Goal: Task Accomplishment & Management: Use online tool/utility

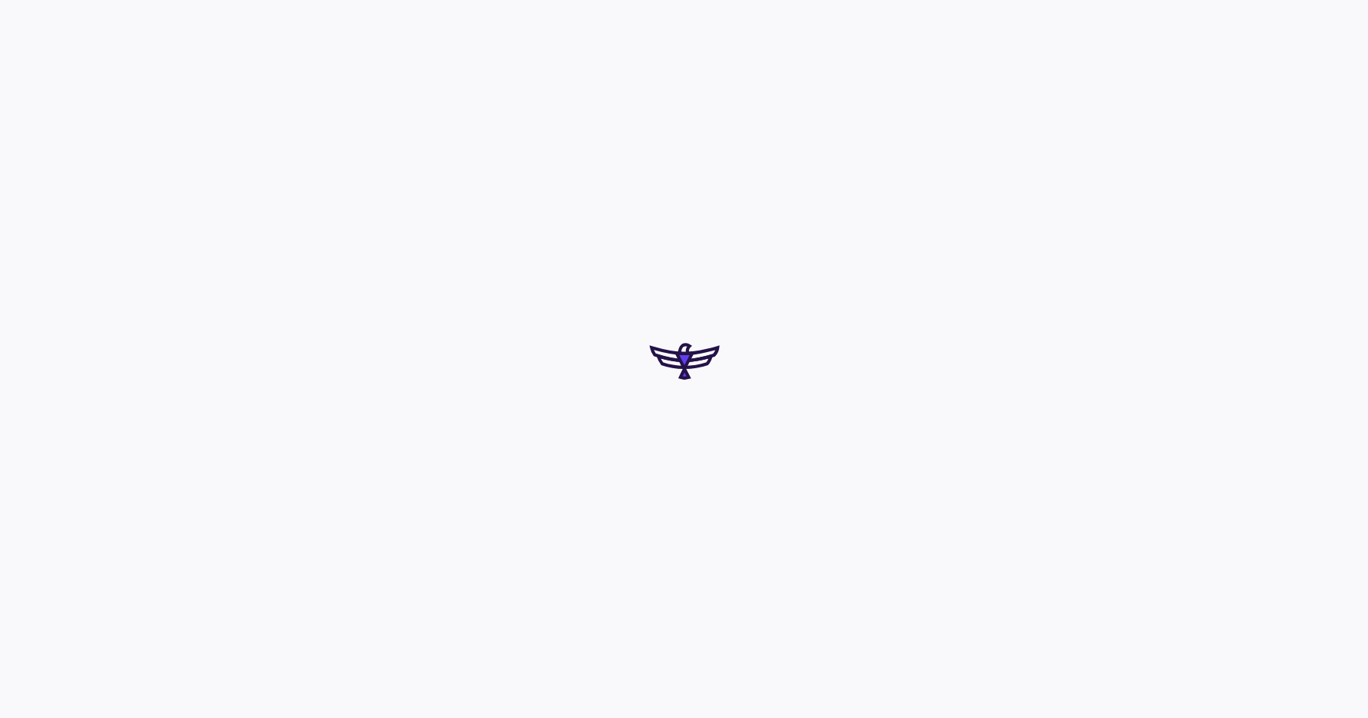
click at [690, 497] on div at bounding box center [684, 359] width 1368 height 718
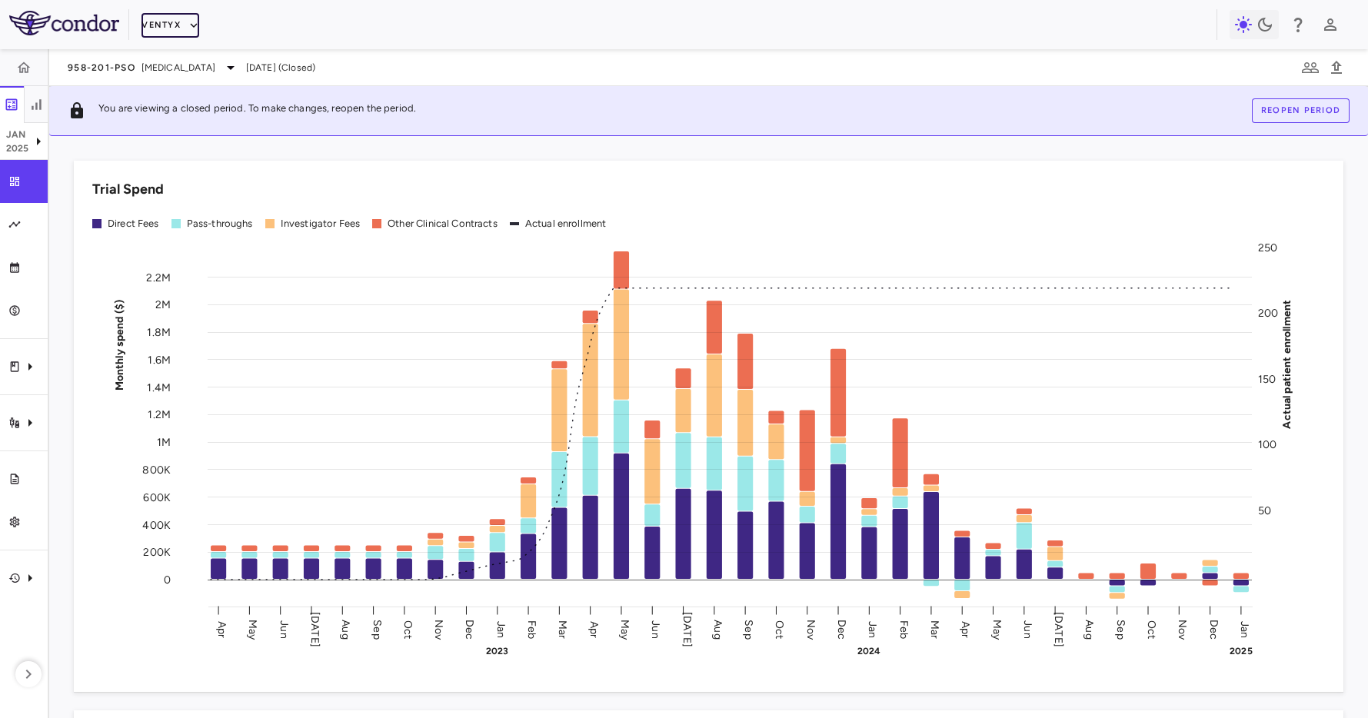
click at [171, 18] on button "Ventyx" at bounding box center [170, 25] width 58 height 25
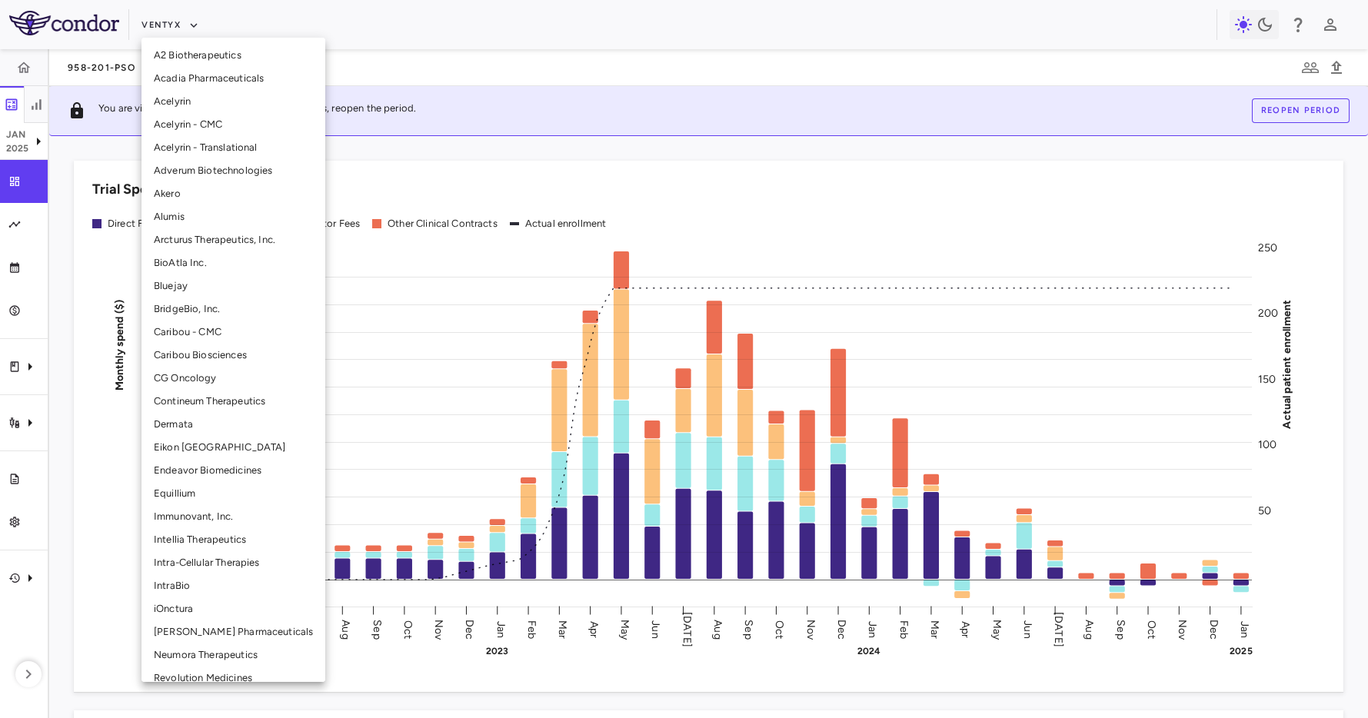
click at [231, 304] on li "BridgeBio, Inc." at bounding box center [233, 309] width 184 height 23
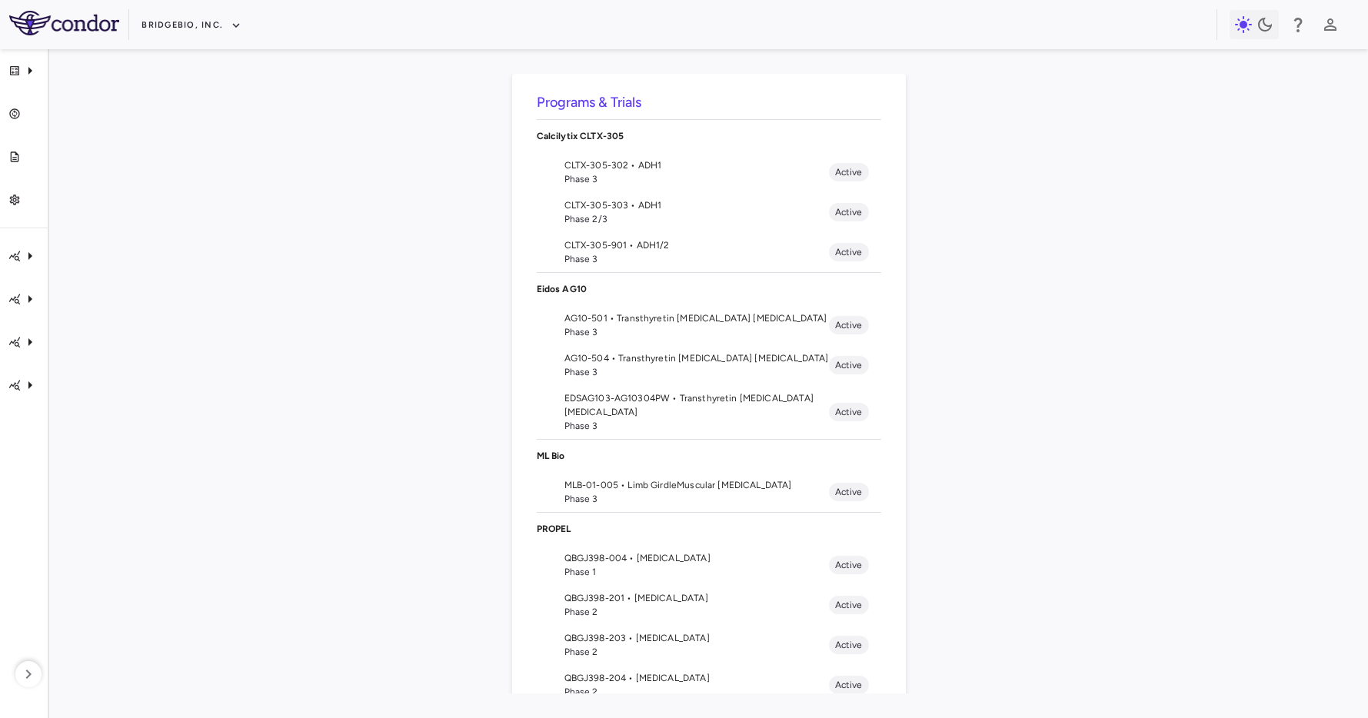
click at [289, 300] on div "Programs & Trials Calcilytix CLTX-305 CLTX-305-302 • ADH1 Phase 3 Active CLTX-3…" at bounding box center [708, 384] width 1269 height 620
click at [600, 334] on span "Phase 3" at bounding box center [696, 332] width 264 height 14
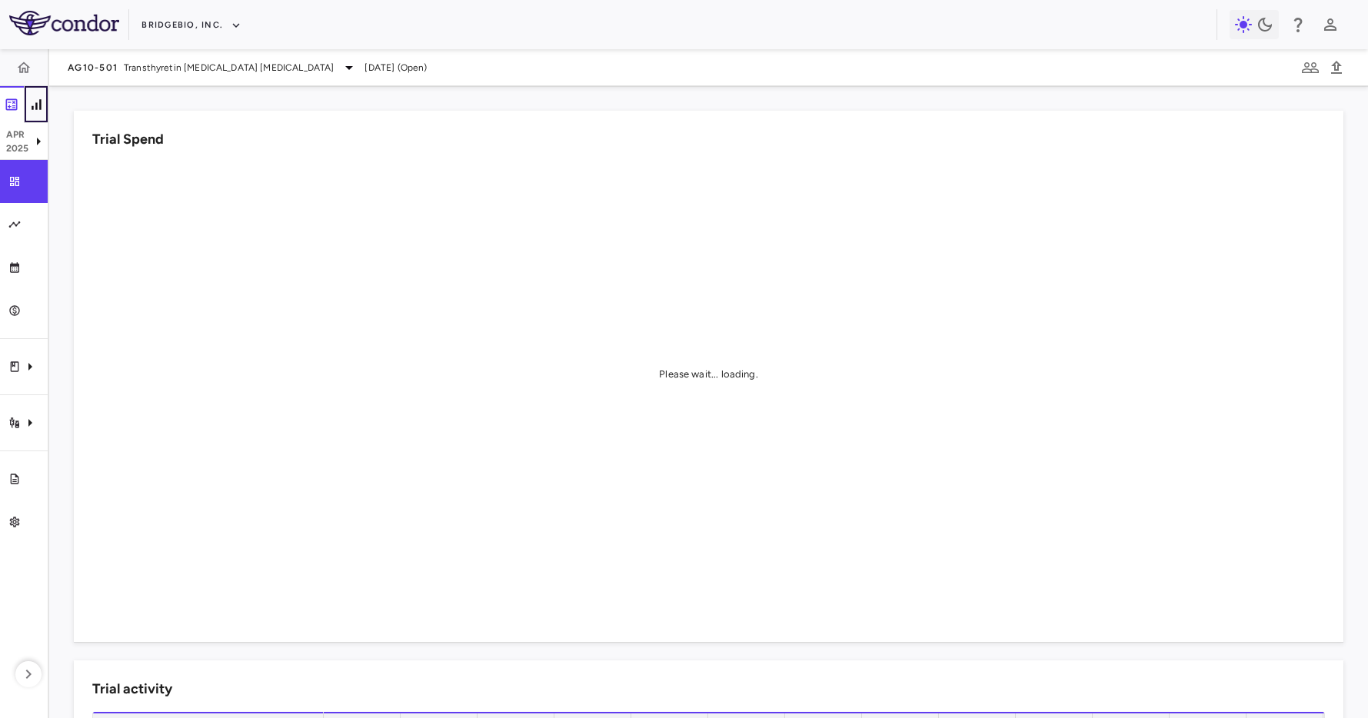
click at [35, 100] on icon "button" at bounding box center [35, 104] width 15 height 15
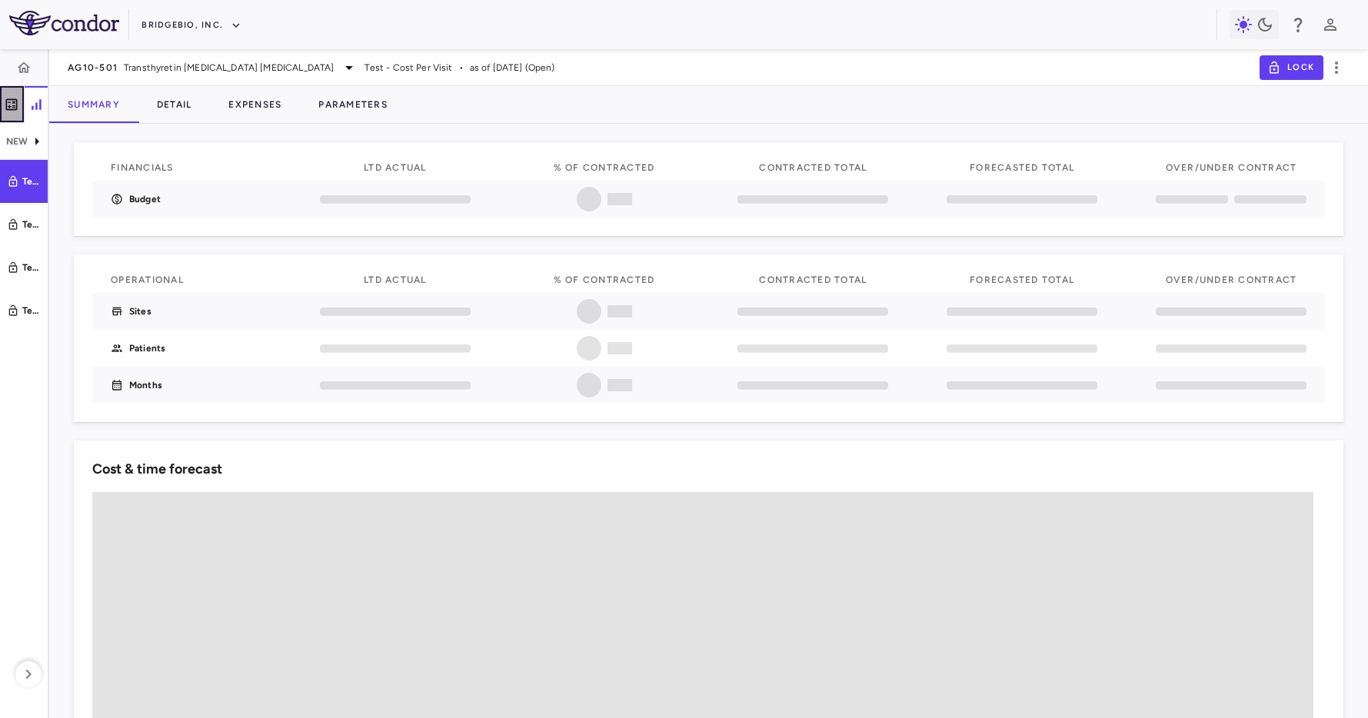
click at [15, 101] on icon "button" at bounding box center [11, 104] width 15 height 15
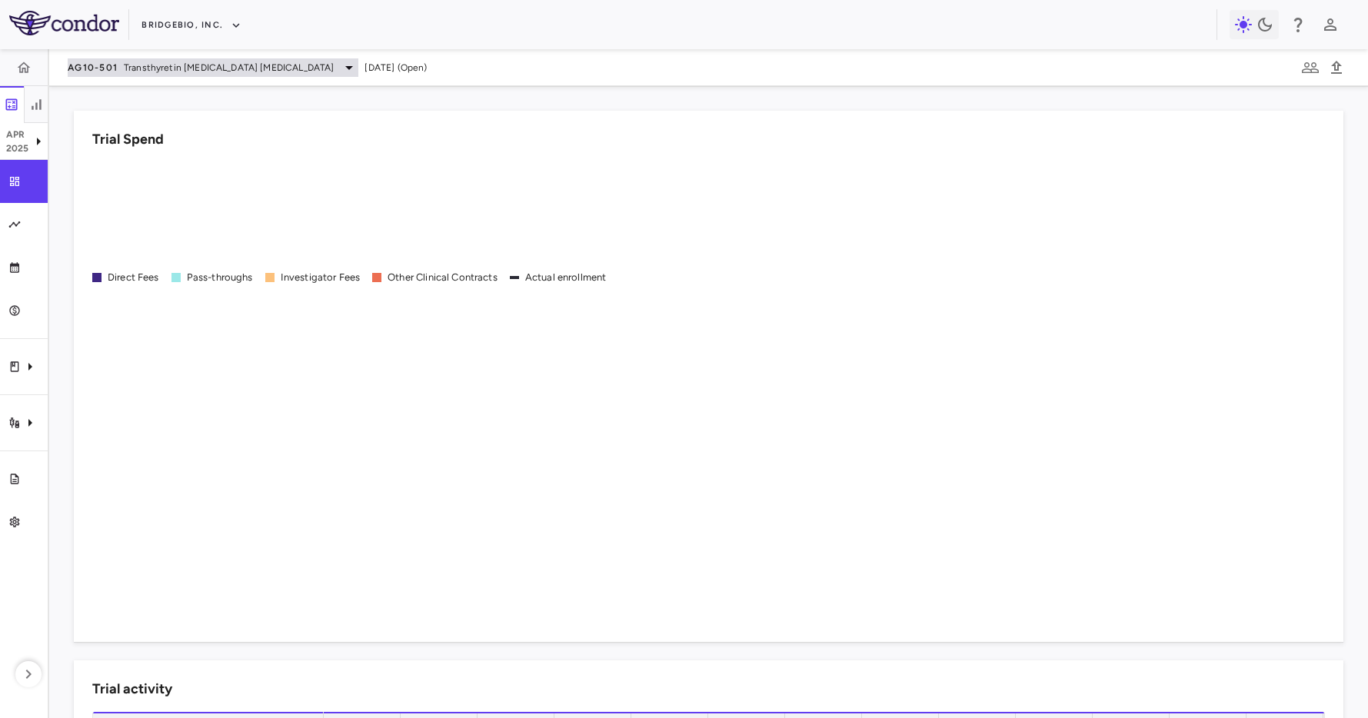
click at [145, 75] on div "AG10-501 Transthyretin Amyloid Cardiomyopathy" at bounding box center [213, 67] width 291 height 18
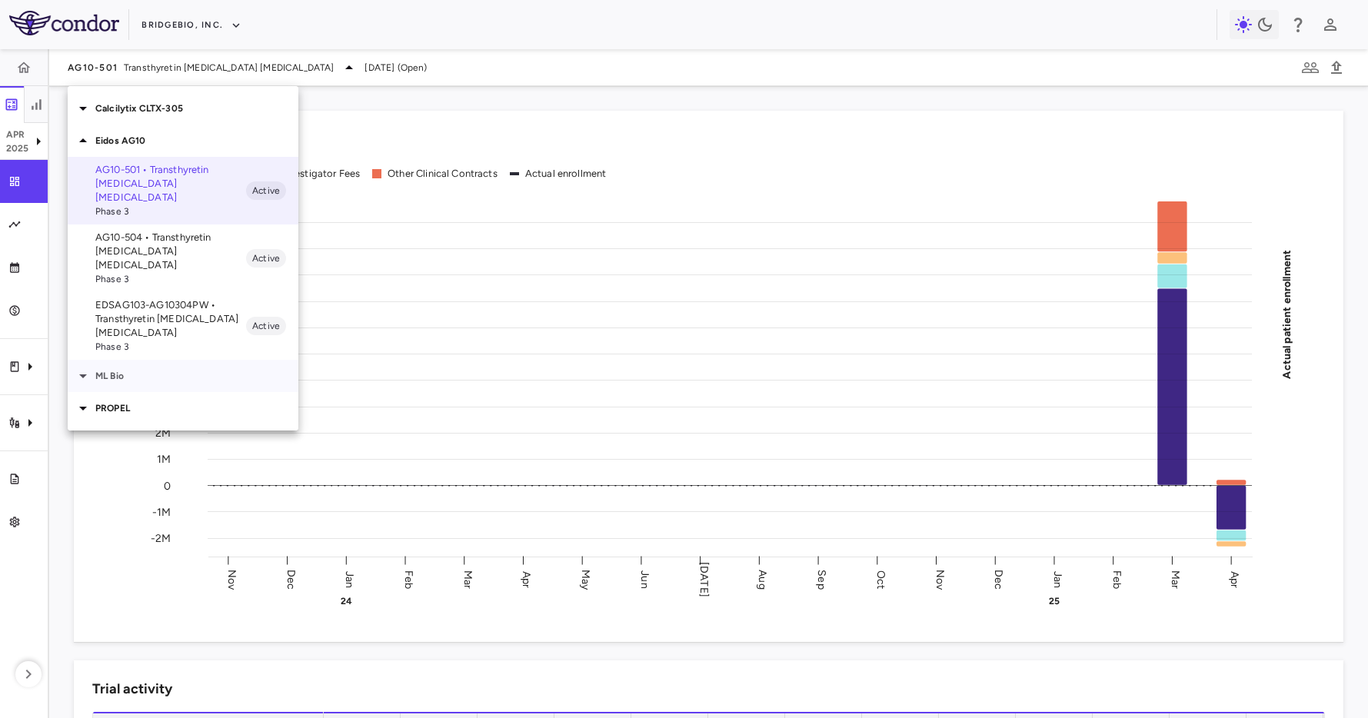
click at [107, 360] on div "ML Bio" at bounding box center [183, 376] width 231 height 32
click at [118, 469] on p "PROPEL" at bounding box center [196, 476] width 203 height 14
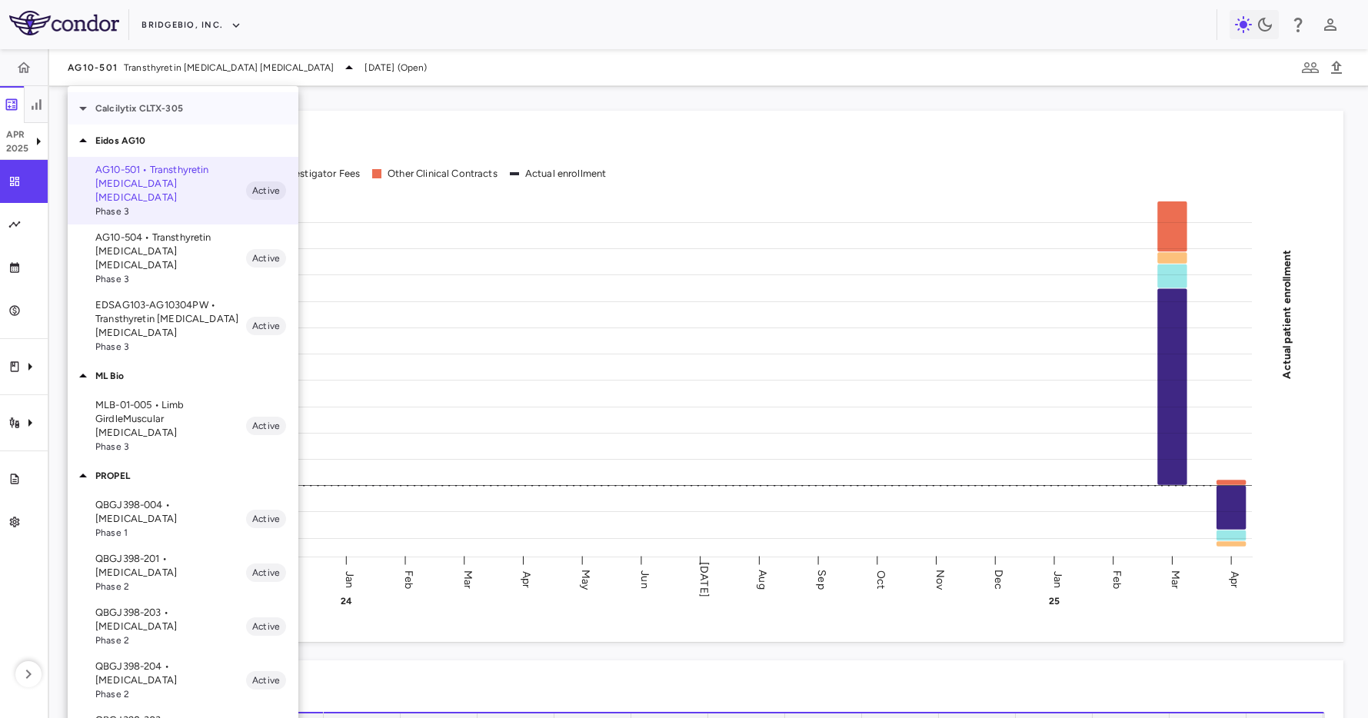
click at [117, 108] on p "Calcilytix CLTX-305" at bounding box center [196, 108] width 203 height 14
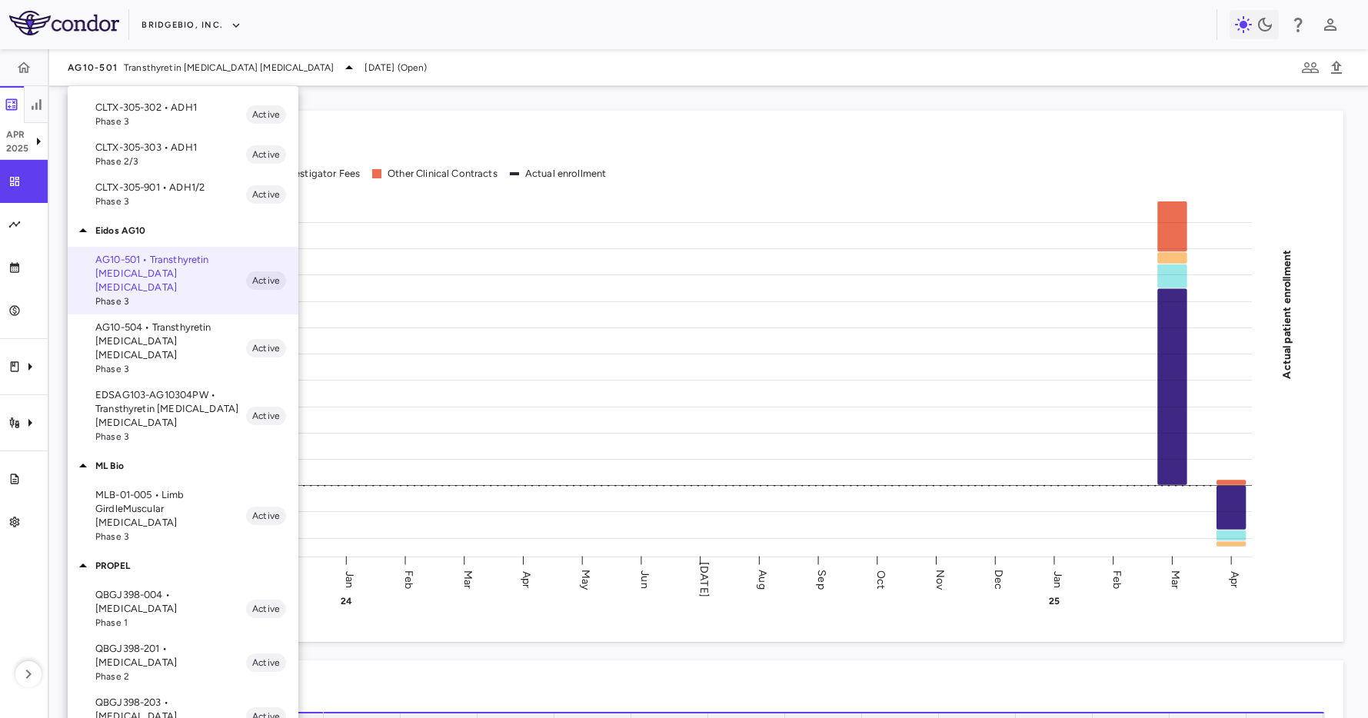
scroll to position [65, 0]
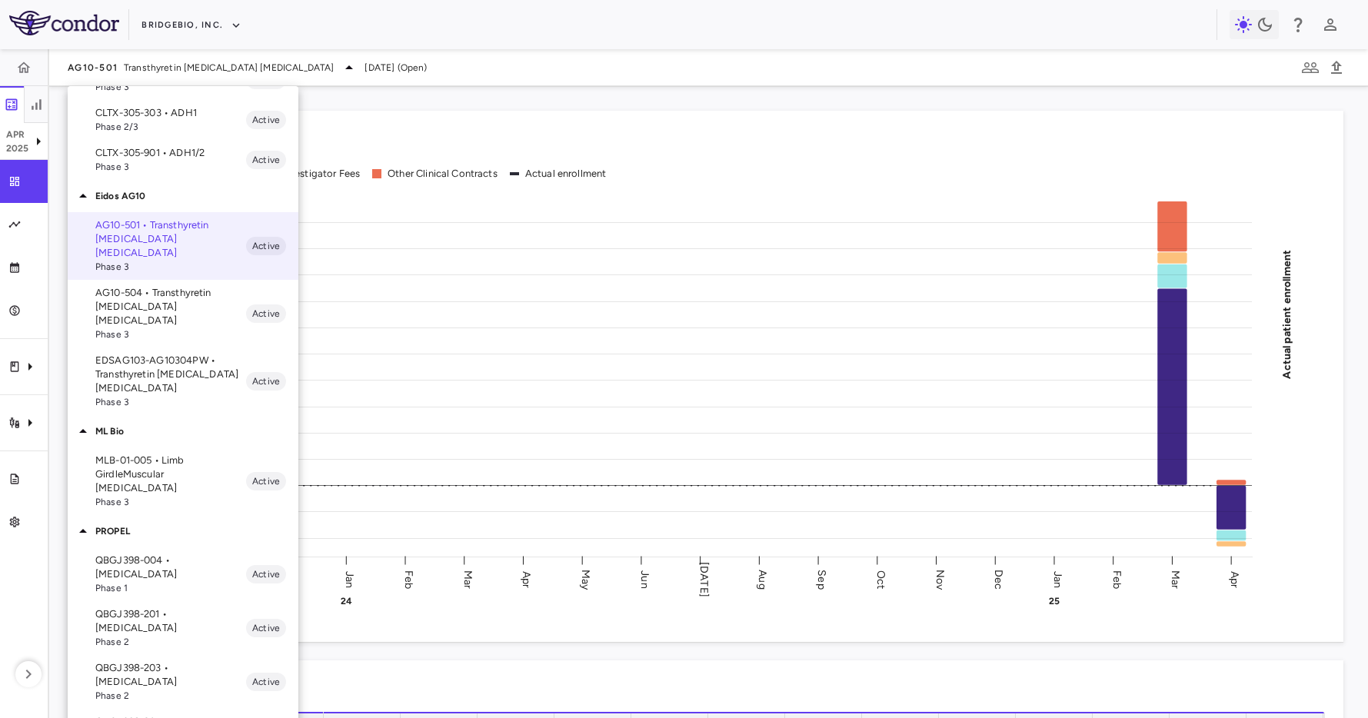
click at [842, 374] on div at bounding box center [684, 359] width 1368 height 718
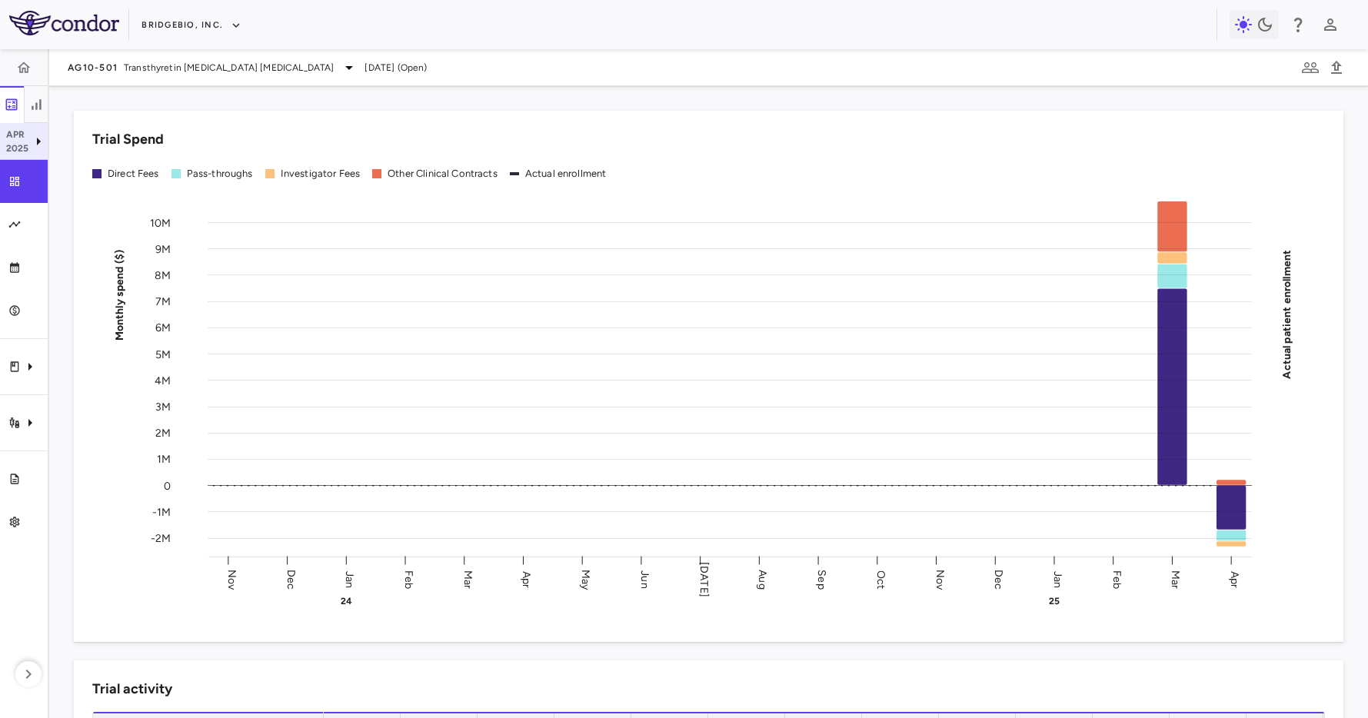
click at [23, 140] on p "Apr" at bounding box center [17, 135] width 23 height 14
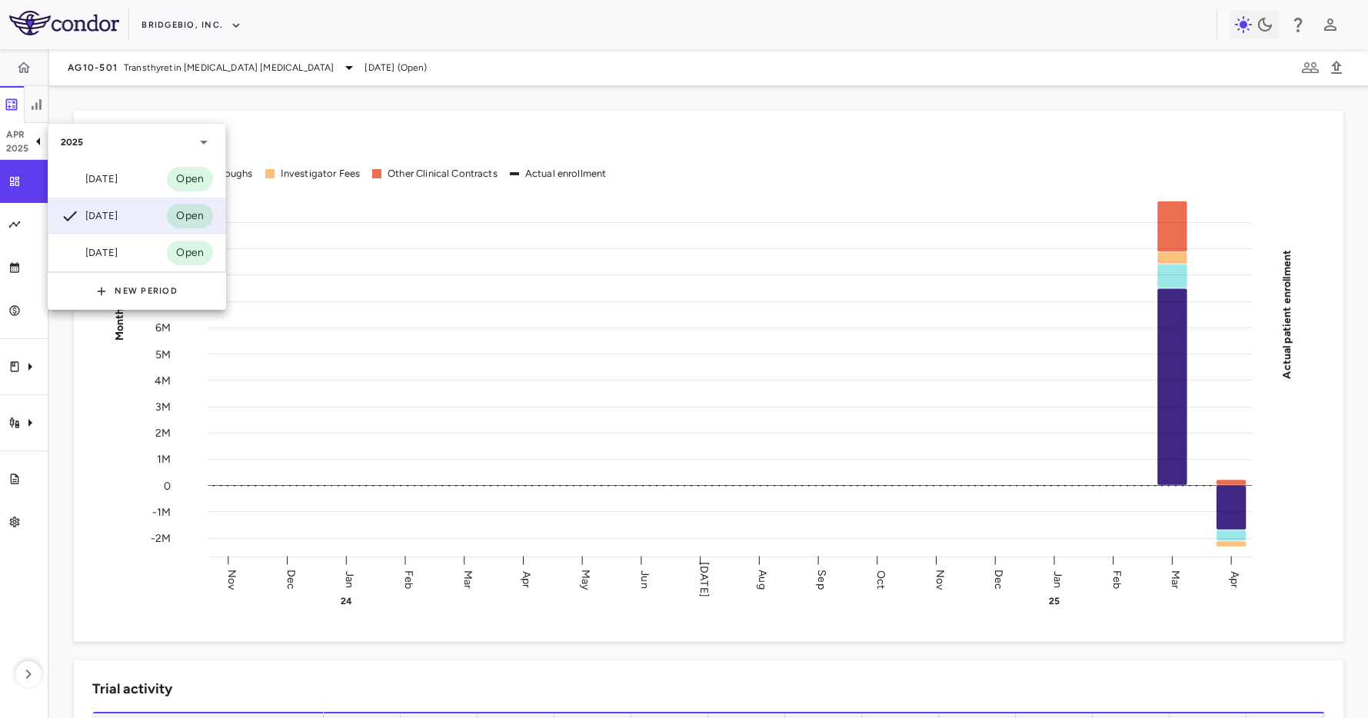
click at [114, 179] on div "Jun 2025" at bounding box center [89, 179] width 57 height 18
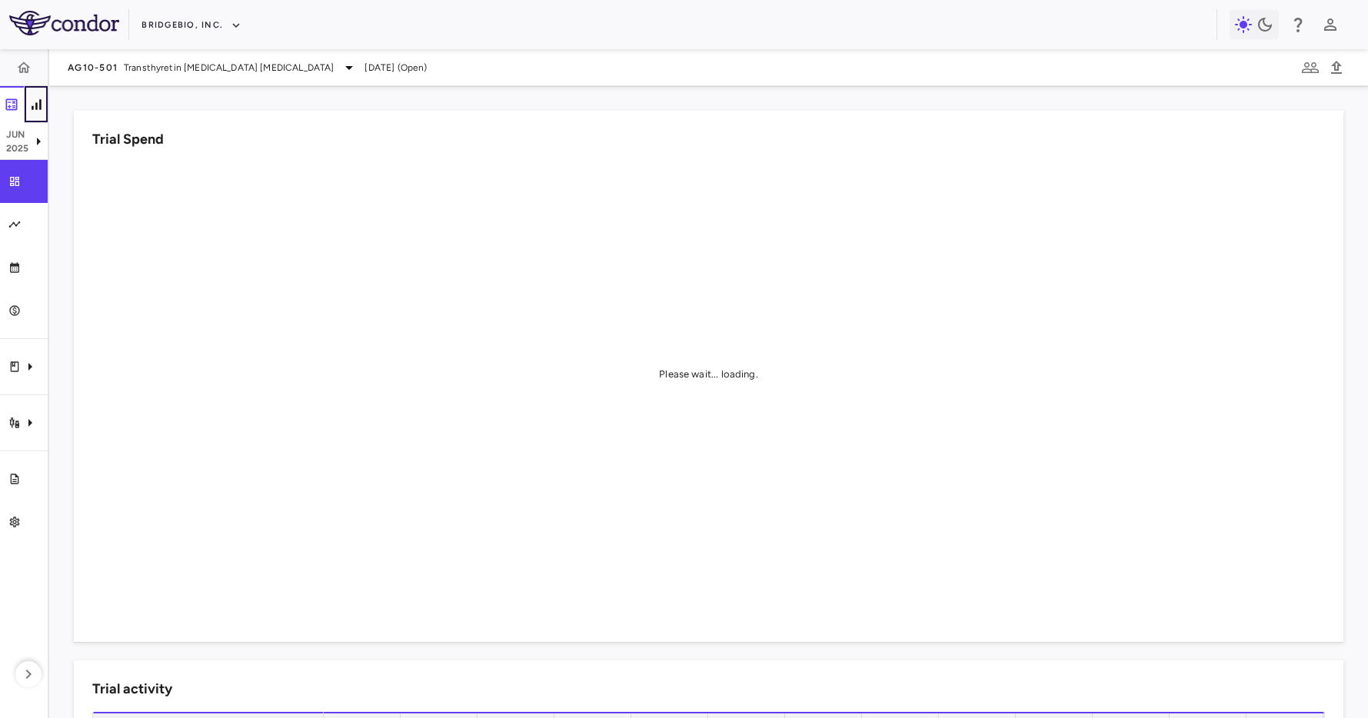
click at [29, 108] on icon "button" at bounding box center [35, 104] width 15 height 15
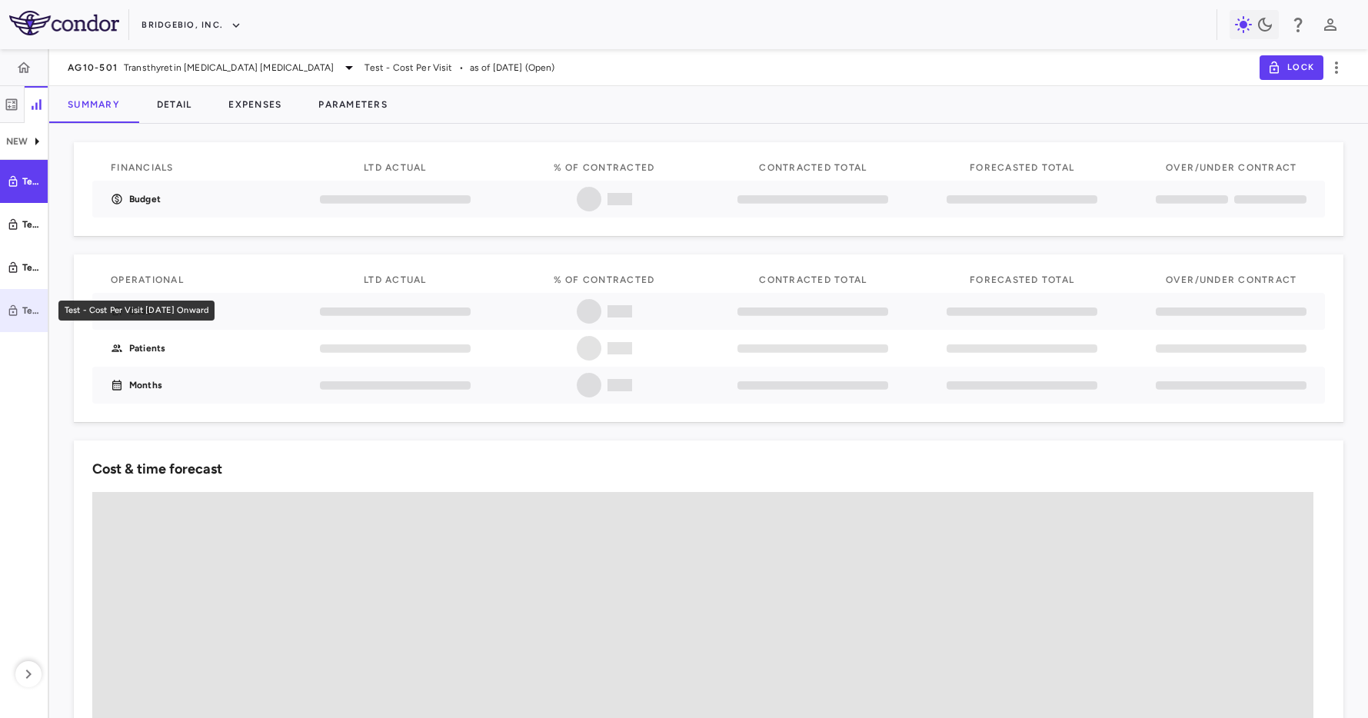
click at [29, 308] on div "Test - Cost Per Visit July 2025 Onward" at bounding box center [31, 311] width 18 height 14
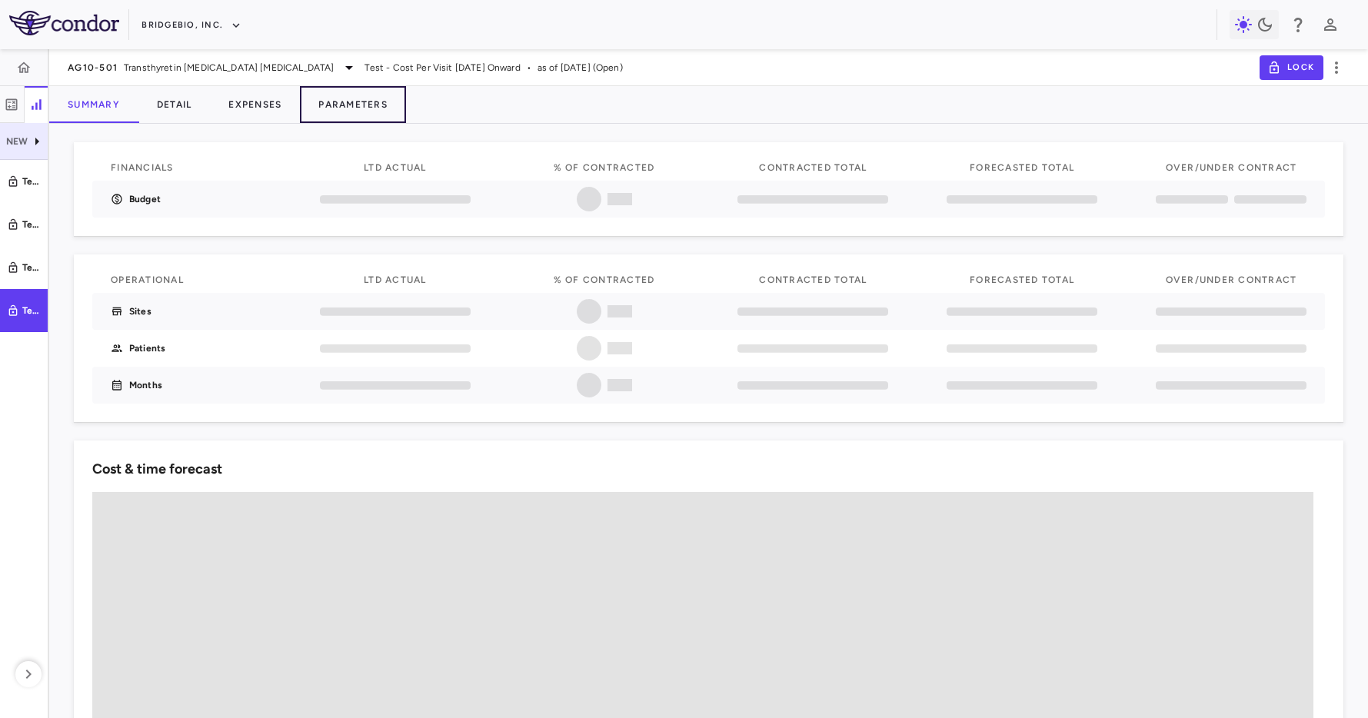
drag, startPoint x: 351, startPoint y: 101, endPoint x: 28, endPoint y: 140, distance: 324.4
click at [351, 102] on button "Parameters" at bounding box center [353, 104] width 106 height 37
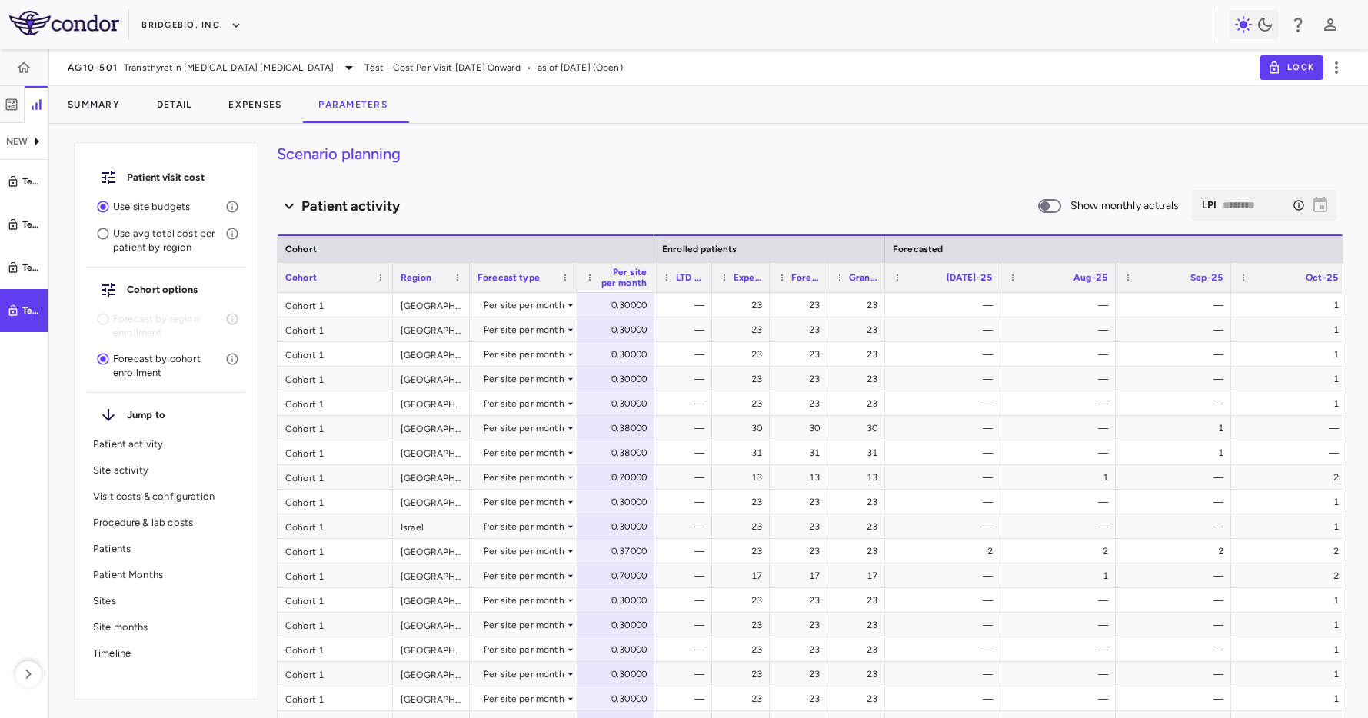
click at [118, 560] on div "Patients" at bounding box center [166, 549] width 158 height 26
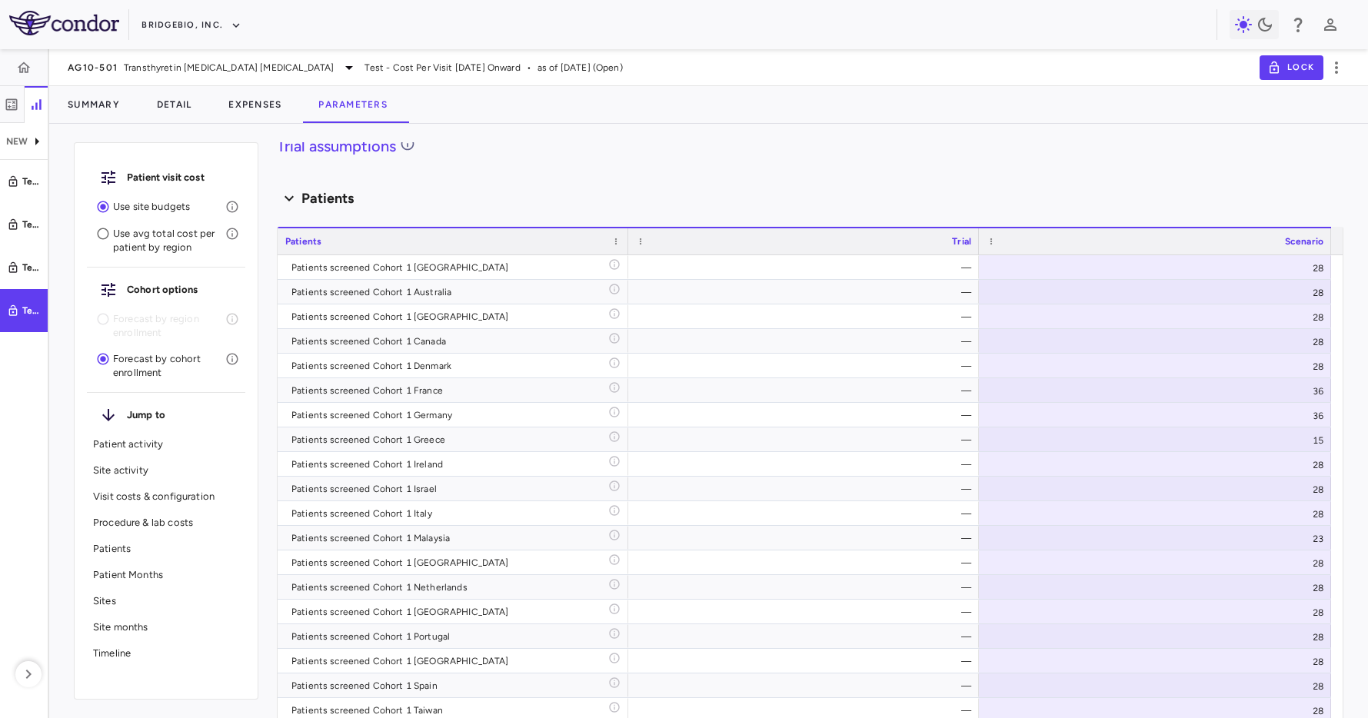
scroll to position [2958, 0]
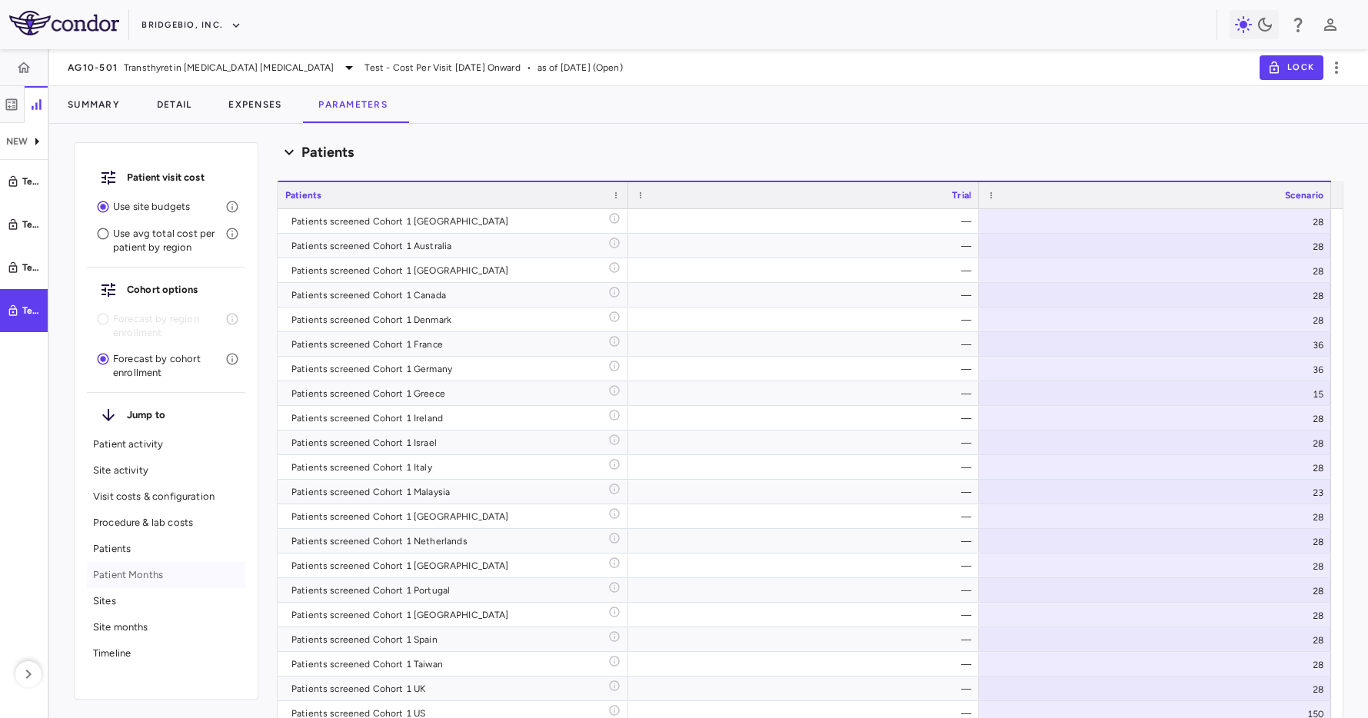
click at [118, 580] on p "Patient Months" at bounding box center [166, 575] width 146 height 14
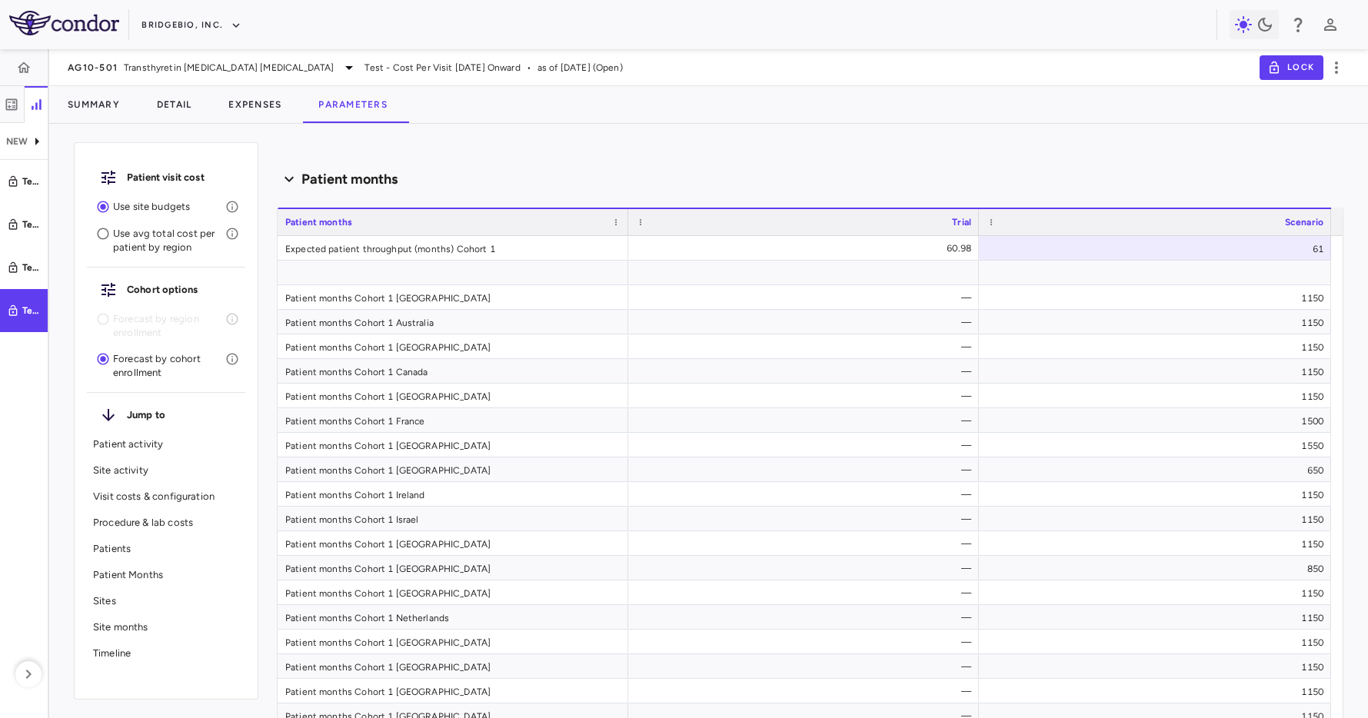
scroll to position [6452, 0]
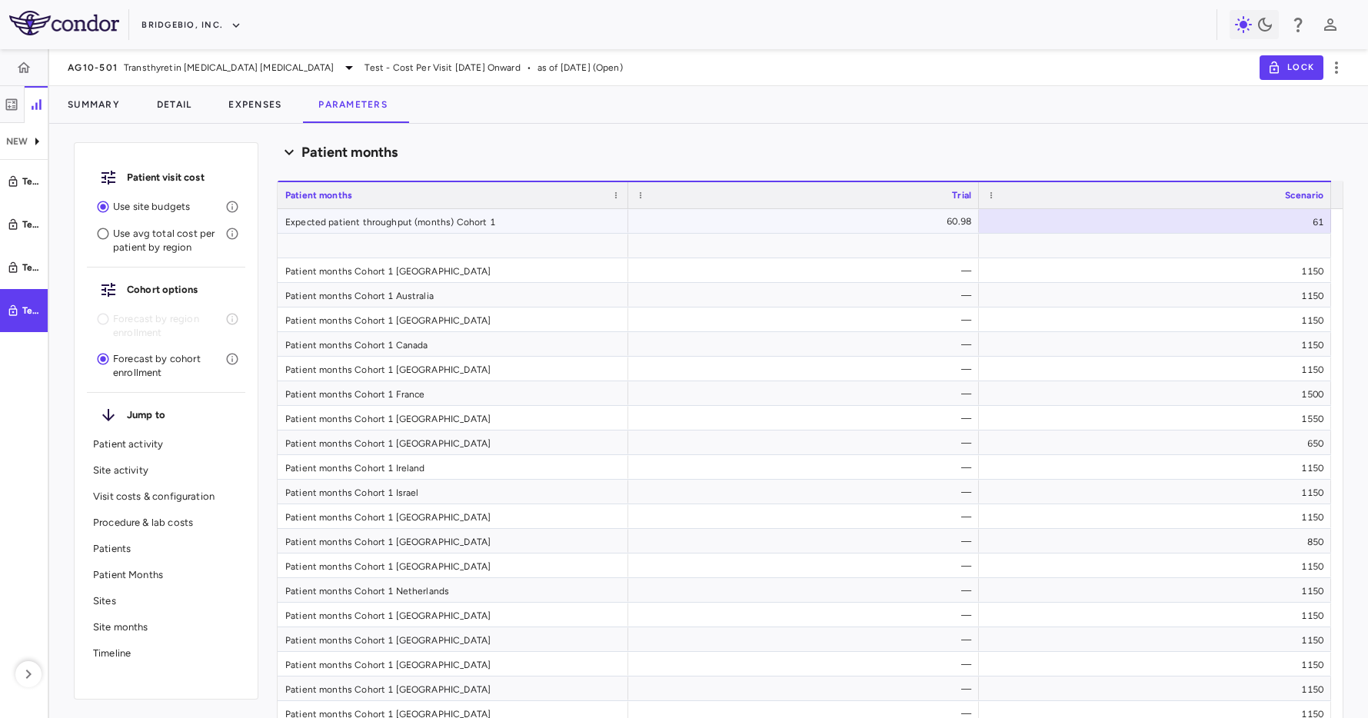
click at [479, 230] on div "Expected patient throughput (months) Cohort 1" at bounding box center [453, 221] width 351 height 24
click at [757, 246] on div at bounding box center [803, 245] width 335 height 22
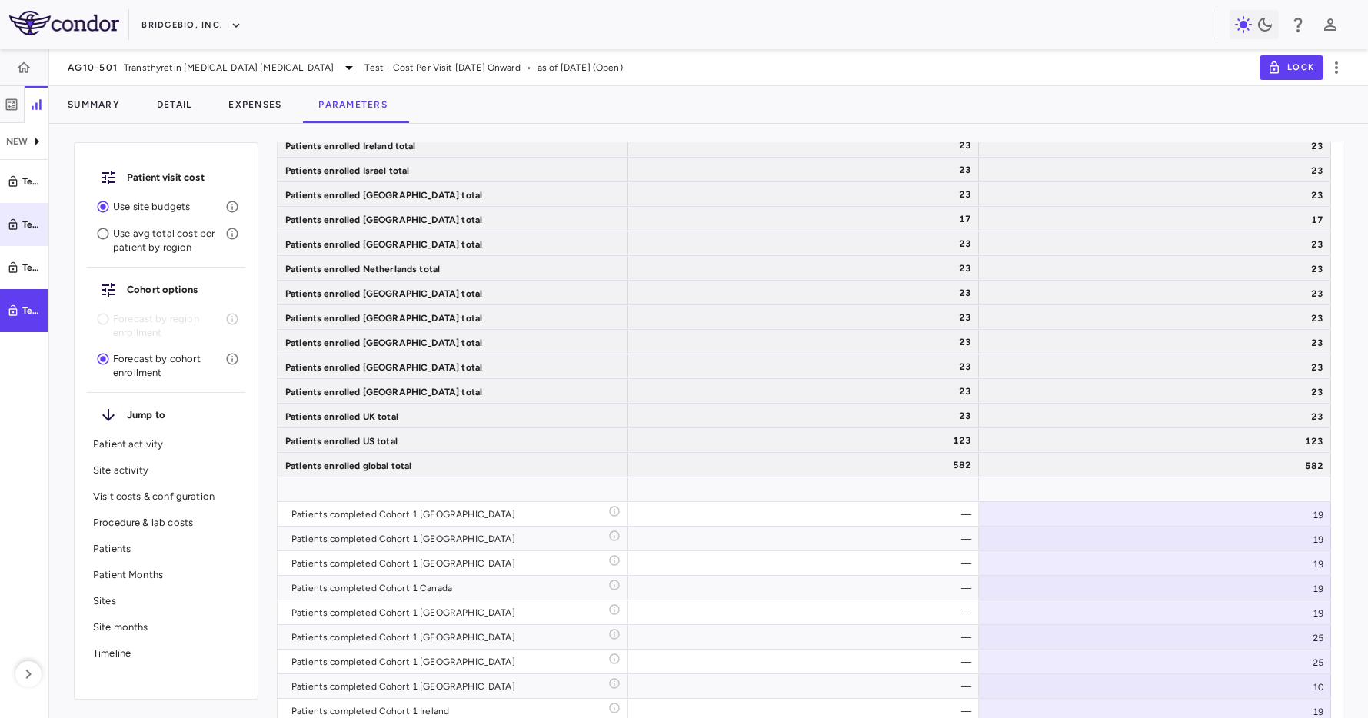
scroll to position [4918, 0]
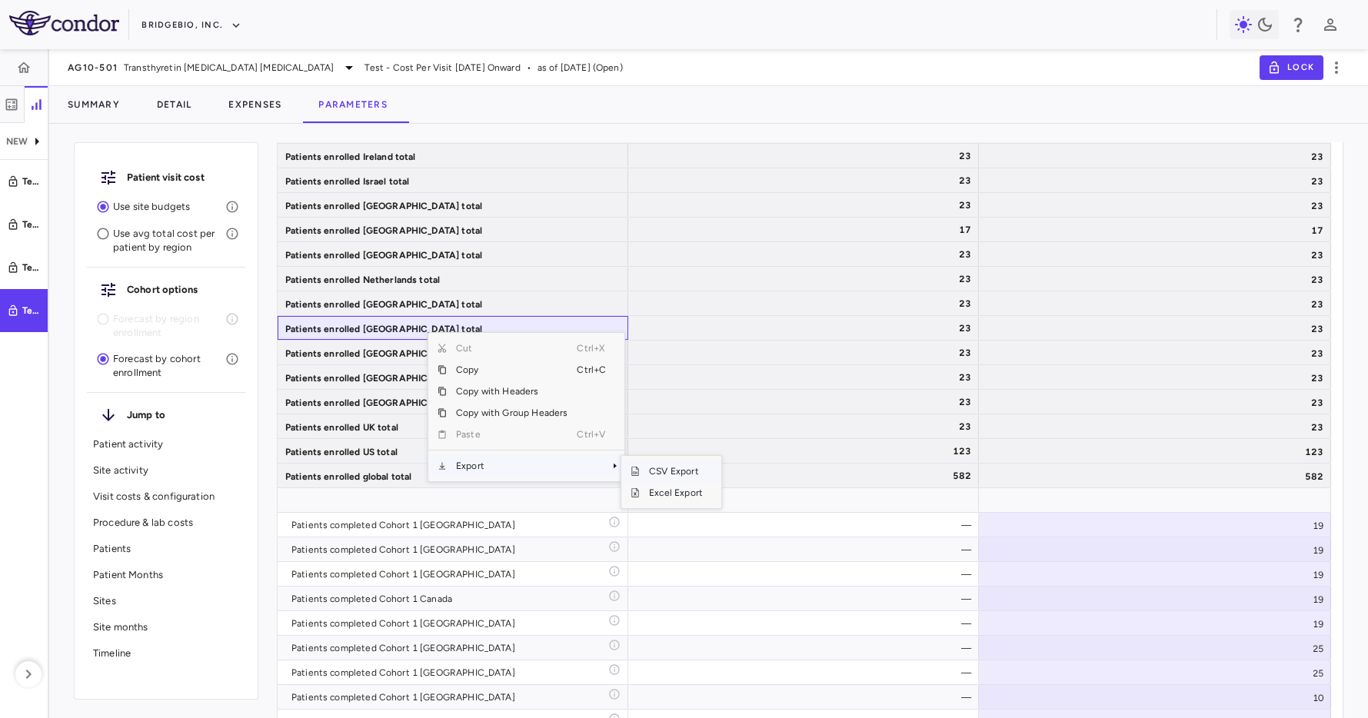
click at [661, 464] on span "CSV Export" at bounding box center [676, 472] width 72 height 22
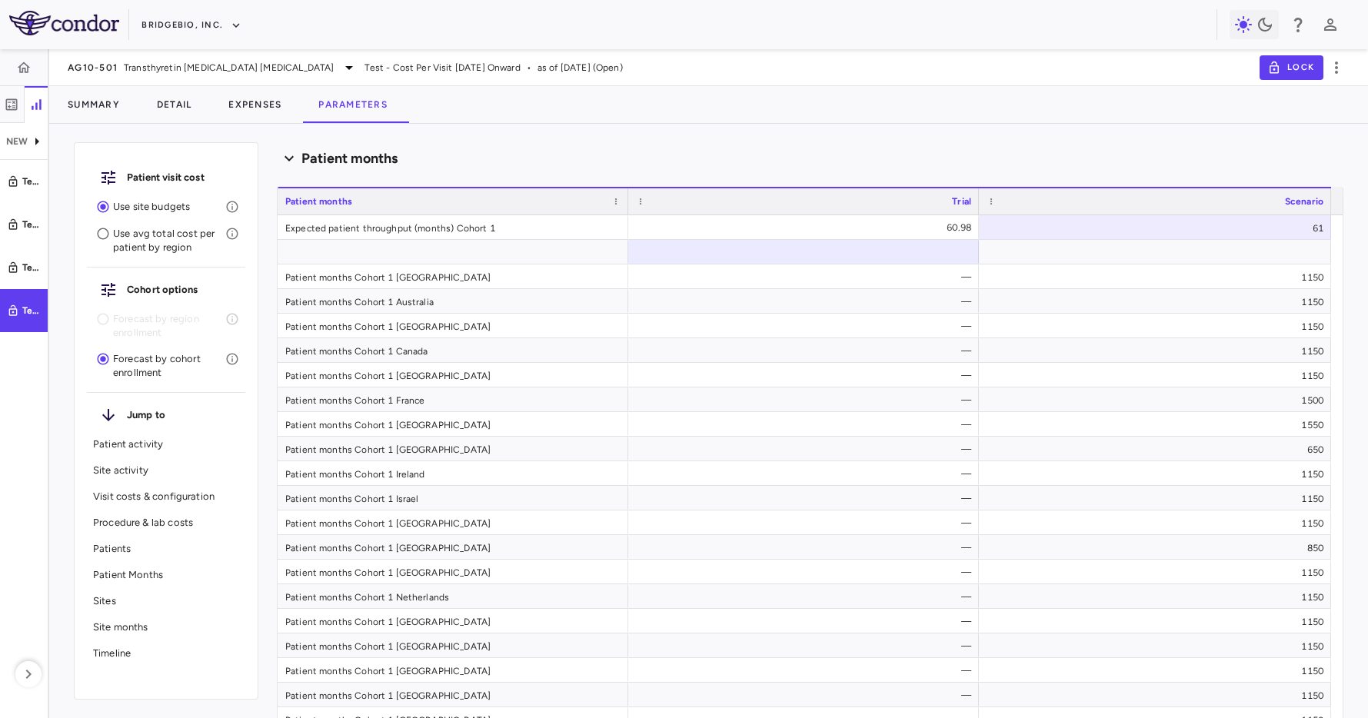
scroll to position [6304, 0]
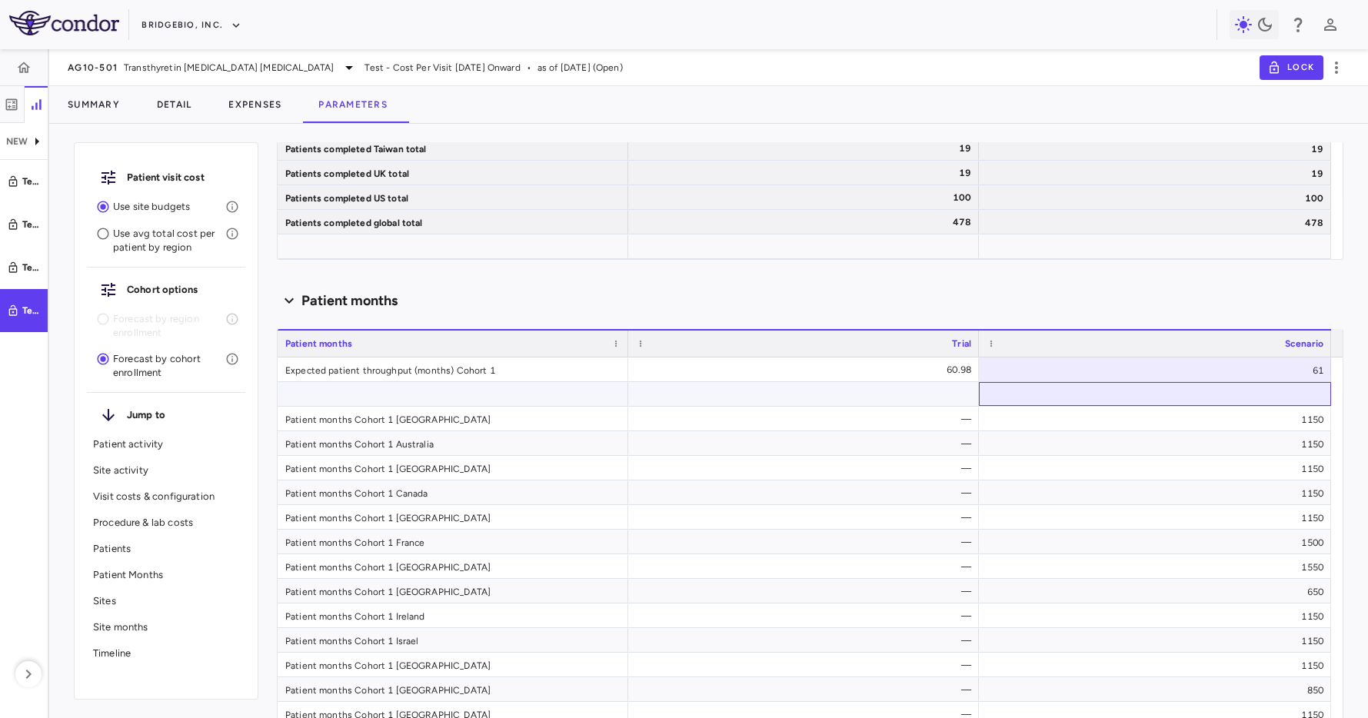
click at [1189, 389] on div at bounding box center [1155, 394] width 352 height 24
click at [698, 297] on div "Patient months" at bounding box center [810, 301] width 1066 height 21
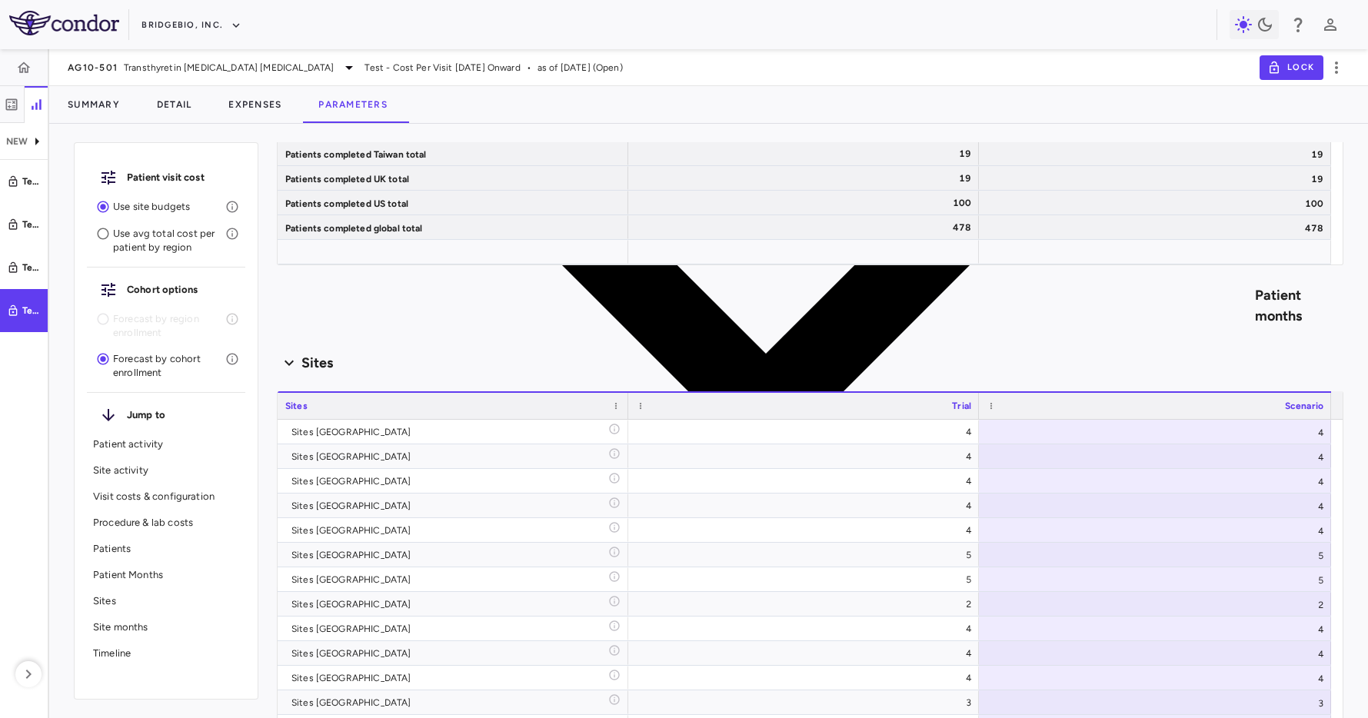
scroll to position [6297, 0]
click at [727, 298] on div "Patient months" at bounding box center [810, 307] width 1066 height 978
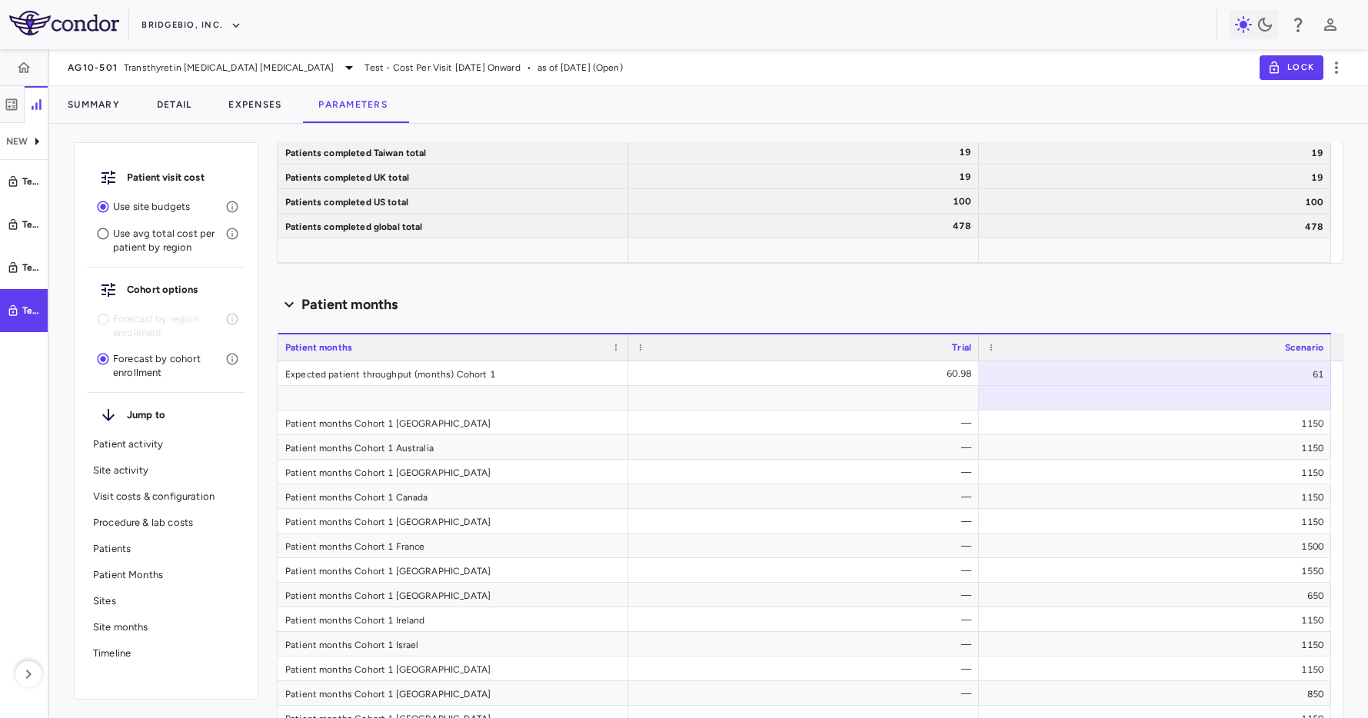
scroll to position [6301, 0]
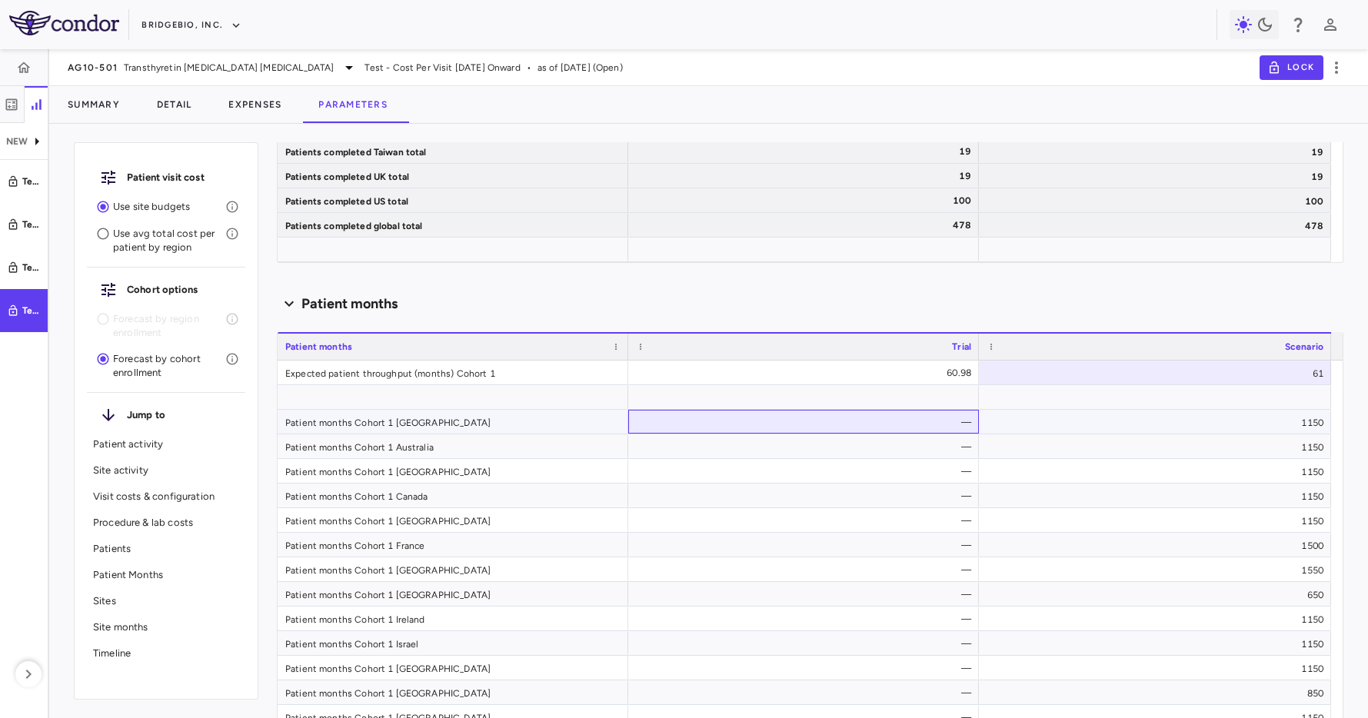
click at [932, 426] on div "—" at bounding box center [806, 422] width 329 height 25
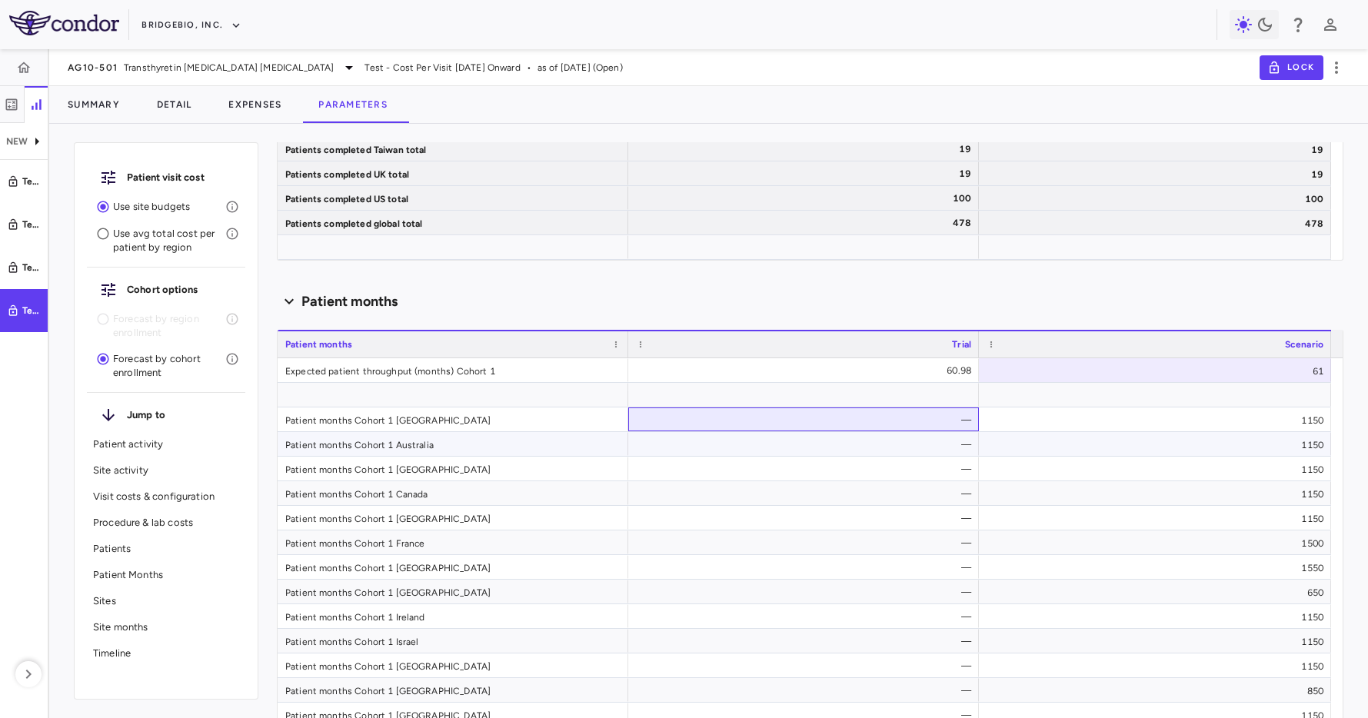
scroll to position [6304, 0]
click at [32, 262] on div "Test" at bounding box center [31, 268] width 18 height 14
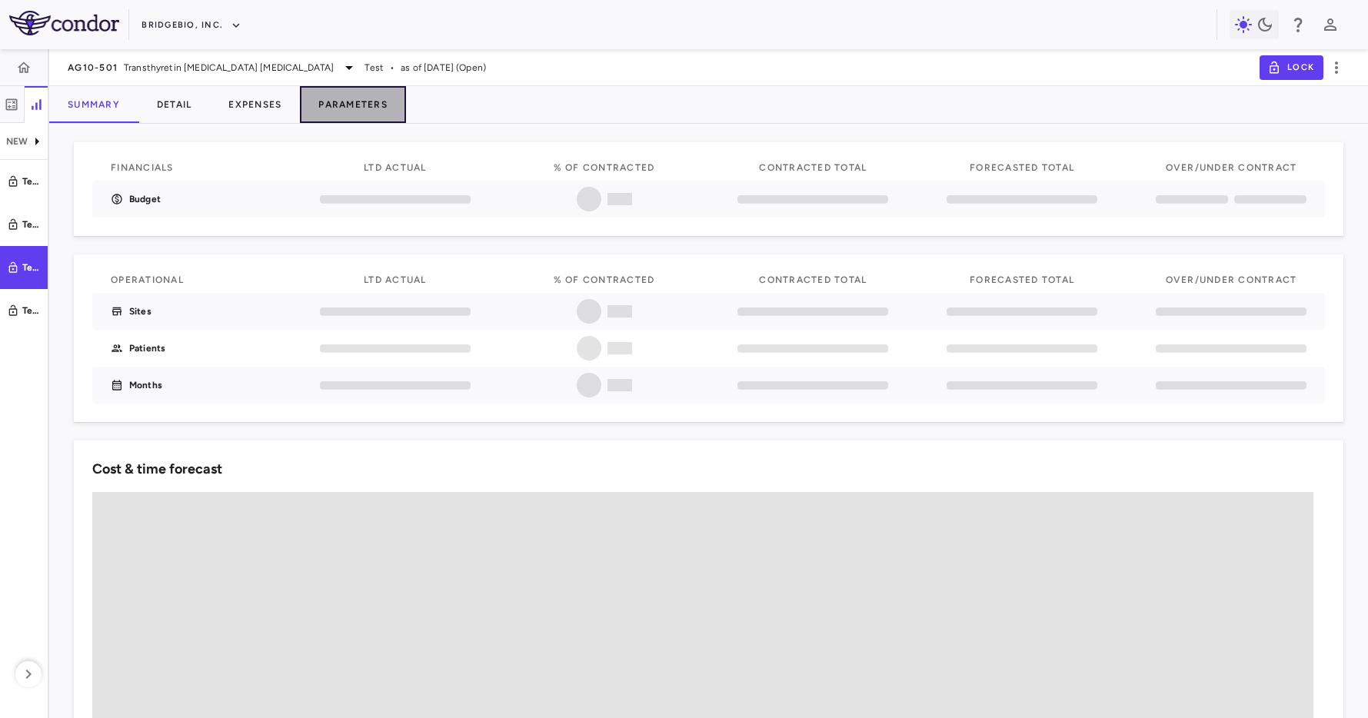
click at [358, 115] on button "Parameters" at bounding box center [353, 104] width 106 height 37
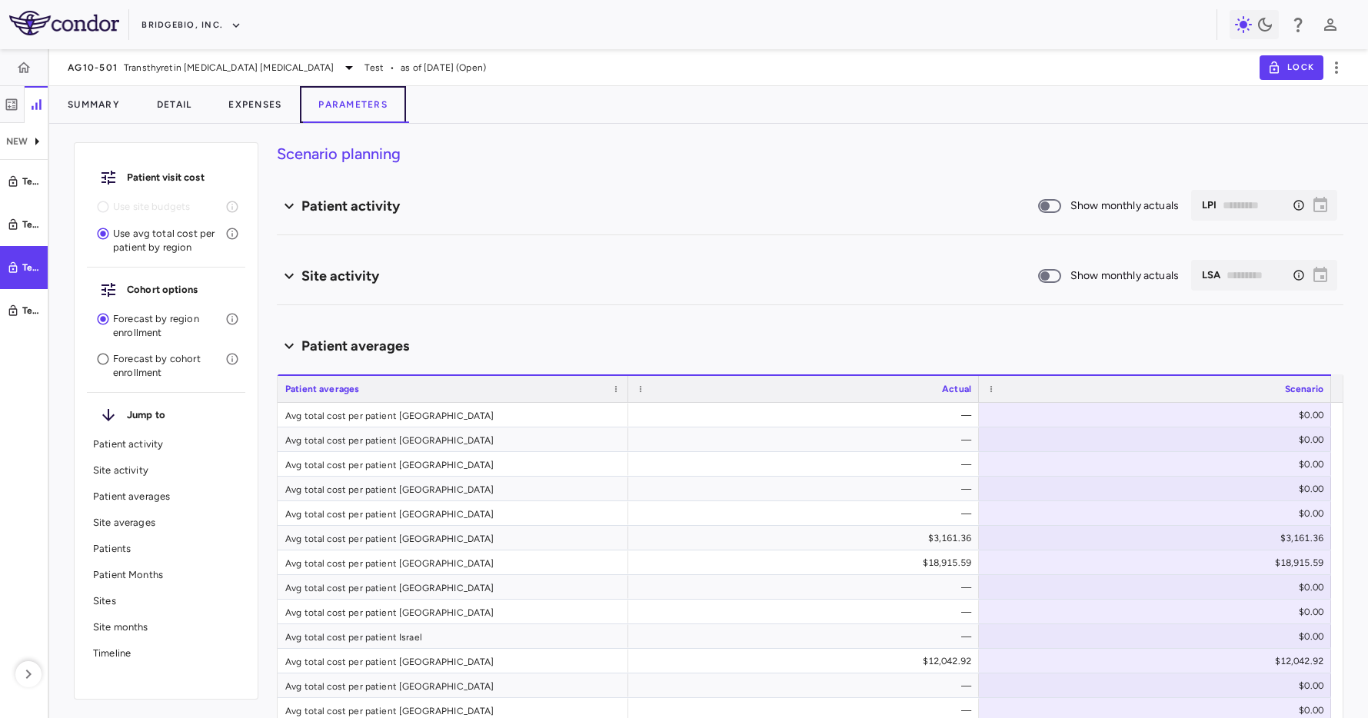
type input "********"
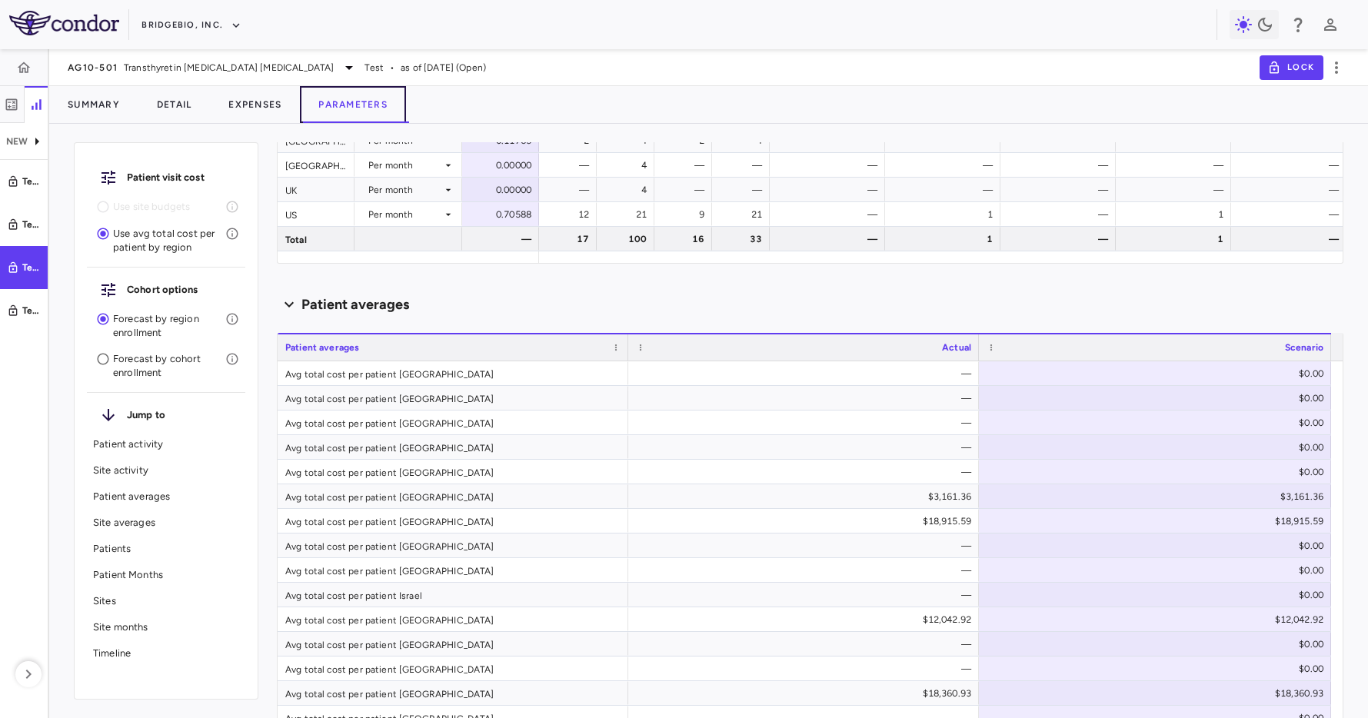
scroll to position [1335, 0]
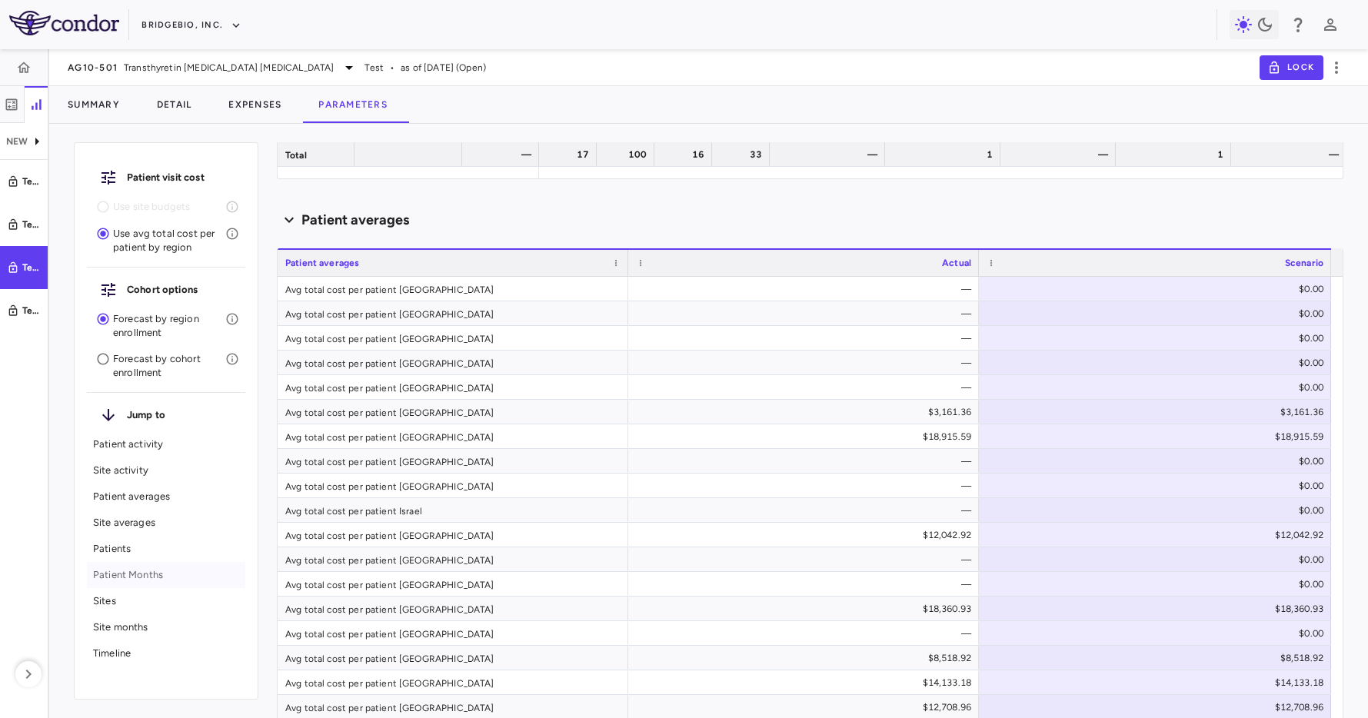
click at [141, 568] on p "Patient Months" at bounding box center [166, 575] width 146 height 14
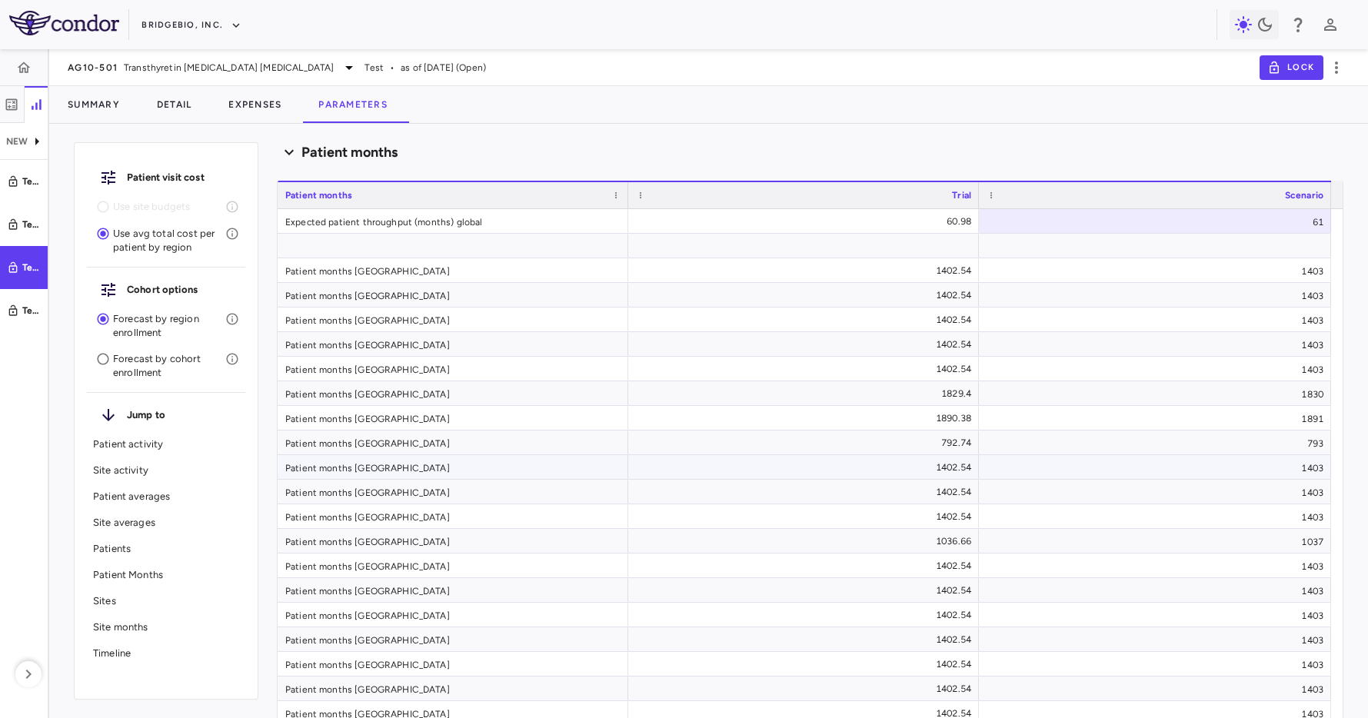
scroll to position [7857, 0]
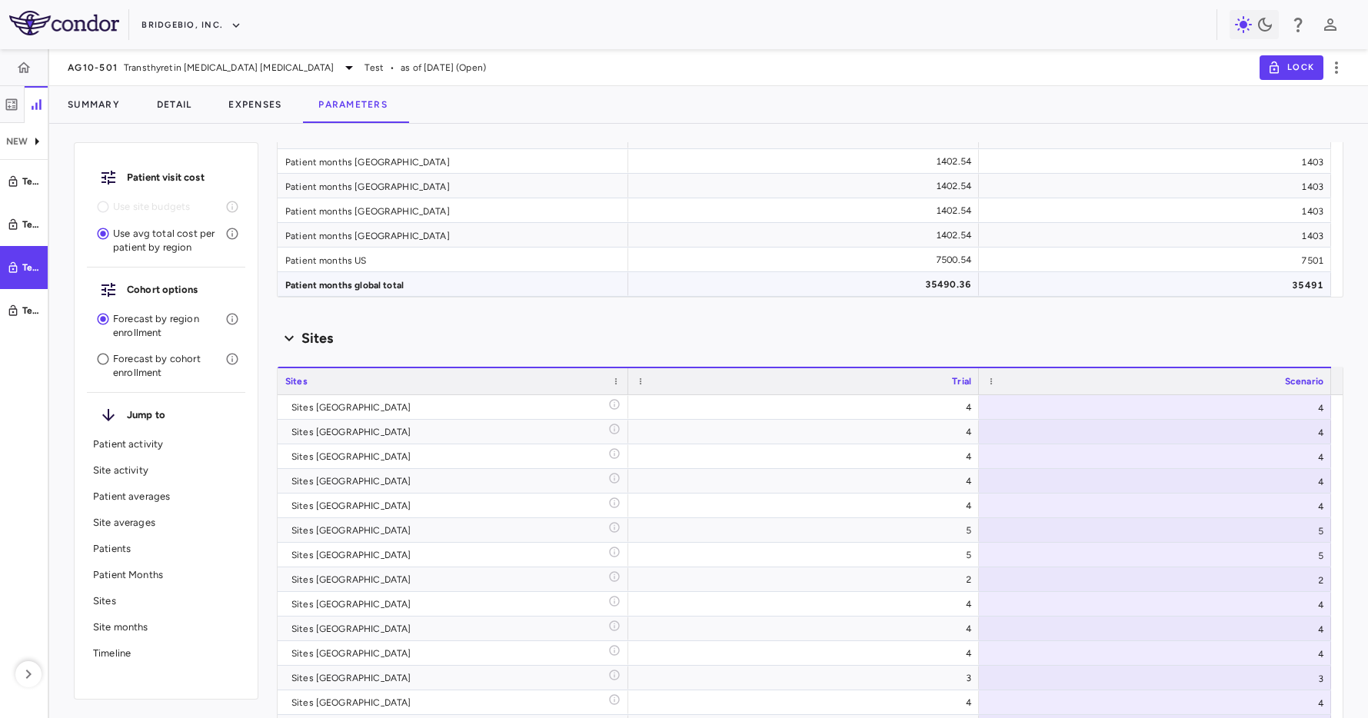
click at [1287, 288] on div "35491" at bounding box center [1155, 284] width 352 height 24
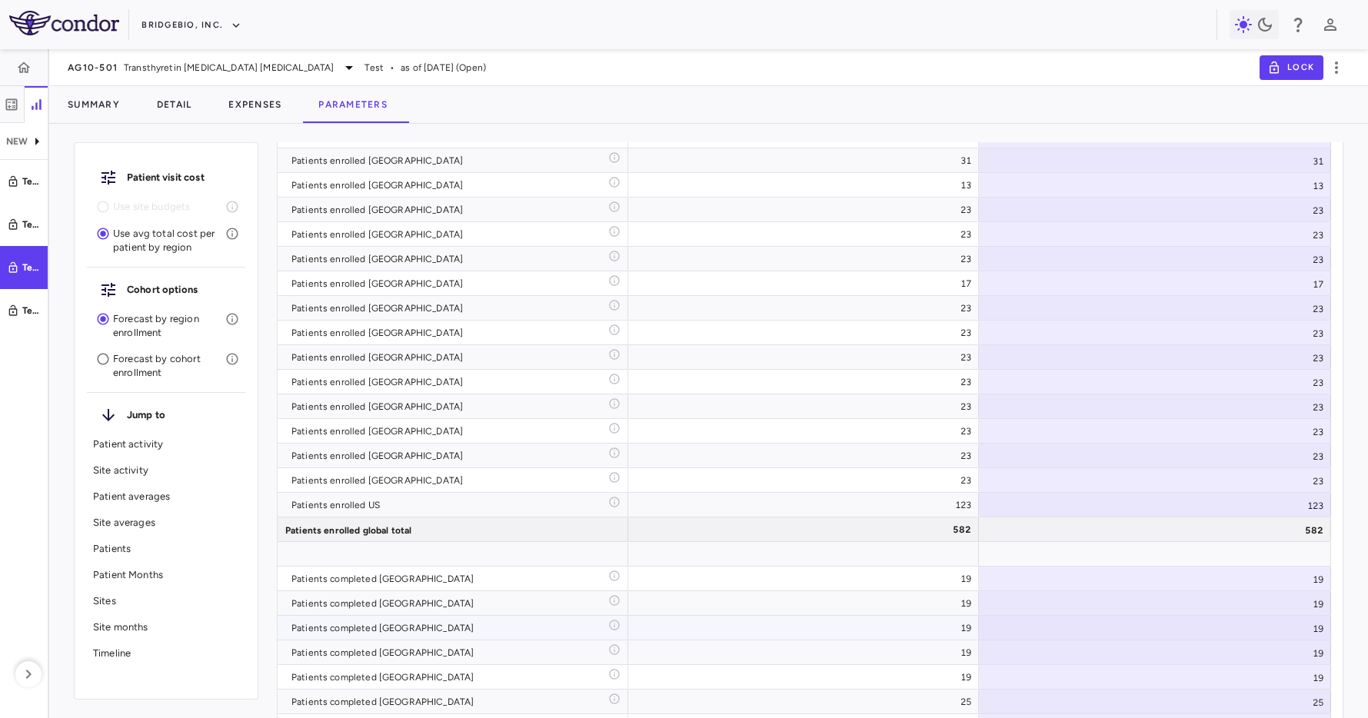
scroll to position [5510, 0]
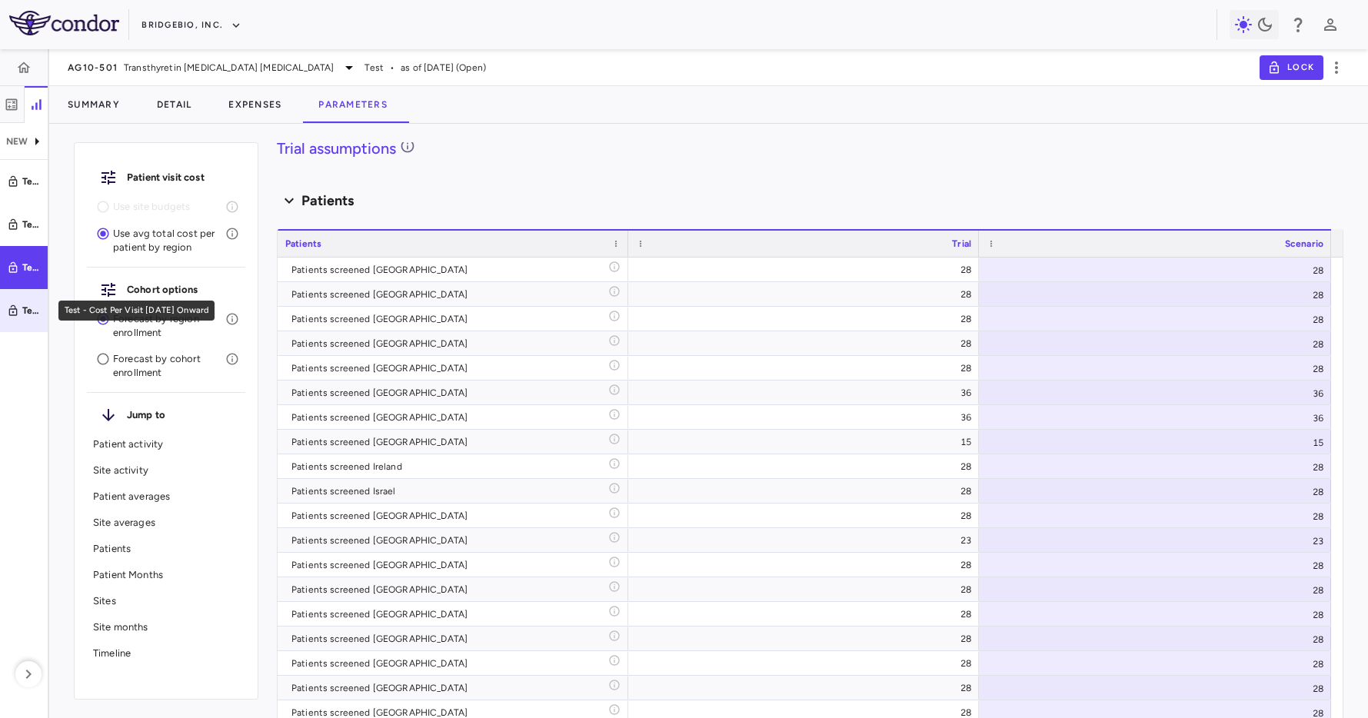
click at [38, 305] on div "Test - Cost Per Visit July 2025 Onward" at bounding box center [31, 311] width 18 height 14
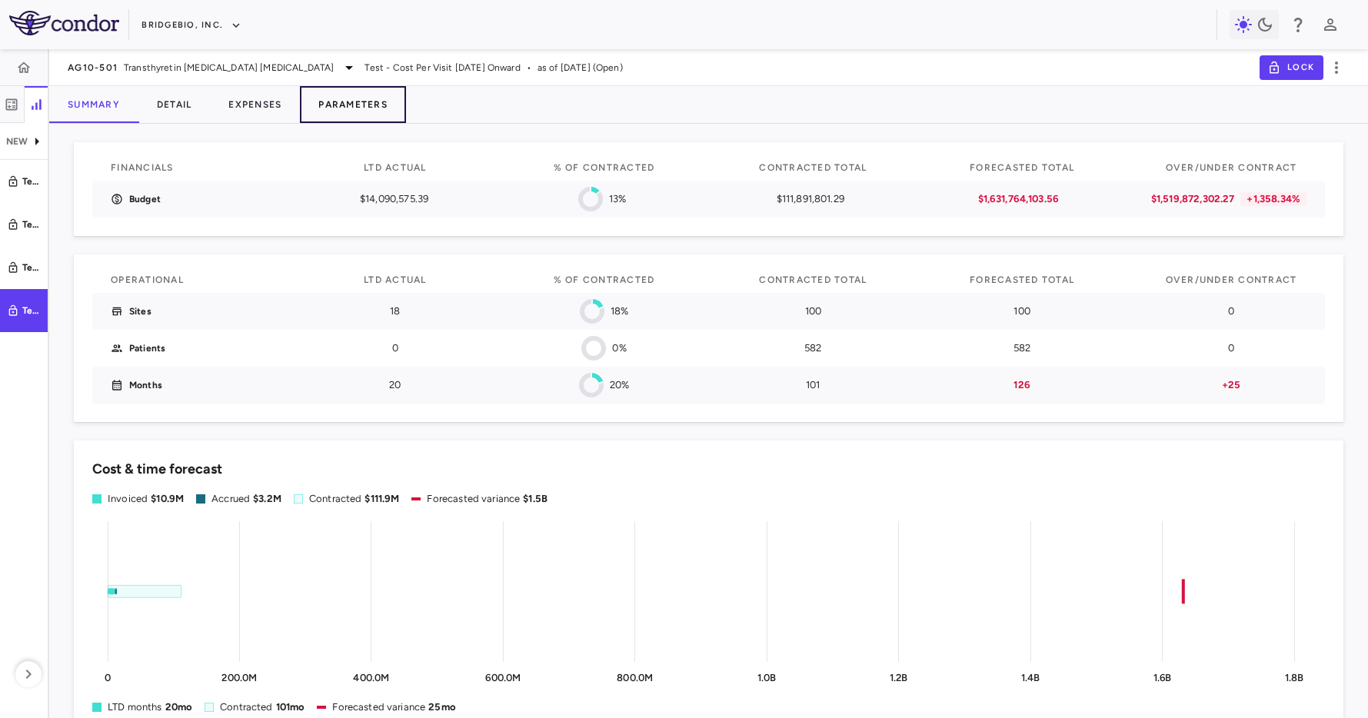
click at [344, 98] on button "Parameters" at bounding box center [353, 104] width 106 height 37
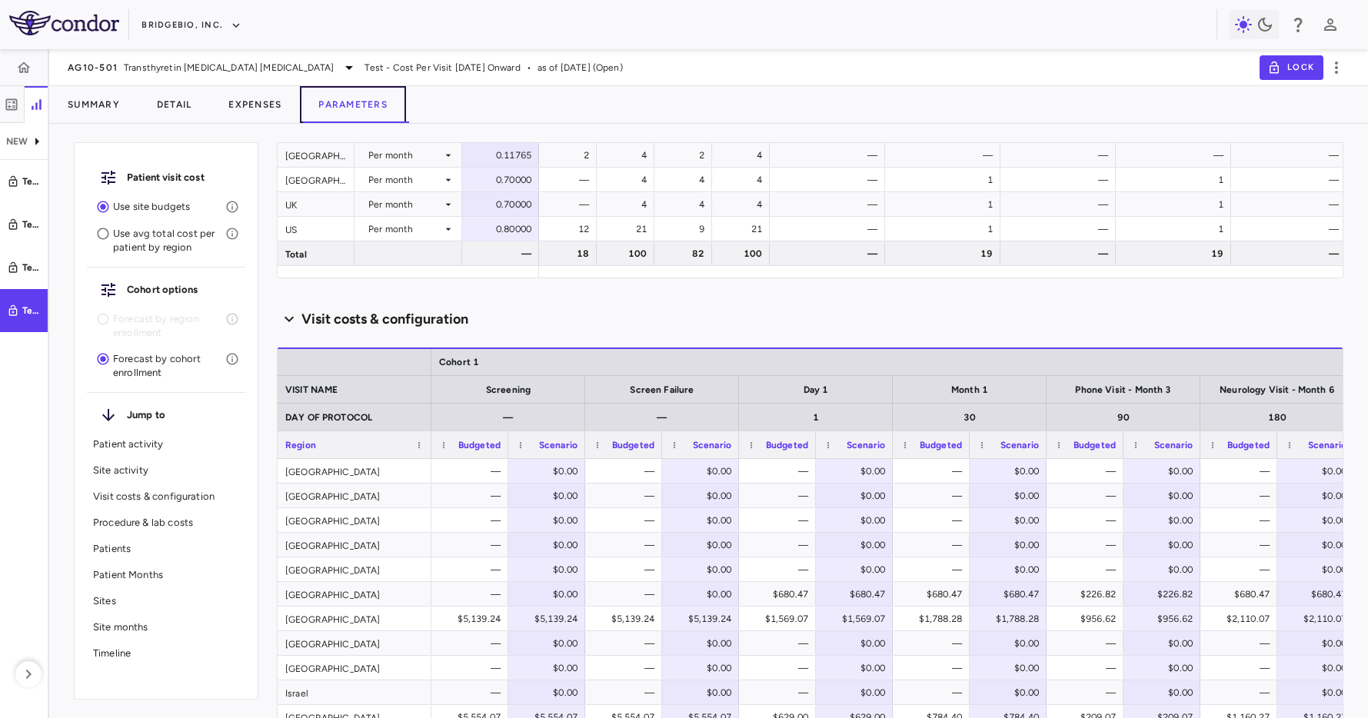
scroll to position [1295, 0]
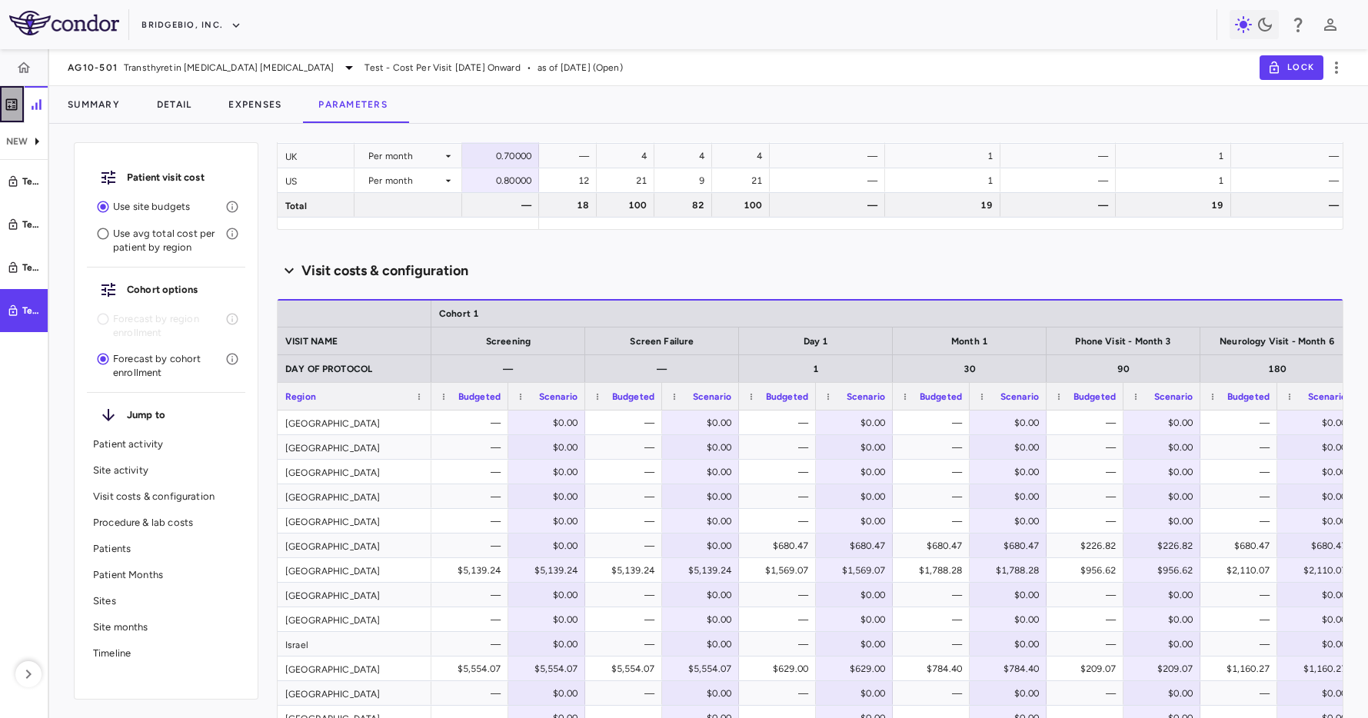
click at [21, 113] on button "button" at bounding box center [12, 104] width 25 height 37
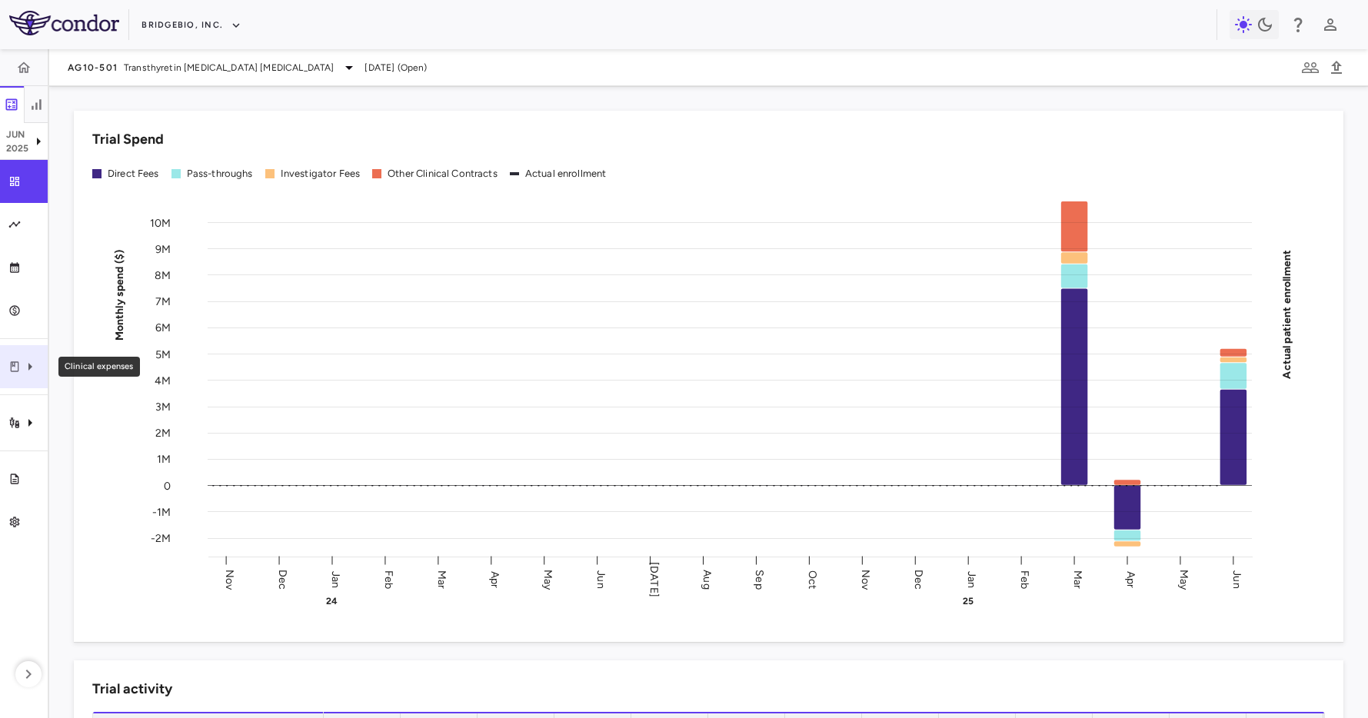
click at [22, 363] on icon "Clinical expenses" at bounding box center [30, 367] width 18 height 18
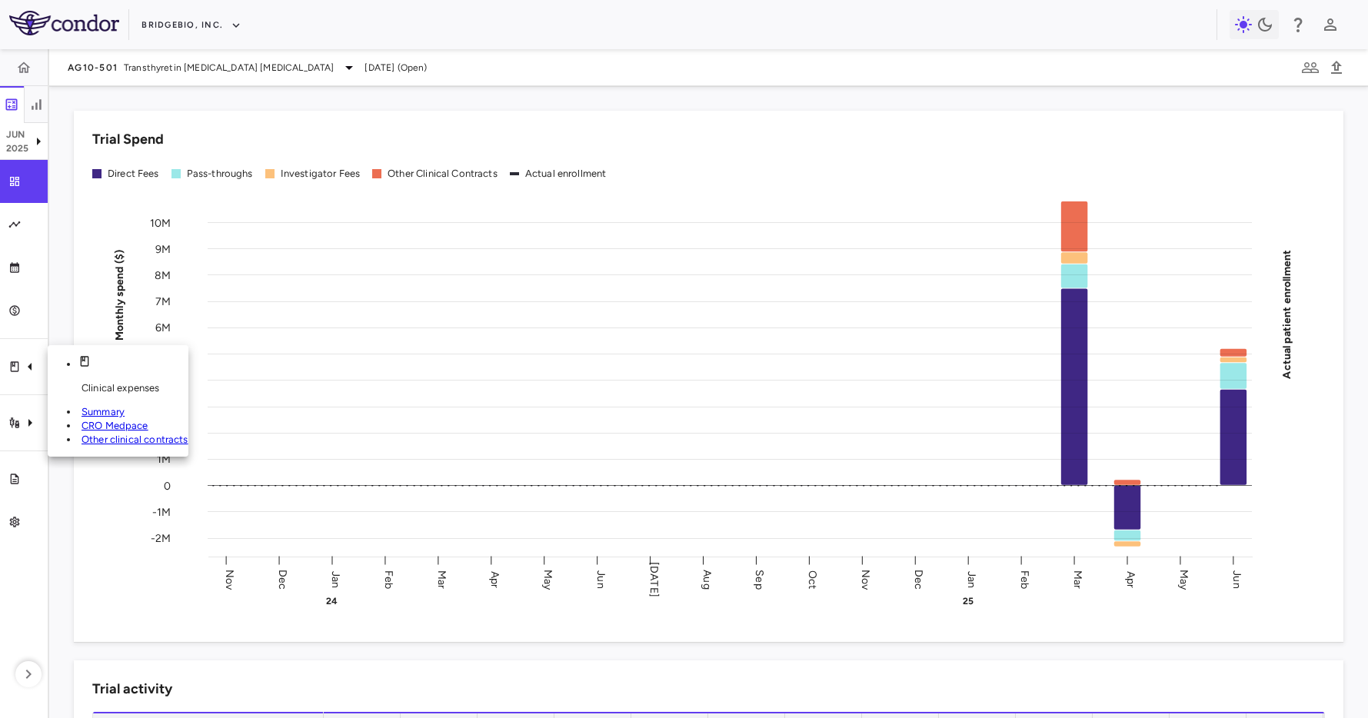
click at [112, 420] on span "CRO Medpace" at bounding box center [114, 426] width 67 height 12
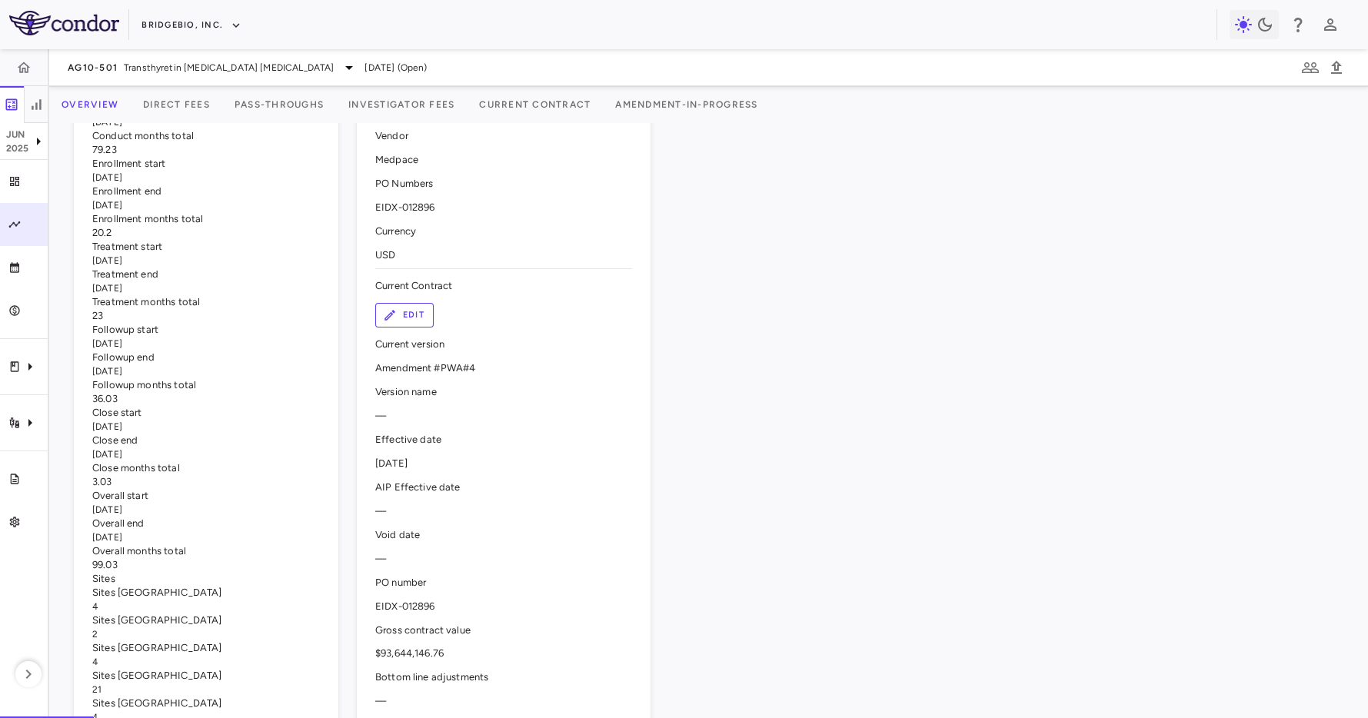
scroll to position [822, 0]
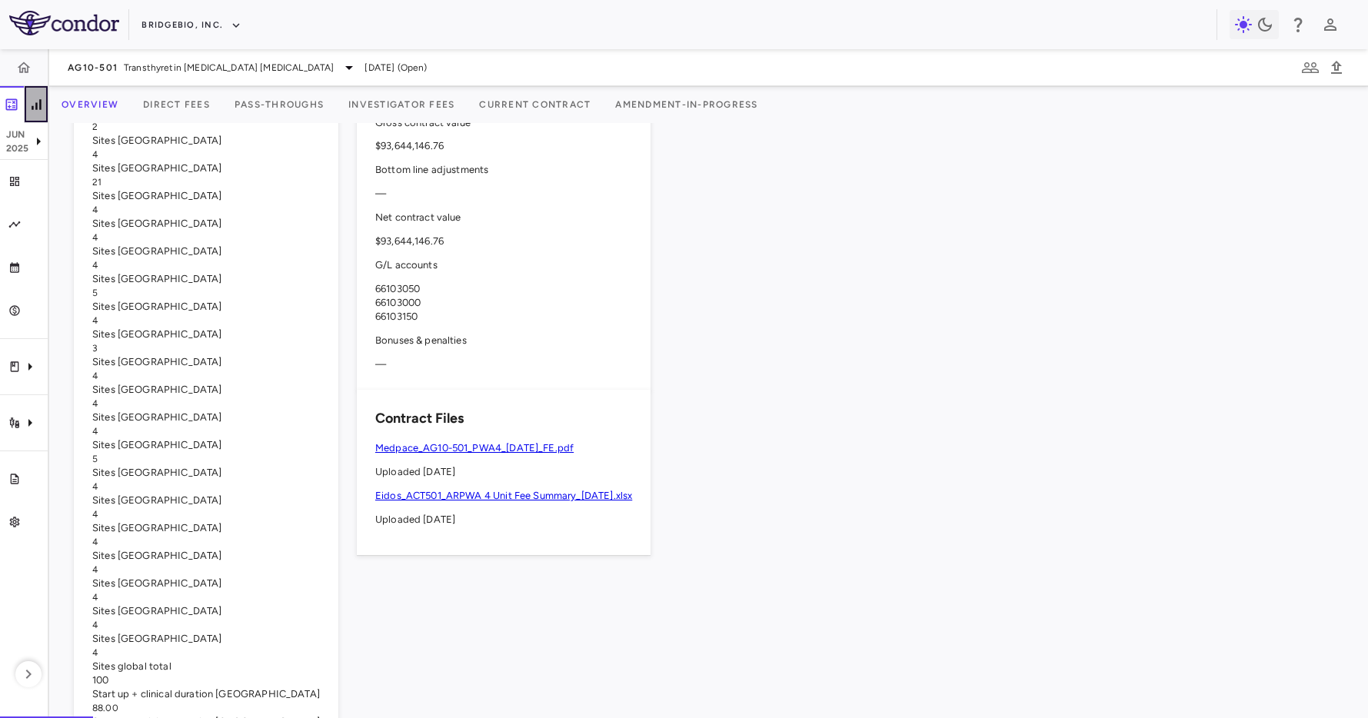
click at [39, 103] on icon "button" at bounding box center [36, 104] width 9 height 10
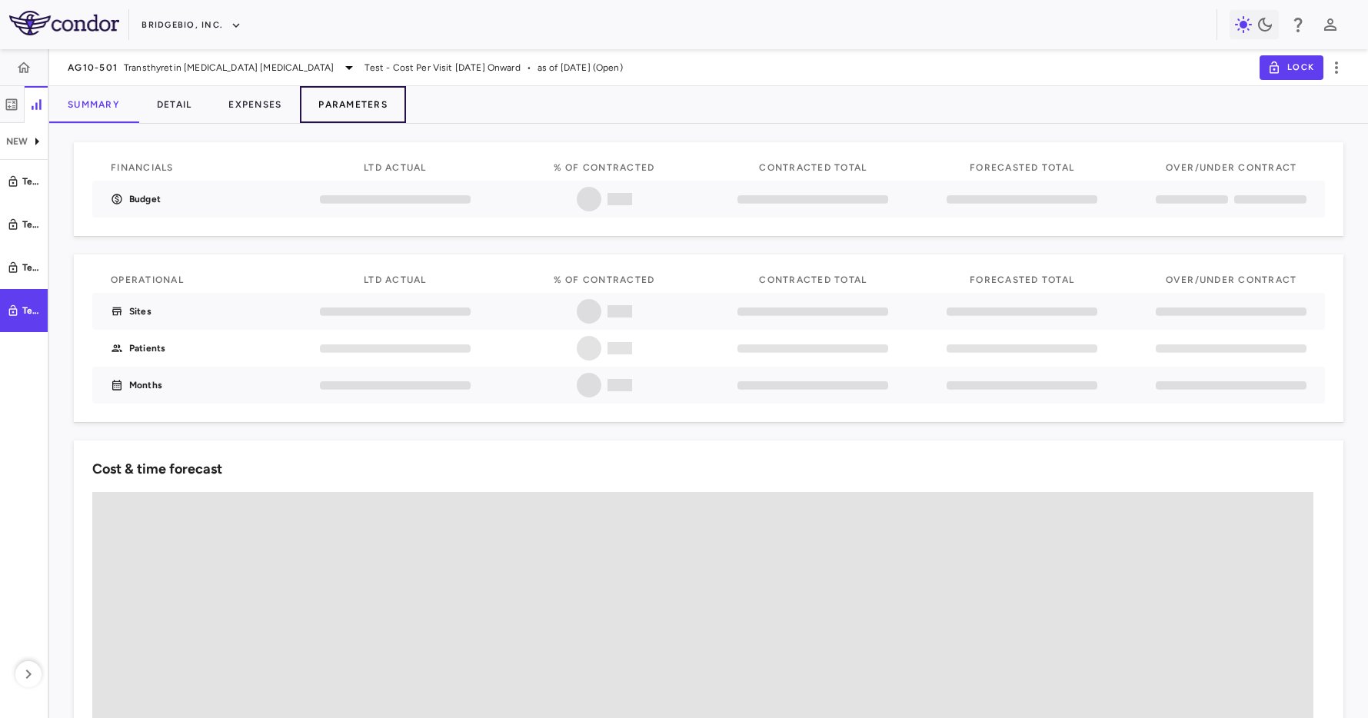
click at [331, 105] on button "Parameters" at bounding box center [353, 104] width 106 height 37
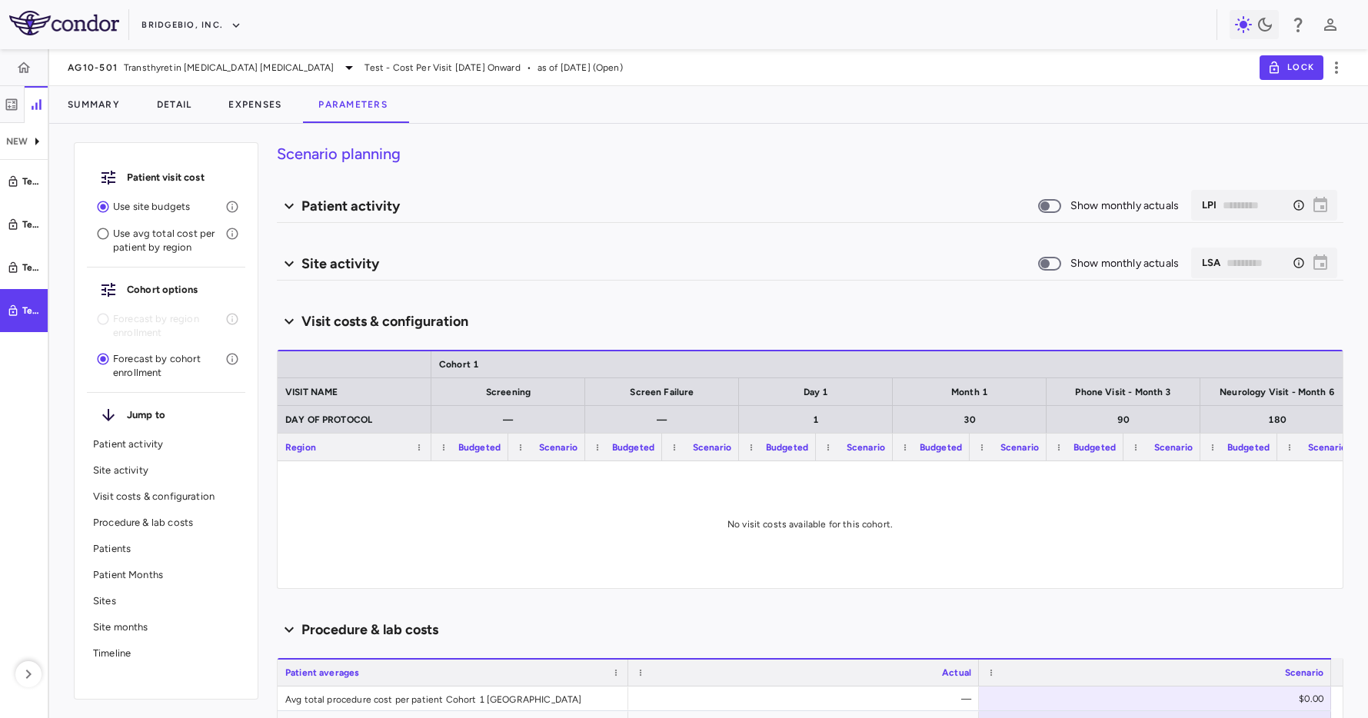
click at [222, 580] on p "Patient Months" at bounding box center [166, 575] width 146 height 14
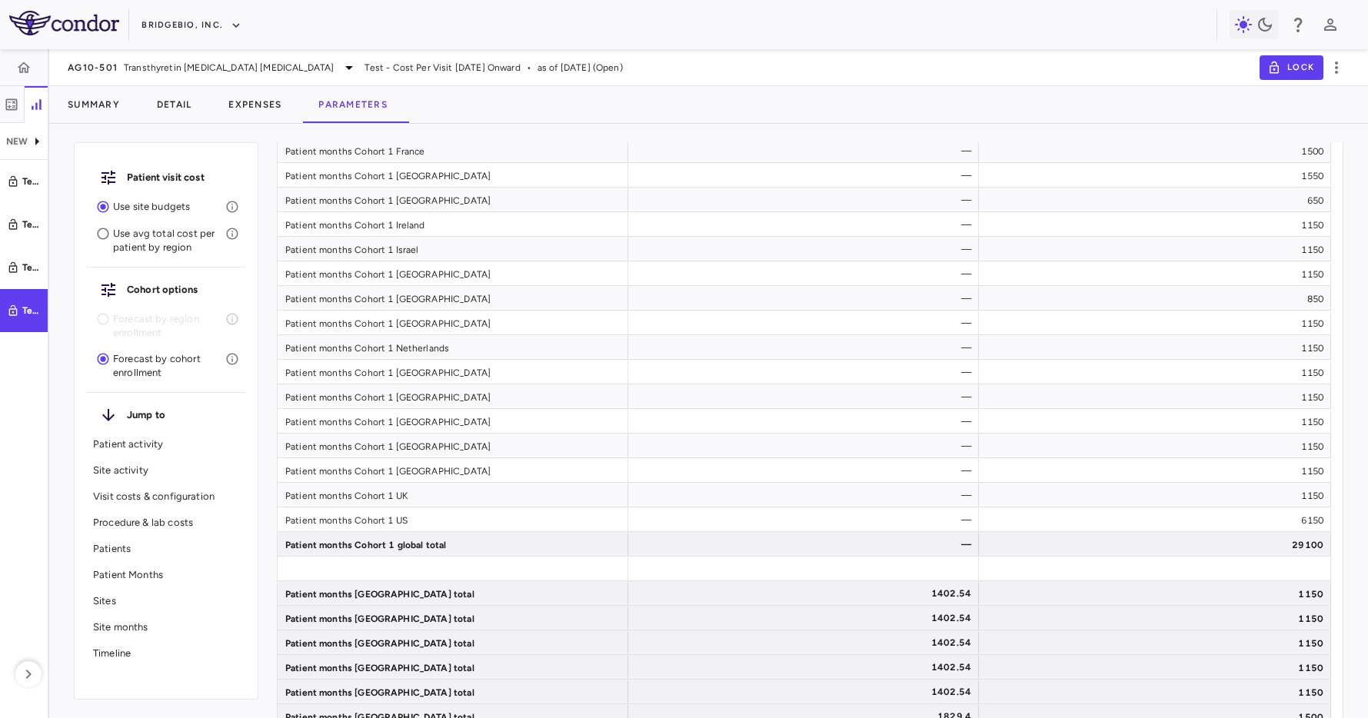
type input "********"
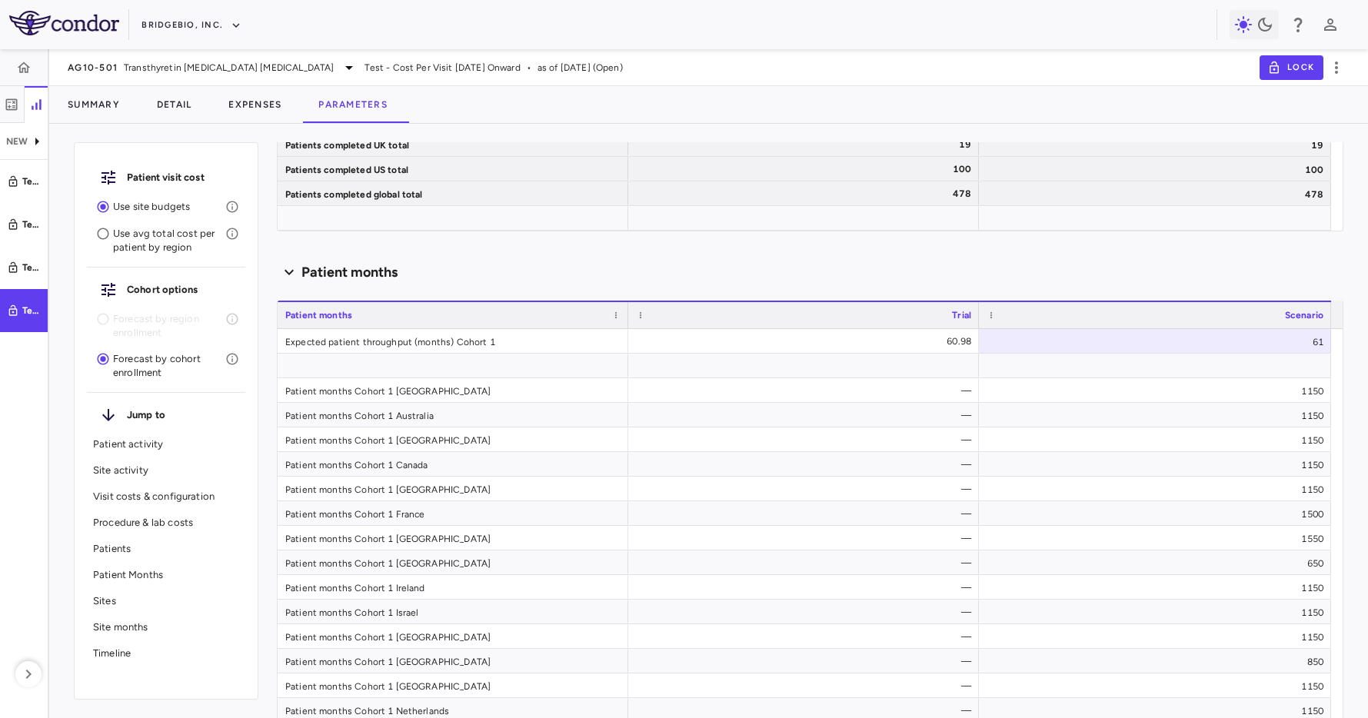
scroll to position [6314, 0]
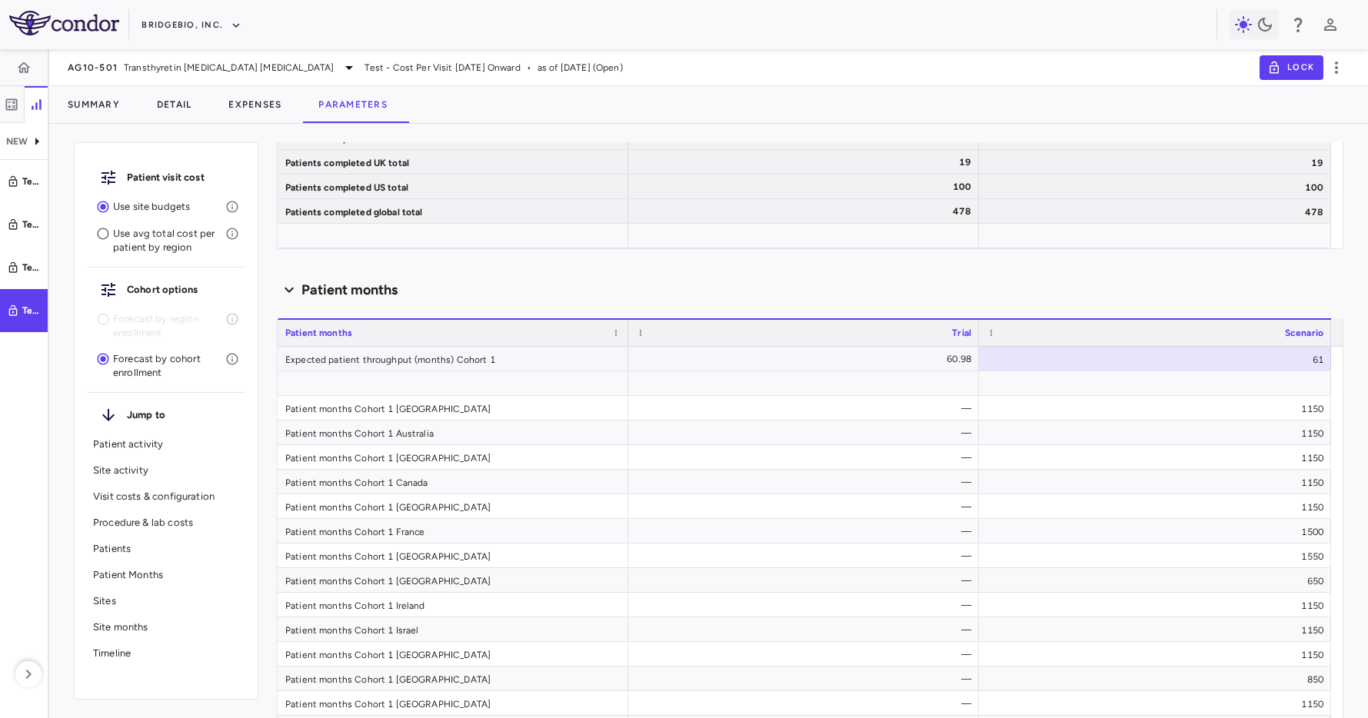
click at [651, 357] on div "60.98" at bounding box center [806, 359] width 329 height 25
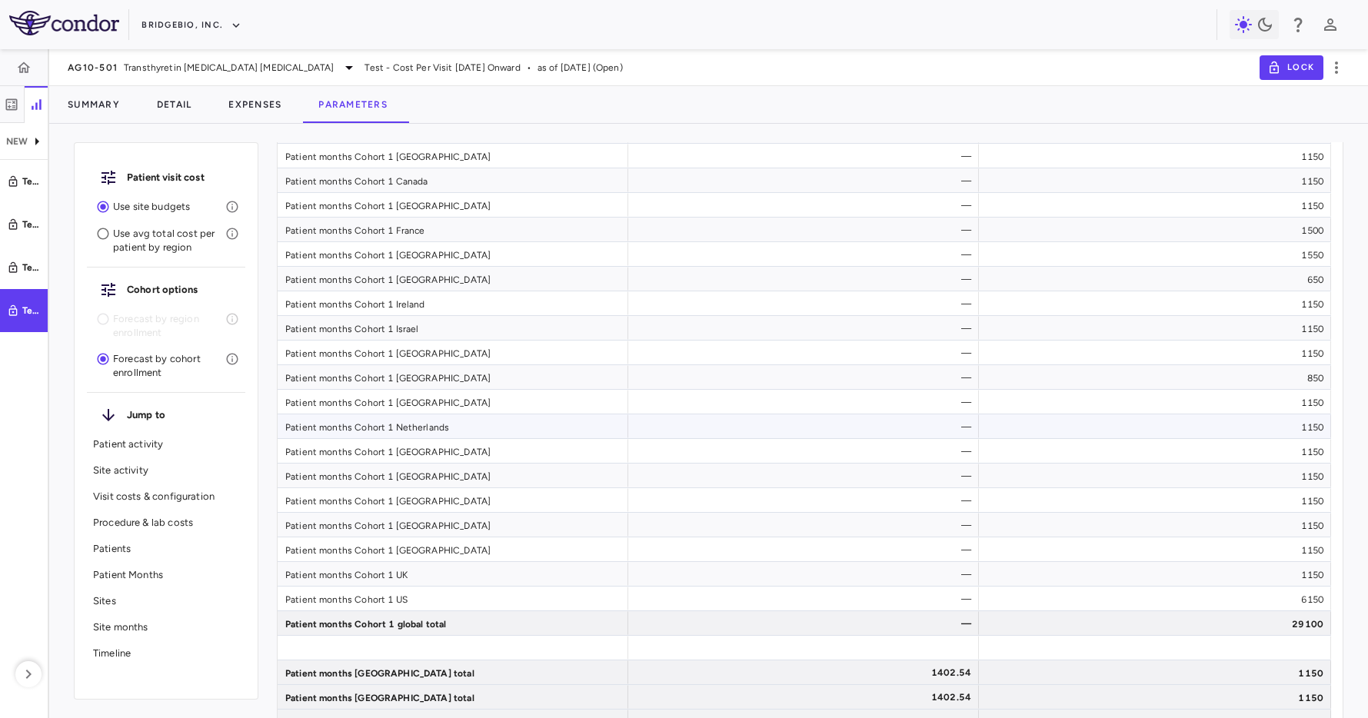
scroll to position [6616, 0]
click at [1092, 624] on div "29100" at bounding box center [1155, 622] width 352 height 24
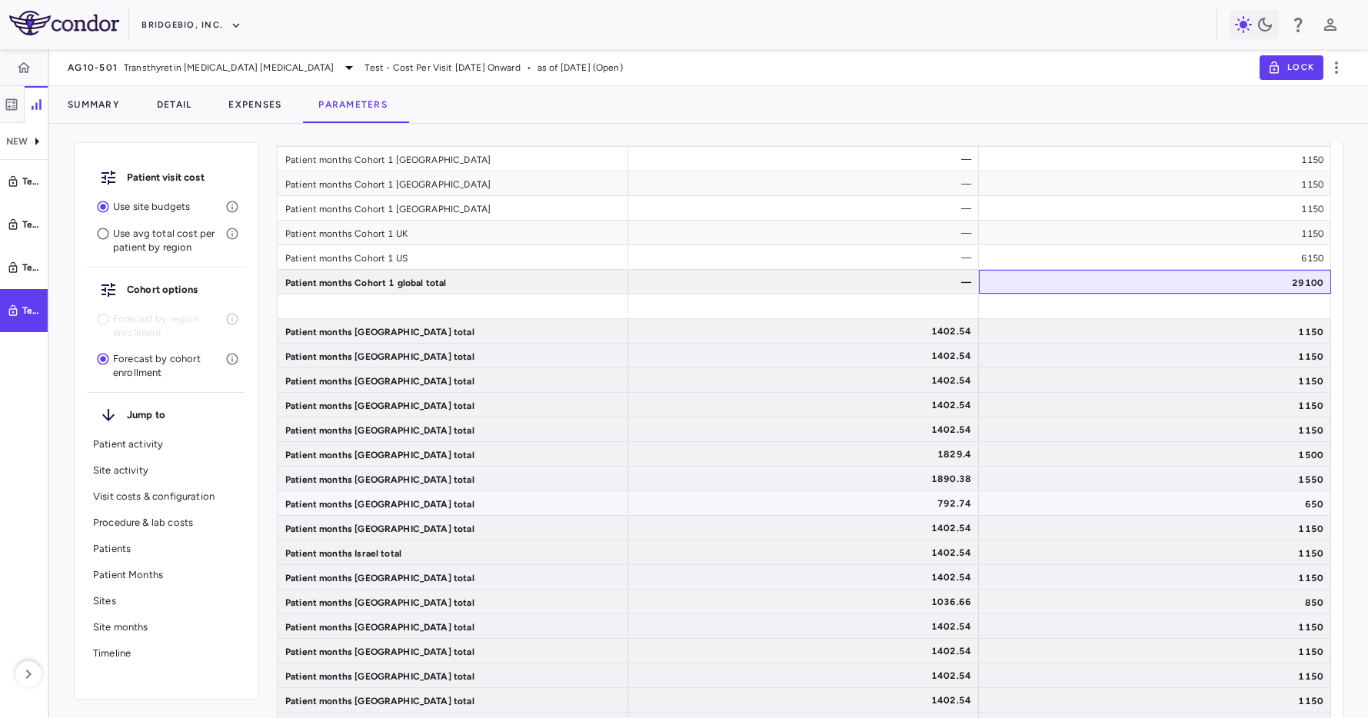
scroll to position [7228, 0]
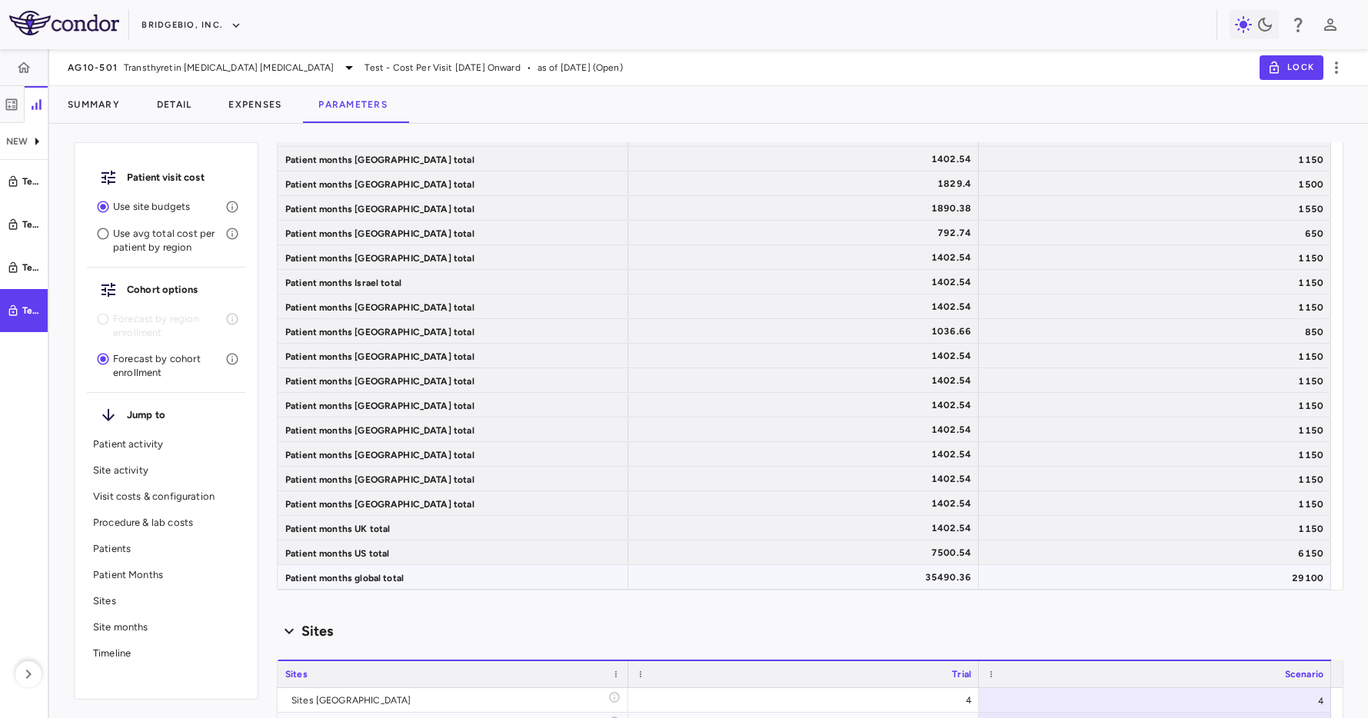
click at [1074, 572] on div "29100" at bounding box center [1155, 577] width 352 height 24
click at [1083, 532] on div "1150" at bounding box center [1155, 528] width 352 height 24
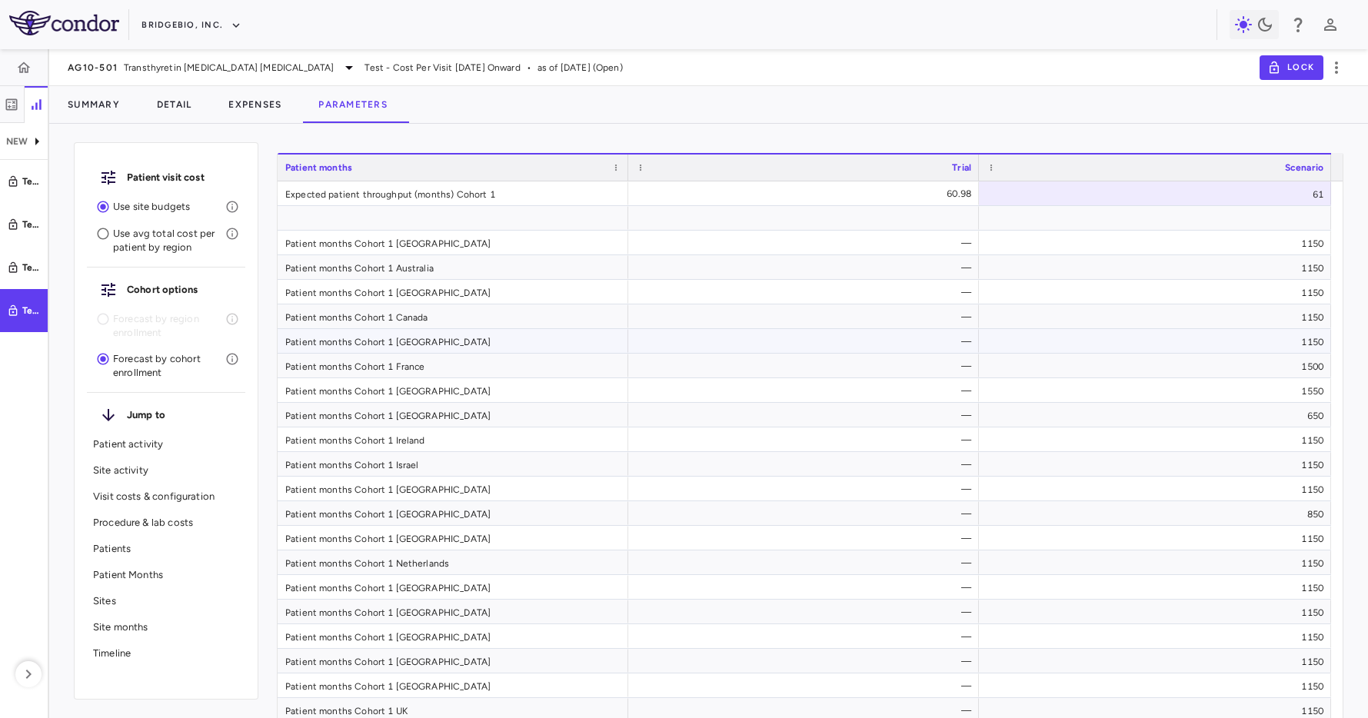
scroll to position [6656, 0]
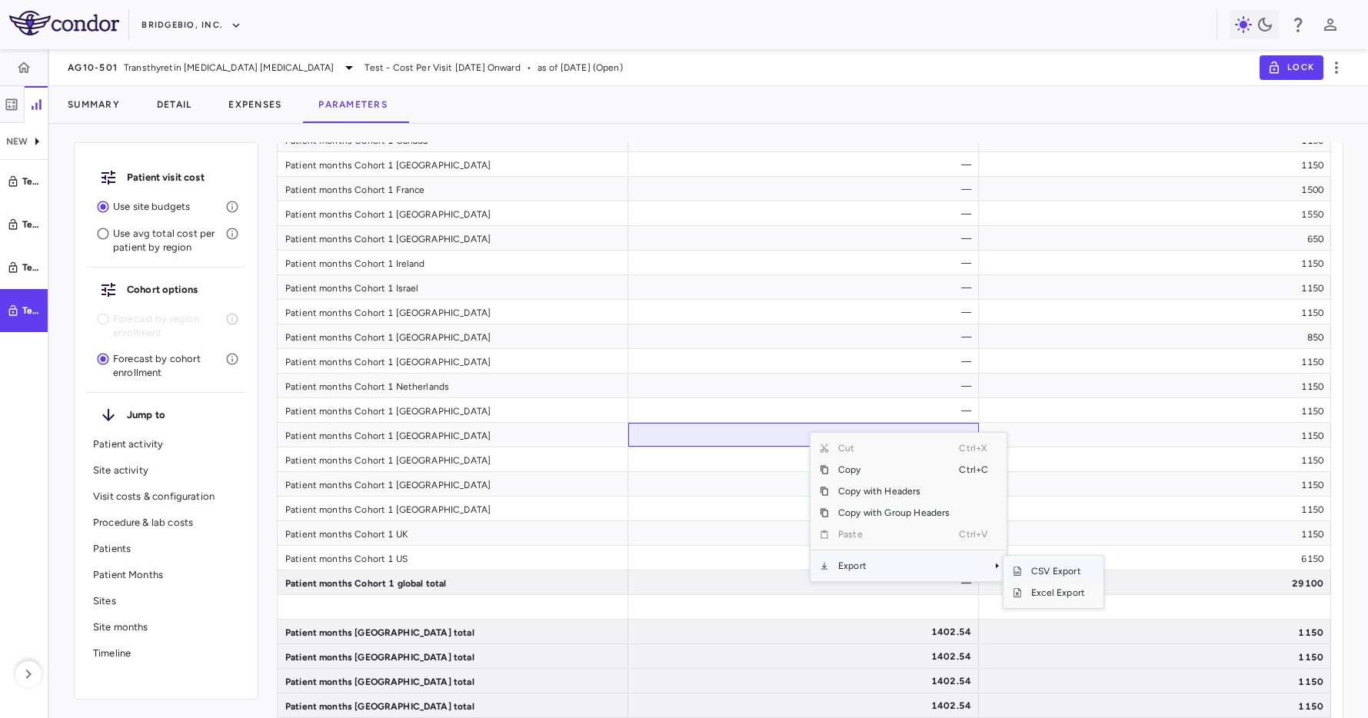
click at [1073, 570] on span "CSV Export" at bounding box center [1058, 571] width 72 height 22
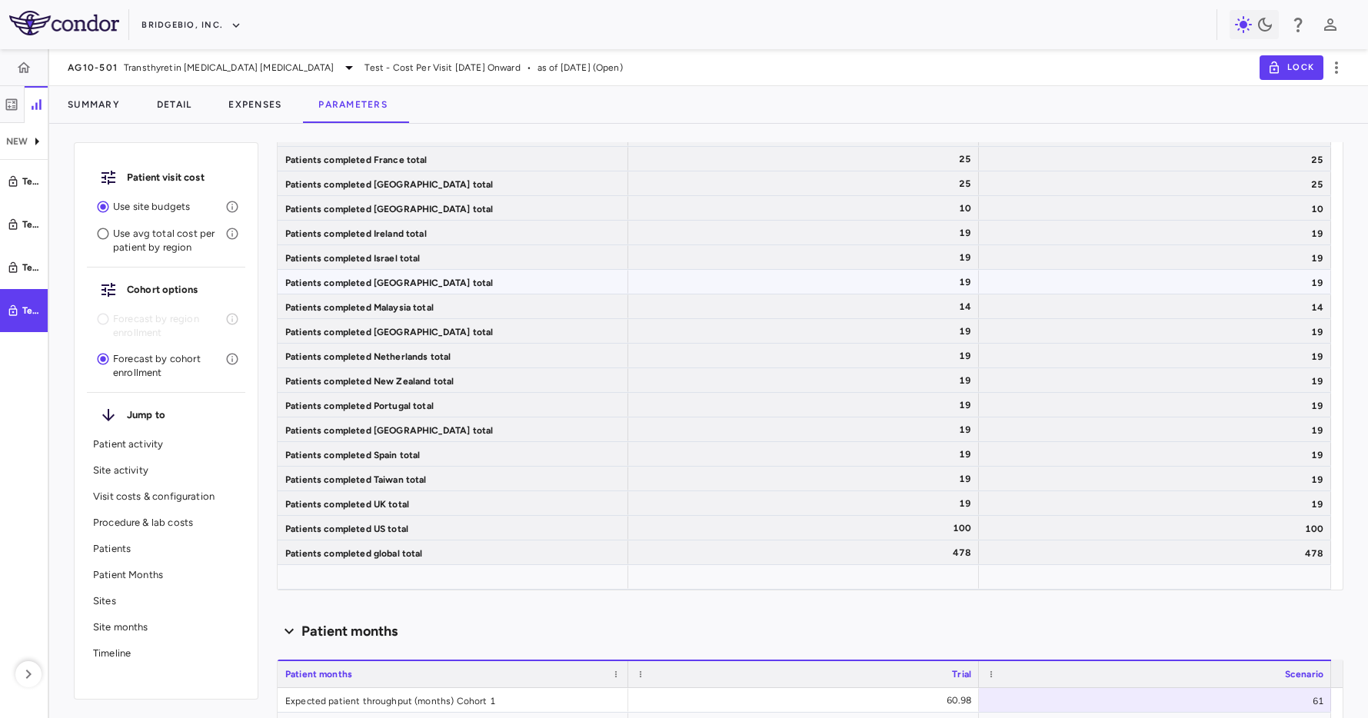
click at [391, 274] on div "Patients completed Italy total" at bounding box center [453, 282] width 351 height 24
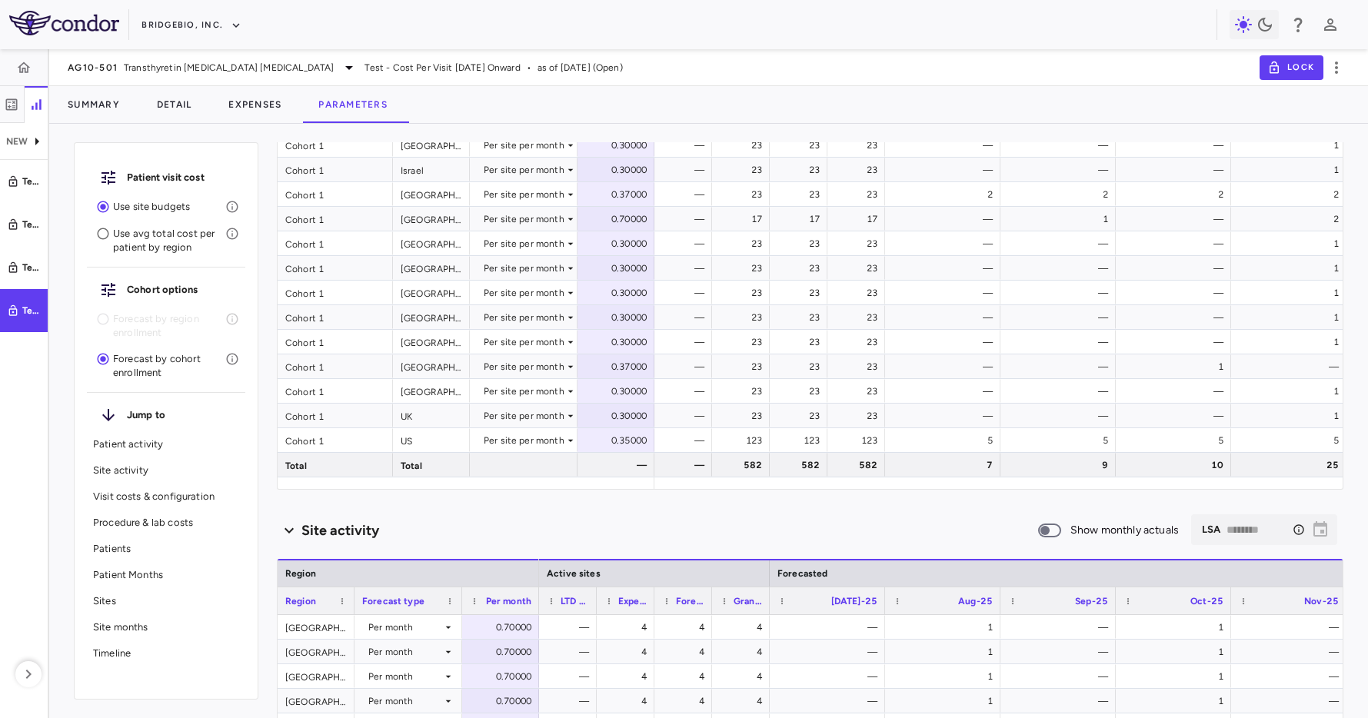
scroll to position [0, 0]
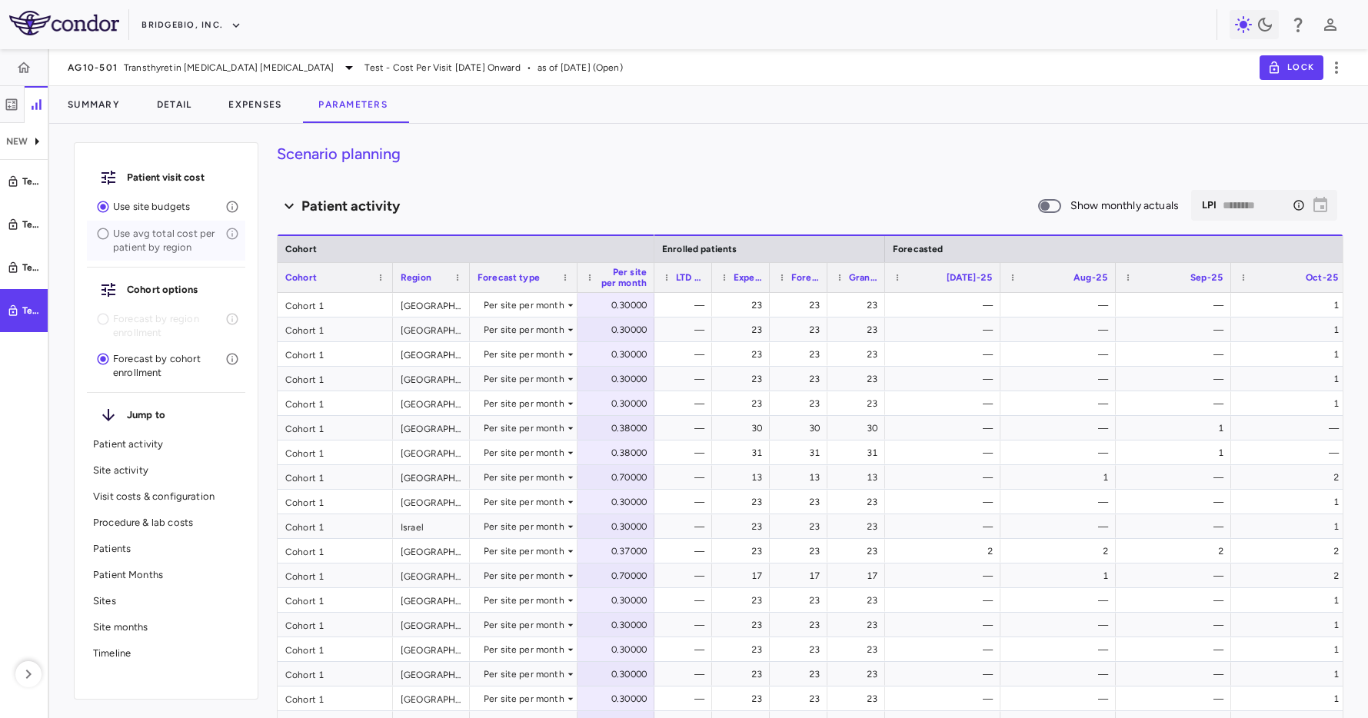
click at [160, 238] on p "Use avg total cost per patient by region" at bounding box center [169, 241] width 112 height 28
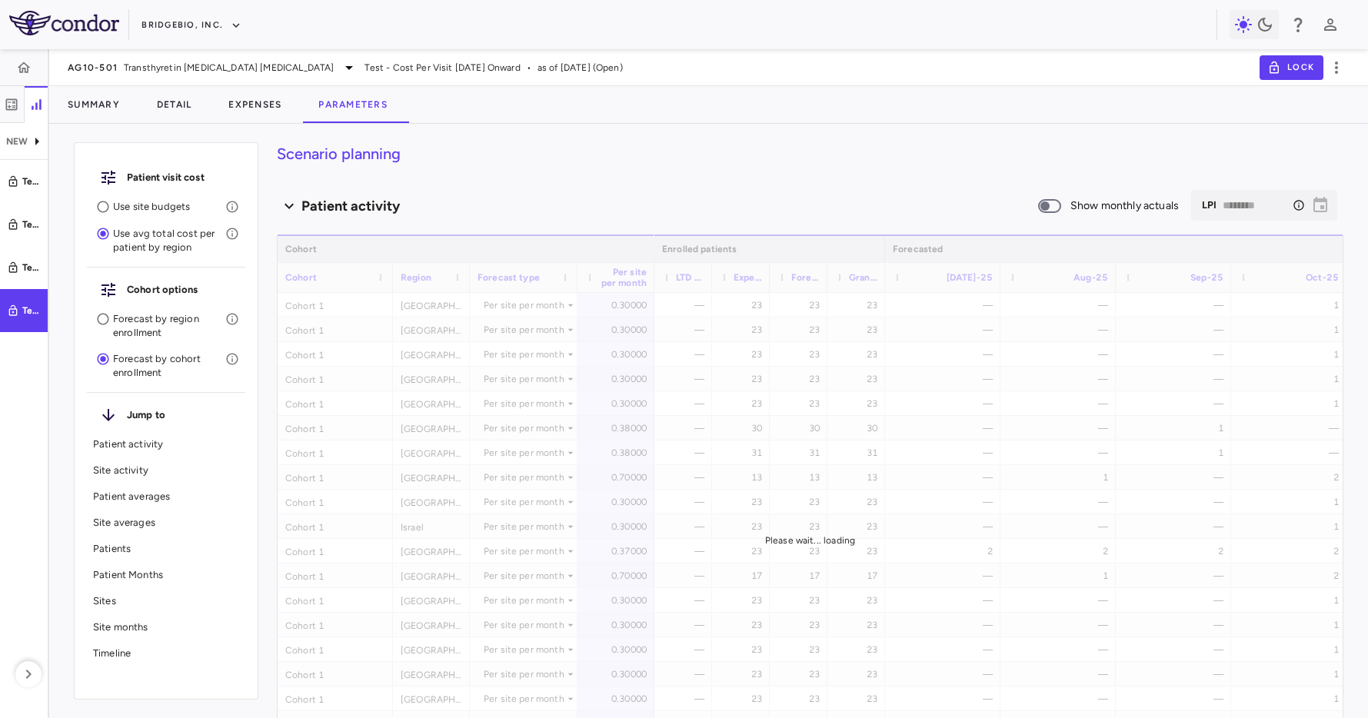
click at [124, 496] on p "Patient averages" at bounding box center [166, 497] width 146 height 14
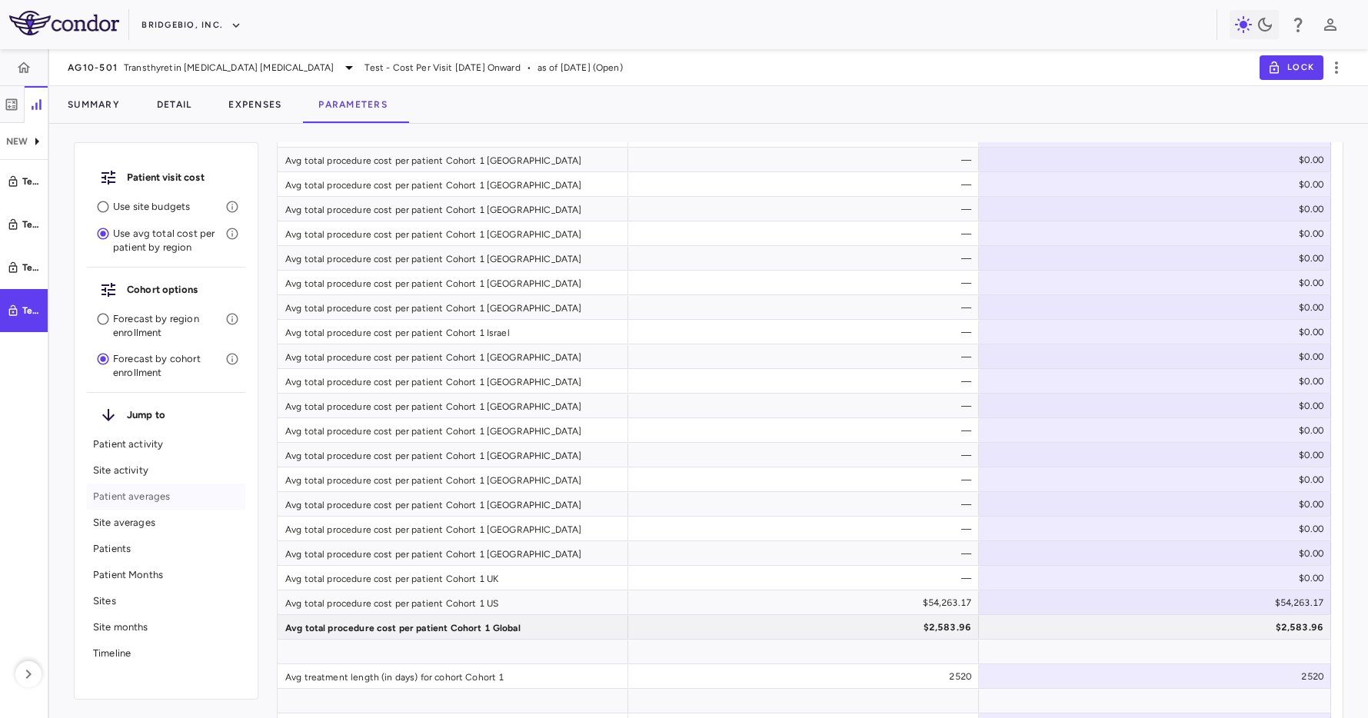
click at [136, 502] on p "Patient averages" at bounding box center [166, 497] width 146 height 14
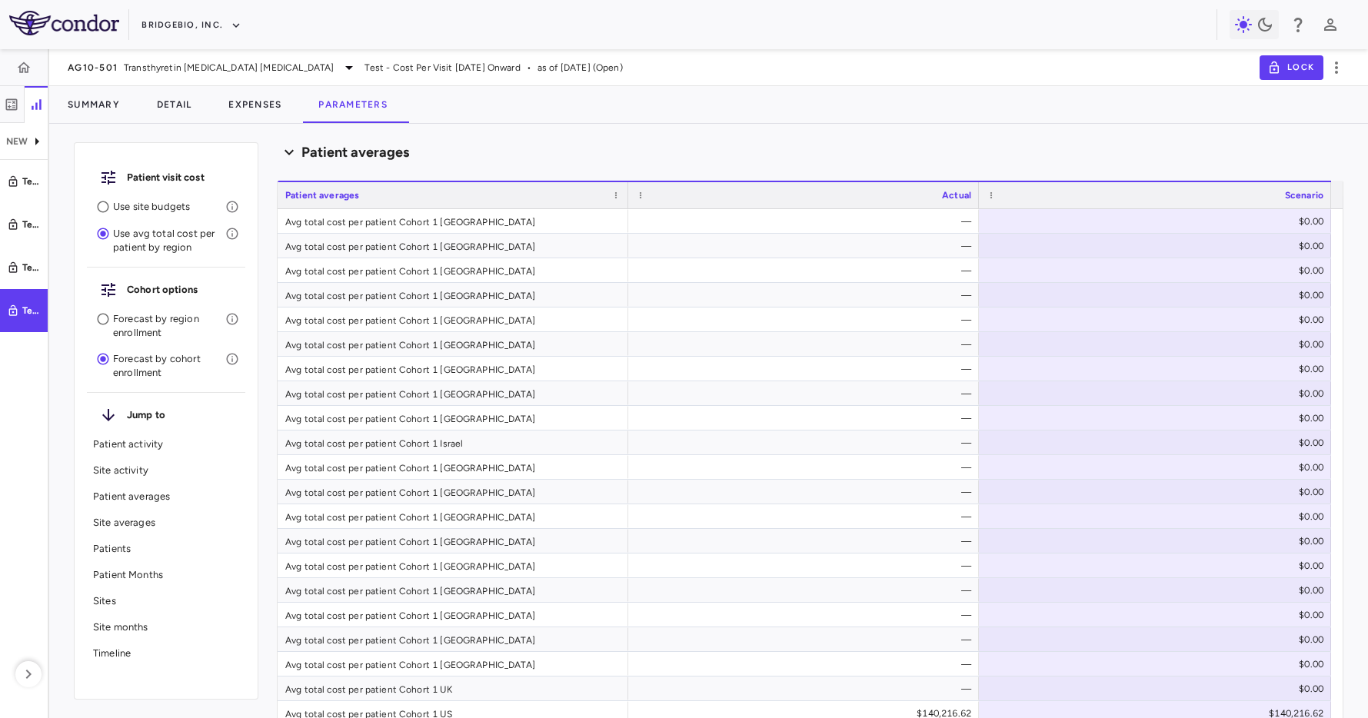
click at [128, 568] on p "Patient Months" at bounding box center [166, 575] width 146 height 14
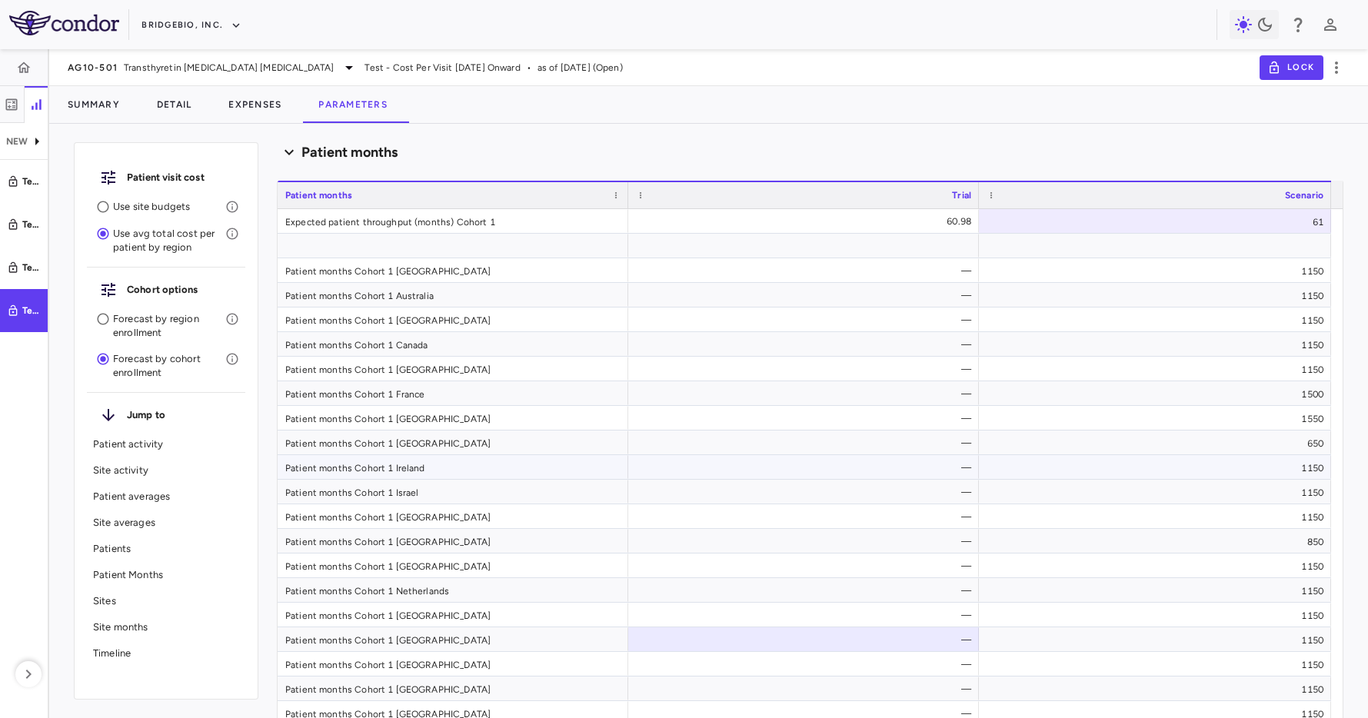
scroll to position [9562, 0]
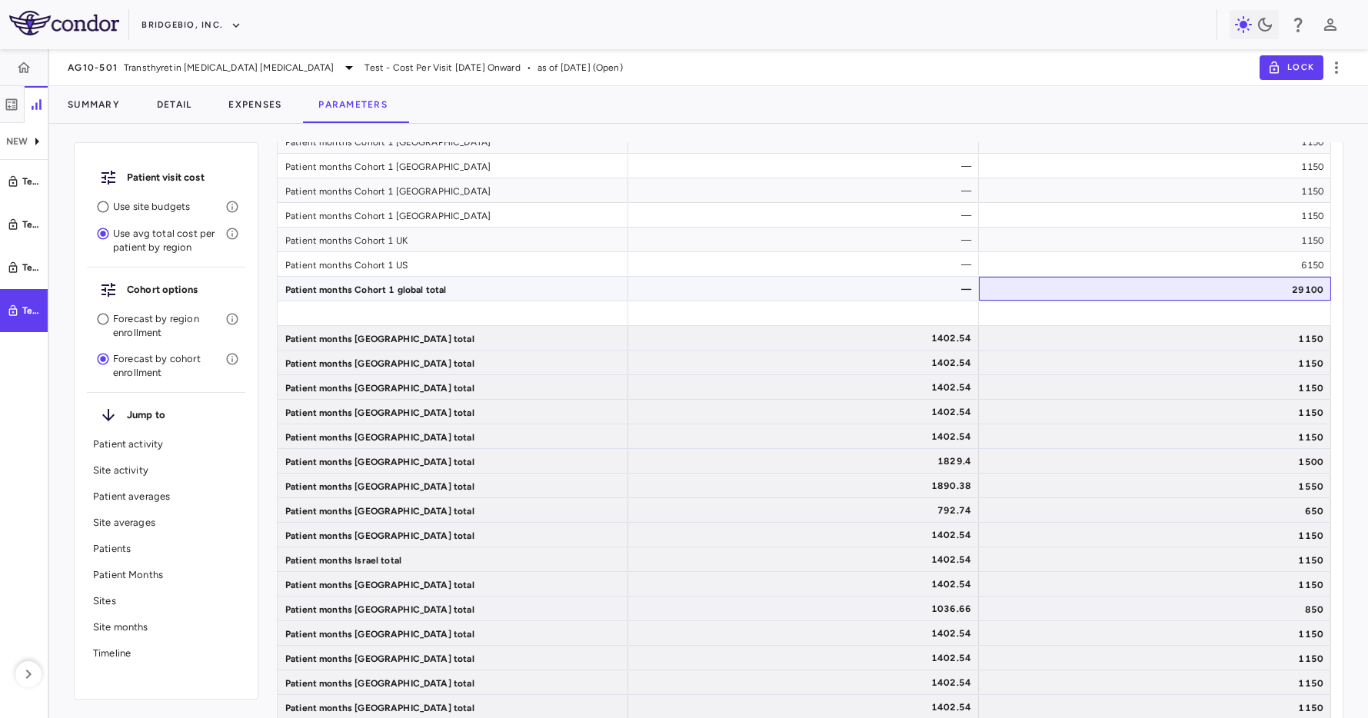
click at [1116, 295] on div "29100" at bounding box center [1155, 289] width 352 height 24
click at [175, 201] on p "Use site budgets" at bounding box center [169, 207] width 112 height 14
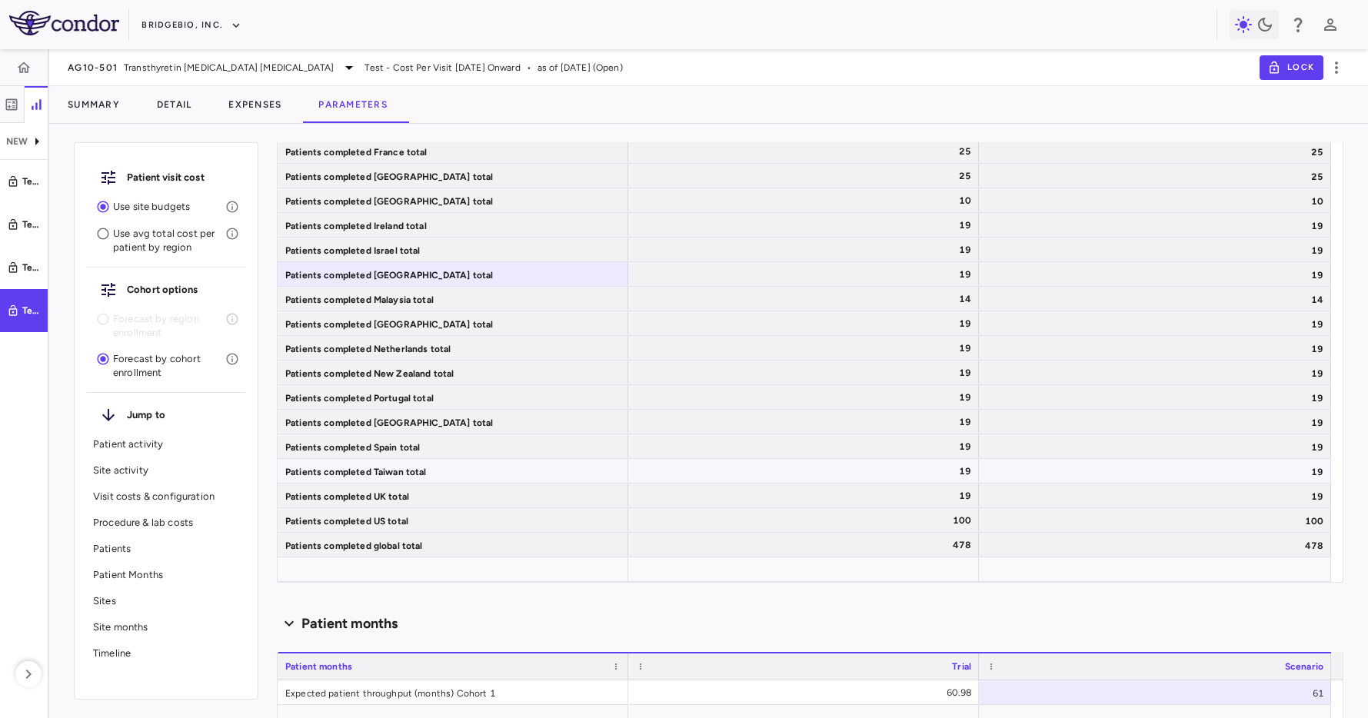
scroll to position [6018, 0]
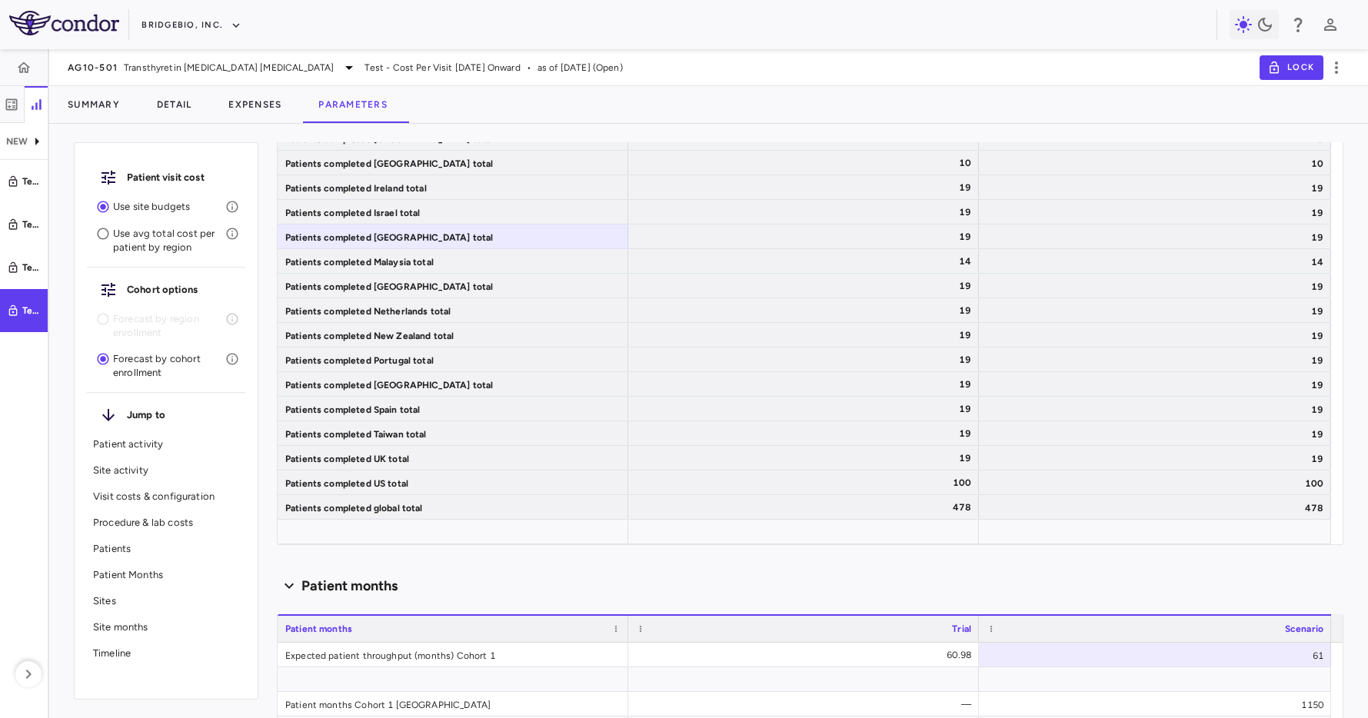
click at [1329, 78] on div "Lock" at bounding box center [1304, 68] width 90 height 26
click at [1332, 75] on icon "button" at bounding box center [1336, 67] width 18 height 18
click at [1338, 122] on div "Duplicate" at bounding box center [1315, 120] width 68 height 26
type input "**********"
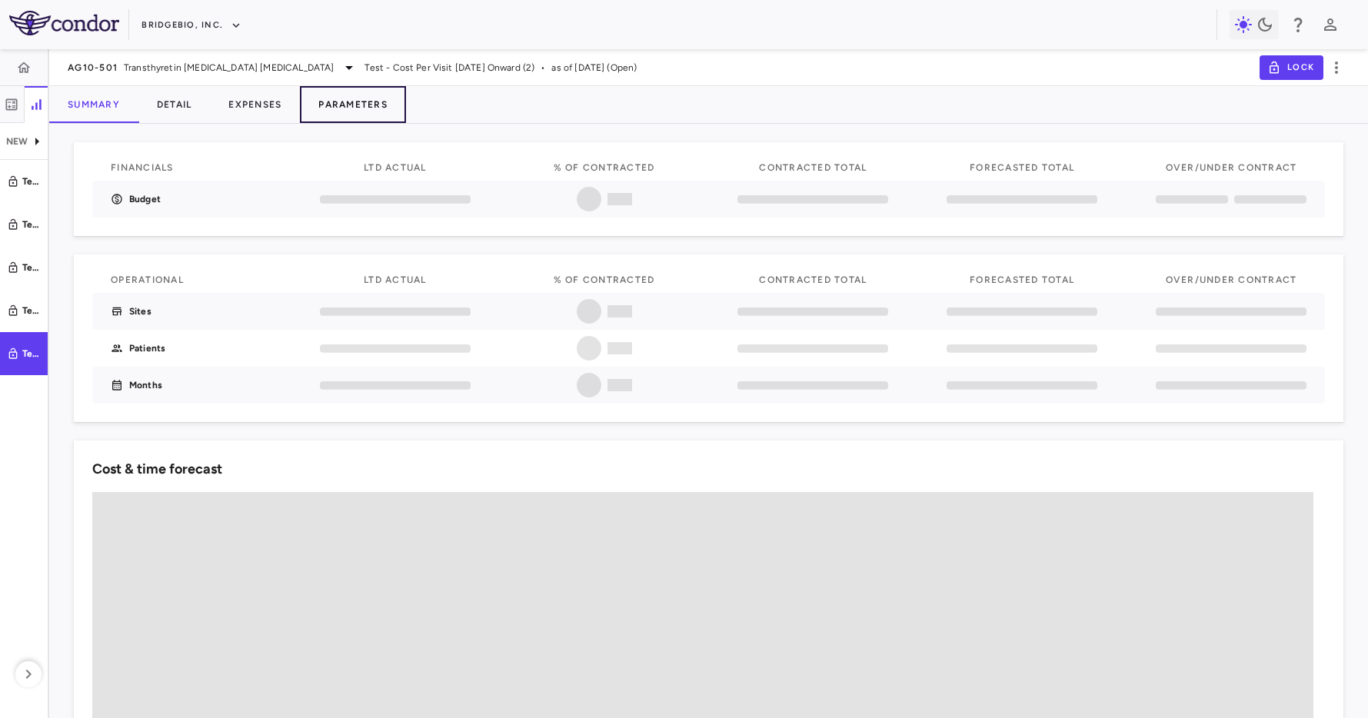
click at [356, 107] on button "Parameters" at bounding box center [353, 104] width 106 height 37
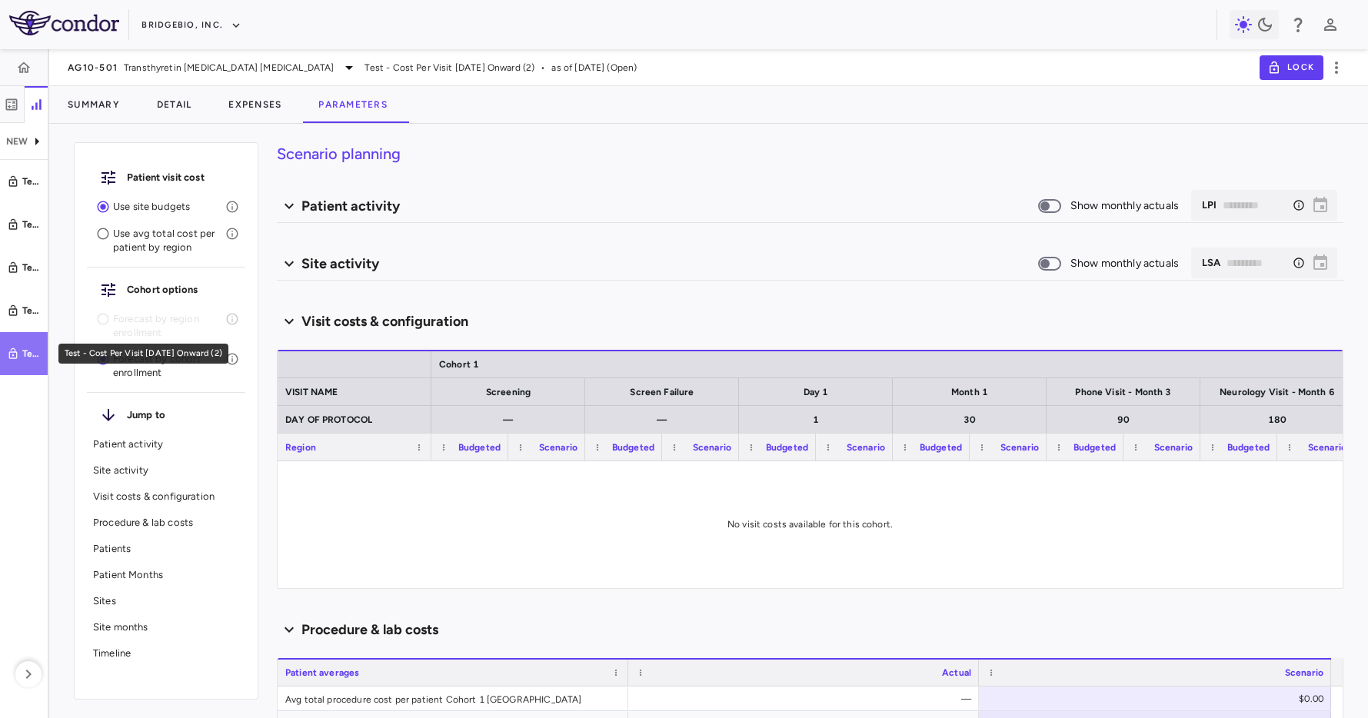
click at [23, 351] on div "Test - Cost Per Visit July 2025 Onward (2)" at bounding box center [31, 354] width 18 height 14
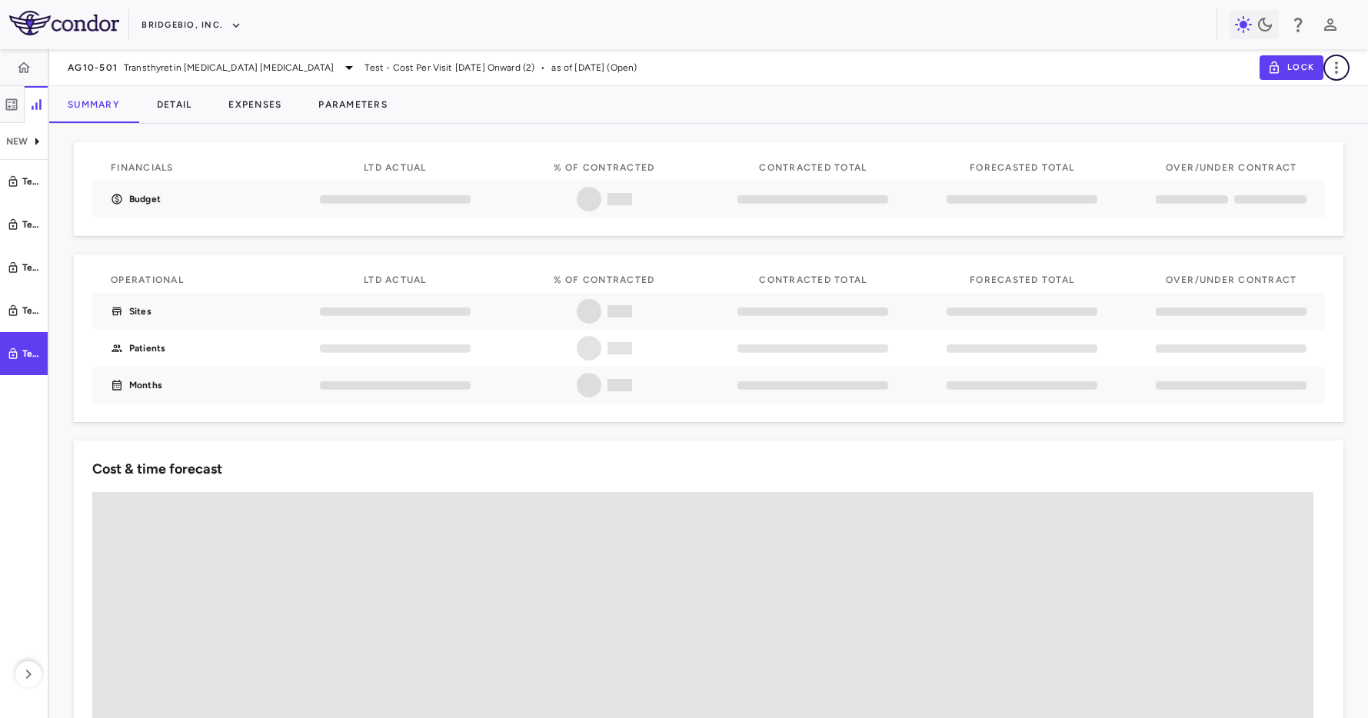
click at [1329, 65] on icon "button" at bounding box center [1336, 67] width 18 height 18
click at [986, 76] on div at bounding box center [684, 359] width 1368 height 718
click at [326, 100] on button "Parameters" at bounding box center [353, 104] width 106 height 37
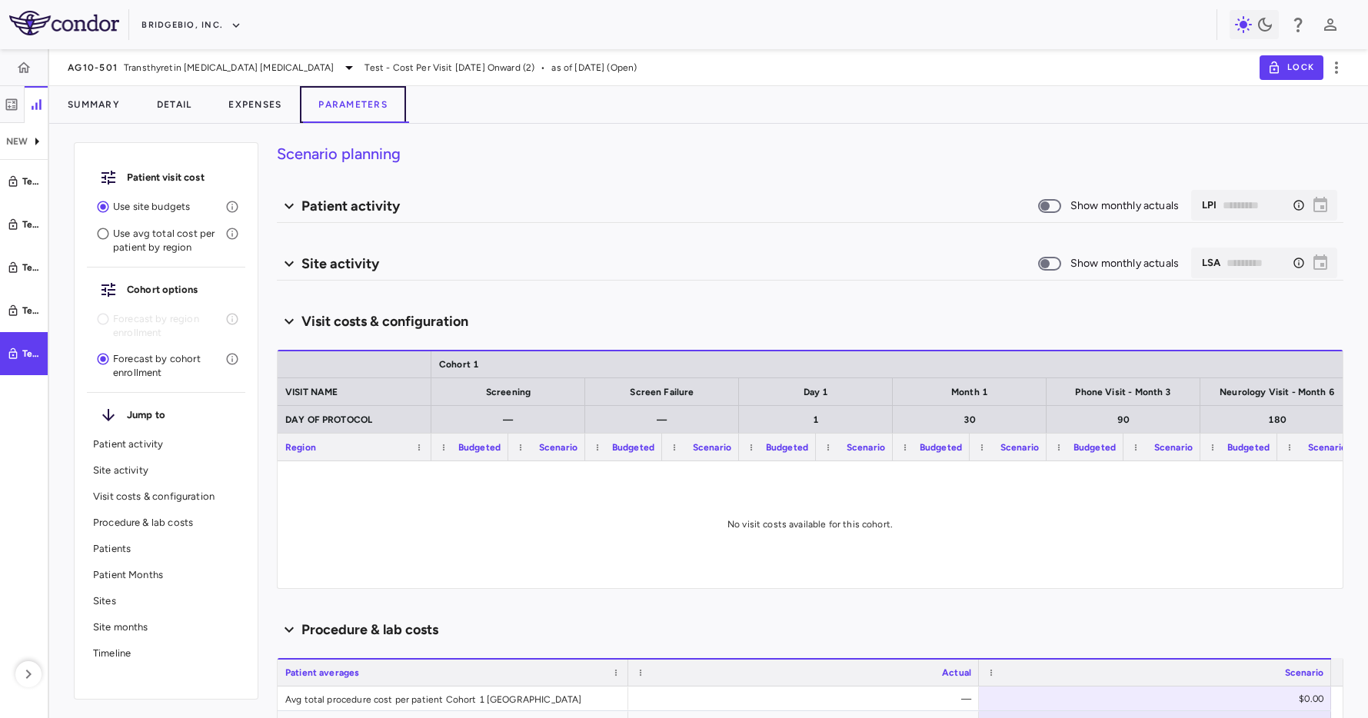
type input "********"
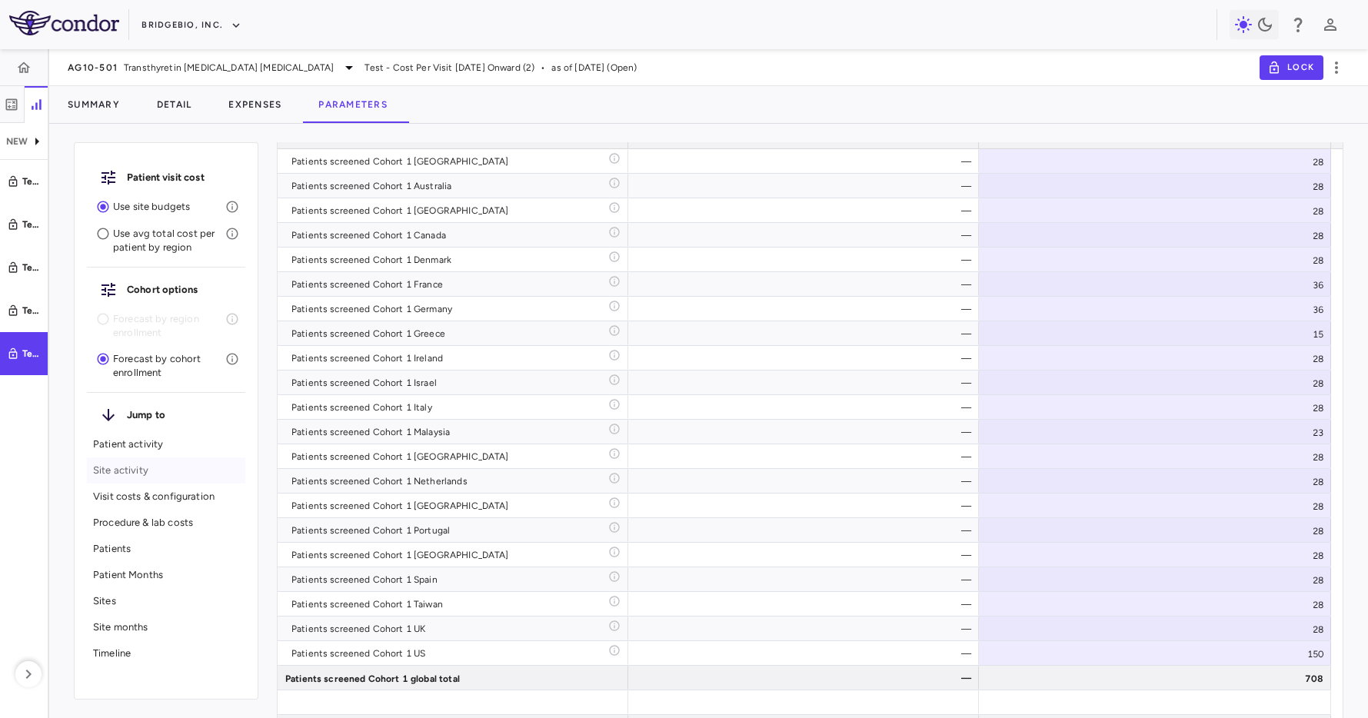
click at [148, 464] on p "Site activity" at bounding box center [166, 471] width 146 height 14
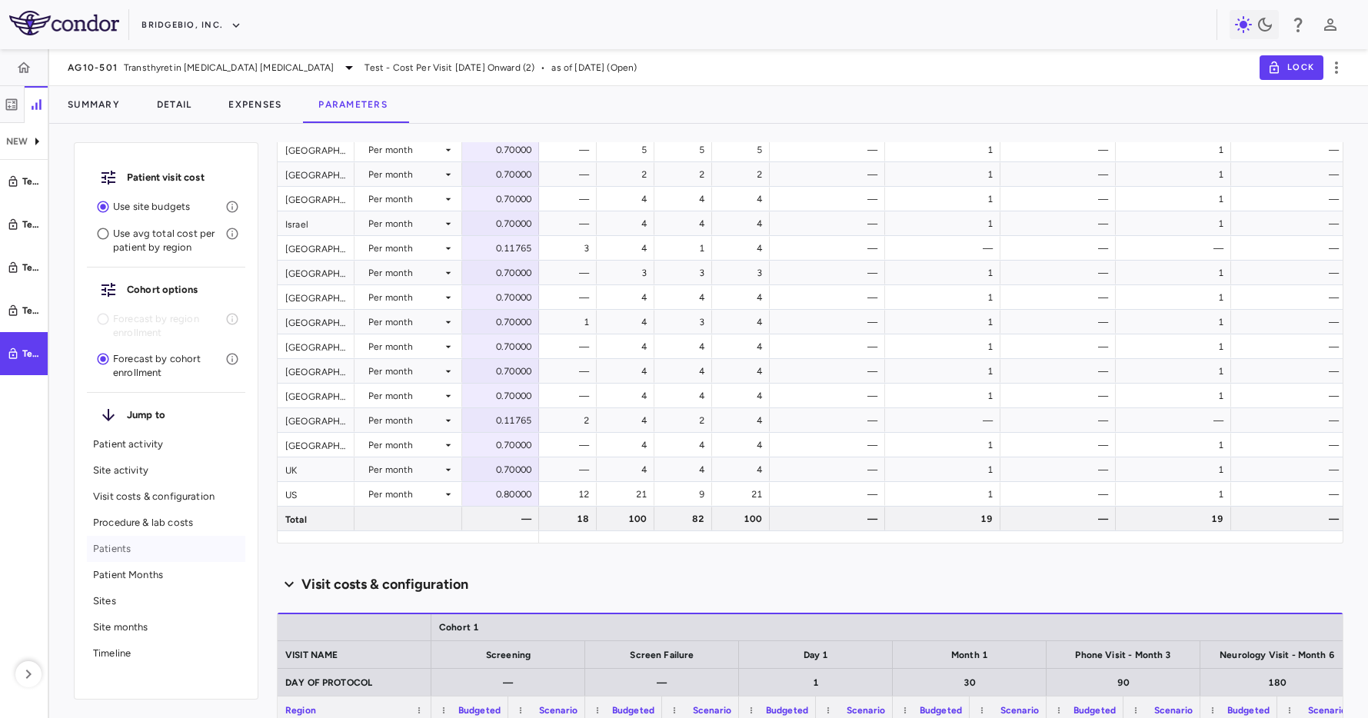
click at [142, 545] on p "Patients" at bounding box center [166, 549] width 146 height 14
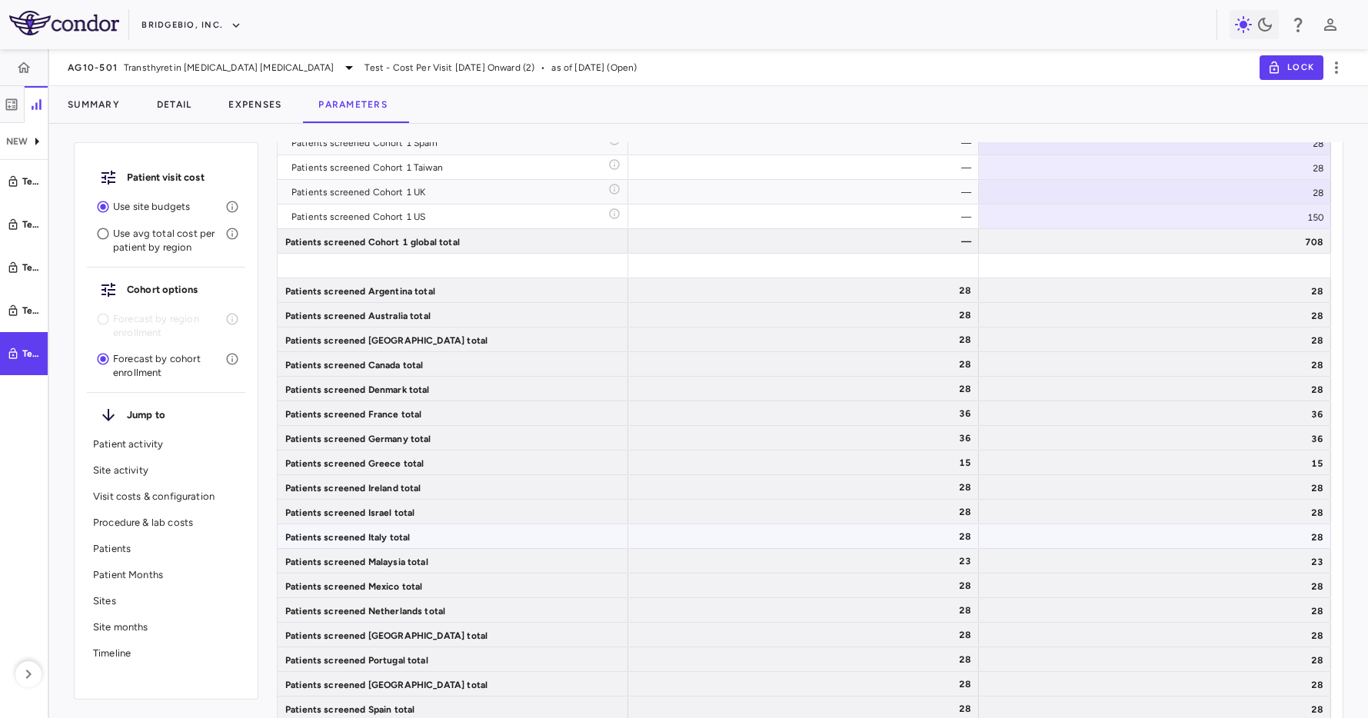
scroll to position [3653, 0]
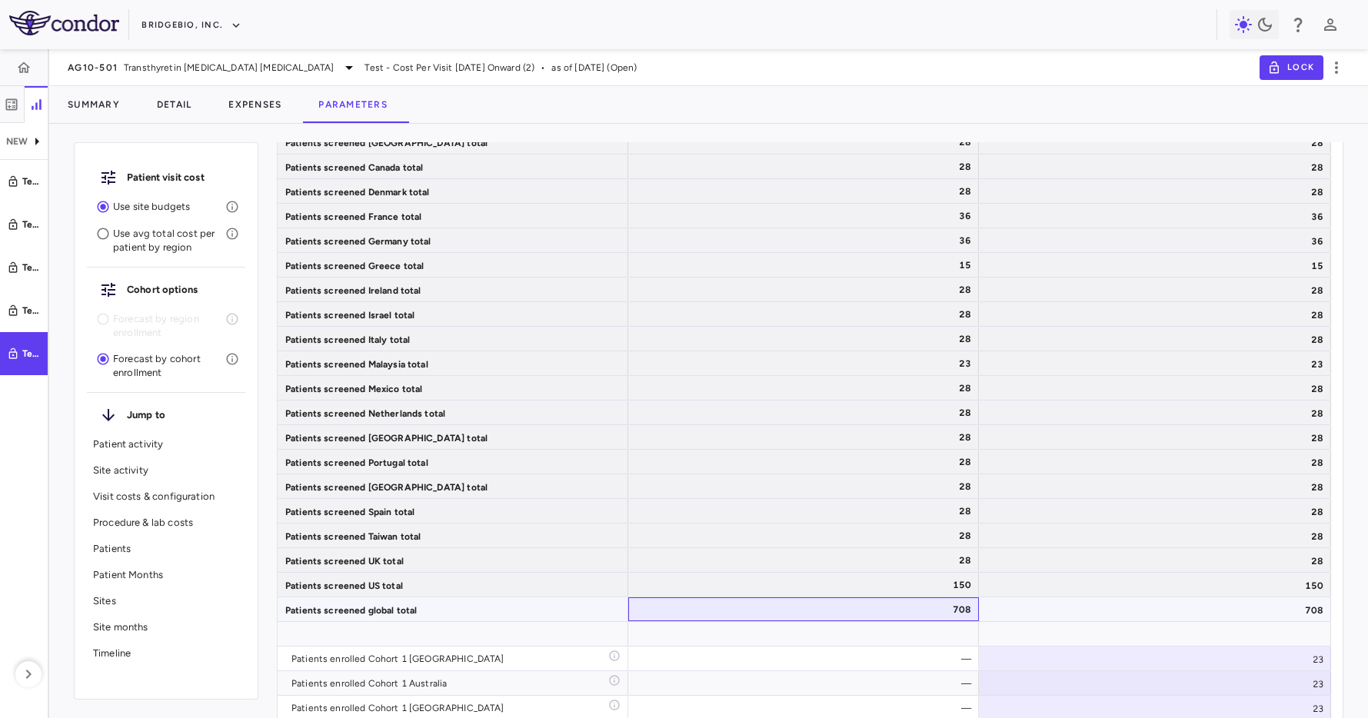
click at [969, 615] on div "708" at bounding box center [806, 609] width 329 height 25
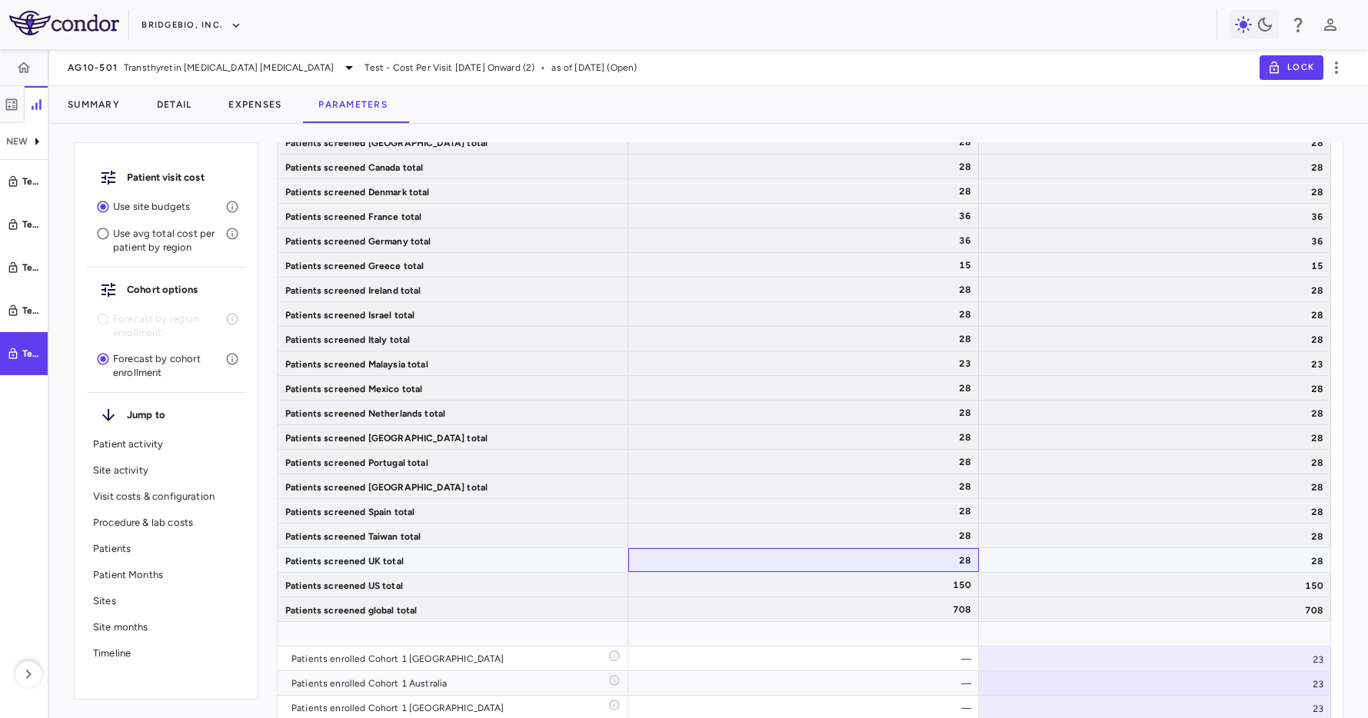
click at [933, 570] on div "28" at bounding box center [806, 560] width 329 height 25
click at [932, 599] on div "708" at bounding box center [806, 609] width 329 height 25
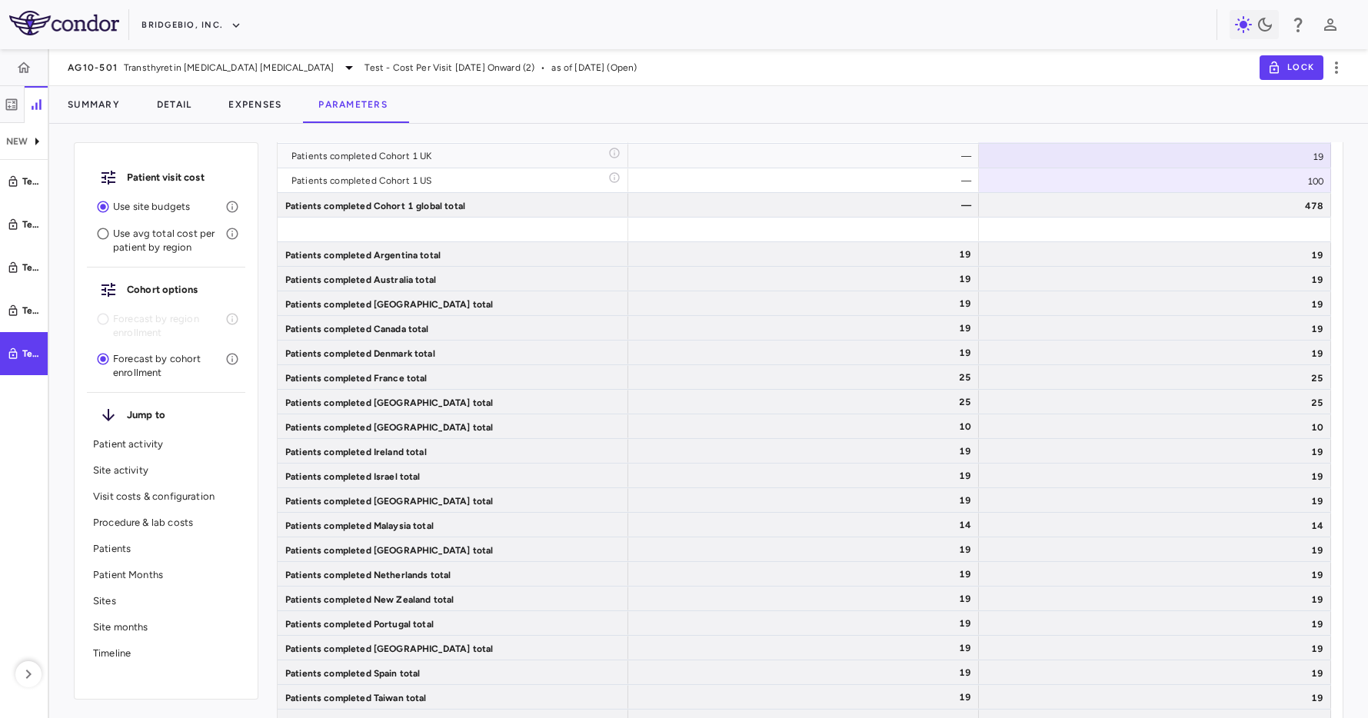
scroll to position [5955, 0]
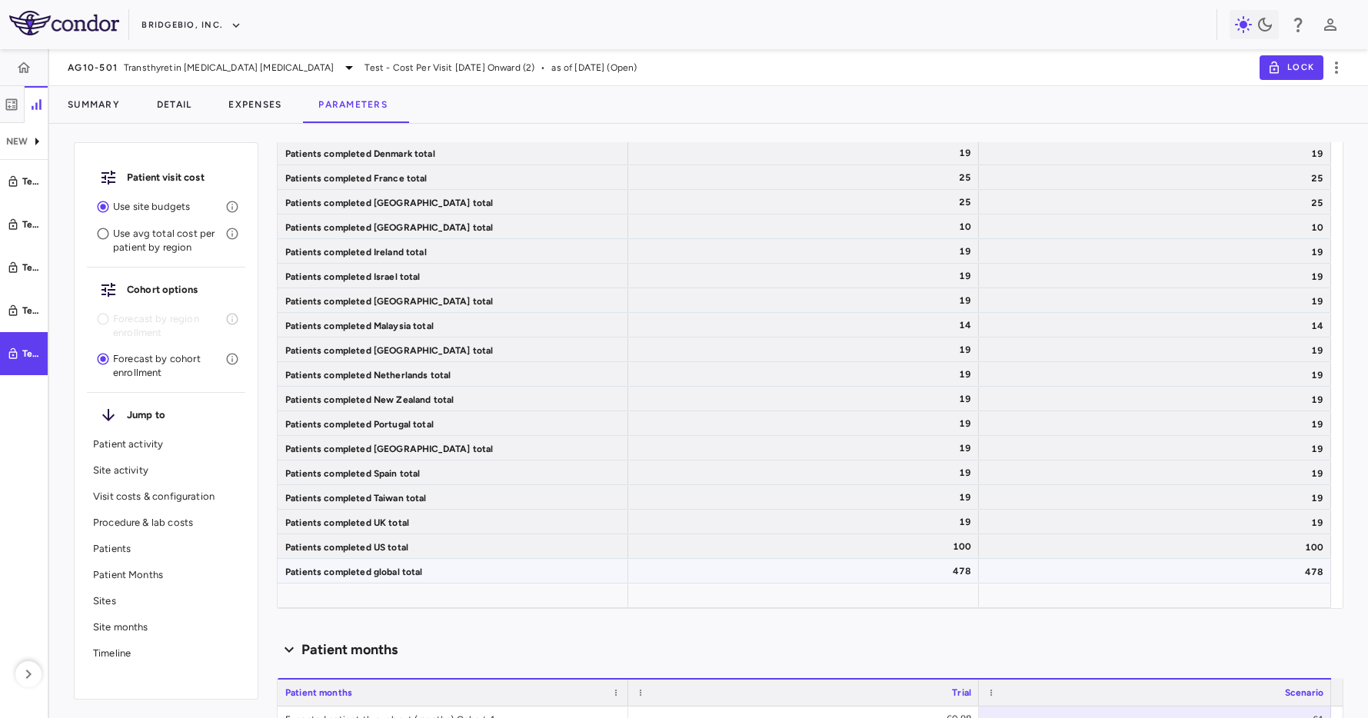
click at [876, 574] on div "478" at bounding box center [806, 571] width 329 height 25
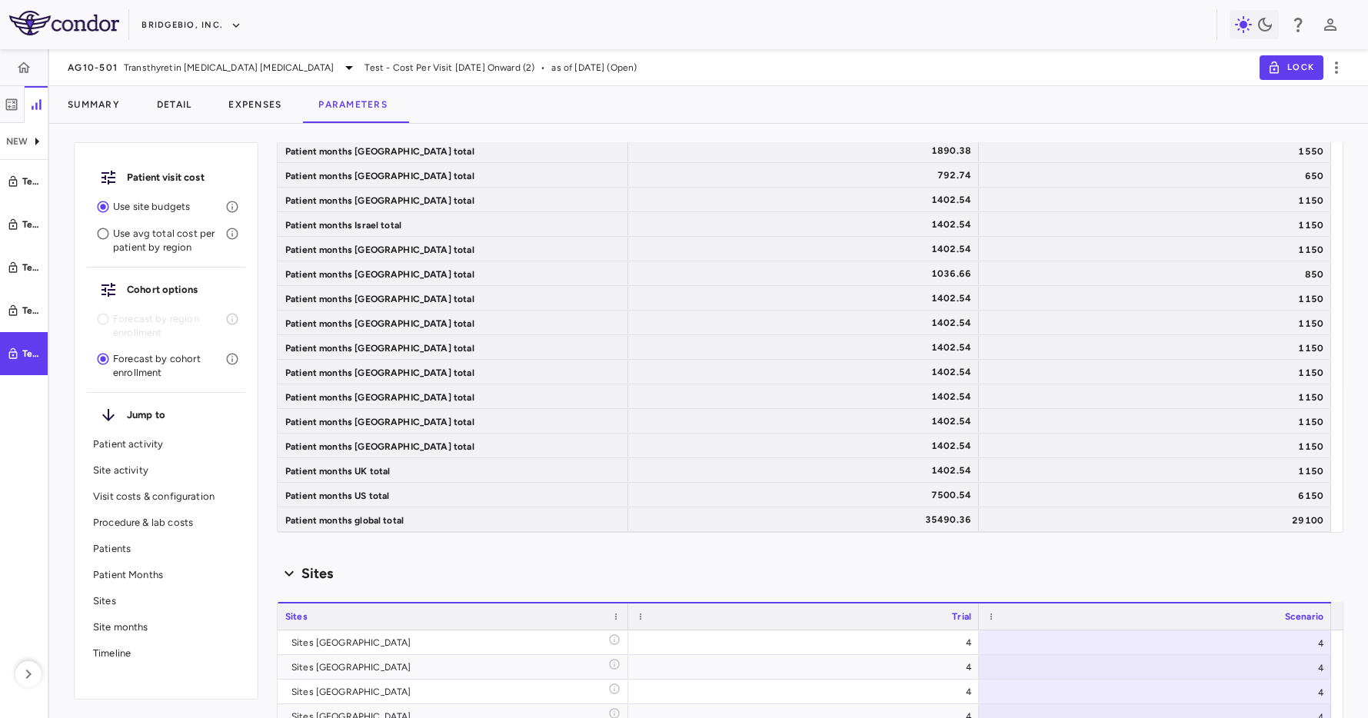
scroll to position [7303, 0]
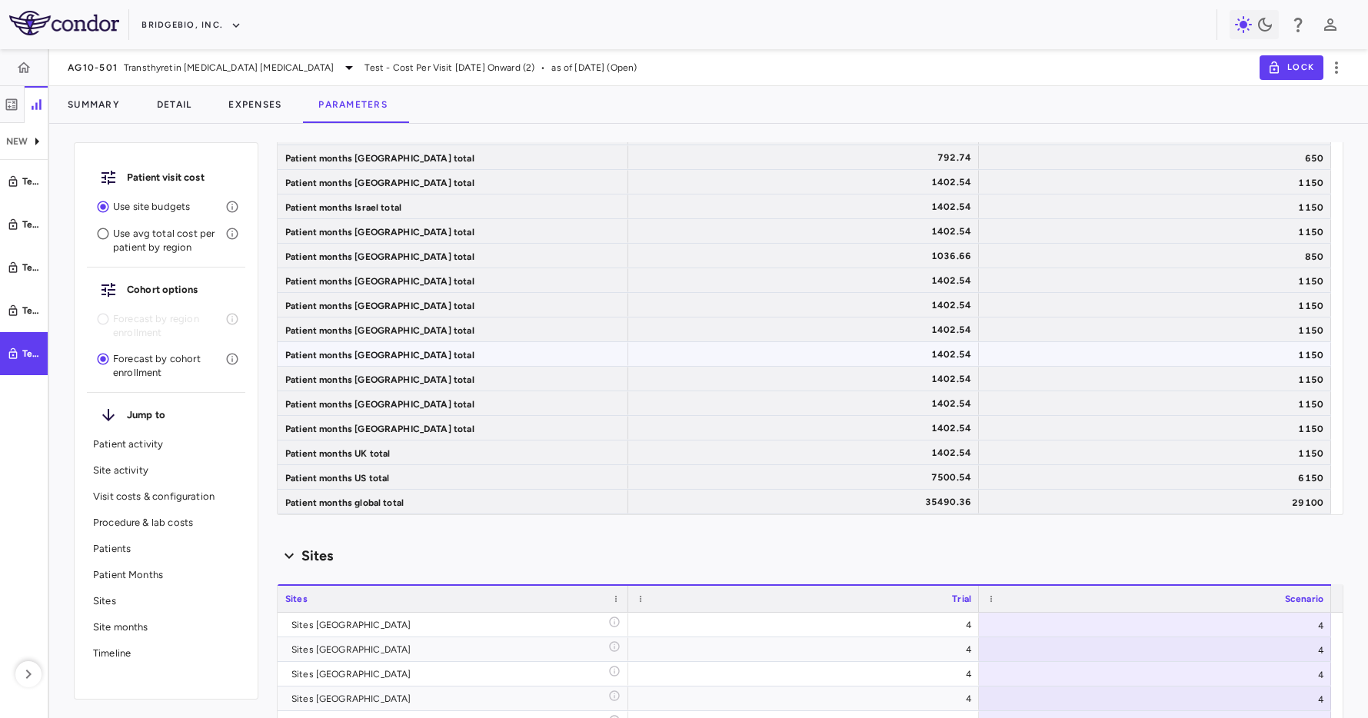
click at [903, 362] on div "1402.54" at bounding box center [806, 354] width 329 height 25
click at [933, 441] on div "1402.54" at bounding box center [806, 453] width 329 height 25
click at [806, 477] on div "7500.54" at bounding box center [806, 477] width 329 height 25
click at [850, 513] on div "35490.36" at bounding box center [803, 502] width 351 height 24
click at [1167, 487] on div "6150" at bounding box center [1155, 477] width 352 height 24
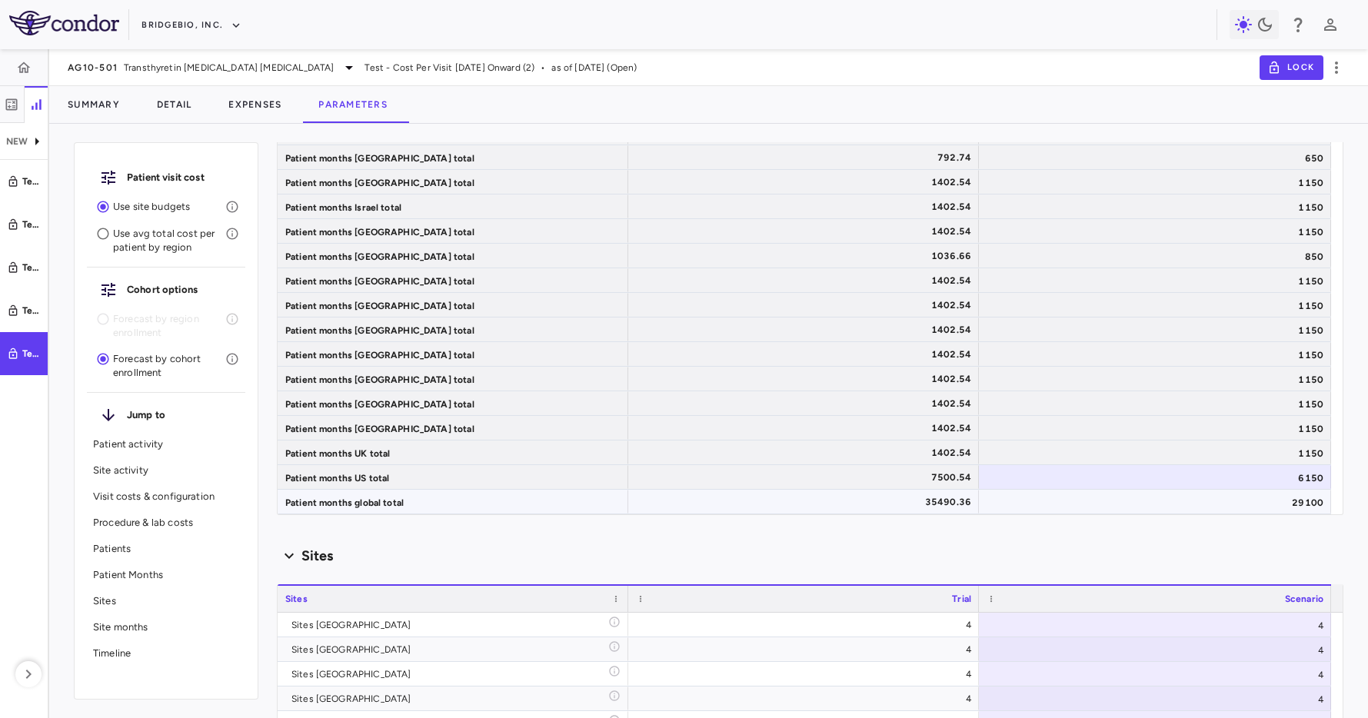
click at [952, 512] on div "35490.36" at bounding box center [806, 502] width 329 height 25
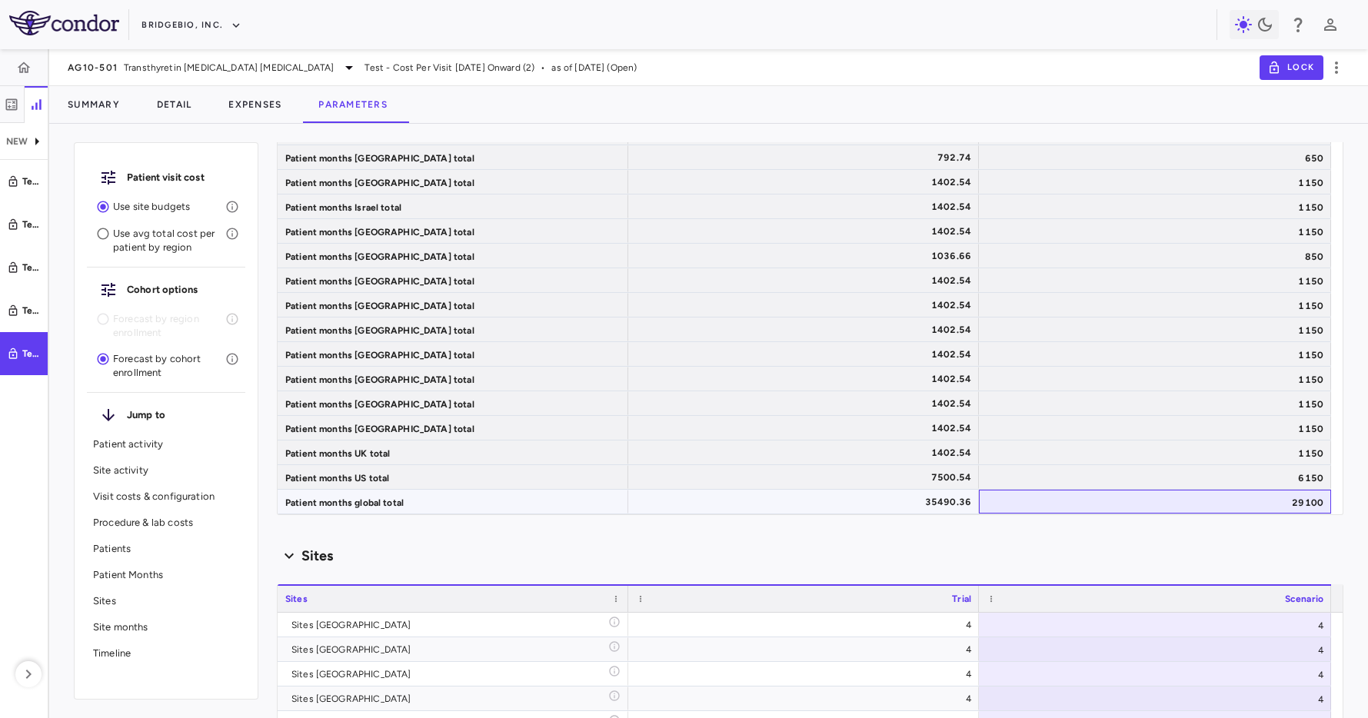
drag, startPoint x: 1056, startPoint y: 509, endPoint x: 845, endPoint y: 509, distance: 210.7
click at [1045, 509] on div "29100" at bounding box center [1155, 502] width 352 height 24
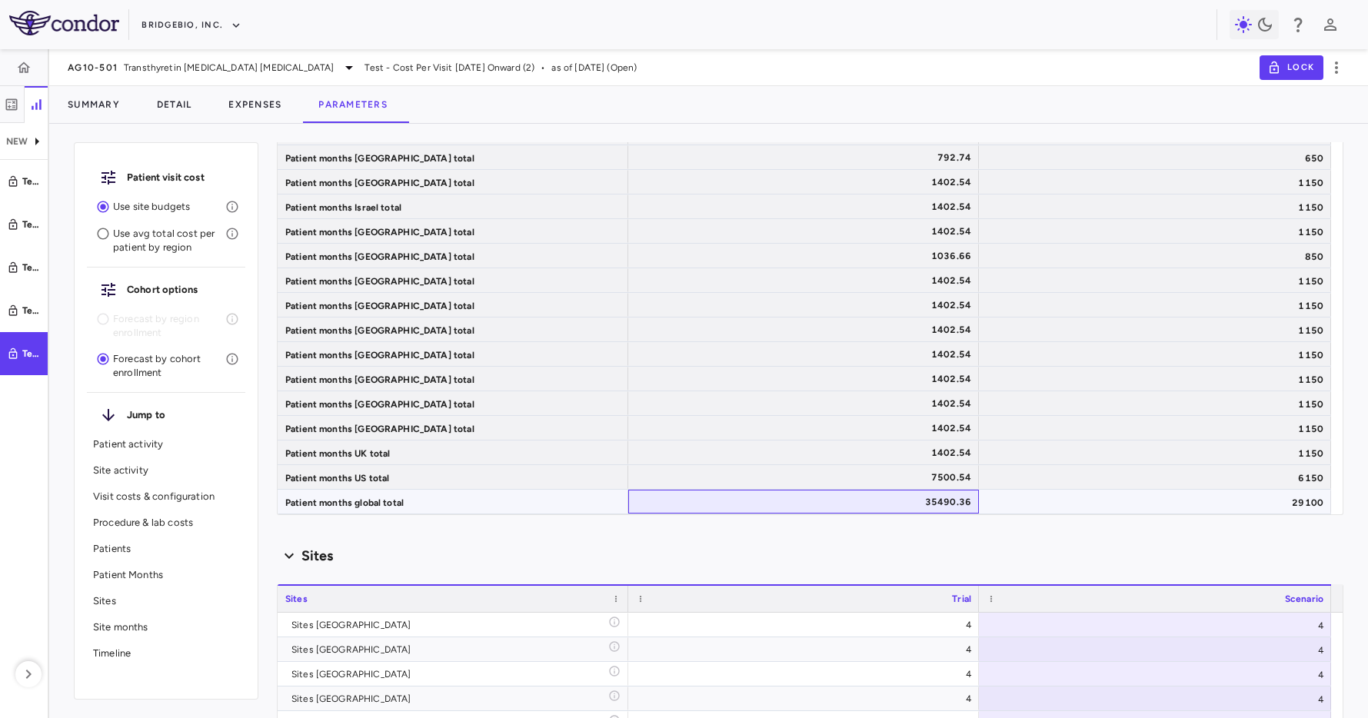
drag, startPoint x: 845, startPoint y: 509, endPoint x: 1014, endPoint y: 510, distance: 169.1
click at [856, 509] on div "35490.36" at bounding box center [806, 502] width 329 height 25
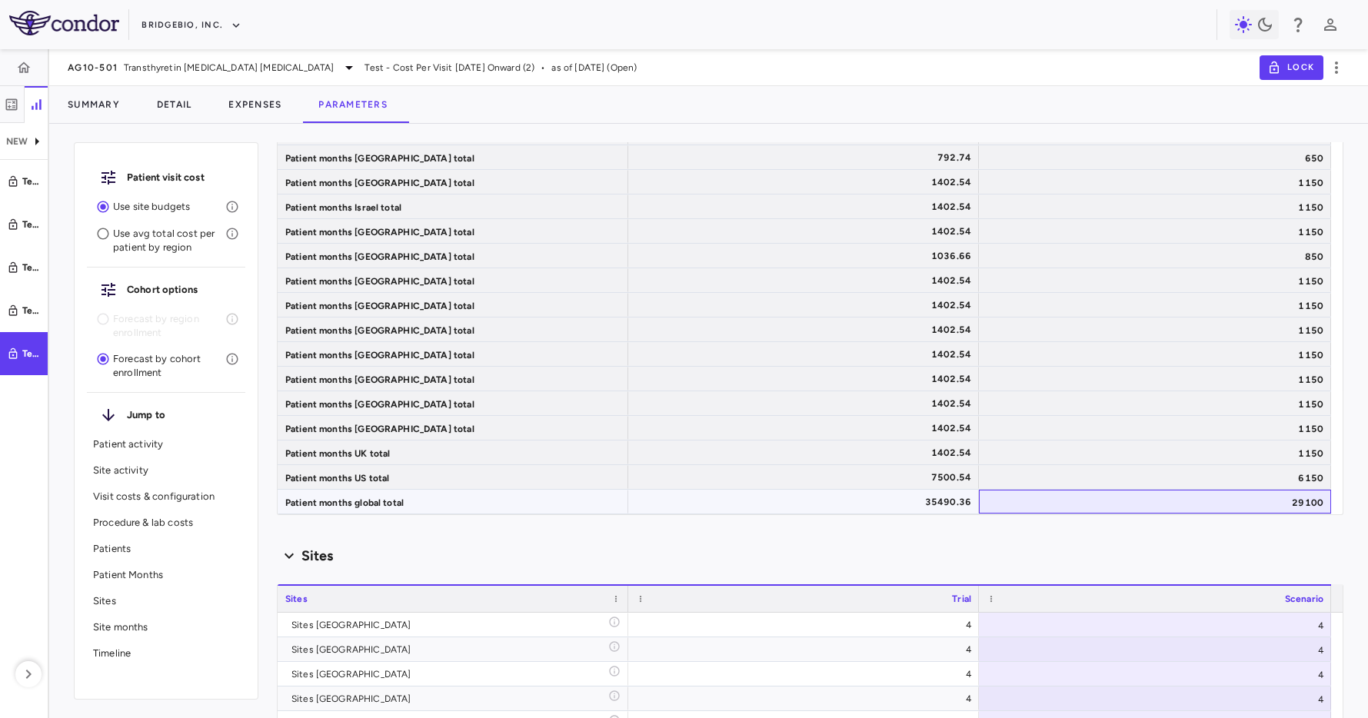
click at [1014, 510] on div "29100" at bounding box center [1155, 502] width 352 height 24
click at [819, 507] on div "35490.36" at bounding box center [806, 502] width 329 height 25
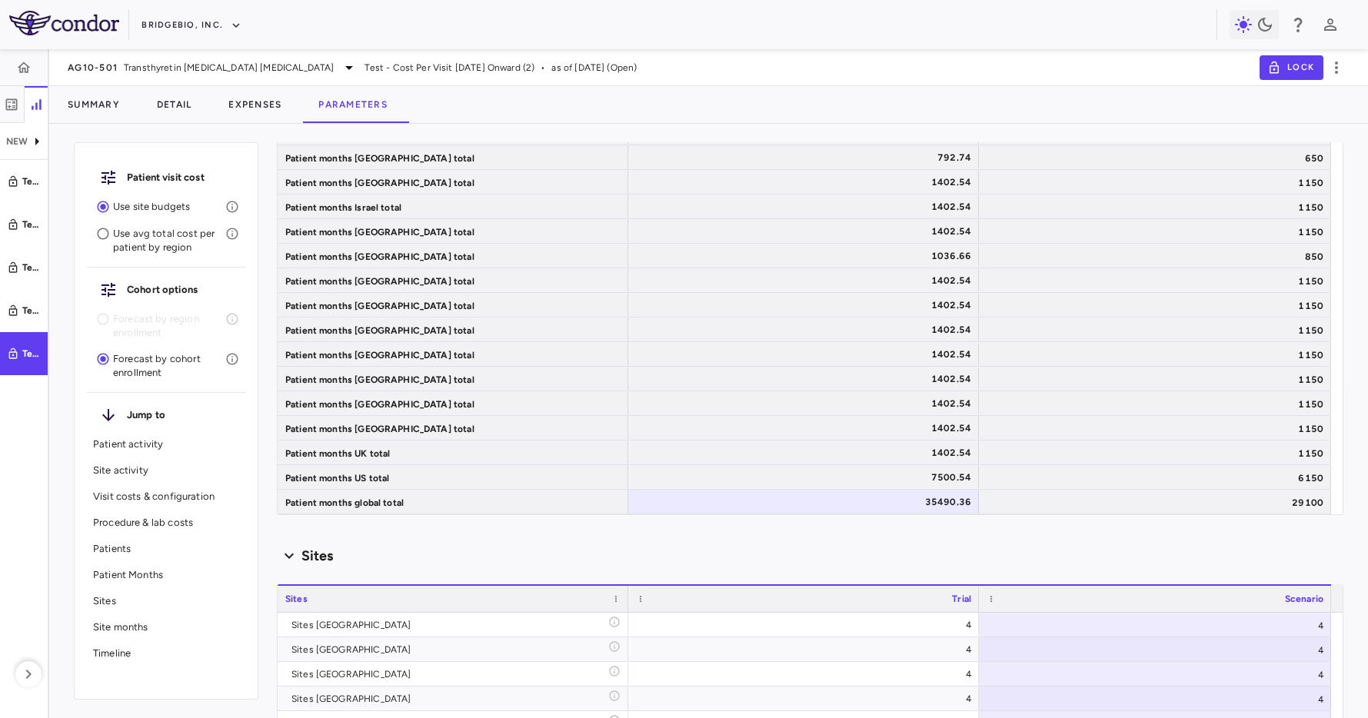
click at [1050, 515] on div "Scenario planning Patient activity Show monthly actuals ​ LPI ******** ​ Drag h…" at bounding box center [810, 430] width 1066 height 576
click at [914, 517] on div "Scenario planning Patient activity Show monthly actuals ​ LPI ******** ​ Drag h…" at bounding box center [810, 430] width 1066 height 576
click at [927, 506] on div "35490.36" at bounding box center [806, 502] width 329 height 25
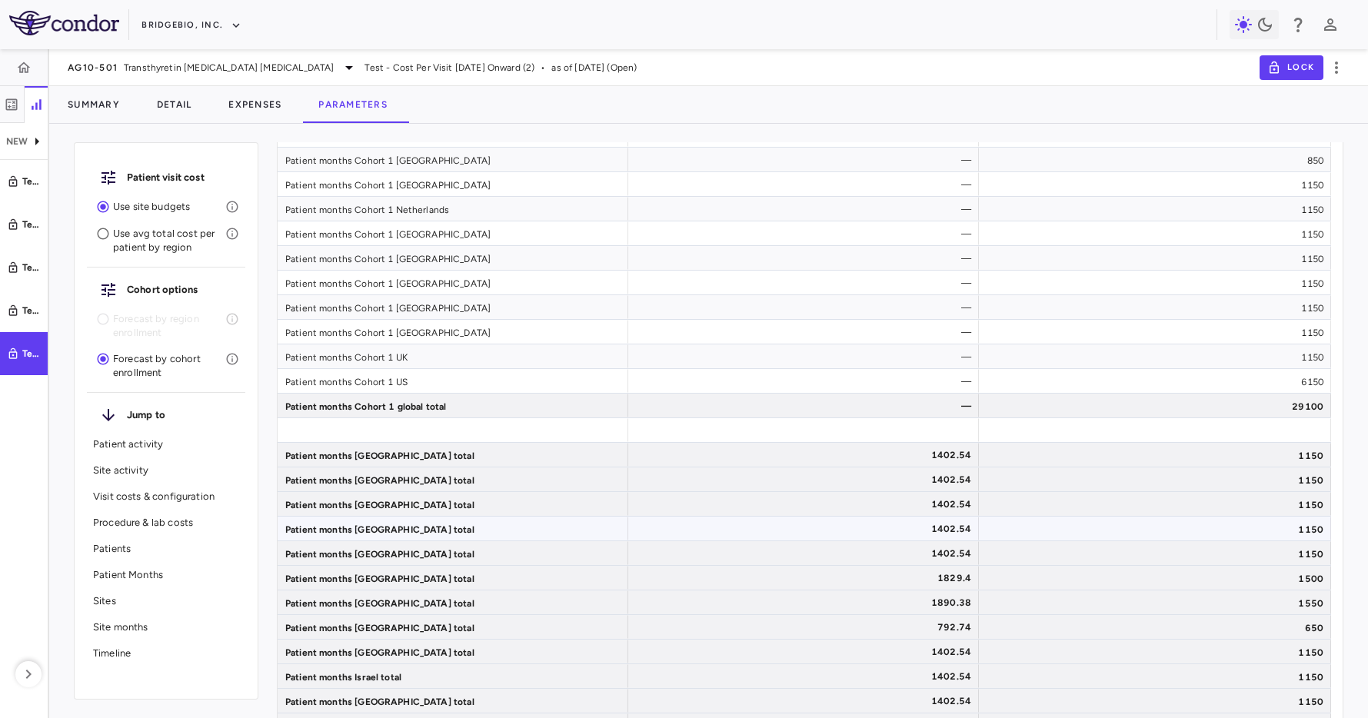
click at [926, 504] on div "1402.54" at bounding box center [806, 504] width 329 height 25
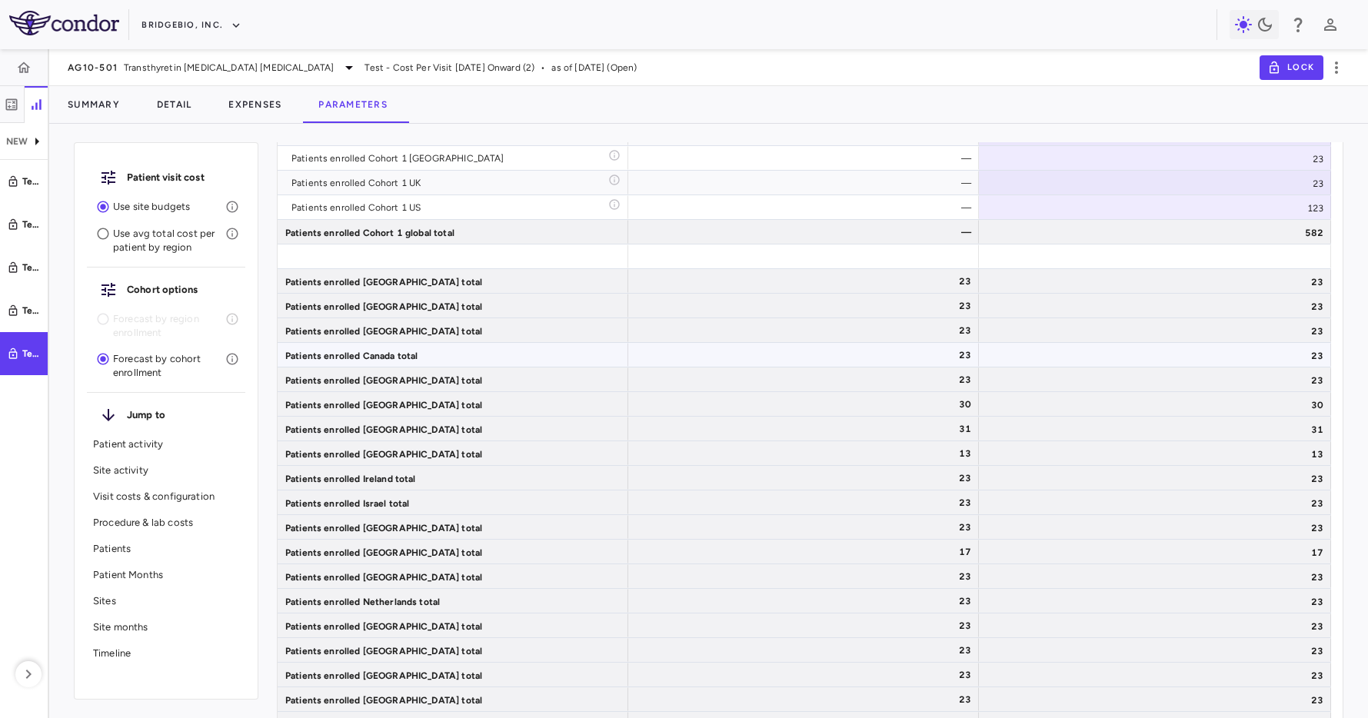
scroll to position [4593, 0]
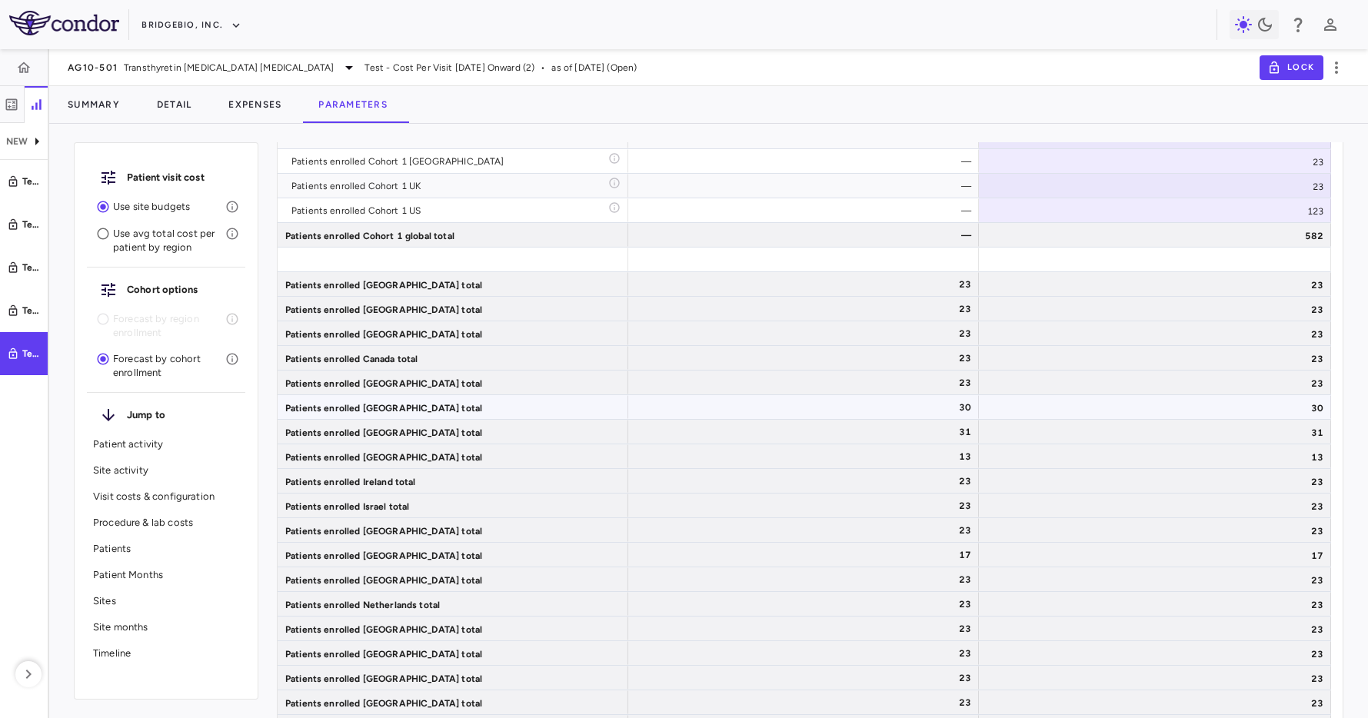
click at [993, 402] on div "30" at bounding box center [1155, 407] width 352 height 24
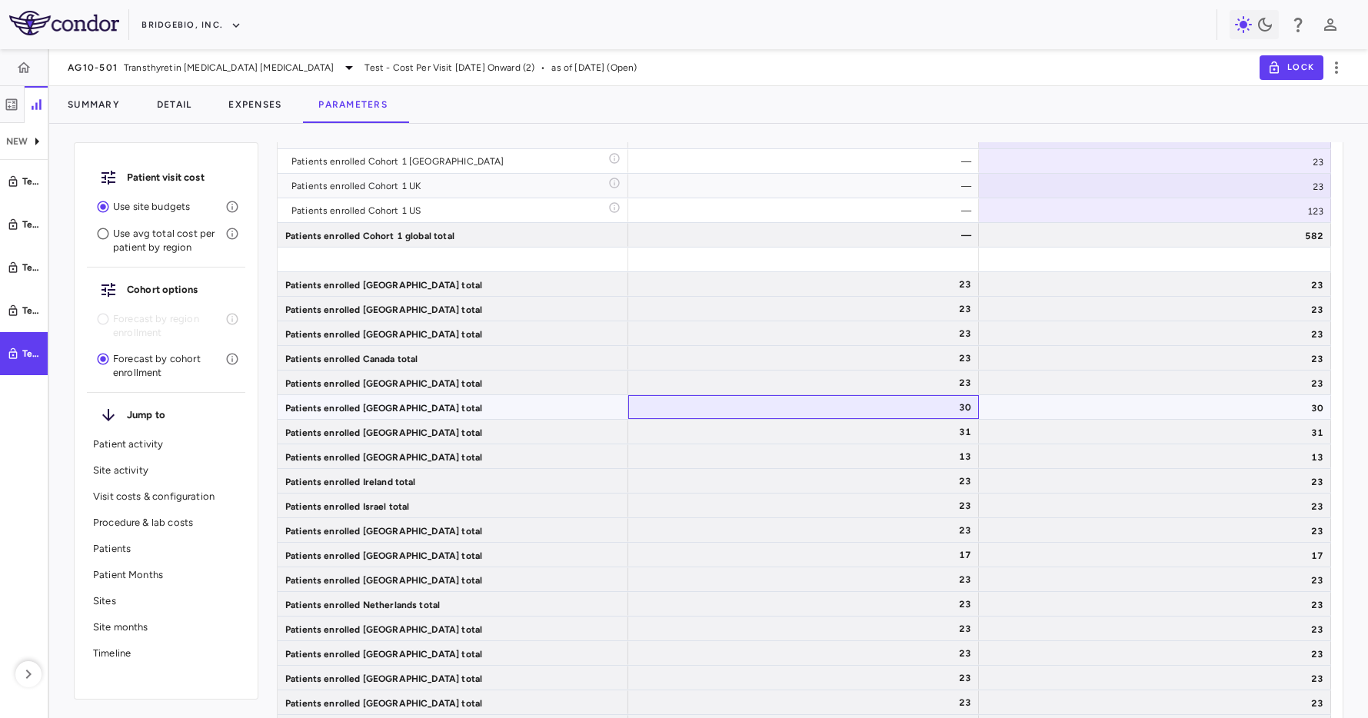
drag, startPoint x: 920, startPoint y: 414, endPoint x: 996, endPoint y: 414, distance: 76.9
click at [927, 413] on div "30" at bounding box center [806, 407] width 329 height 25
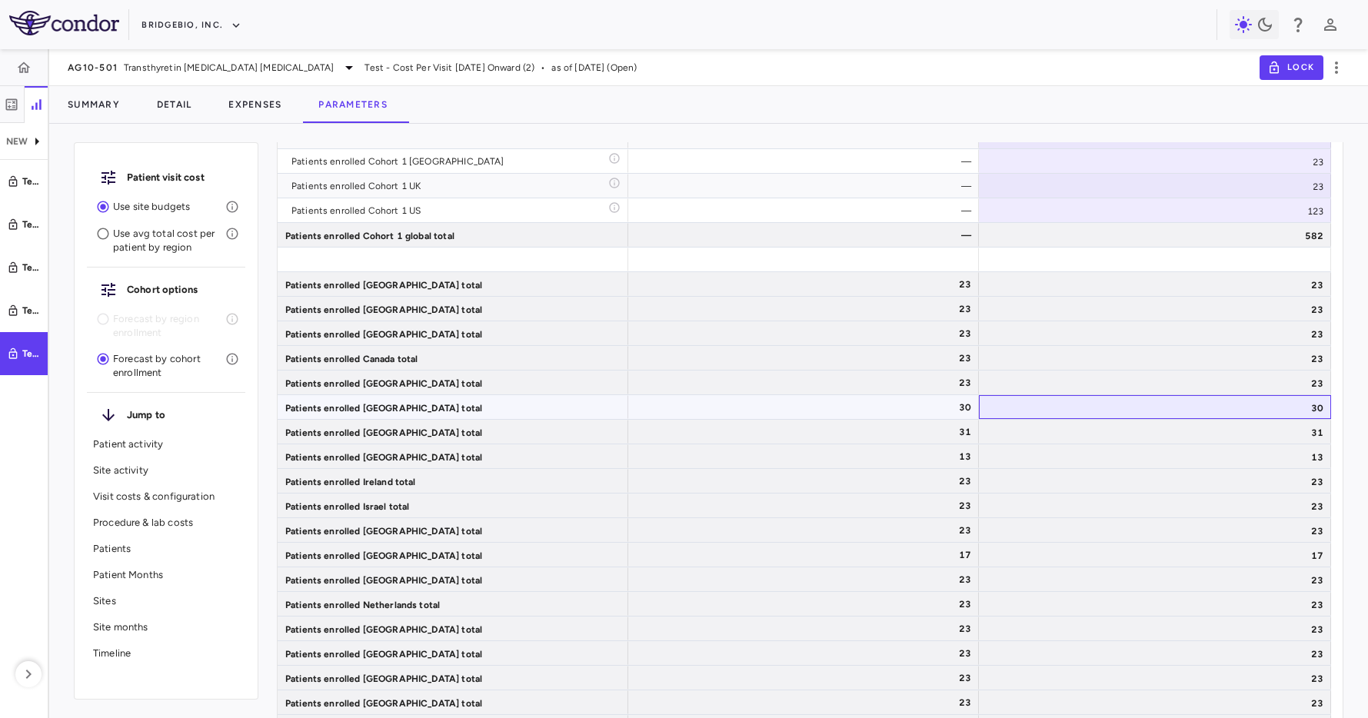
click at [1016, 414] on div "30" at bounding box center [1155, 407] width 352 height 24
click at [910, 430] on div "31" at bounding box center [806, 432] width 329 height 25
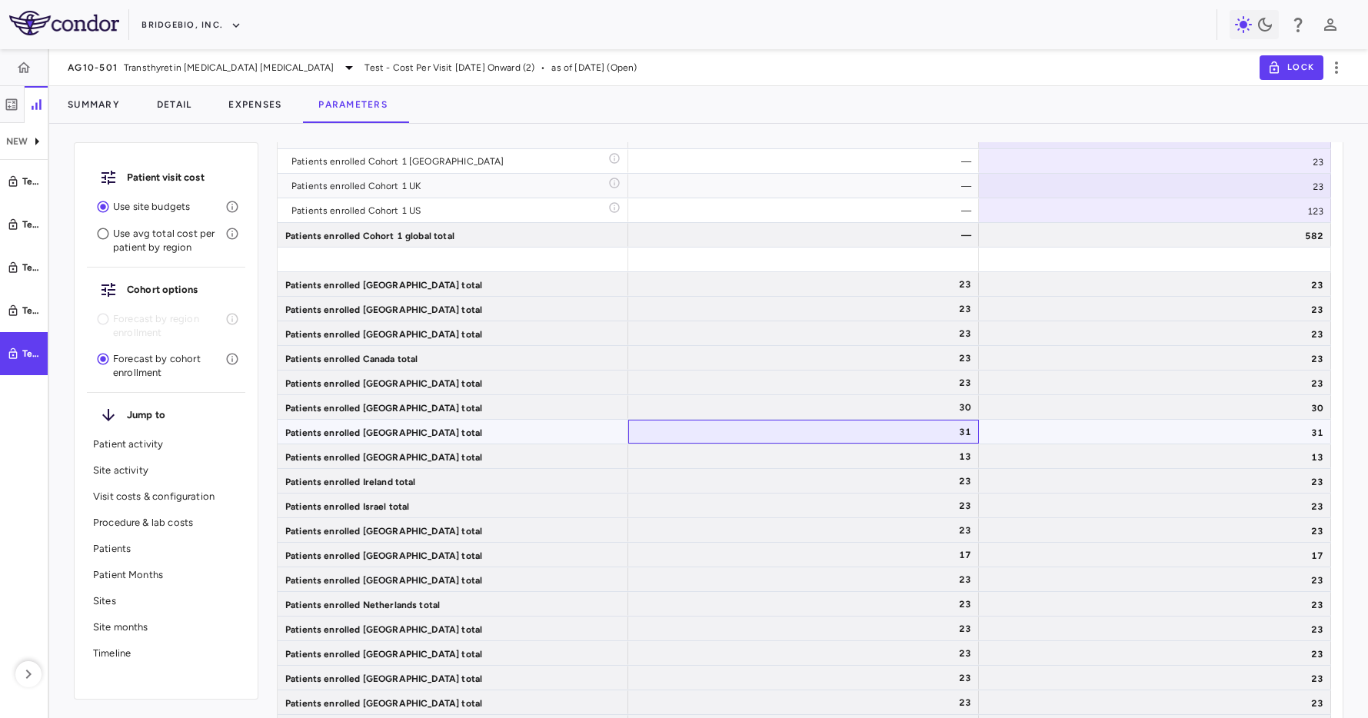
drag, startPoint x: 977, startPoint y: 432, endPoint x: 951, endPoint y: 437, distance: 26.5
click at [975, 432] on div "31" at bounding box center [803, 432] width 351 height 24
drag, startPoint x: 886, startPoint y: 452, endPoint x: 1016, endPoint y: 455, distance: 130.7
click at [943, 454] on div "13" at bounding box center [806, 456] width 329 height 25
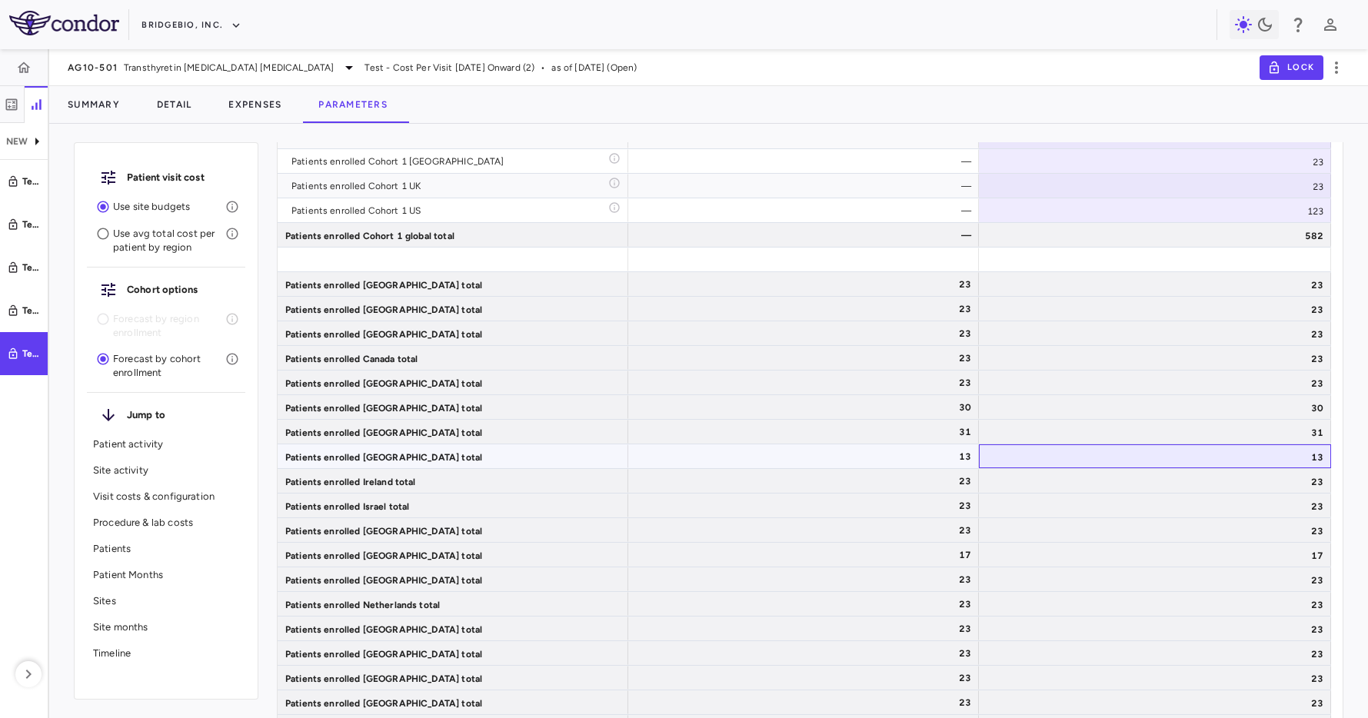
click at [1035, 454] on div "13" at bounding box center [1155, 456] width 352 height 24
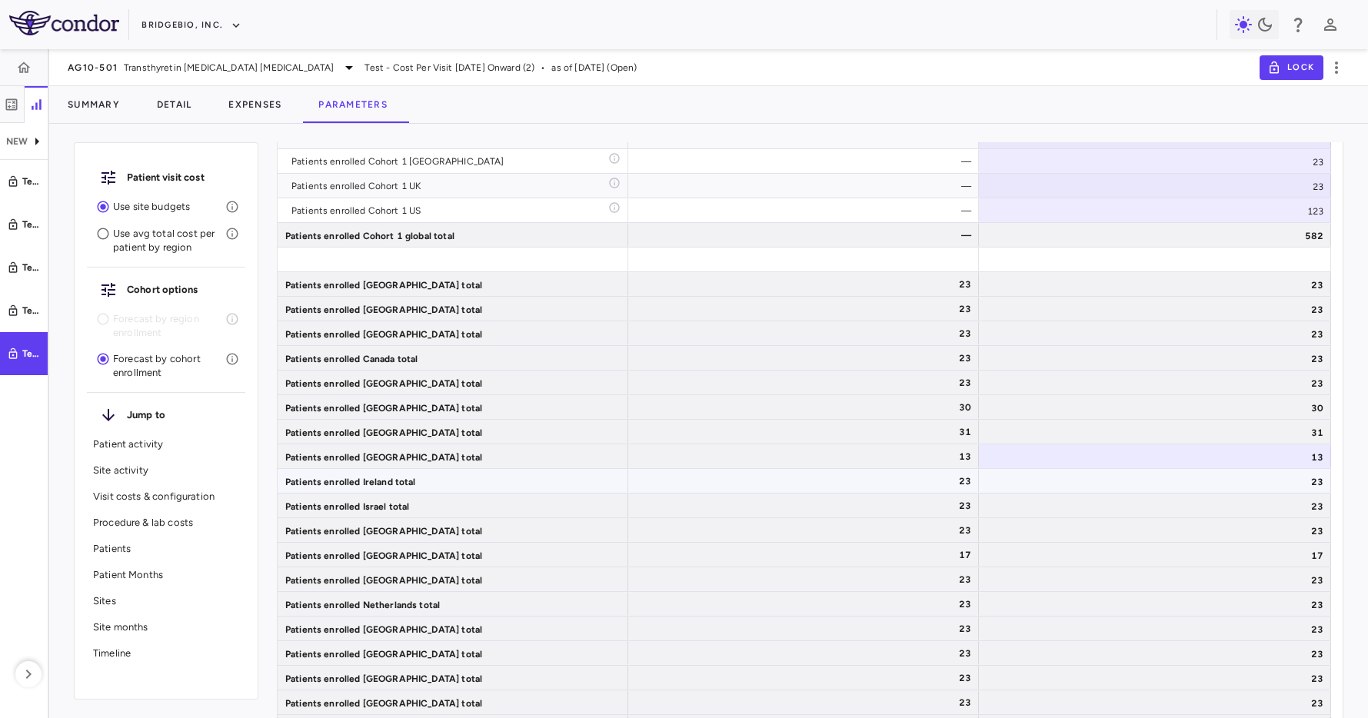
drag, startPoint x: 918, startPoint y: 473, endPoint x: 1104, endPoint y: 494, distance: 187.2
click at [928, 474] on div "23" at bounding box center [806, 481] width 329 height 25
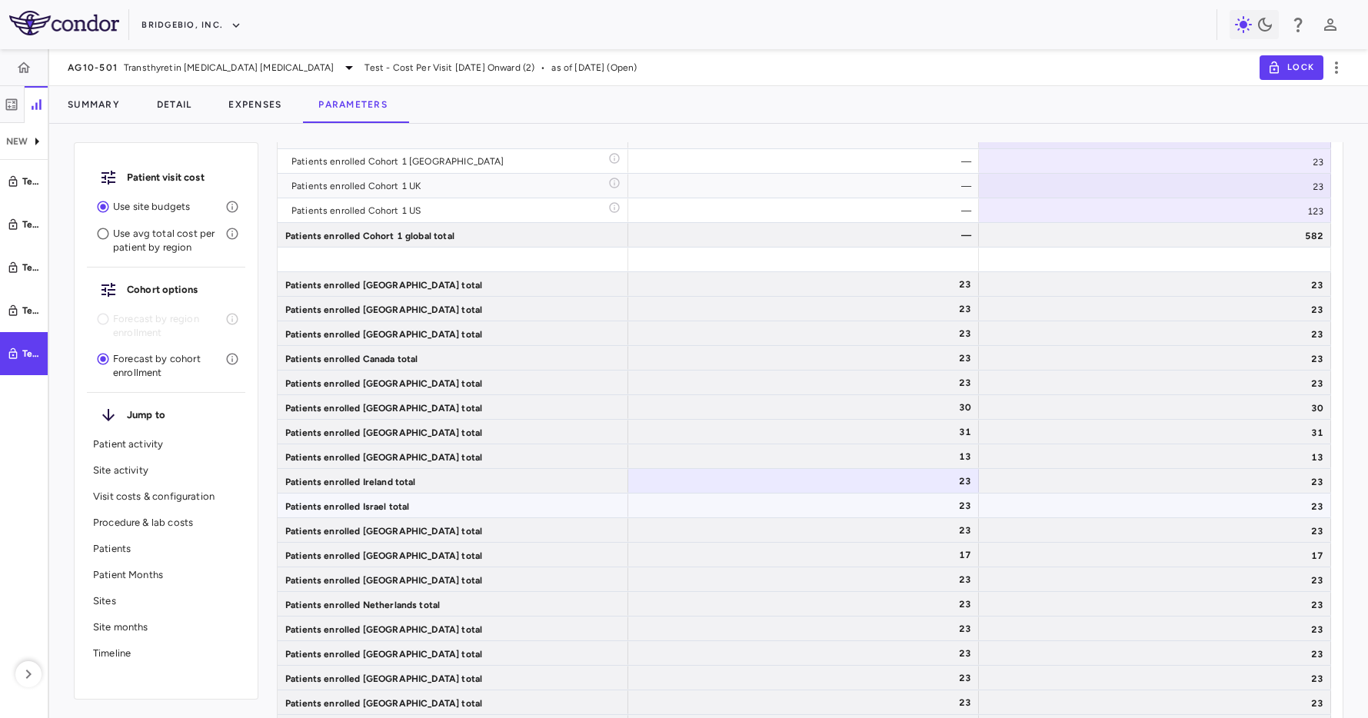
click at [1104, 494] on div "23" at bounding box center [1155, 506] width 352 height 24
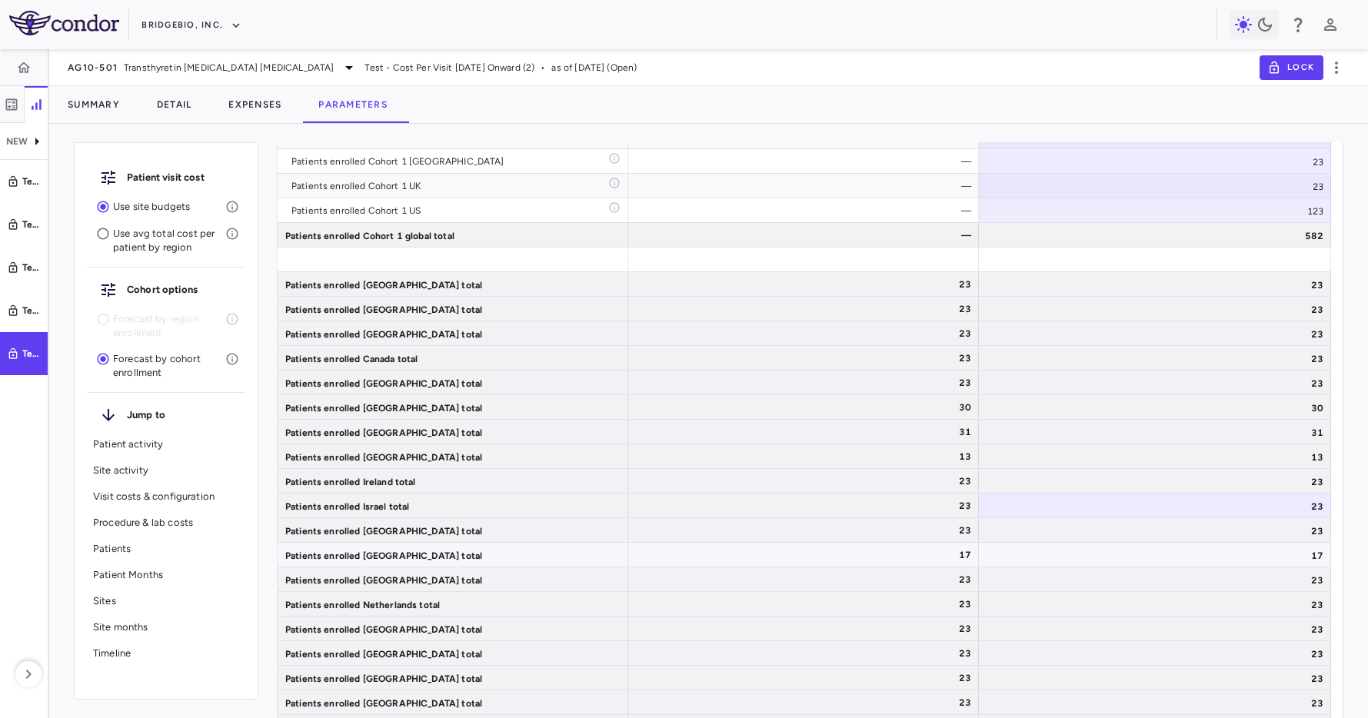
click at [1131, 563] on div "17" at bounding box center [1155, 555] width 352 height 24
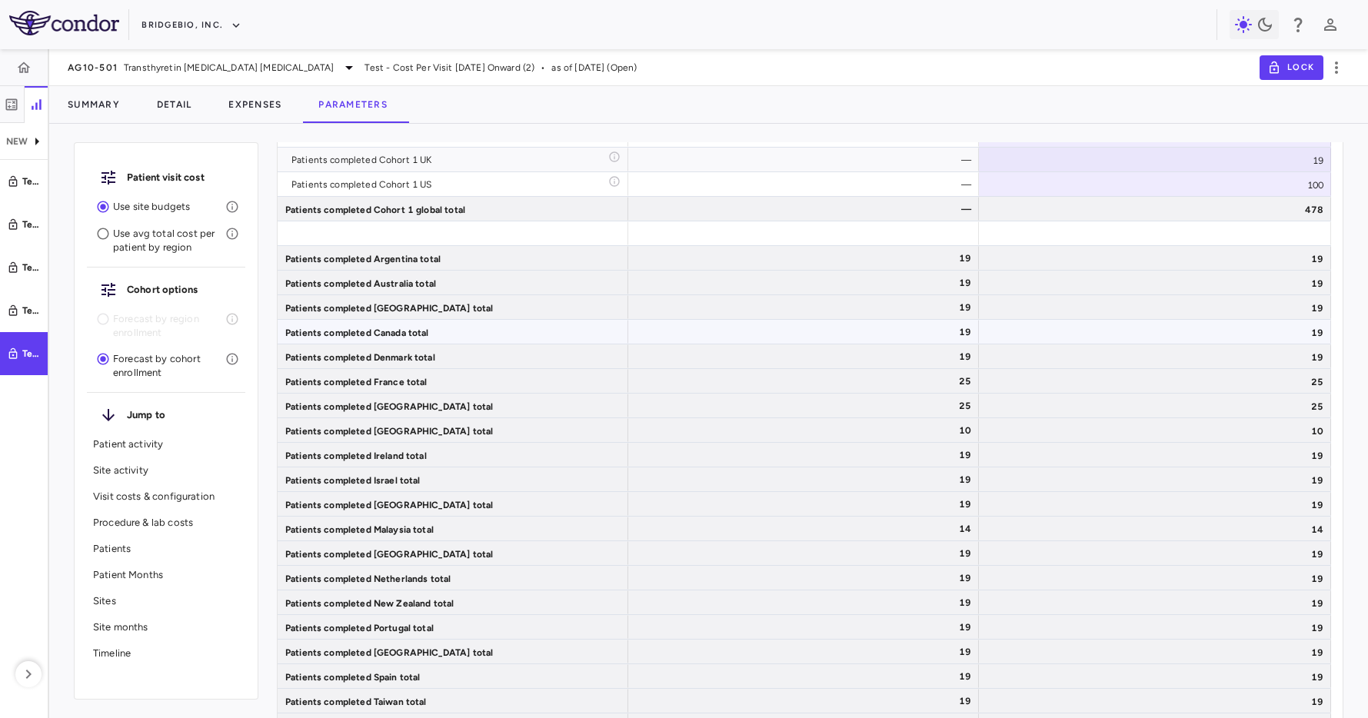
scroll to position [5429, 0]
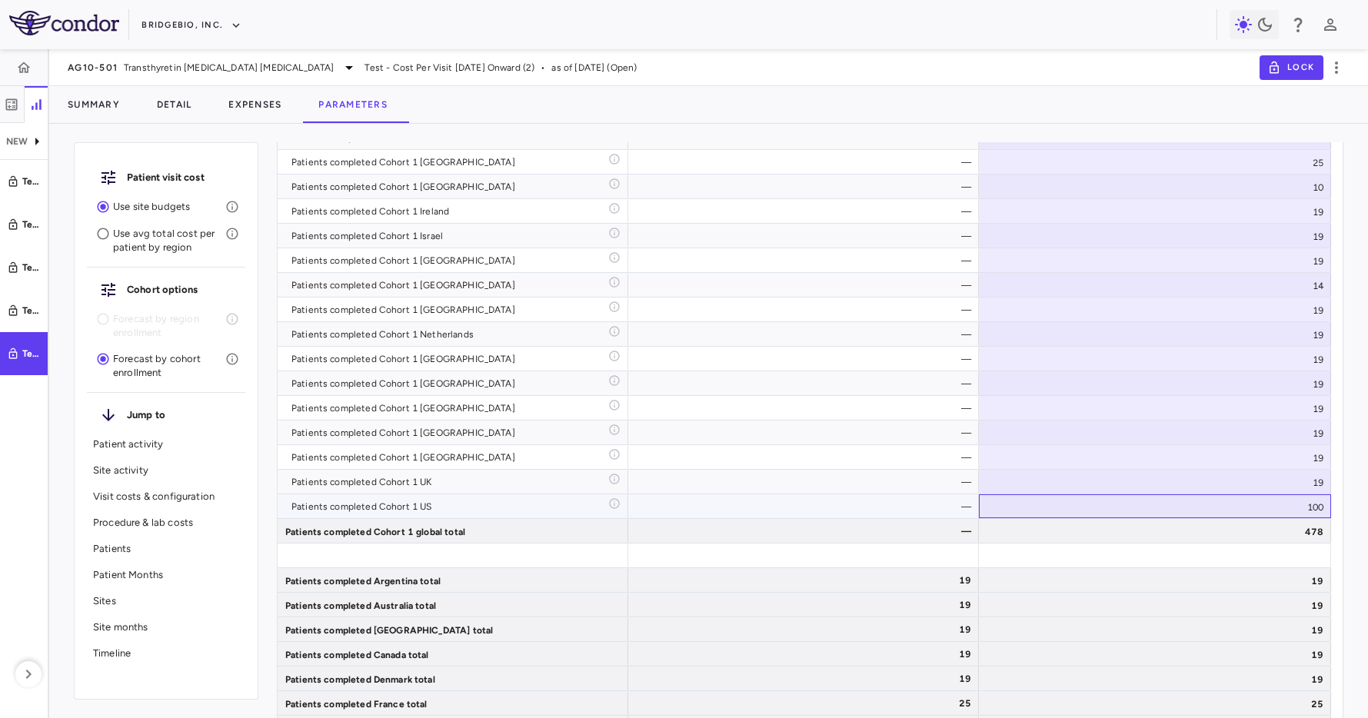
click at [1178, 511] on div "100" at bounding box center [1155, 506] width 352 height 24
drag, startPoint x: 1229, startPoint y: 513, endPoint x: 1361, endPoint y: 504, distance: 131.7
click at [1361, 504] on div "Patient visit cost Use site budgets Use avg total cost per patient by region Co…" at bounding box center [708, 427] width 1319 height 582
type input "*"
click at [883, 504] on div "—" at bounding box center [806, 506] width 329 height 25
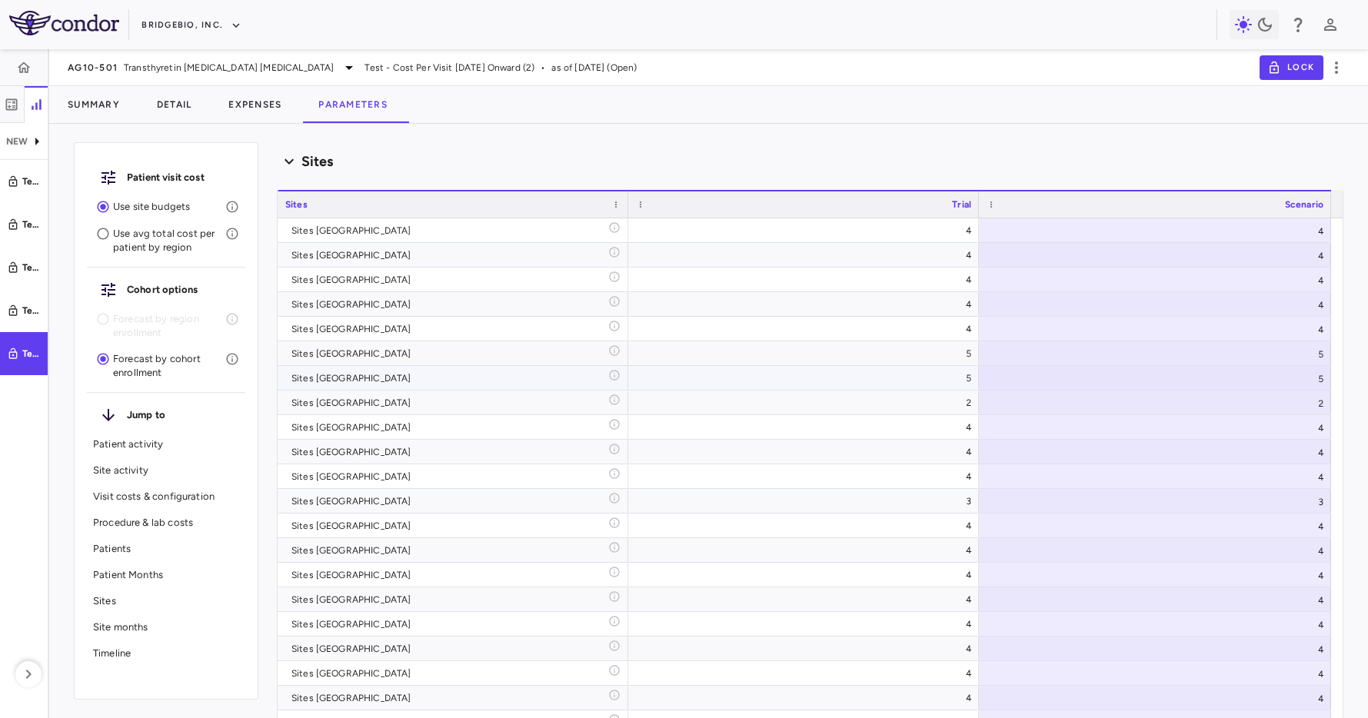
scroll to position [7482, 0]
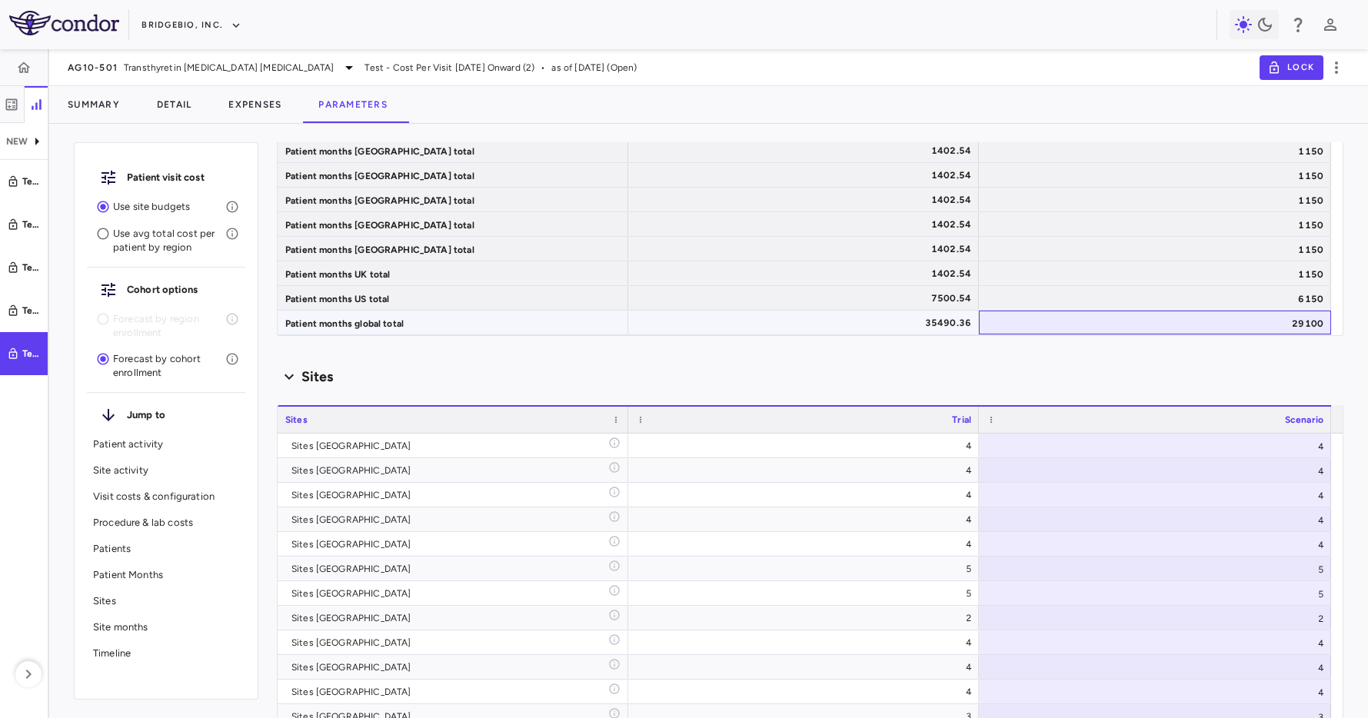
click at [1055, 325] on div "29100" at bounding box center [1155, 323] width 352 height 24
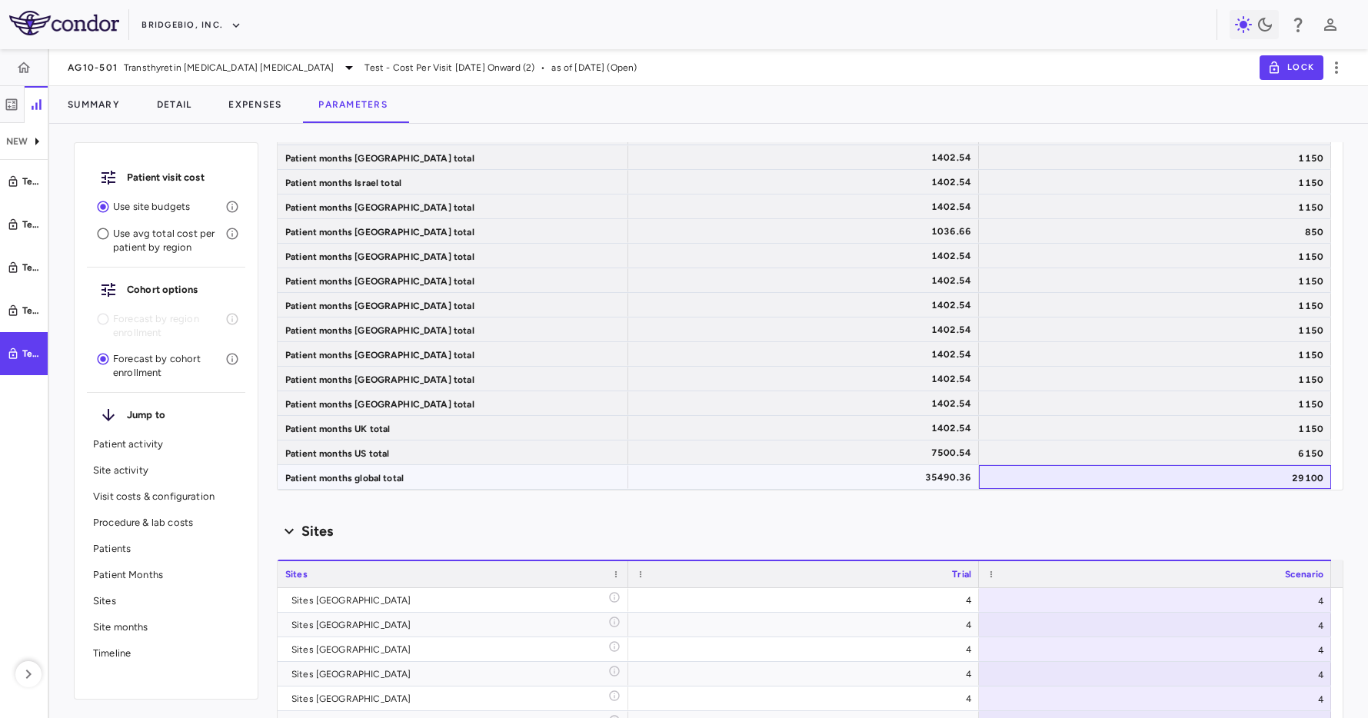
scroll to position [7309, 0]
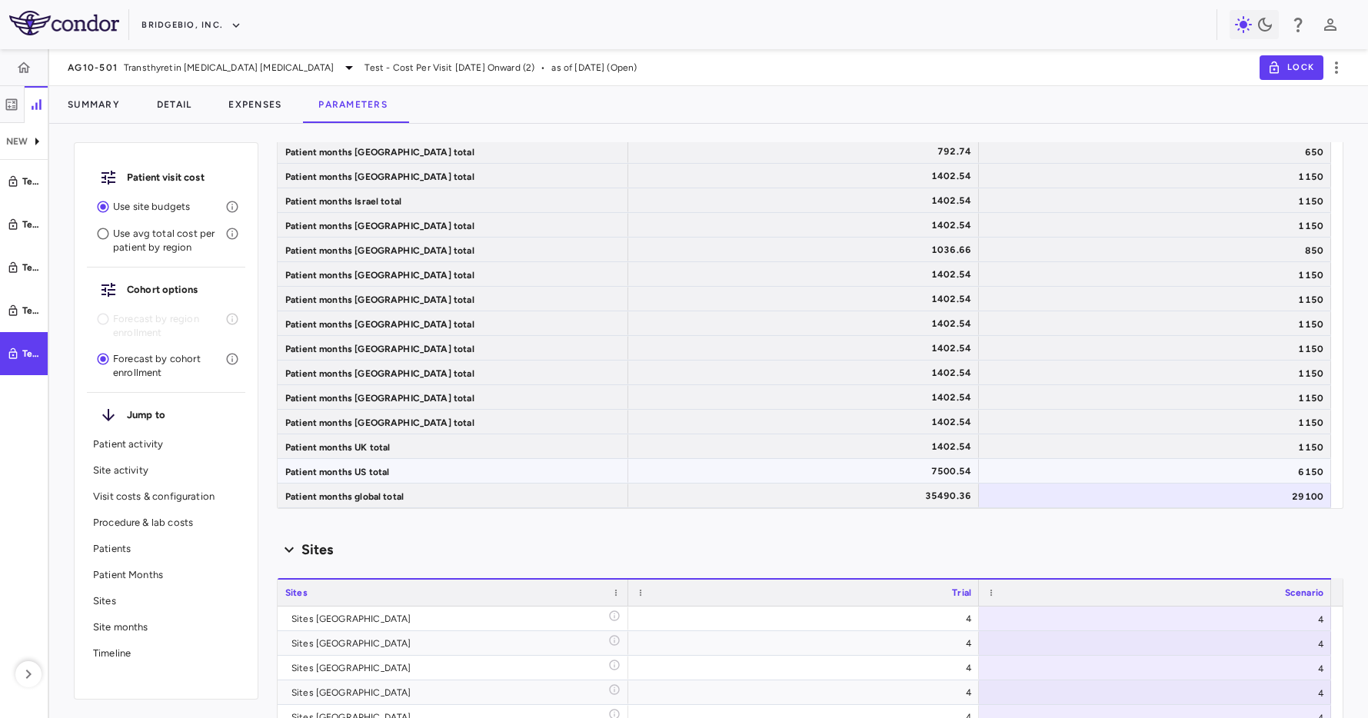
click at [1064, 475] on div "6150" at bounding box center [1155, 471] width 352 height 24
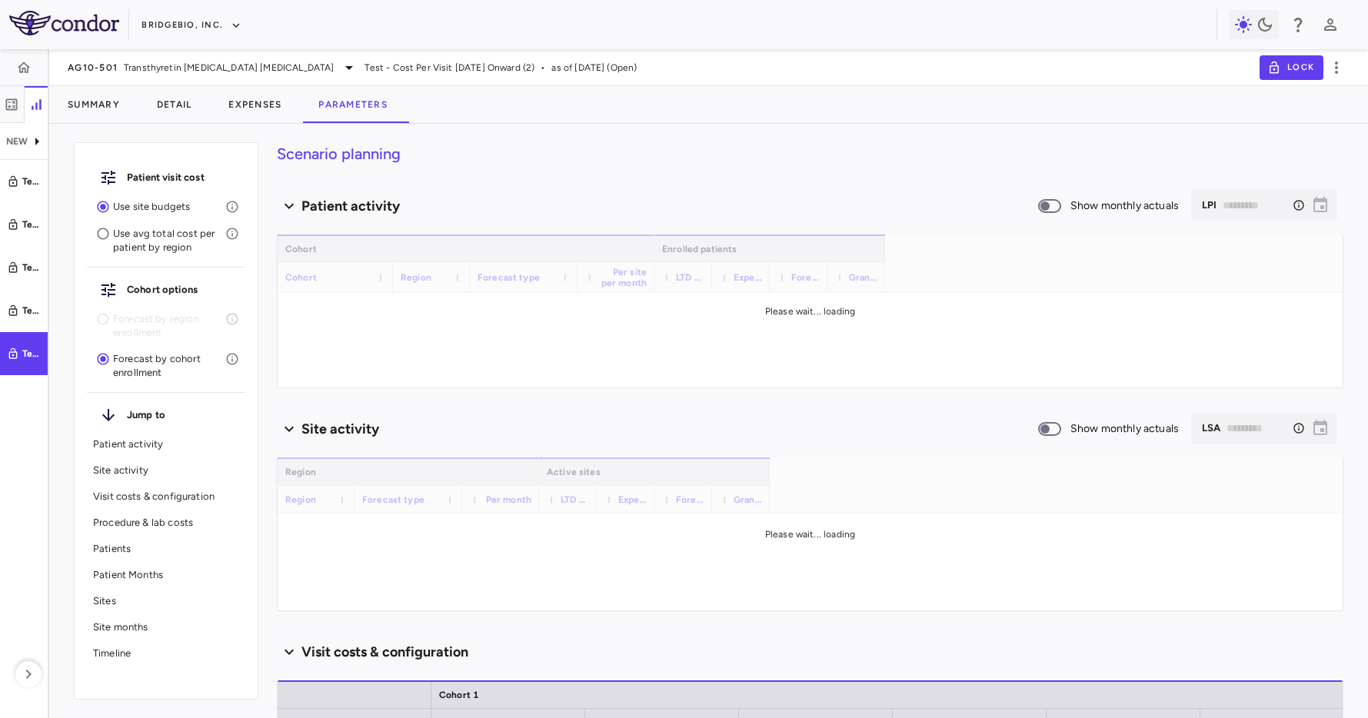
click at [105, 574] on p "Patient Months" at bounding box center [166, 575] width 146 height 14
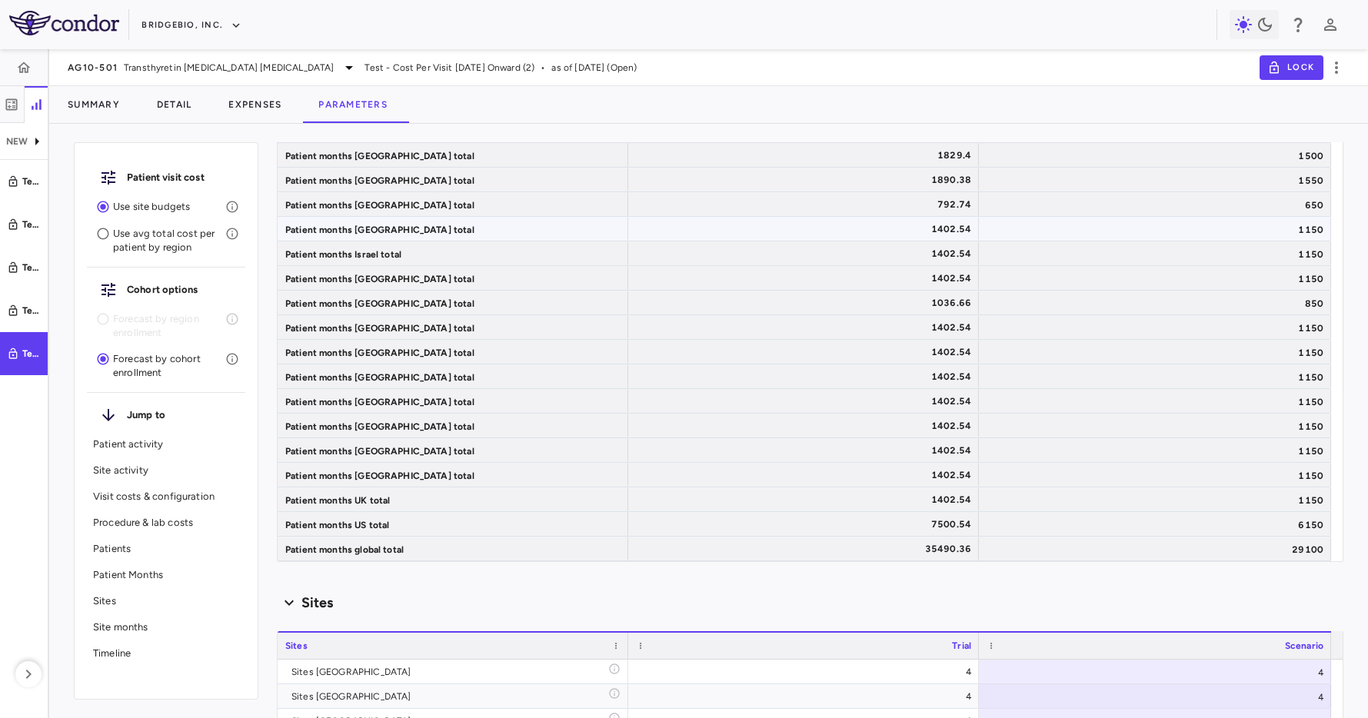
scroll to position [5885, 0]
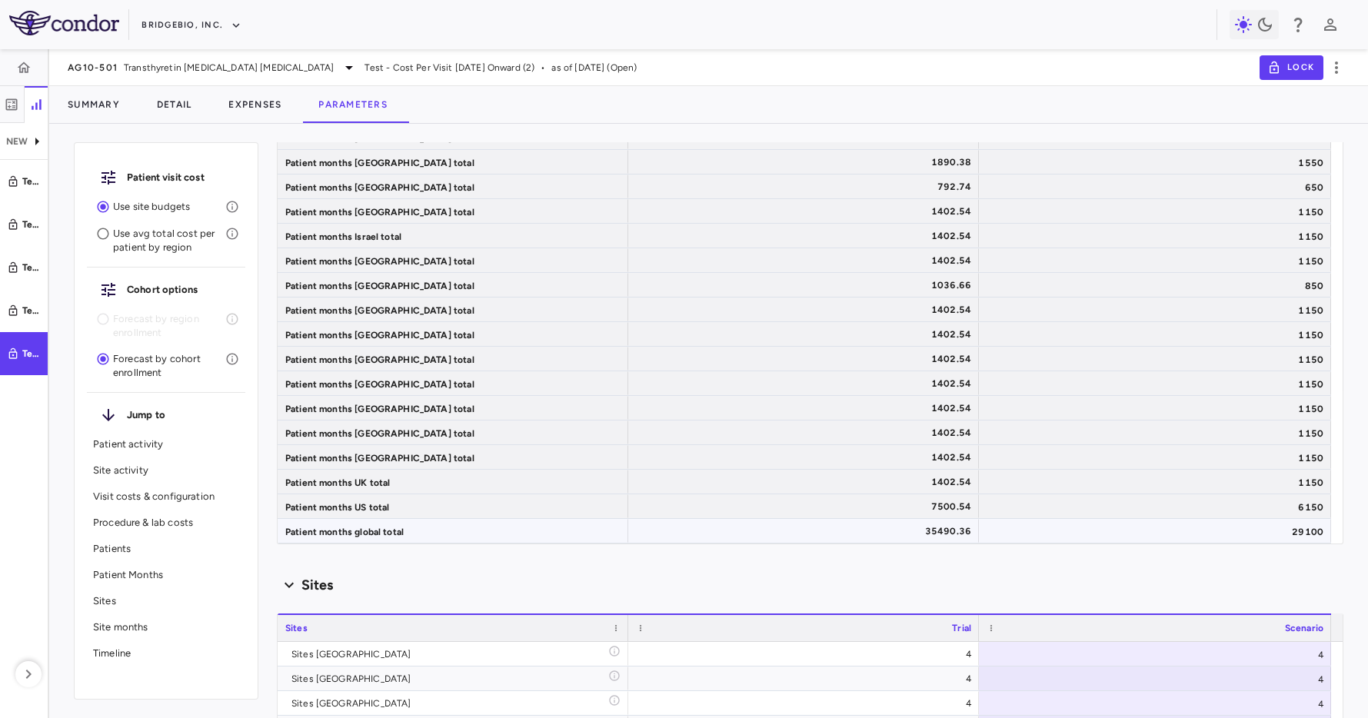
click at [1029, 520] on div "29100" at bounding box center [1155, 531] width 352 height 24
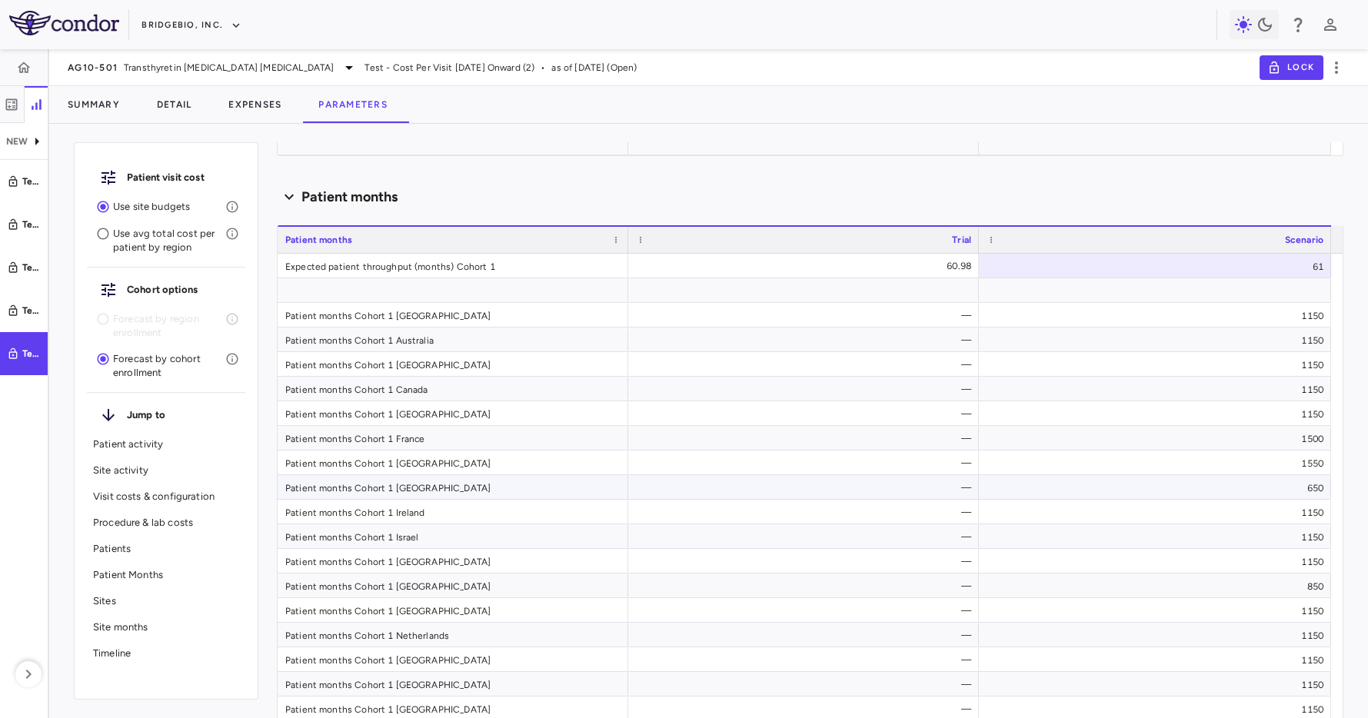
type input "********"
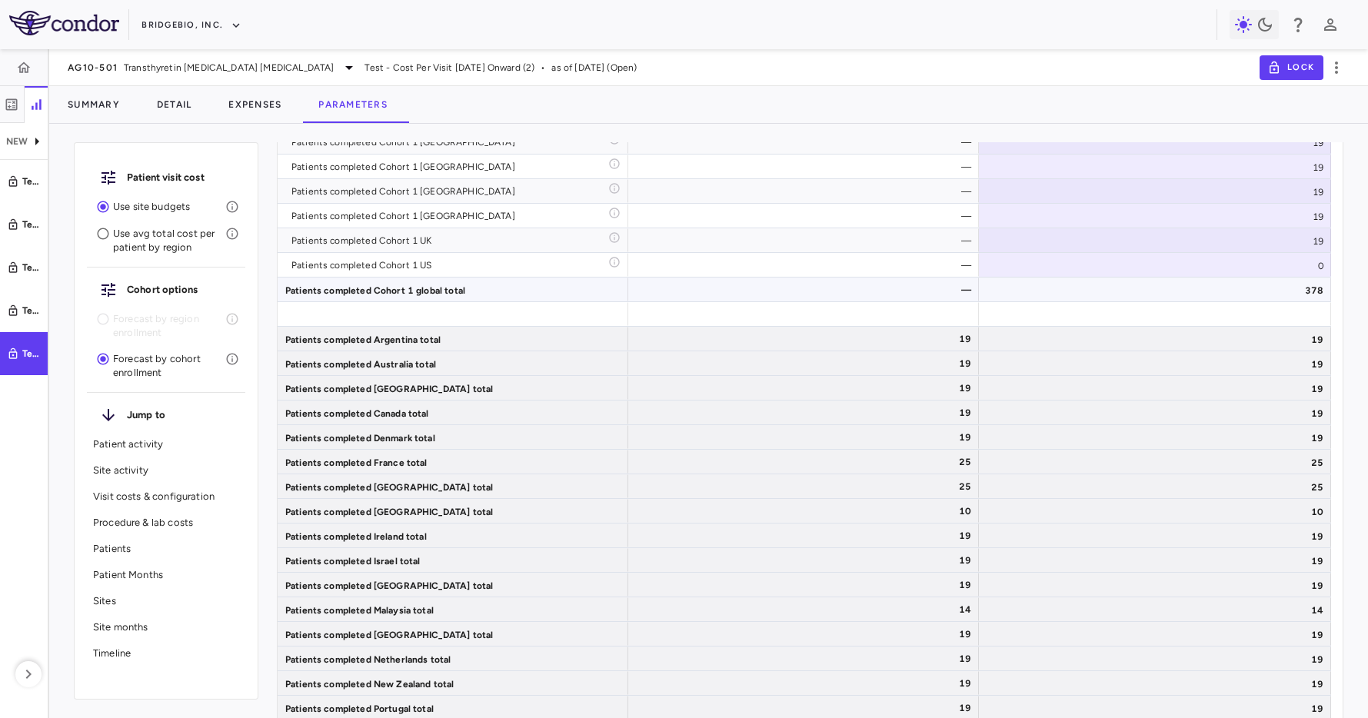
scroll to position [5669, 0]
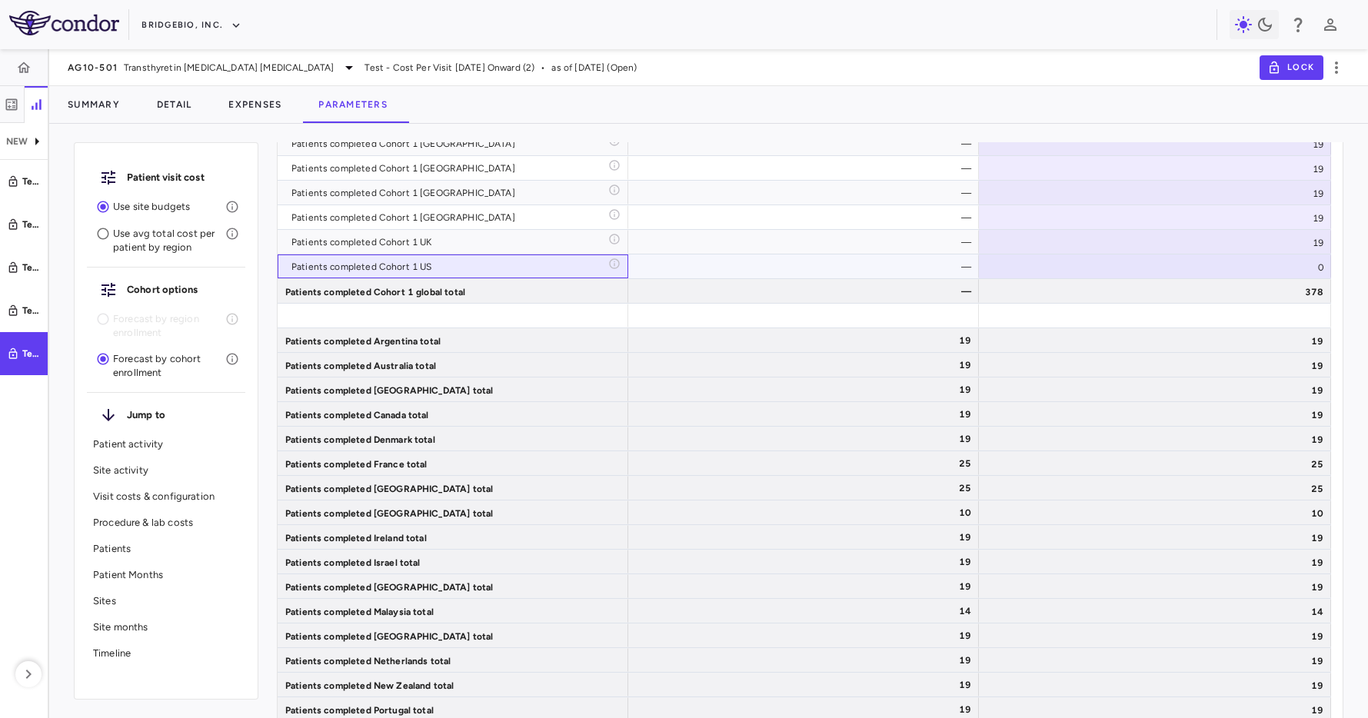
click at [348, 274] on div "Patients completed Cohort 1 US" at bounding box center [449, 266] width 317 height 25
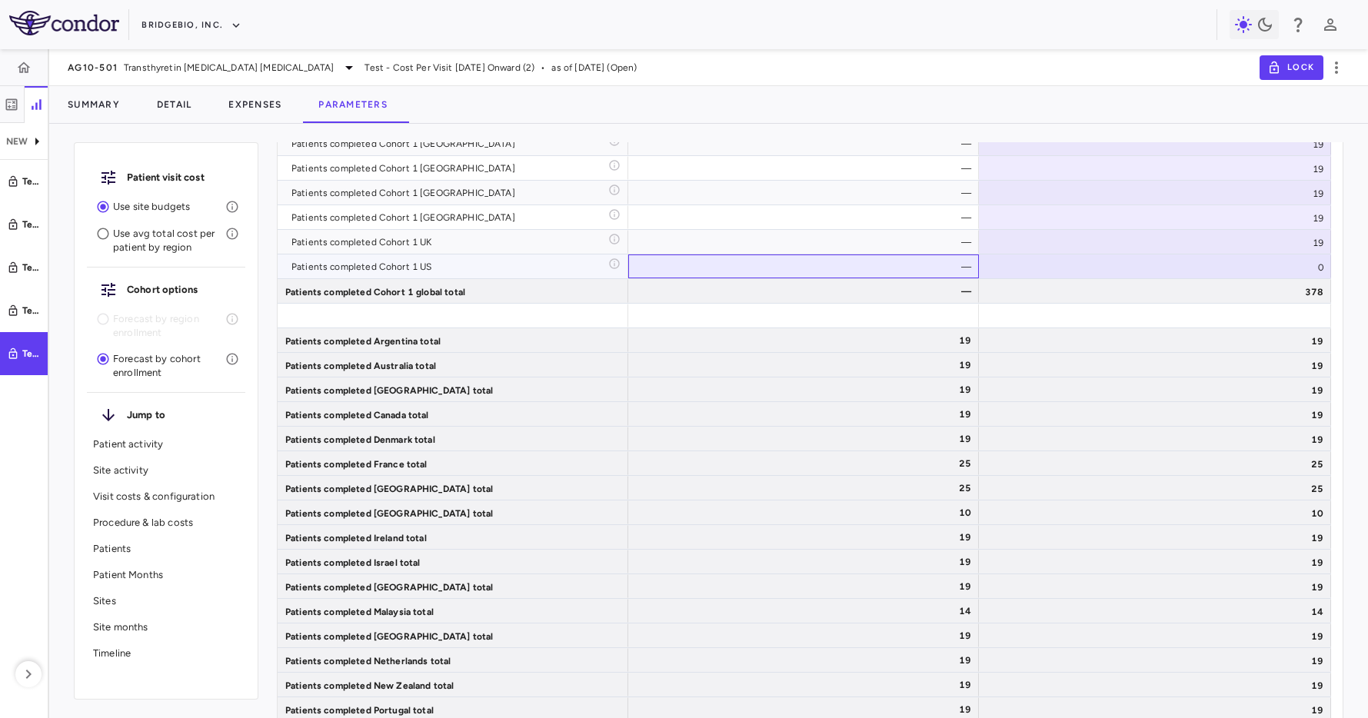
click at [810, 264] on div "—" at bounding box center [806, 266] width 329 height 25
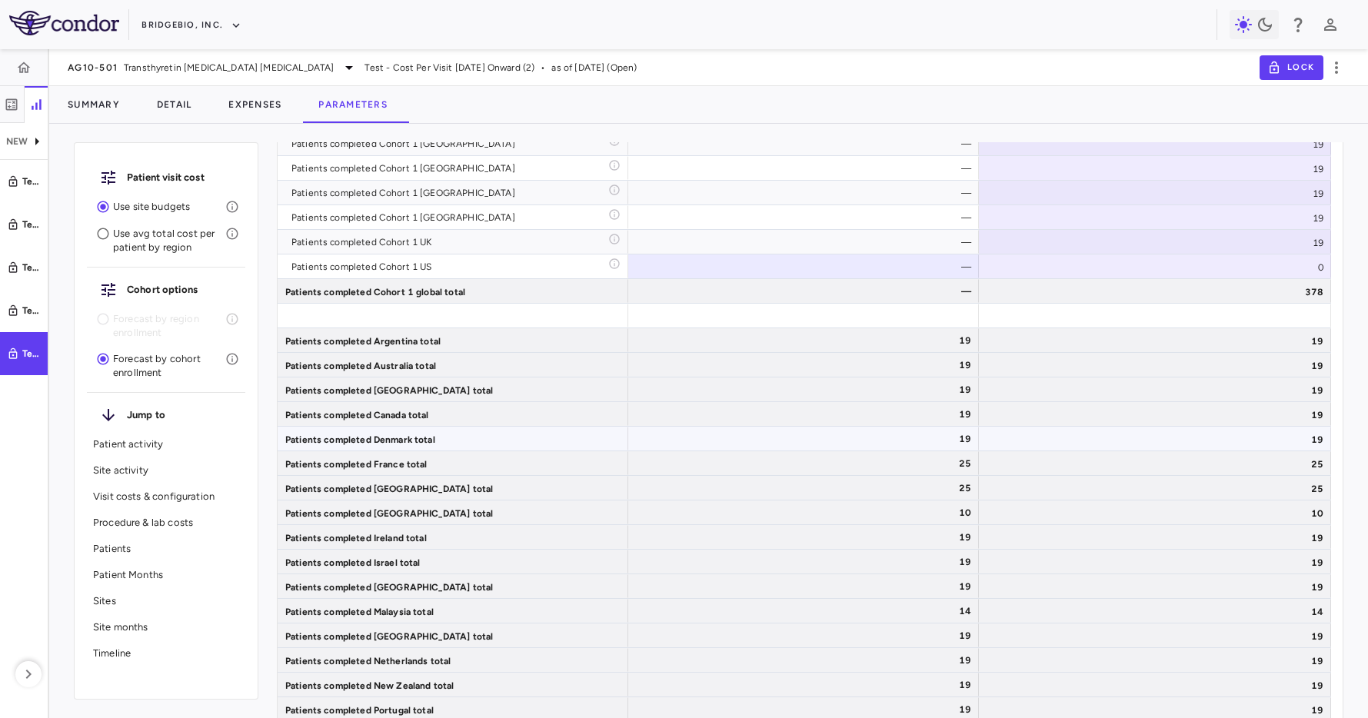
click at [851, 447] on div "19" at bounding box center [806, 439] width 329 height 25
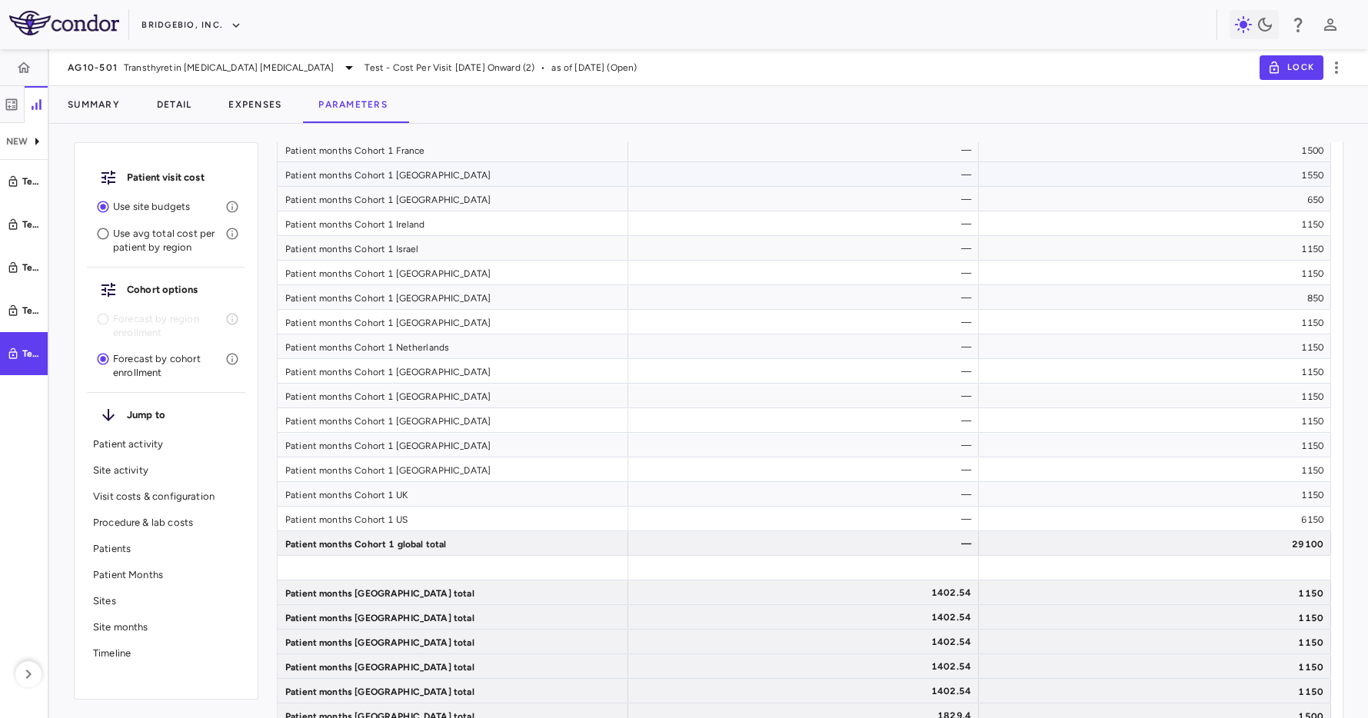
scroll to position [6698, 0]
click at [1138, 540] on div "29100" at bounding box center [1155, 541] width 352 height 24
click at [1156, 495] on div "1150" at bounding box center [1155, 492] width 352 height 24
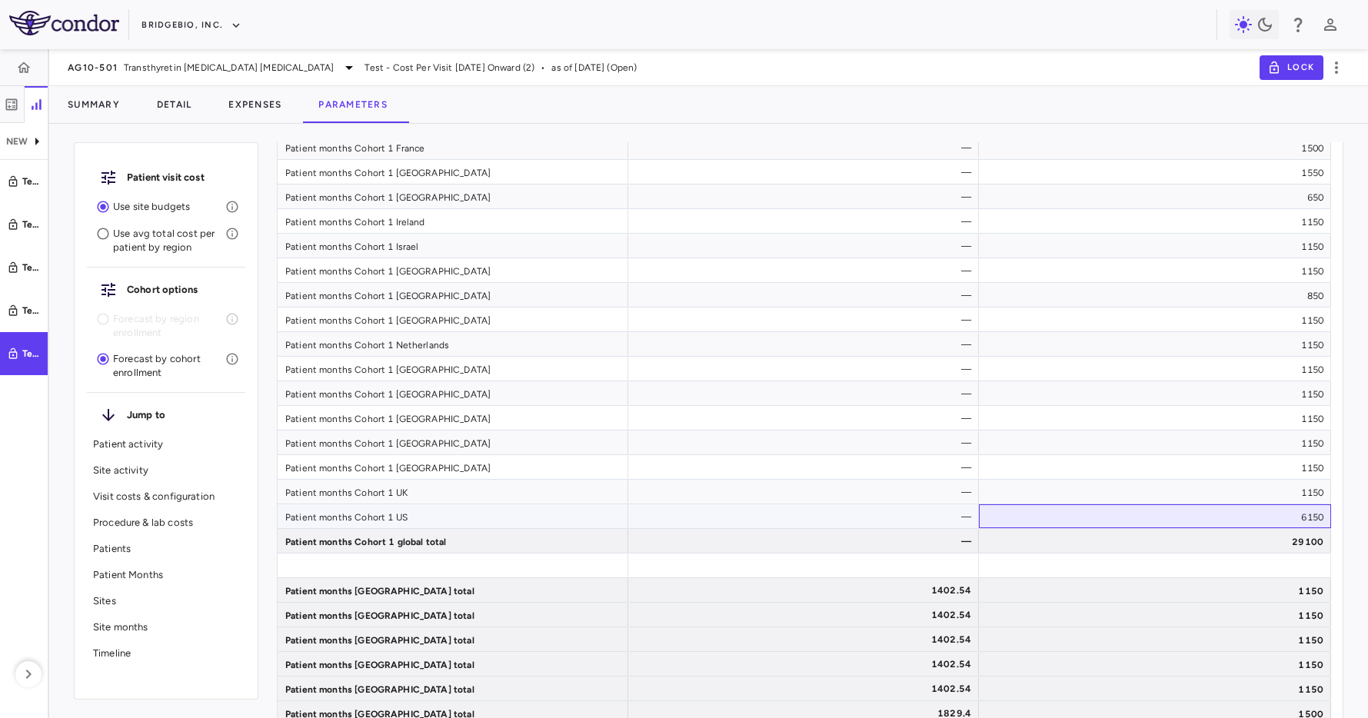
click at [1116, 508] on div "6150" at bounding box center [1155, 516] width 352 height 24
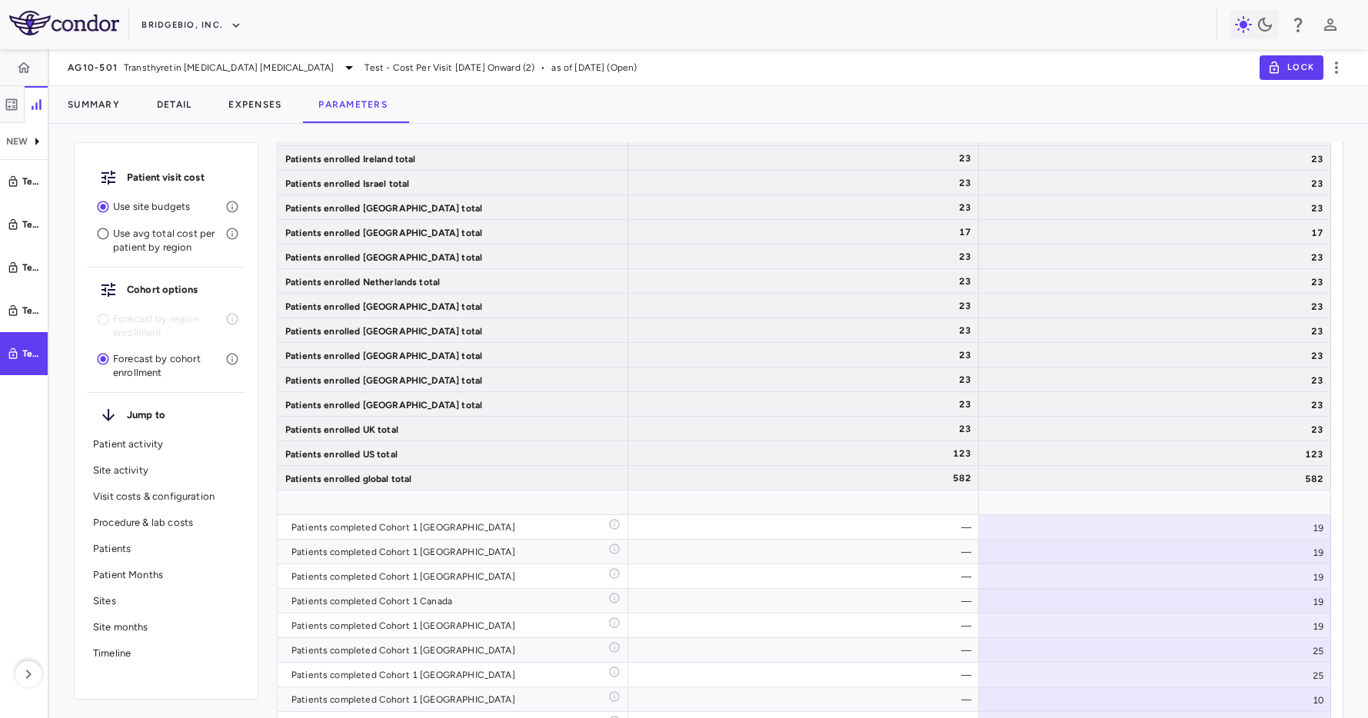
scroll to position [4904, 0]
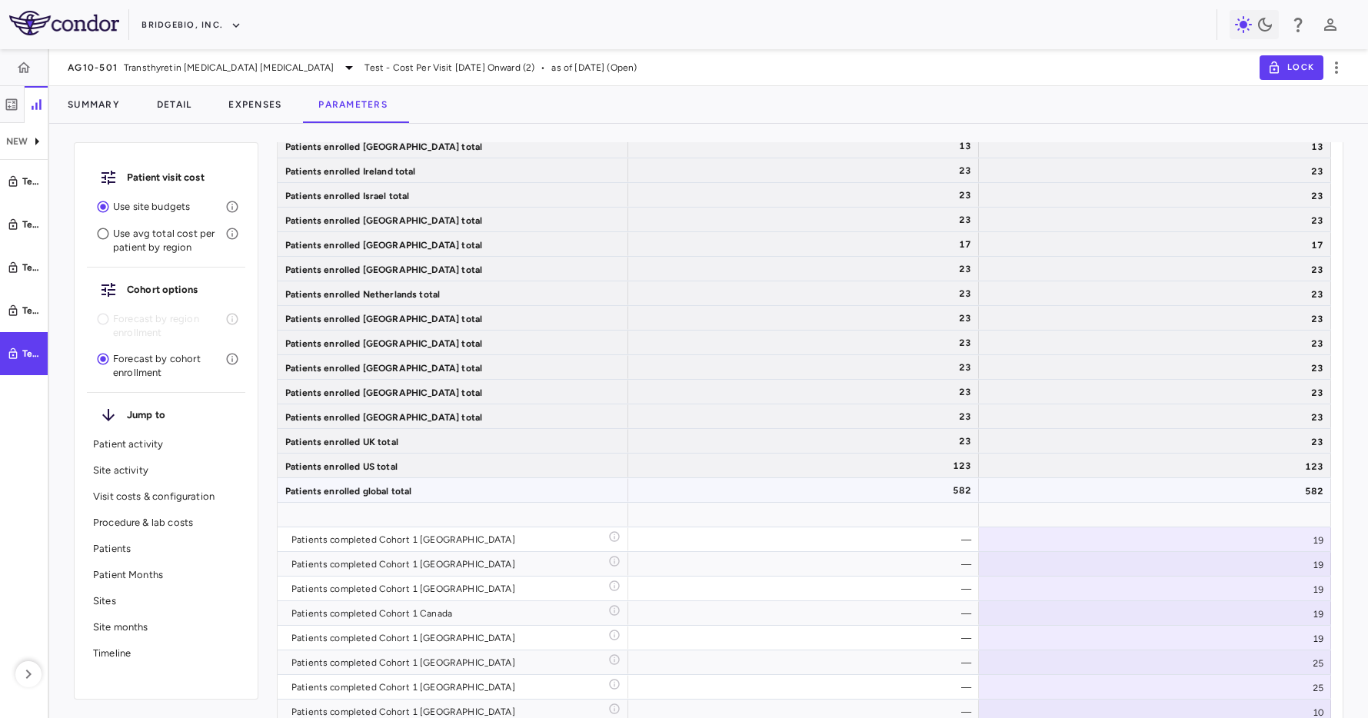
click at [1232, 490] on div "582" at bounding box center [1155, 490] width 352 height 24
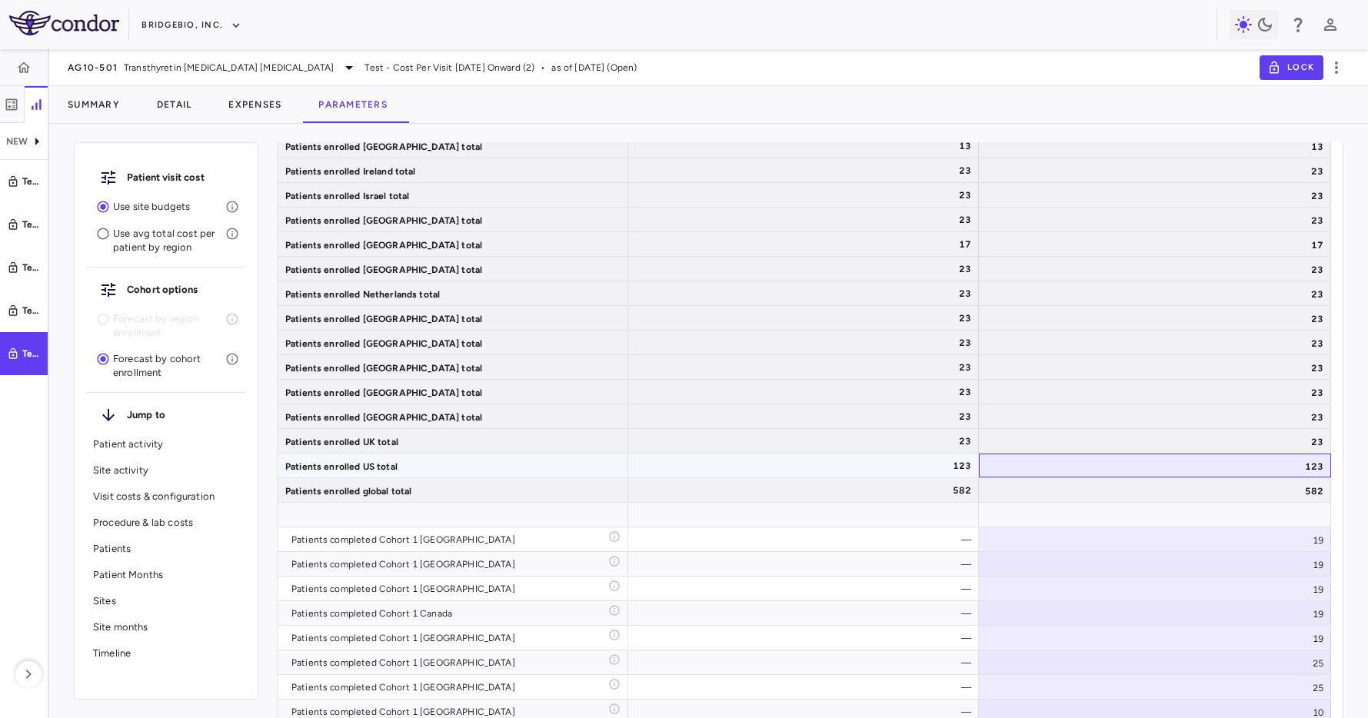
click at [1223, 464] on div "123" at bounding box center [1155, 466] width 352 height 24
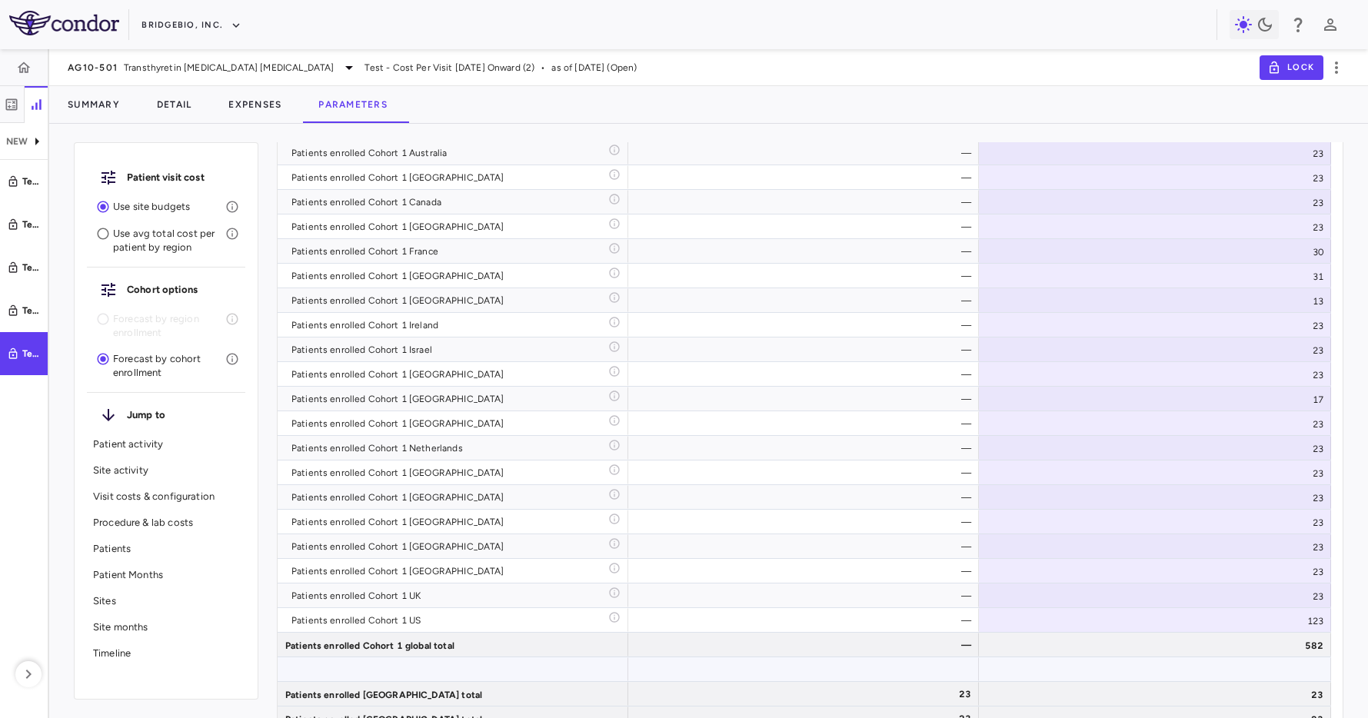
scroll to position [4184, 0]
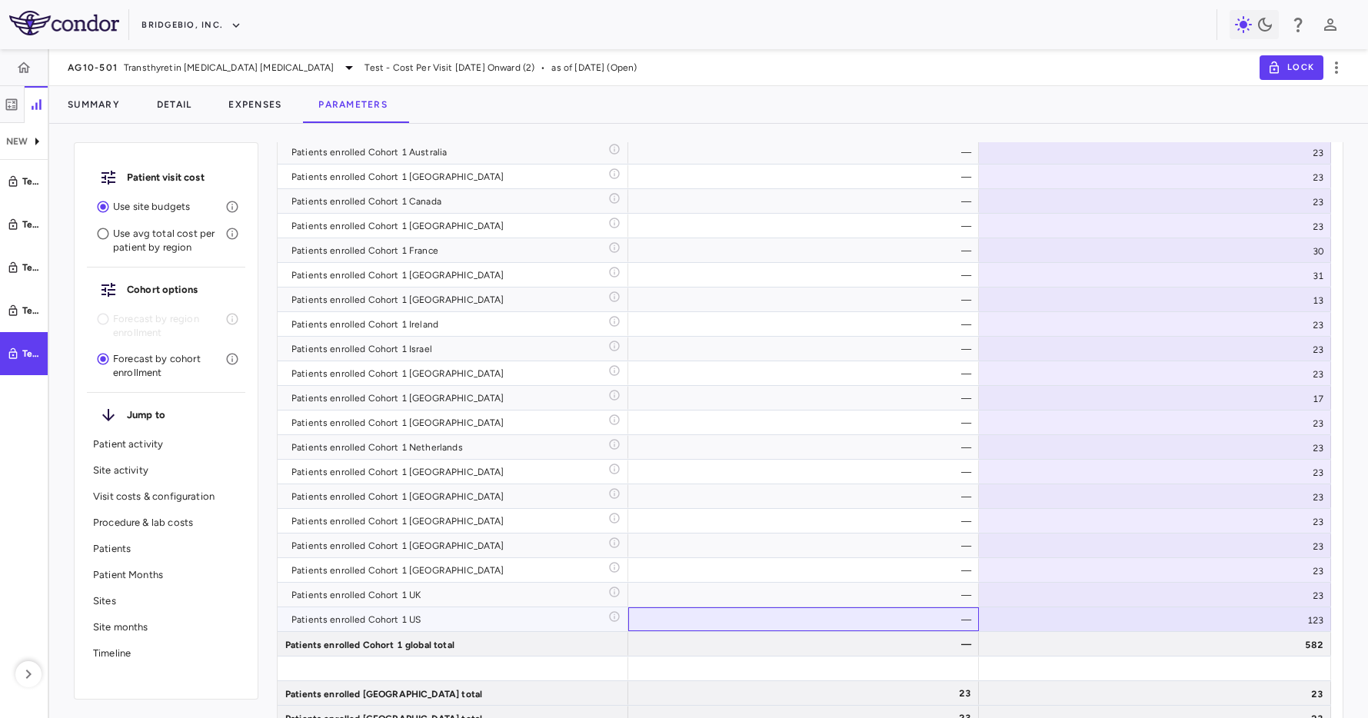
click at [956, 621] on div "—" at bounding box center [806, 619] width 329 height 25
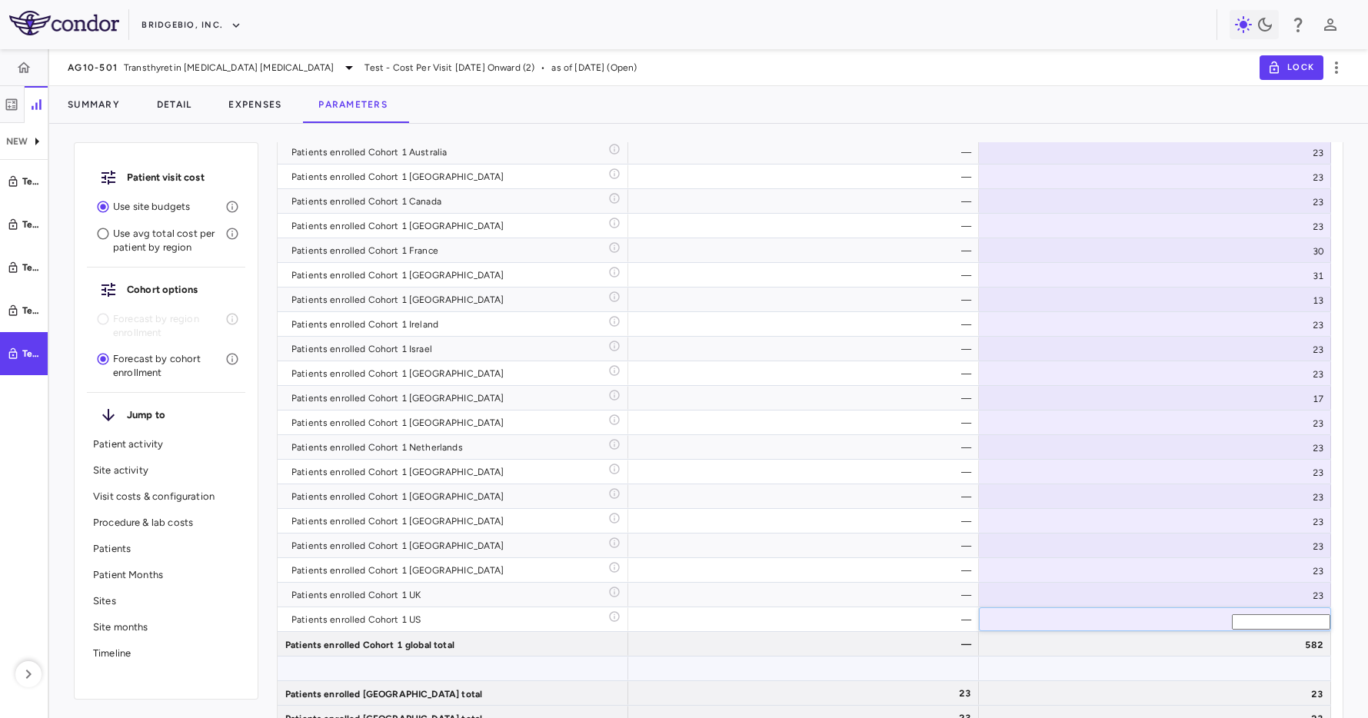
type input "*"
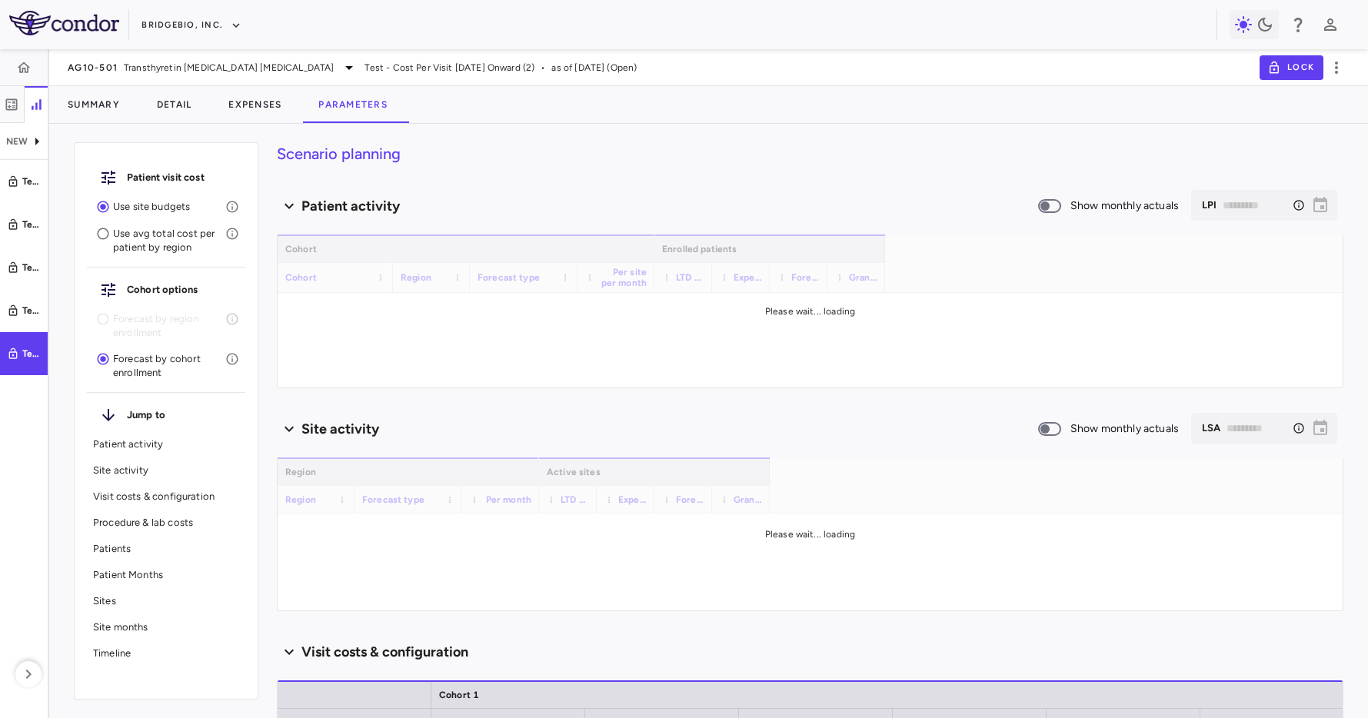
click at [128, 579] on p "Patient Months" at bounding box center [166, 575] width 146 height 14
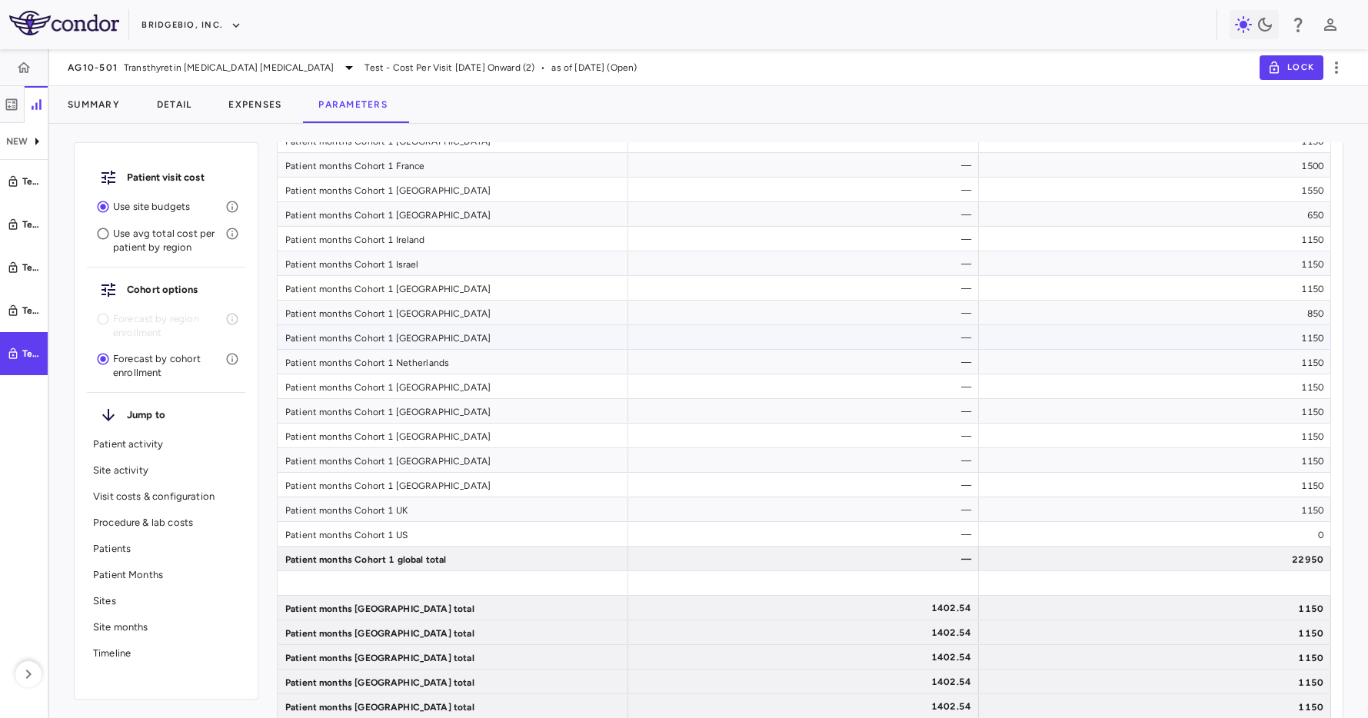
scroll to position [5306, 0]
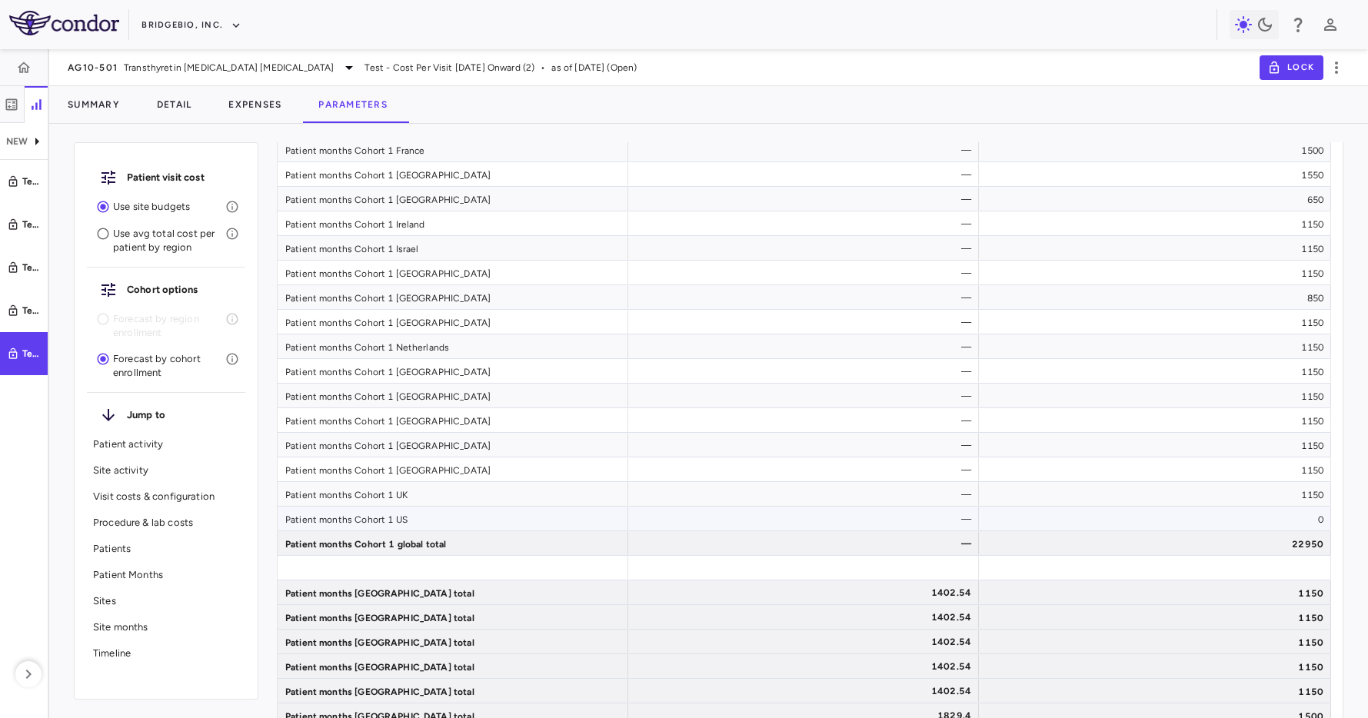
click at [1116, 523] on div "0" at bounding box center [1155, 519] width 352 height 24
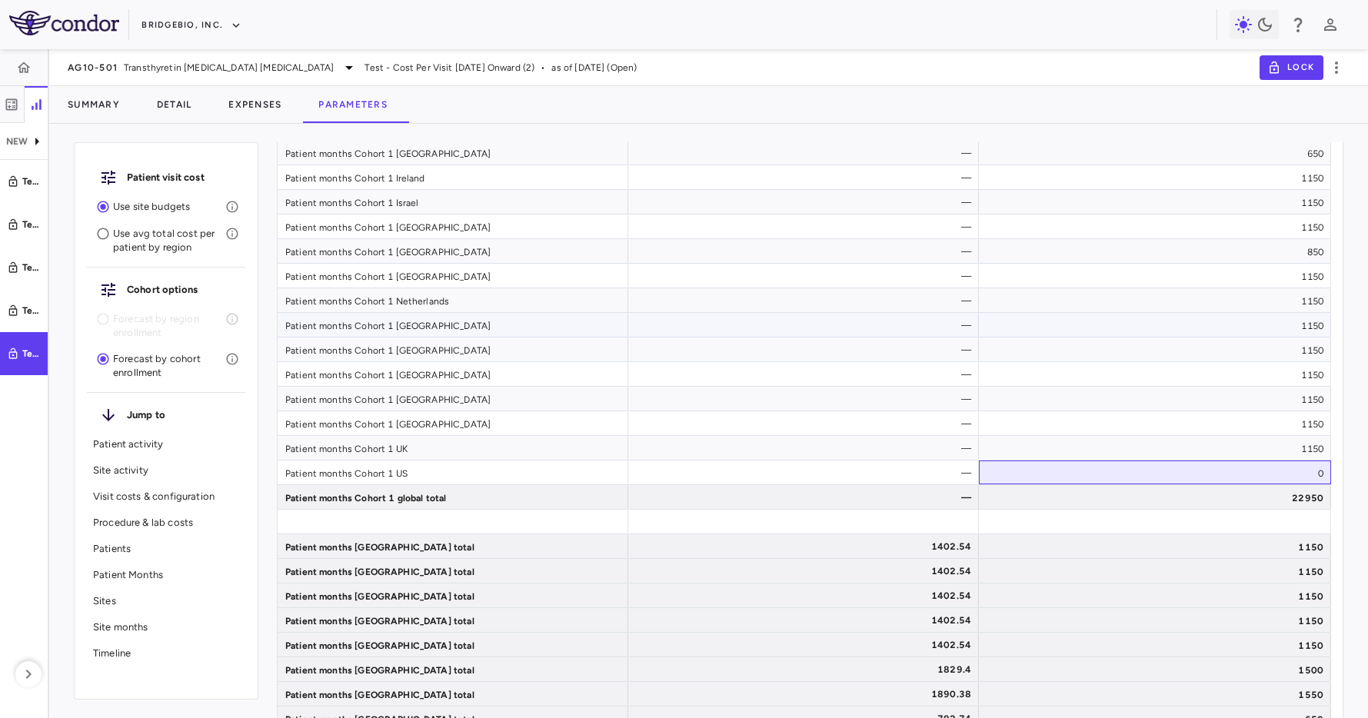
scroll to position [5434, 0]
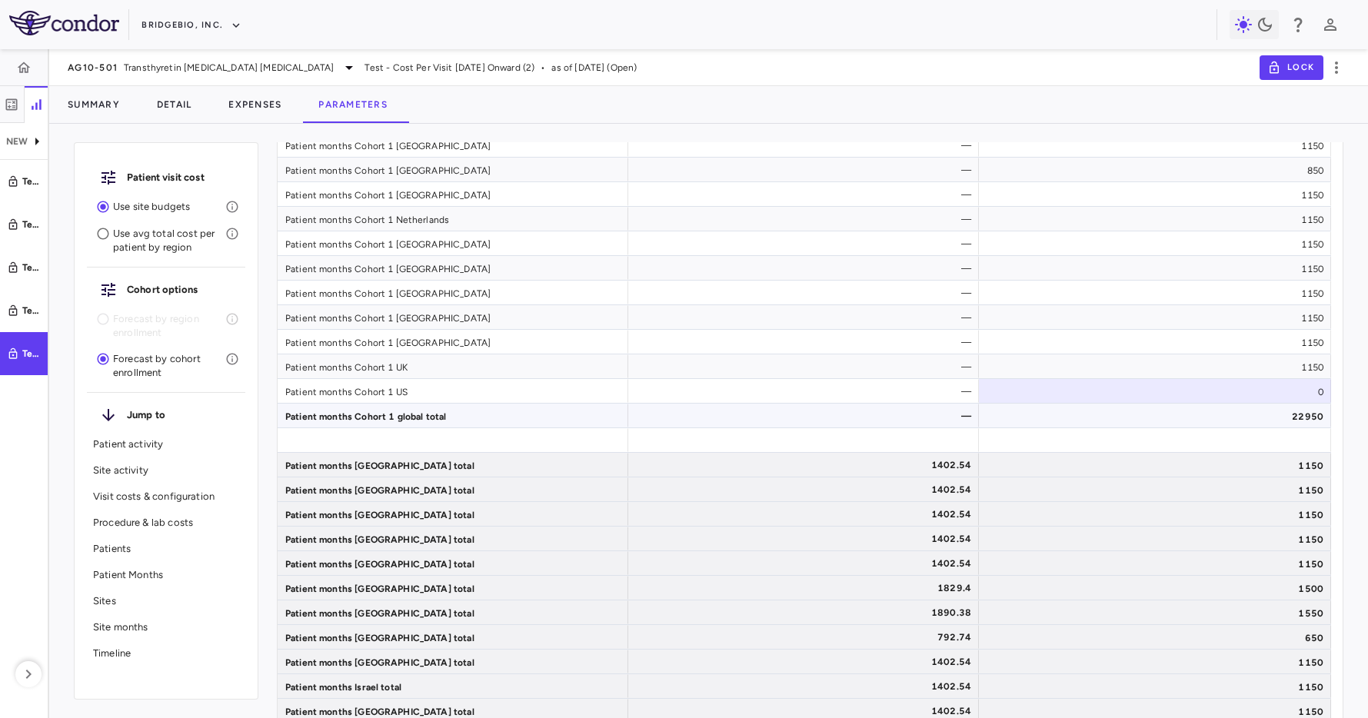
click at [1189, 411] on div "22950" at bounding box center [1155, 416] width 352 height 24
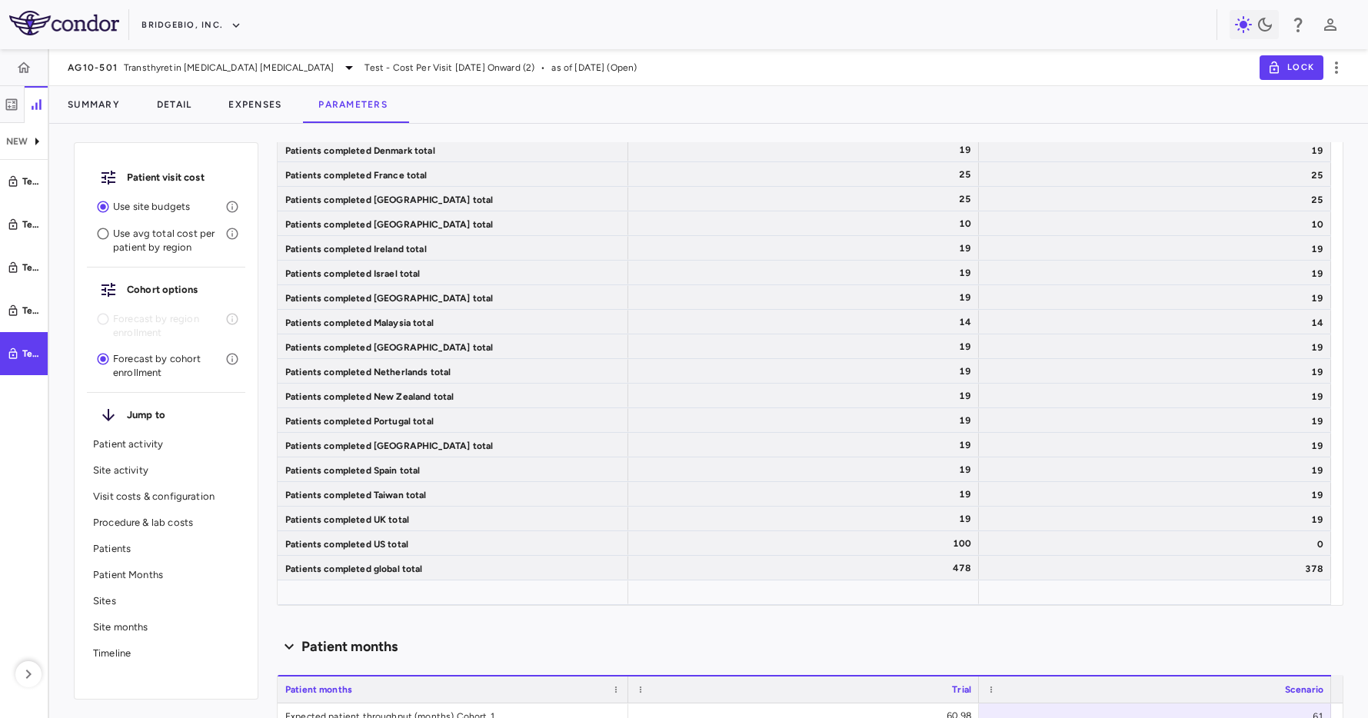
type input "********"
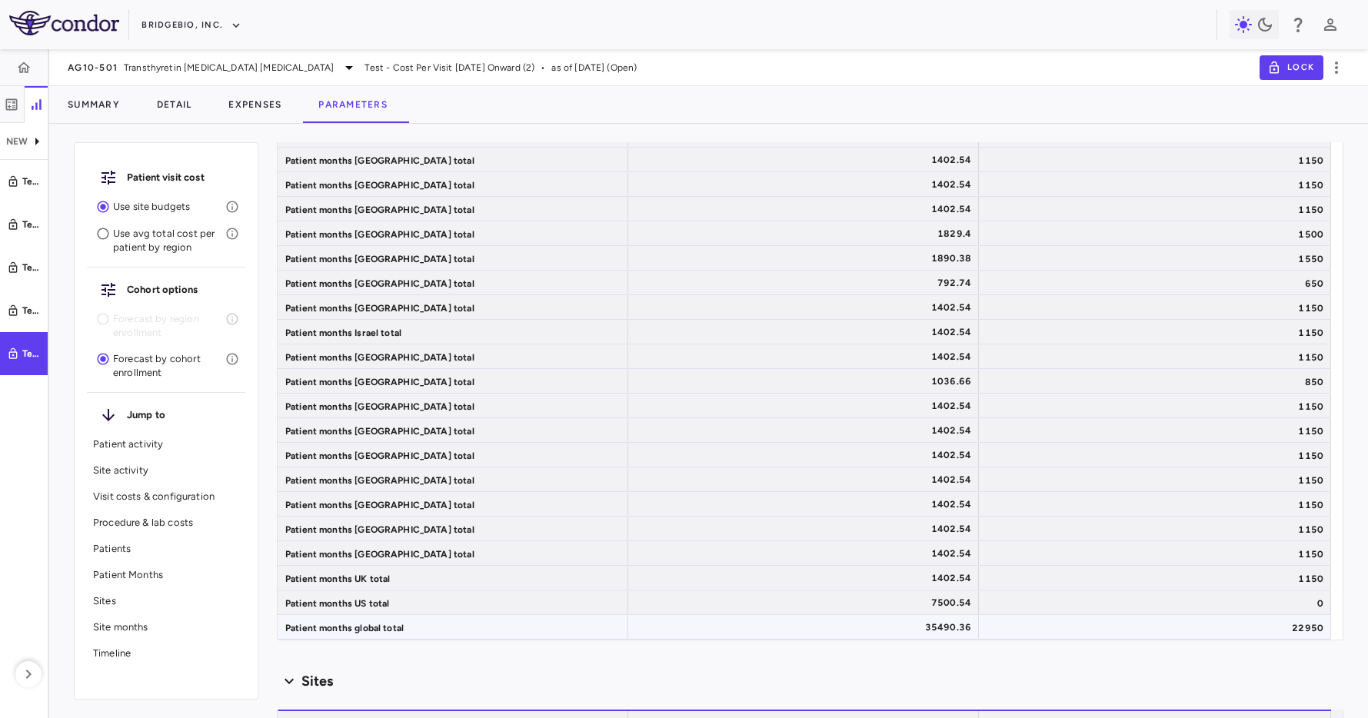
click at [1232, 622] on div "22950" at bounding box center [1155, 627] width 352 height 24
click at [1183, 600] on div "0" at bounding box center [1155, 602] width 352 height 24
click at [757, 141] on div "Patient visit cost Use site budgets Use avg total cost per patient by region Co…" at bounding box center [708, 427] width 1319 height 582
click at [799, 232] on div "1829.4" at bounding box center [806, 233] width 329 height 25
click at [818, 324] on div "1402.54" at bounding box center [806, 332] width 329 height 25
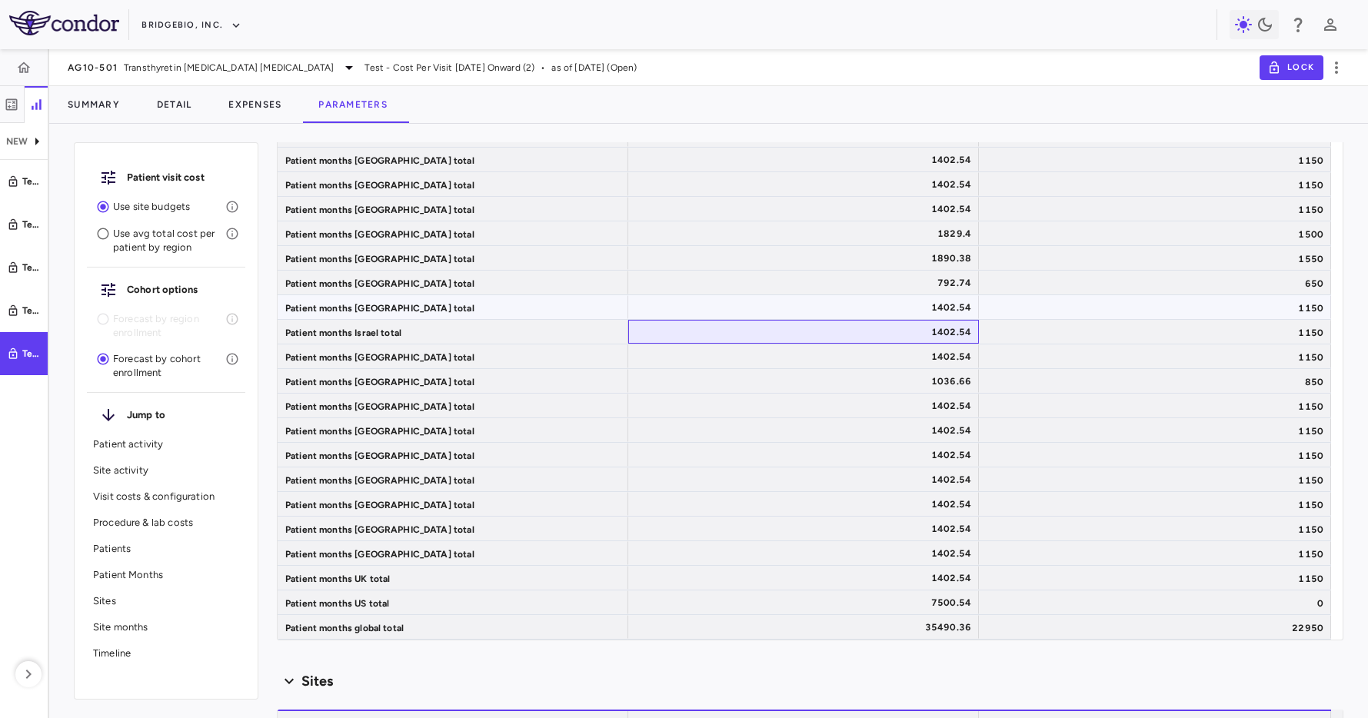
scroll to position [7175, 0]
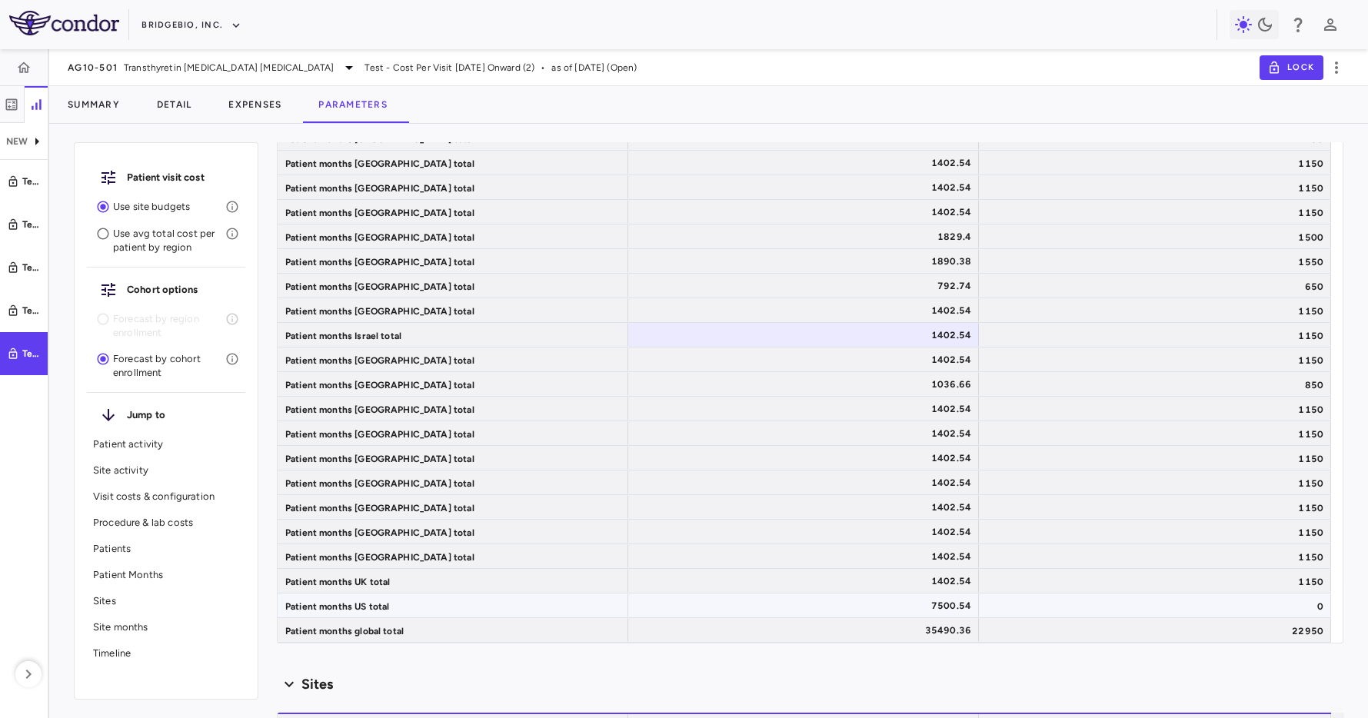
click at [625, 594] on div "Patient months US total" at bounding box center [453, 606] width 351 height 24
click at [1053, 610] on div "0" at bounding box center [1155, 606] width 352 height 24
click at [864, 398] on div "1402.54" at bounding box center [806, 409] width 329 height 25
click at [873, 594] on div "7500.54" at bounding box center [806, 606] width 329 height 25
click at [1005, 557] on div "1150" at bounding box center [1155, 556] width 352 height 24
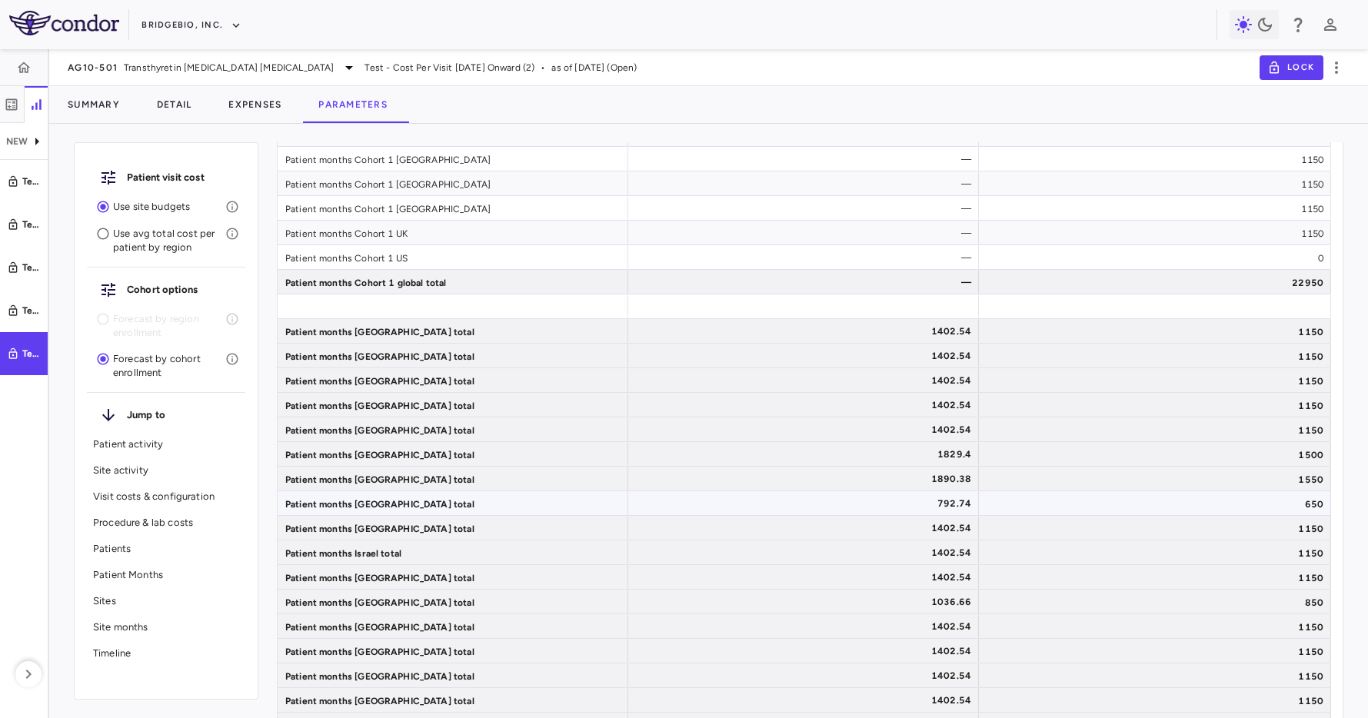
click at [1096, 498] on div "650" at bounding box center [1155, 503] width 352 height 24
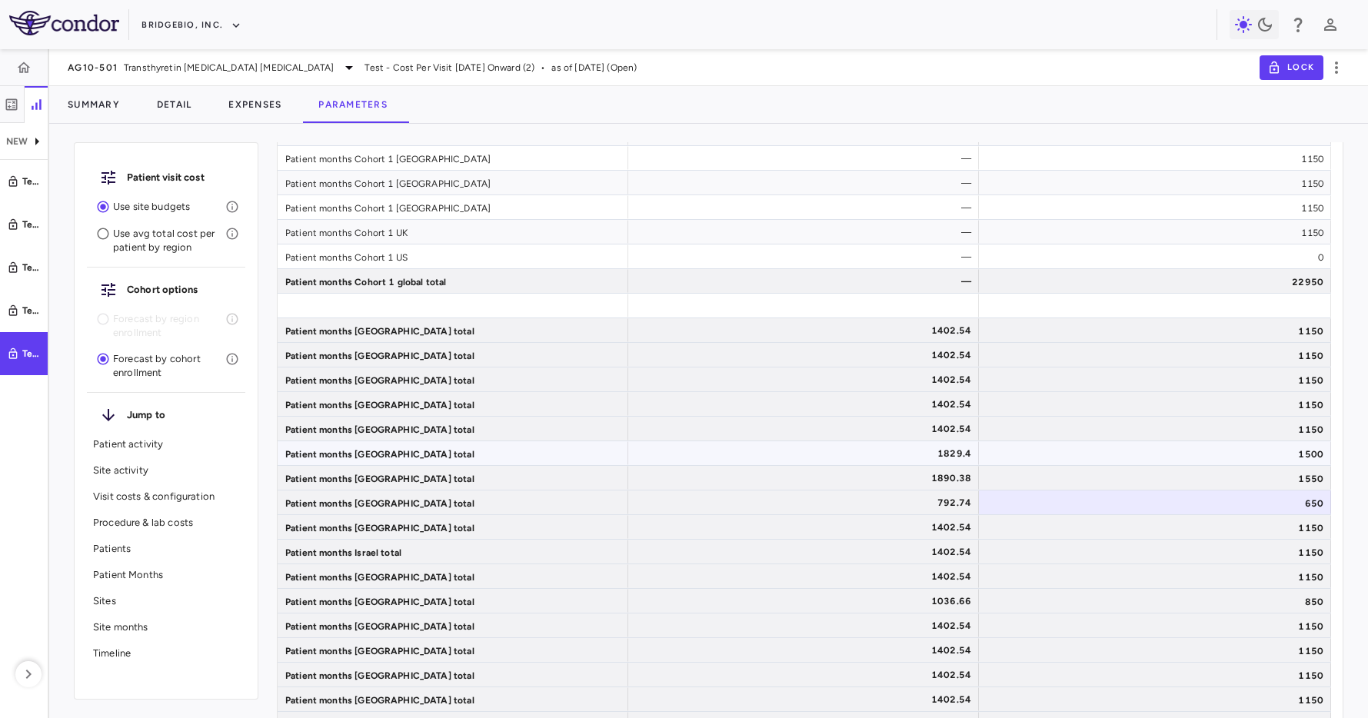
click at [723, 442] on div "1829.4" at bounding box center [806, 453] width 329 height 25
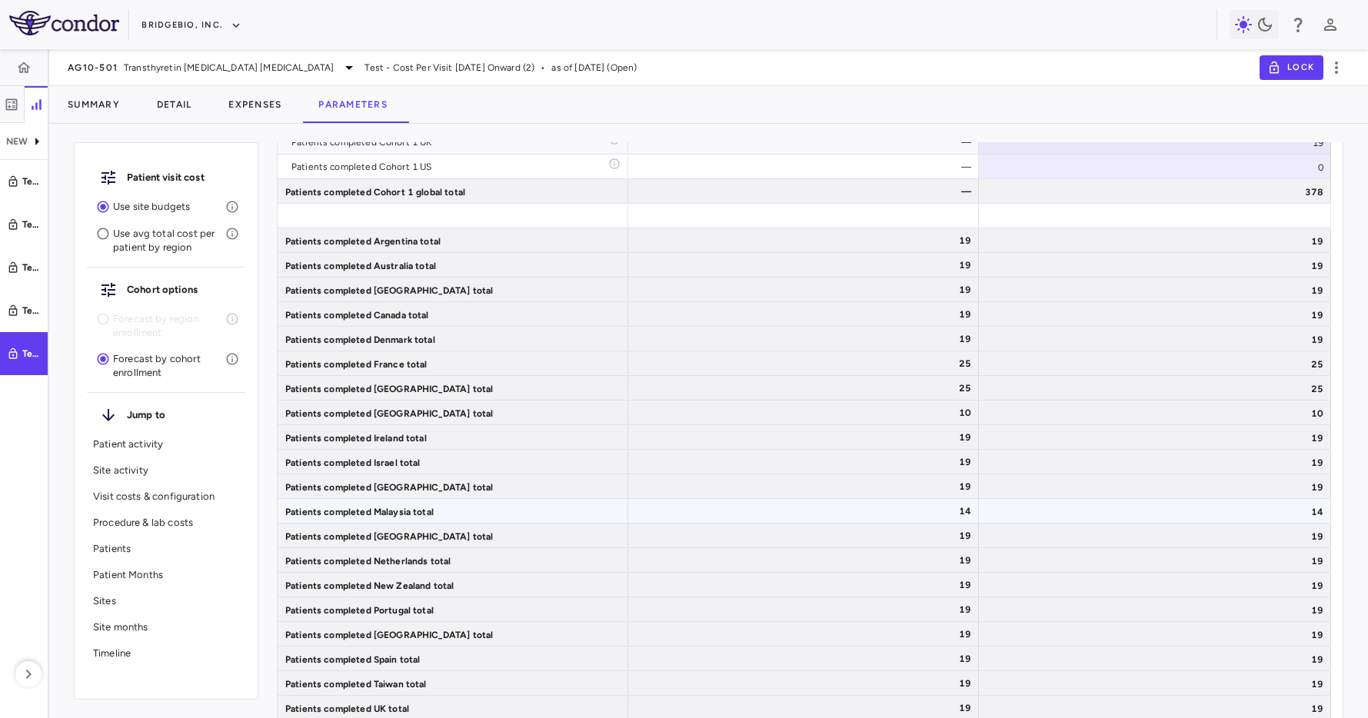
scroll to position [5755, 0]
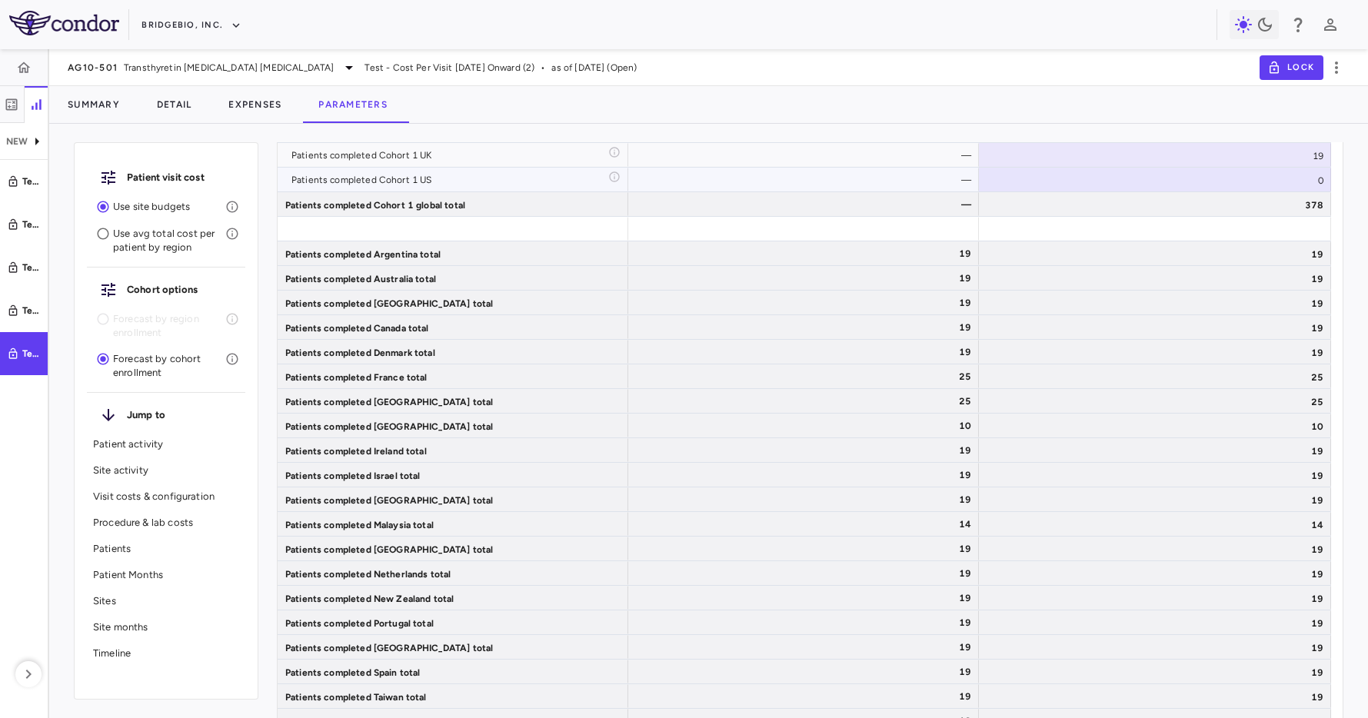
click at [1196, 177] on div "0" at bounding box center [1155, 180] width 352 height 24
drag, startPoint x: 1196, startPoint y: 177, endPoint x: 1295, endPoint y: 181, distance: 100.0
click at [1295, 181] on input "*" at bounding box center [1167, 180] width 328 height 25
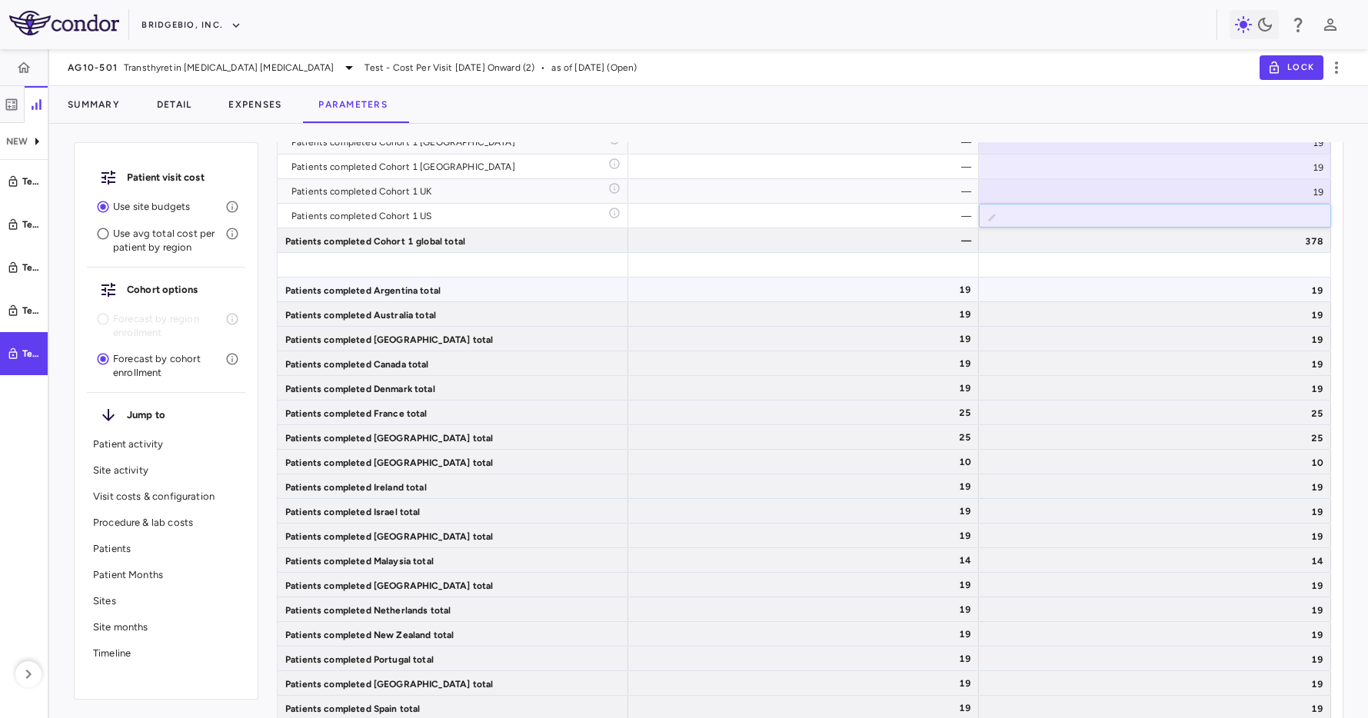
click at [1145, 358] on div "19" at bounding box center [1155, 363] width 352 height 24
click at [38, 315] on div "Test - Cost Per Visit July 2025 Onward" at bounding box center [31, 311] width 18 height 14
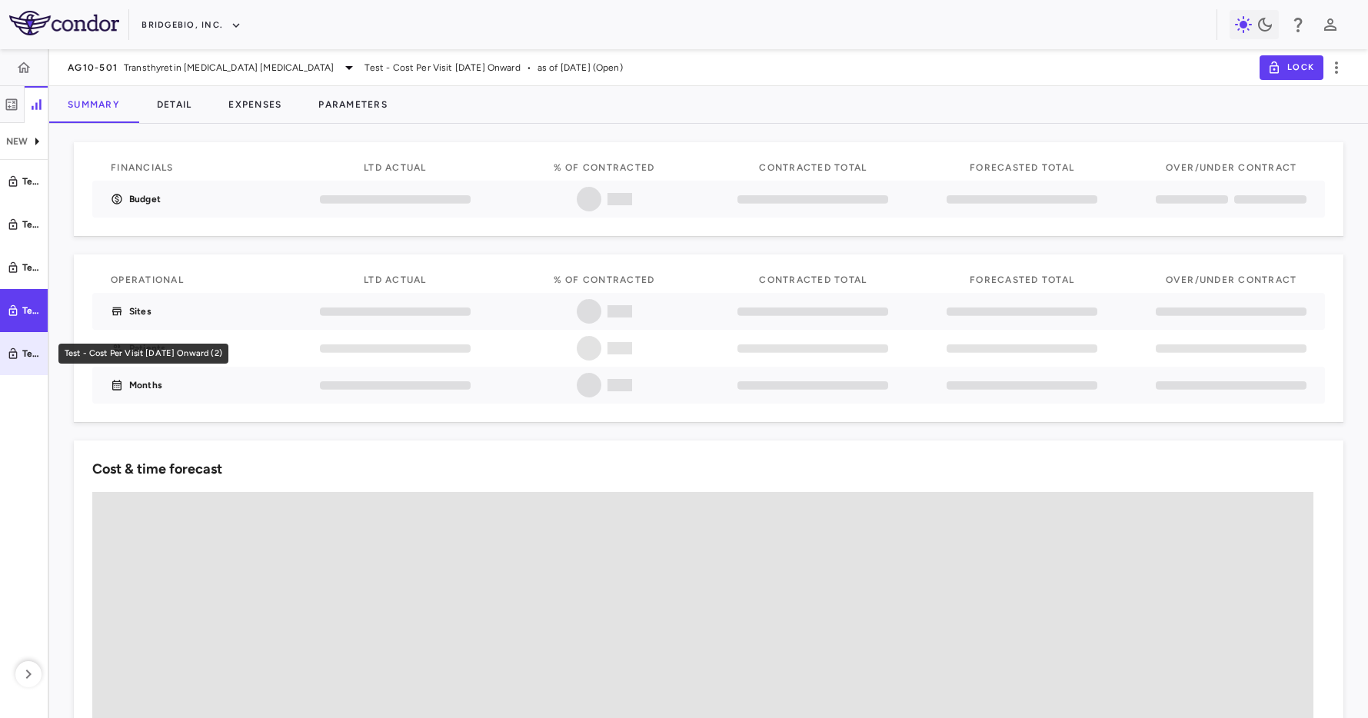
click at [12, 359] on icon "Test - Cost Per Visit July 2025 Onward (2)" at bounding box center [13, 354] width 12 height 12
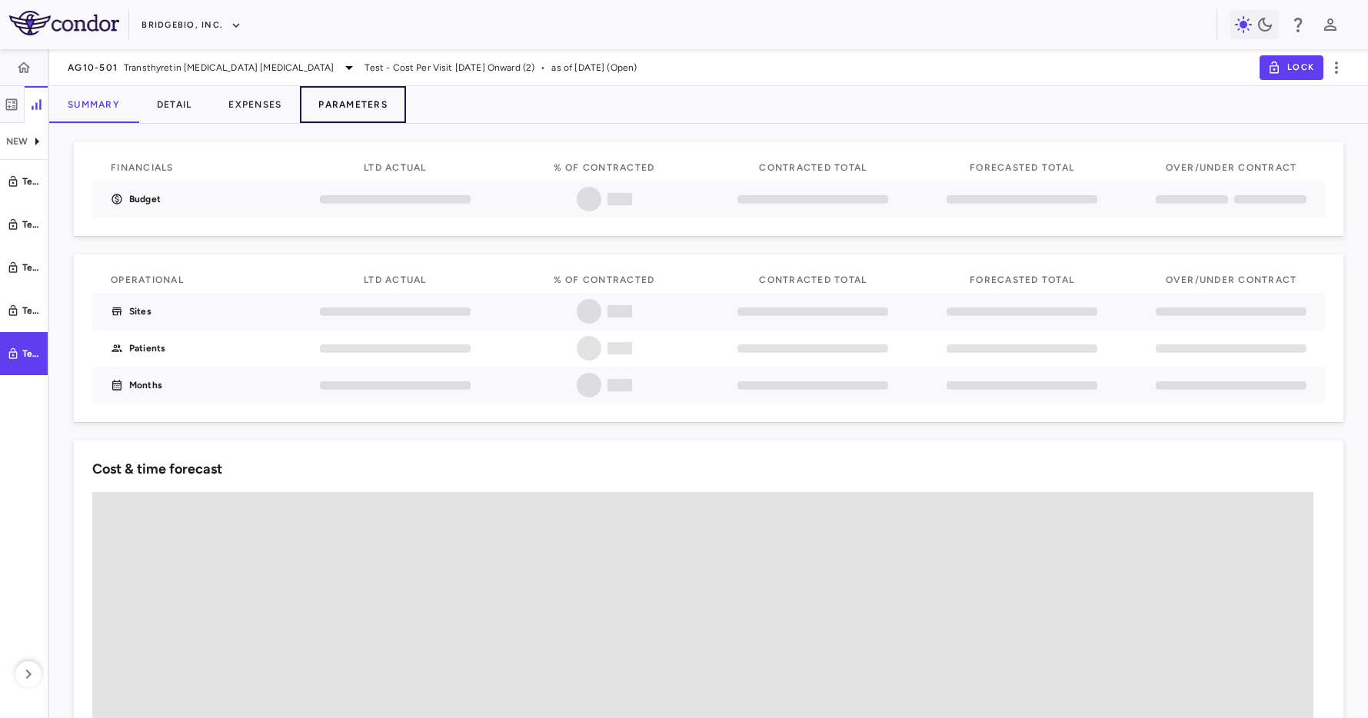
click at [357, 105] on button "Parameters" at bounding box center [353, 104] width 106 height 37
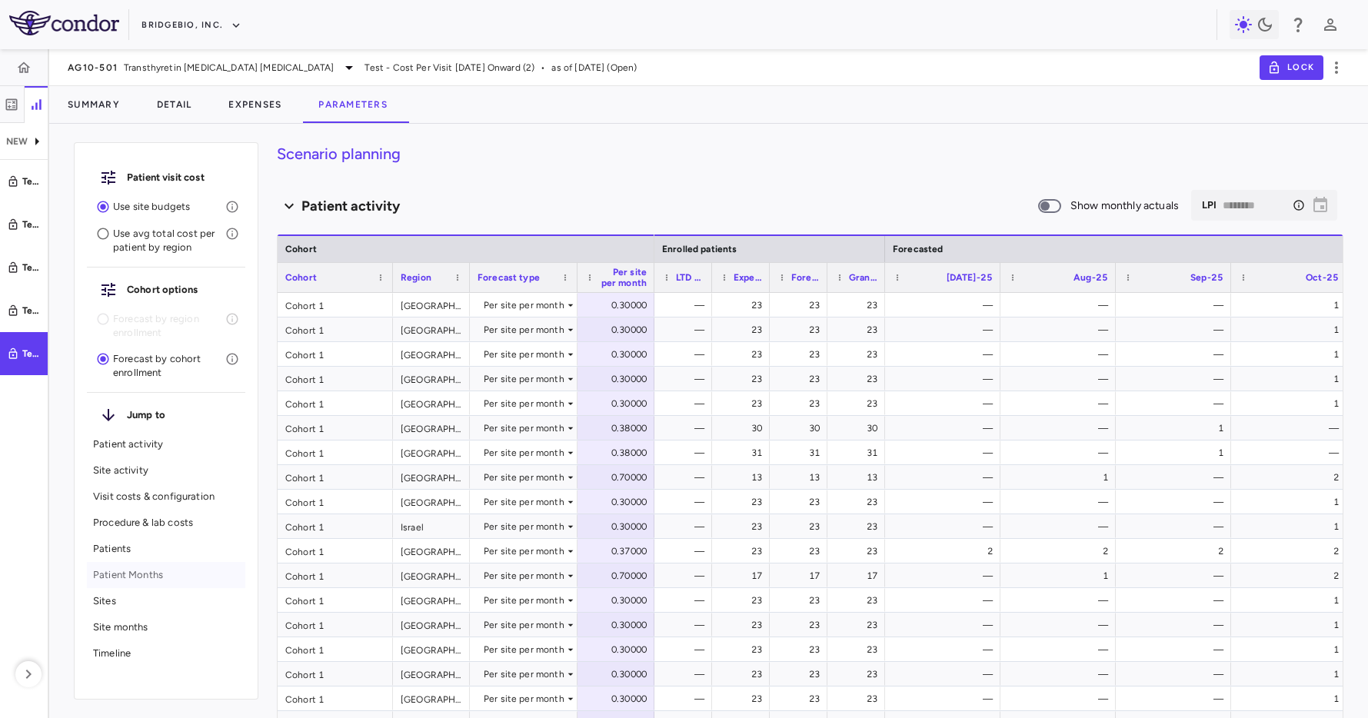
click at [148, 584] on div "Patient Months" at bounding box center [166, 575] width 158 height 26
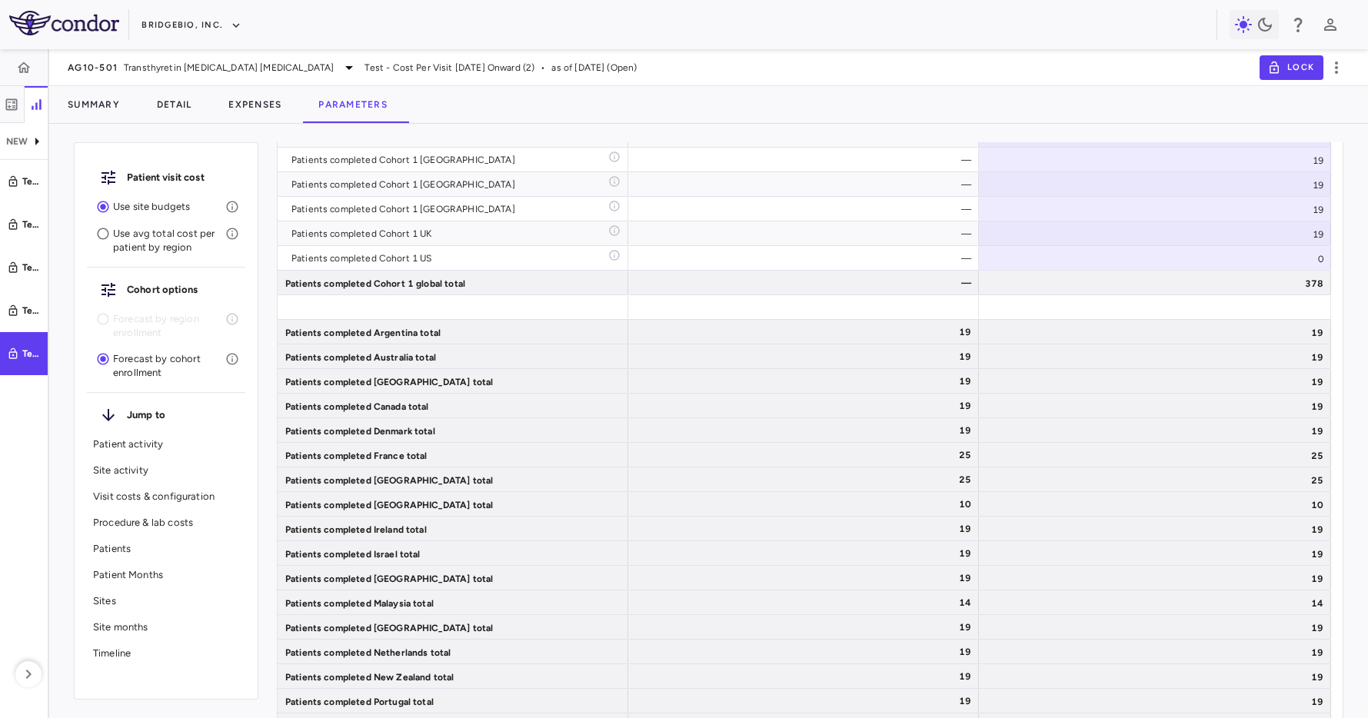
click at [150, 550] on p "Patients" at bounding box center [166, 549] width 146 height 14
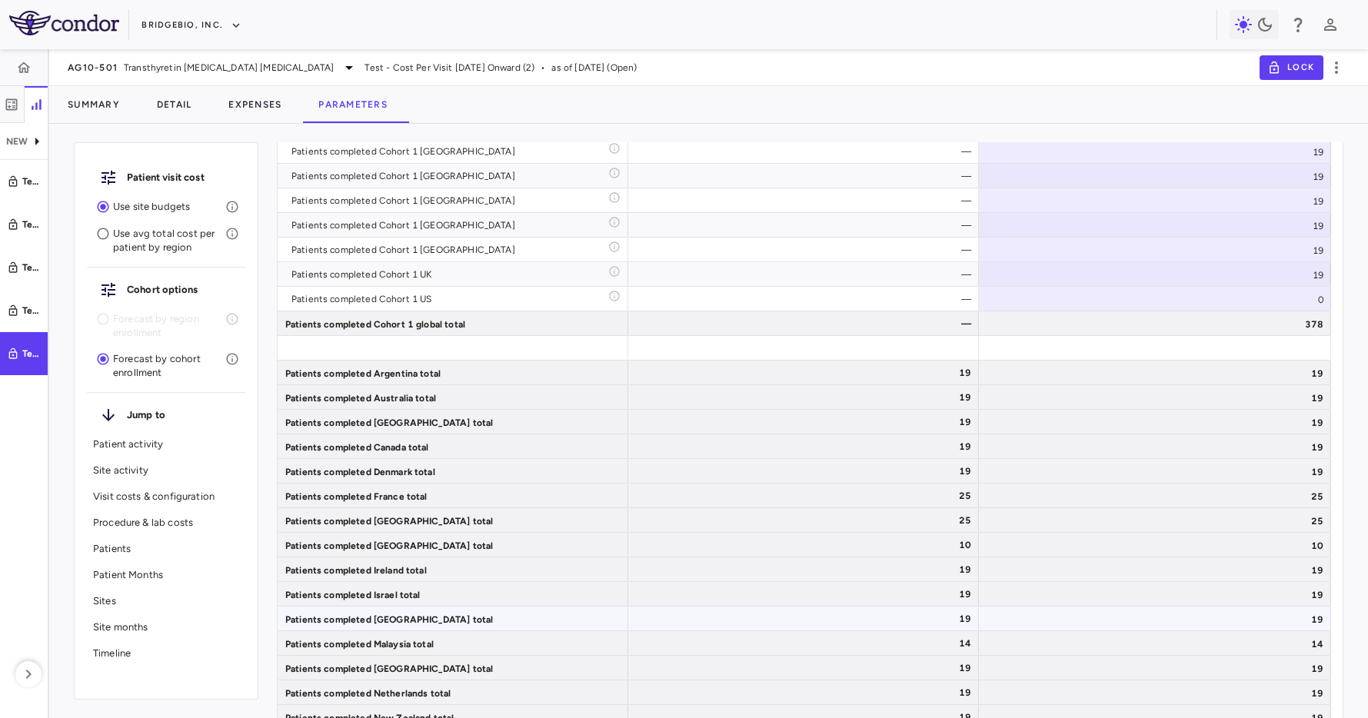
scroll to position [5957, 0]
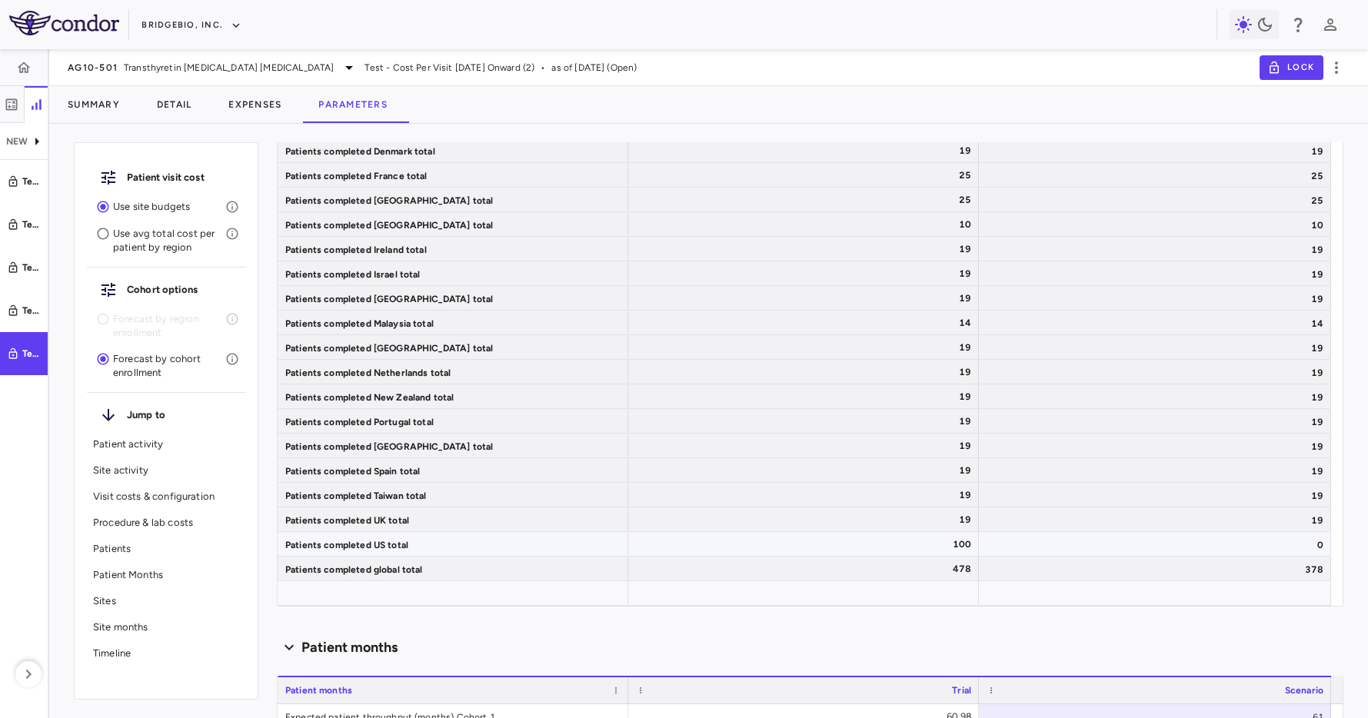
click at [890, 541] on div "100" at bounding box center [806, 544] width 329 height 25
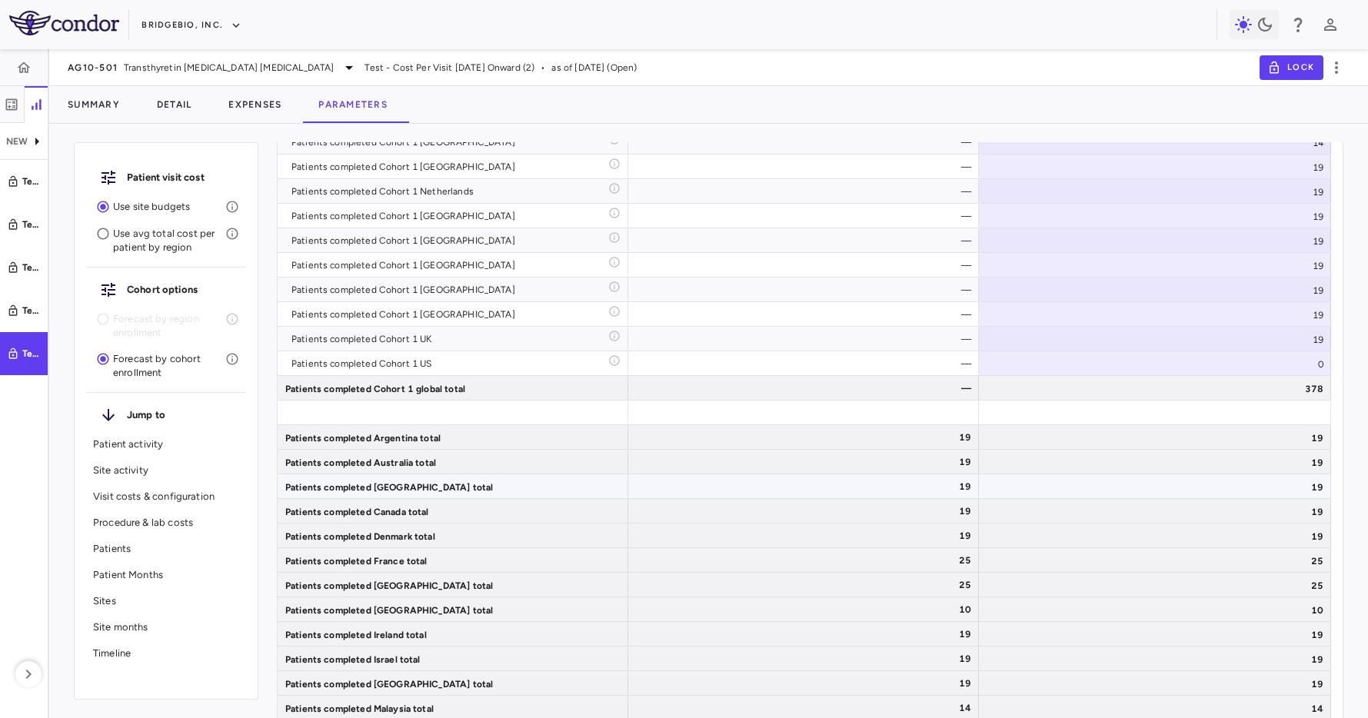
scroll to position [5519, 0]
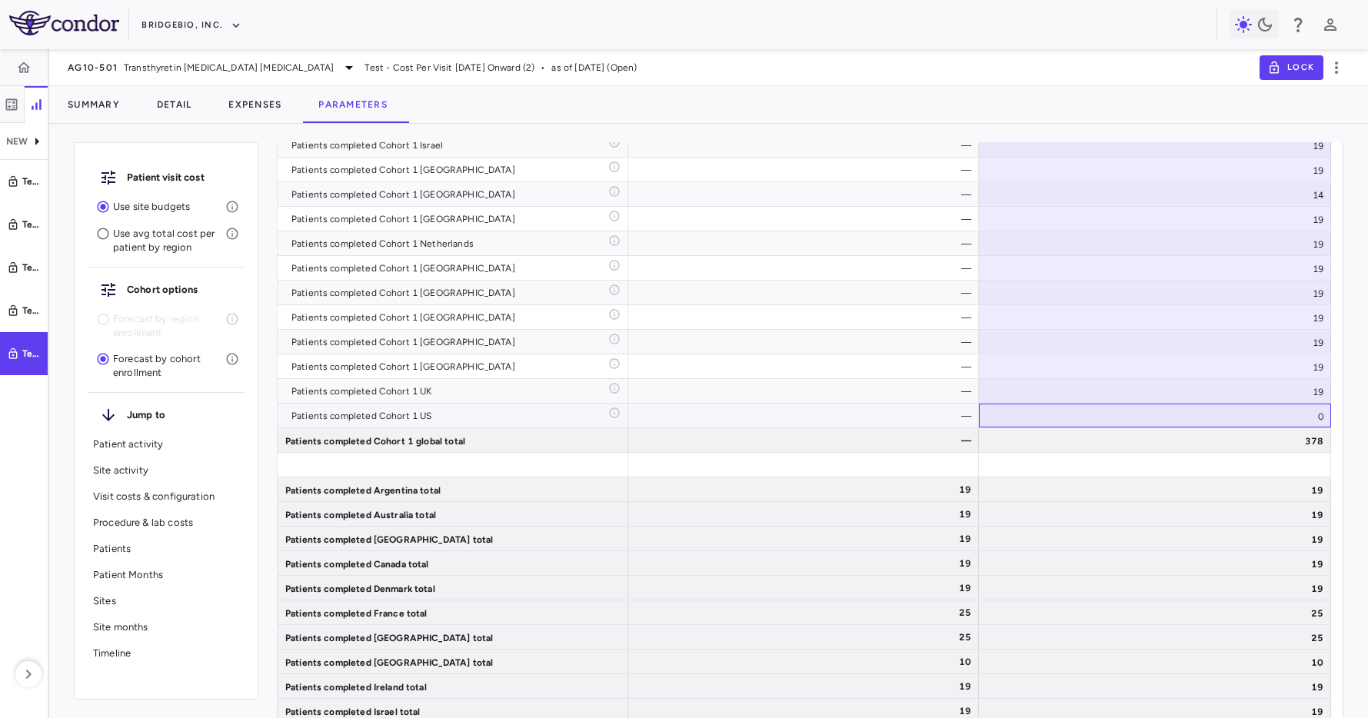
click at [1191, 414] on div "0" at bounding box center [1155, 416] width 352 height 24
click at [1191, 414] on input "*" at bounding box center [1167, 416] width 328 height 25
type input "***"
click at [1071, 515] on div "19" at bounding box center [1155, 514] width 352 height 24
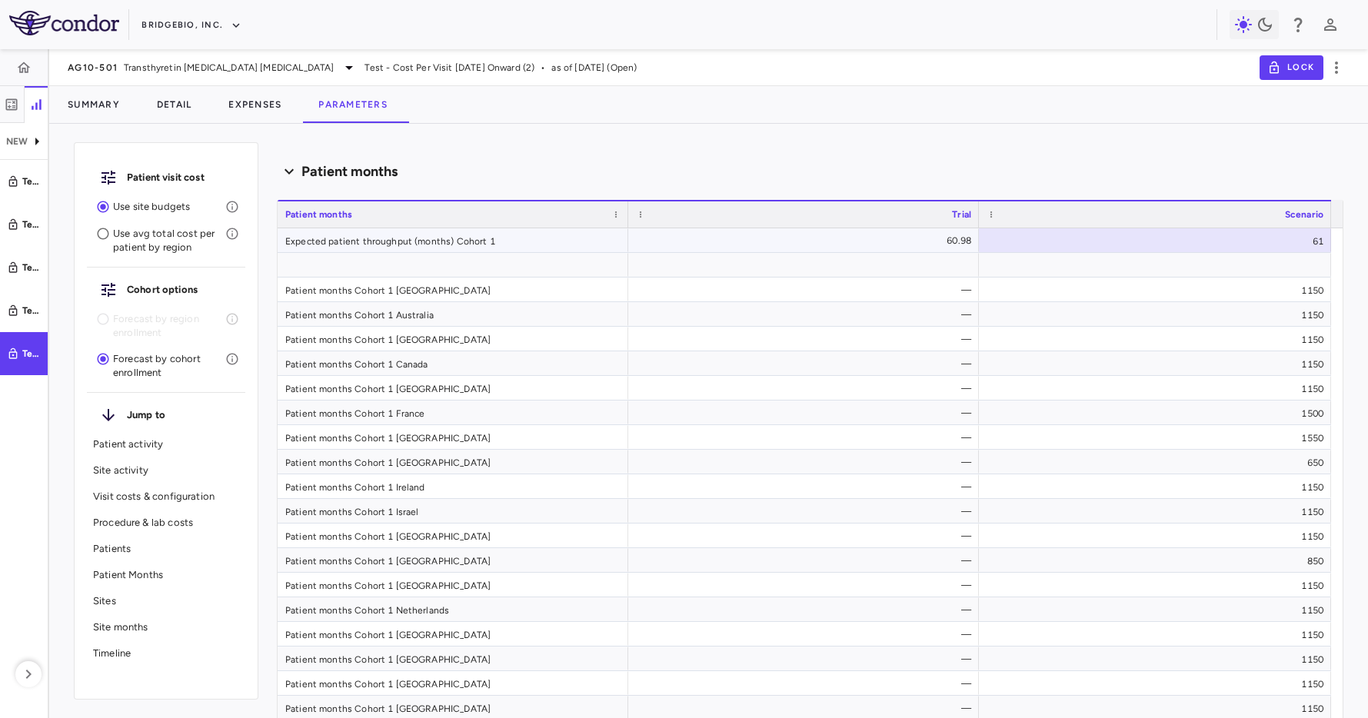
scroll to position [6527, 0]
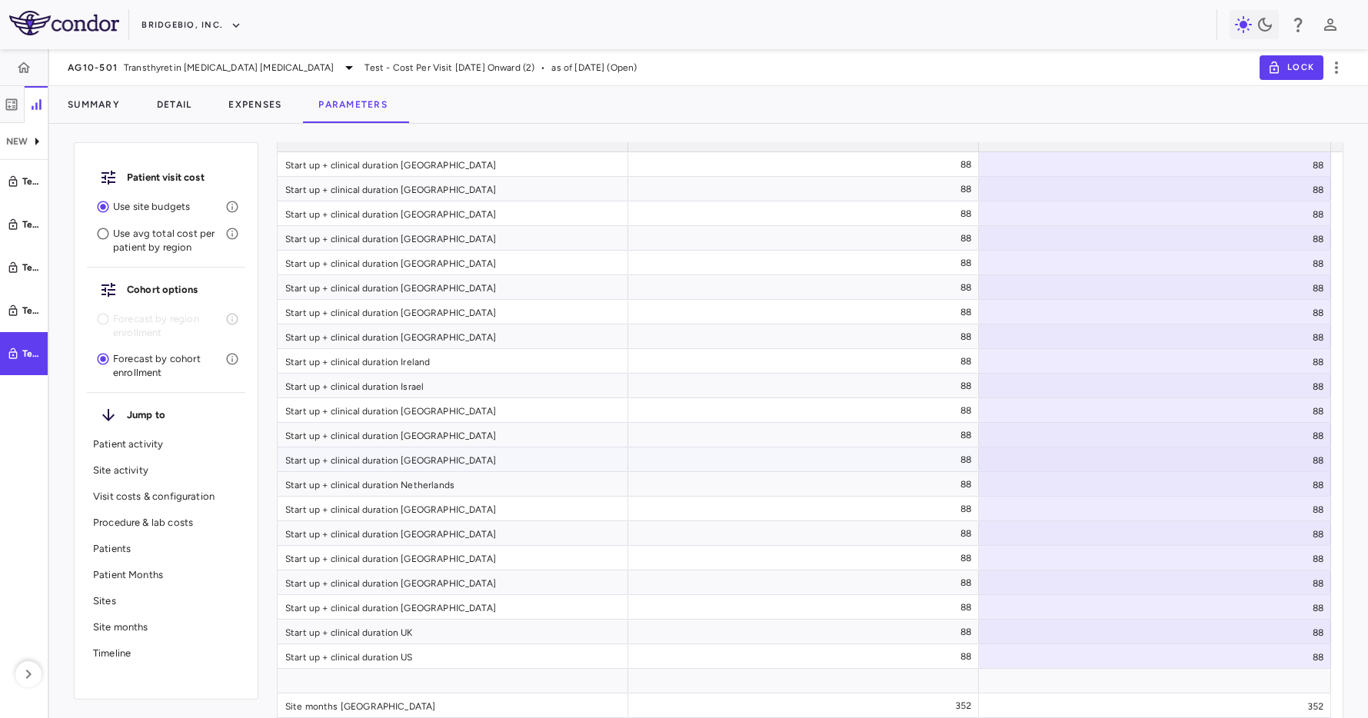
scroll to position [6962, 0]
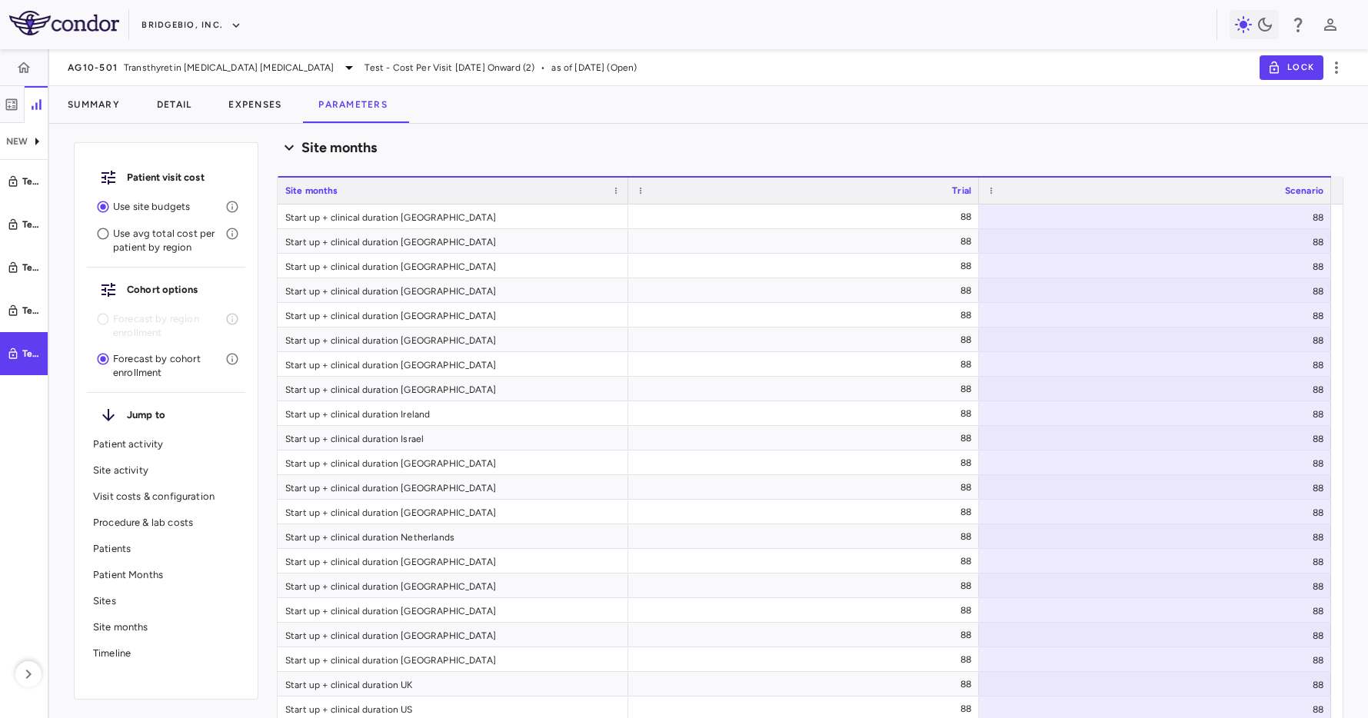
click at [137, 583] on div "Patient Months" at bounding box center [166, 575] width 158 height 26
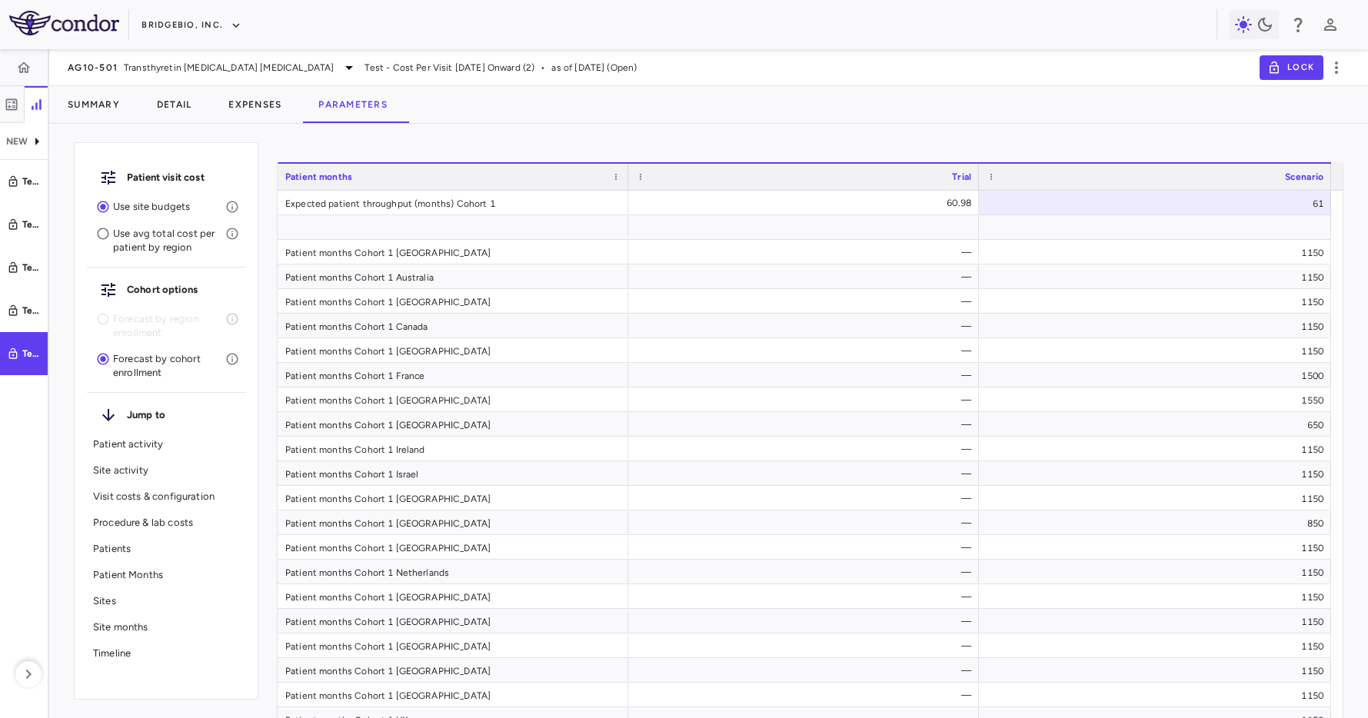
scroll to position [5063, 0]
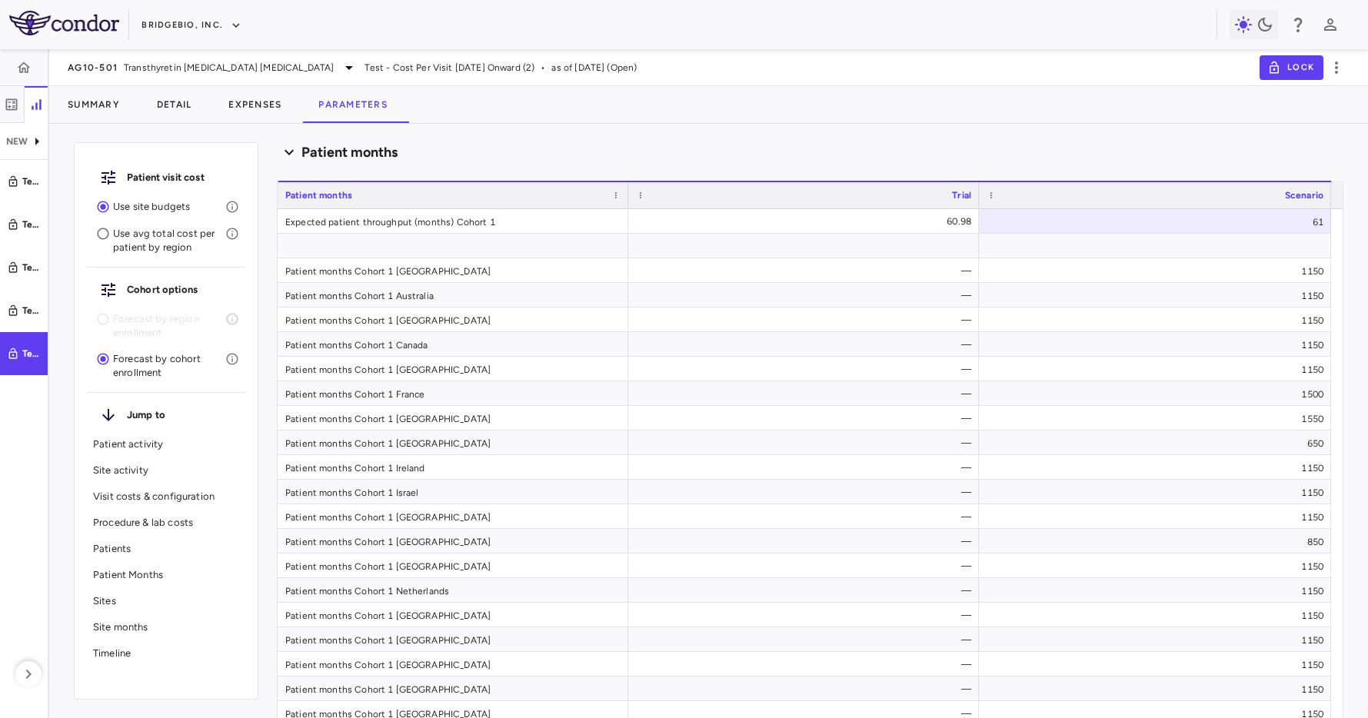
type input "********"
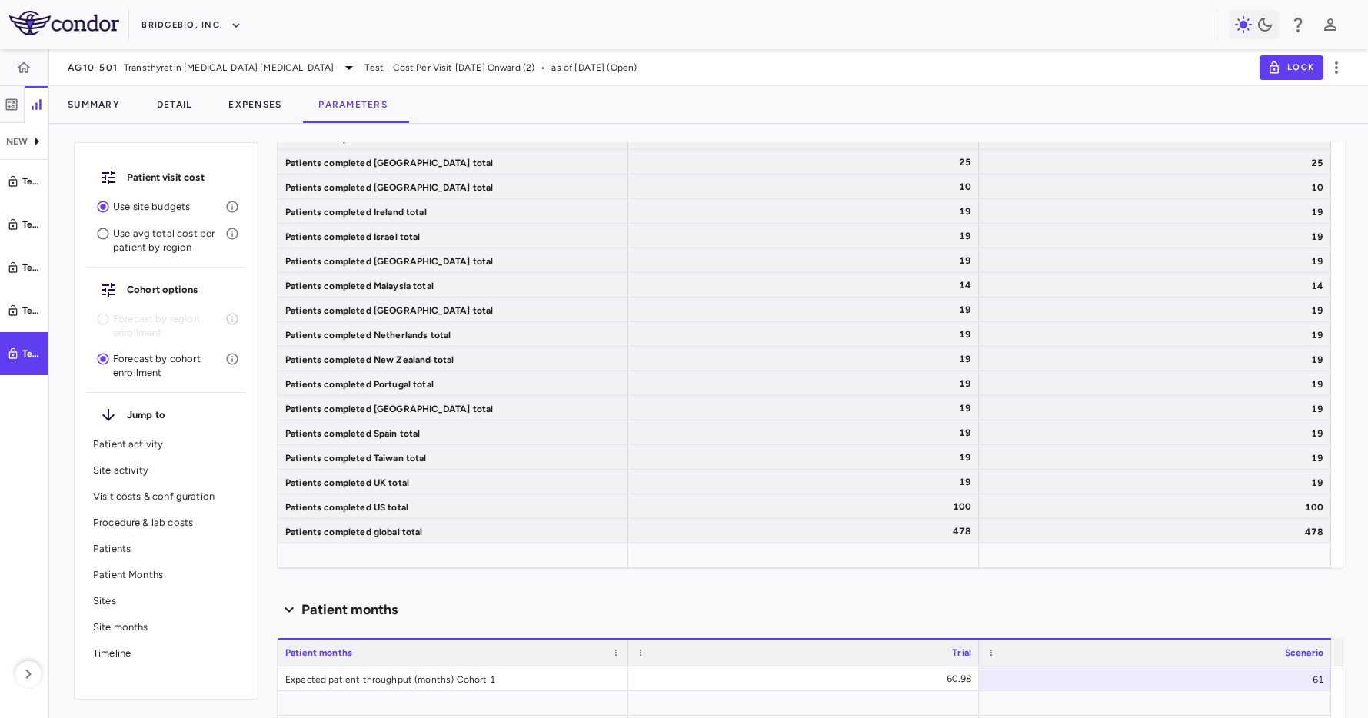
scroll to position [5912, 0]
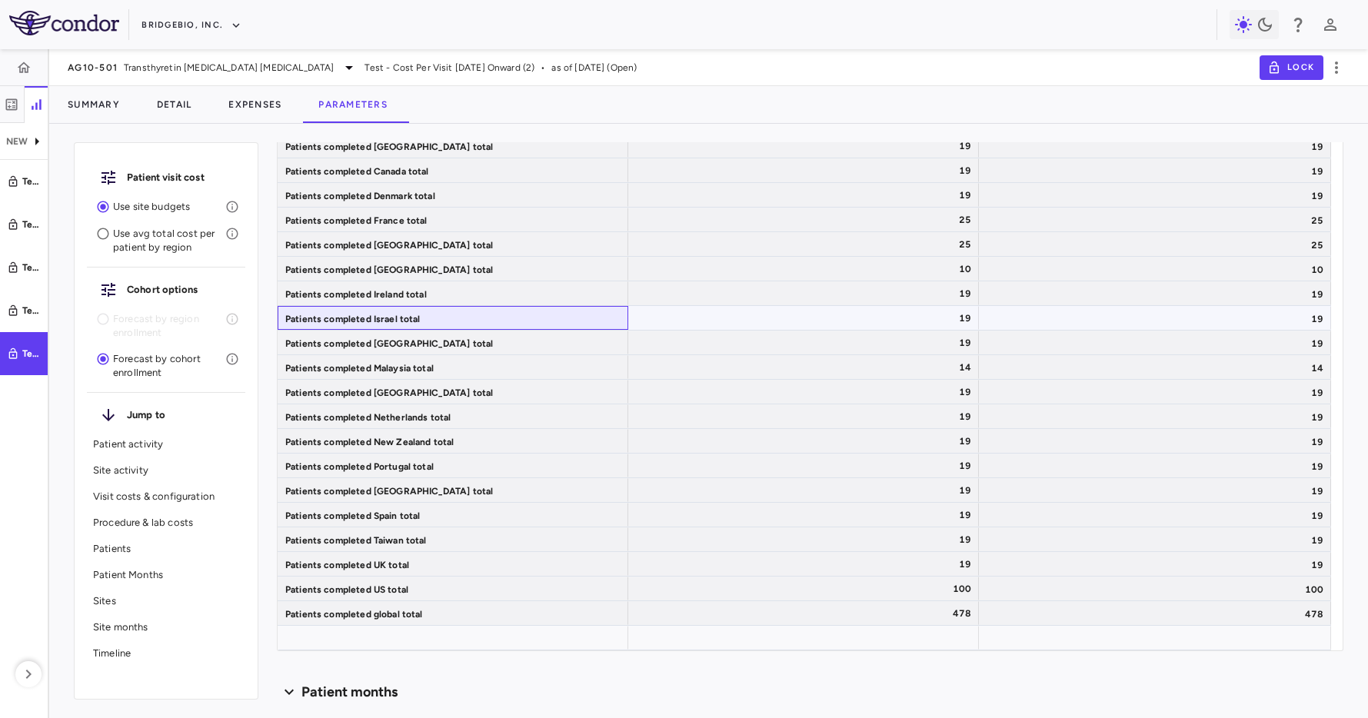
click at [584, 314] on div "Patients completed Israel total" at bounding box center [453, 318] width 351 height 24
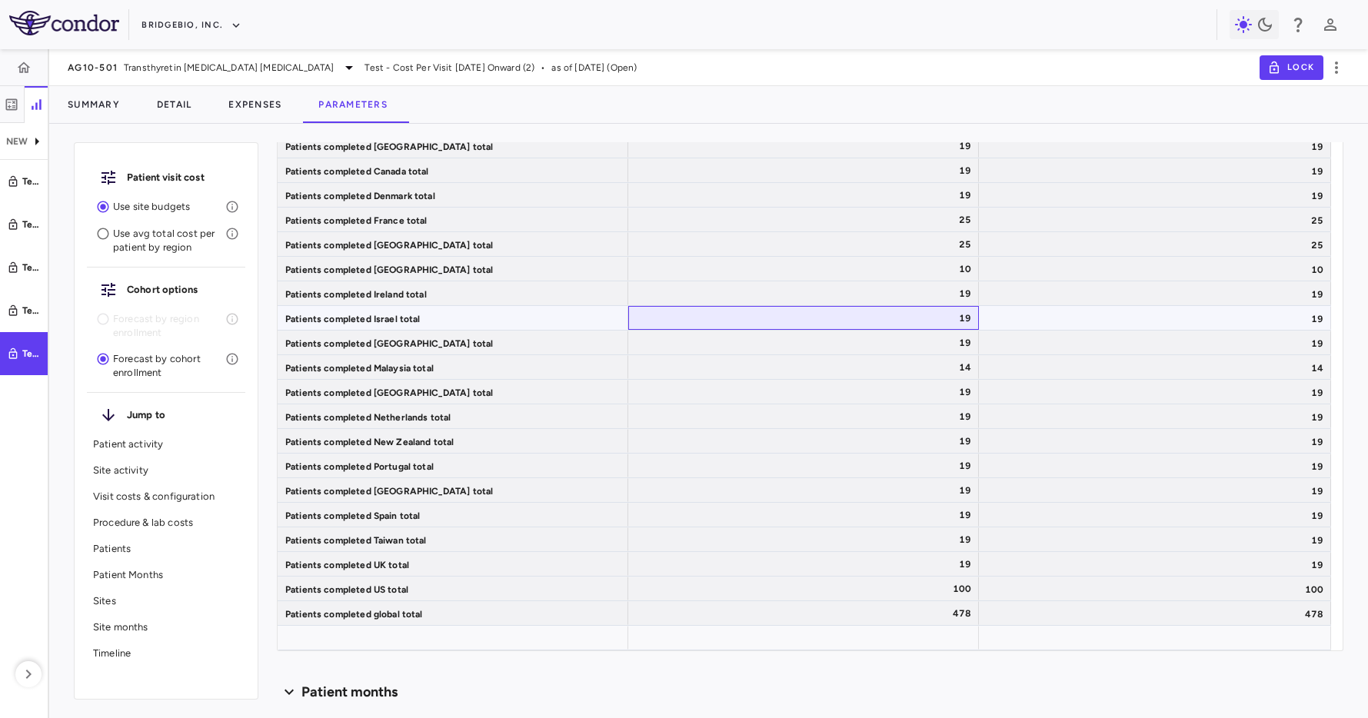
click at [631, 314] on div "19" at bounding box center [803, 318] width 351 height 24
drag, startPoint x: 573, startPoint y: 327, endPoint x: 604, endPoint y: 338, distance: 33.6
click at [570, 329] on div "Patients completed Israel total" at bounding box center [453, 318] width 351 height 24
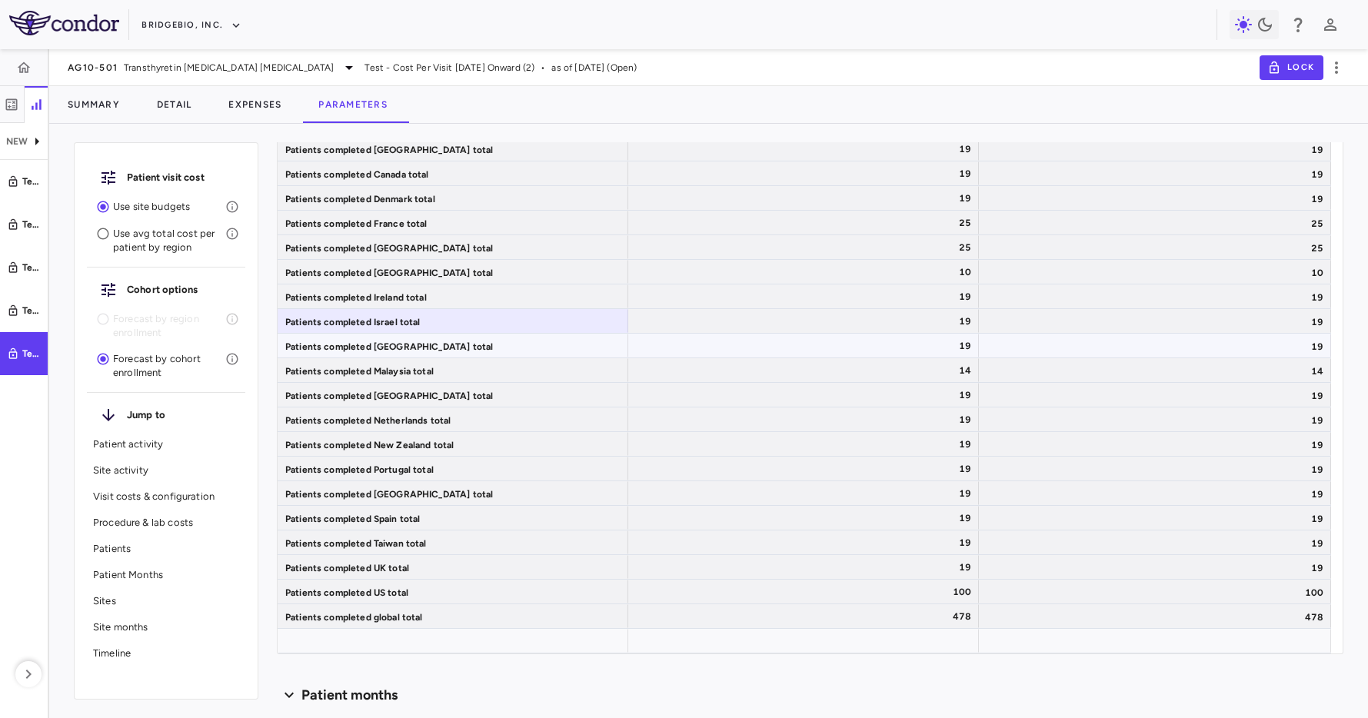
click at [910, 331] on div "19" at bounding box center [806, 321] width 329 height 25
click at [562, 328] on div "Patients completed Israel total" at bounding box center [453, 321] width 351 height 24
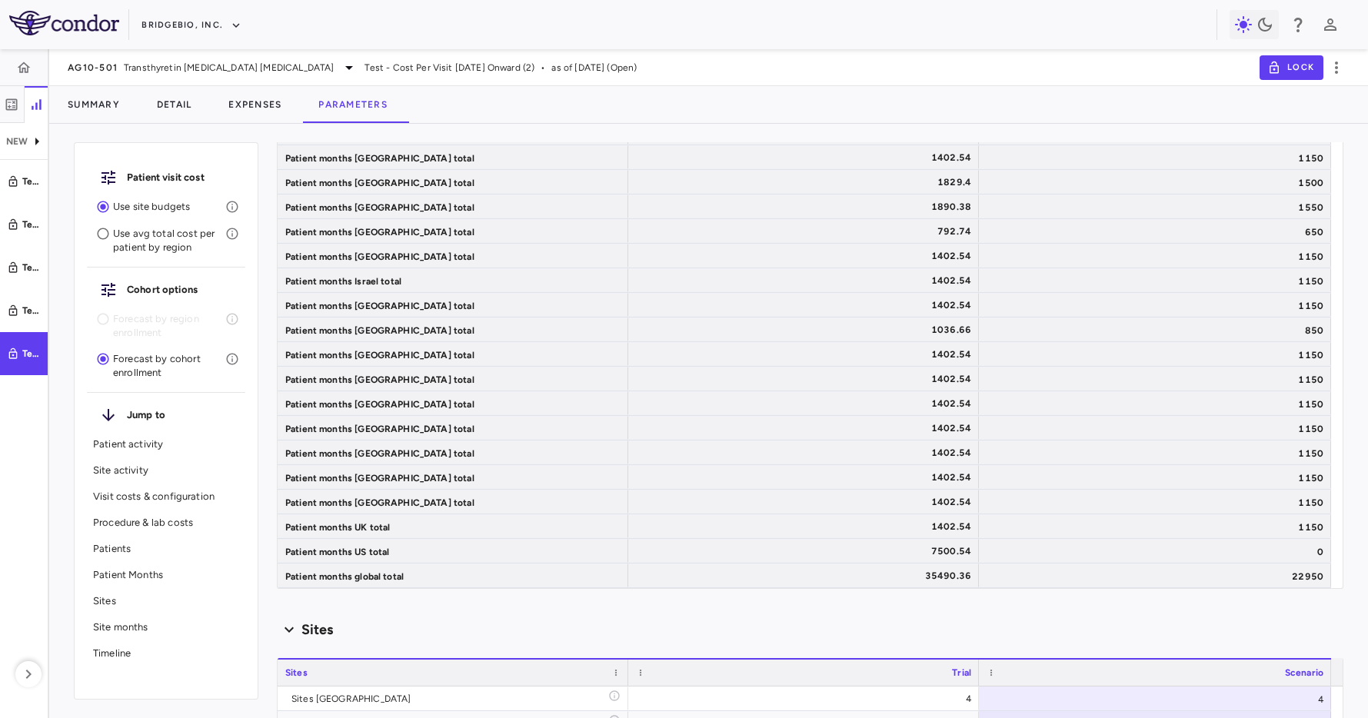
scroll to position [7205, 0]
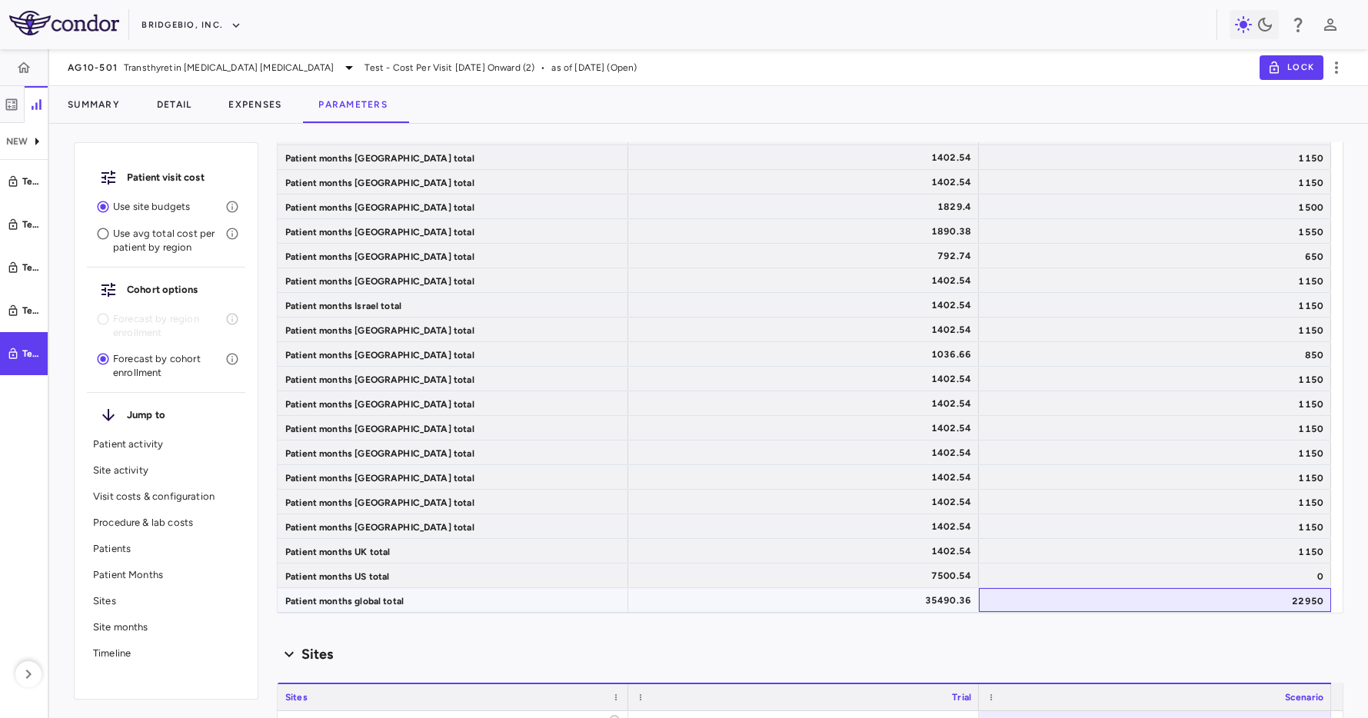
click at [1149, 596] on div "22950" at bounding box center [1155, 600] width 352 height 24
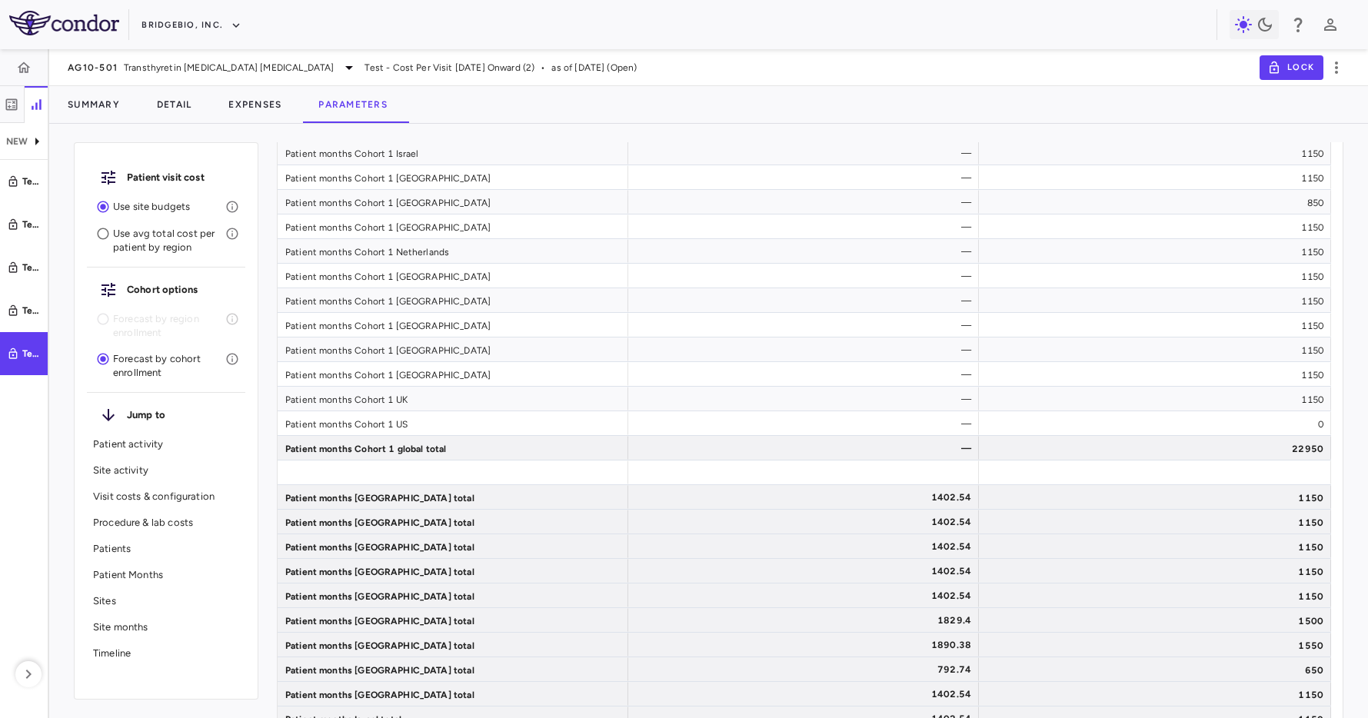
scroll to position [6768, 0]
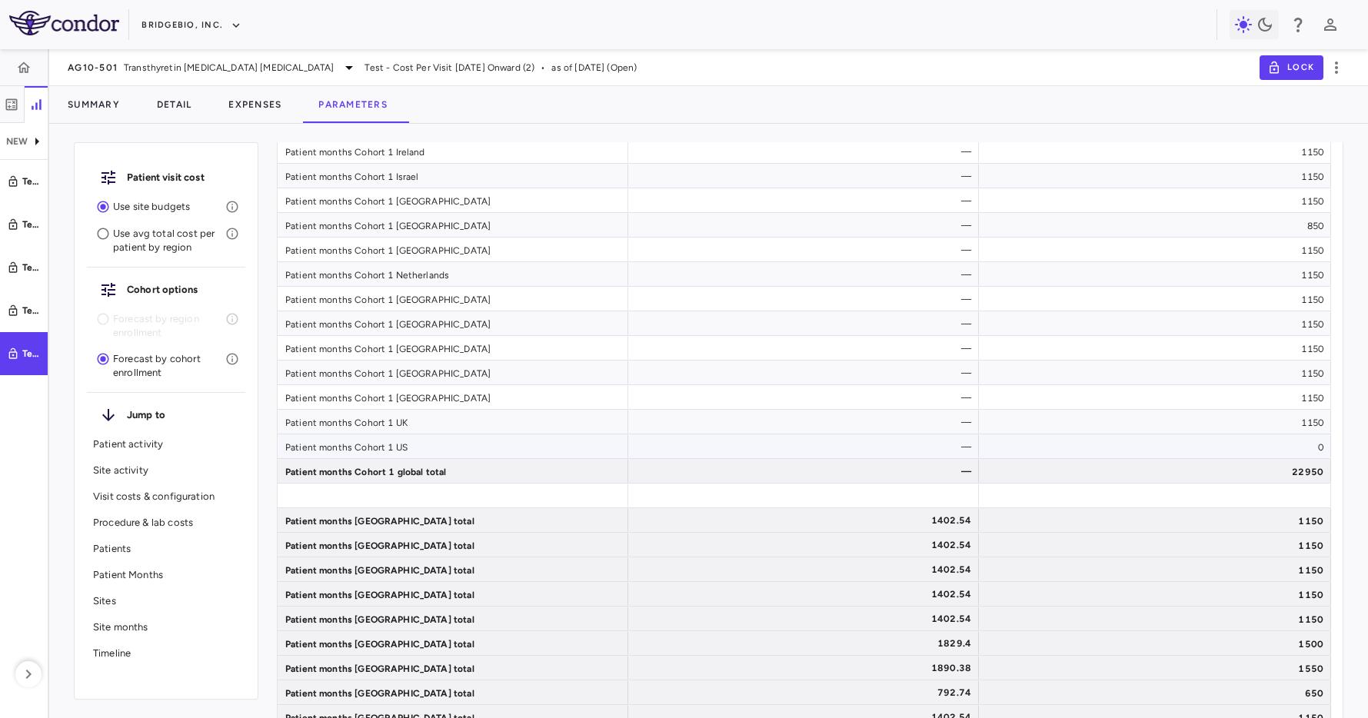
click at [1133, 435] on div "0" at bounding box center [1155, 446] width 352 height 24
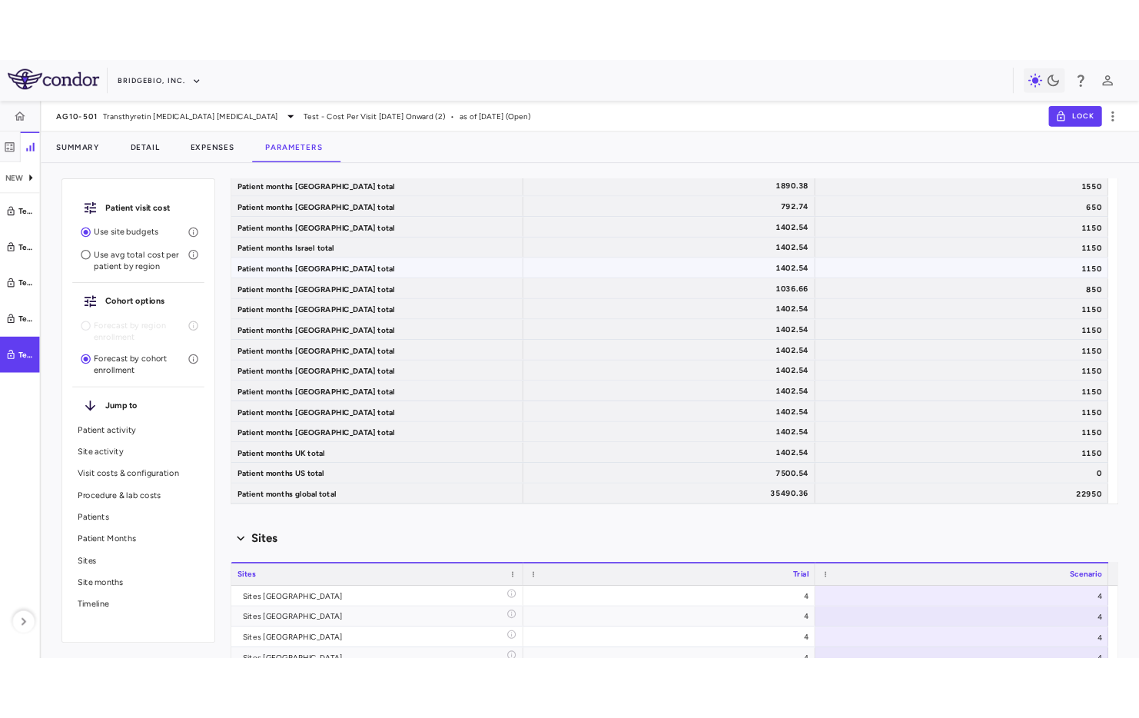
scroll to position [7287, 0]
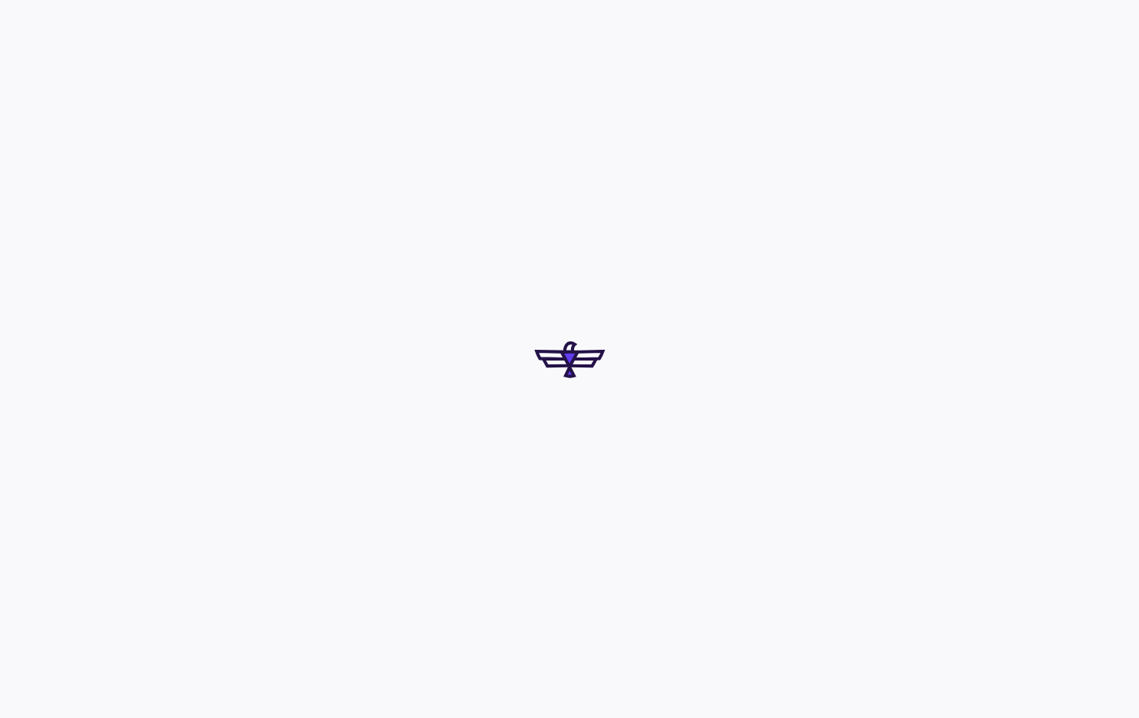
click at [1083, 311] on div at bounding box center [569, 359] width 1139 height 718
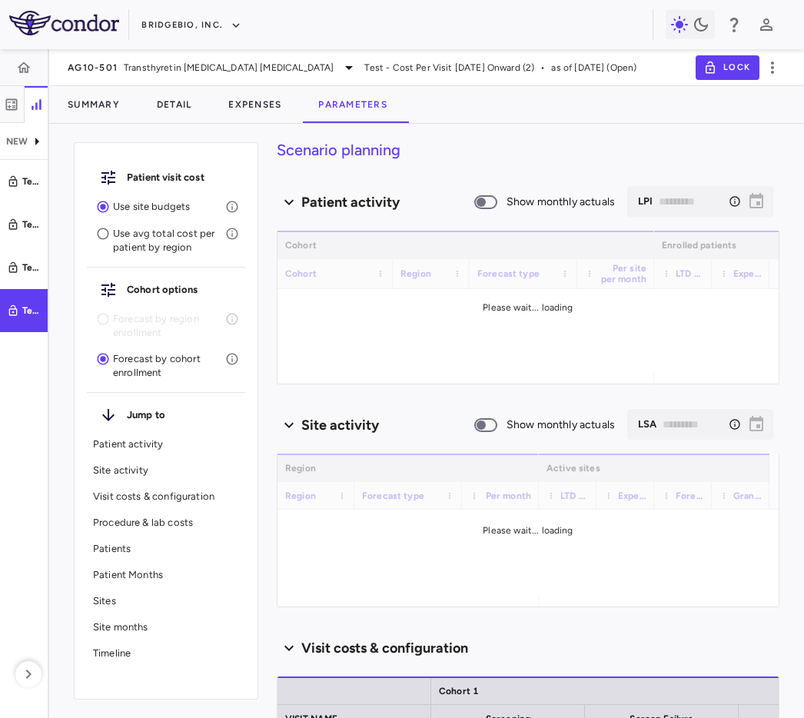
scroll to position [6, 0]
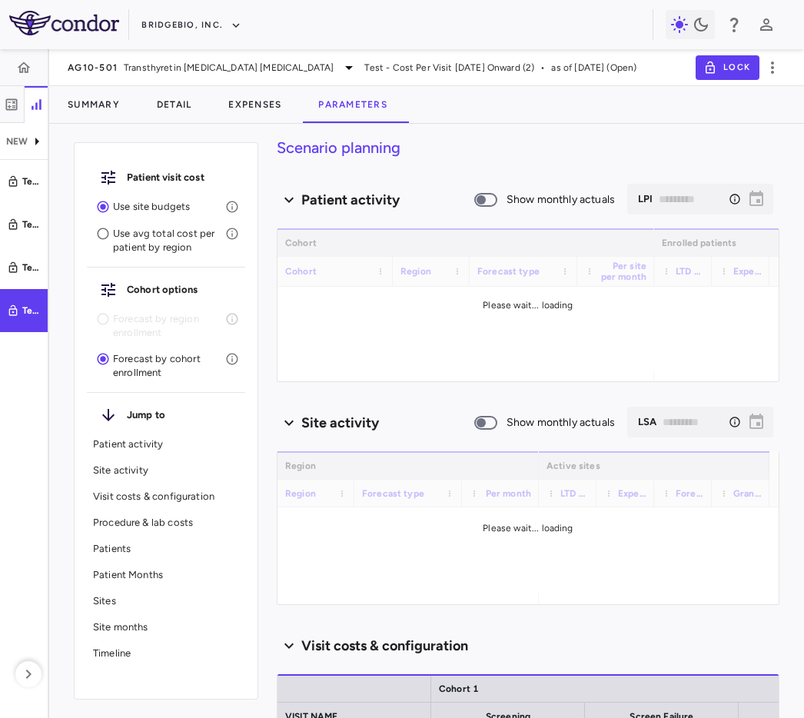
type input "********"
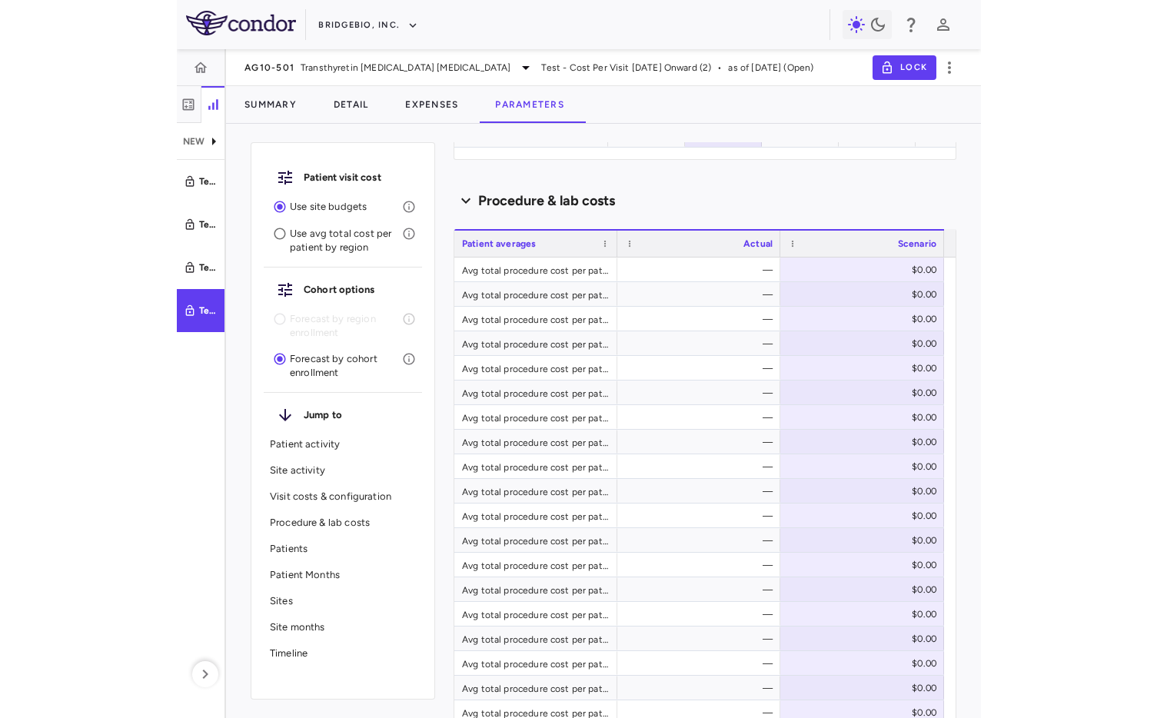
scroll to position [0, 0]
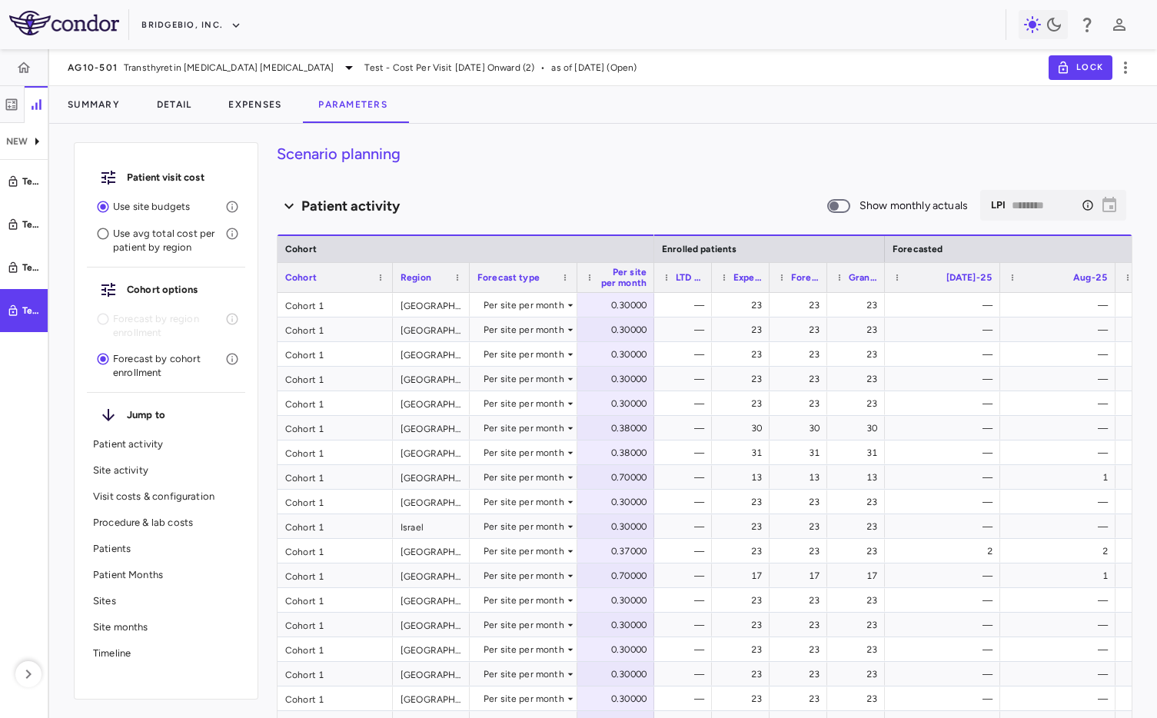
click at [134, 553] on p "Patients" at bounding box center [166, 549] width 146 height 14
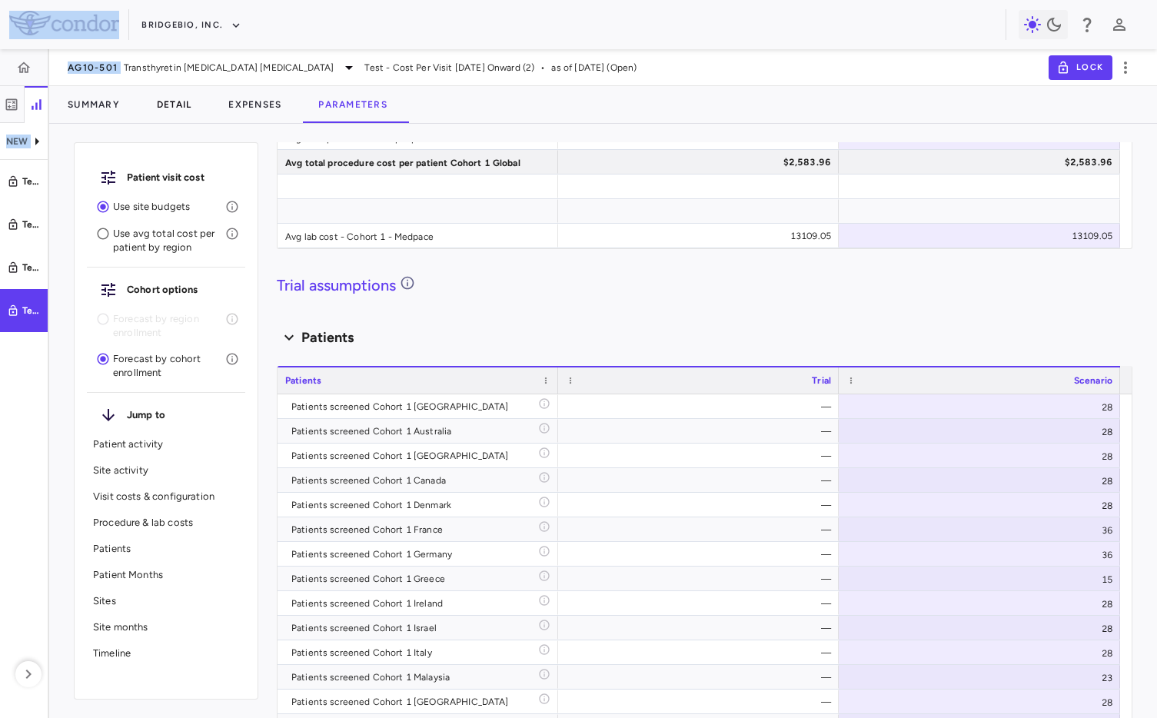
drag, startPoint x: 156, startPoint y: 47, endPoint x: 164, endPoint y: 109, distance: 62.7
click at [173, 56] on div "Skip to sidebar Skip to main content BridgeBio, Inc. NEW Test - Cost Per Visit …" at bounding box center [578, 359] width 1157 height 718
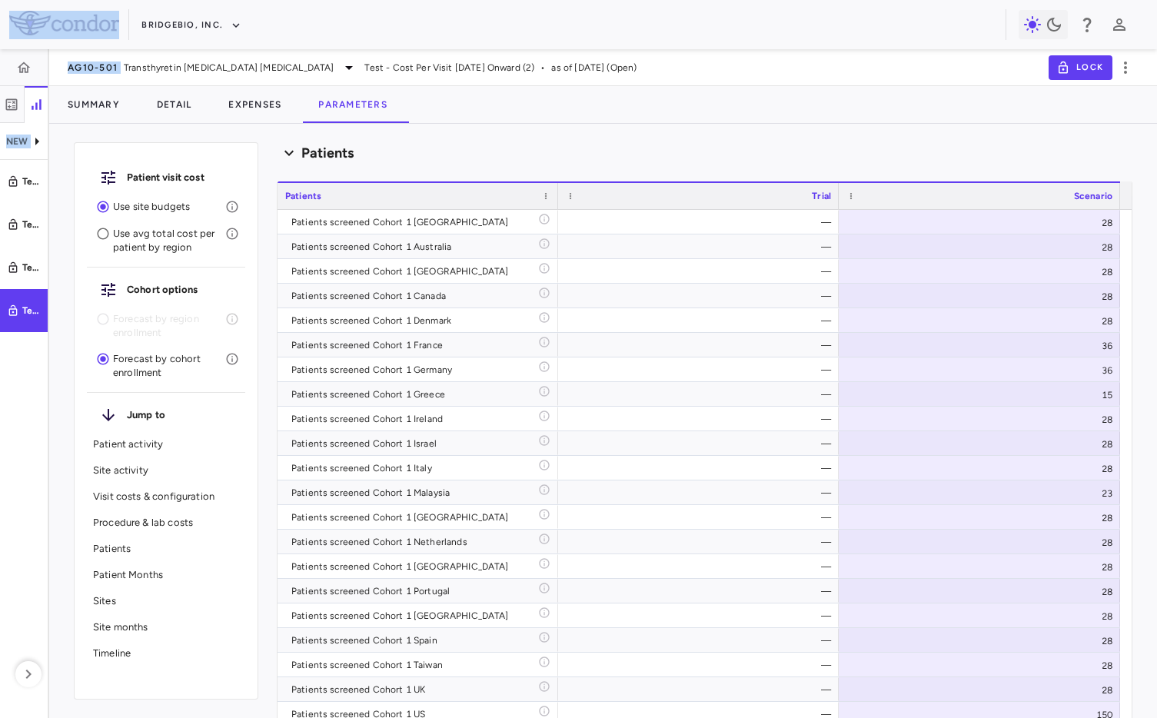
scroll to position [2958, 0]
drag, startPoint x: 600, startPoint y: 108, endPoint x: 507, endPoint y: 107, distance: 93.0
click at [599, 108] on div "Summary Detail Expenses Parameters" at bounding box center [603, 104] width 1108 height 37
drag, startPoint x: 414, startPoint y: 70, endPoint x: 617, endPoint y: 74, distance: 203.0
click at [617, 74] on div "AG10-501 Transthyretin Amyloid Cardiomyopathy Test - Cost Per Visit July 2025 O…" at bounding box center [603, 67] width 1108 height 37
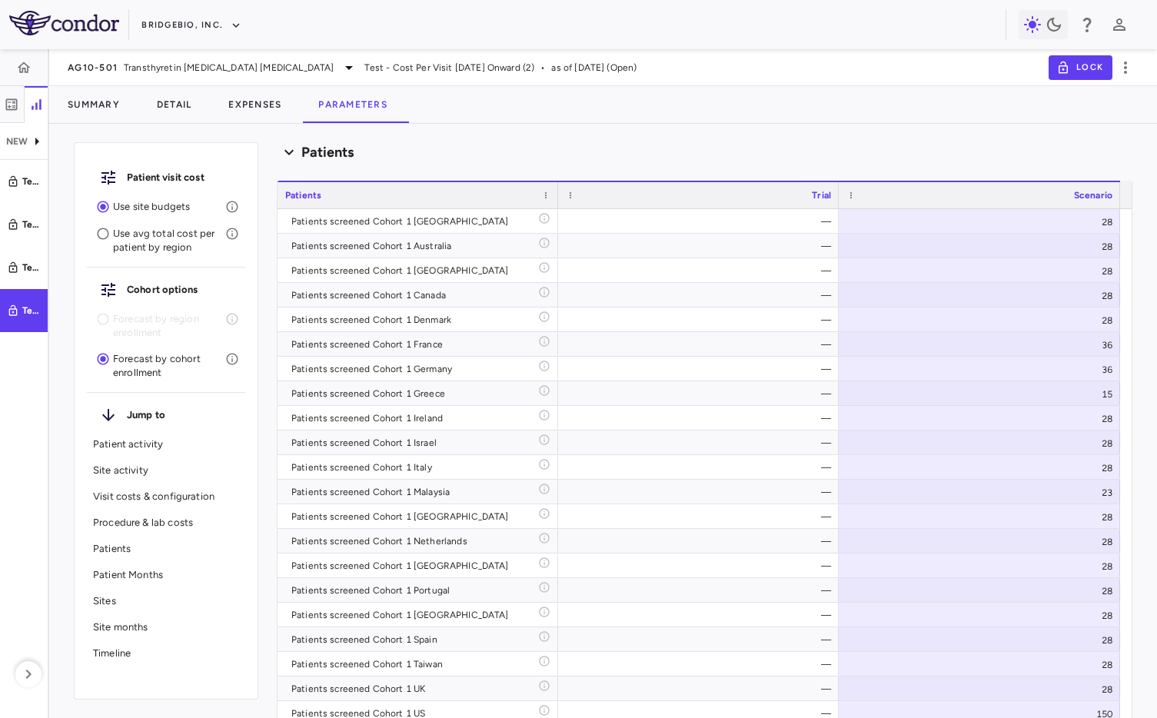
click at [115, 571] on p "Patient Months" at bounding box center [166, 575] width 146 height 14
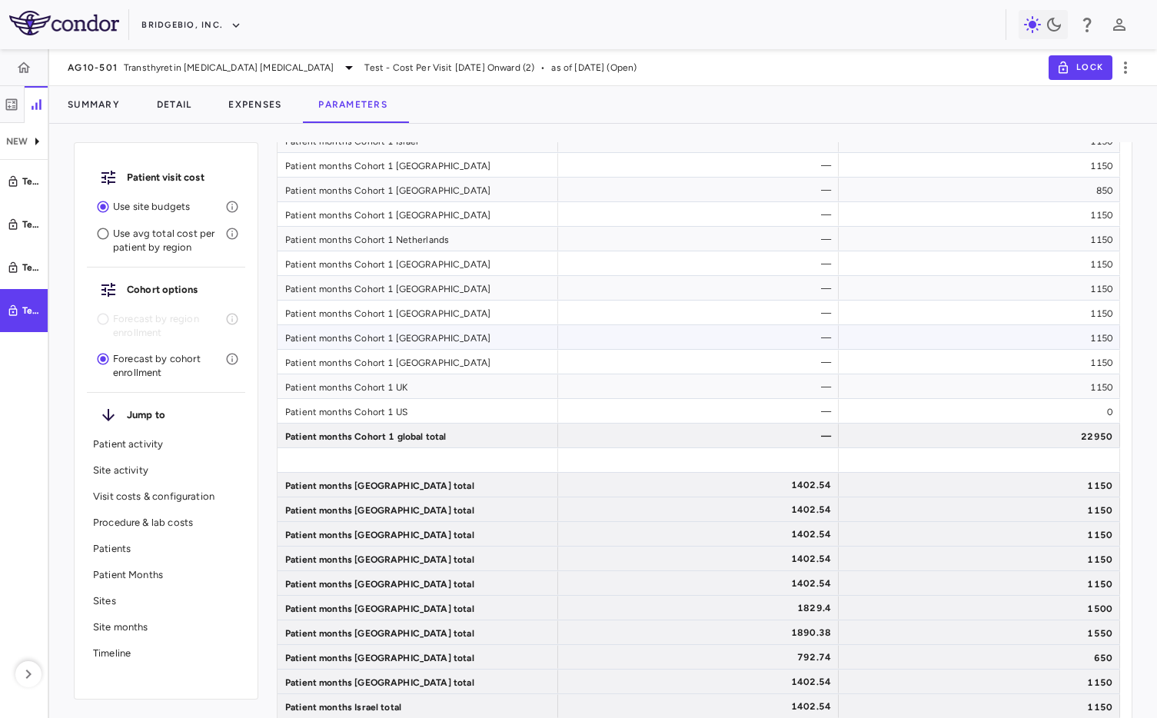
scroll to position [6825, 0]
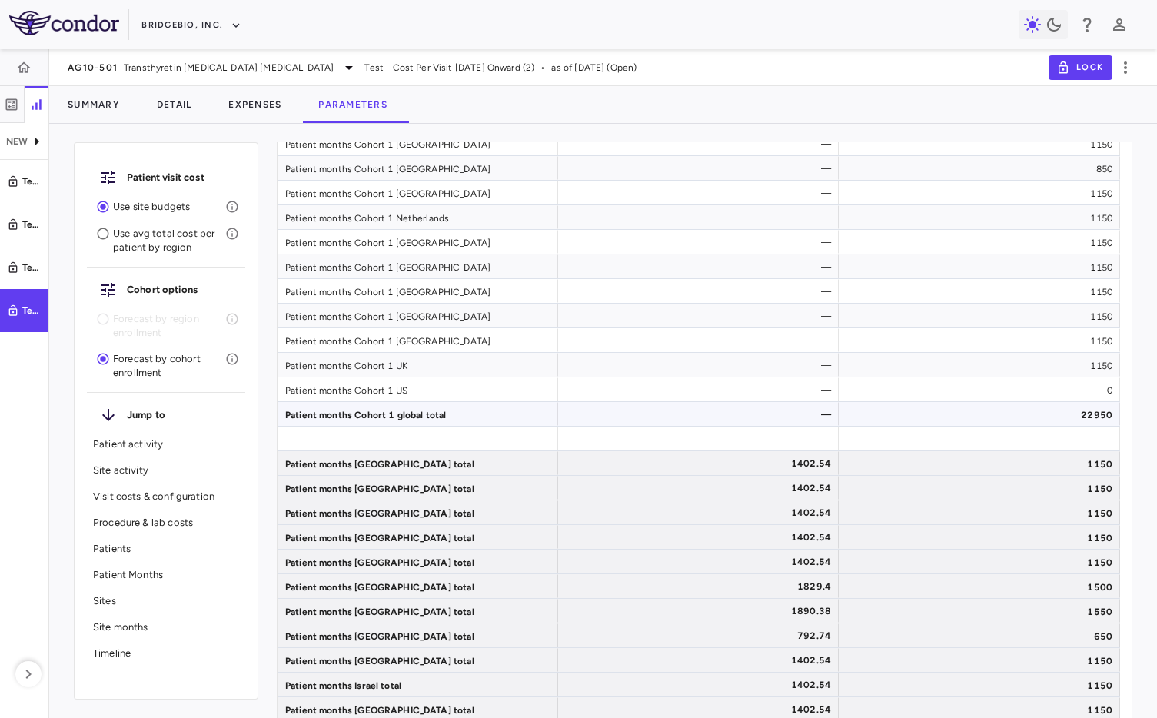
click at [975, 408] on div "22950" at bounding box center [979, 414] width 281 height 24
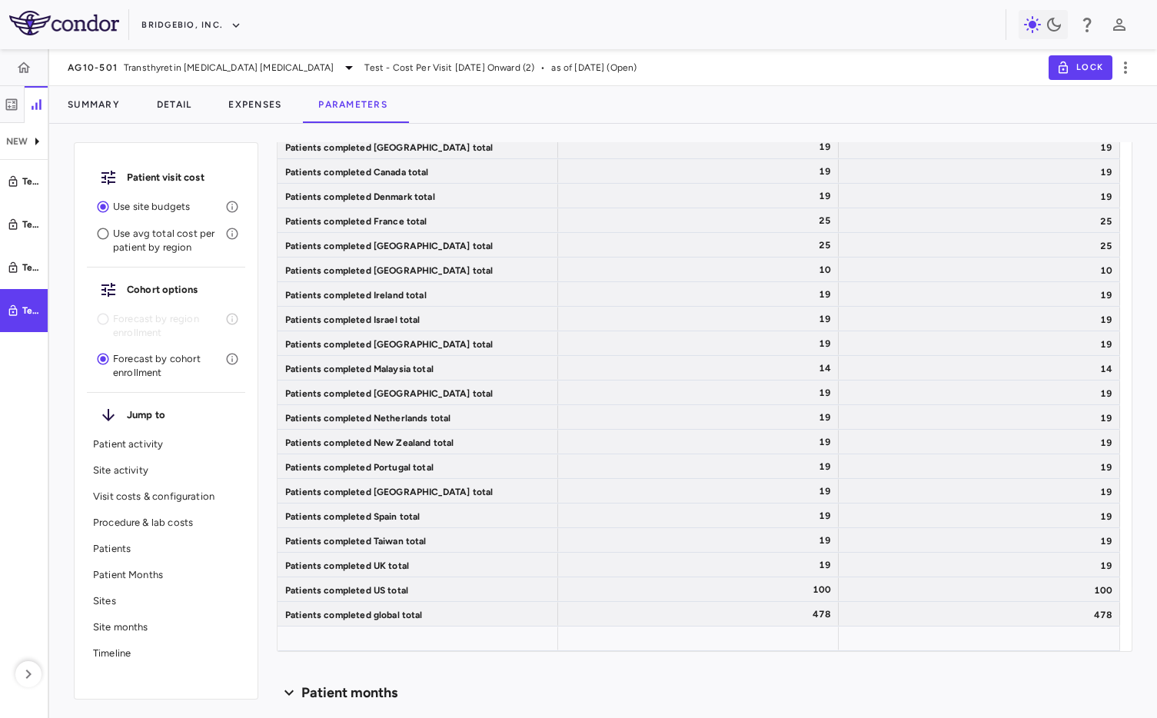
scroll to position [5910, 0]
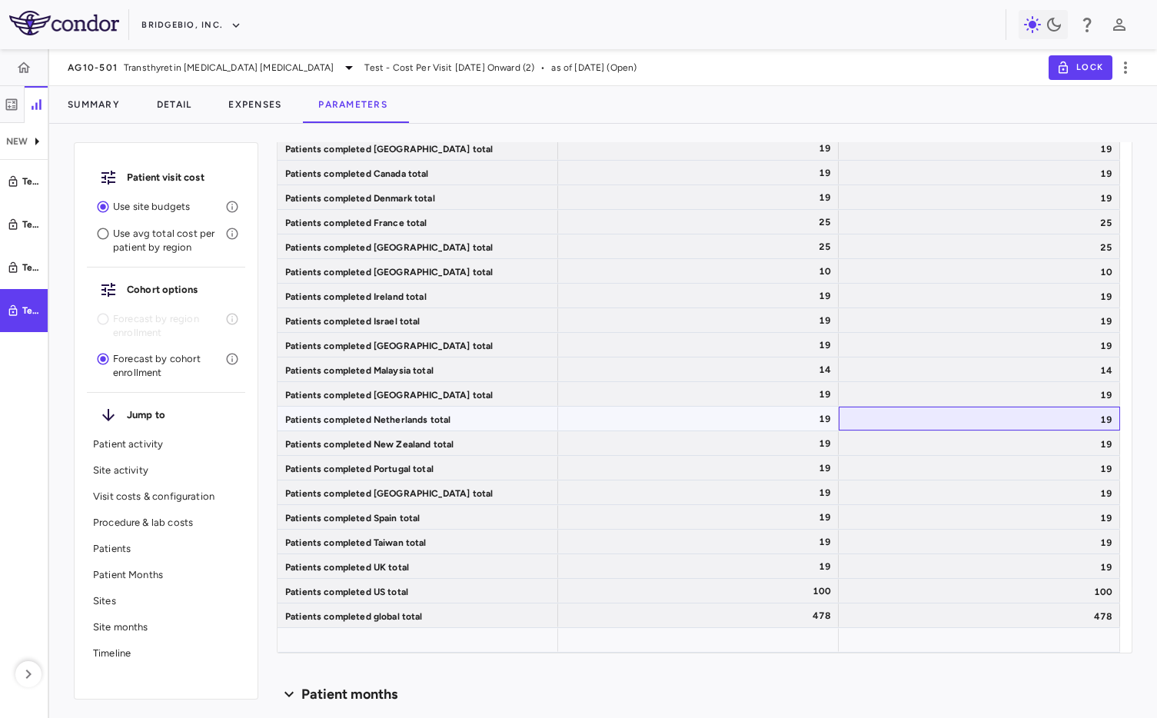
click at [955, 423] on div "19" at bounding box center [979, 419] width 281 height 24
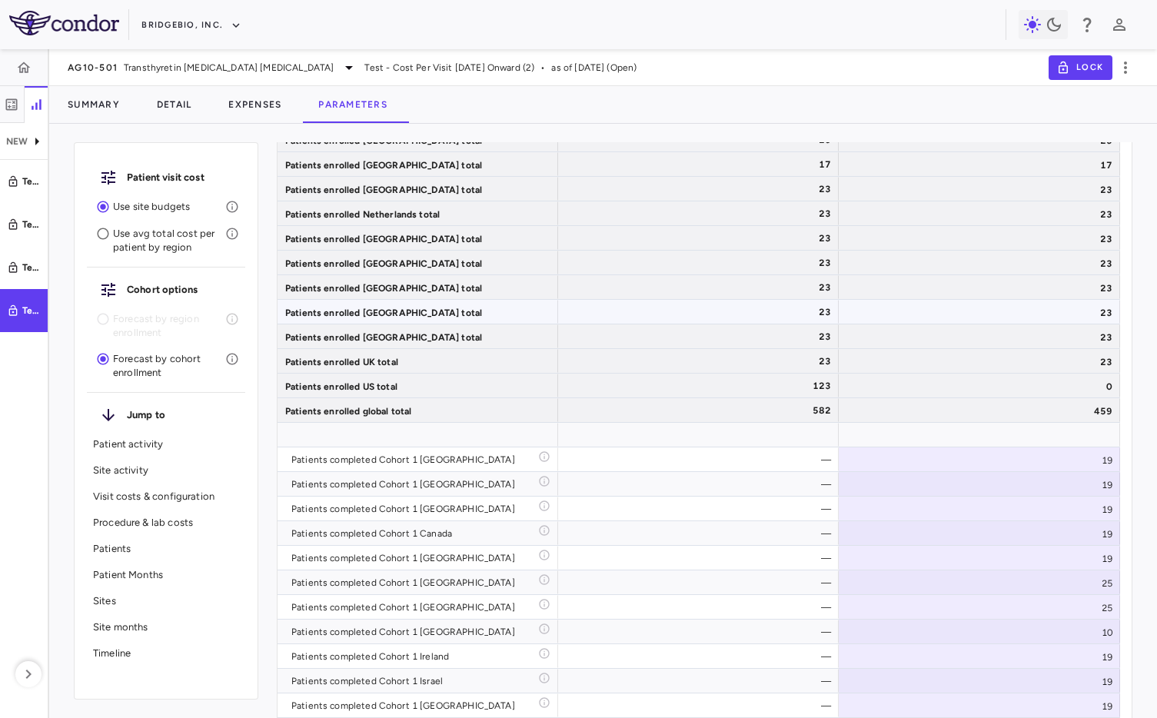
scroll to position [4658, 0]
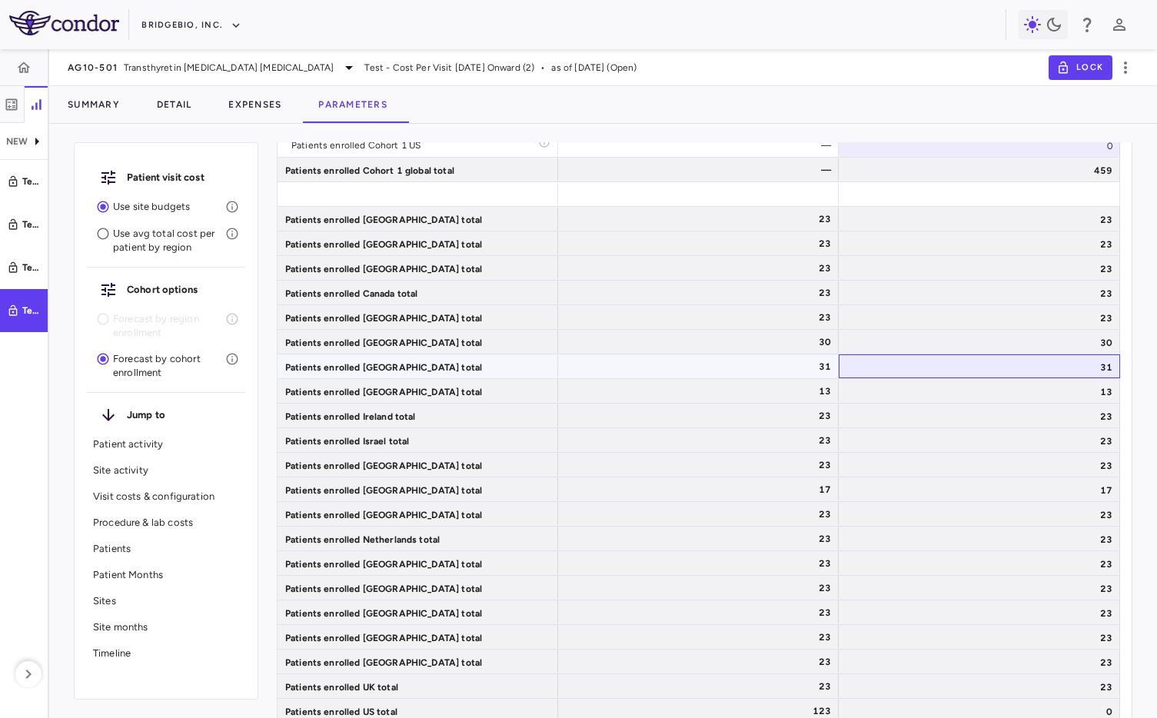
click at [956, 358] on div "31" at bounding box center [979, 366] width 281 height 24
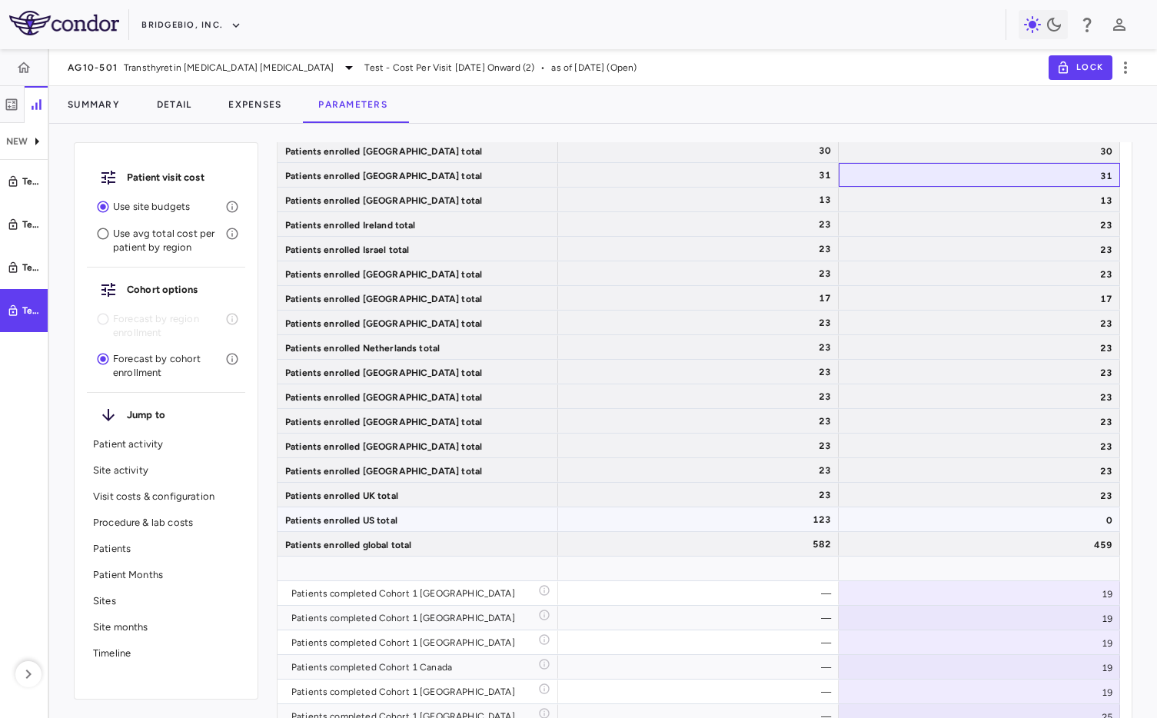
scroll to position [4441, 0]
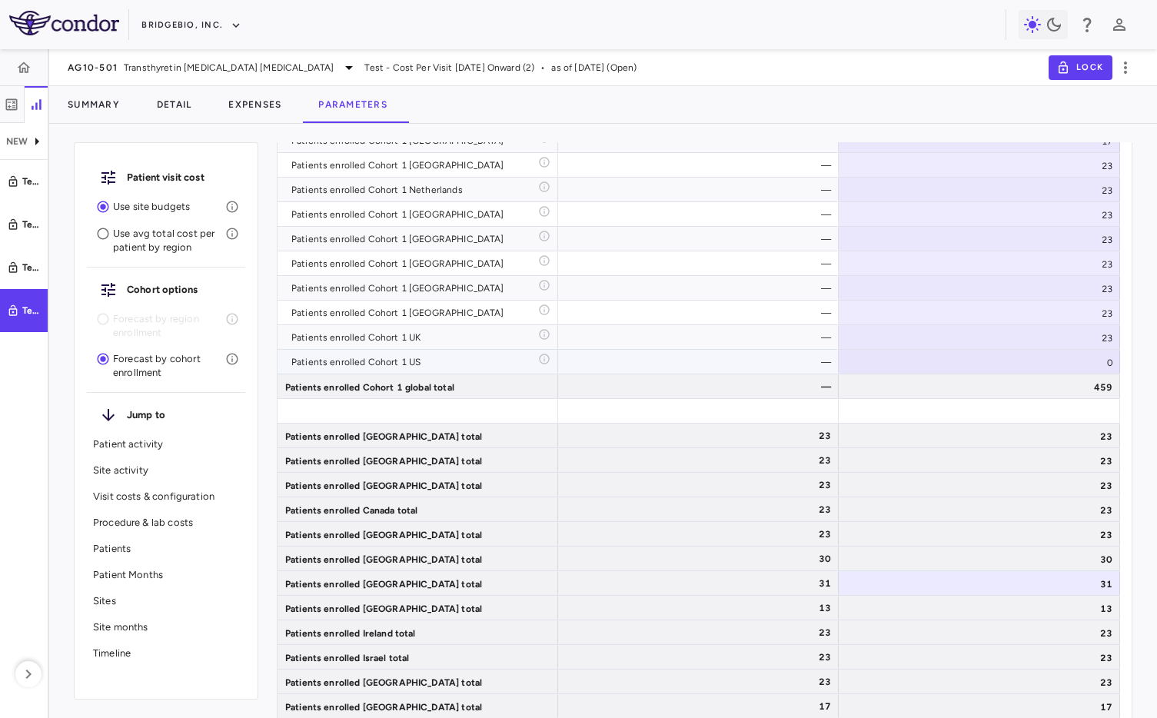
click at [1004, 366] on div "0" at bounding box center [979, 362] width 281 height 24
click at [1004, 366] on input "*" at bounding box center [991, 363] width 257 height 25
type input "***"
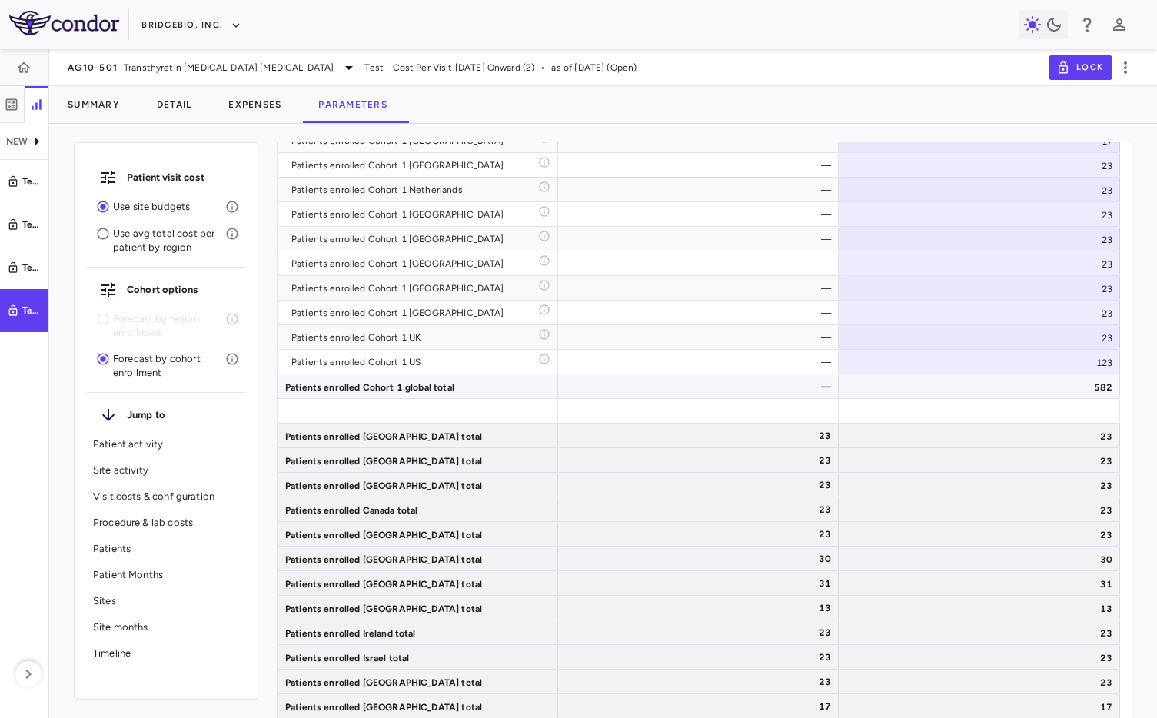
drag, startPoint x: 797, startPoint y: 393, endPoint x: 801, endPoint y: 407, distance: 14.6
click at [797, 393] on div "—" at bounding box center [701, 386] width 259 height 25
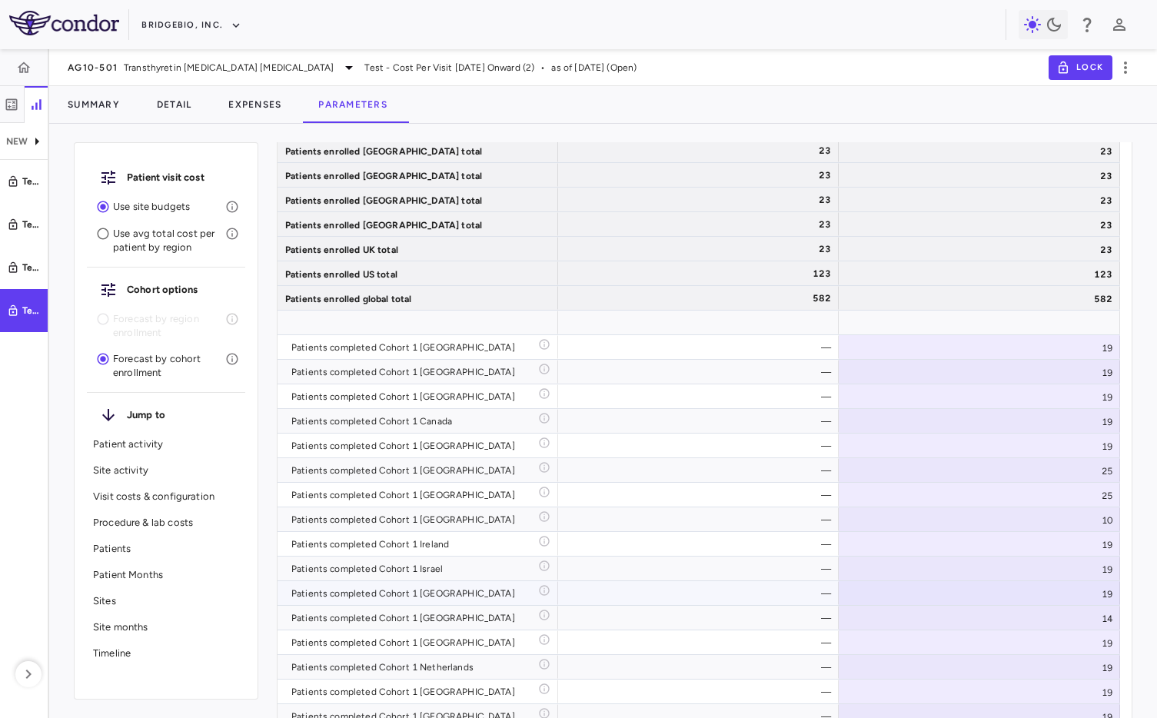
scroll to position [5403, 0]
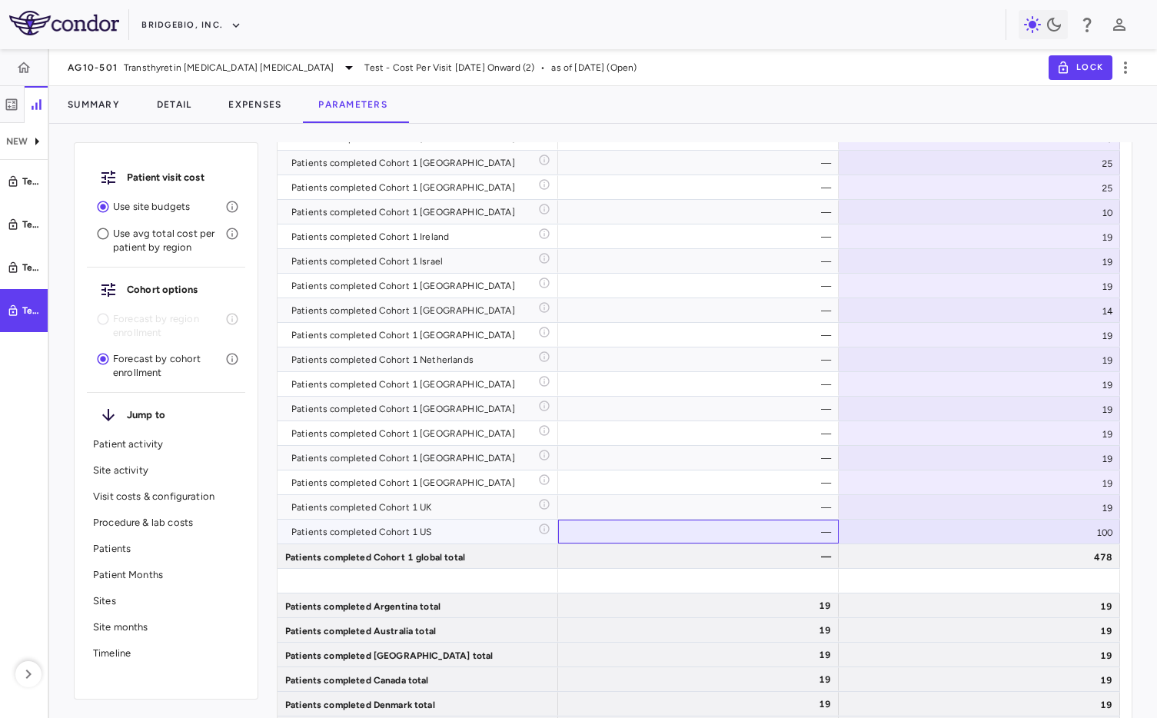
click at [800, 537] on div "—" at bounding box center [701, 532] width 259 height 25
type input "*"
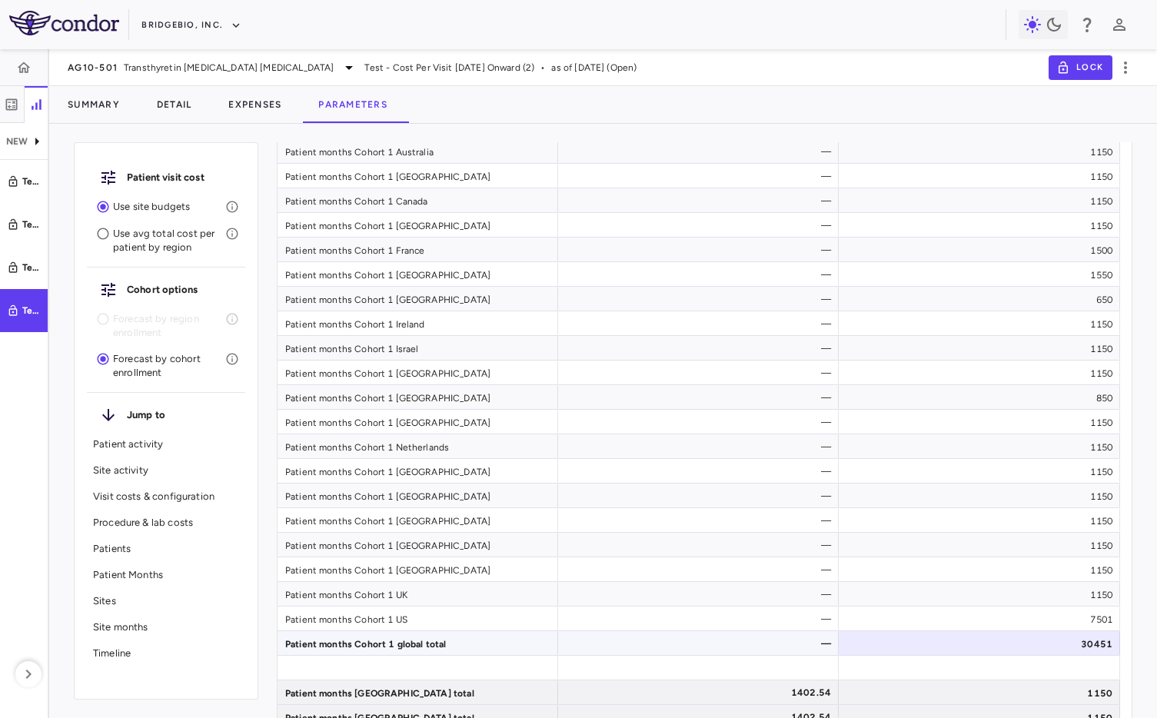
scroll to position [6597, 0]
click at [956, 642] on div "30451" at bounding box center [979, 642] width 281 height 24
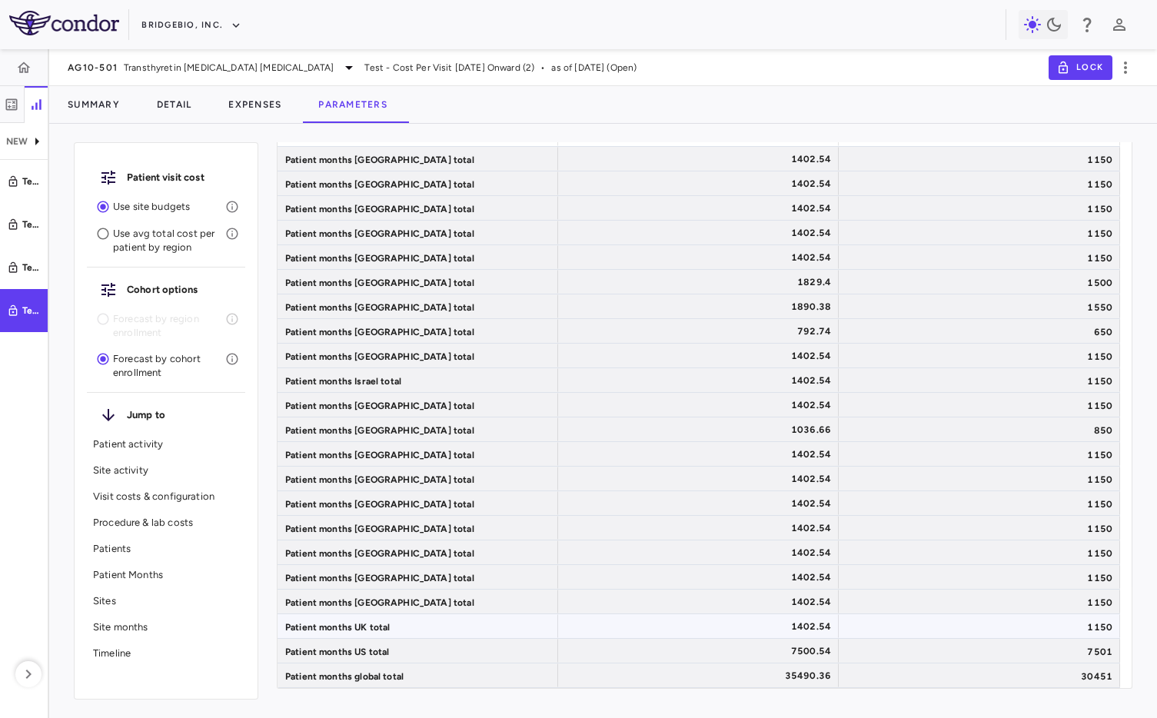
scroll to position [7132, 0]
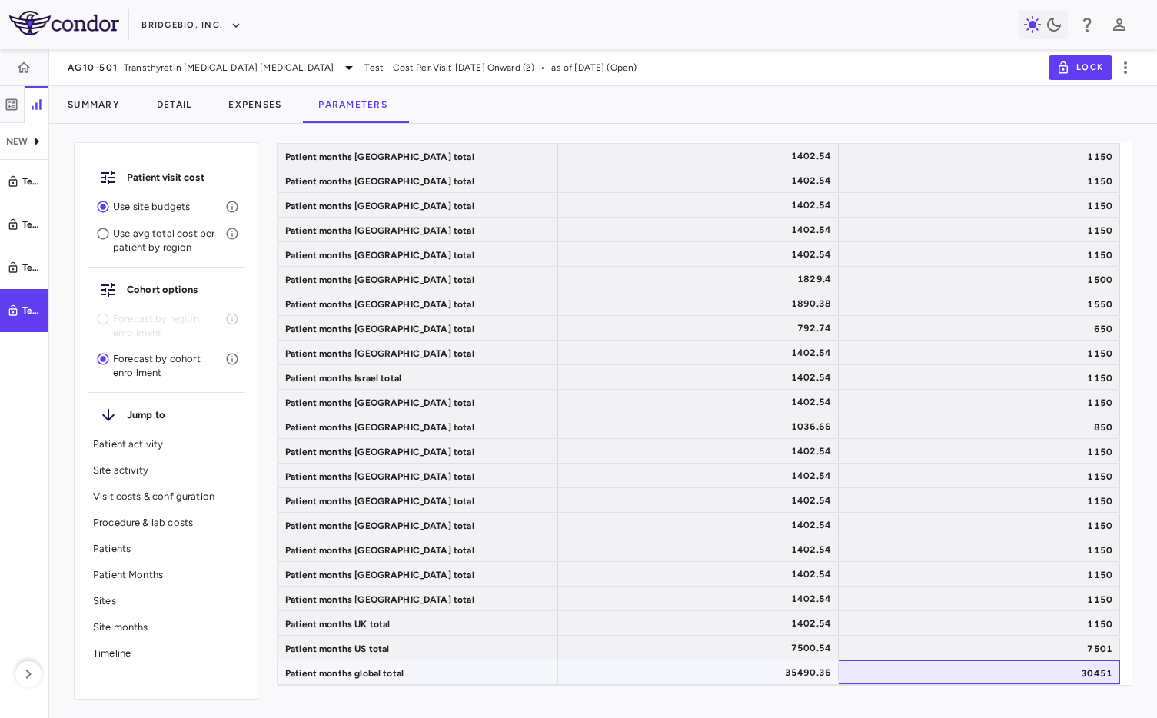
click at [997, 670] on div "30451" at bounding box center [979, 672] width 281 height 24
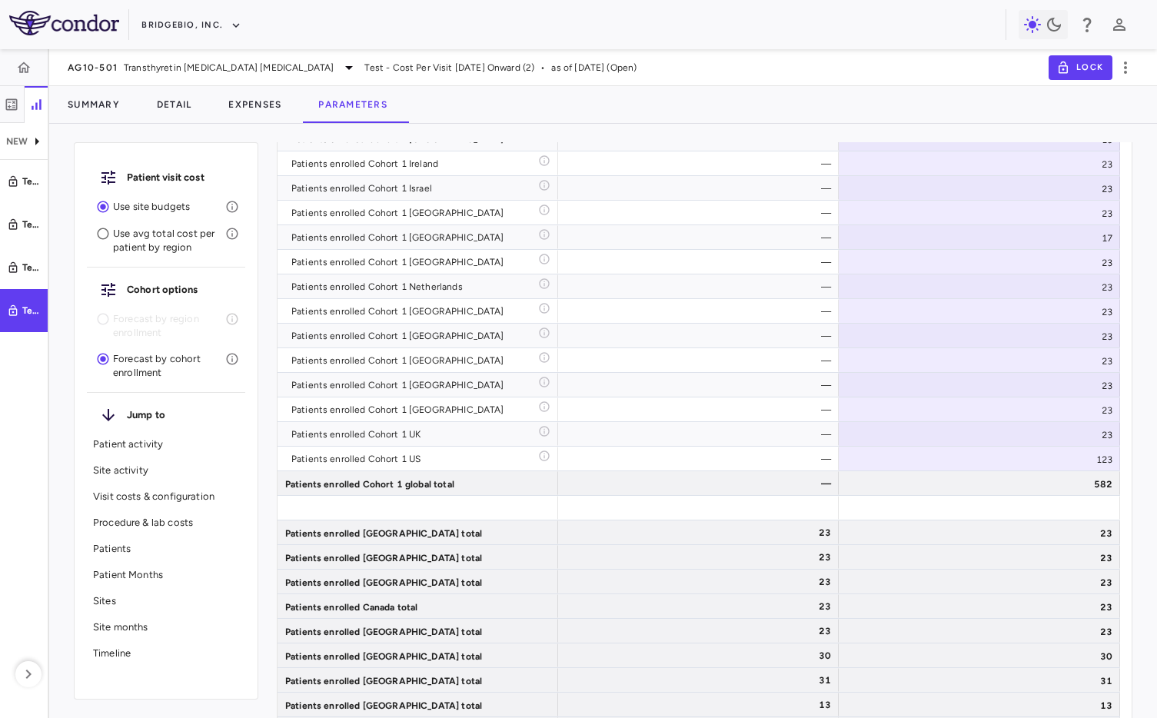
scroll to position [4348, 0]
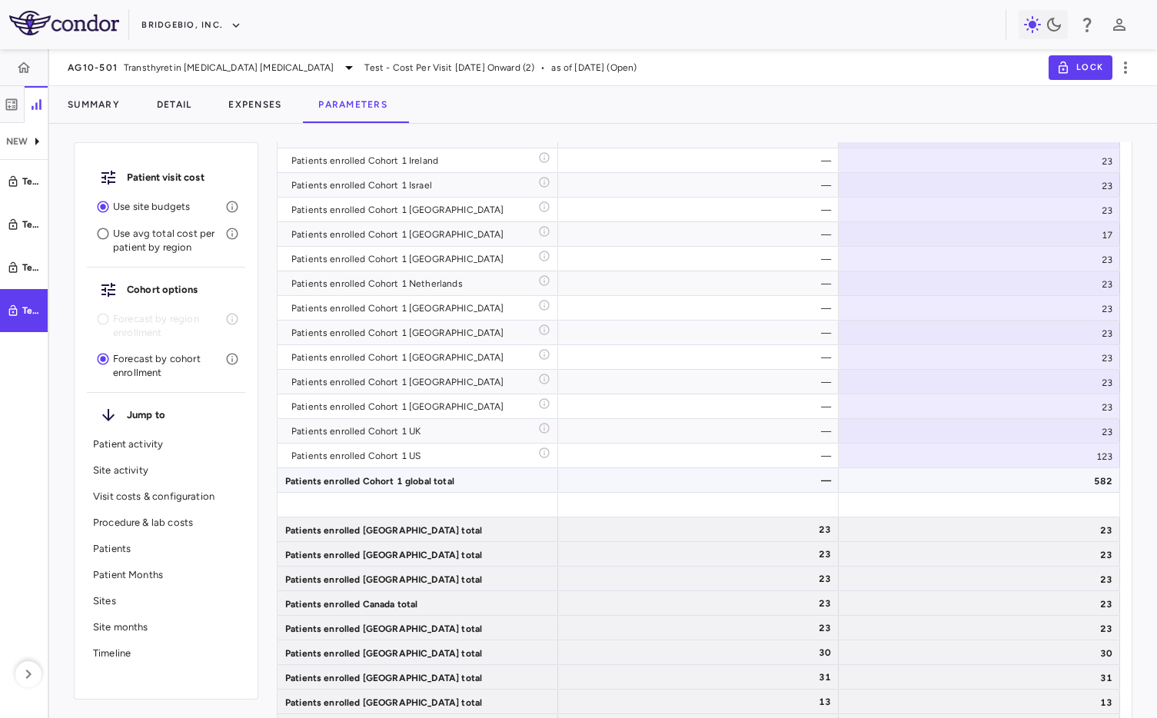
click at [1013, 459] on div "123" at bounding box center [979, 456] width 281 height 24
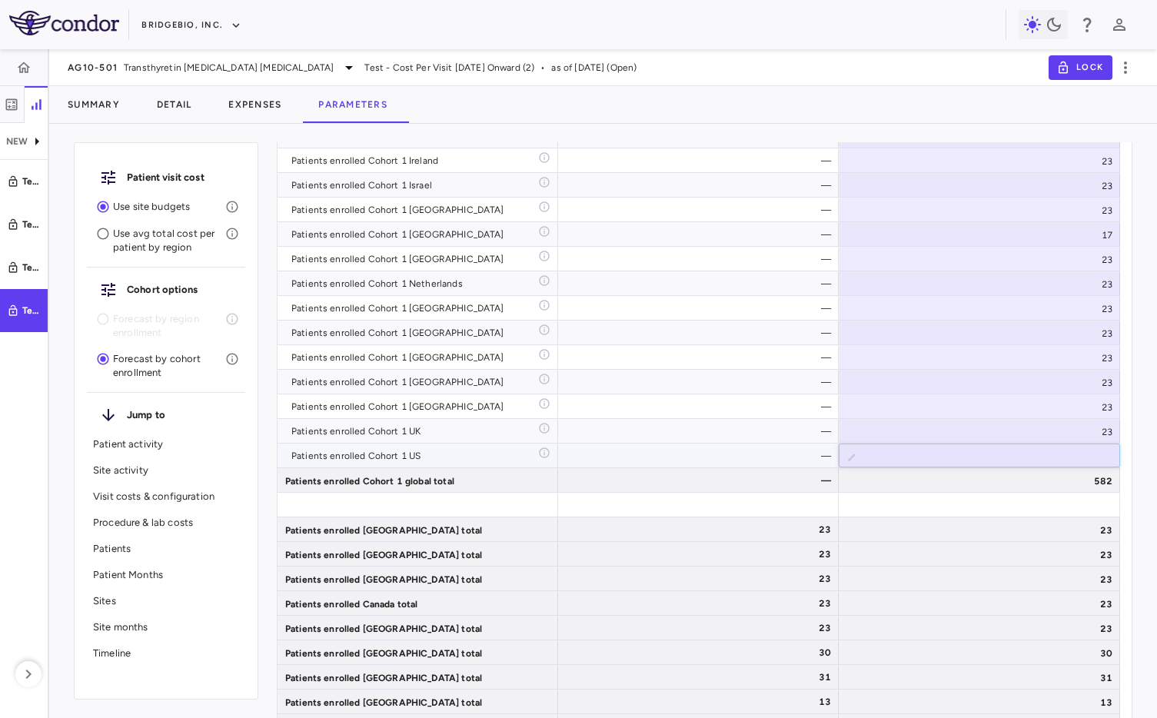
click at [1013, 459] on input "***" at bounding box center [991, 456] width 257 height 25
type input "*"
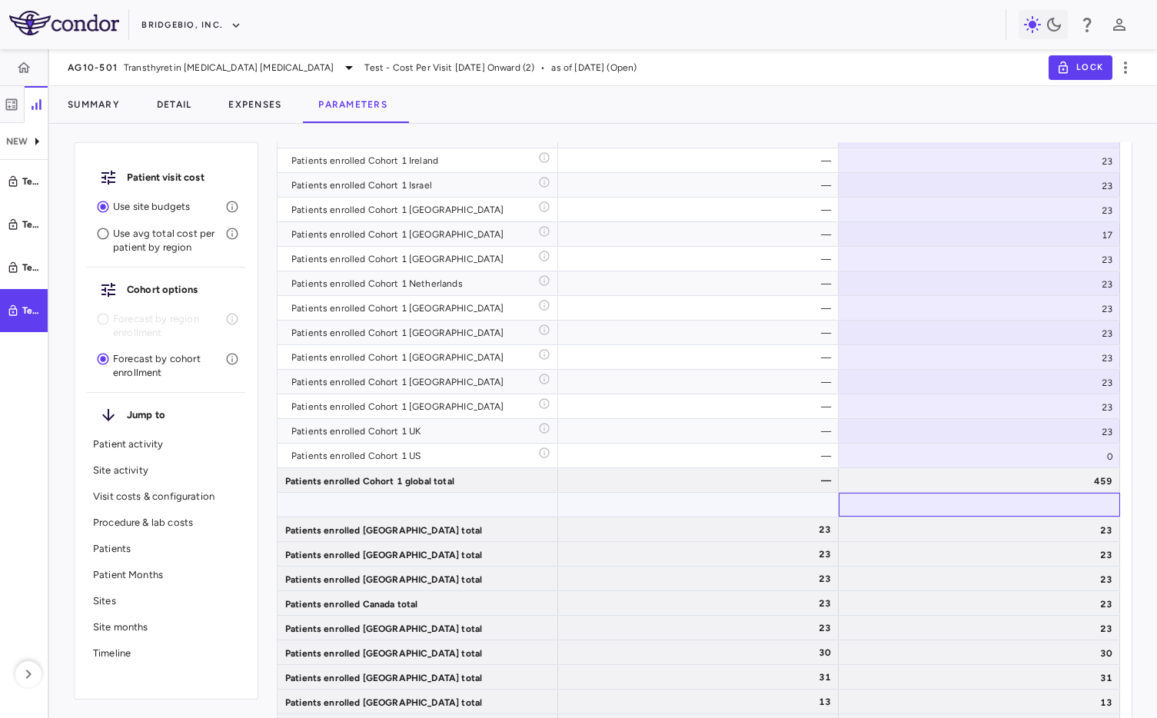
drag, startPoint x: 952, startPoint y: 494, endPoint x: 926, endPoint y: 486, distance: 27.5
click at [942, 494] on div at bounding box center [979, 505] width 281 height 24
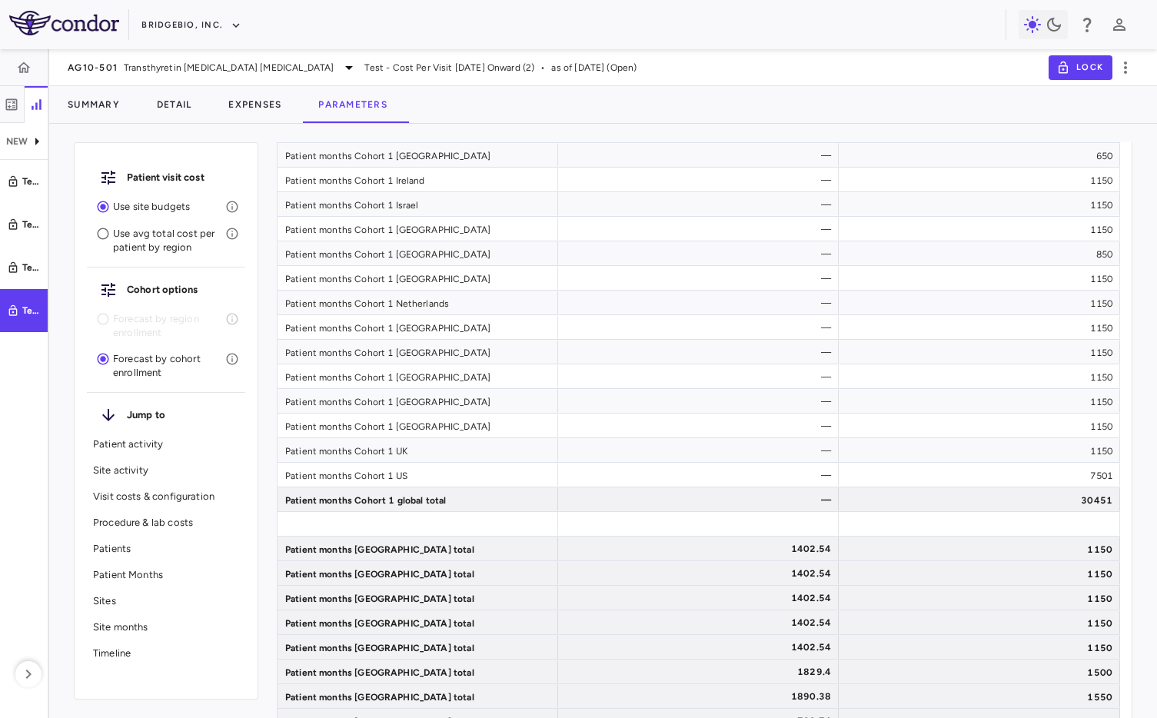
scroll to position [7171, 0]
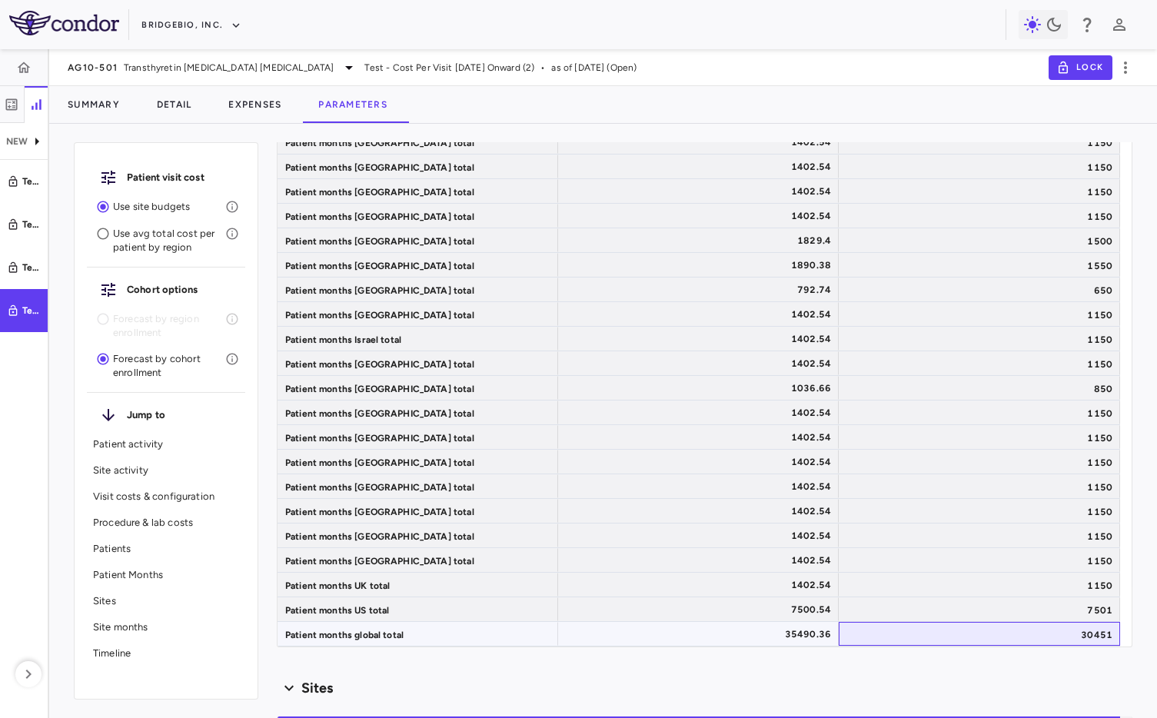
click at [976, 634] on div "30451" at bounding box center [979, 634] width 281 height 24
click at [986, 614] on div "0" at bounding box center [979, 609] width 281 height 24
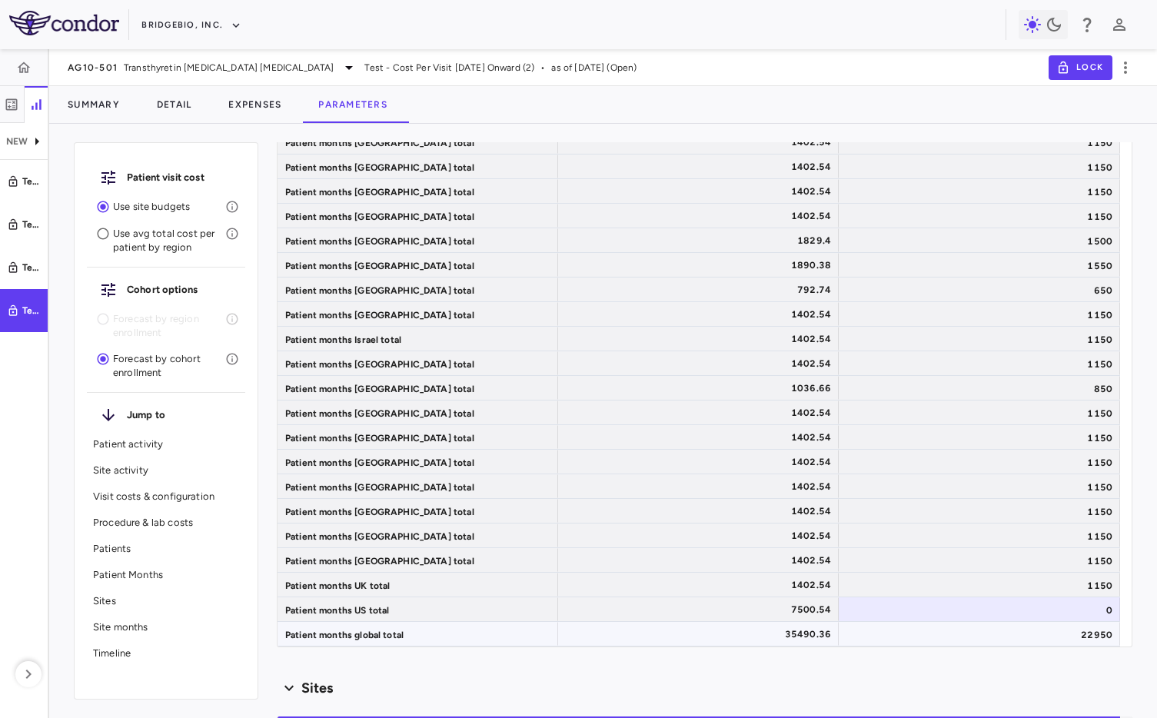
click at [980, 627] on div "22950" at bounding box center [979, 634] width 281 height 24
drag, startPoint x: 1013, startPoint y: 607, endPoint x: 1000, endPoint y: 609, distance: 13.3
click at [1013, 608] on div "0" at bounding box center [979, 609] width 281 height 24
click at [1080, 601] on div "0" at bounding box center [979, 609] width 281 height 24
click at [762, 618] on div "7500.54" at bounding box center [701, 609] width 259 height 25
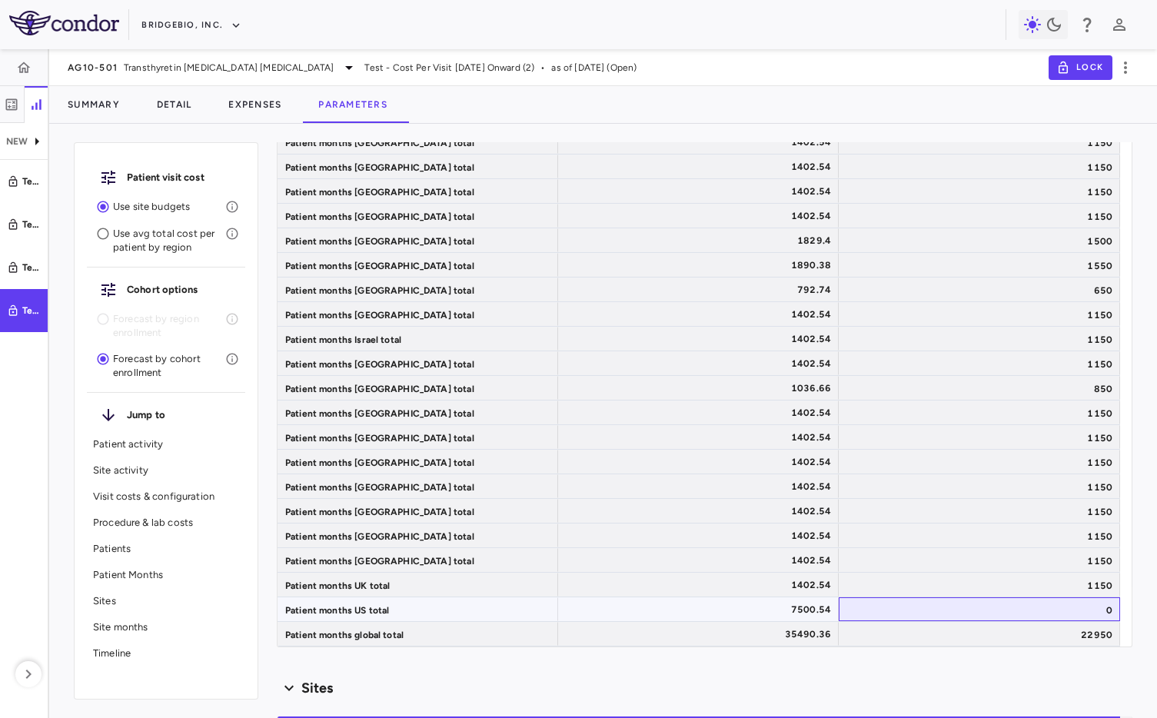
click at [918, 609] on div "0" at bounding box center [979, 609] width 281 height 24
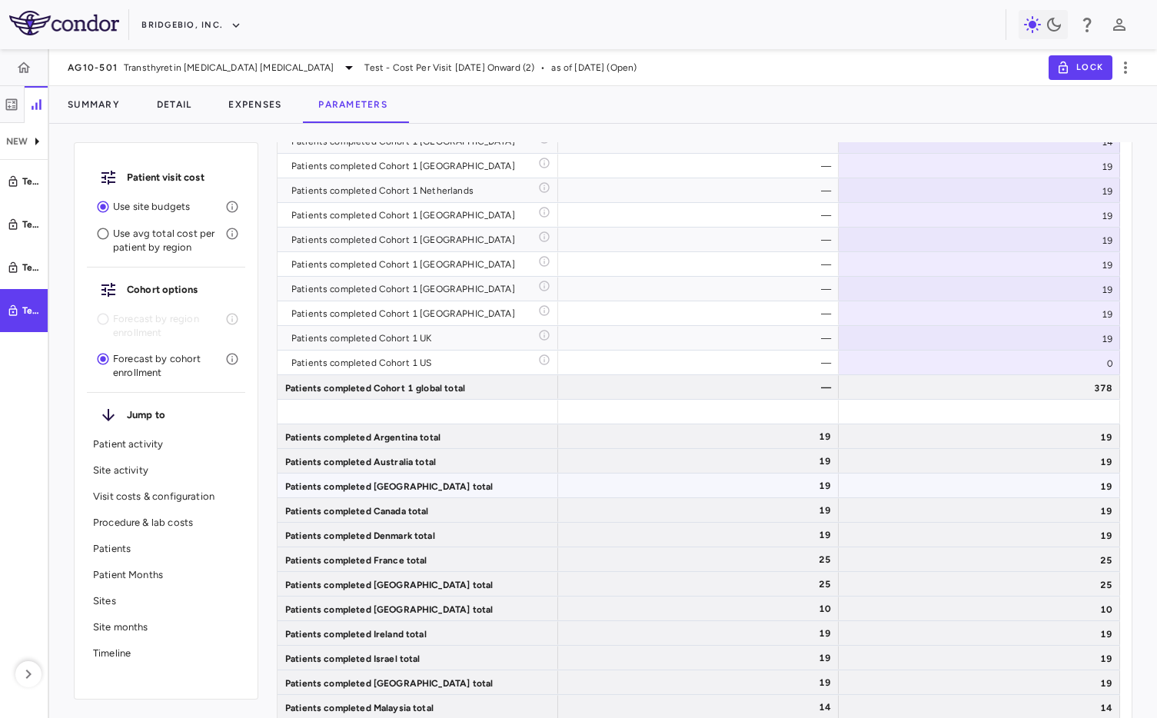
scroll to position [5587, 0]
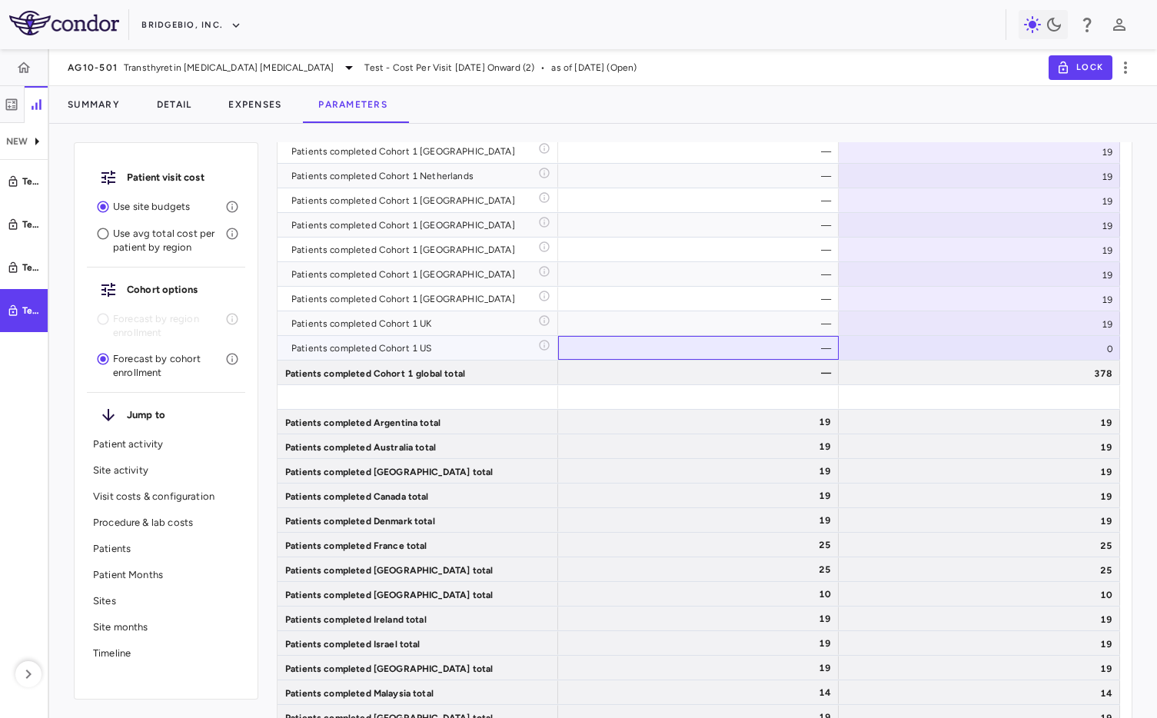
click at [771, 344] on div "—" at bounding box center [701, 348] width 259 height 25
type input "****"
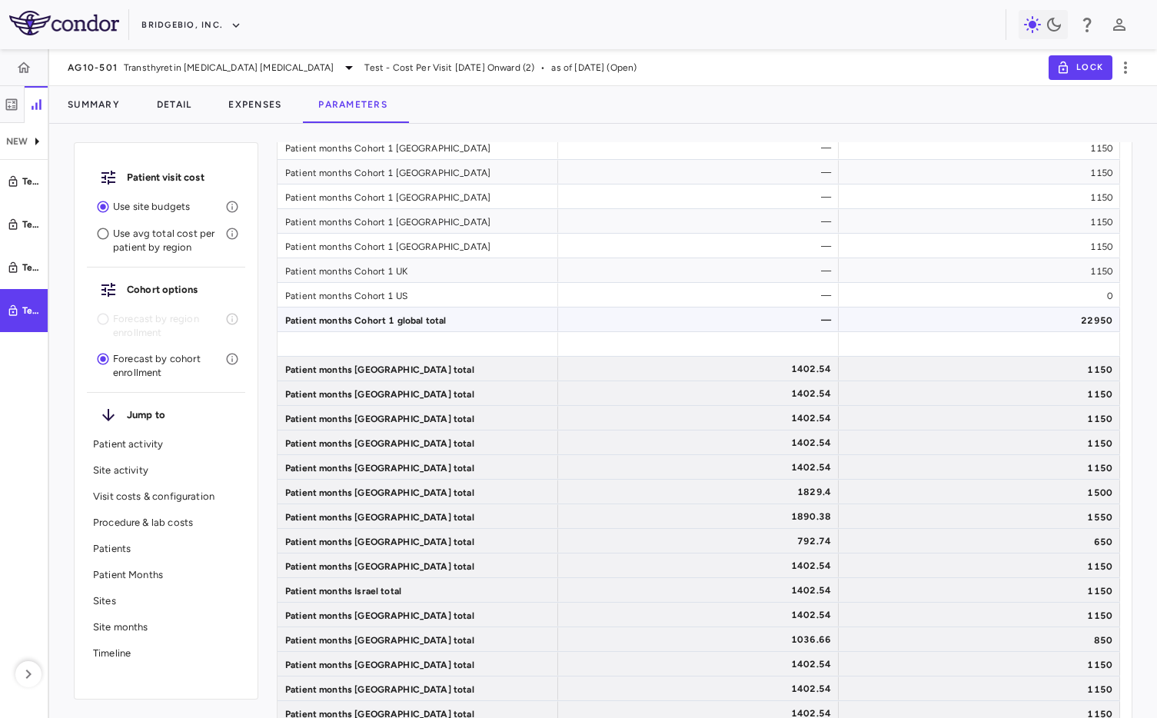
scroll to position [6928, 0]
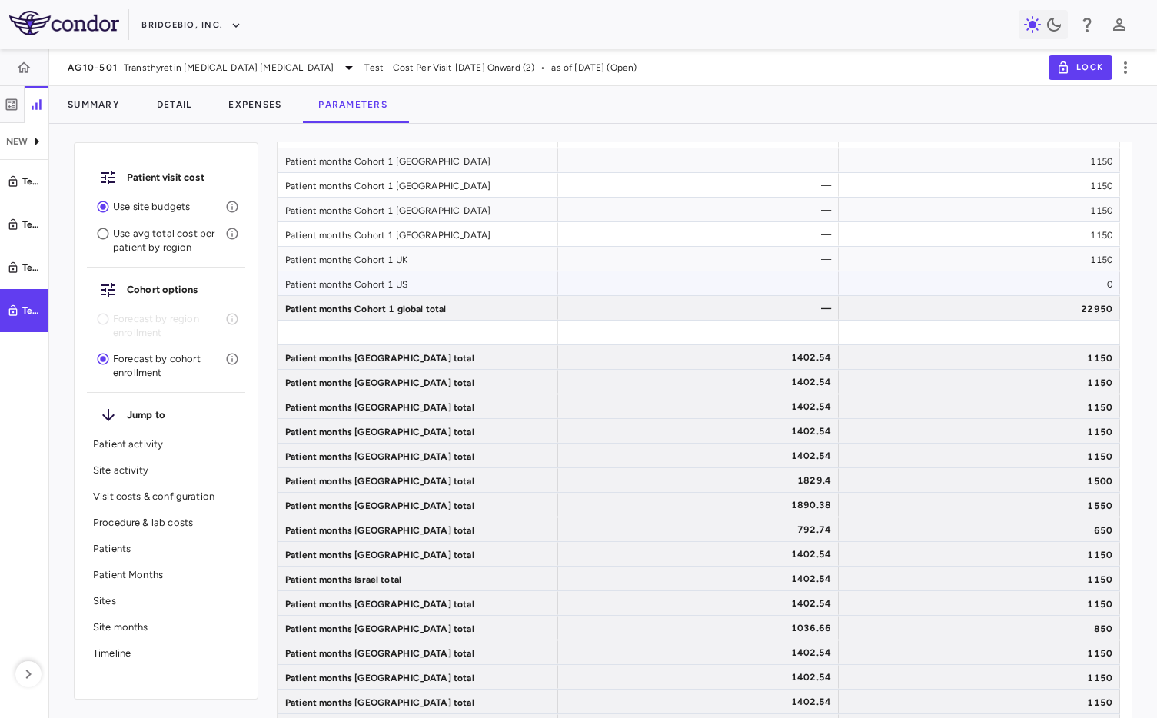
click at [1047, 281] on div "0" at bounding box center [979, 283] width 281 height 24
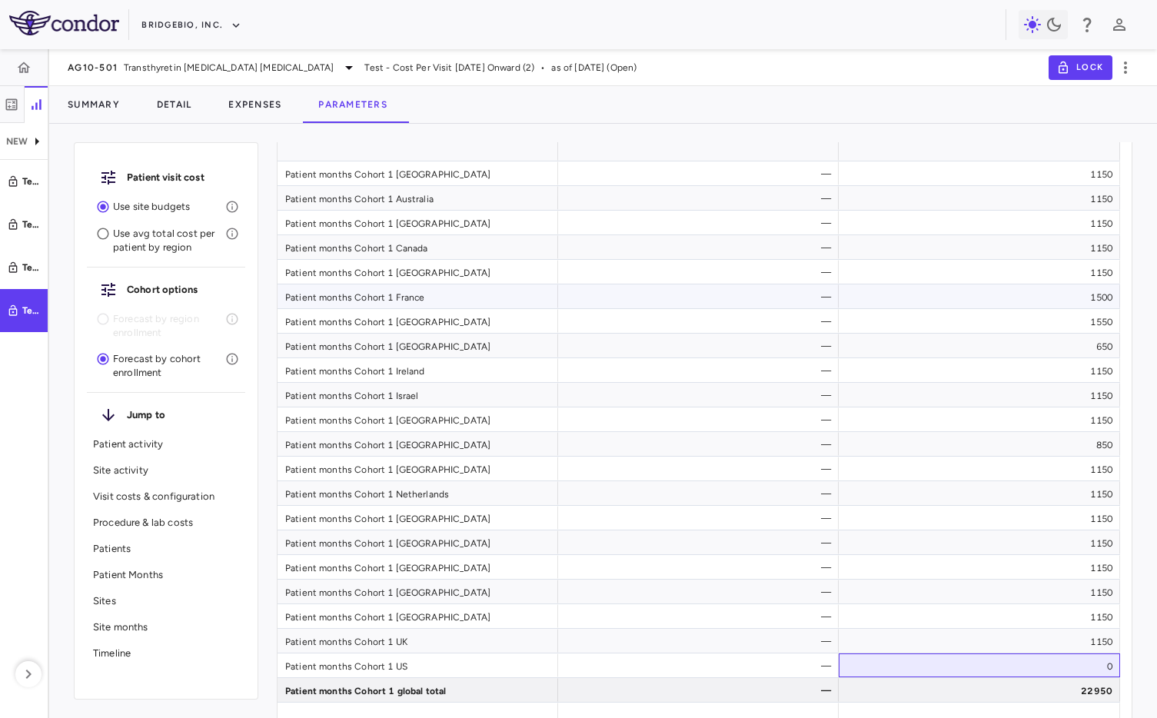
scroll to position [6560, 0]
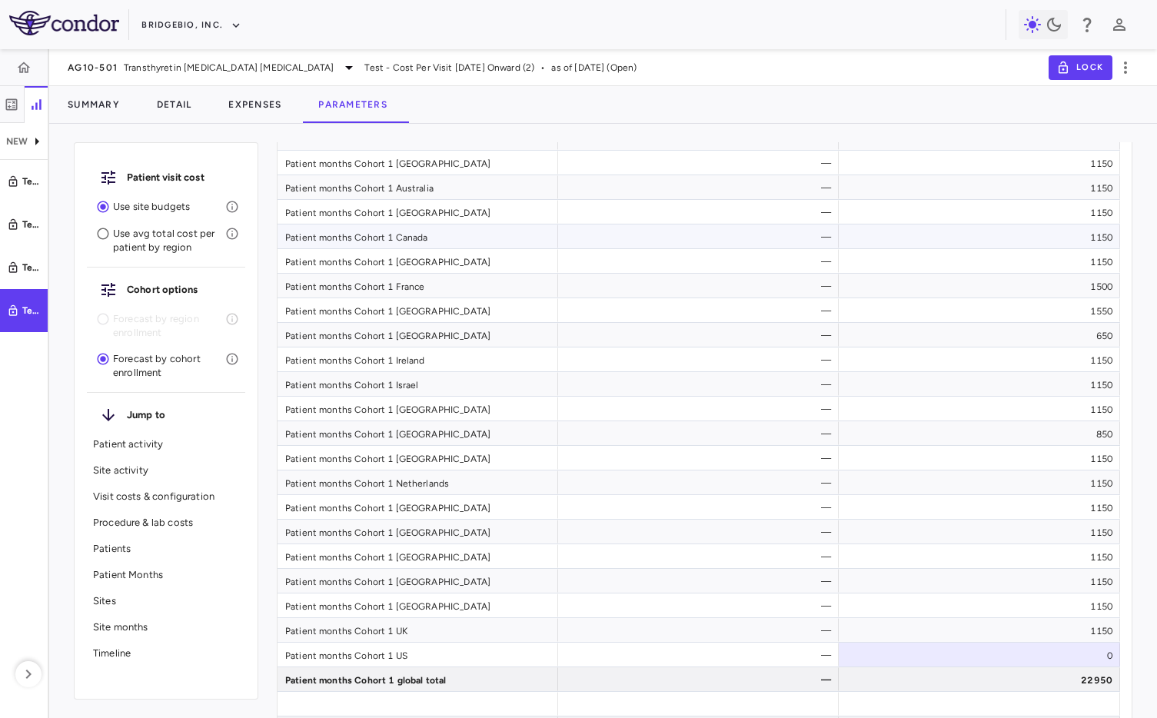
click at [921, 230] on div "1150" at bounding box center [979, 236] width 281 height 24
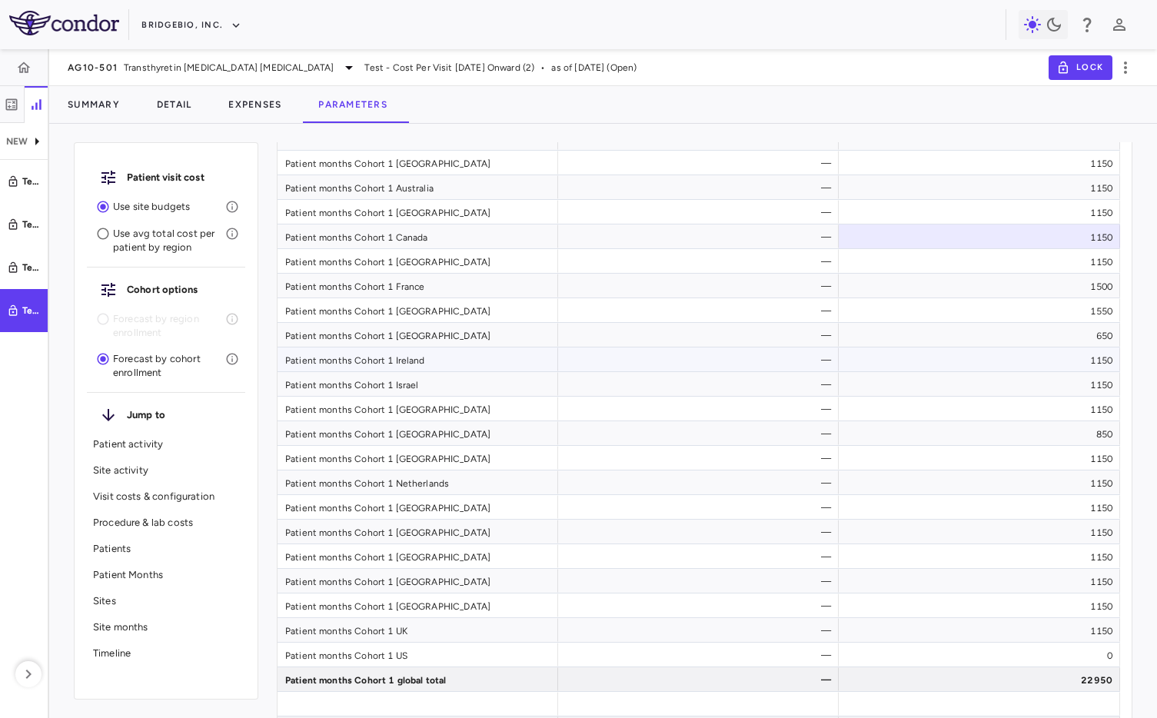
click at [913, 362] on div "1150" at bounding box center [979, 360] width 281 height 24
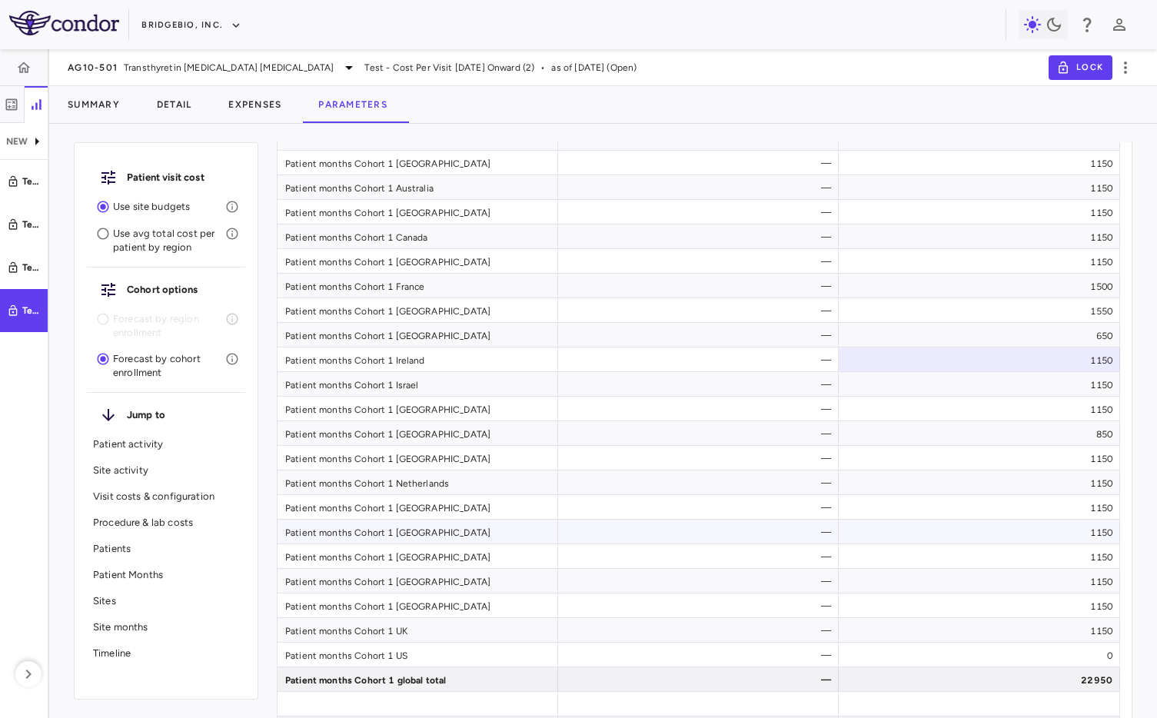
click at [913, 539] on div "1150" at bounding box center [979, 532] width 281 height 24
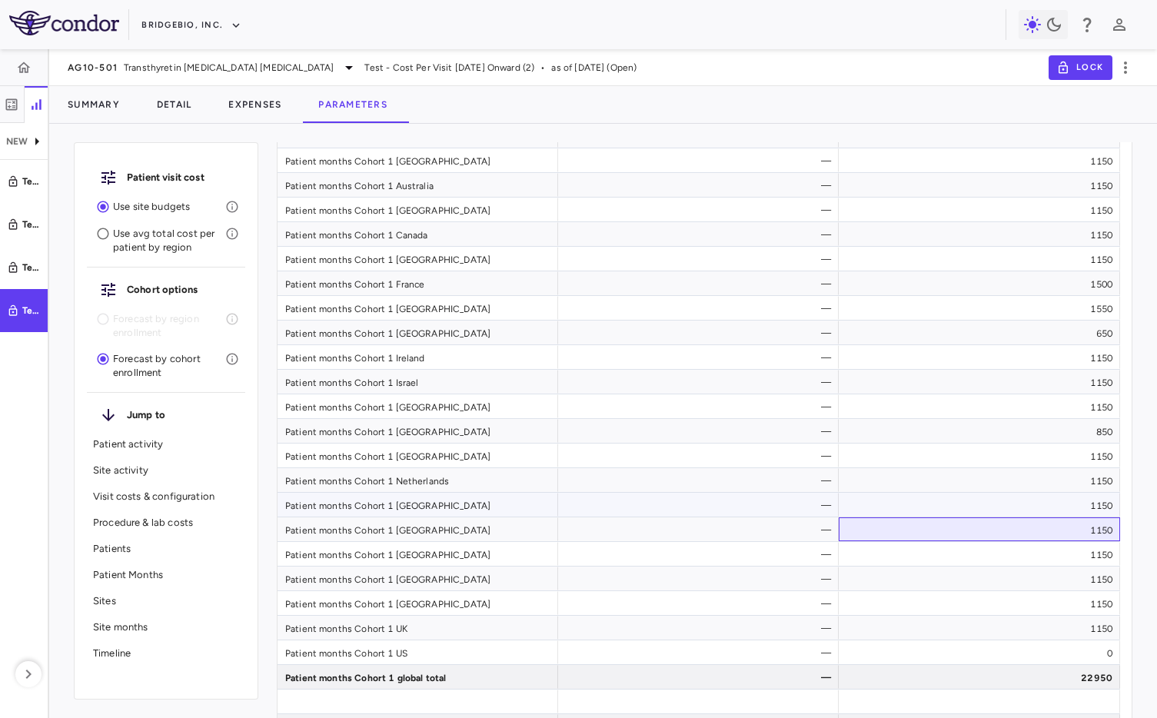
scroll to position [6563, 0]
click at [941, 637] on div "1150" at bounding box center [979, 627] width 281 height 24
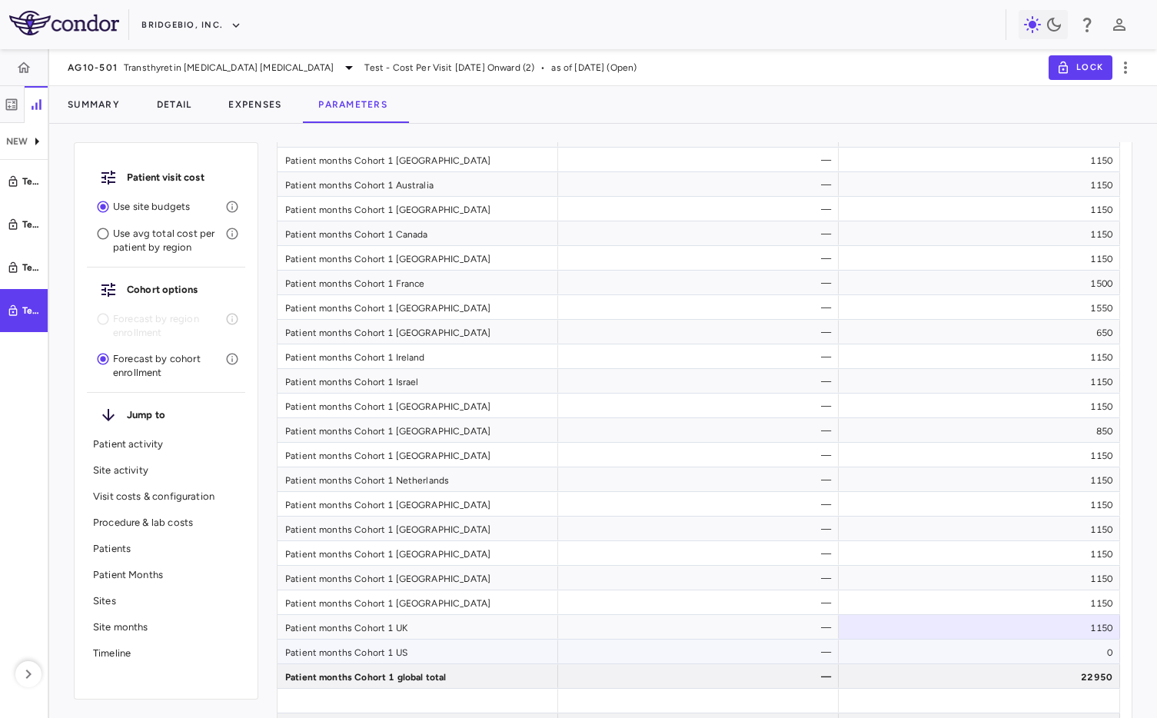
click at [939, 647] on div "0" at bounding box center [979, 652] width 281 height 24
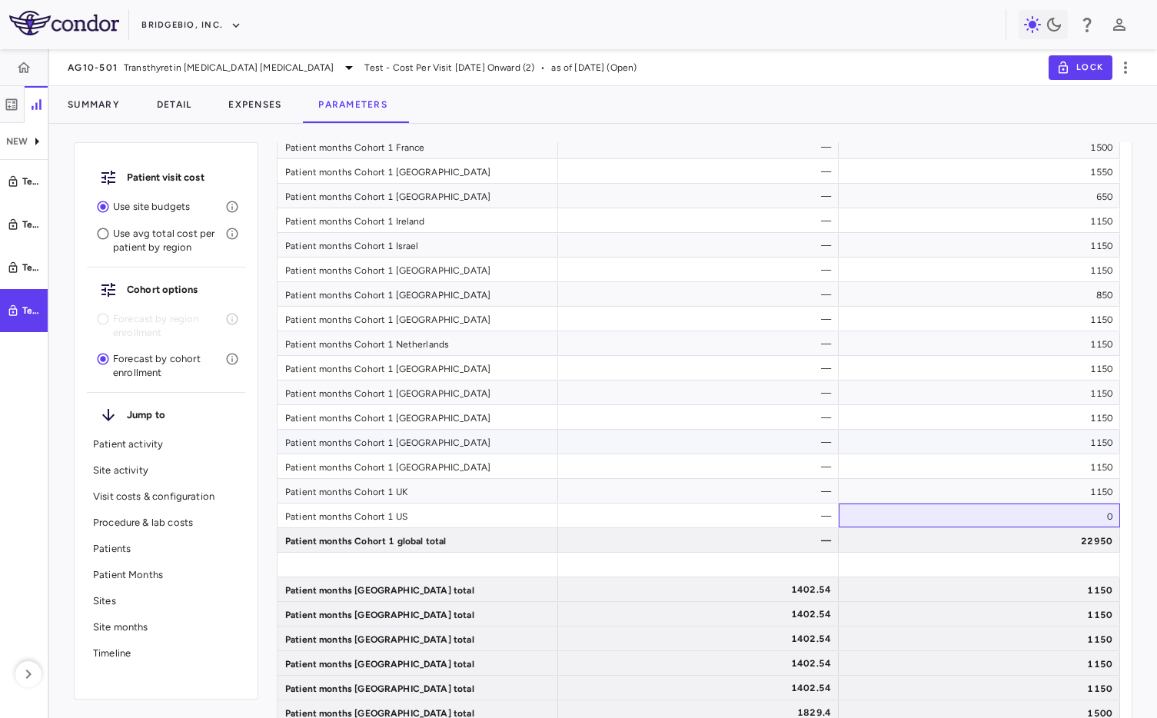
scroll to position [6702, 0]
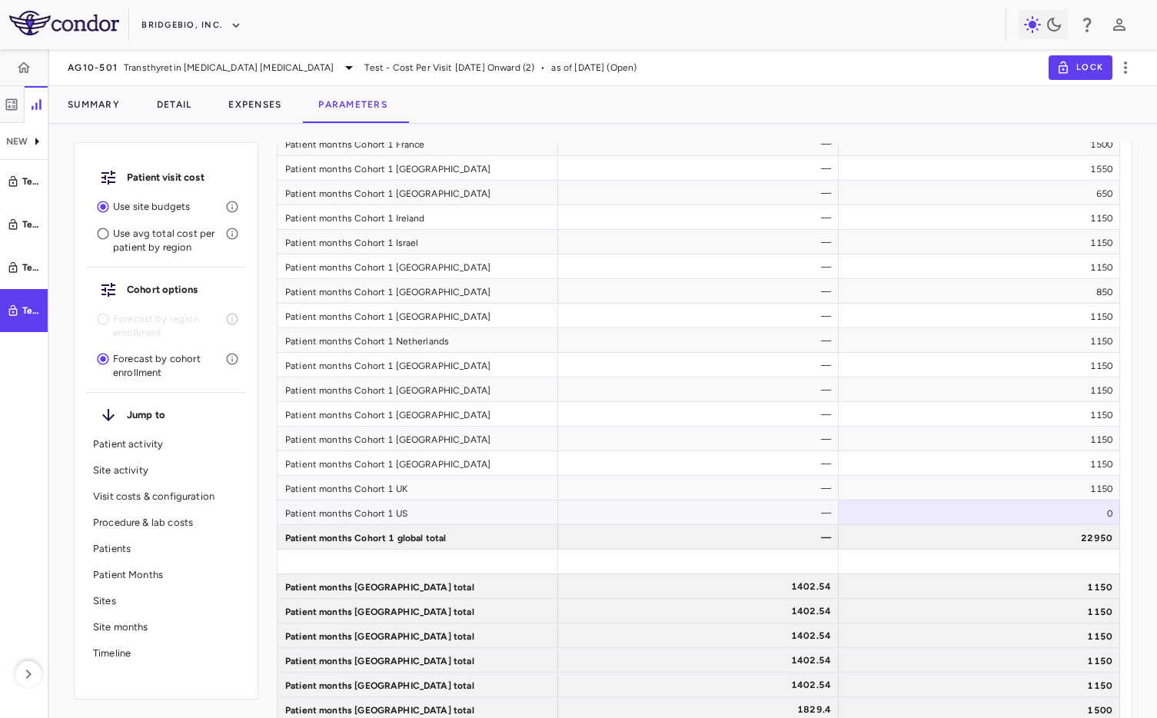
click at [723, 512] on div "—" at bounding box center [701, 513] width 259 height 25
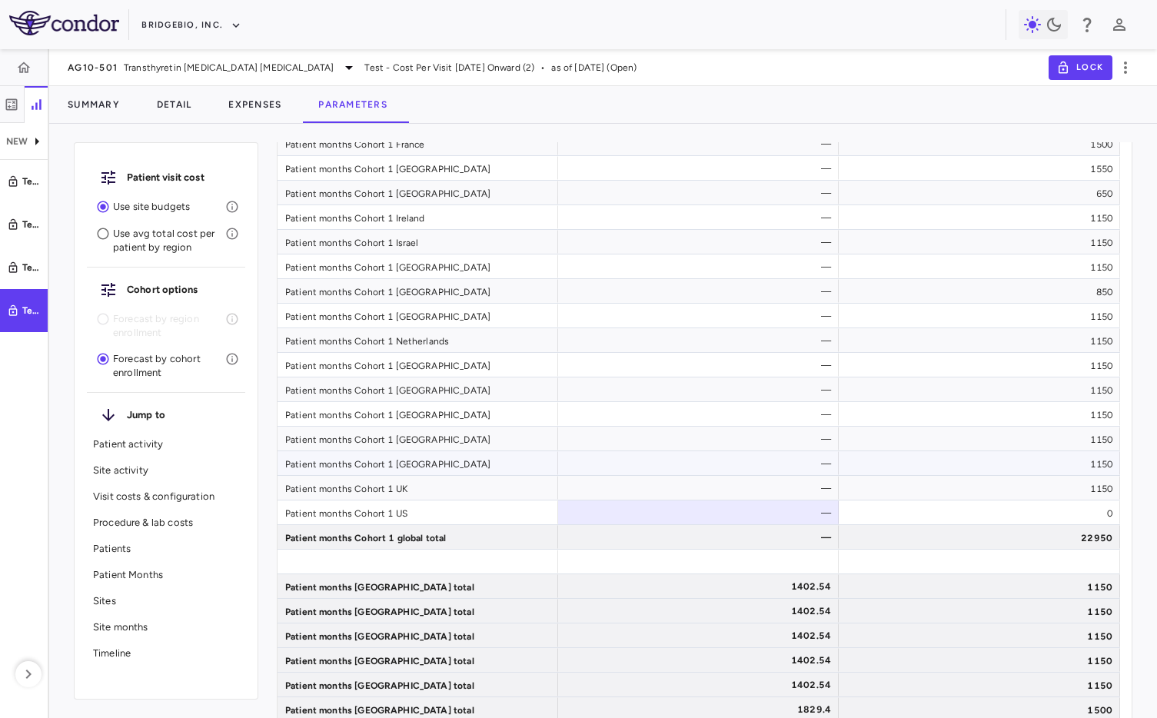
click at [1077, 467] on div "1150" at bounding box center [979, 463] width 281 height 24
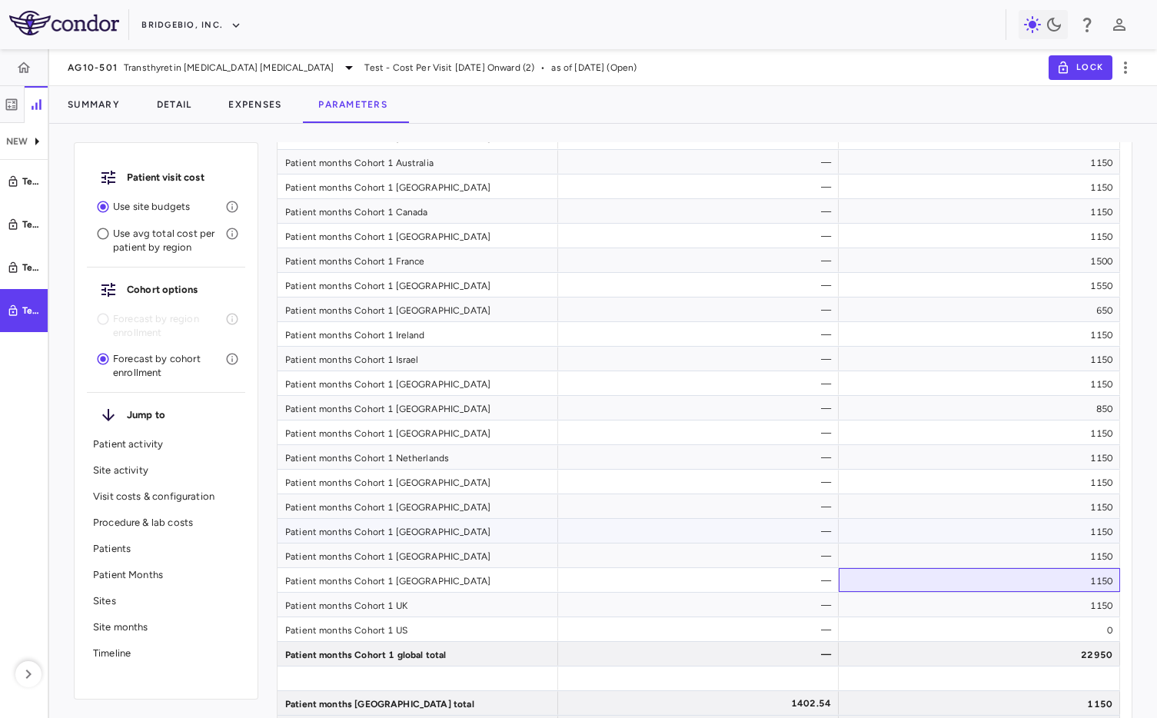
scroll to position [6591, 0]
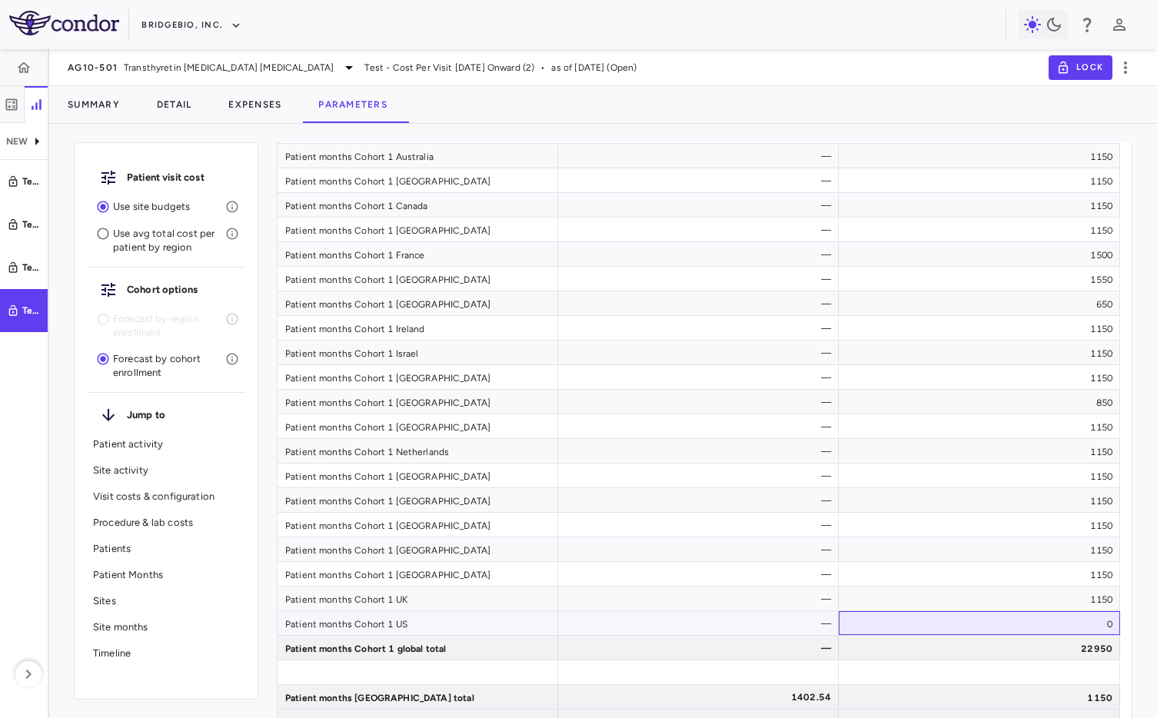
click at [887, 621] on div "0" at bounding box center [979, 623] width 281 height 24
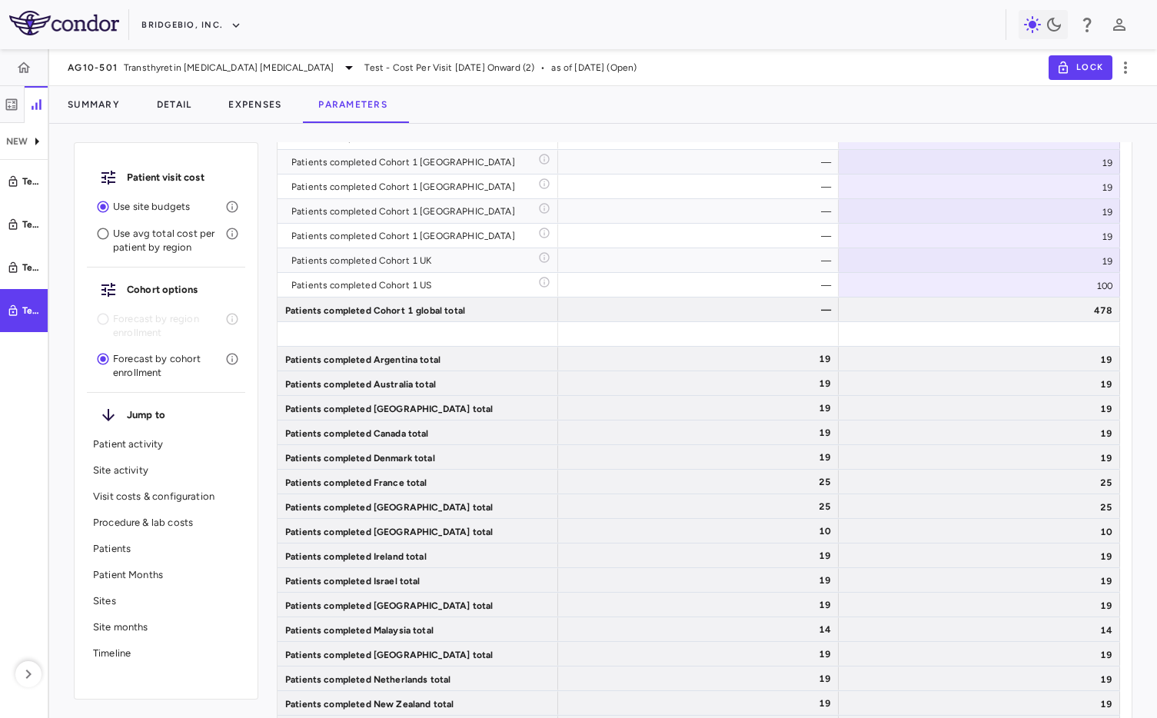
scroll to position [5633, 0]
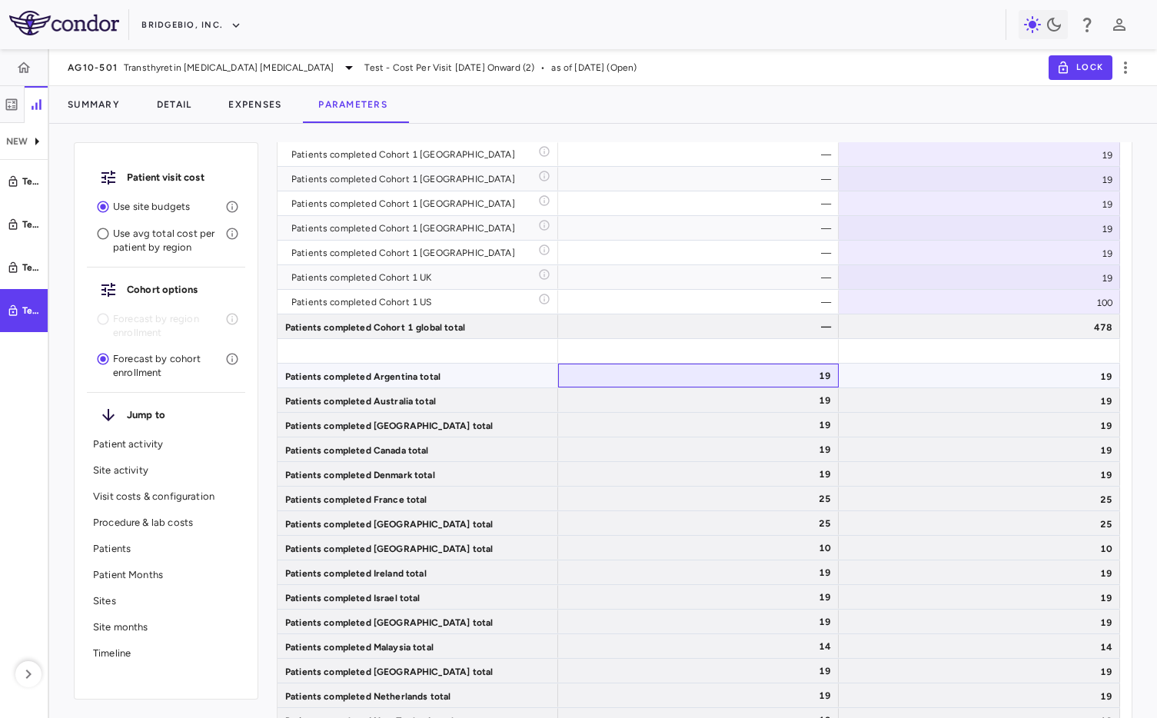
click at [766, 381] on div "19" at bounding box center [701, 376] width 259 height 25
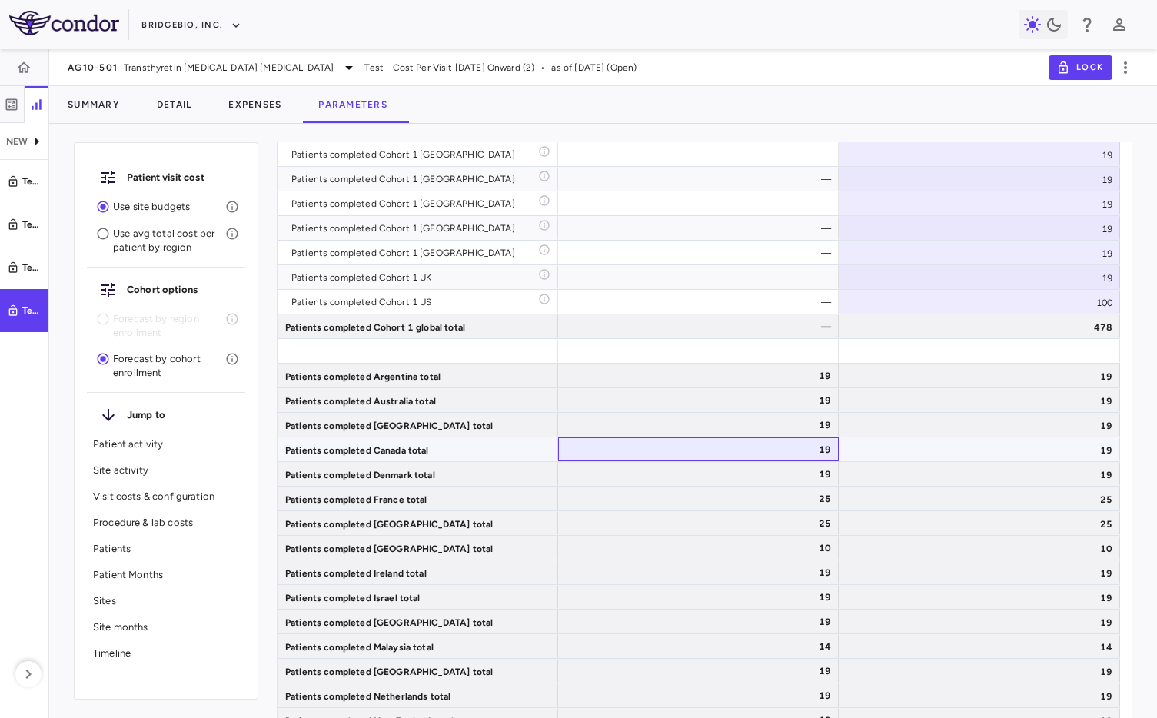
click at [745, 456] on div "19" at bounding box center [701, 449] width 259 height 25
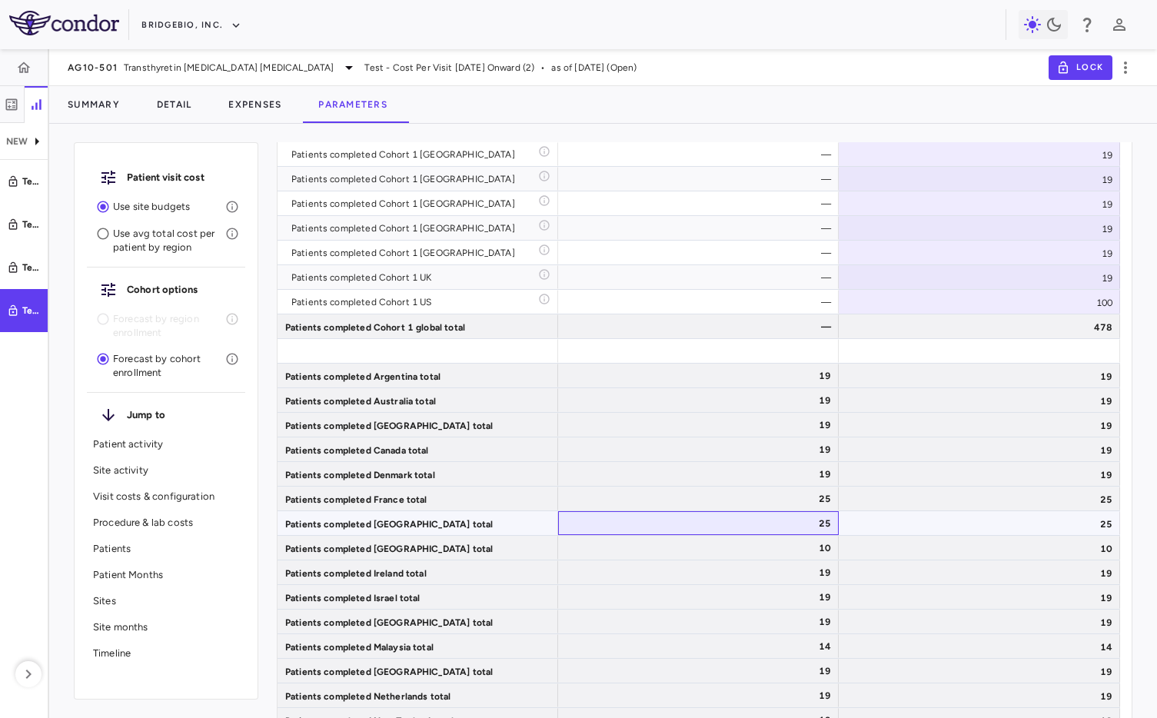
click at [740, 531] on div "25" at bounding box center [701, 523] width 259 height 25
click at [775, 614] on div "19" at bounding box center [701, 622] width 259 height 25
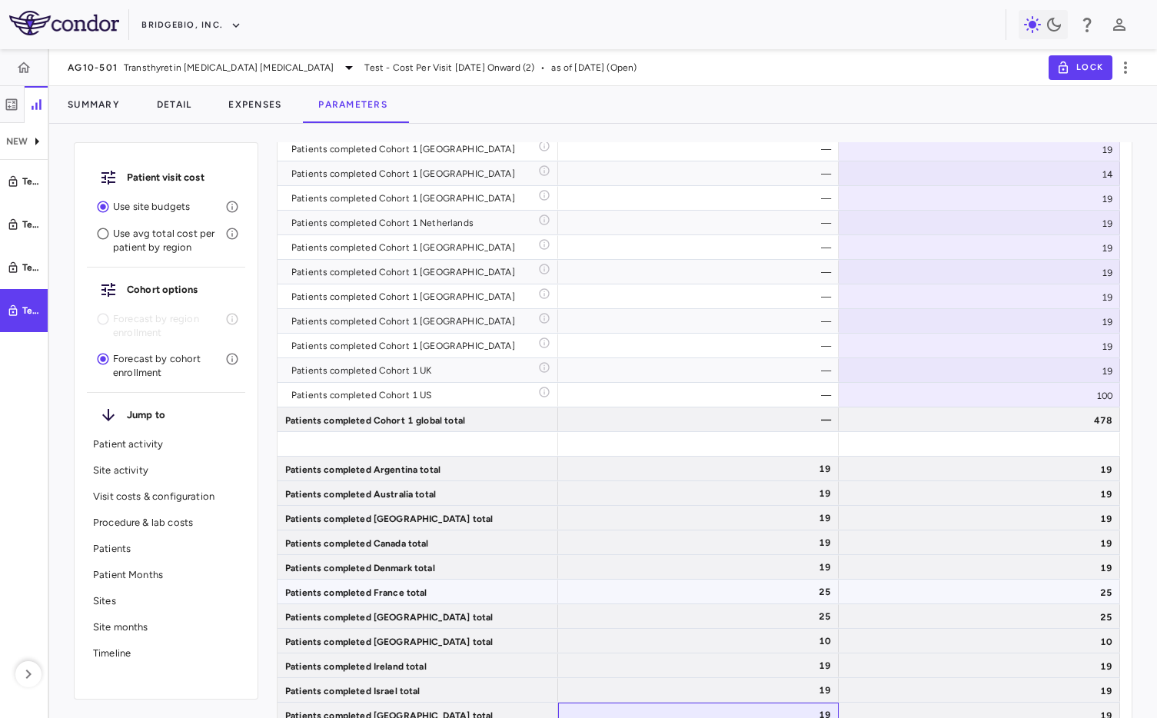
scroll to position [5539, 0]
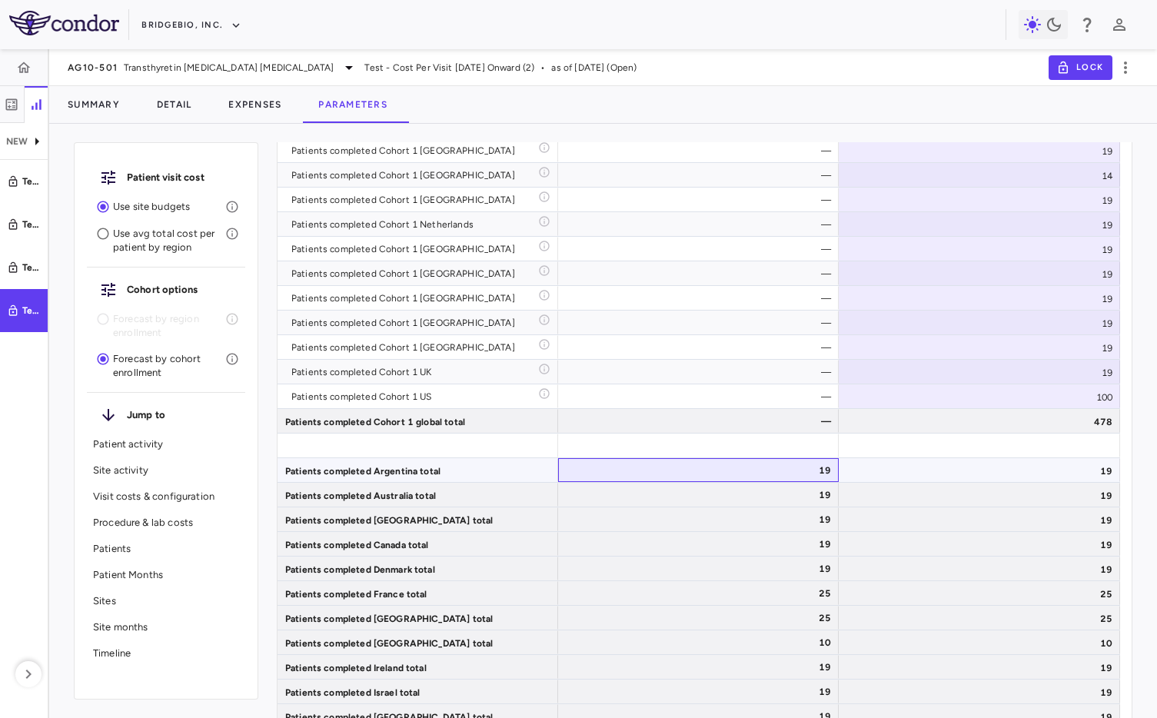
drag, startPoint x: 707, startPoint y: 470, endPoint x: 822, endPoint y: 520, distance: 125.0
click at [707, 471] on div "19" at bounding box center [701, 470] width 259 height 25
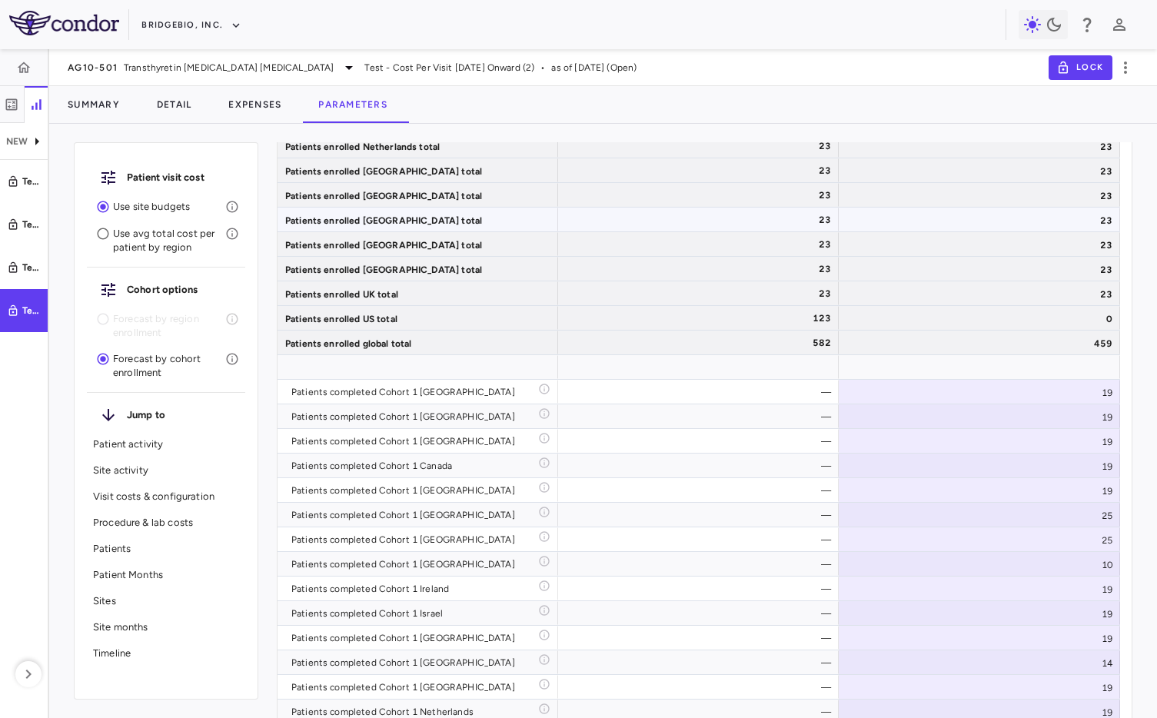
scroll to position [4775, 0]
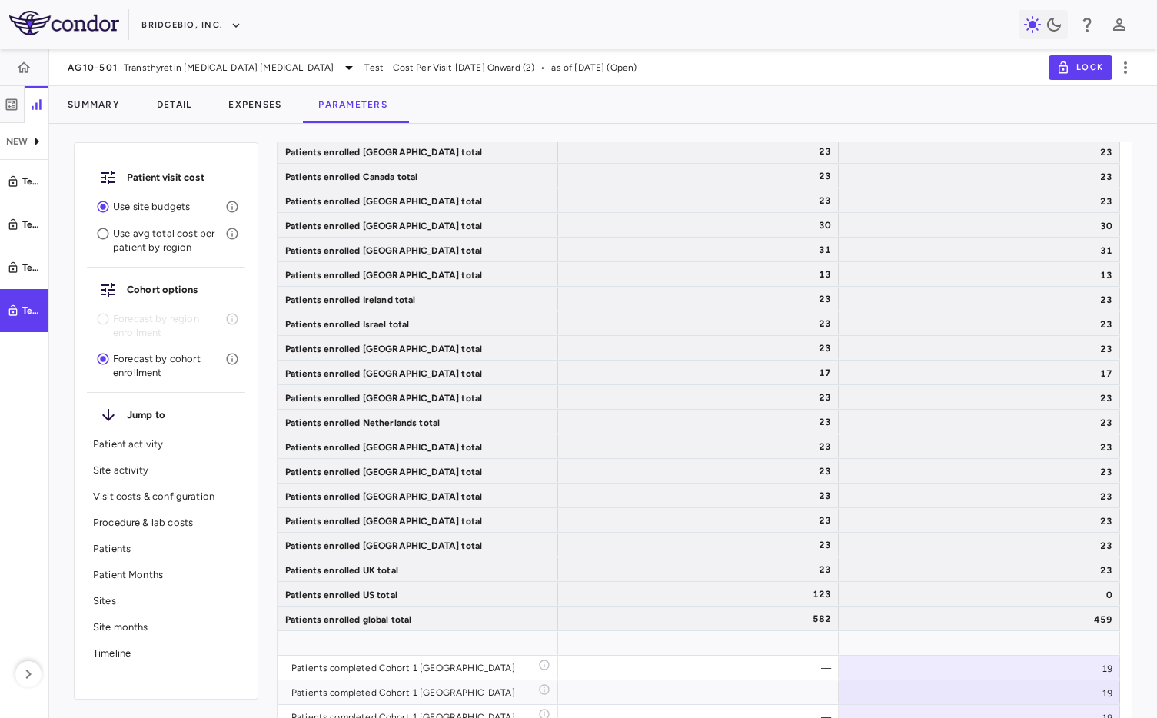
click at [129, 568] on p "Patient Months" at bounding box center [166, 575] width 146 height 14
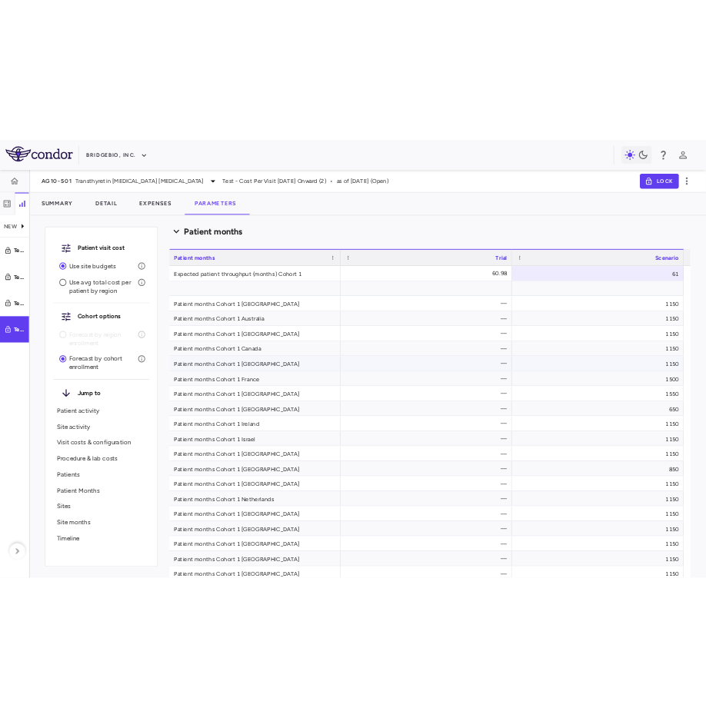
scroll to position [6455, 0]
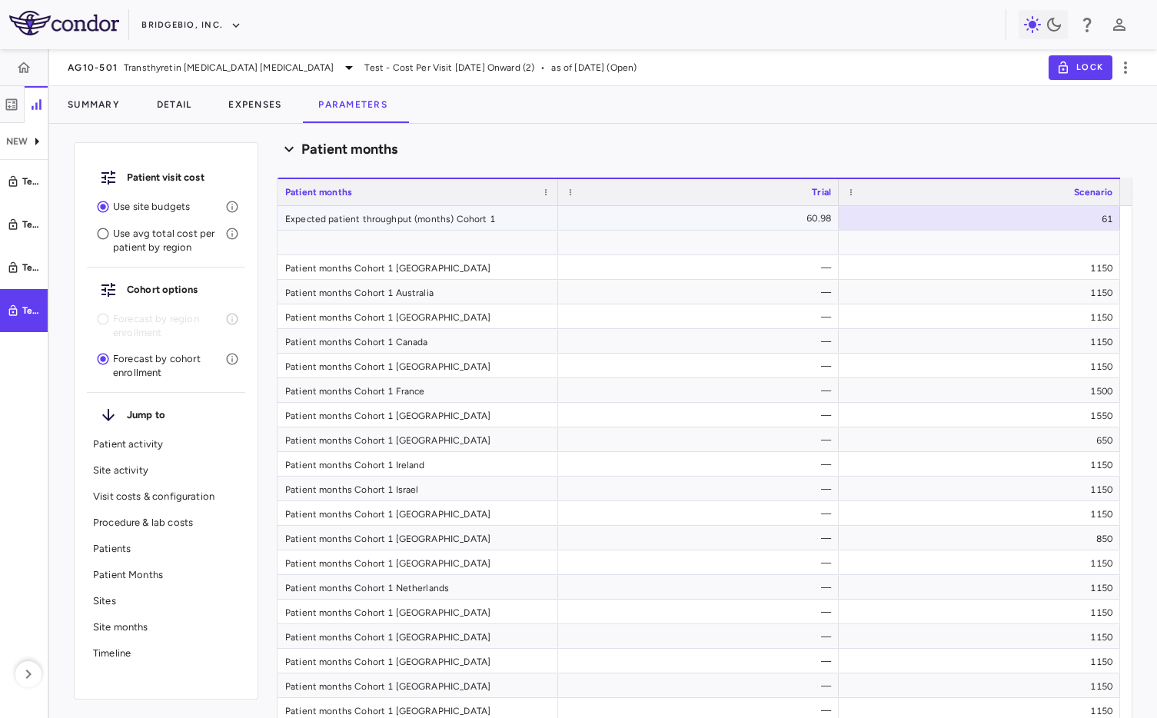
click at [811, 212] on div "60.98" at bounding box center [701, 218] width 259 height 25
click at [816, 351] on div "—" at bounding box center [701, 341] width 259 height 25
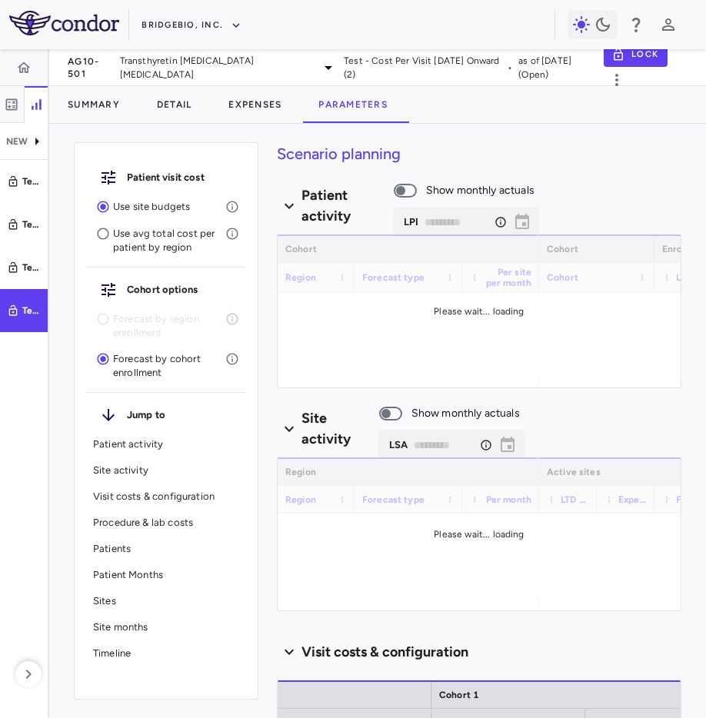
click at [141, 574] on p "Patient Months" at bounding box center [166, 575] width 146 height 14
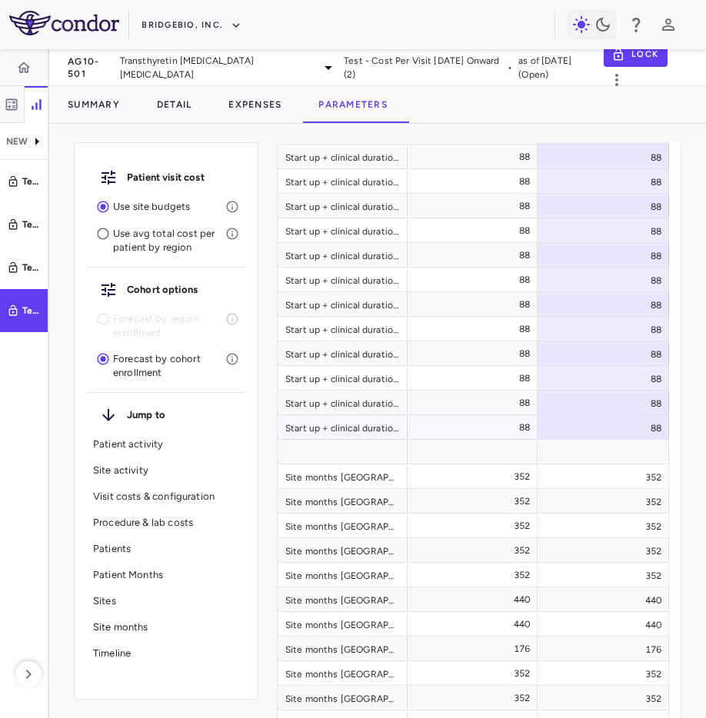
scroll to position [7042, 0]
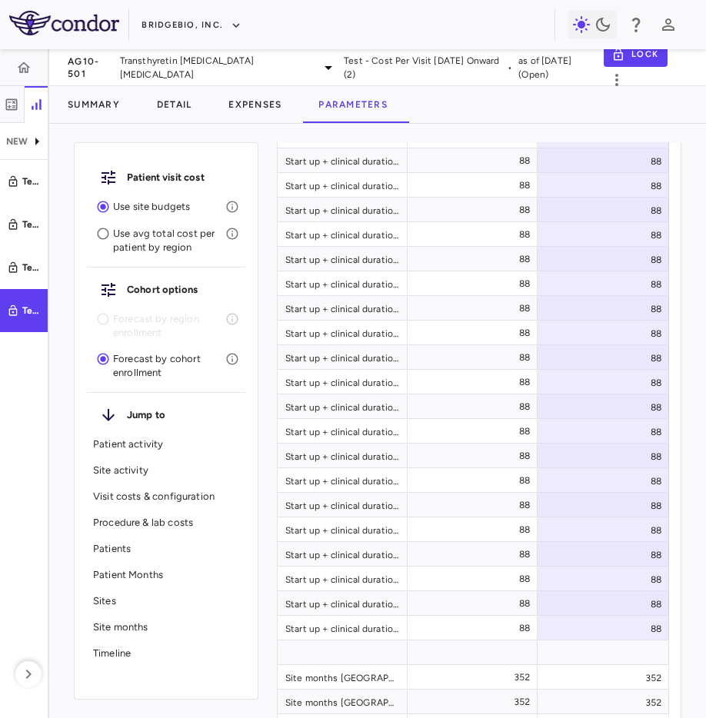
type input "********"
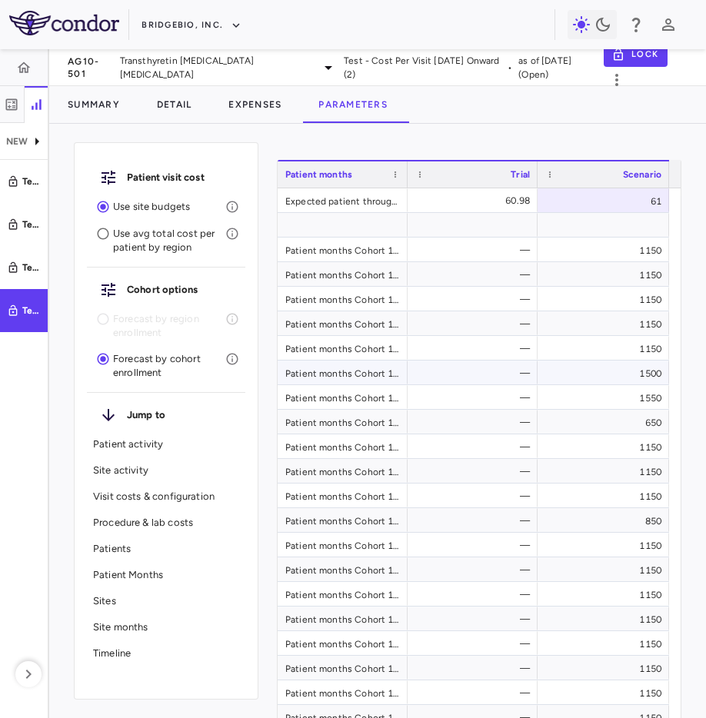
scroll to position [6472, 0]
click at [610, 250] on div "1150" at bounding box center [602, 250] width 131 height 24
click at [580, 277] on div "1150" at bounding box center [602, 275] width 131 height 24
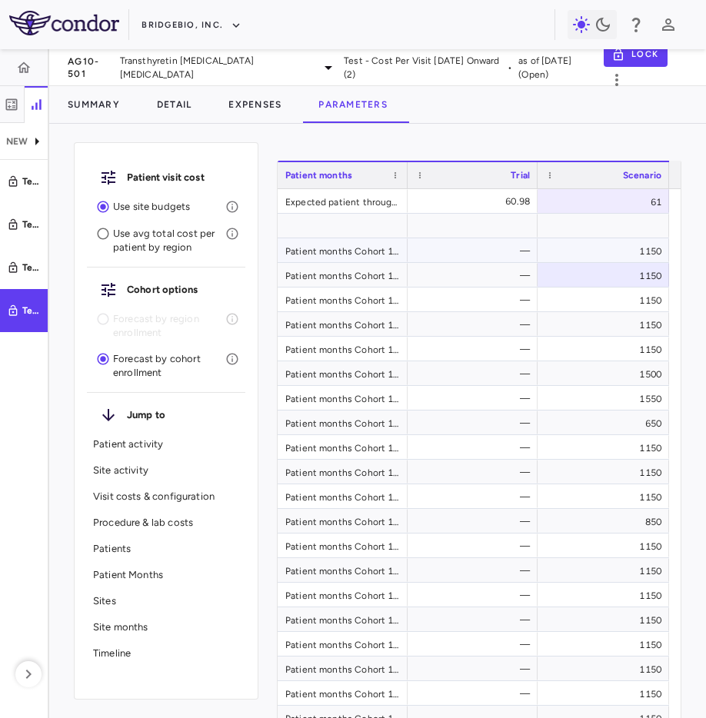
click at [613, 256] on div "1150" at bounding box center [602, 250] width 131 height 24
click at [633, 254] on div "1150" at bounding box center [602, 250] width 131 height 24
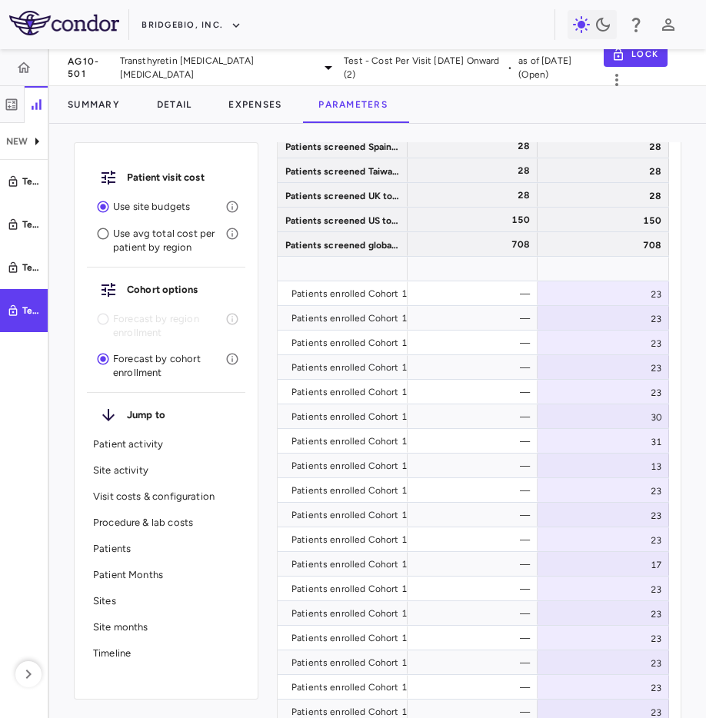
scroll to position [4016, 0]
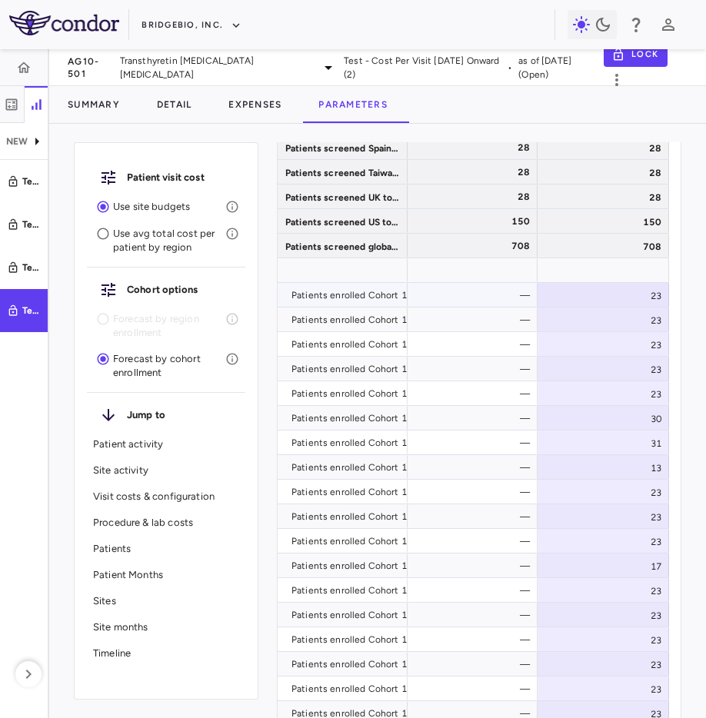
click at [447, 291] on div "—" at bounding box center [475, 295] width 108 height 25
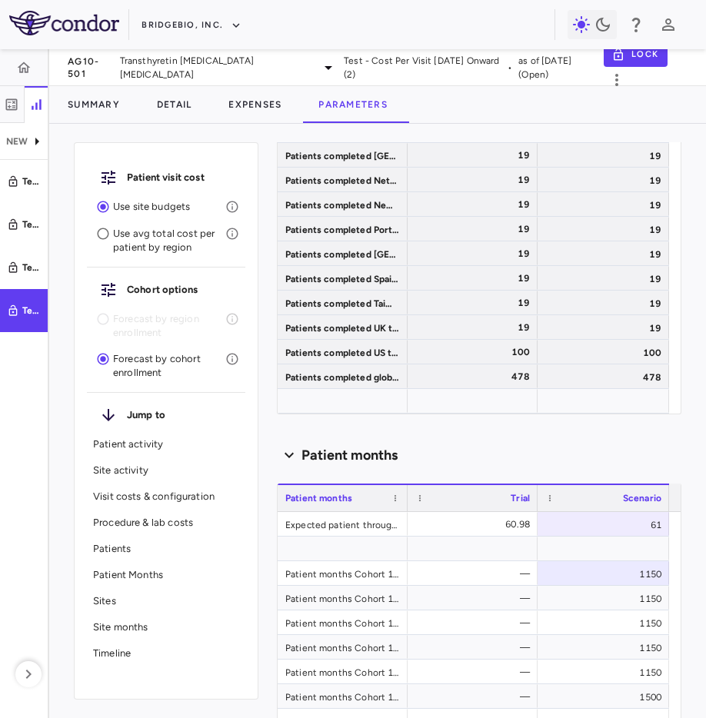
scroll to position [6146, 0]
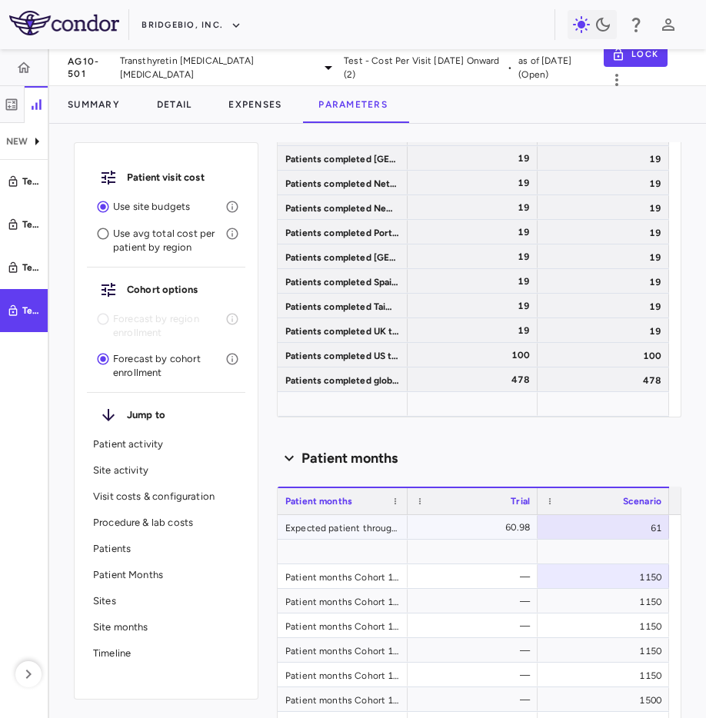
click at [502, 530] on div "60.98" at bounding box center [475, 527] width 108 height 25
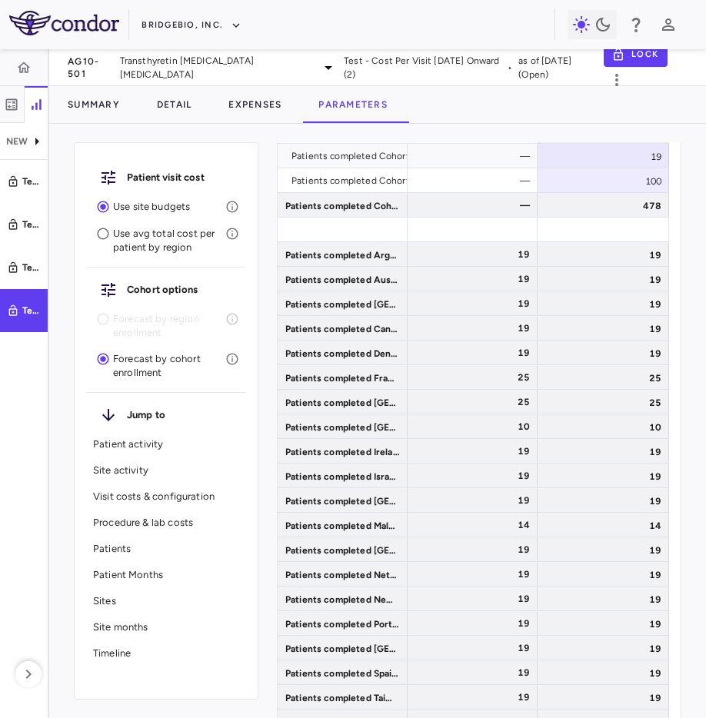
scroll to position [5711, 0]
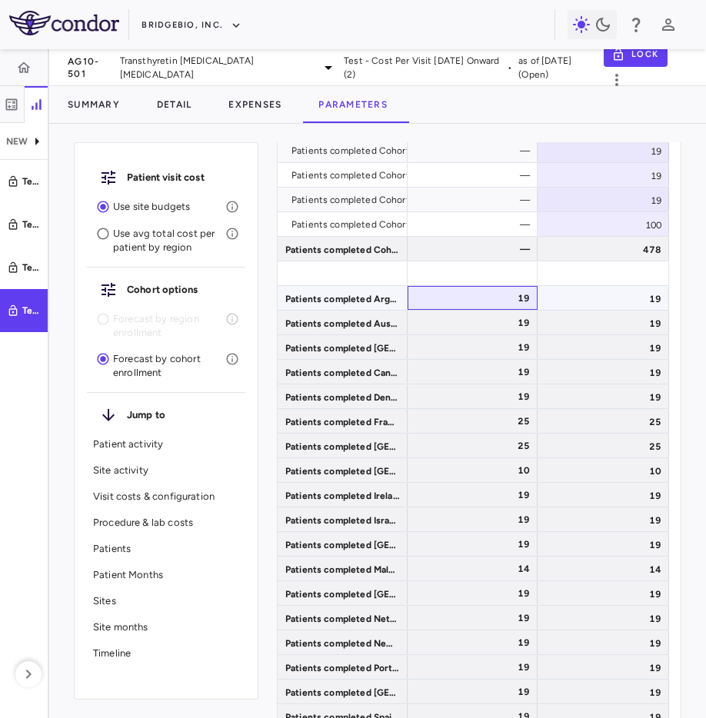
click at [503, 294] on div "19" at bounding box center [475, 298] width 108 height 25
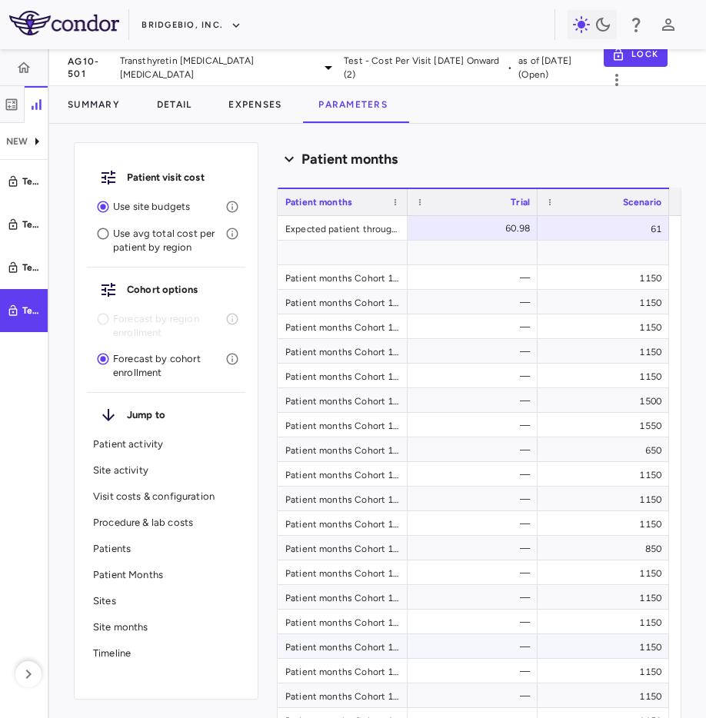
scroll to position [6444, 0]
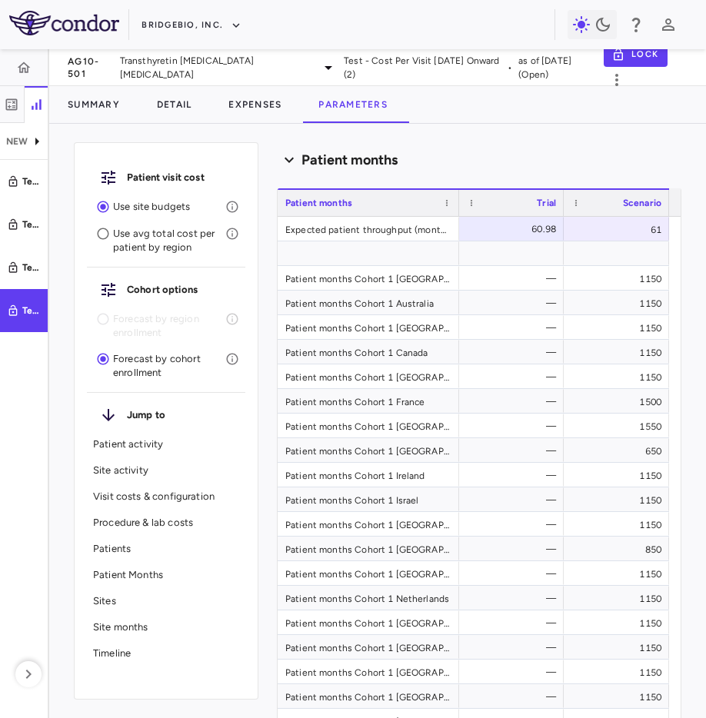
drag, startPoint x: 404, startPoint y: 192, endPoint x: 455, endPoint y: 202, distance: 52.5
click at [455, 202] on div at bounding box center [458, 203] width 6 height 26
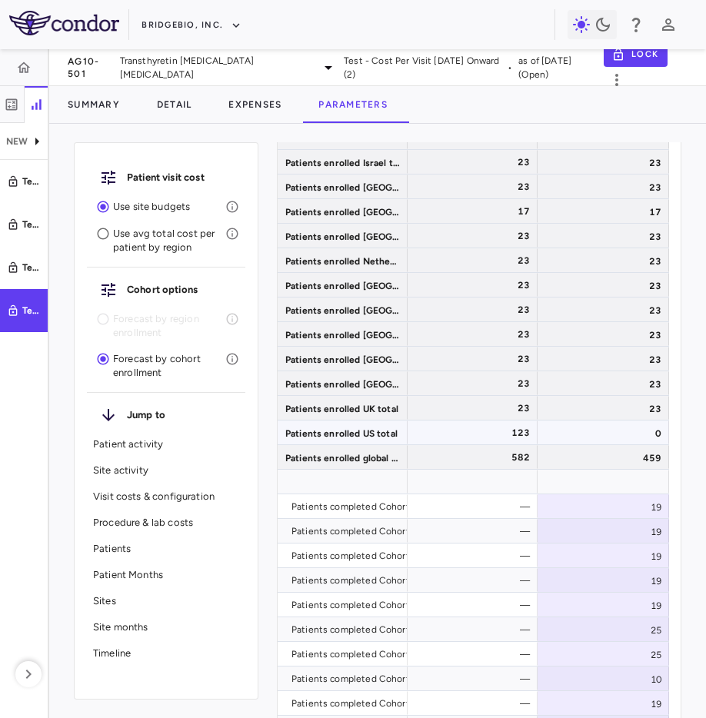
scroll to position [4934, 0]
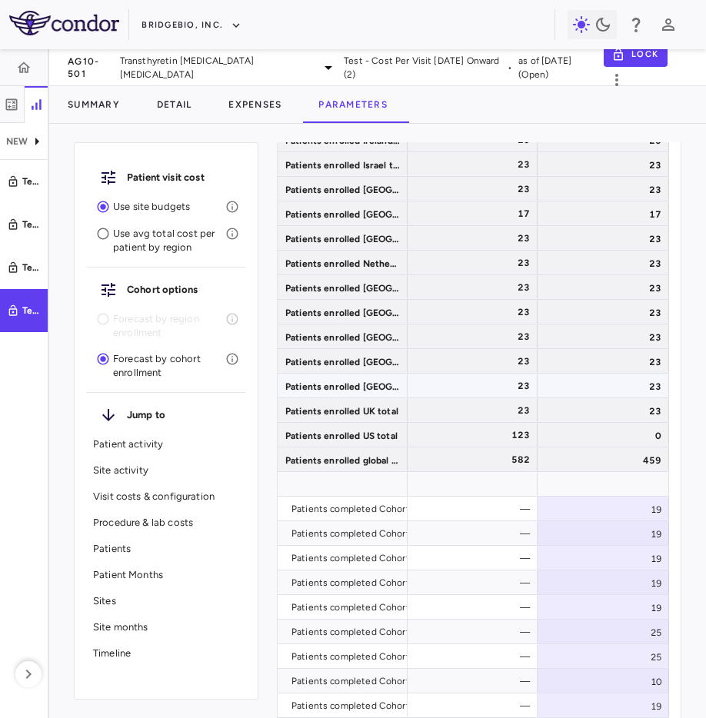
click at [605, 390] on div "23" at bounding box center [602, 386] width 131 height 24
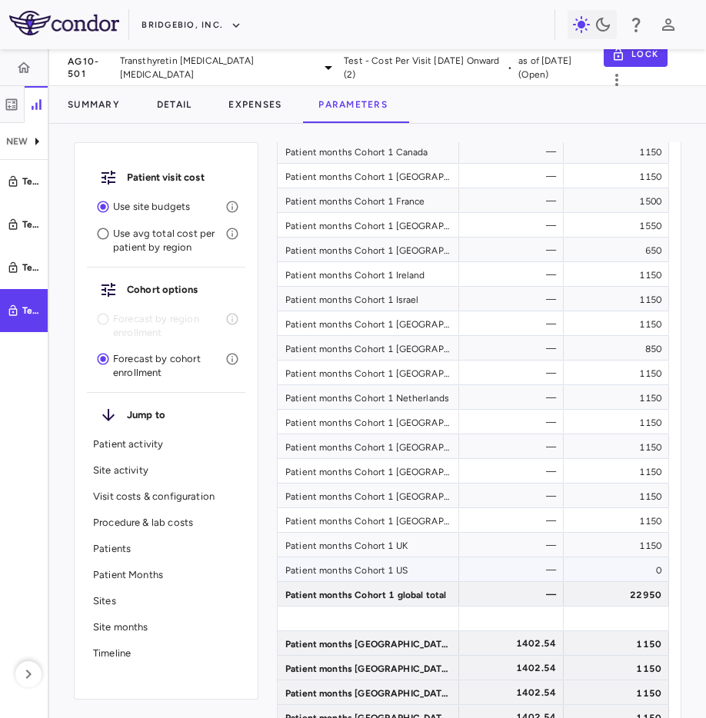
scroll to position [6646, 0]
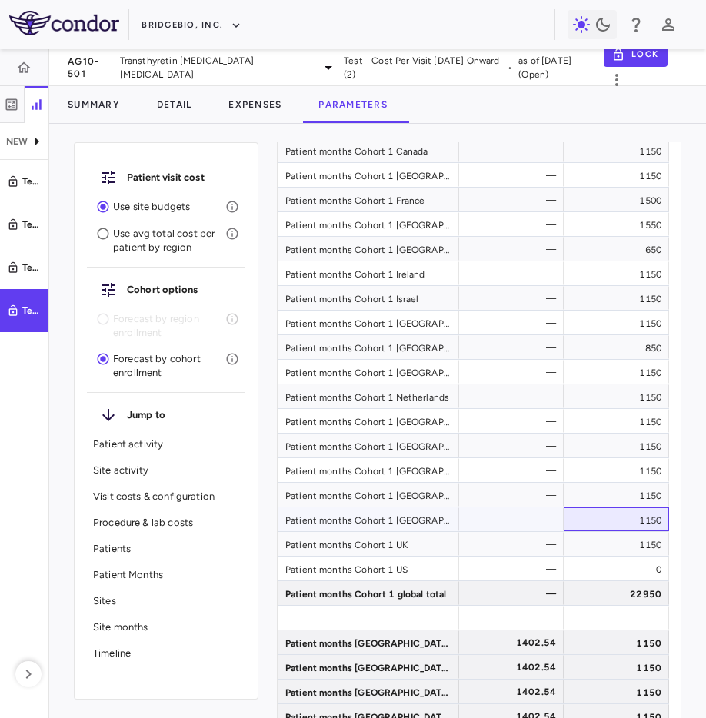
click at [618, 520] on div "1150" at bounding box center [616, 519] width 105 height 24
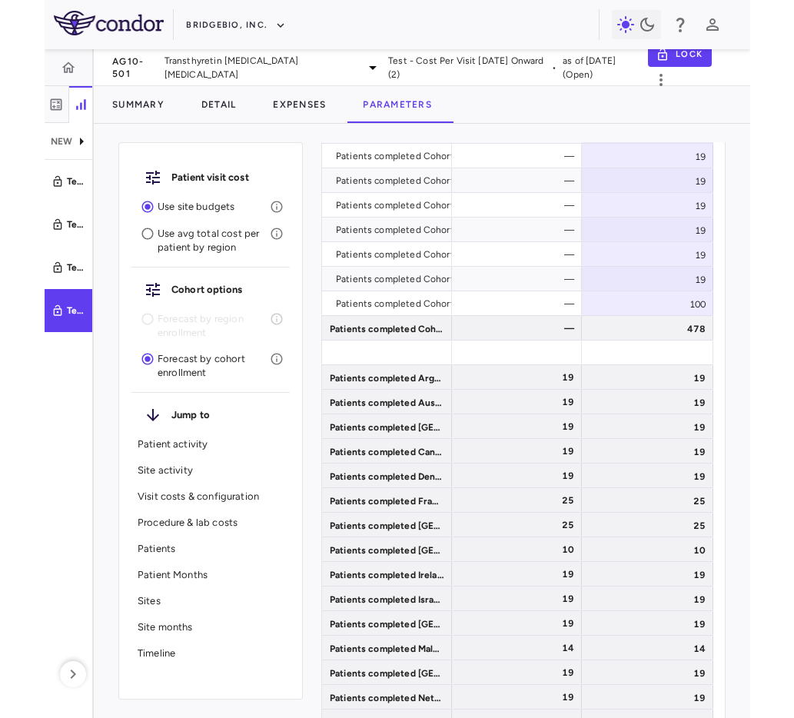
scroll to position [5627, 0]
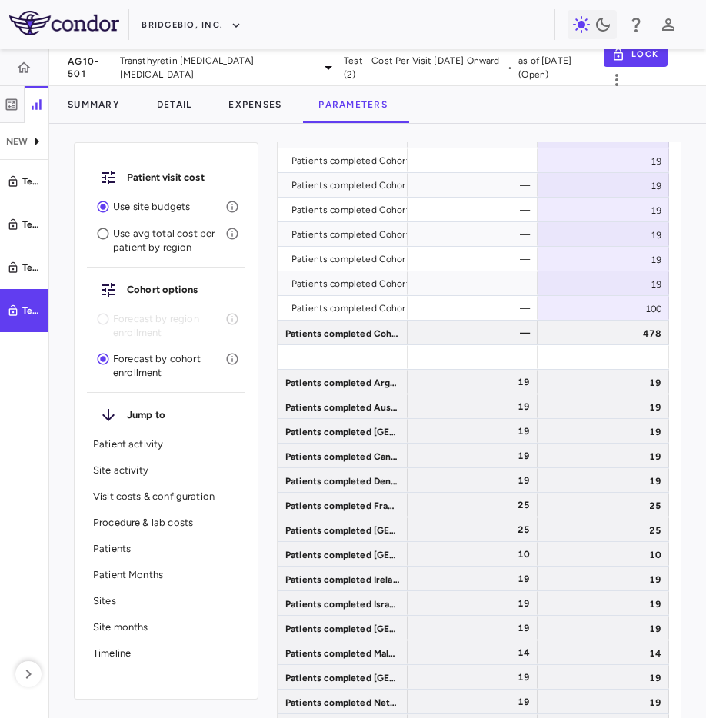
click at [693, 411] on div "Patient visit cost Use site budgets Use avg total cost per patient by region Co…" at bounding box center [377, 427] width 657 height 582
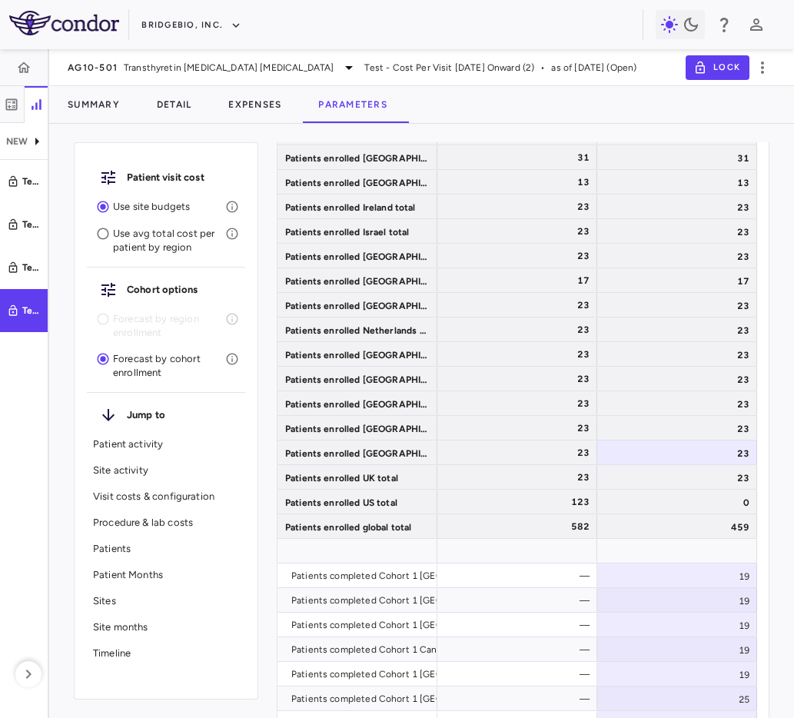
scroll to position [4854, 0]
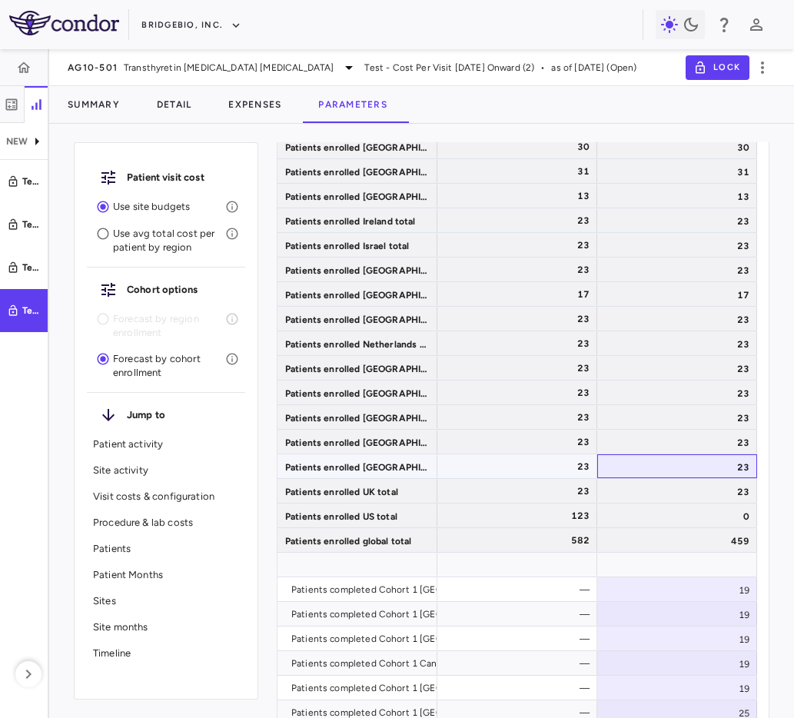
click at [635, 465] on div "23" at bounding box center [677, 466] width 160 height 24
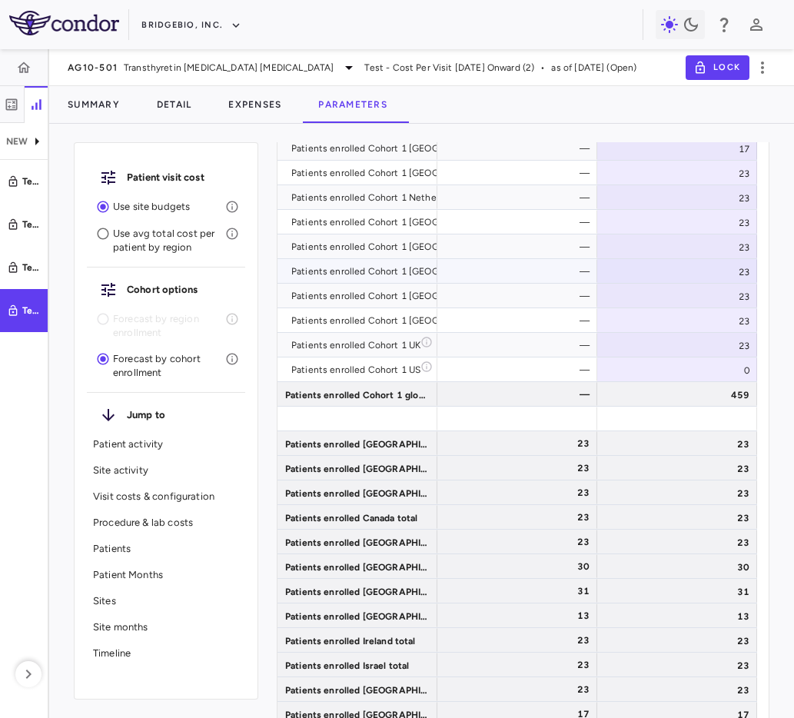
scroll to position [4435, 0]
click at [567, 317] on div "—" at bounding box center [520, 320] width 138 height 25
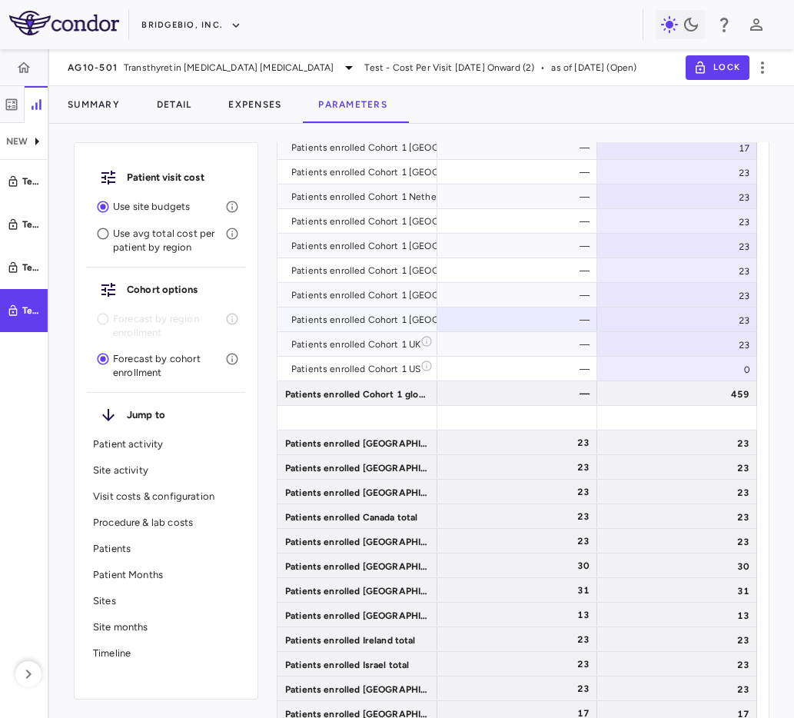
click at [687, 321] on div "23" at bounding box center [677, 320] width 160 height 24
click at [687, 321] on input "**" at bounding box center [707, 321] width 98 height 15
type input "**"
click at [705, 316] on div "23" at bounding box center [677, 320] width 160 height 24
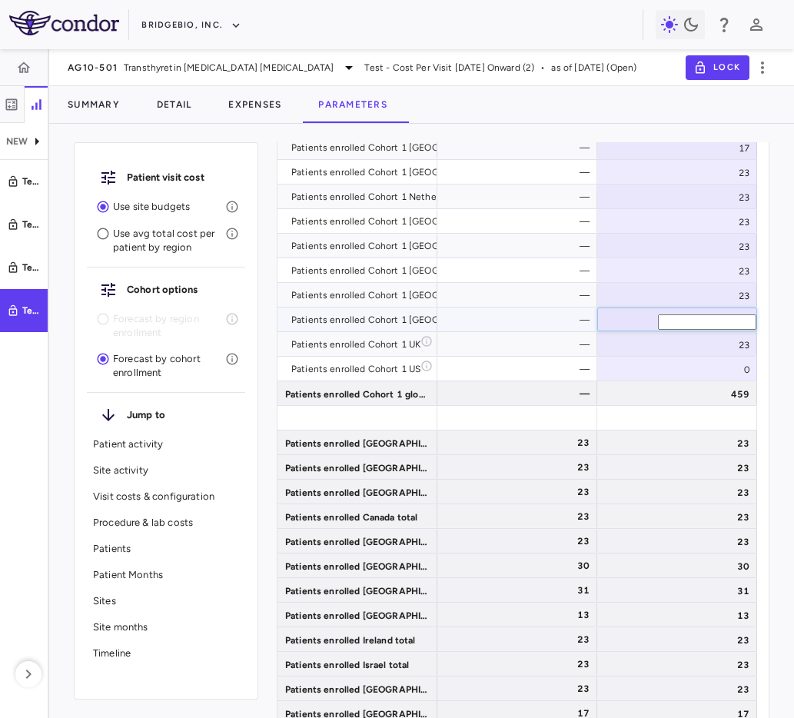
click at [705, 316] on input "**" at bounding box center [707, 321] width 98 height 15
type input "**"
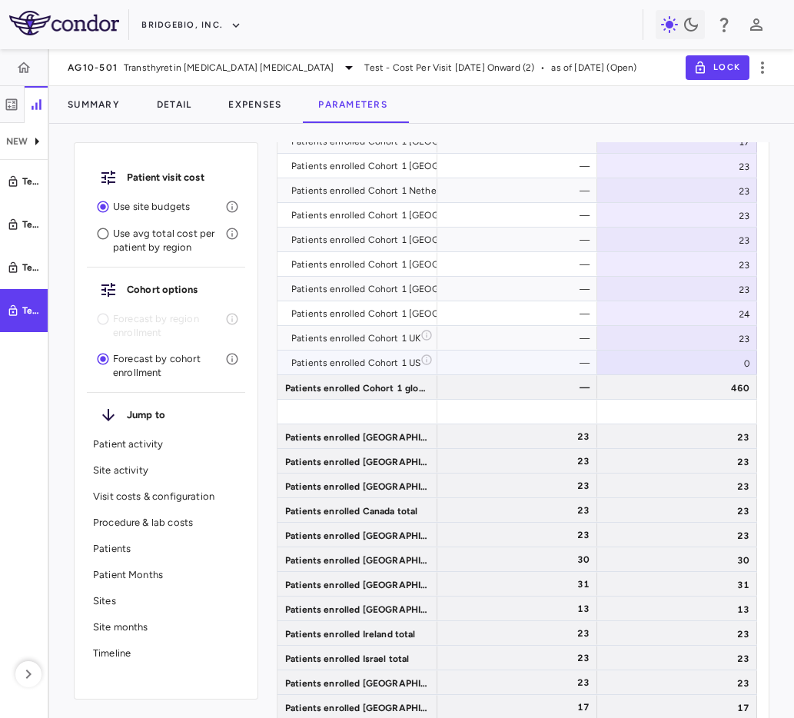
scroll to position [4423, 0]
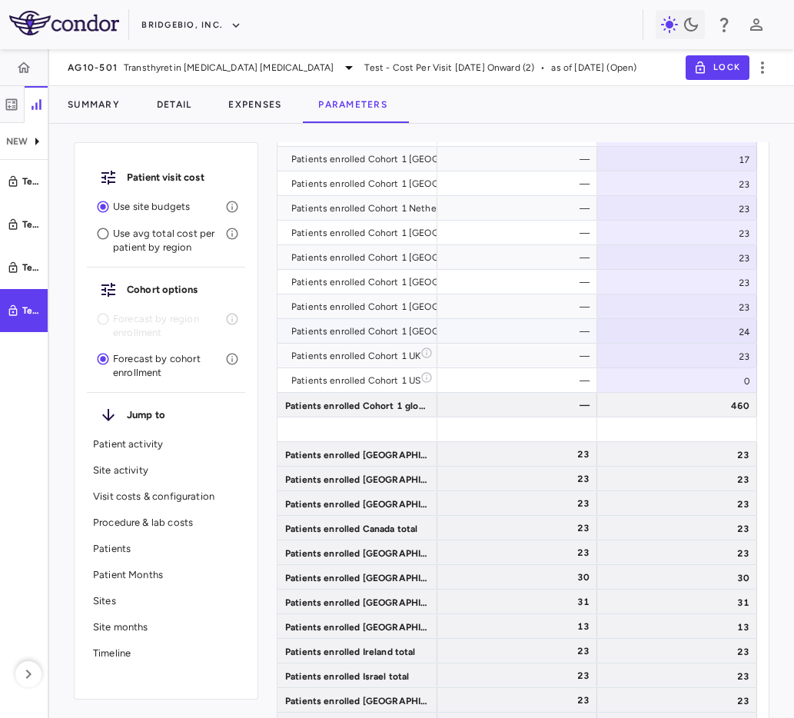
click at [705, 325] on div "24" at bounding box center [677, 331] width 160 height 24
click at [705, 326] on input "**" at bounding box center [707, 333] width 98 height 15
type input "**"
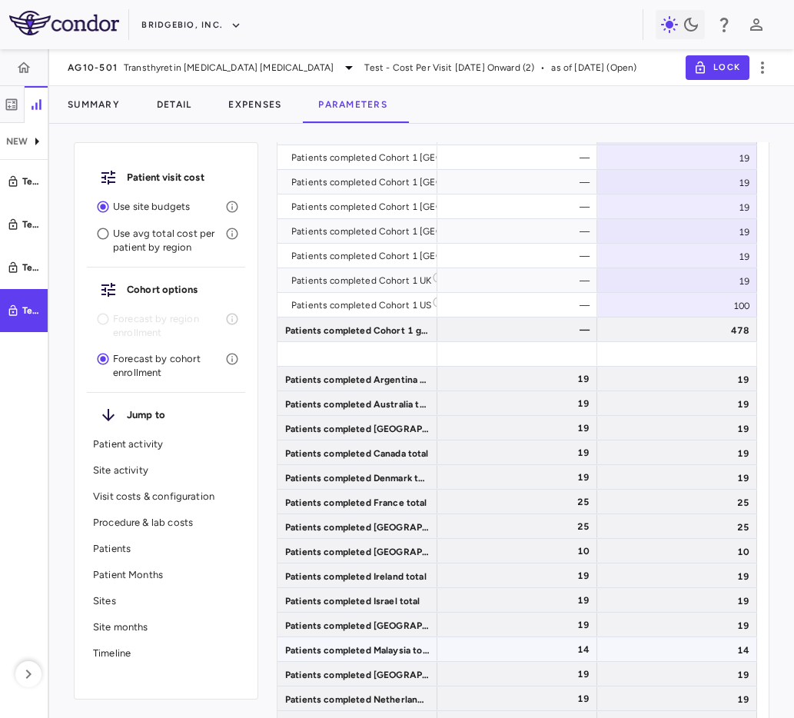
scroll to position [5595, 0]
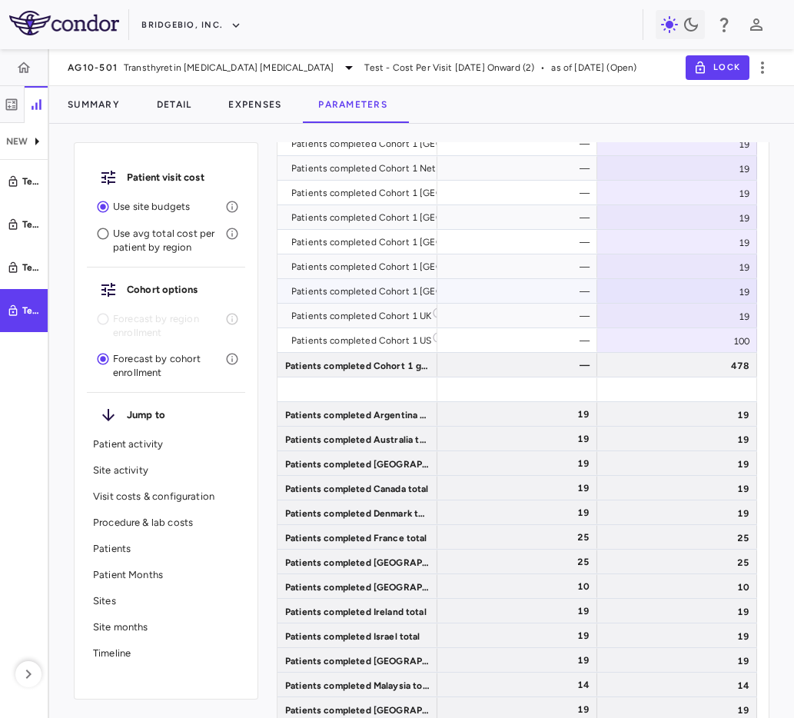
click at [595, 291] on div "—" at bounding box center [517, 291] width 160 height 24
click at [663, 289] on div "19" at bounding box center [677, 291] width 160 height 24
click at [673, 290] on input "**" at bounding box center [707, 293] width 98 height 15
type input "**"
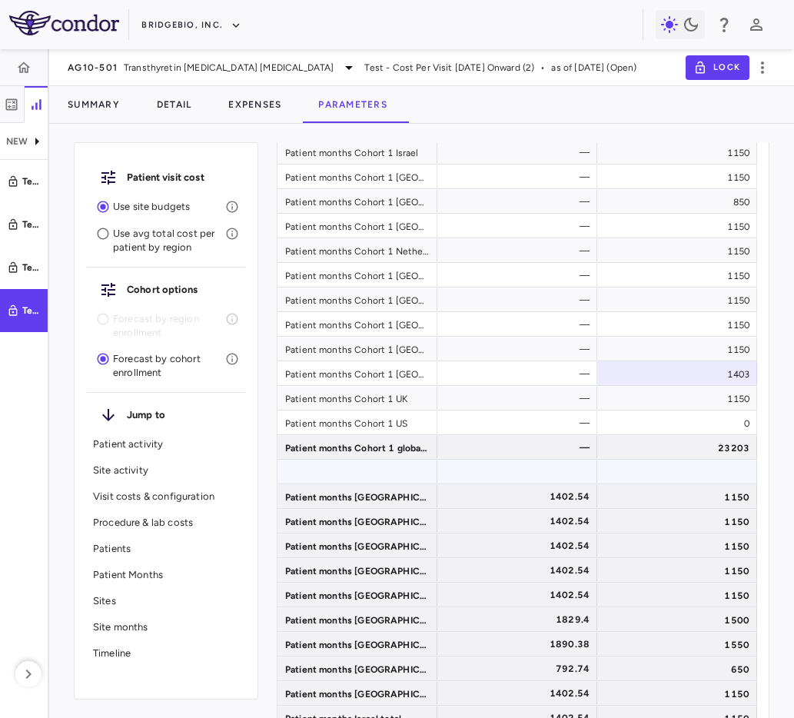
scroll to position [6788, 0]
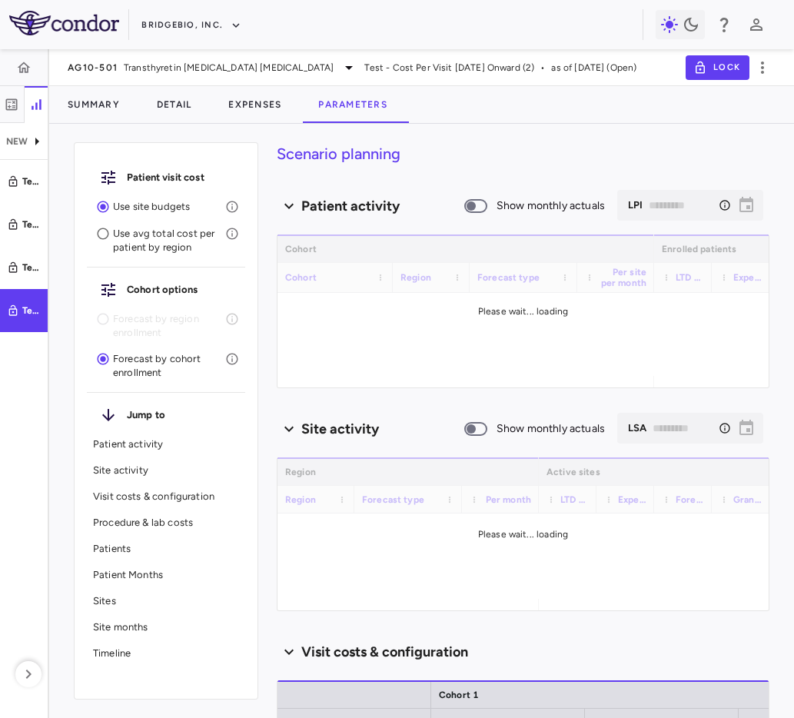
click at [129, 570] on p "Patient Months" at bounding box center [166, 575] width 146 height 14
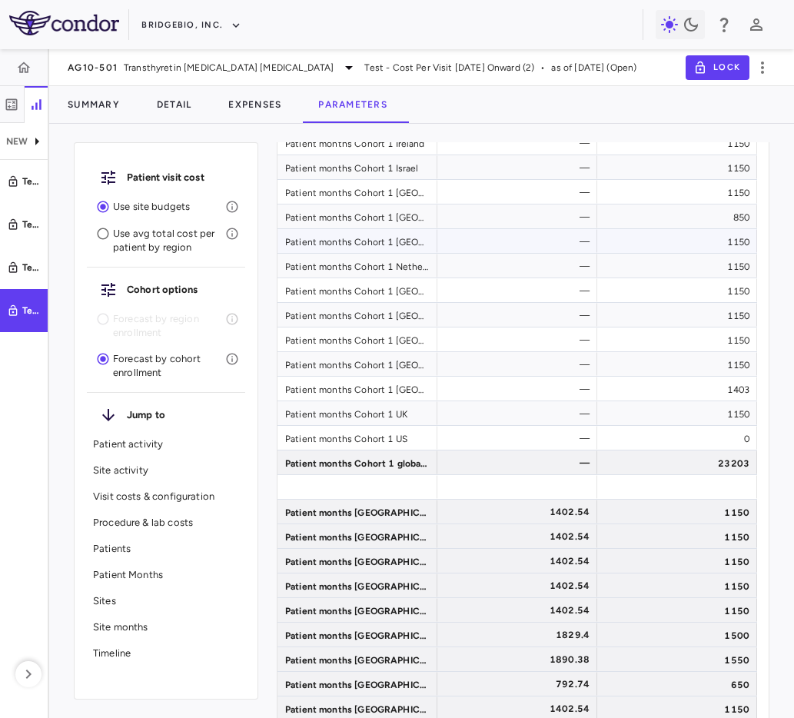
scroll to position [5395, 0]
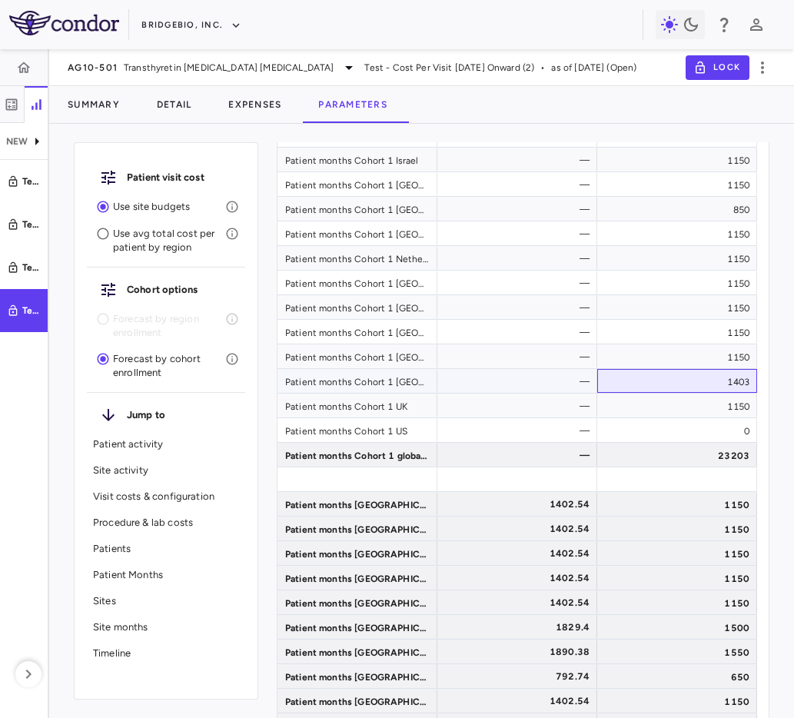
click at [703, 386] on div "1403" at bounding box center [677, 381] width 160 height 24
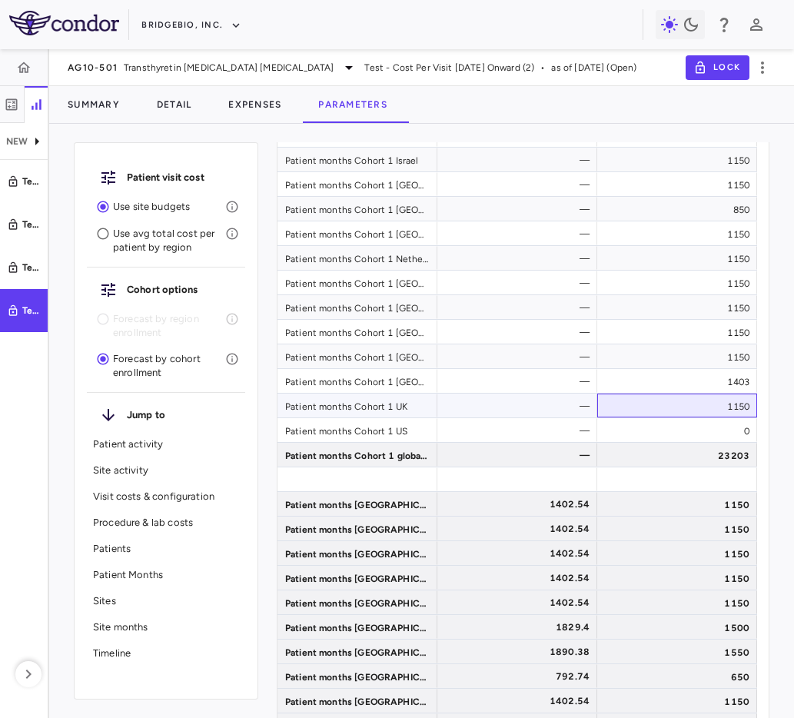
click at [684, 415] on div "1150" at bounding box center [677, 406] width 160 height 24
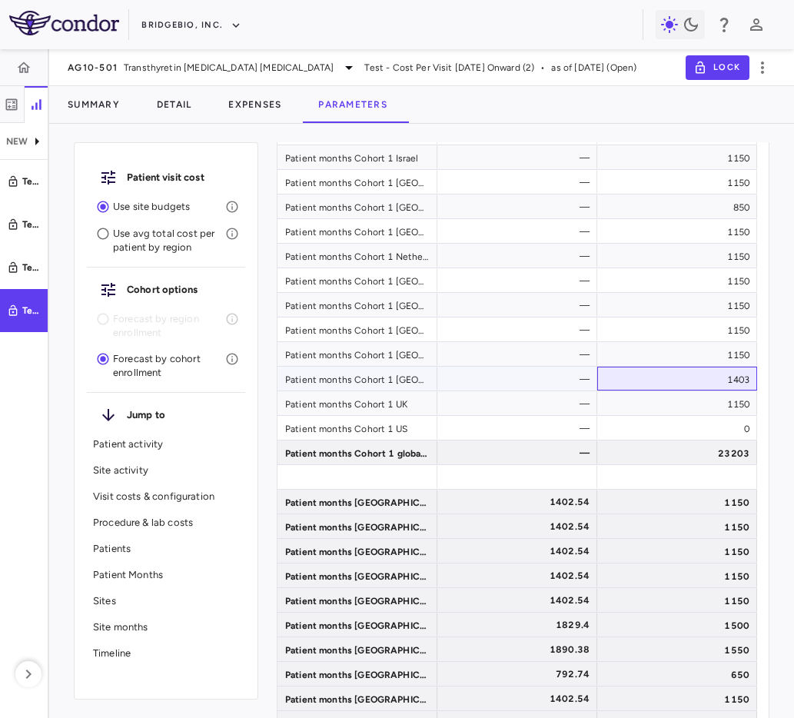
click at [727, 367] on div "1403" at bounding box center [677, 379] width 160 height 24
type input "********"
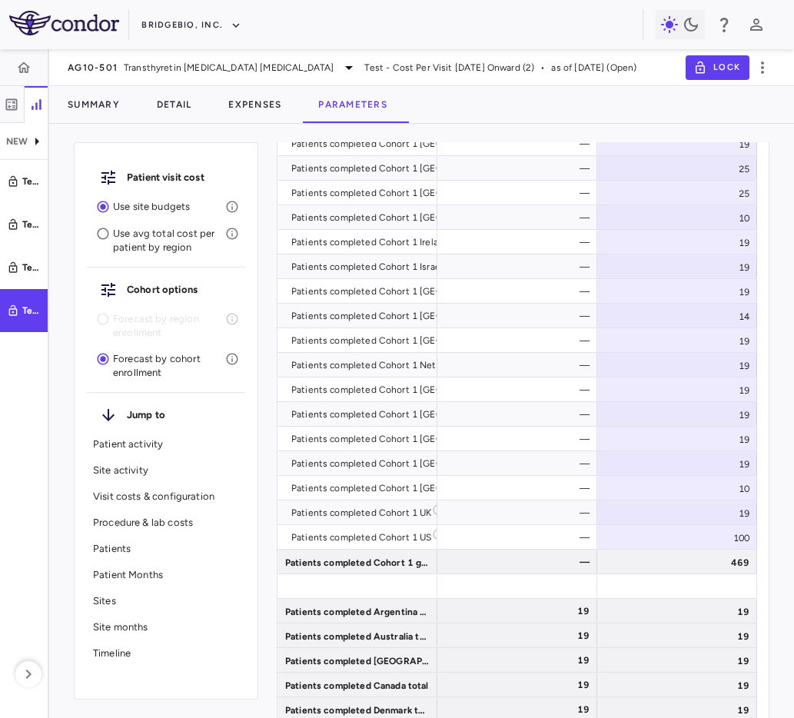
scroll to position [6787, 0]
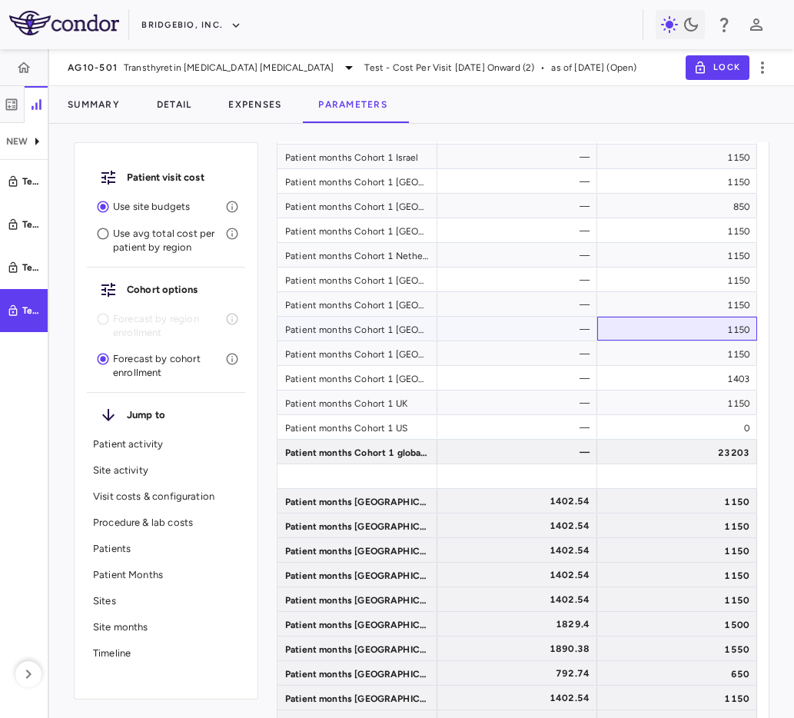
click at [733, 334] on div "1150" at bounding box center [677, 329] width 160 height 24
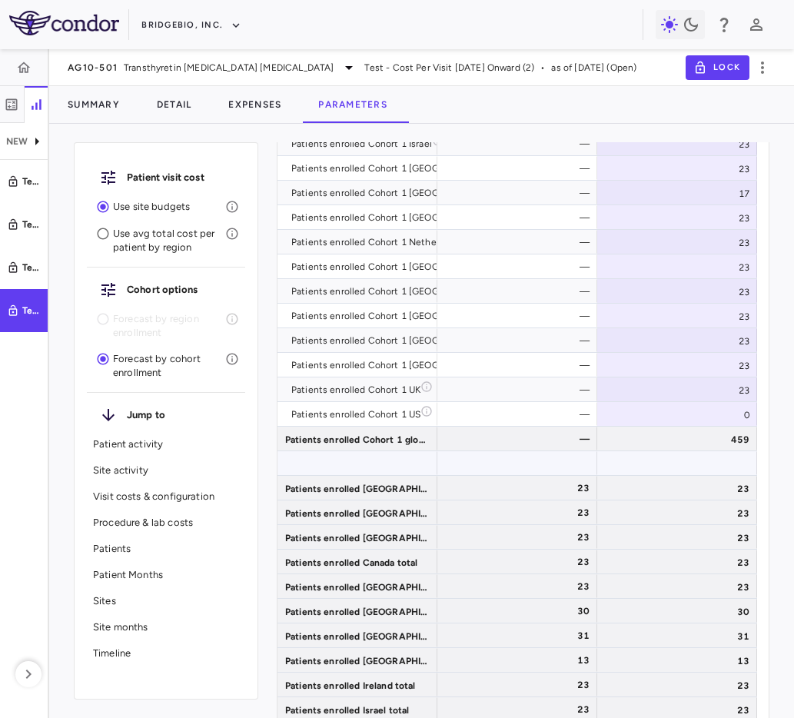
scroll to position [4316, 0]
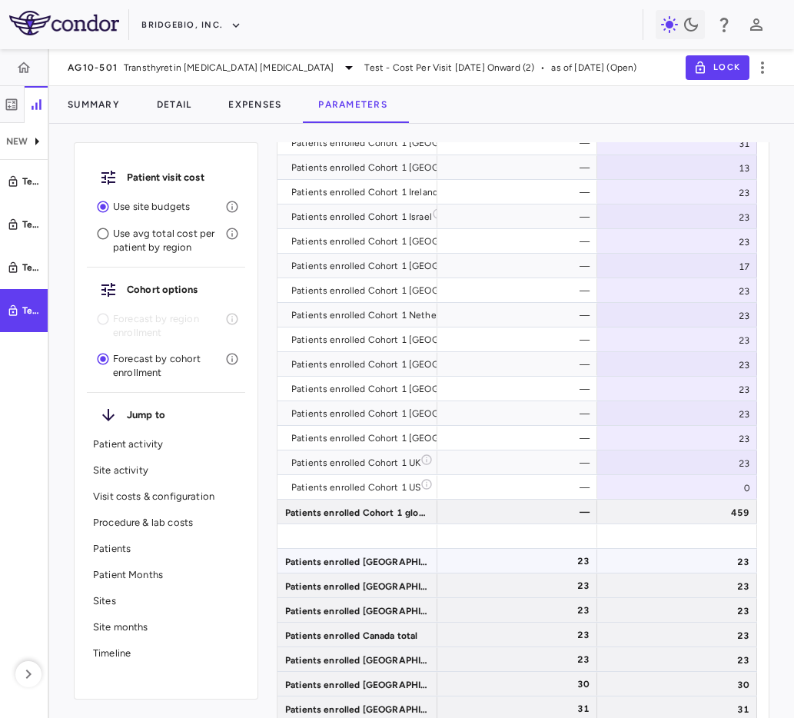
click at [497, 557] on div "23" at bounding box center [520, 561] width 138 height 25
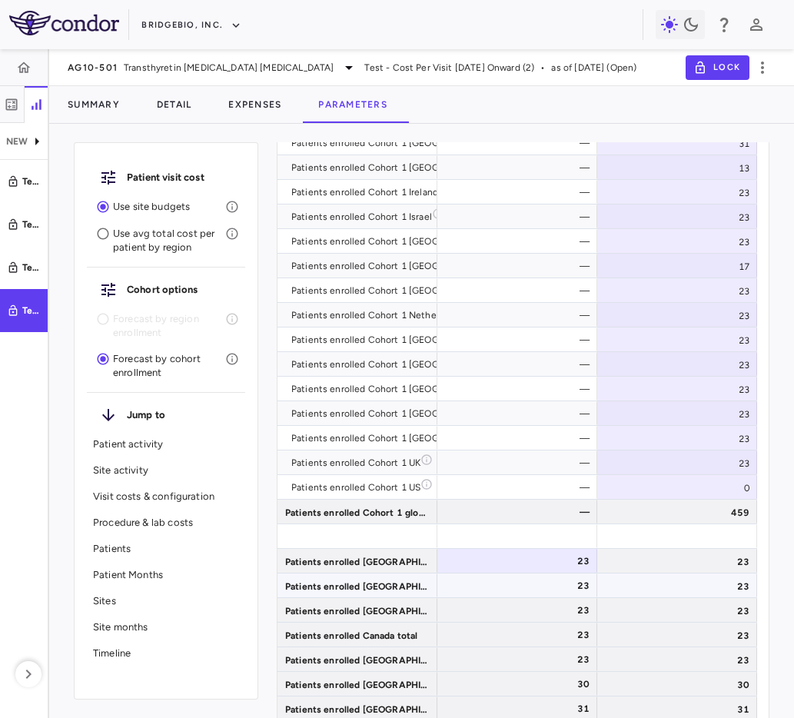
drag, startPoint x: 517, startPoint y: 592, endPoint x: 516, endPoint y: 606, distance: 13.9
click at [516, 598] on div "Patients screened Cohort 1 Argentina — 28 Patients screened Cohort 1 Australia …" at bounding box center [518, 548] width 480 height 3395
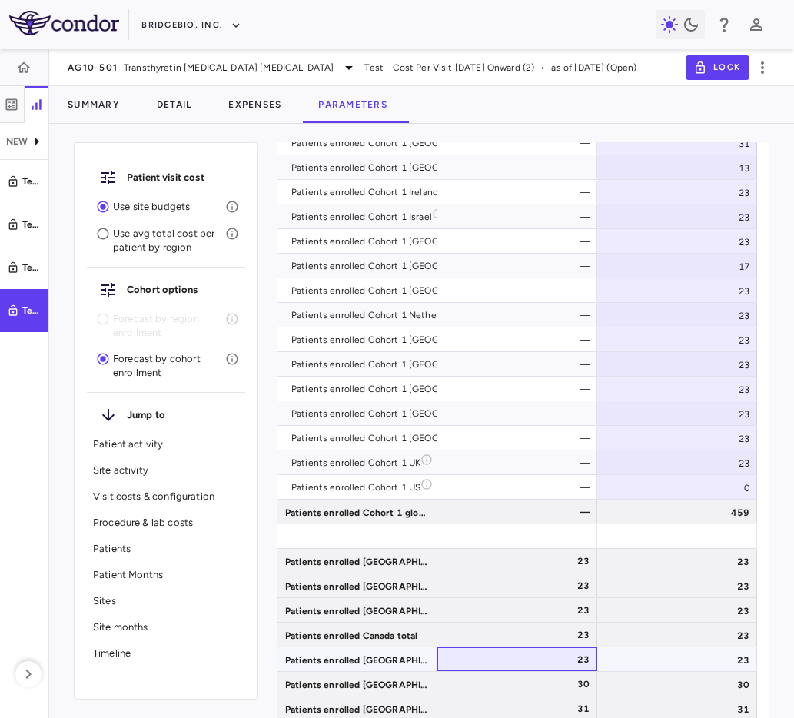
drag, startPoint x: 525, startPoint y: 666, endPoint x: 525, endPoint y: 692, distance: 26.1
click at [525, 668] on div "23" at bounding box center [520, 659] width 138 height 25
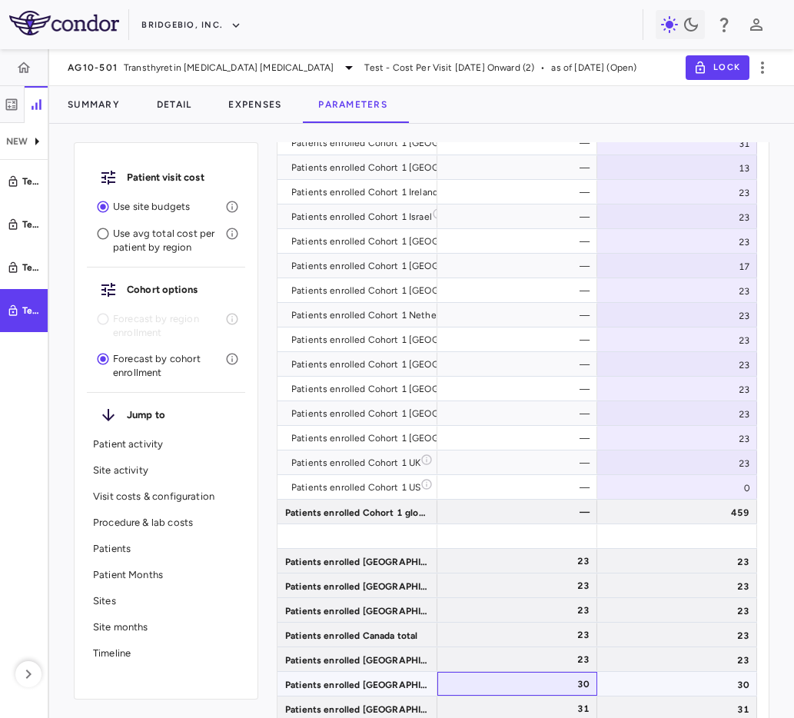
click at [525, 692] on div "30" at bounding box center [520, 684] width 138 height 25
click at [521, 605] on div "23" at bounding box center [520, 610] width 138 height 25
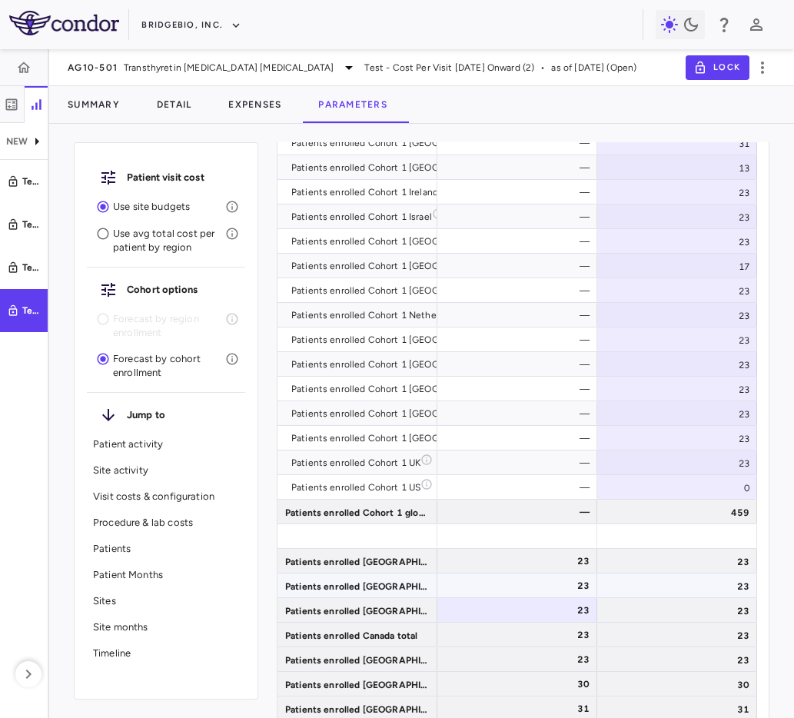
click at [528, 569] on div "23" at bounding box center [520, 561] width 138 height 25
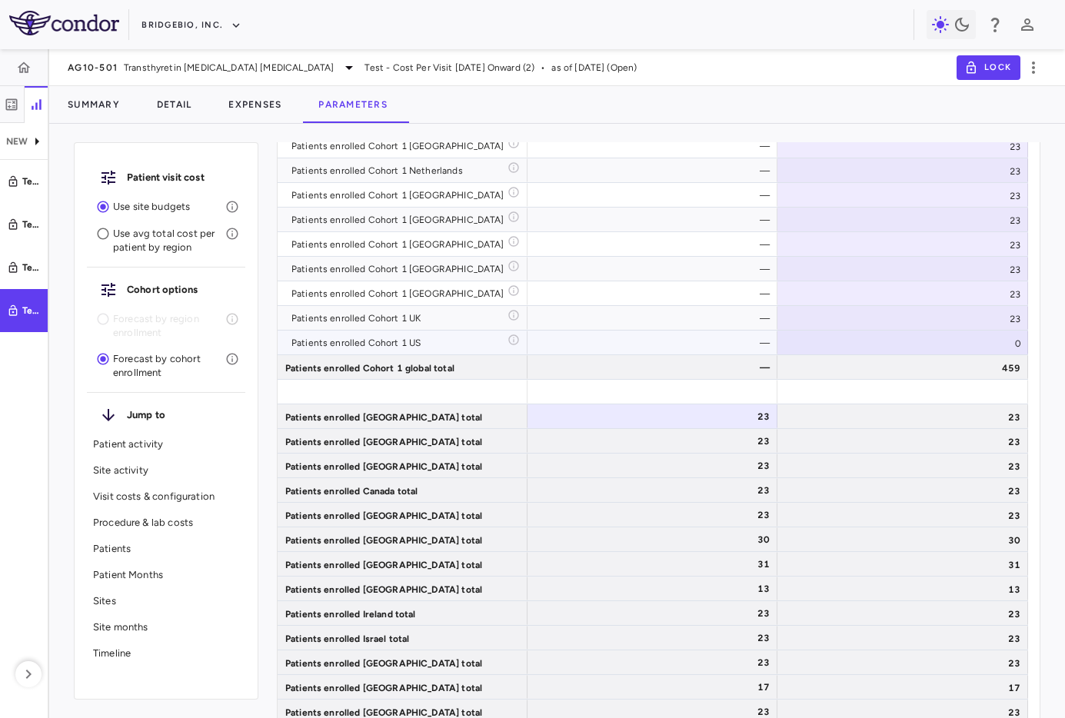
scroll to position [4460, 0]
click at [793, 343] on div "0" at bounding box center [902, 343] width 251 height 24
click at [793, 343] on input "*" at bounding box center [914, 344] width 226 height 25
type input "***"
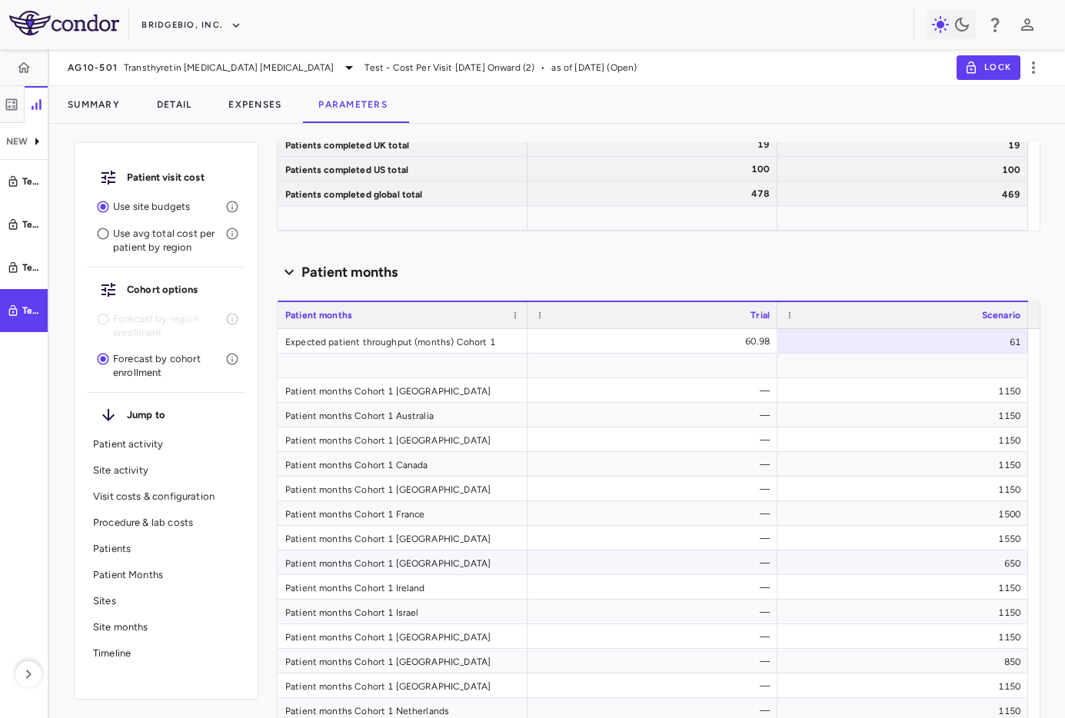
scroll to position [6638, 0]
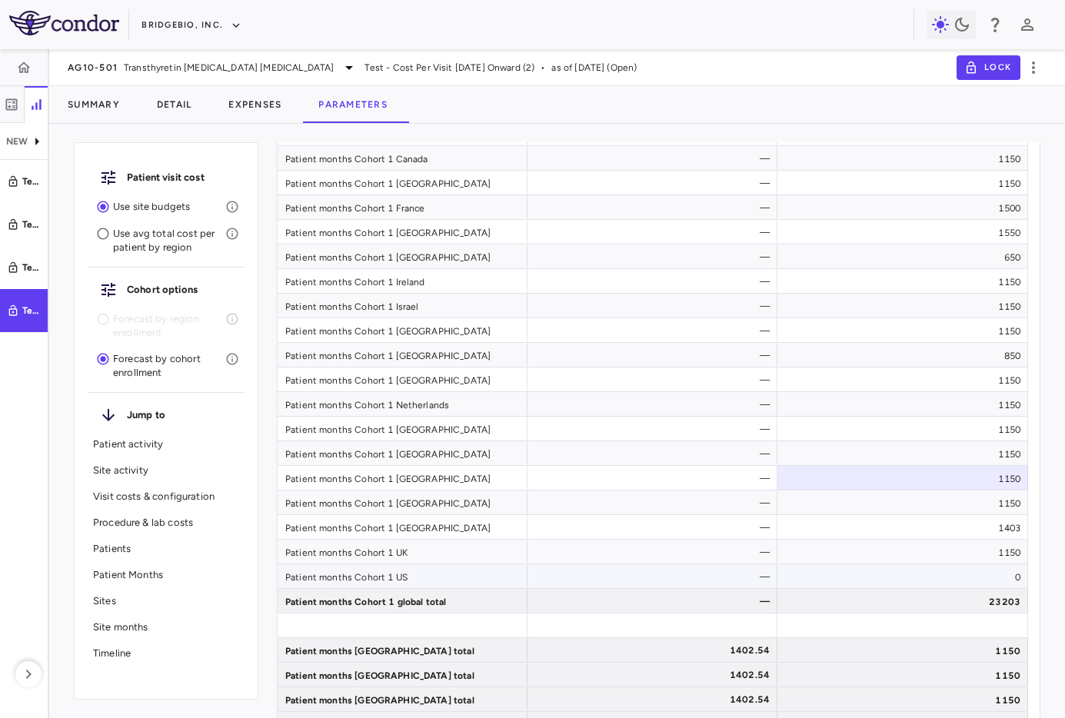
click at [601, 576] on div "—" at bounding box center [655, 576] width 228 height 25
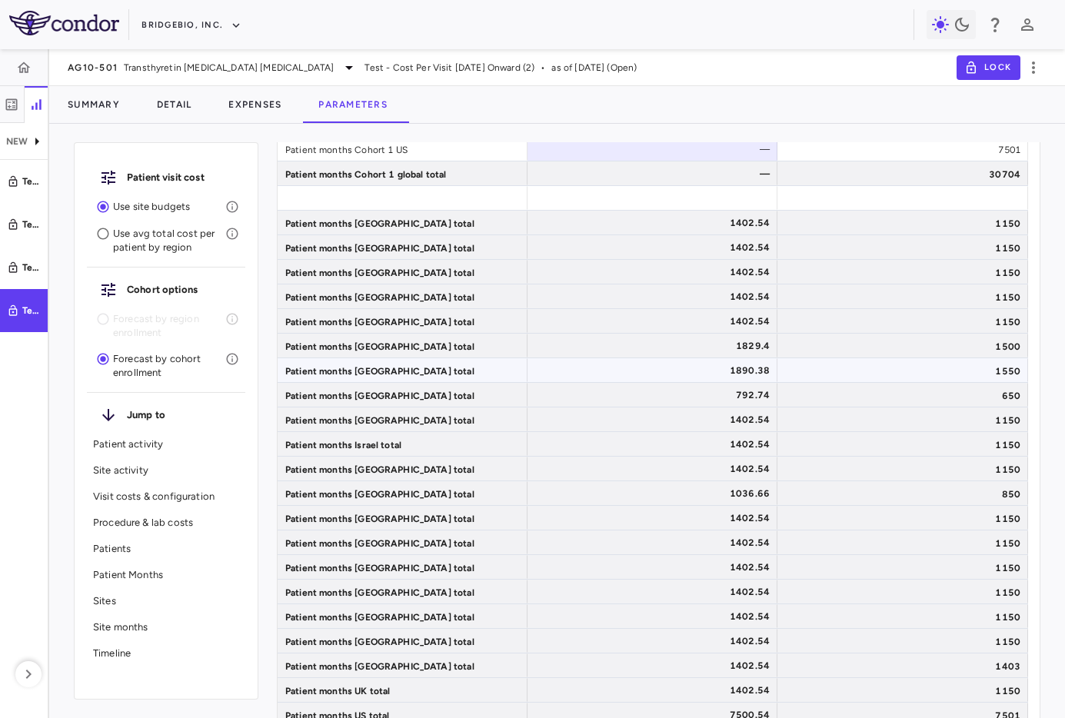
scroll to position [7283, 0]
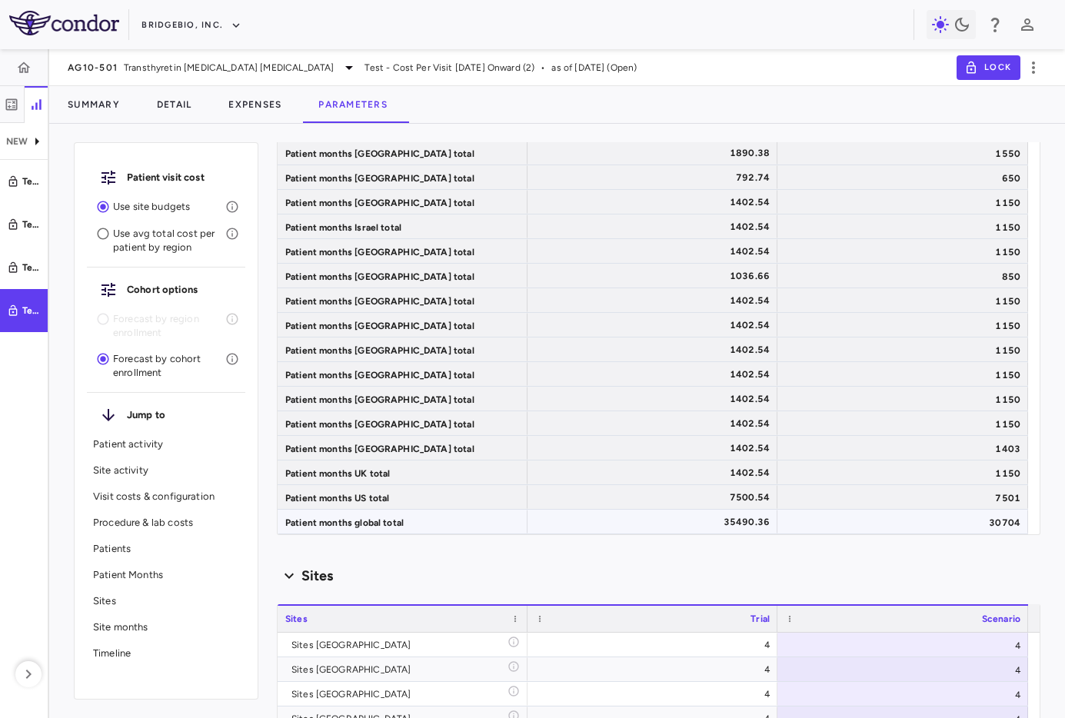
click at [793, 521] on div "30704" at bounding box center [902, 522] width 251 height 24
click at [793, 496] on div "7501" at bounding box center [902, 497] width 251 height 24
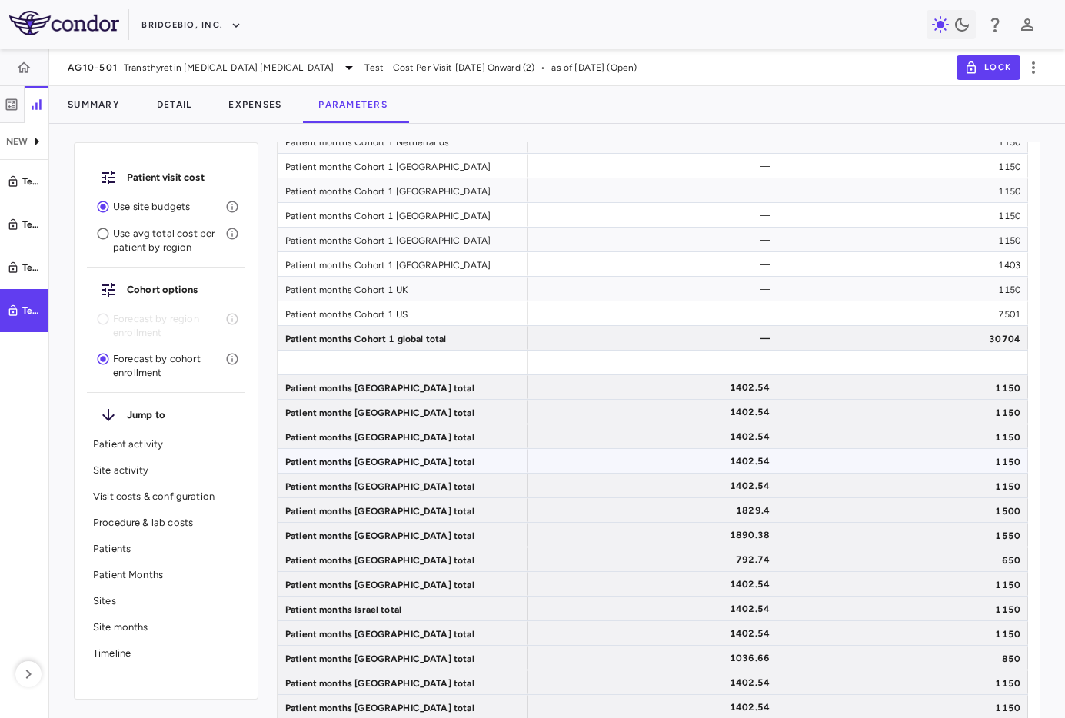
scroll to position [6898, 0]
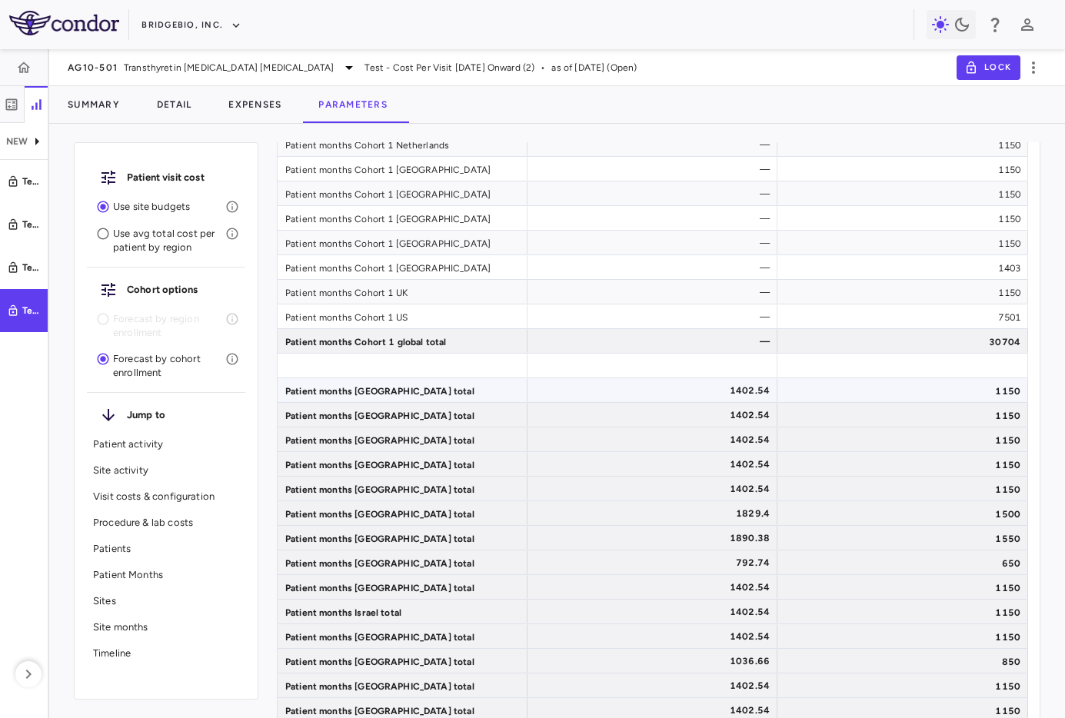
click at [793, 397] on div "1150" at bounding box center [902, 390] width 251 height 24
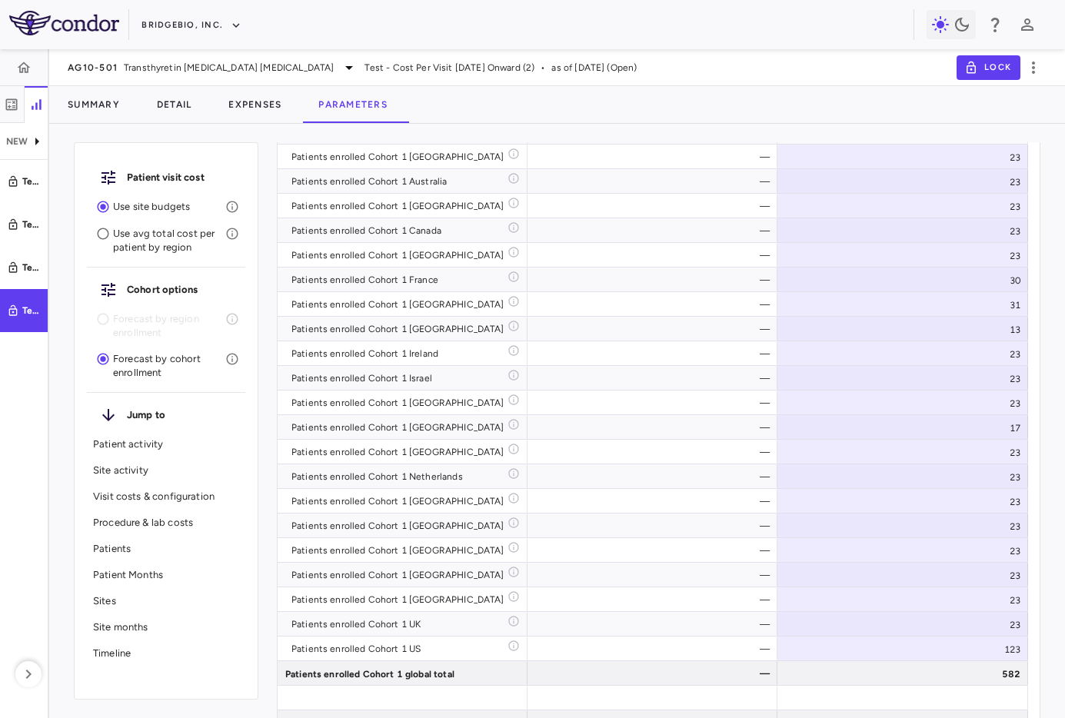
scroll to position [4120, 0]
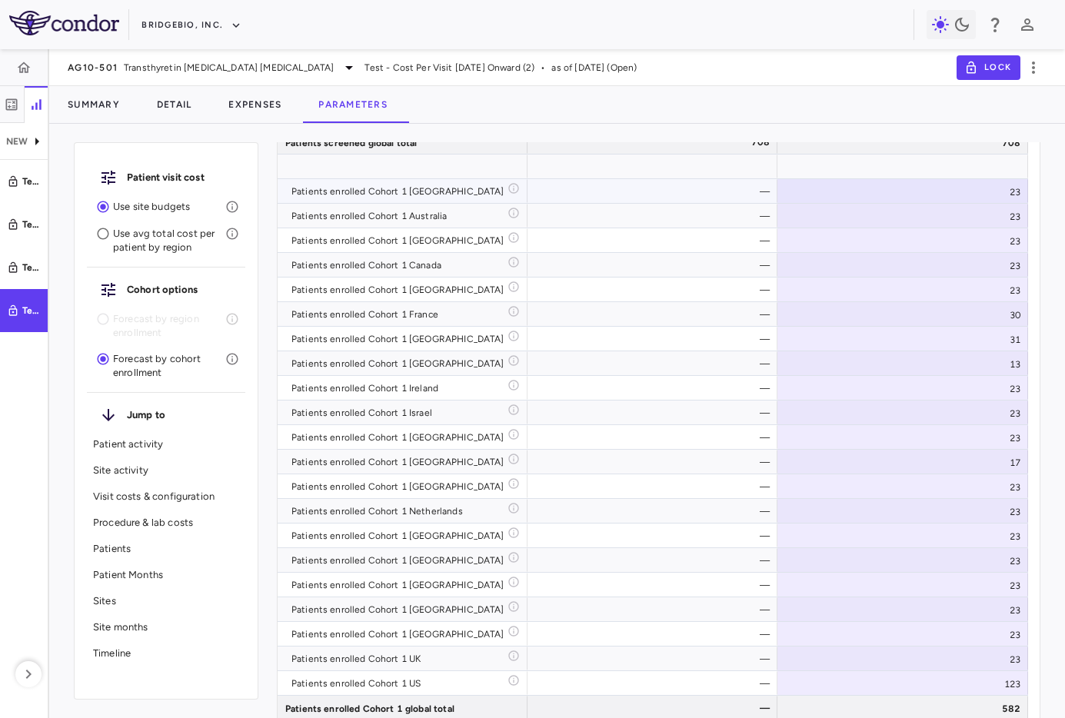
click at [793, 185] on div "23" at bounding box center [902, 191] width 251 height 24
click at [793, 185] on input "**" at bounding box center [914, 192] width 226 height 25
type input "**"
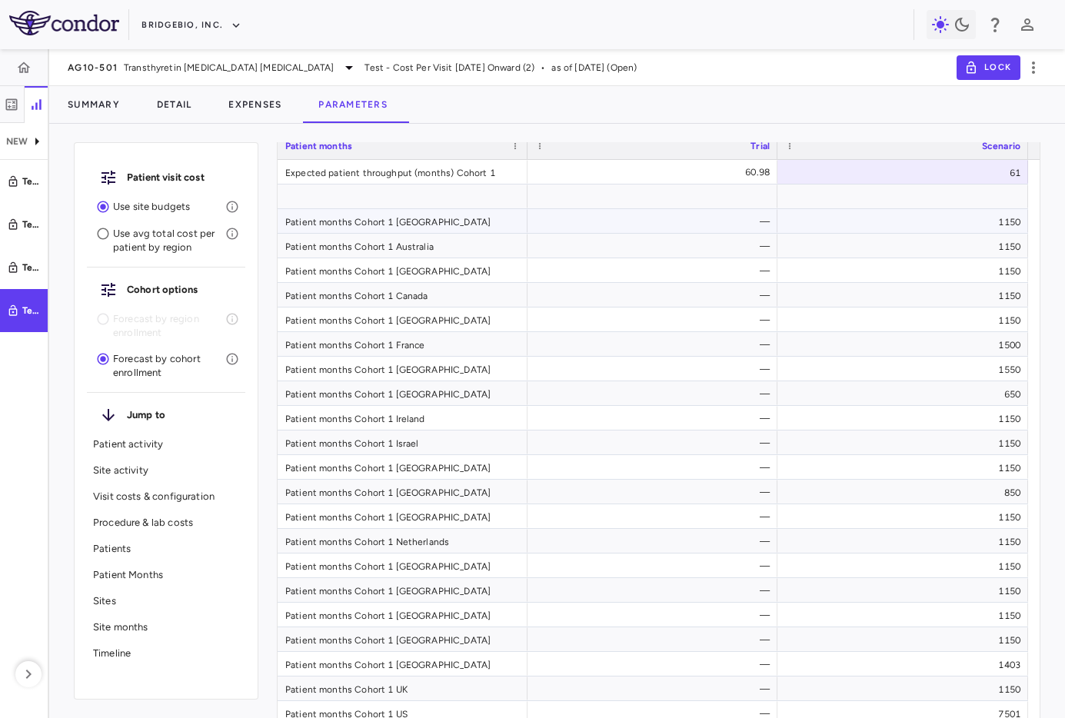
scroll to position [6500, 0]
click at [793, 221] on div "1150" at bounding box center [902, 223] width 251 height 24
click at [793, 252] on div "1150" at bounding box center [902, 247] width 251 height 24
click at [743, 252] on div "—" at bounding box center [655, 247] width 228 height 25
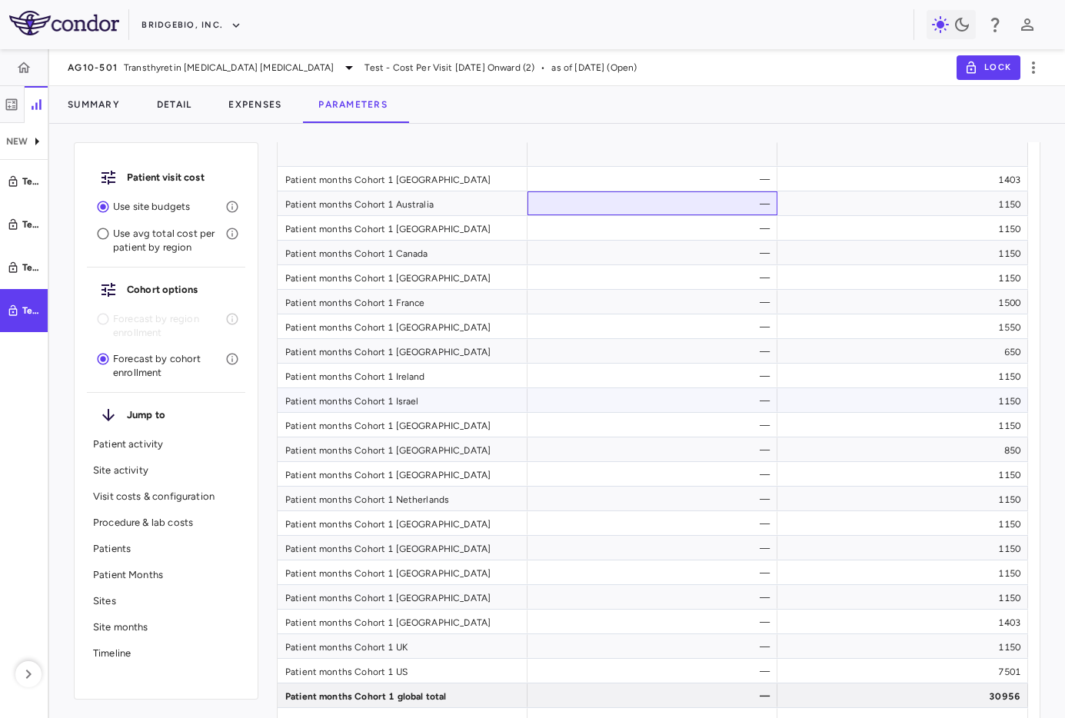
scroll to position [6523, 0]
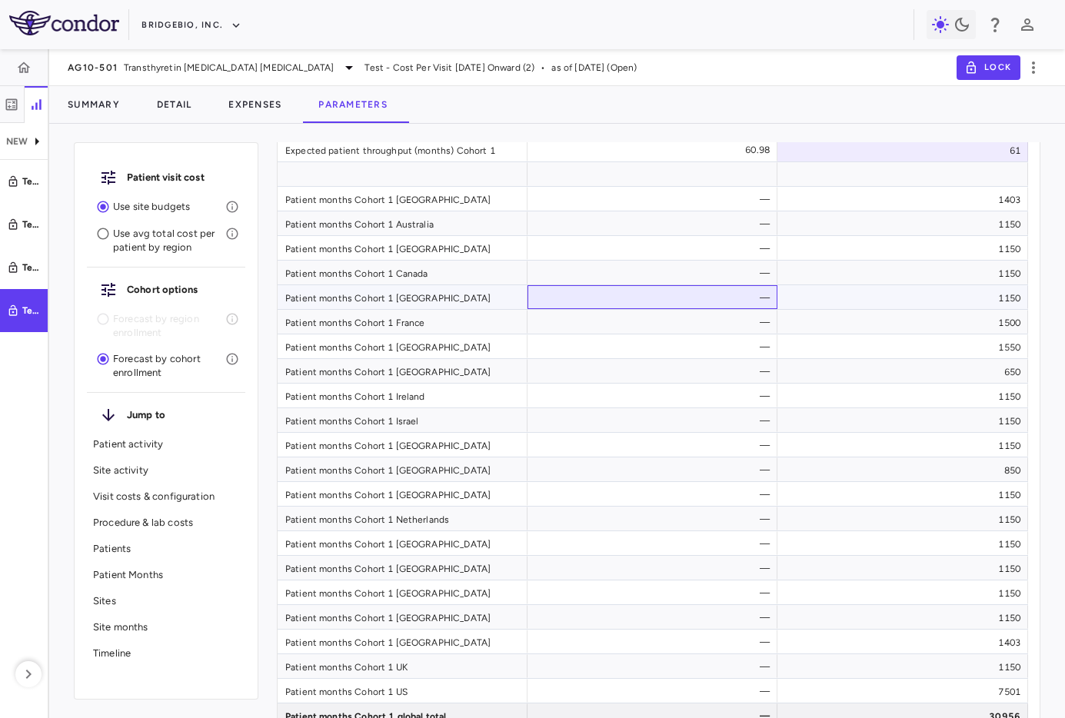
click at [606, 294] on div "—" at bounding box center [655, 297] width 228 height 25
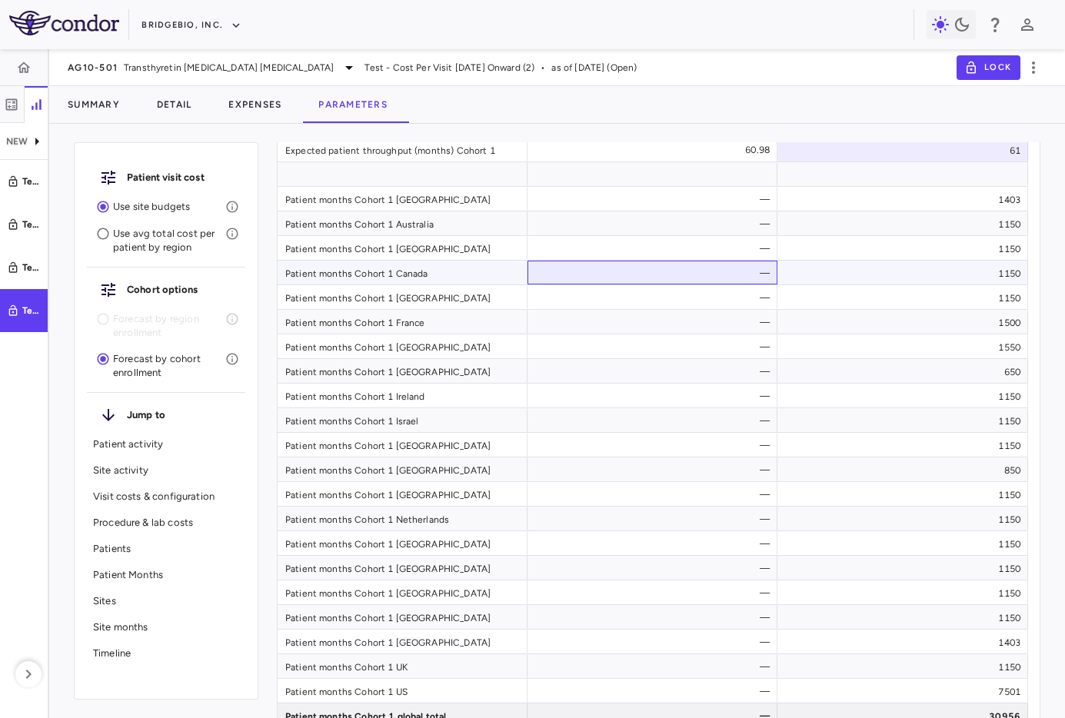
drag, startPoint x: 609, startPoint y: 262, endPoint x: 626, endPoint y: 266, distance: 17.3
click at [608, 262] on div "—" at bounding box center [655, 273] width 228 height 25
click at [550, 238] on div "—" at bounding box center [655, 248] width 228 height 25
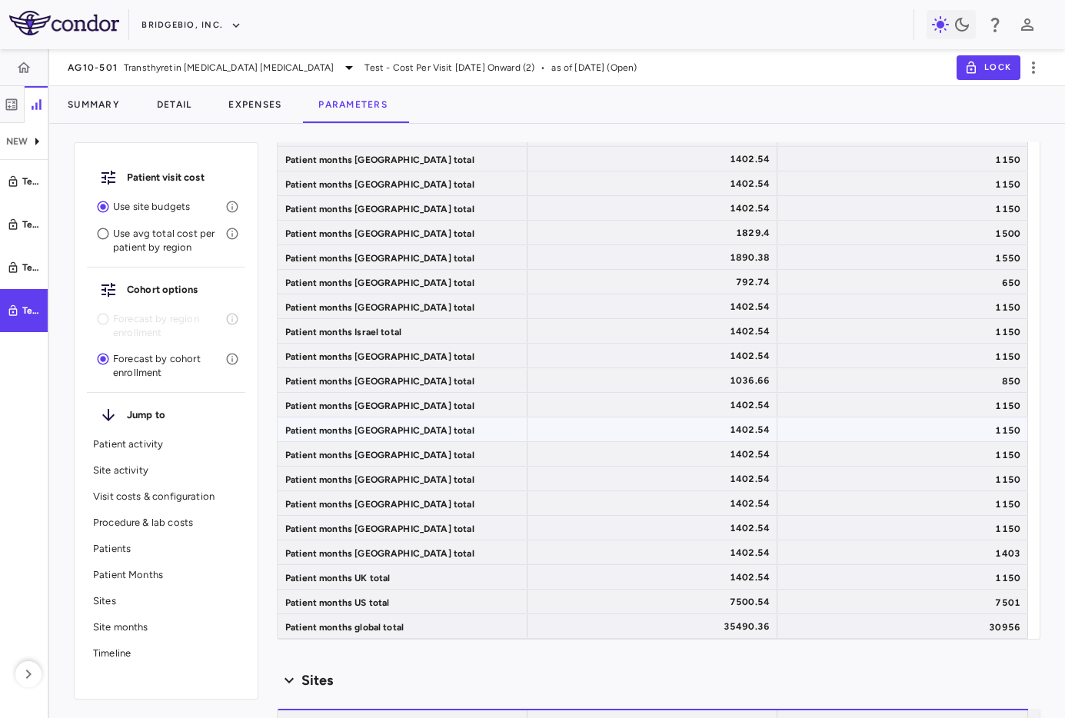
scroll to position [7206, 0]
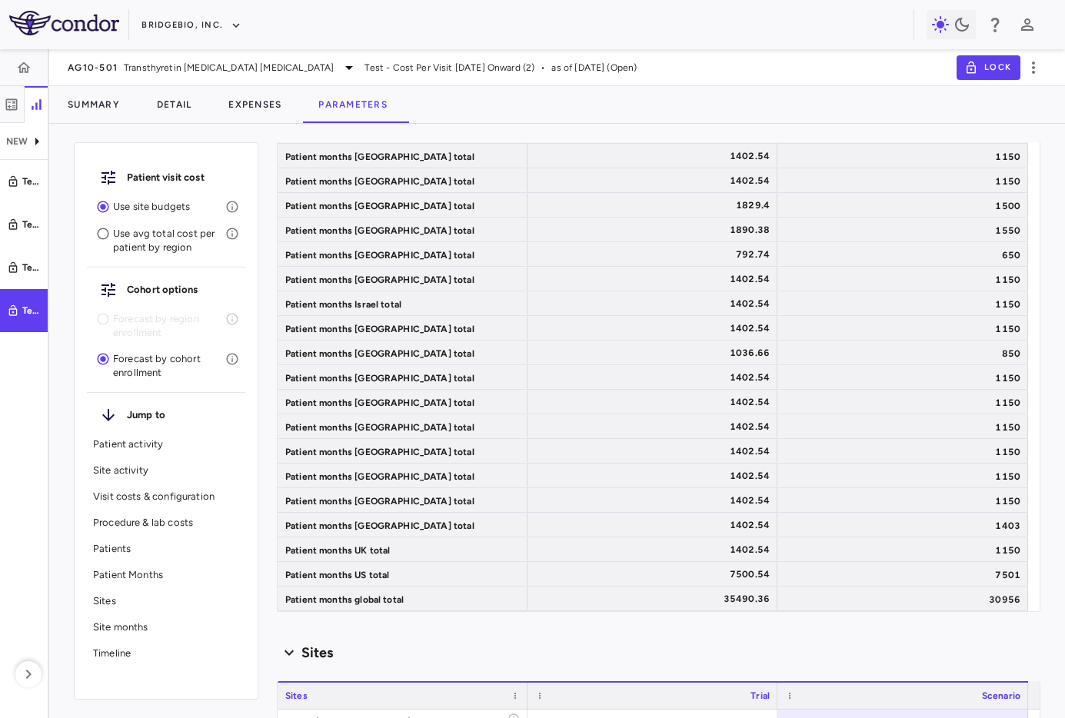
click at [790, 59] on div "AG10-501 Transthyretin Amyloid Cardiomyopathy Test - Cost Per Visit July 2025 O…" at bounding box center [557, 67] width 1016 height 37
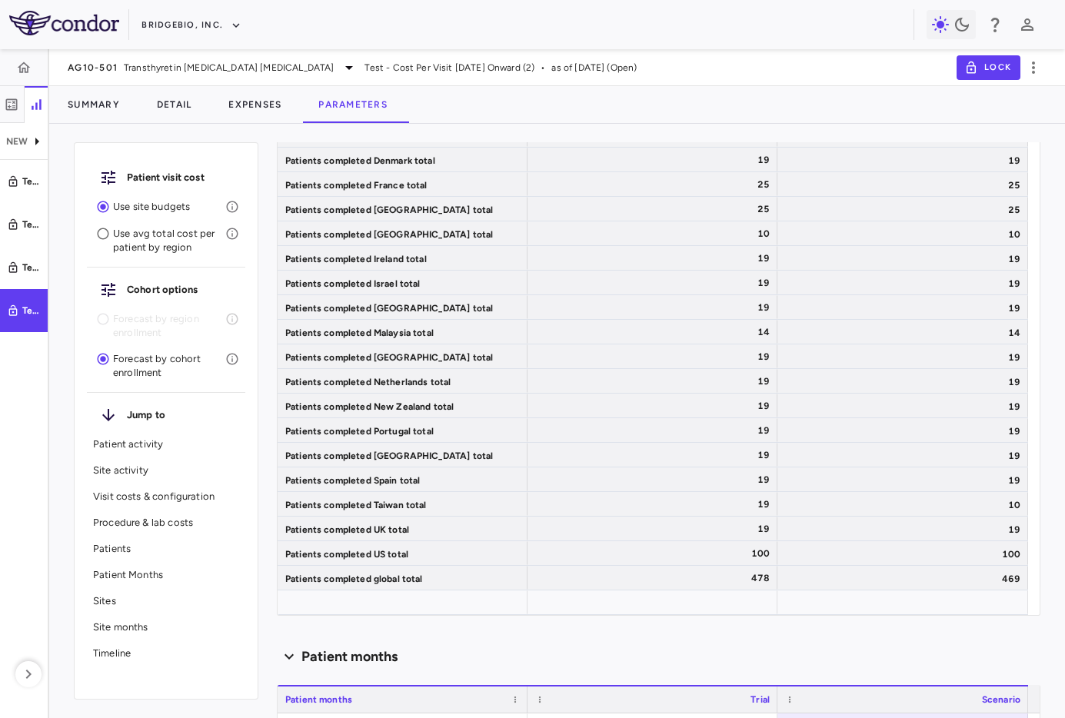
scroll to position [5155, 0]
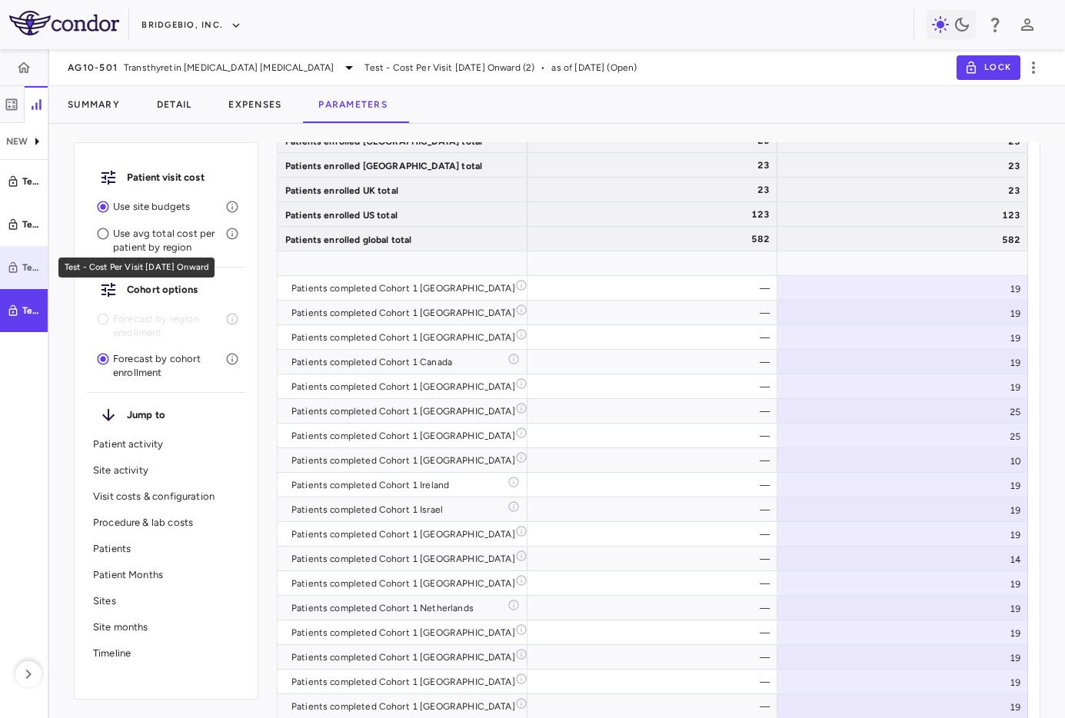
click at [25, 263] on div "Test - Cost Per Visit July 2025 Onward" at bounding box center [31, 268] width 18 height 14
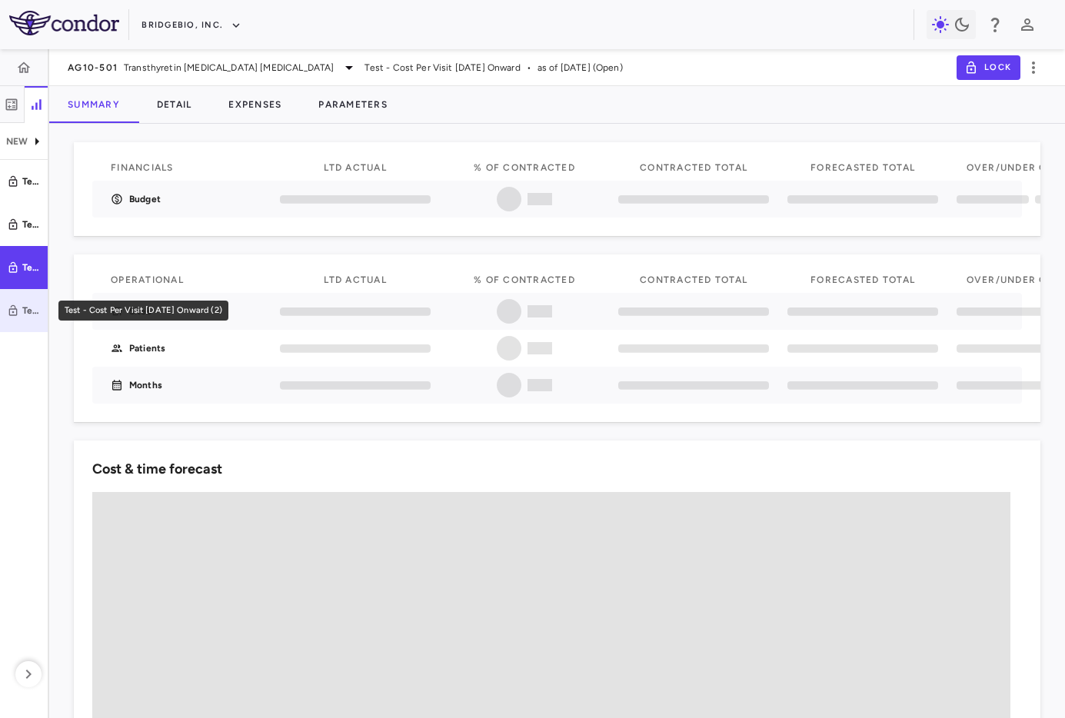
click at [24, 318] on link "Test - Cost Per Visit July 2025 Onward (2)" at bounding box center [24, 310] width 48 height 43
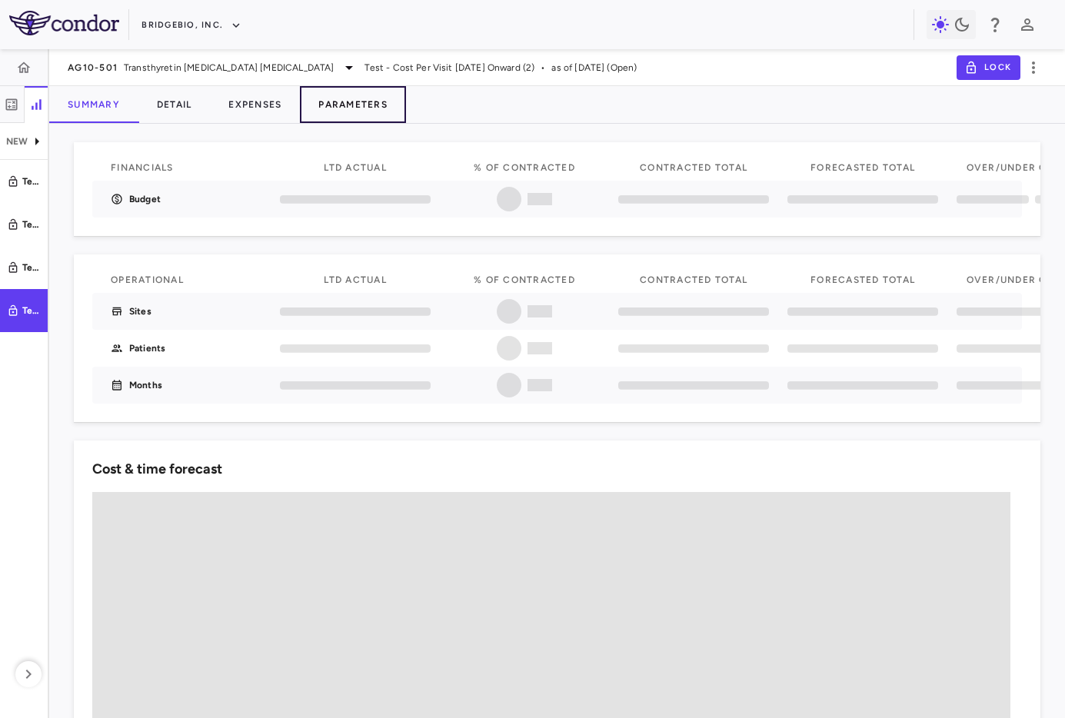
click at [367, 105] on button "Parameters" at bounding box center [353, 104] width 106 height 37
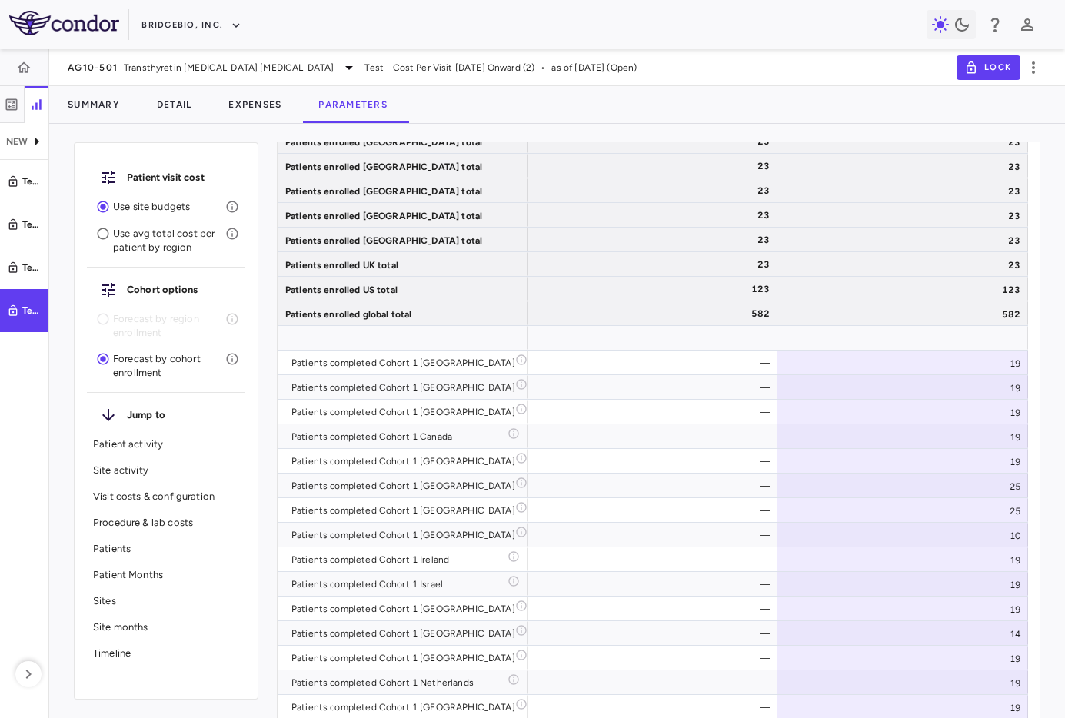
scroll to position [5050, 0]
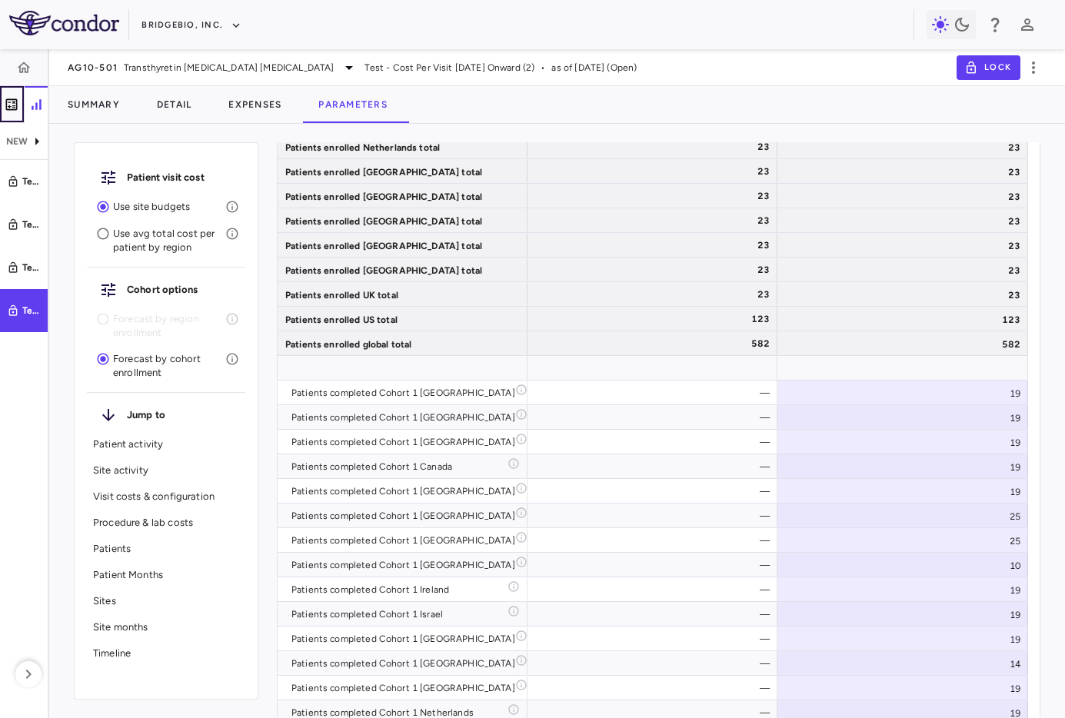
click at [8, 104] on icon "button" at bounding box center [11, 104] width 15 height 15
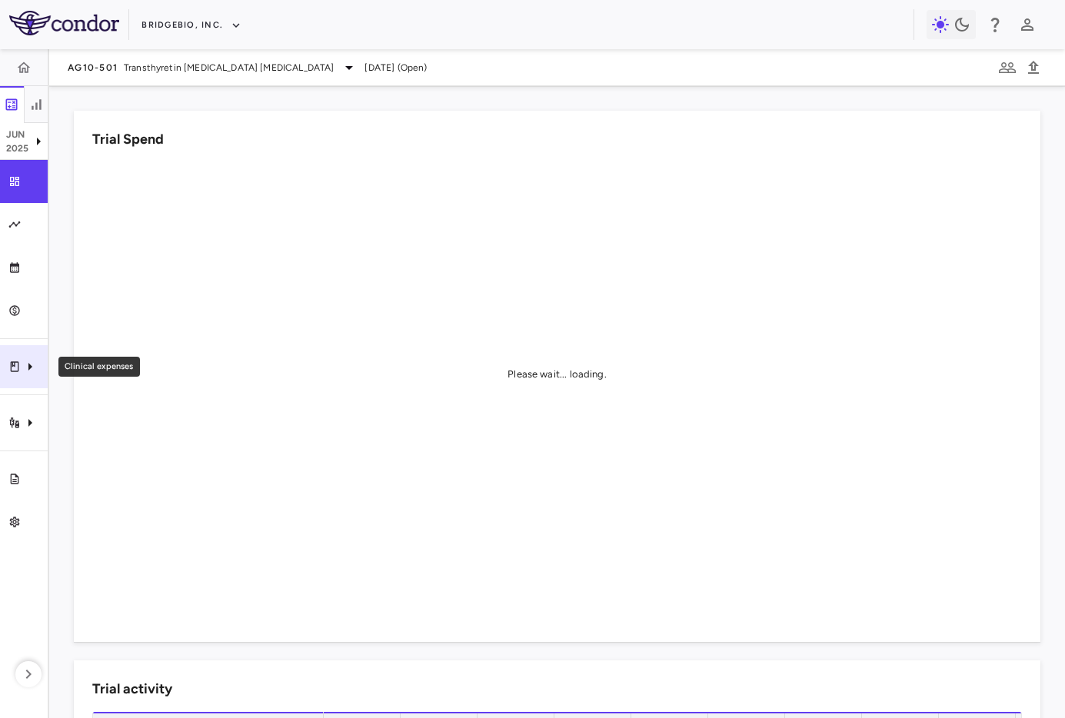
click at [34, 369] on icon "Clinical expenses" at bounding box center [30, 367] width 18 height 18
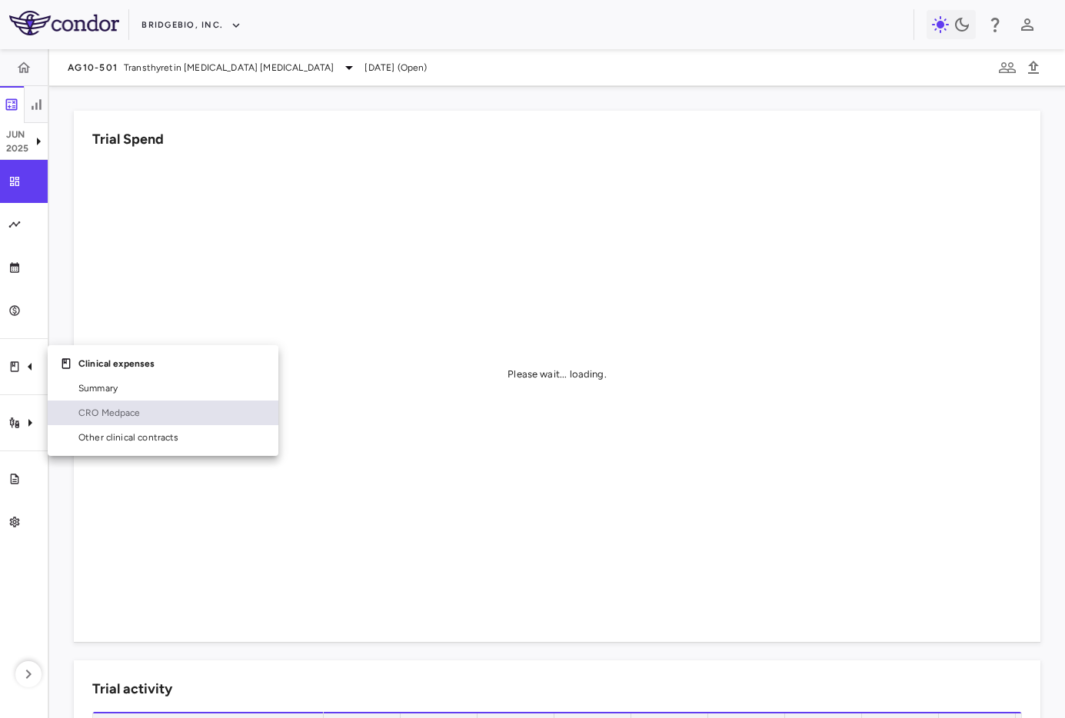
click at [114, 403] on link "CRO Medpace" at bounding box center [163, 413] width 231 height 25
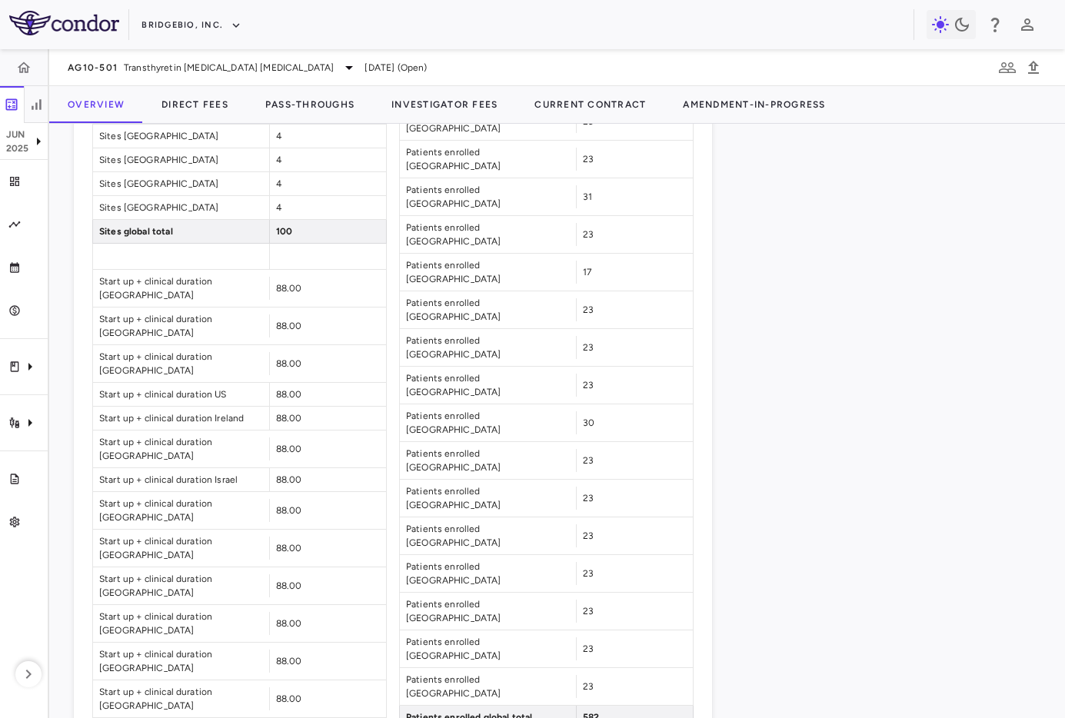
scroll to position [1368, 0]
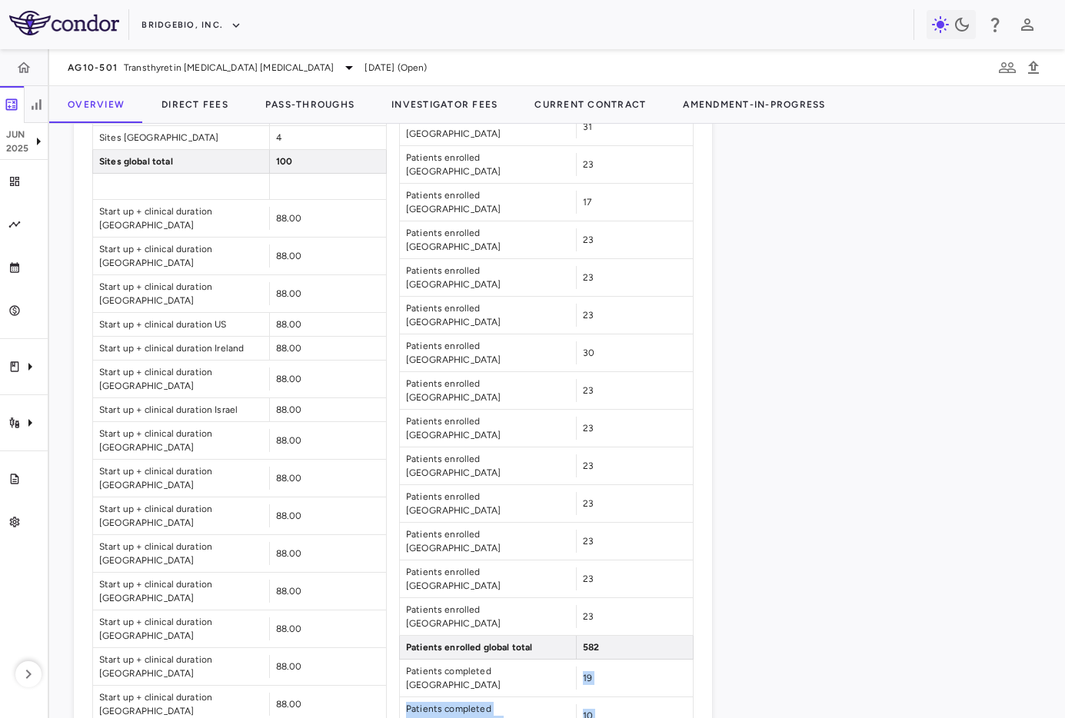
drag, startPoint x: 578, startPoint y: 155, endPoint x: 639, endPoint y: 644, distance: 492.7
click at [639, 644] on div "Patient Enrollment Patients screened South Korea 28 Patients screened Greece 15…" at bounding box center [546, 267] width 294 height 2387
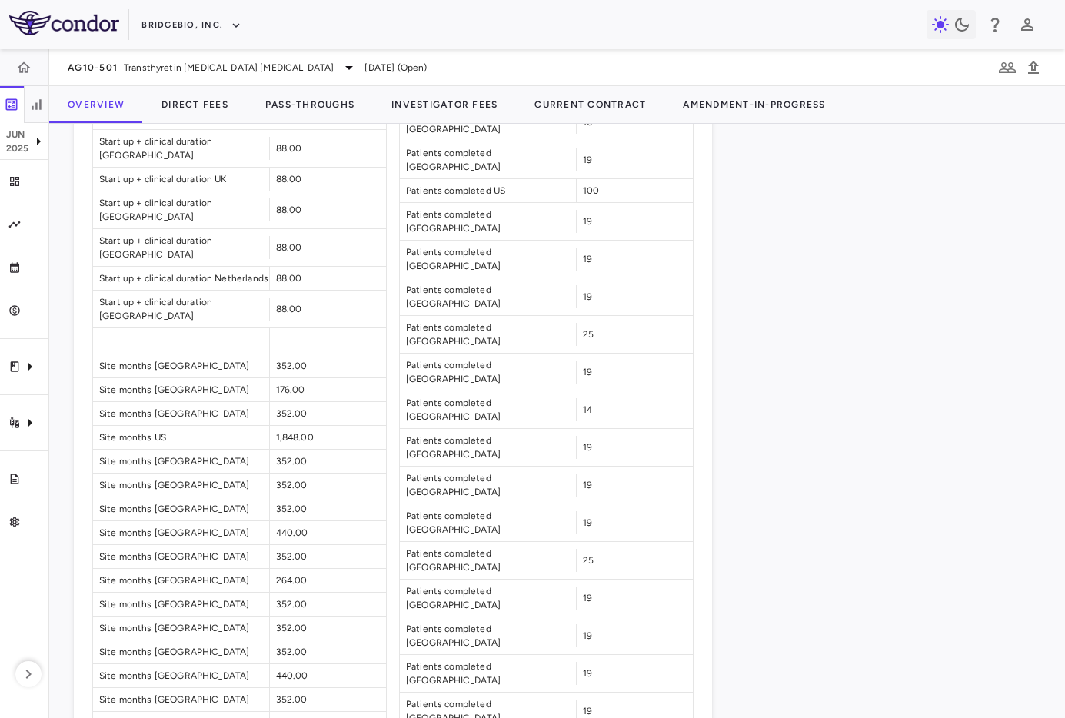
scroll to position [2224, 0]
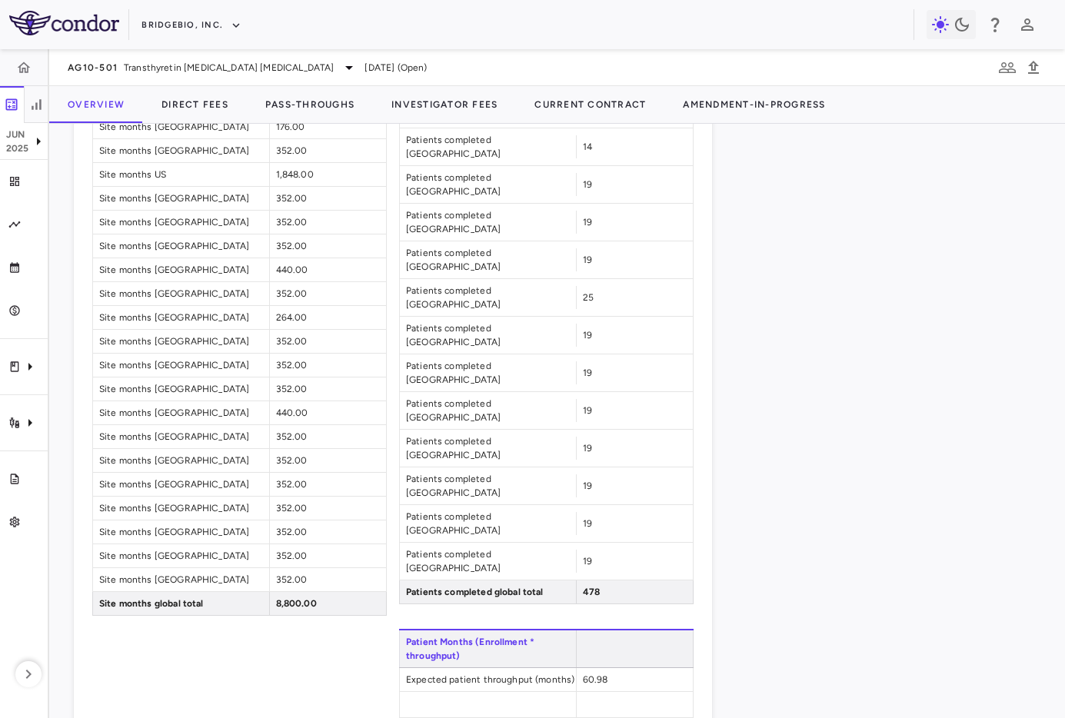
drag, startPoint x: 574, startPoint y: 442, endPoint x: 673, endPoint y: 437, distance: 98.5
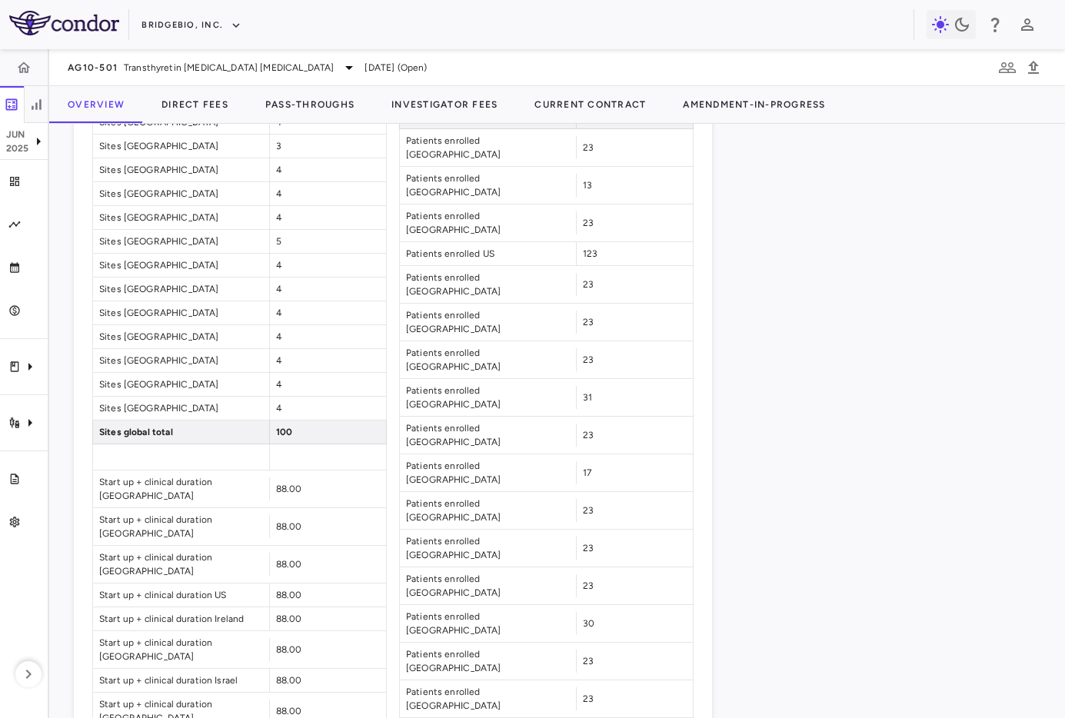
scroll to position [1081, 0]
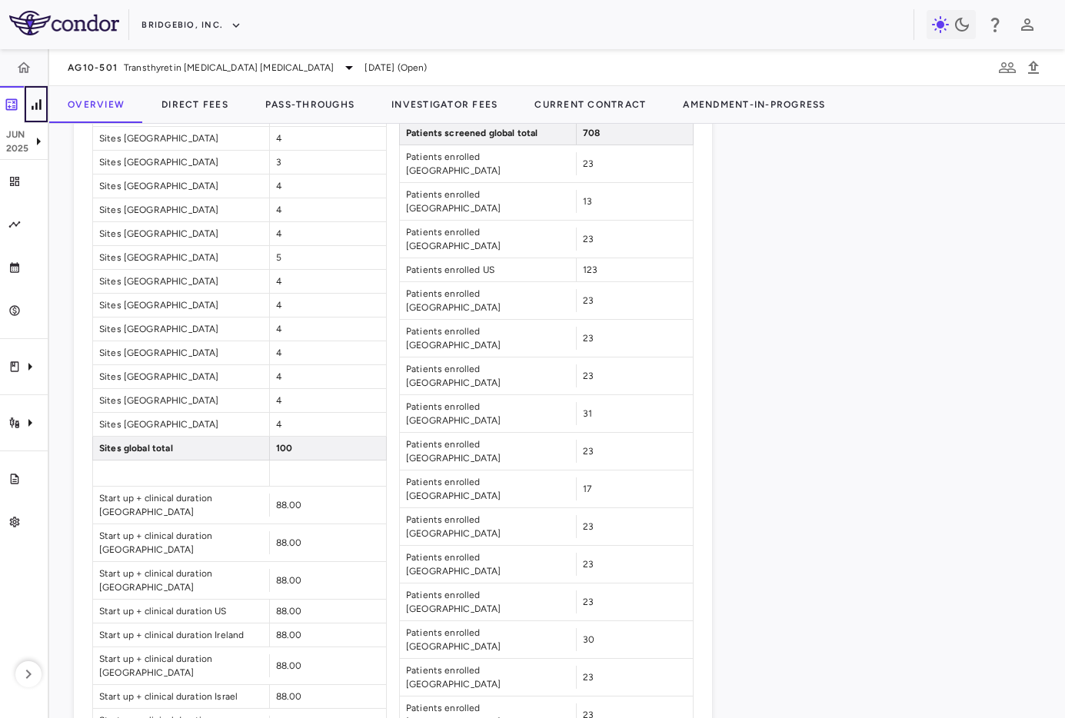
click at [38, 101] on icon "button" at bounding box center [35, 104] width 15 height 15
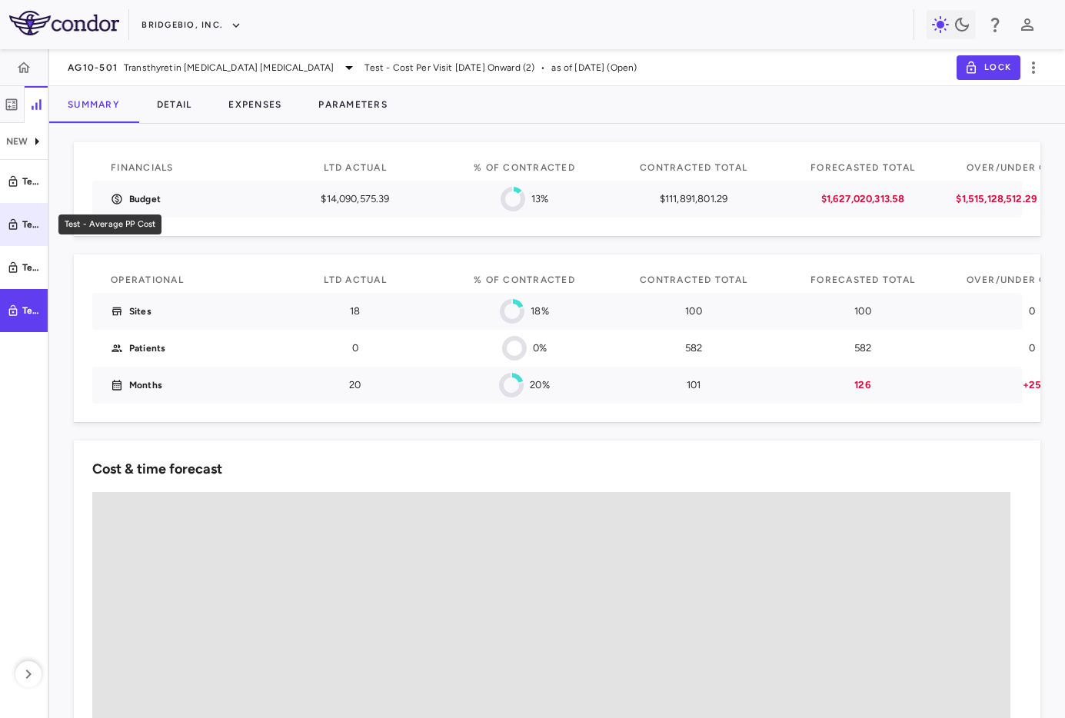
click at [27, 223] on div "Test - Average PP Cost" at bounding box center [31, 225] width 18 height 14
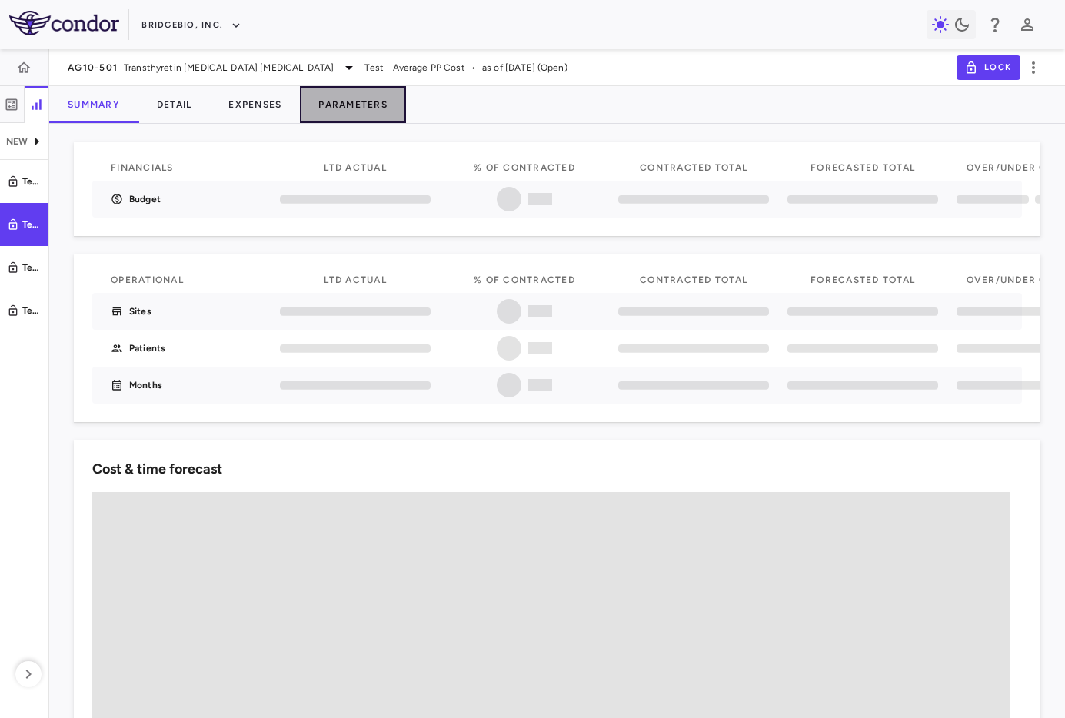
click at [348, 103] on button "Parameters" at bounding box center [353, 104] width 106 height 37
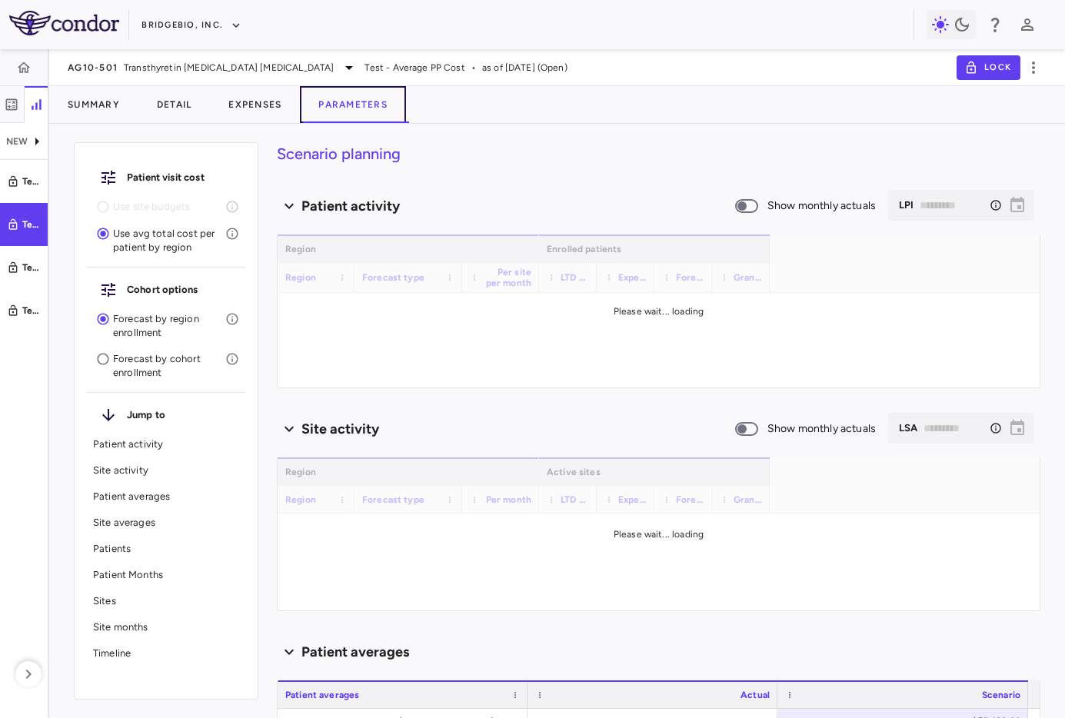
type input "********"
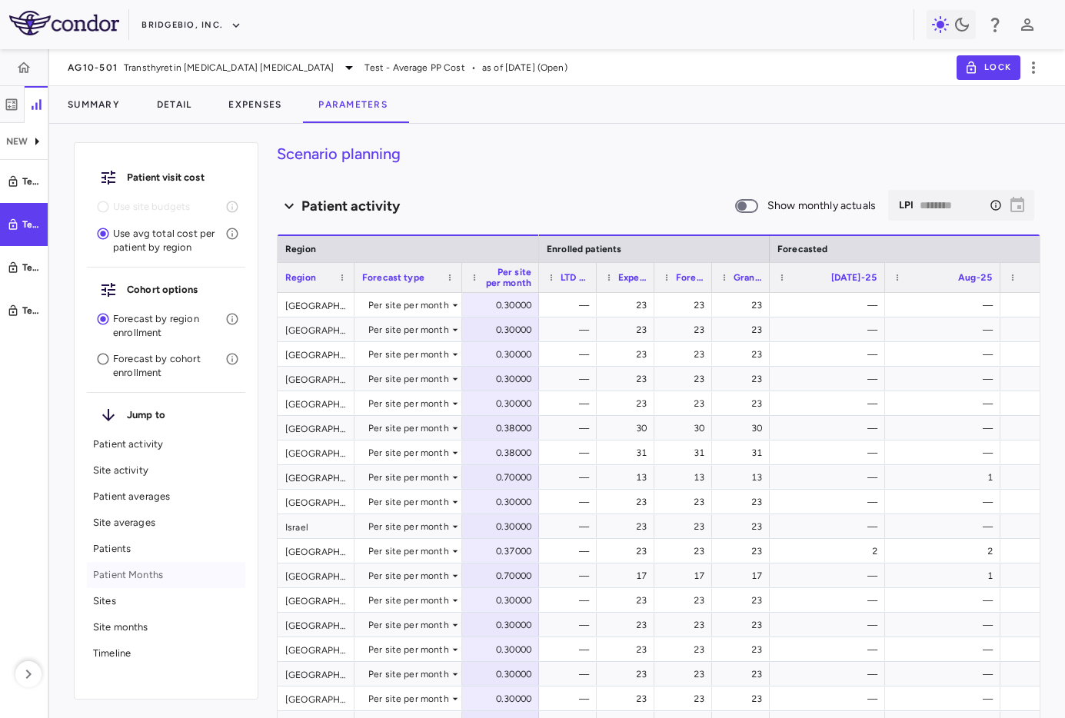
click at [106, 577] on p "Patient Months" at bounding box center [166, 575] width 146 height 14
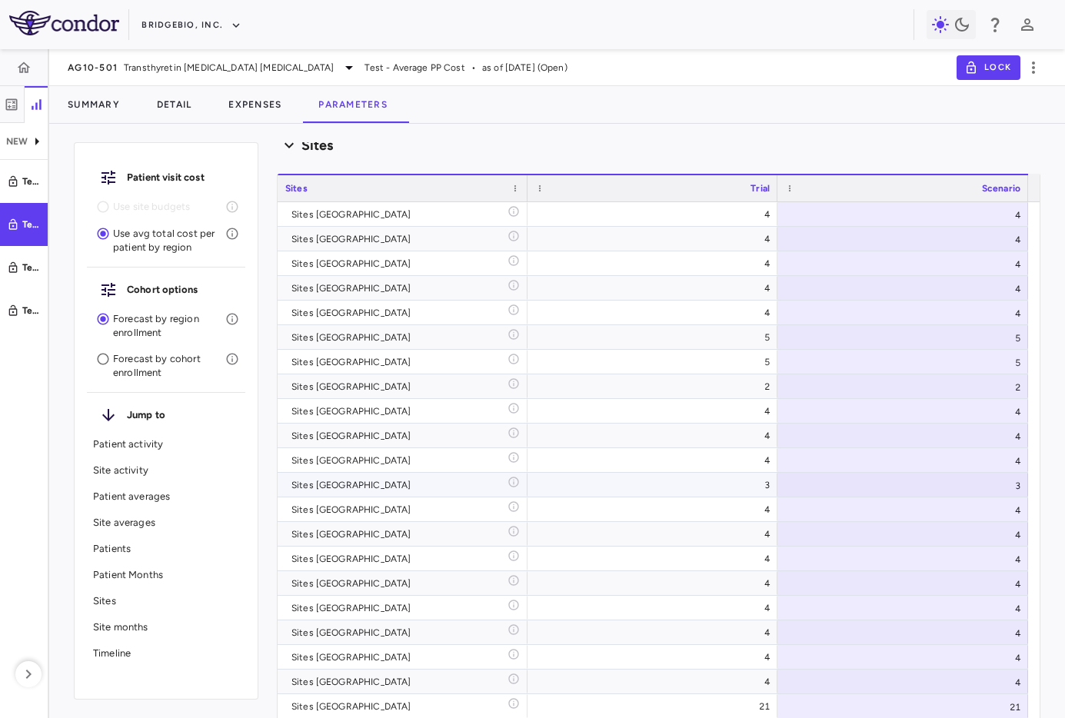
scroll to position [7537, 0]
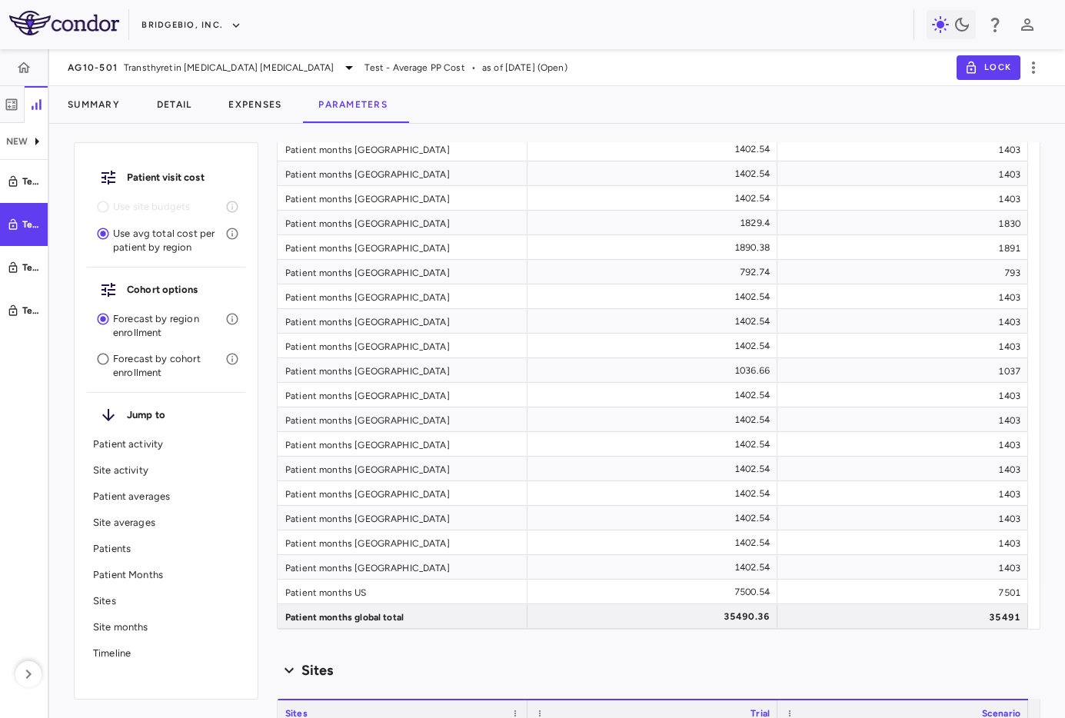
click at [750, 629] on div "Drag here to set row groups Drag here to set column labels Patient months Trial…" at bounding box center [658, 320] width 763 height 620
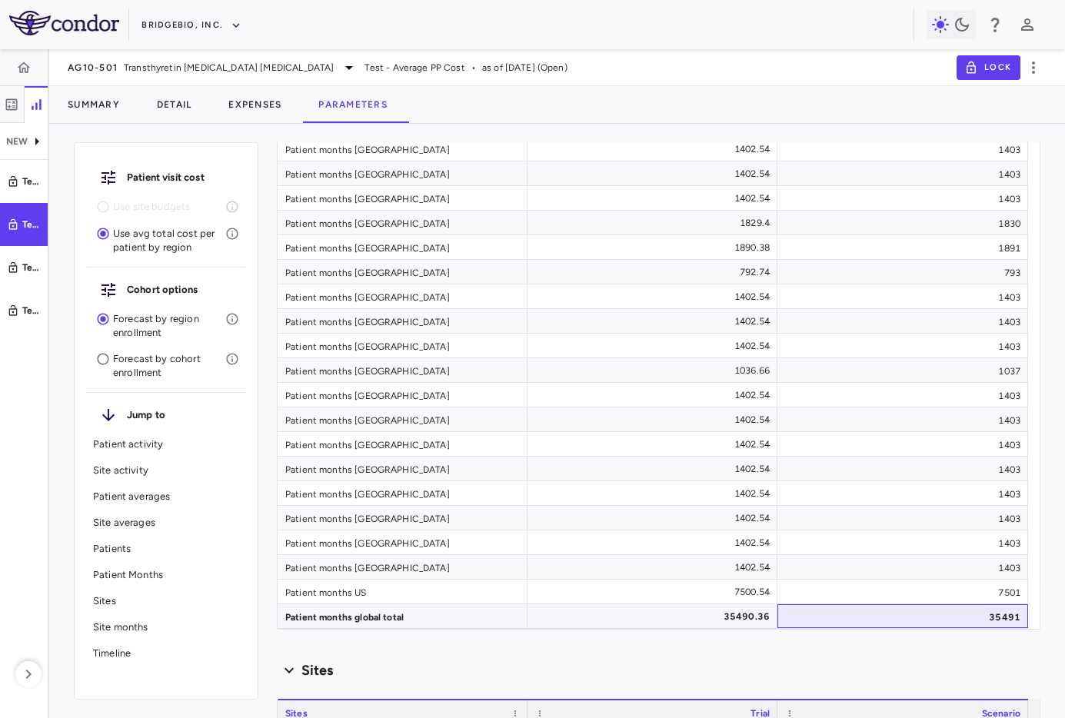
click at [793, 611] on div "35491" at bounding box center [902, 616] width 251 height 24
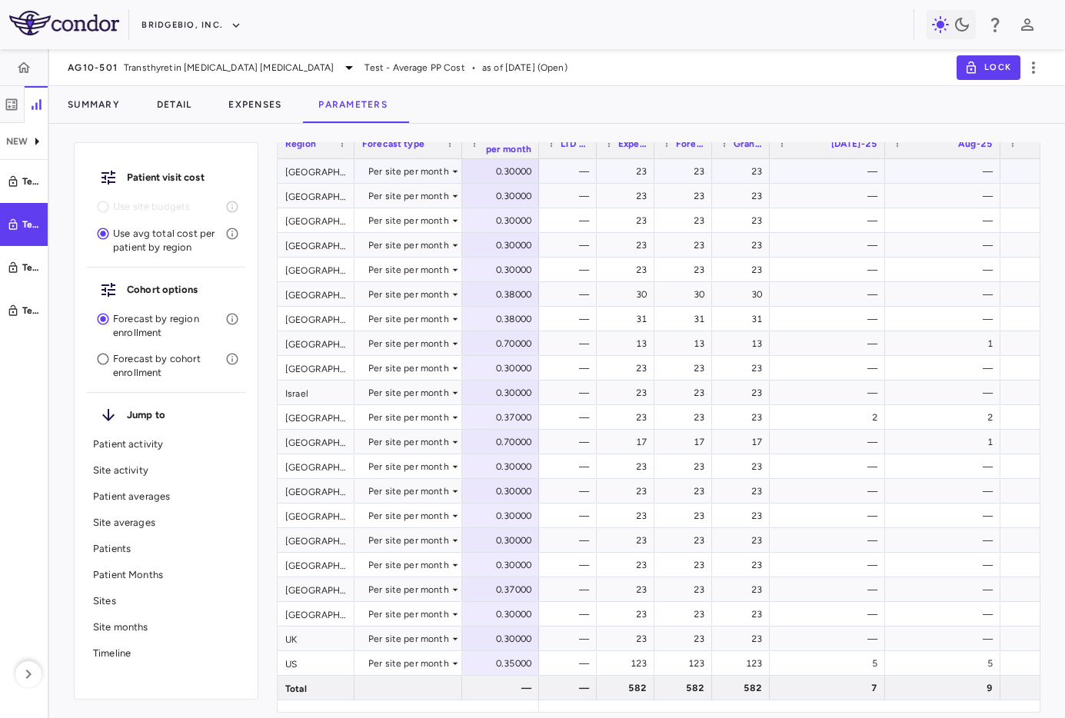
scroll to position [0, 0]
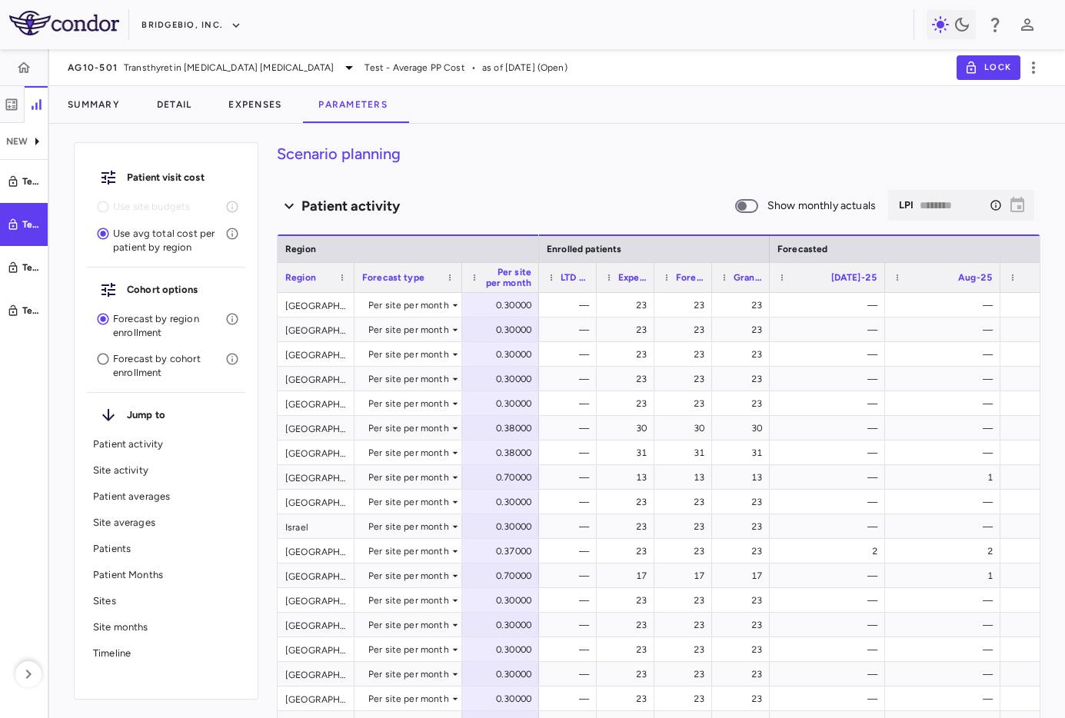
click at [643, 141] on div "Patient visit cost Use site budgets Use avg total cost per patient by region Co…" at bounding box center [557, 427] width 1016 height 582
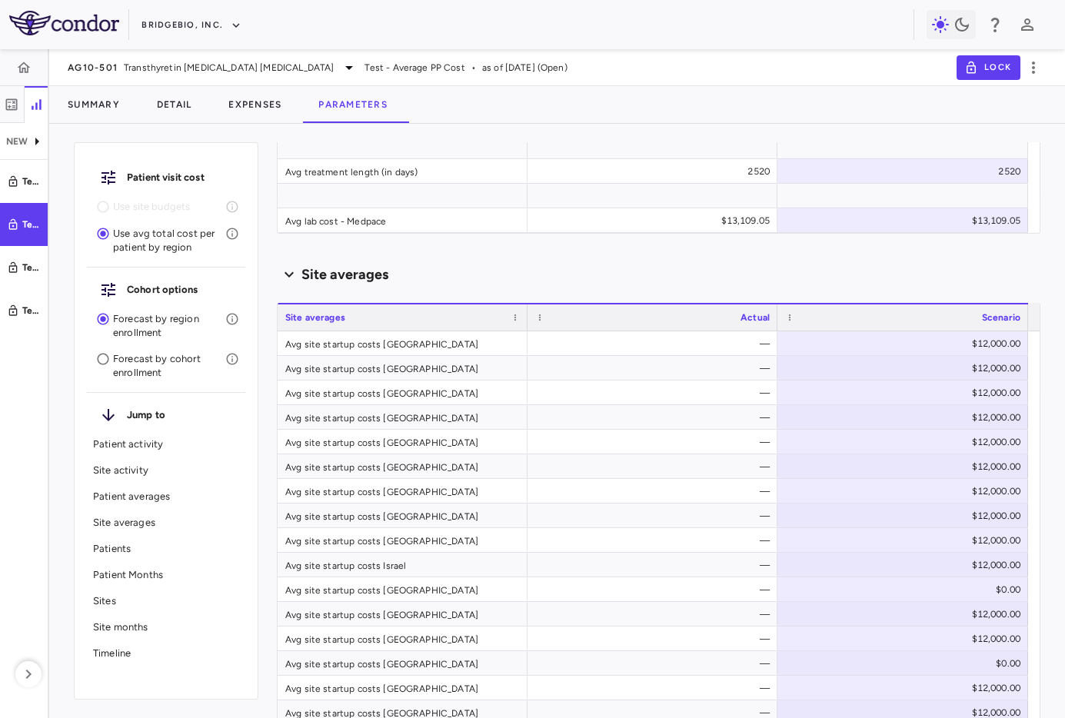
scroll to position [2759, 0]
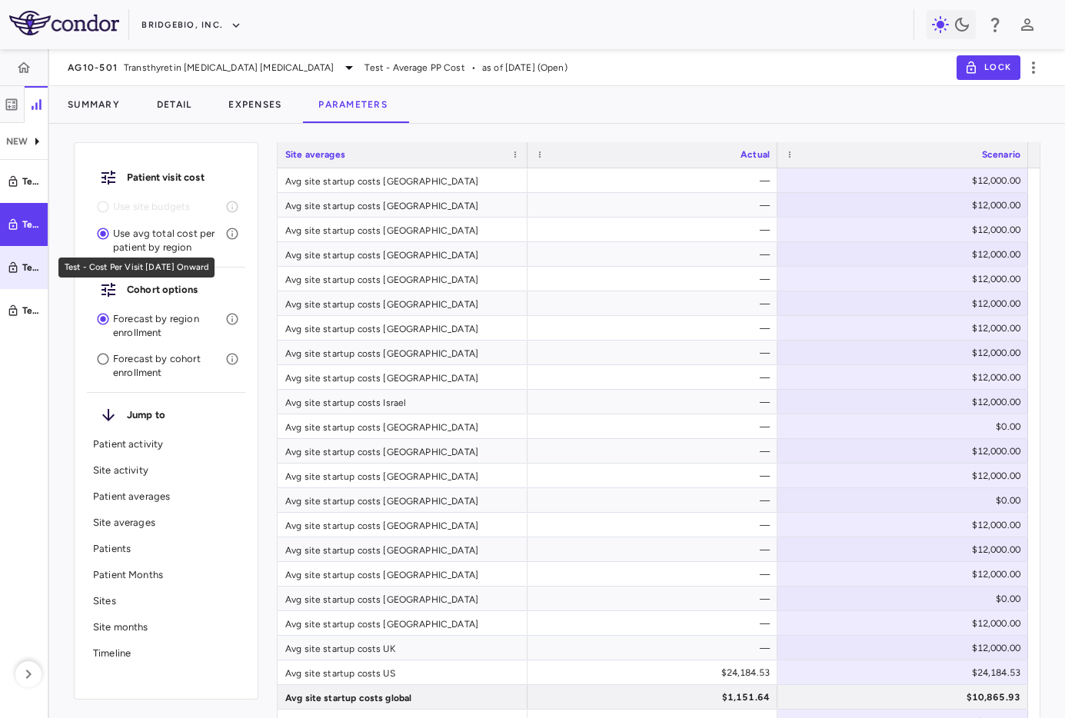
click at [29, 267] on div "Test - Cost Per Visit July 2025 Onward" at bounding box center [31, 268] width 18 height 14
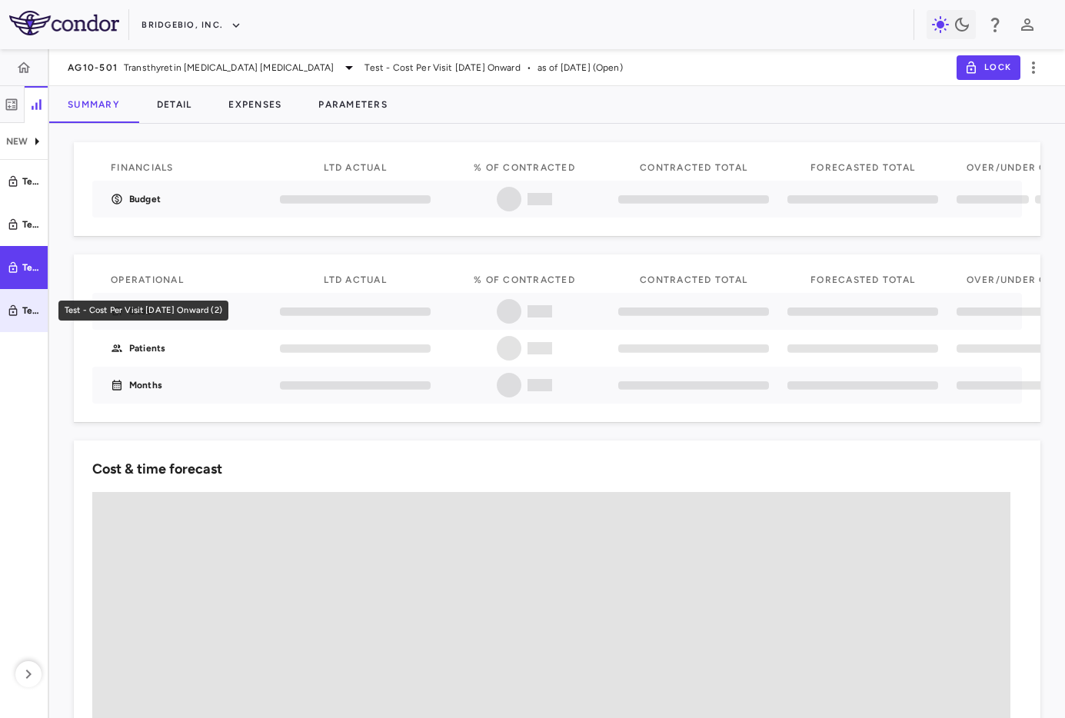
click at [22, 321] on link "Test - Cost Per Visit July 2025 Onward (2)" at bounding box center [24, 310] width 48 height 43
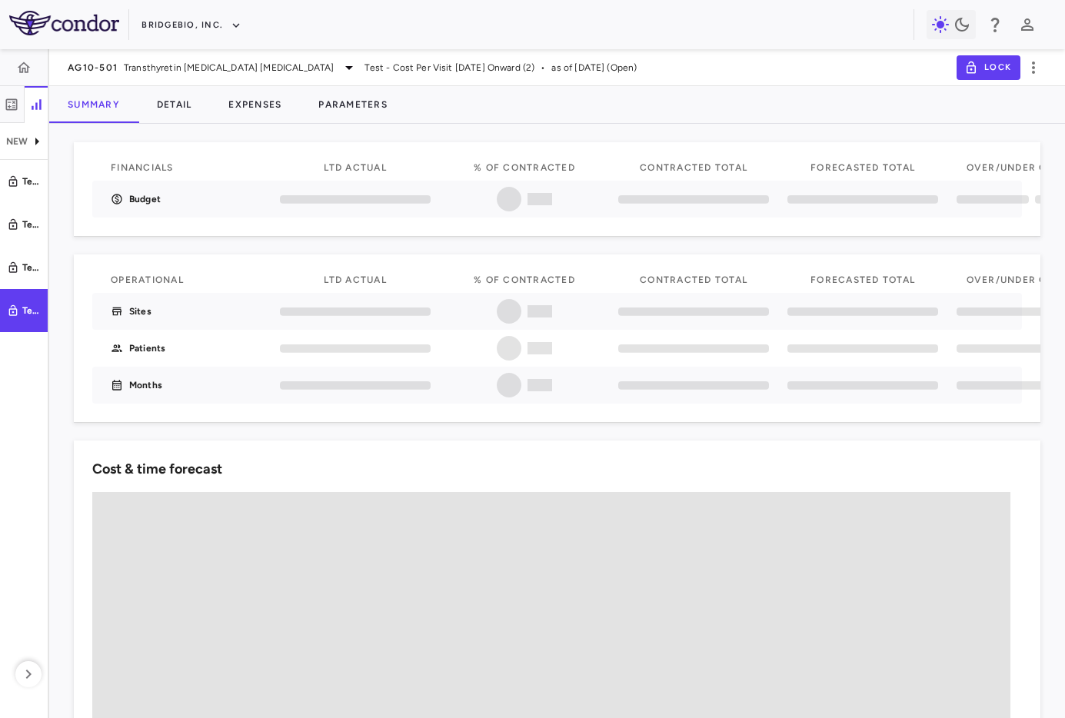
click at [793, 86] on div "Summary Detail Expenses Parameters" at bounding box center [557, 104] width 1016 height 37
click at [387, 98] on button "Parameters" at bounding box center [353, 104] width 106 height 37
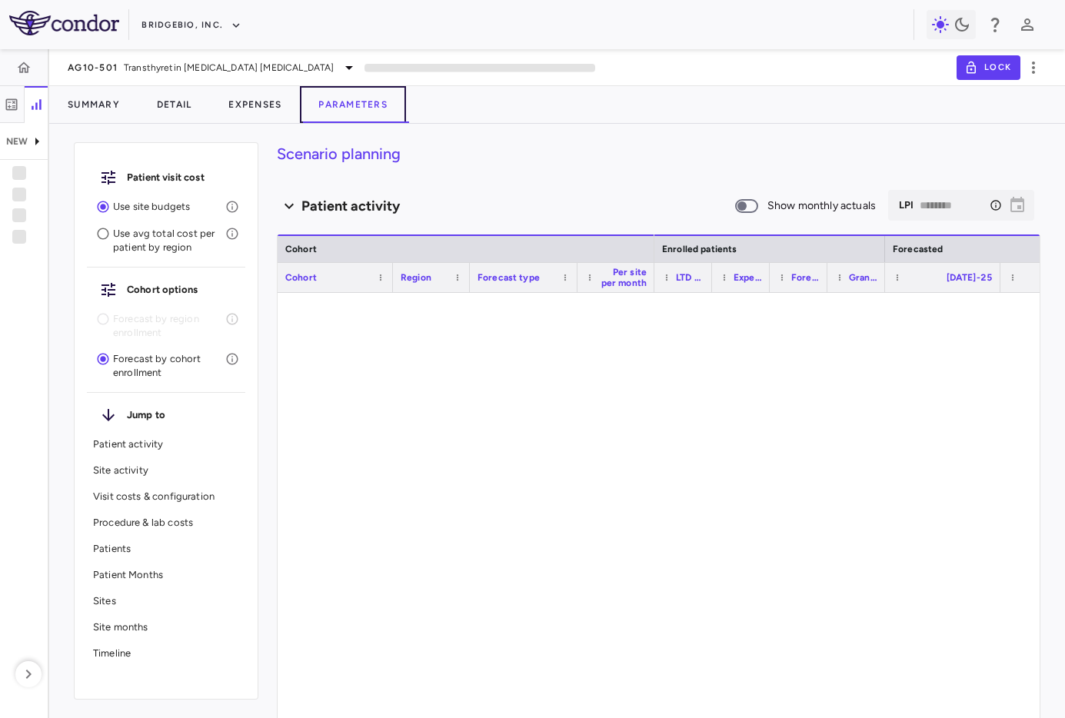
type input "********"
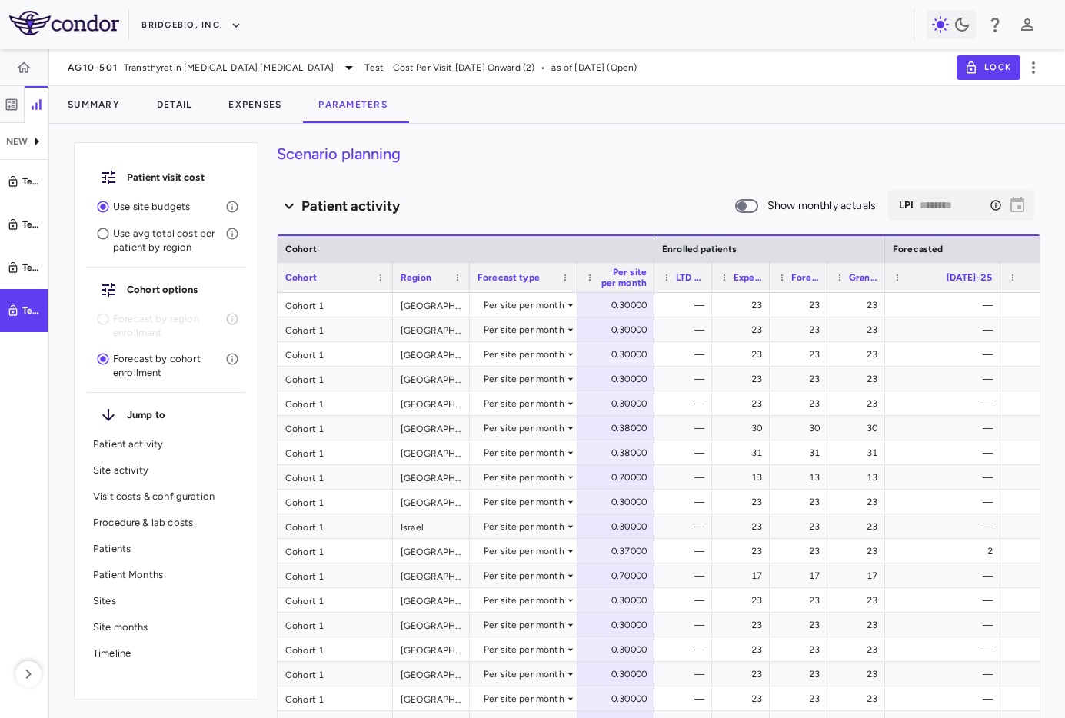
click at [709, 126] on div "Patient visit cost Use site budgets Use avg total cost per patient by region Co…" at bounding box center [557, 421] width 1016 height 594
click at [159, 571] on p "Patient Months" at bounding box center [166, 575] width 146 height 14
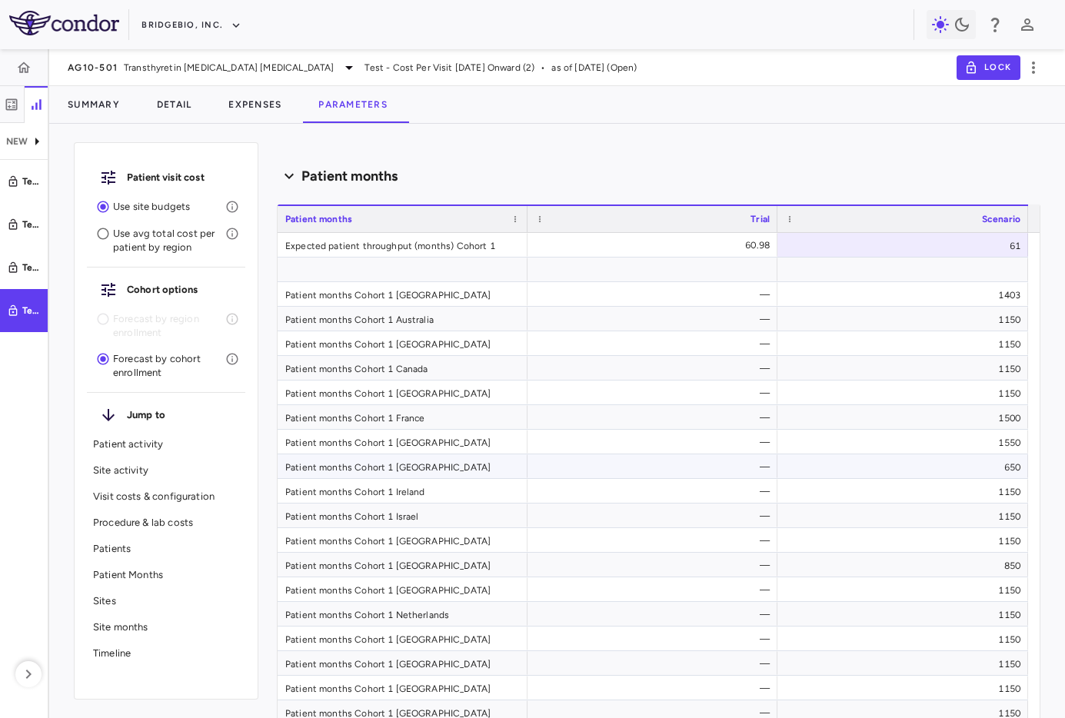
scroll to position [6452, 0]
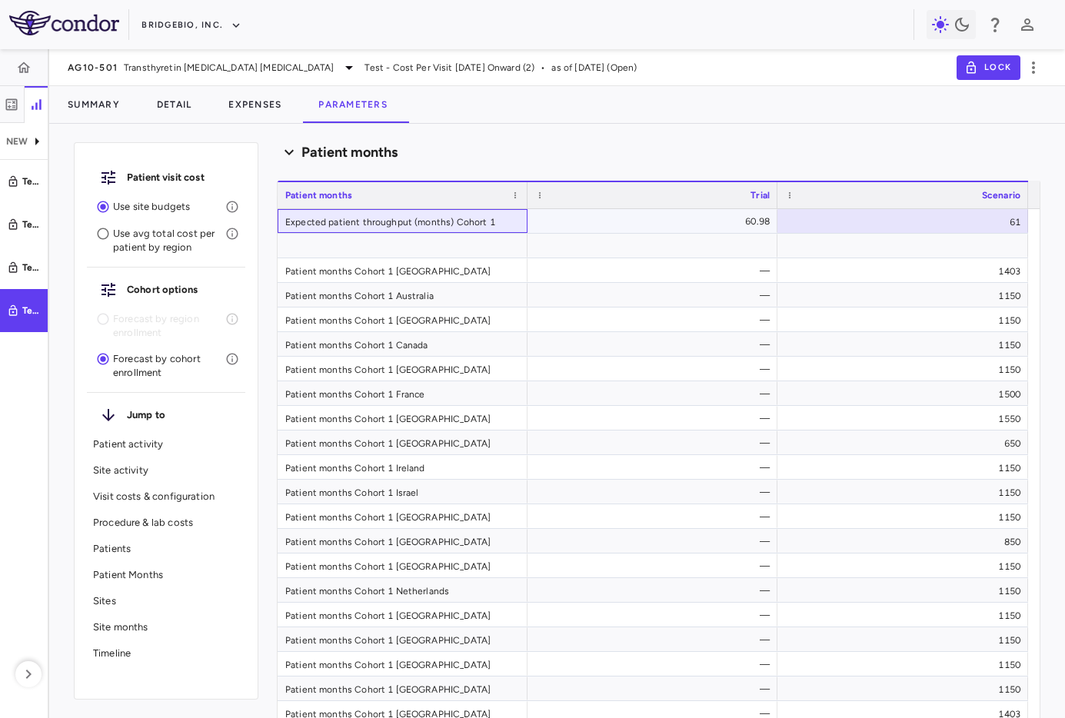
click at [373, 219] on div "Expected patient throughput (months) Cohort 1" at bounding box center [403, 221] width 250 height 24
click at [793, 225] on div "61" at bounding box center [902, 221] width 251 height 24
click at [793, 225] on input "**" at bounding box center [914, 222] width 226 height 25
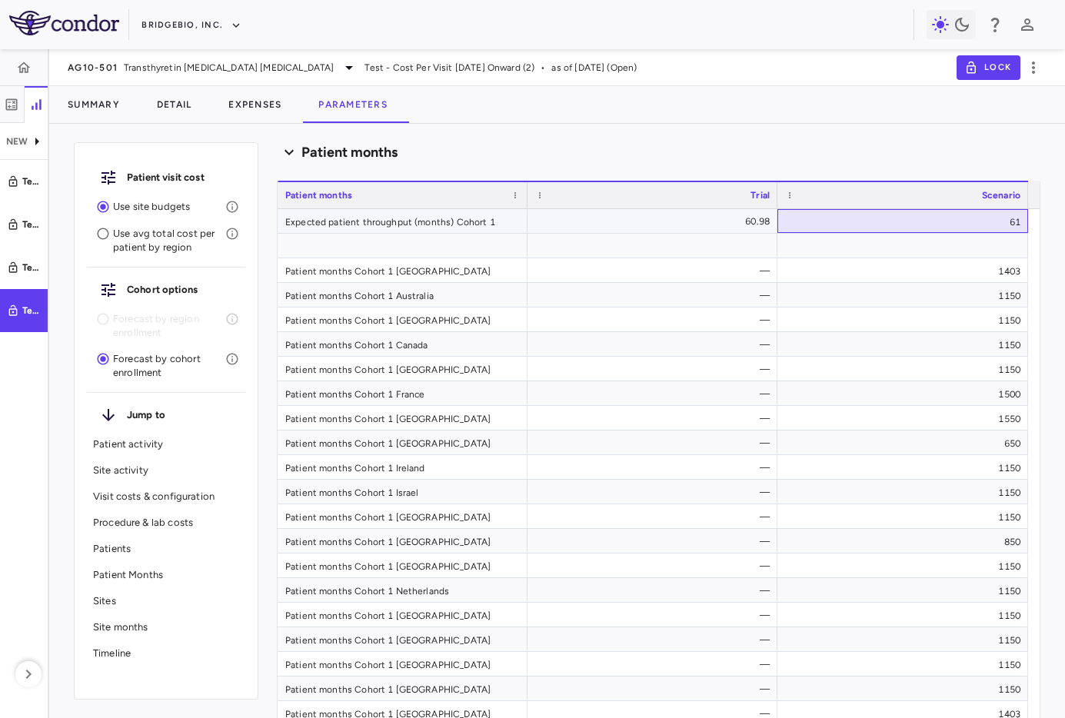
click at [793, 220] on div "61" at bounding box center [902, 221] width 251 height 24
click at [793, 221] on input "**" at bounding box center [914, 222] width 226 height 25
type input "**"
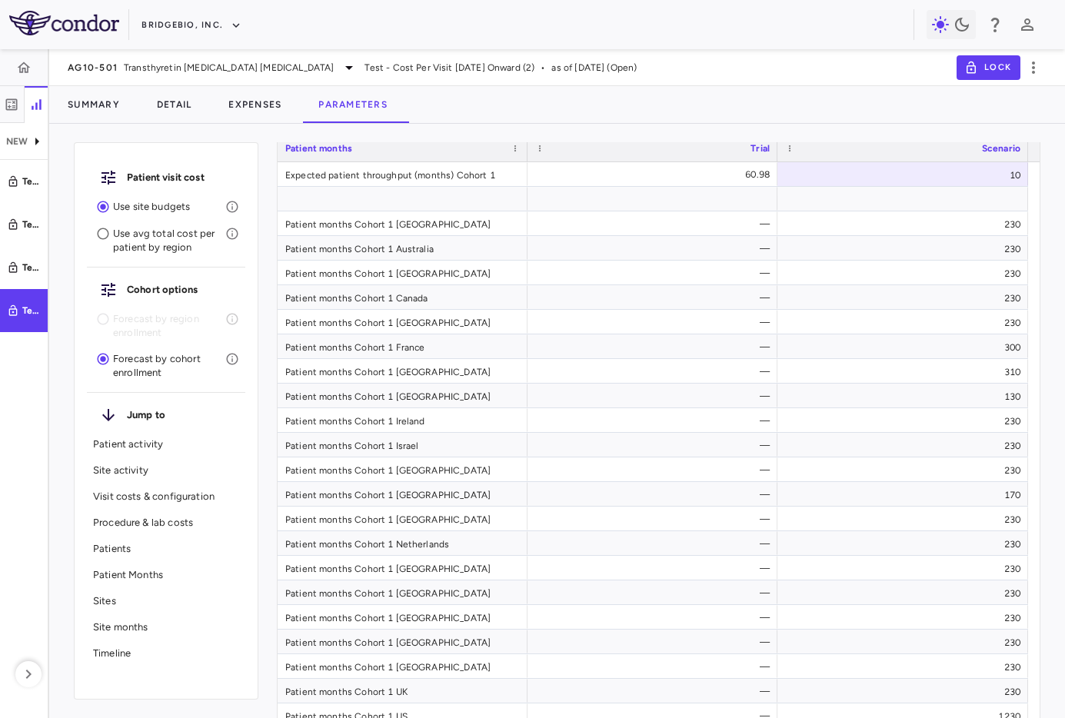
scroll to position [6424, 0]
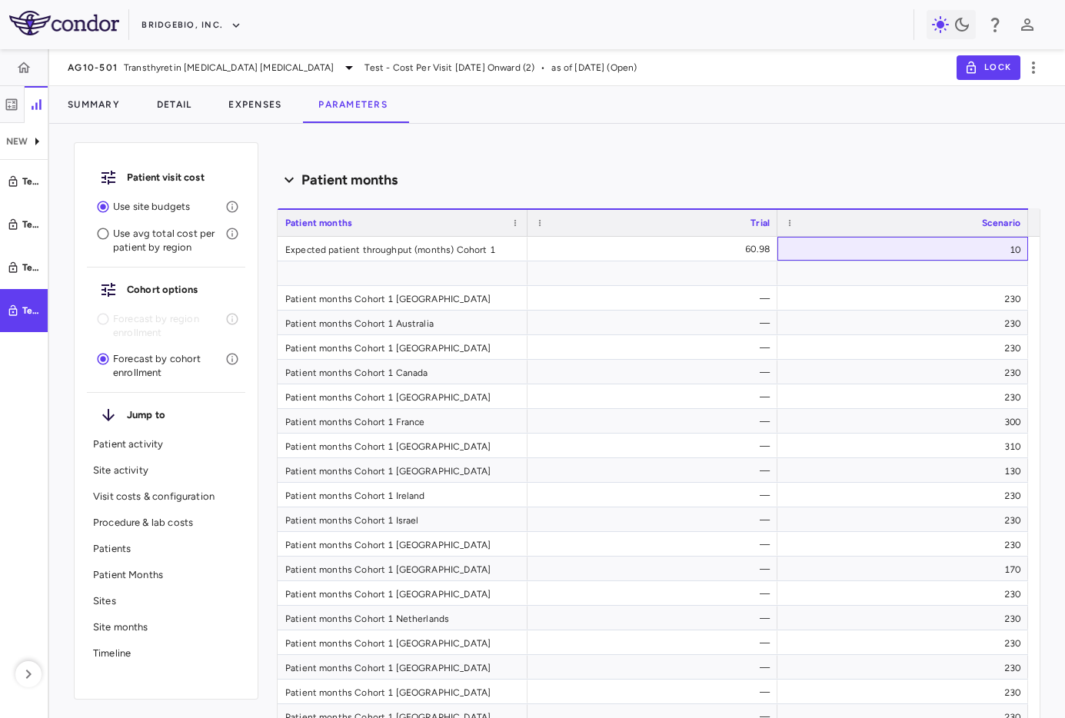
click at [793, 247] on div "10" at bounding box center [902, 249] width 251 height 24
type input "**"
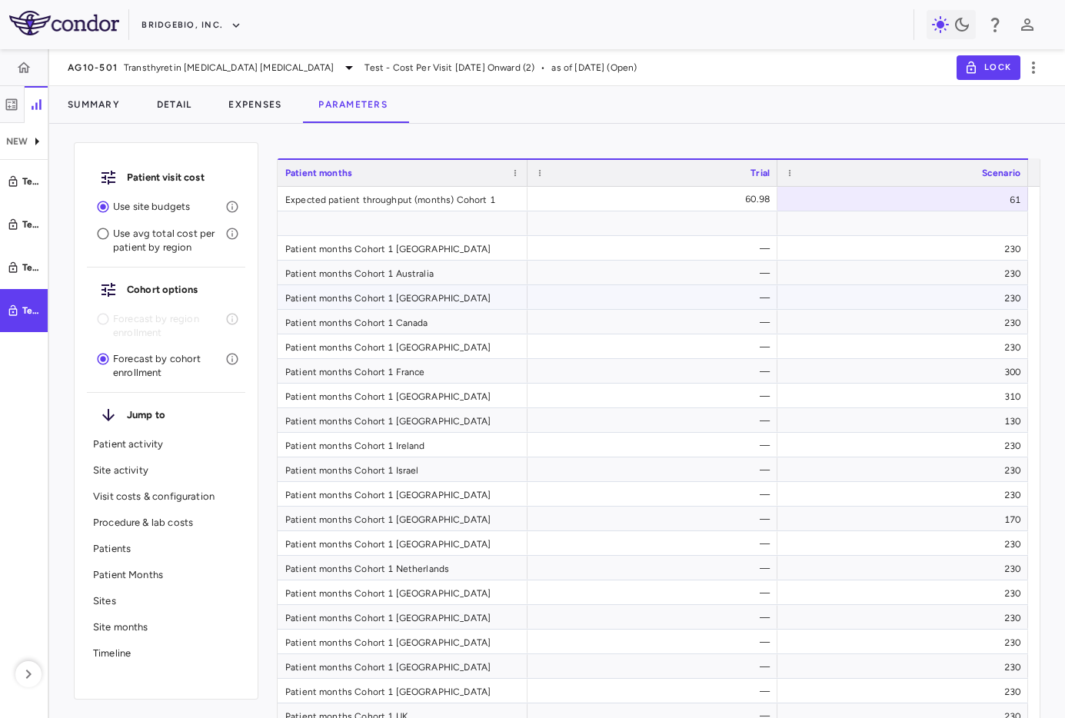
scroll to position [6480, 0]
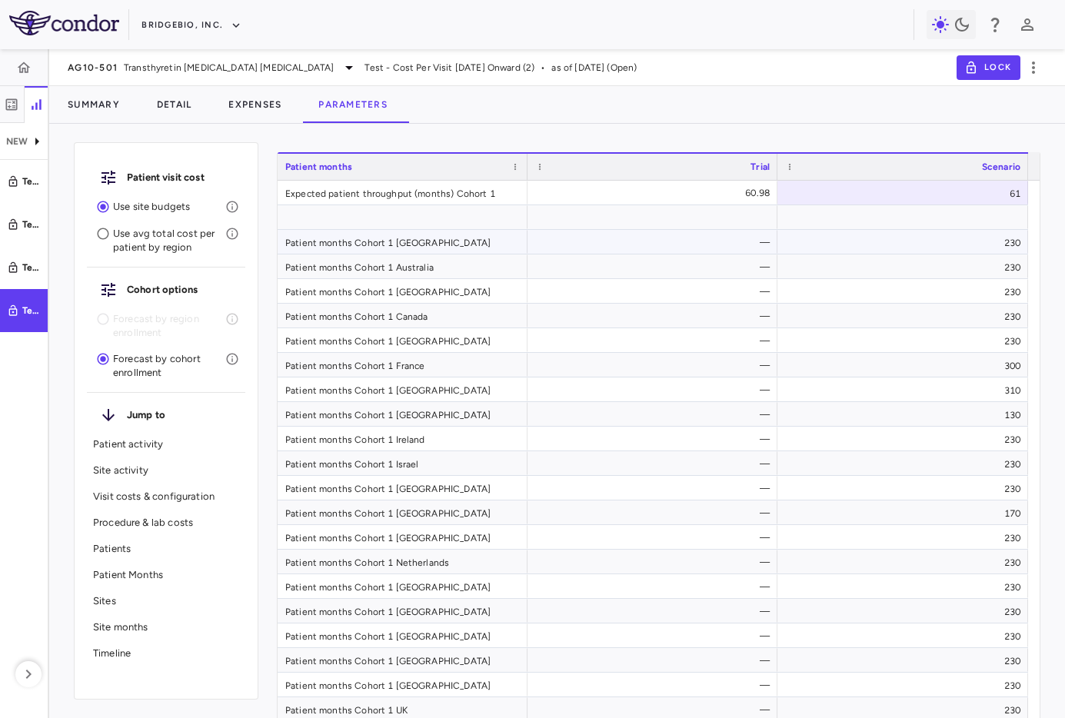
click at [793, 244] on div "230" at bounding box center [902, 242] width 251 height 24
click at [793, 85] on div "AG10-501 Transthyretin Amyloid Cardiomyopathy Test - Cost Per Visit July 2025 O…" at bounding box center [557, 67] width 1016 height 37
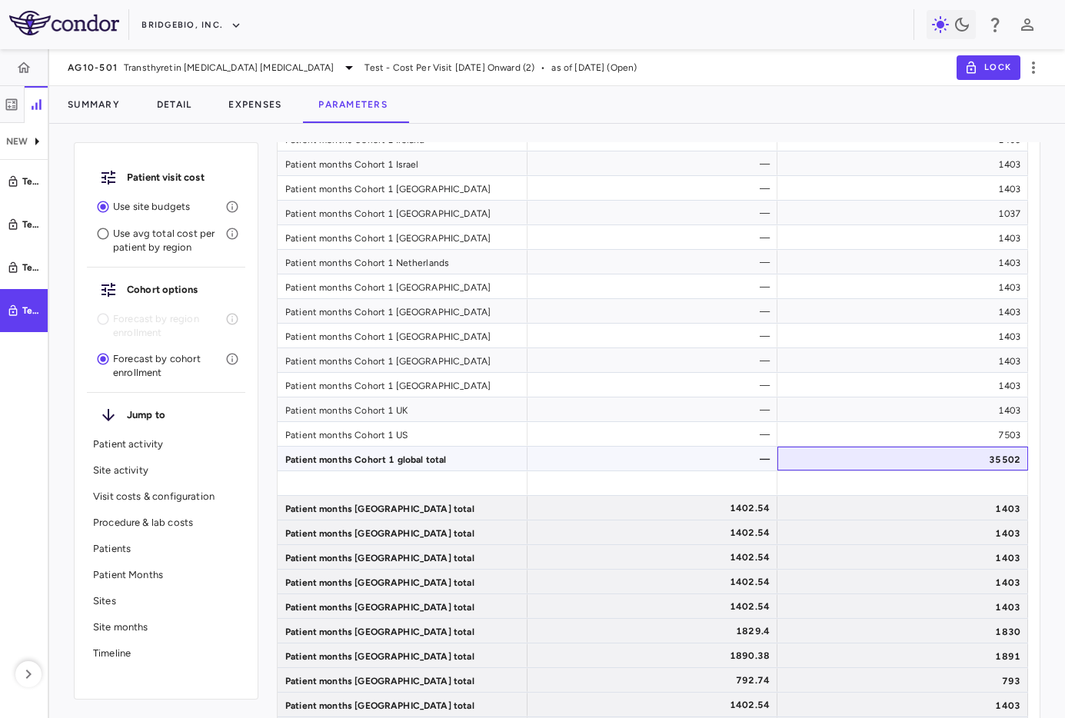
click at [793, 456] on div "35502" at bounding box center [902, 459] width 251 height 24
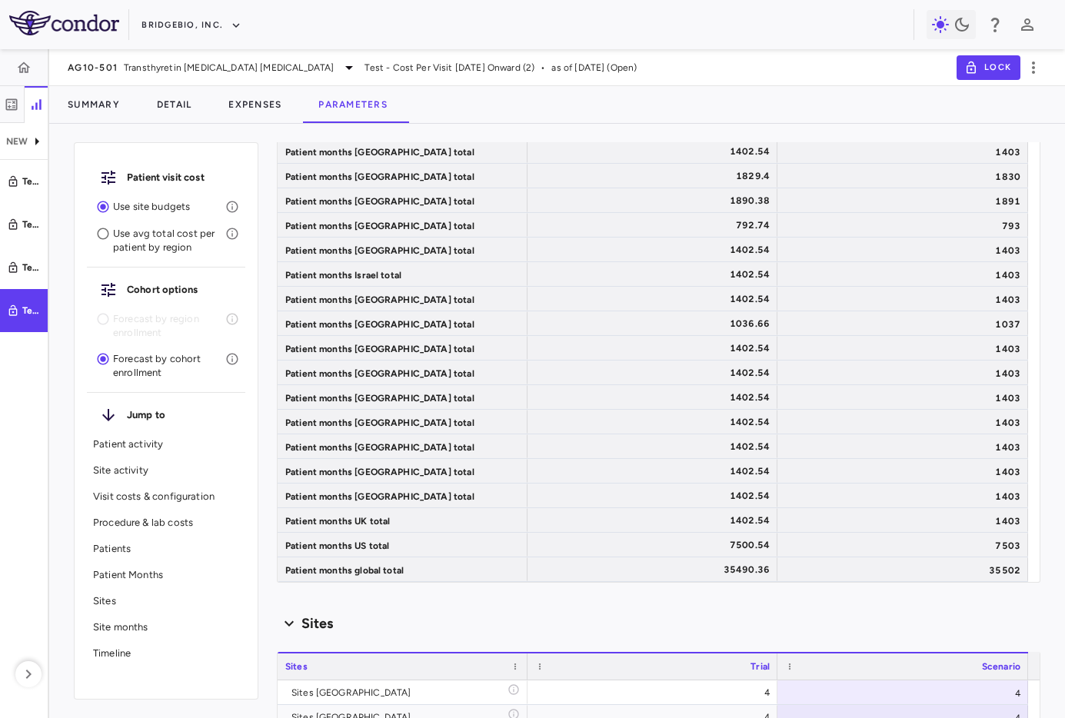
scroll to position [7226, 0]
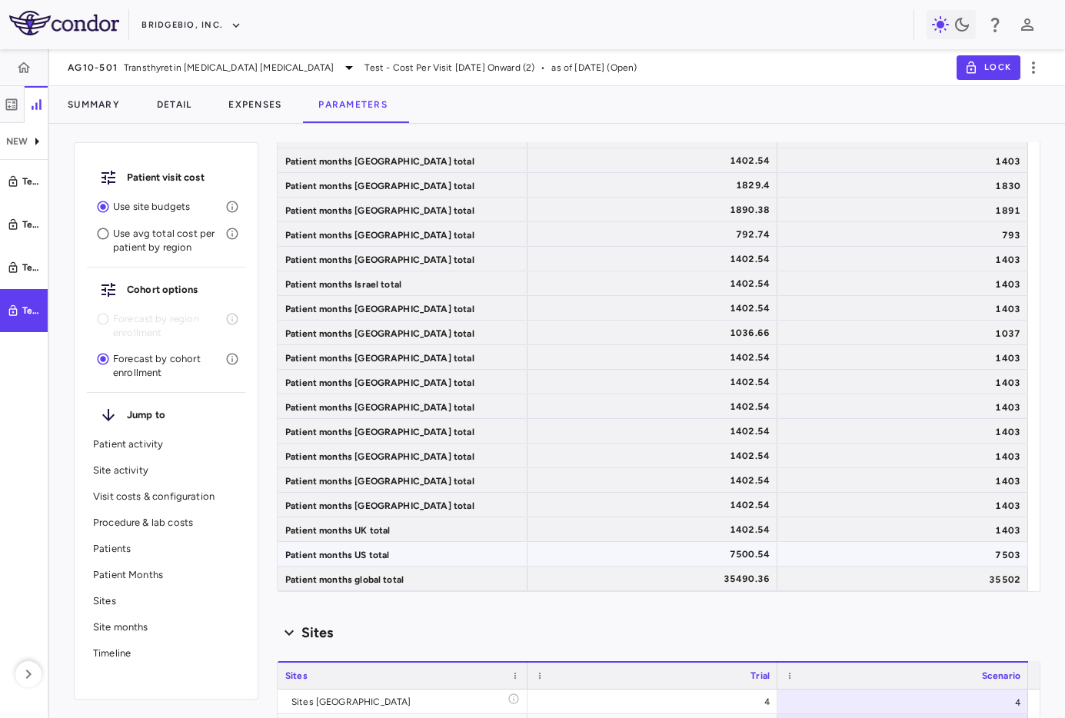
click at [643, 540] on div "1402.54" at bounding box center [652, 529] width 250 height 24
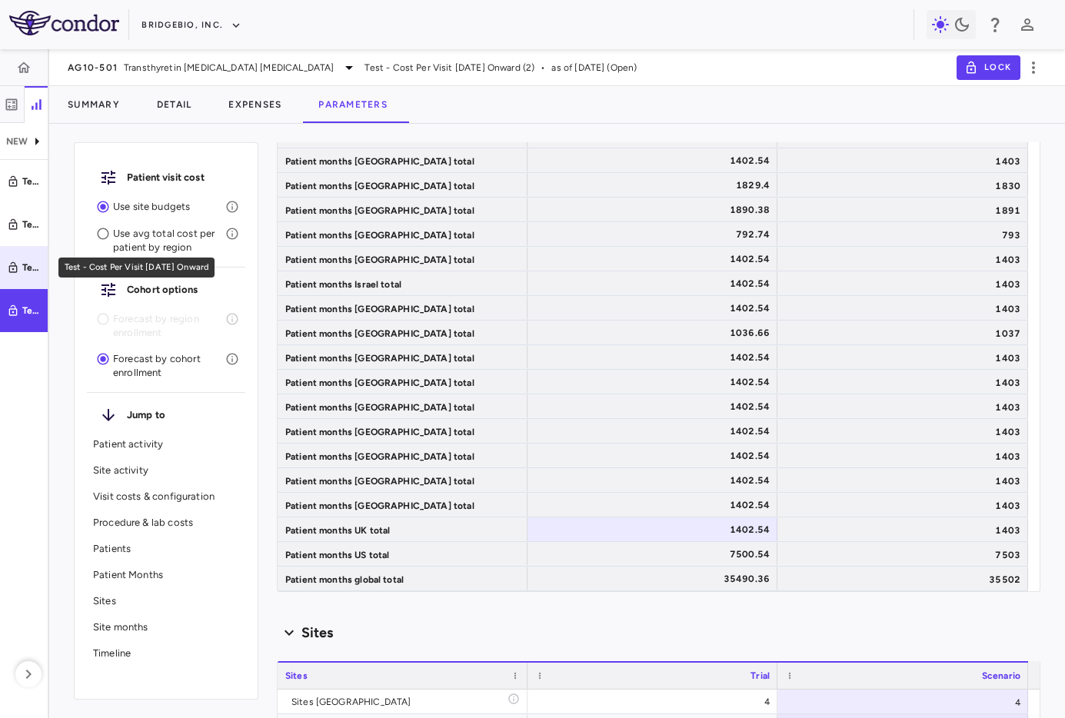
click at [25, 259] on link "Test - Cost Per Visit July 2025 Onward" at bounding box center [24, 267] width 48 height 43
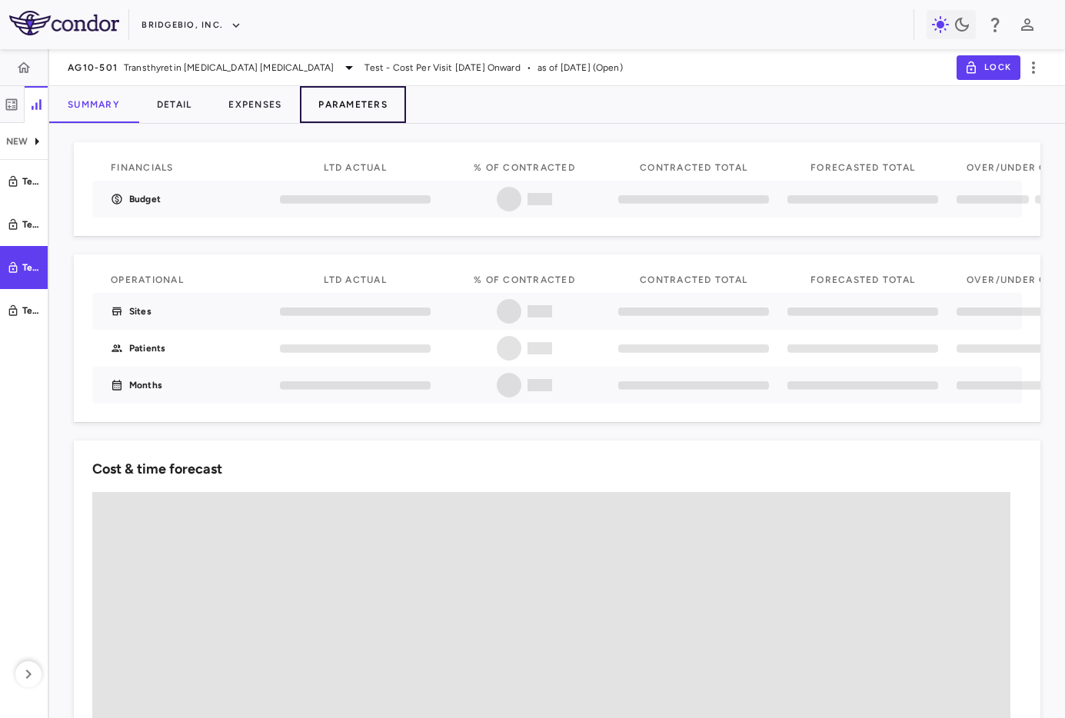
click at [350, 94] on button "Parameters" at bounding box center [353, 104] width 106 height 37
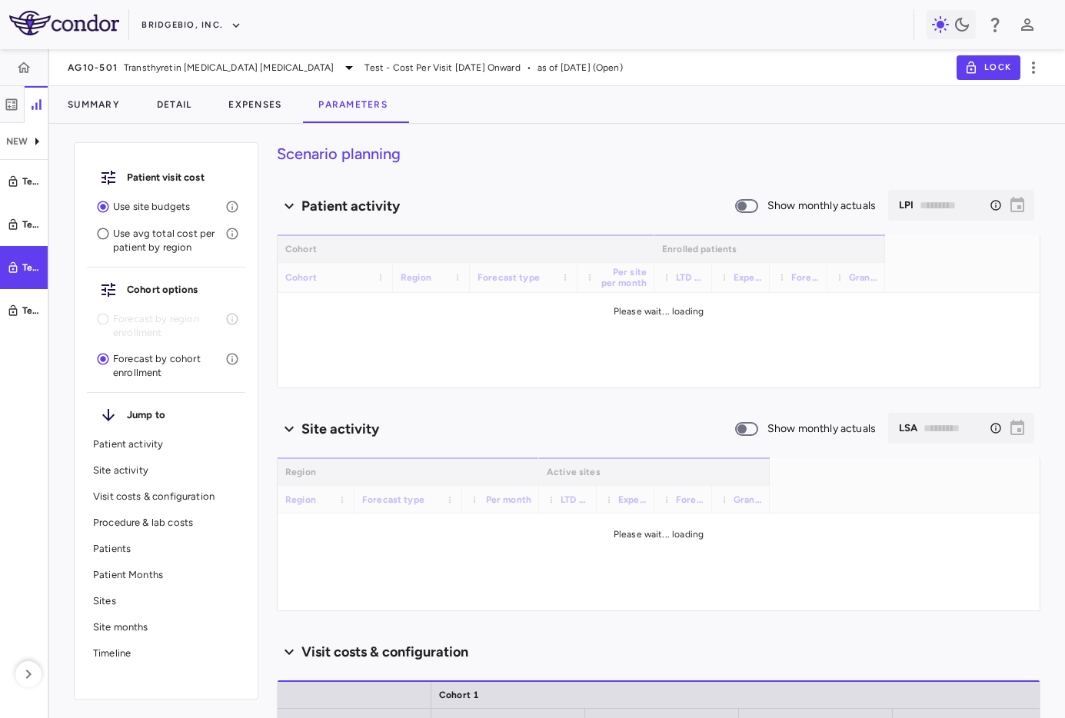
click at [181, 553] on p "Patients" at bounding box center [166, 549] width 146 height 14
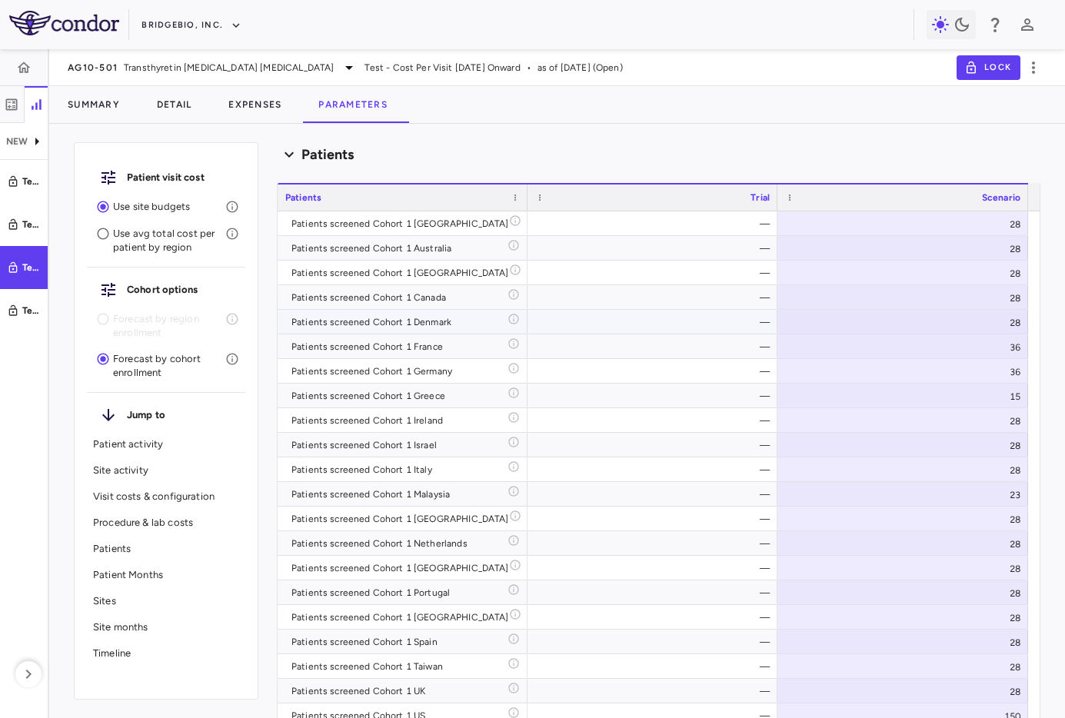
scroll to position [1569, 0]
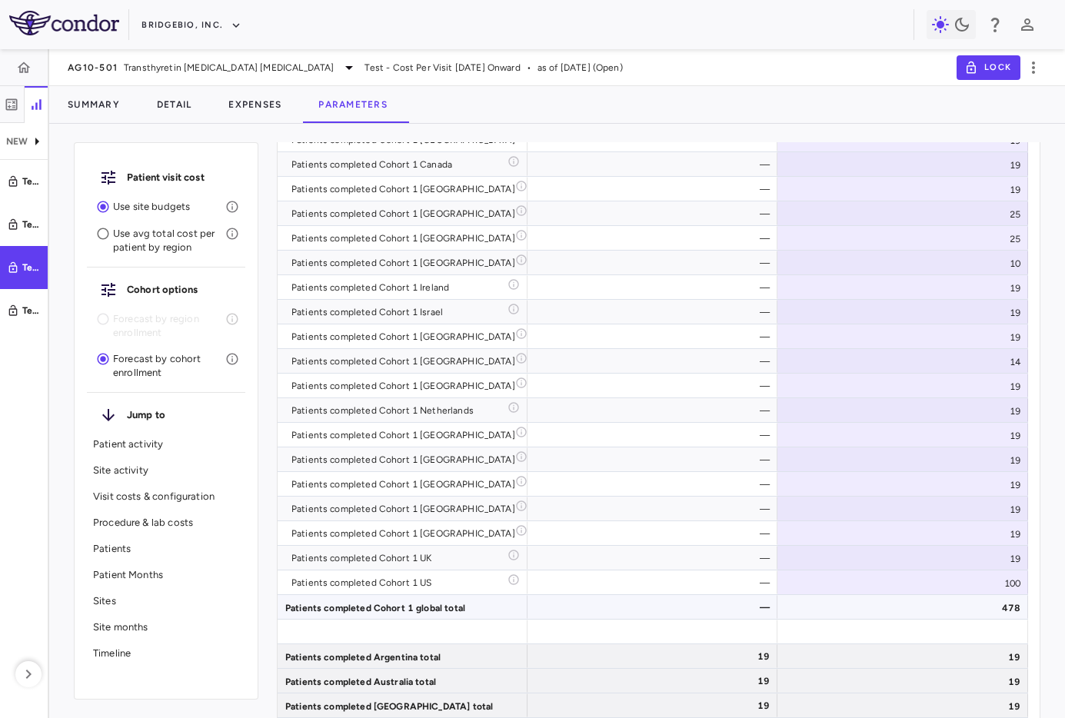
type input "********"
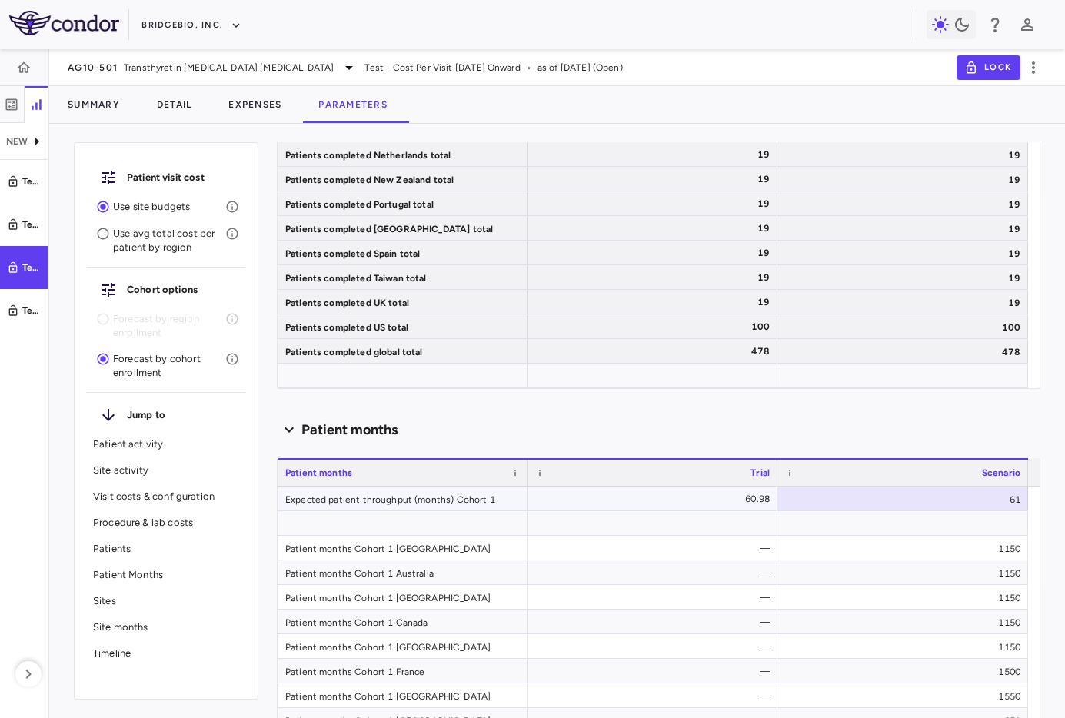
scroll to position [6286, 0]
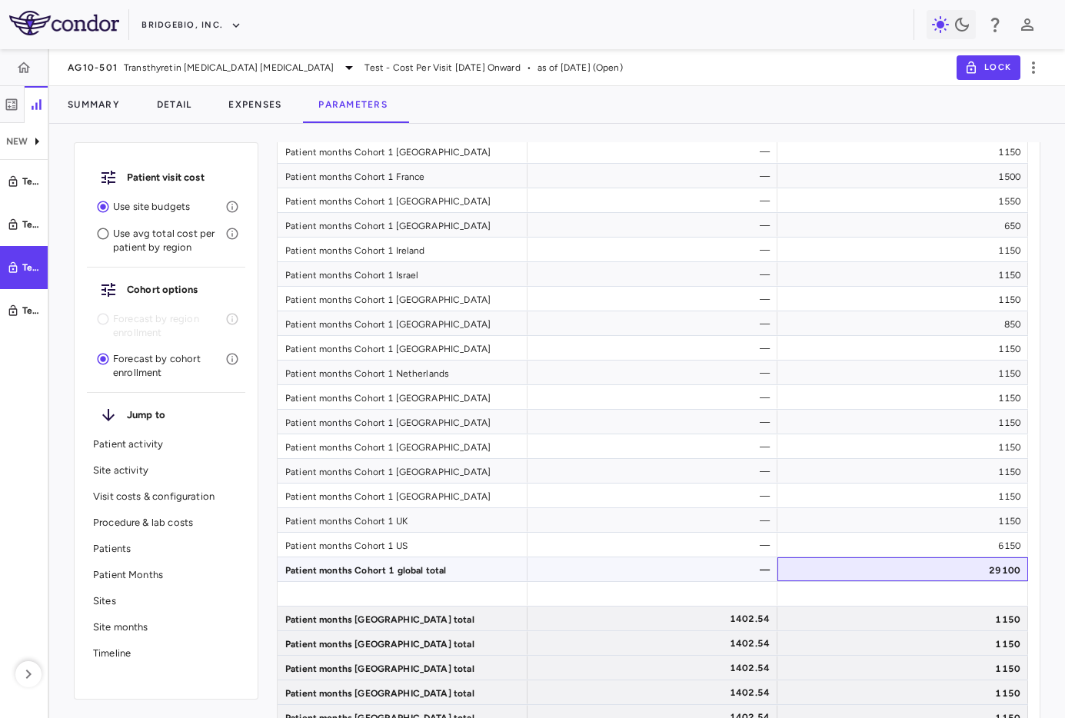
click at [793, 557] on div "29100" at bounding box center [902, 569] width 251 height 24
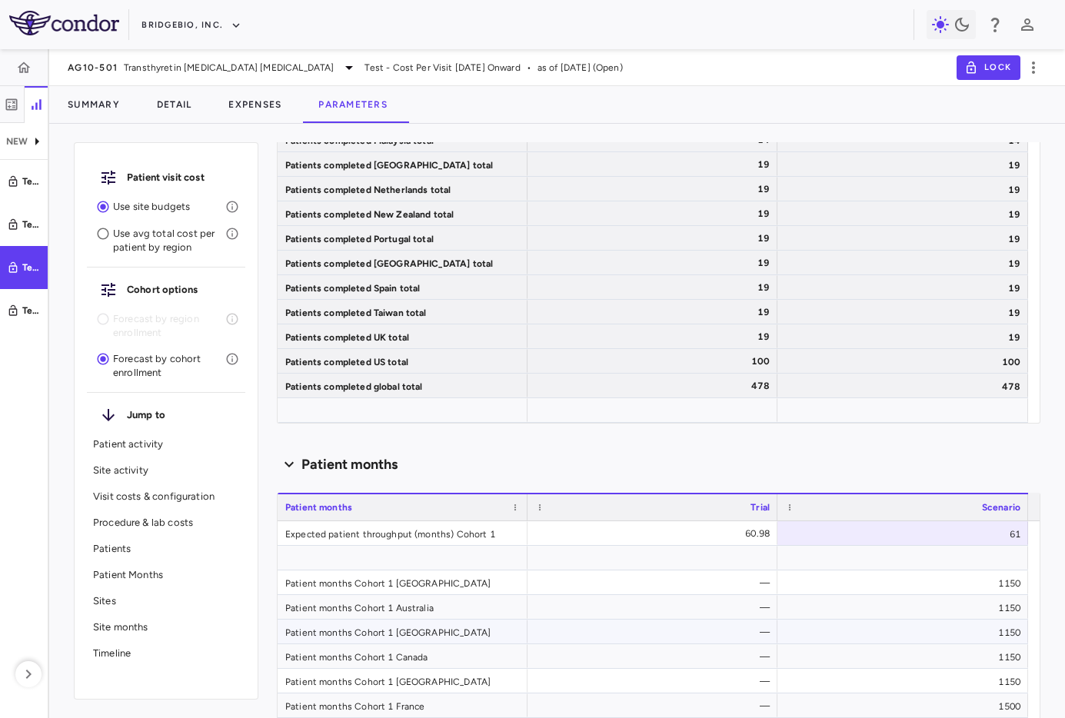
scroll to position [6120, 0]
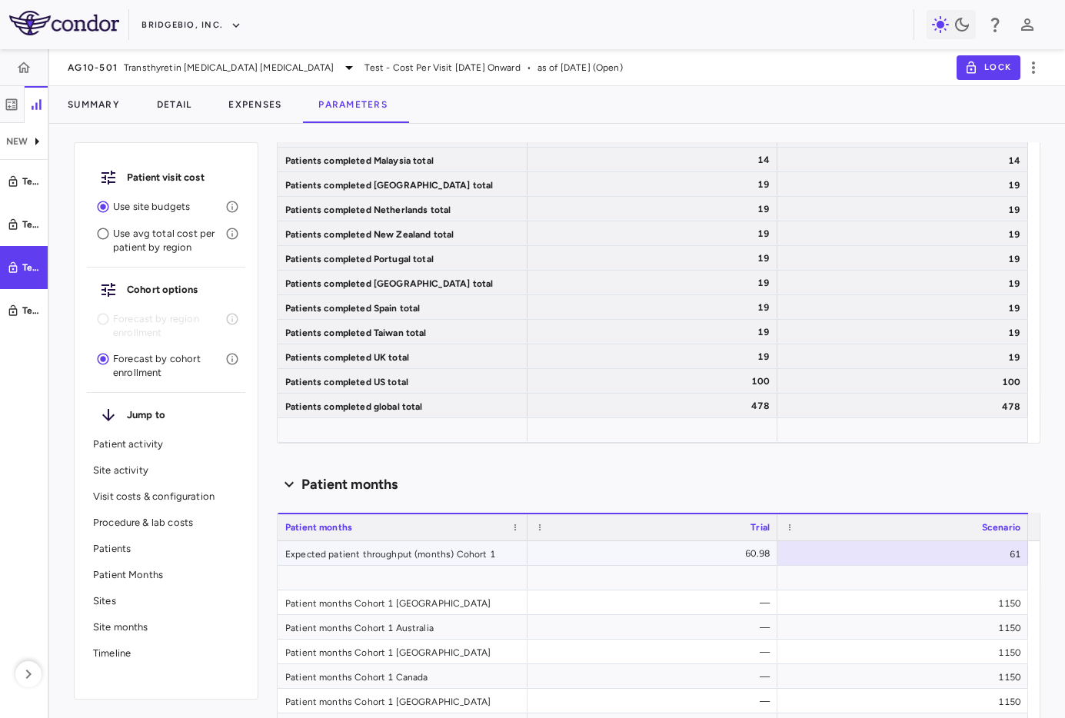
click at [793, 549] on div "61" at bounding box center [902, 553] width 251 height 24
click at [793, 549] on input "**" at bounding box center [914, 554] width 226 height 25
type input "**"
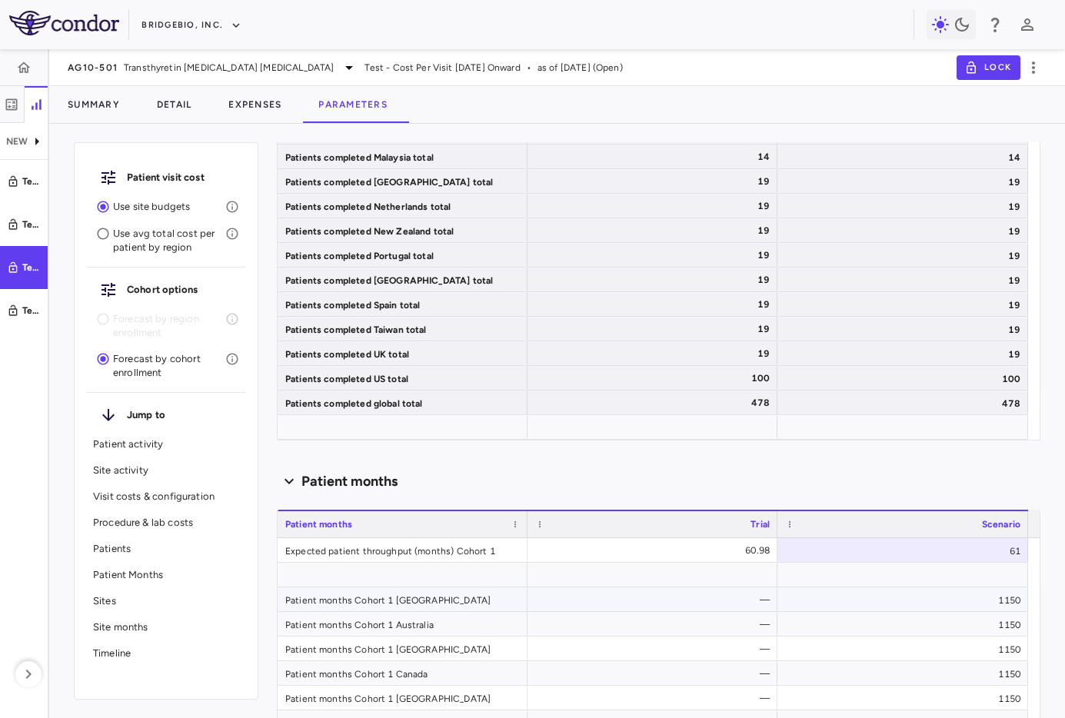
click at [793, 595] on div "1150" at bounding box center [902, 599] width 251 height 24
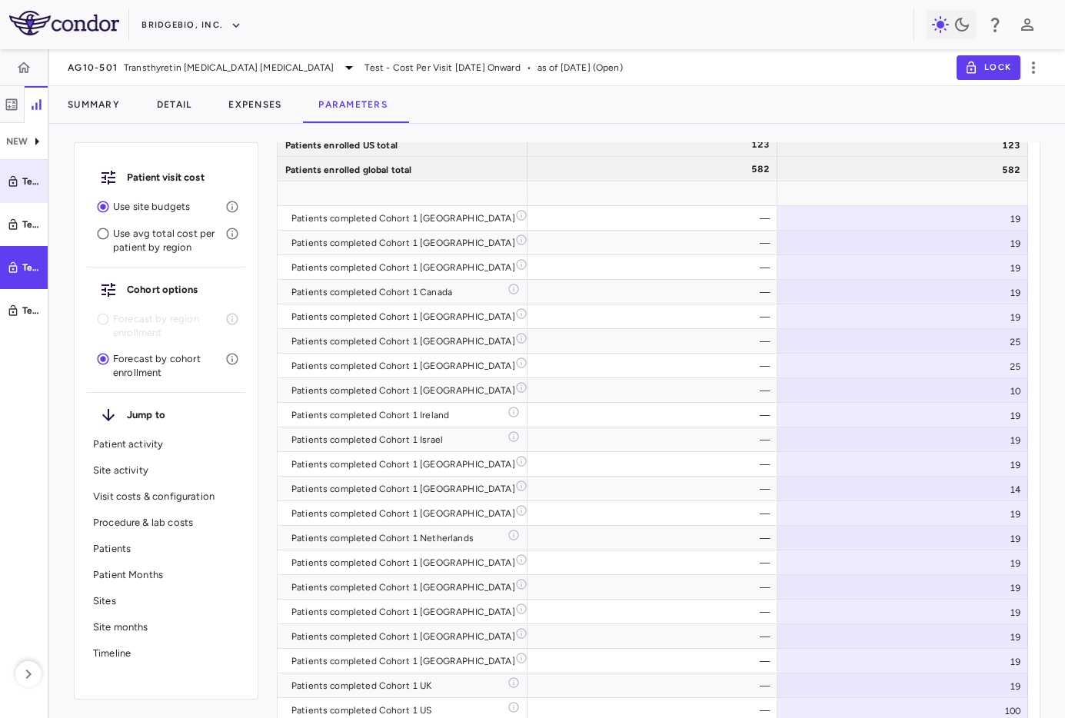
scroll to position [5173, 0]
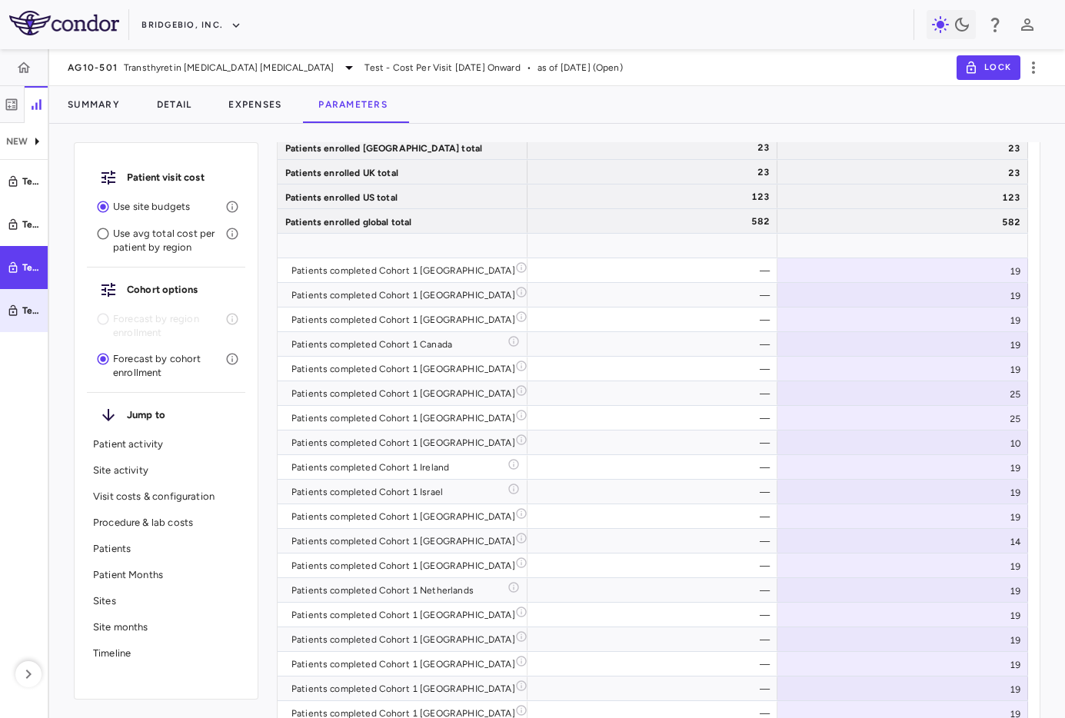
click at [35, 298] on link "Test - Cost Per Visit July 2025 Onward (2)" at bounding box center [24, 310] width 48 height 43
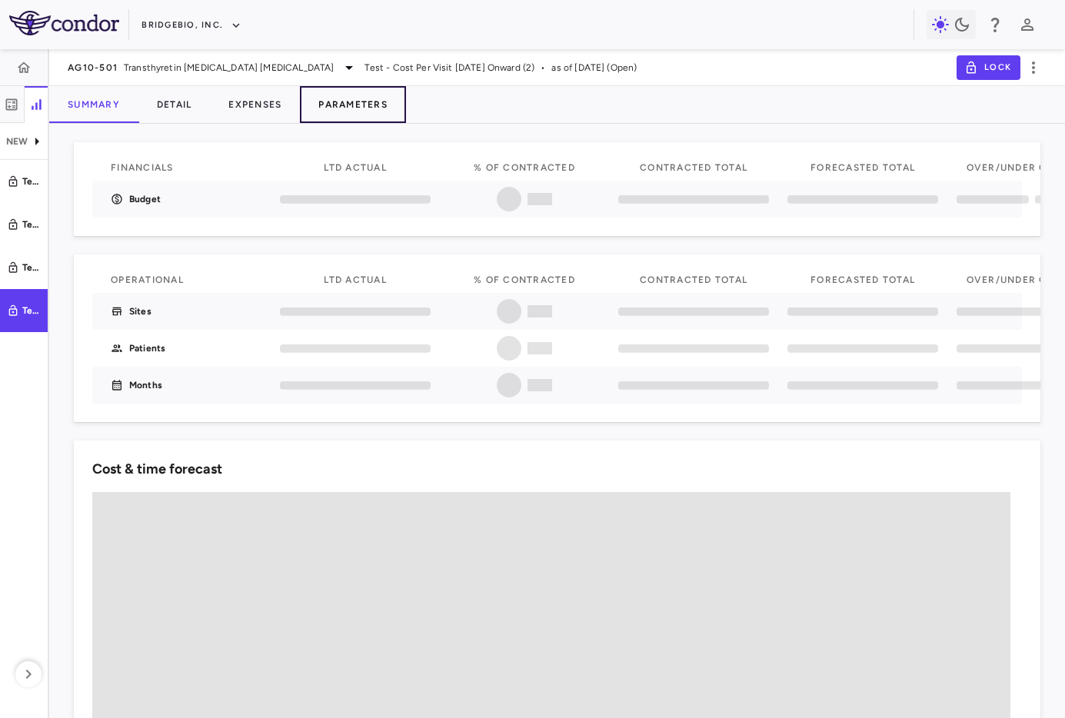
click at [361, 93] on button "Parameters" at bounding box center [353, 104] width 106 height 37
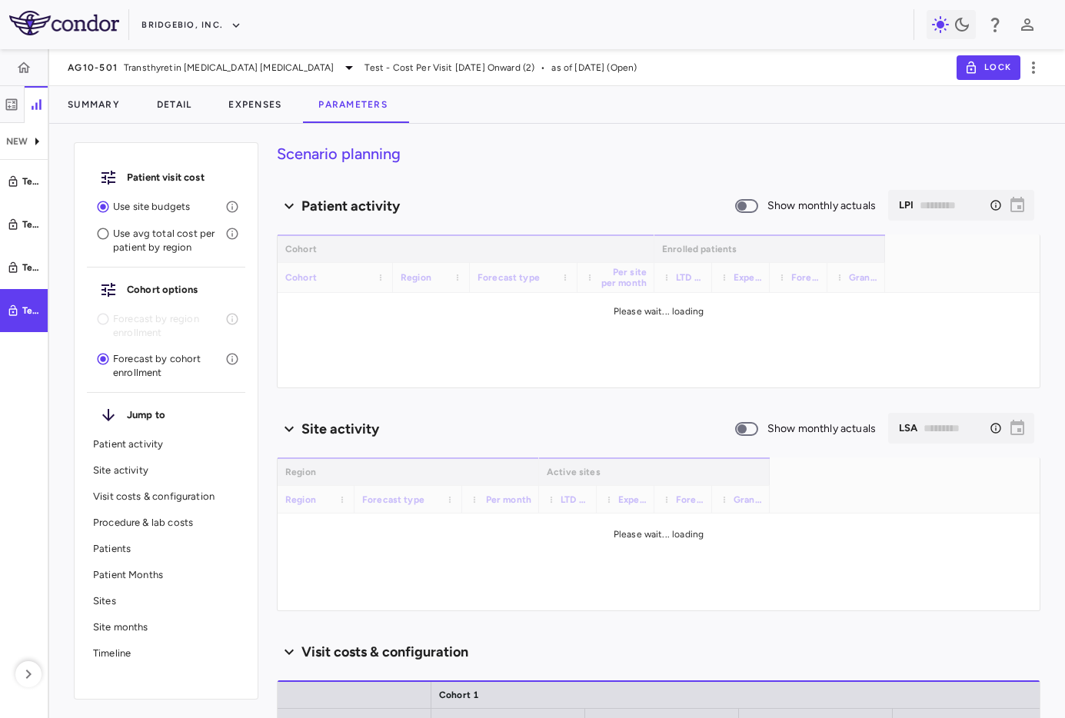
click at [155, 550] on p "Patients" at bounding box center [166, 549] width 146 height 14
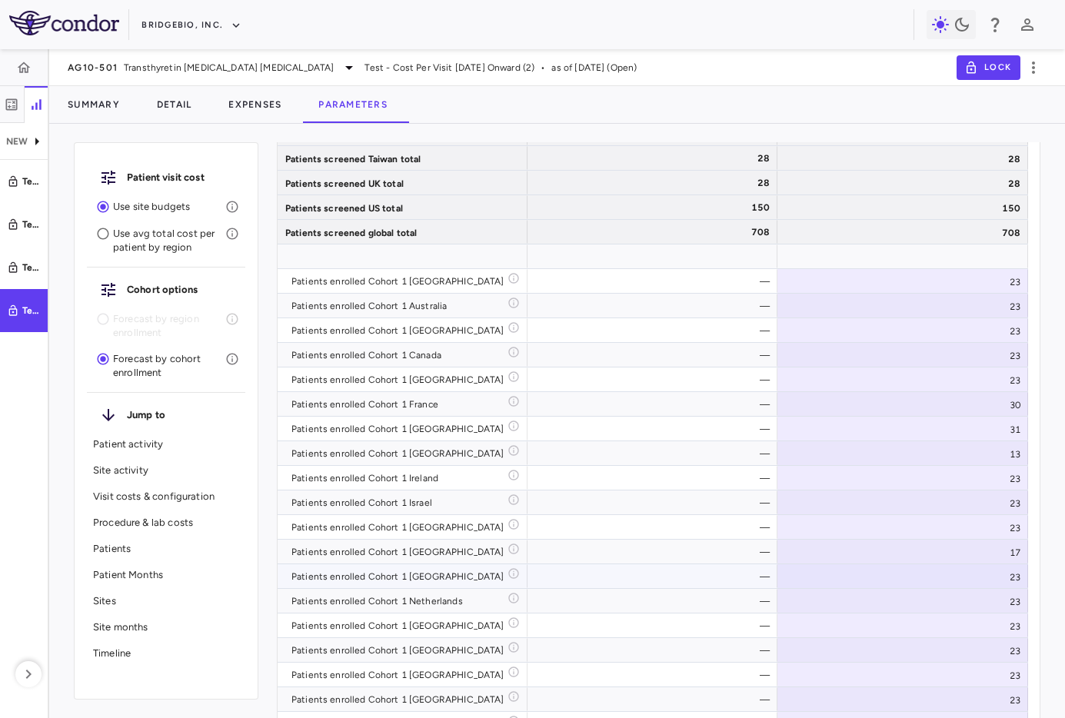
scroll to position [2609, 0]
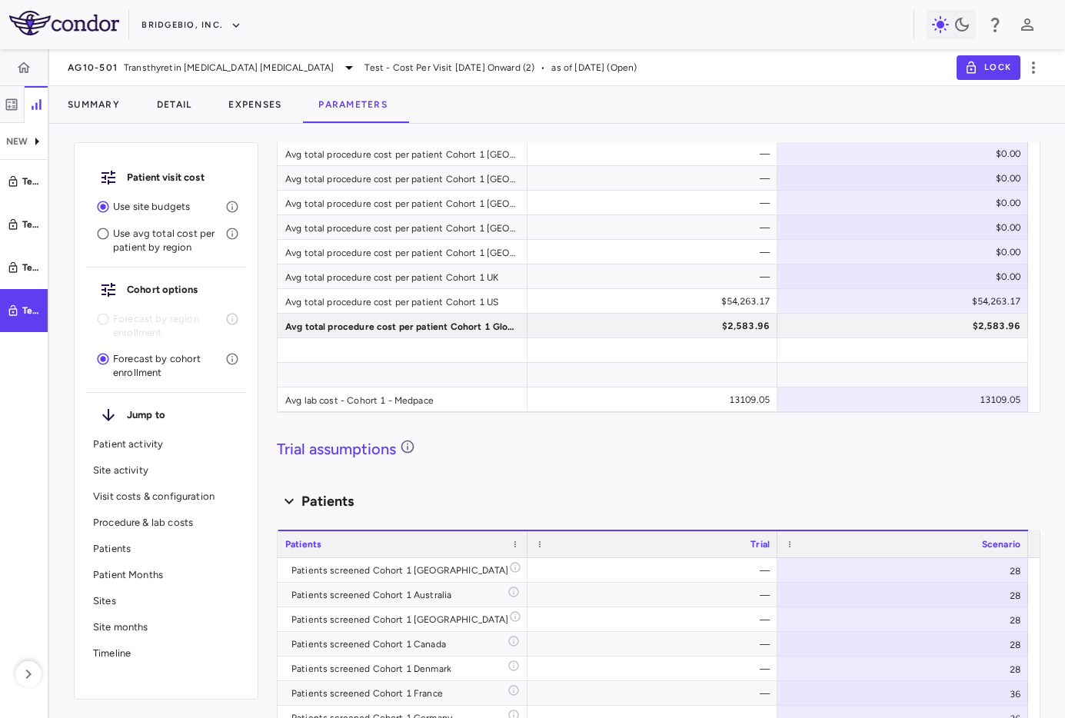
type input "********"
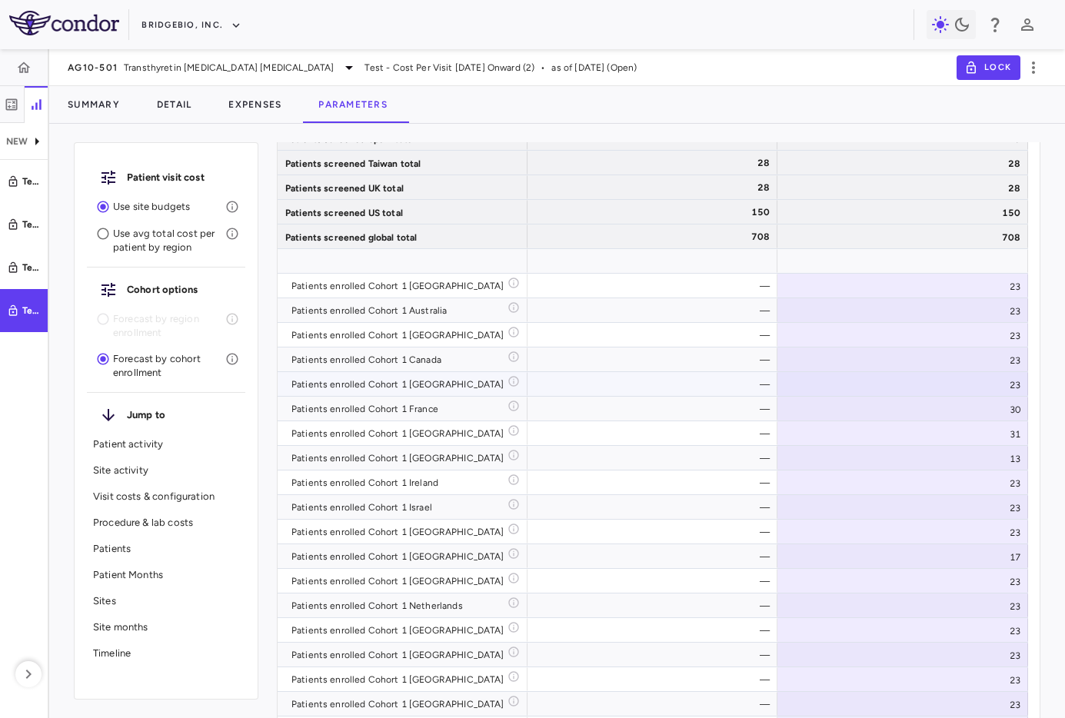
scroll to position [4028, 0]
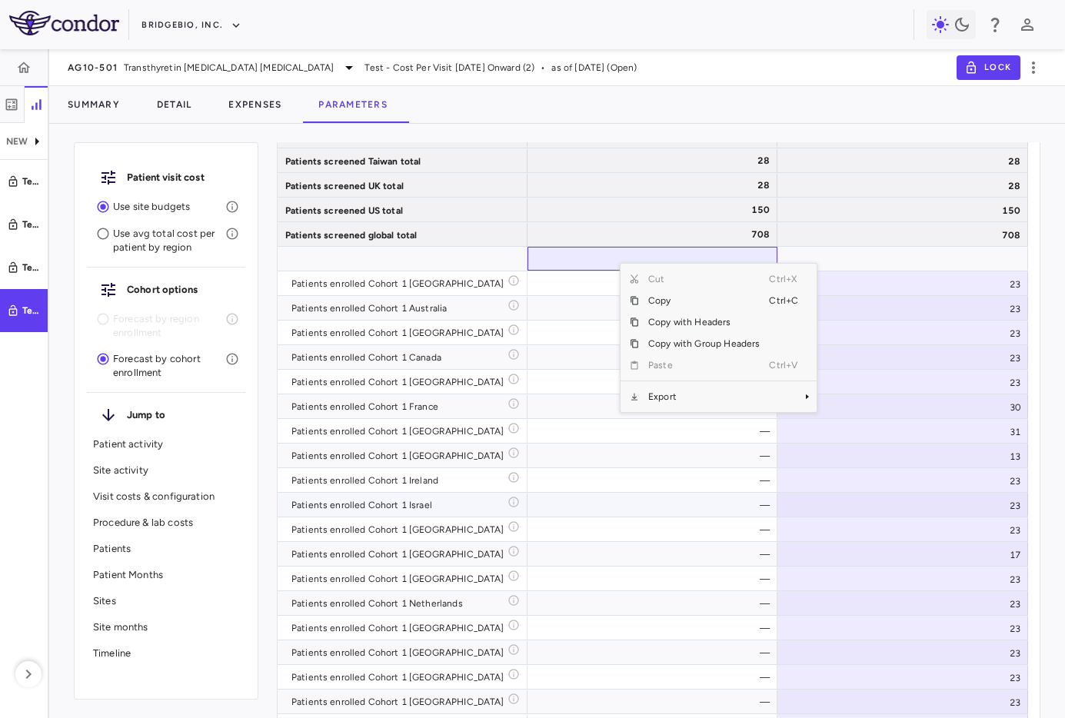
click at [673, 510] on div "—" at bounding box center [655, 505] width 228 height 25
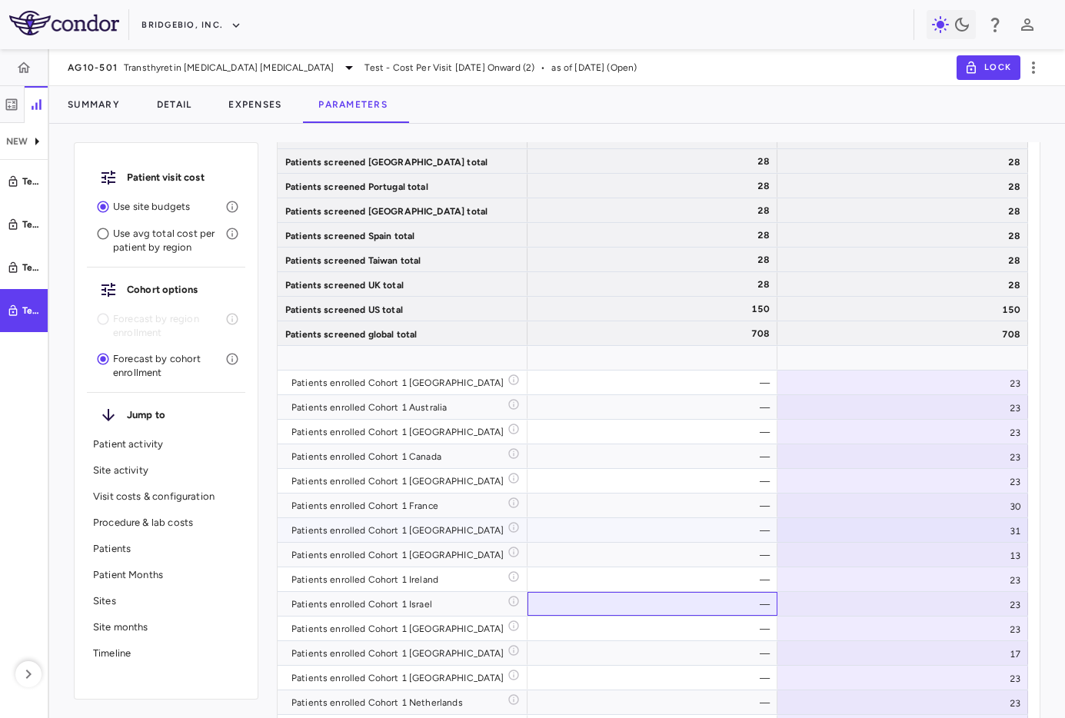
scroll to position [3879, 0]
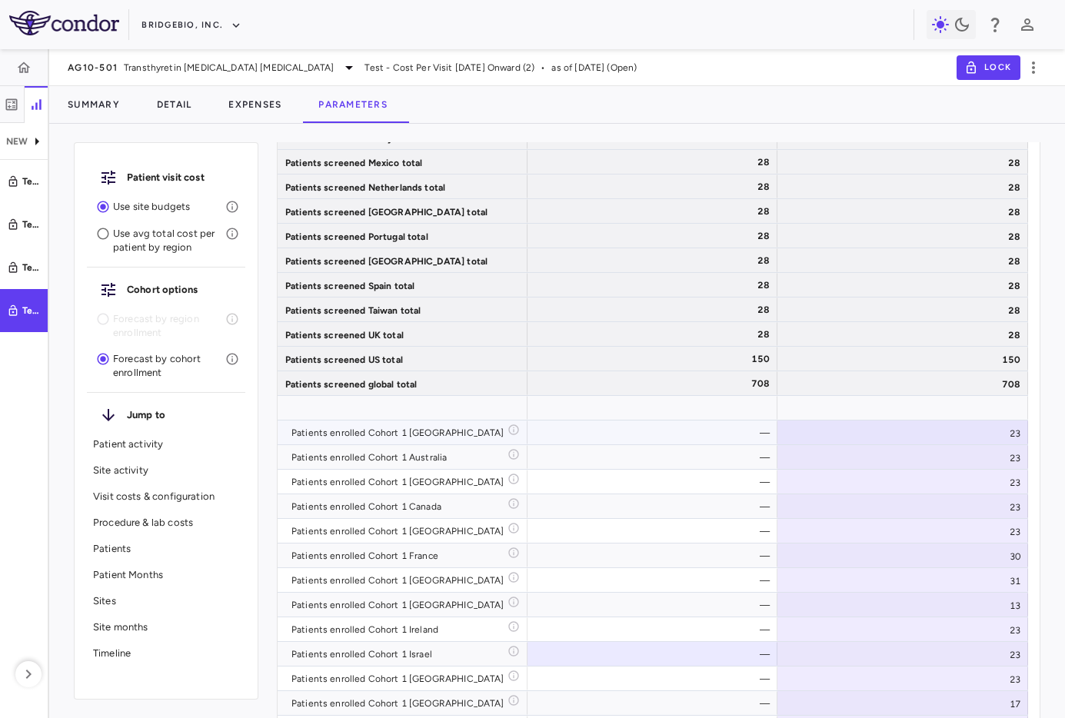
click at [703, 434] on div "—" at bounding box center [655, 433] width 228 height 25
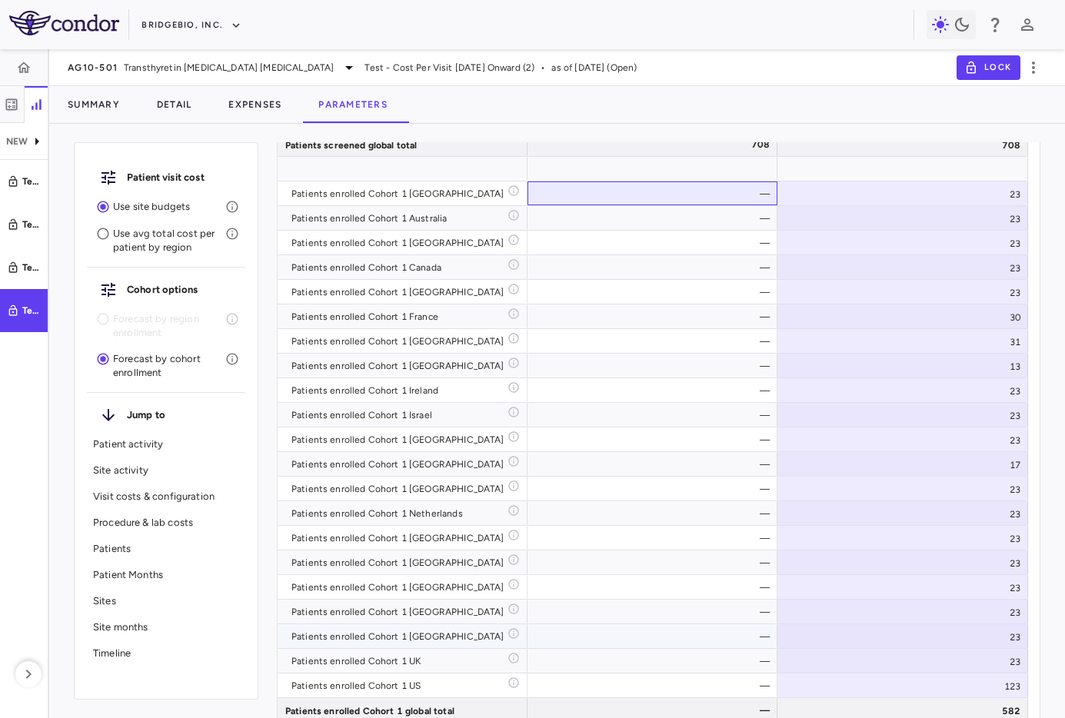
scroll to position [4097, 0]
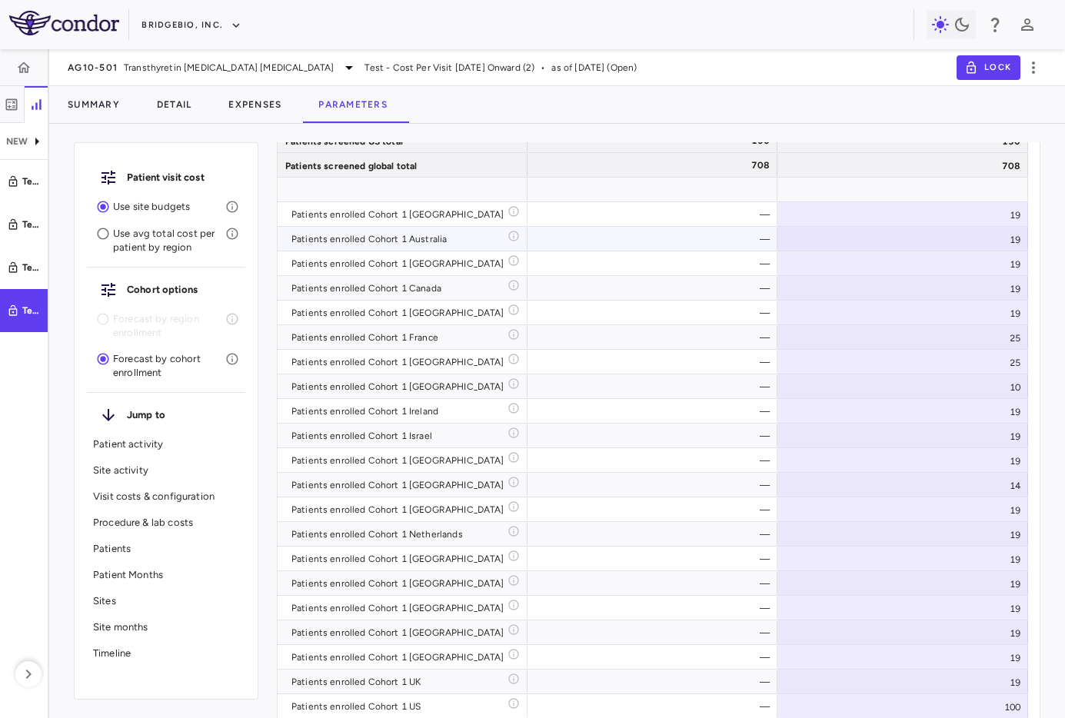
click at [735, 227] on div "—" at bounding box center [655, 239] width 228 height 25
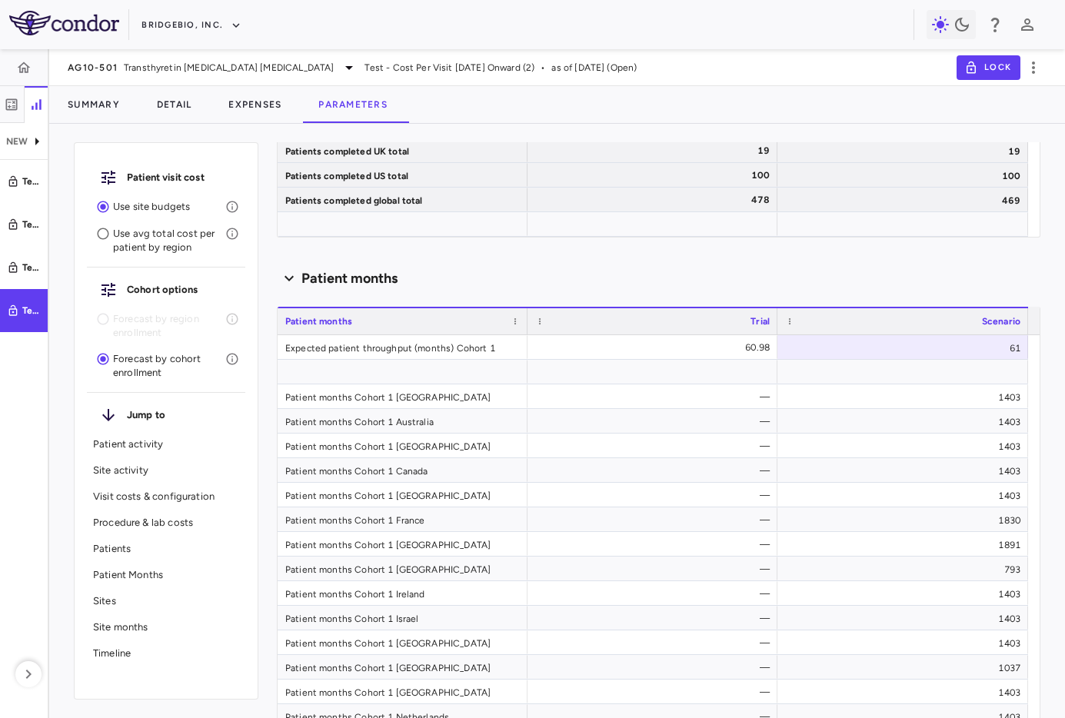
scroll to position [6329, 0]
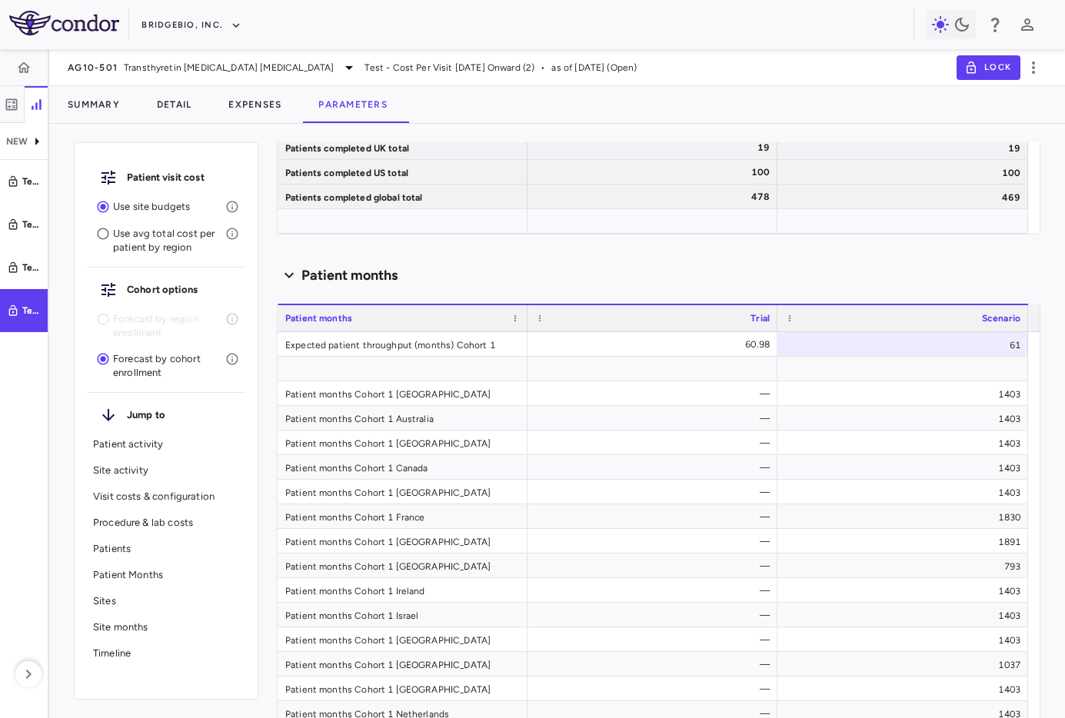
click at [793, 254] on div "Scenario planning Patient activity Show monthly actuals ​ LPI ******** ​ Drag h…" at bounding box center [658, 430] width 763 height 576
click at [793, 249] on div "Scenario planning Patient activity Show monthly actuals ​ LPI ******** ​ Drag h…" at bounding box center [658, 430] width 763 height 576
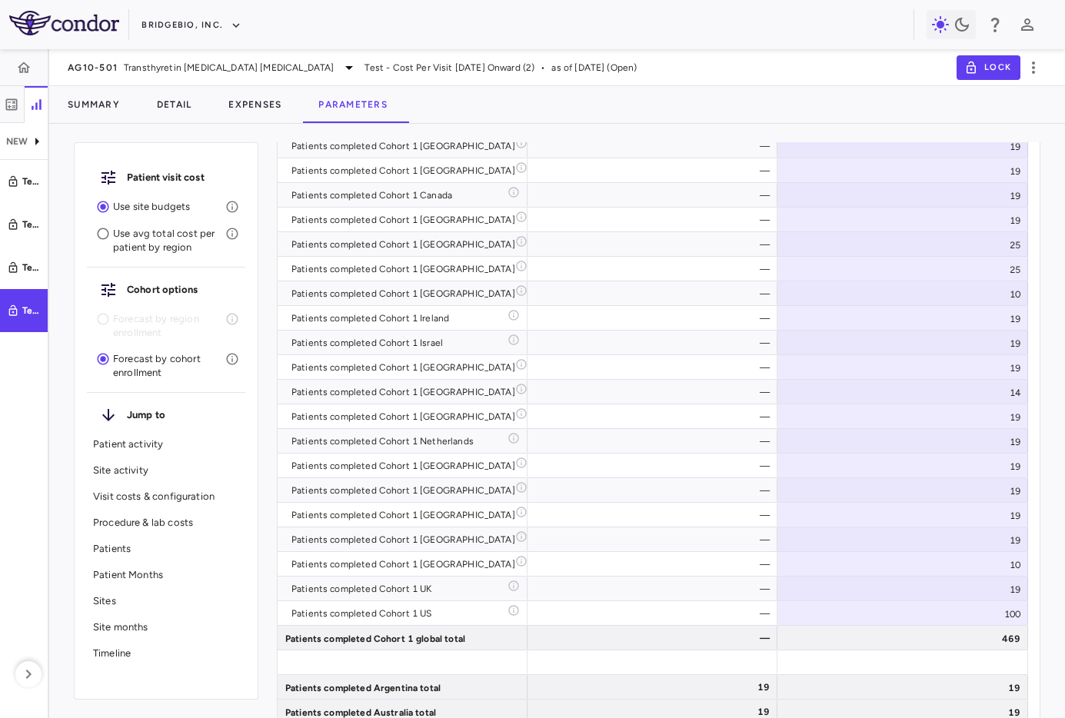
scroll to position [5000, 0]
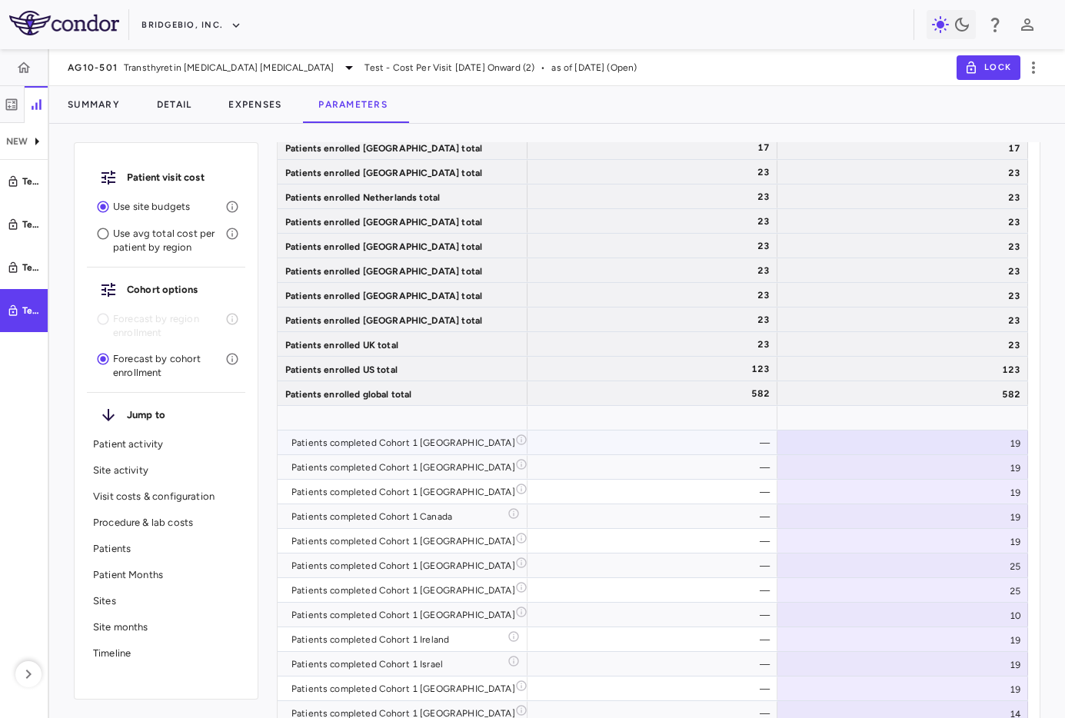
click at [723, 441] on div "—" at bounding box center [655, 443] width 228 height 25
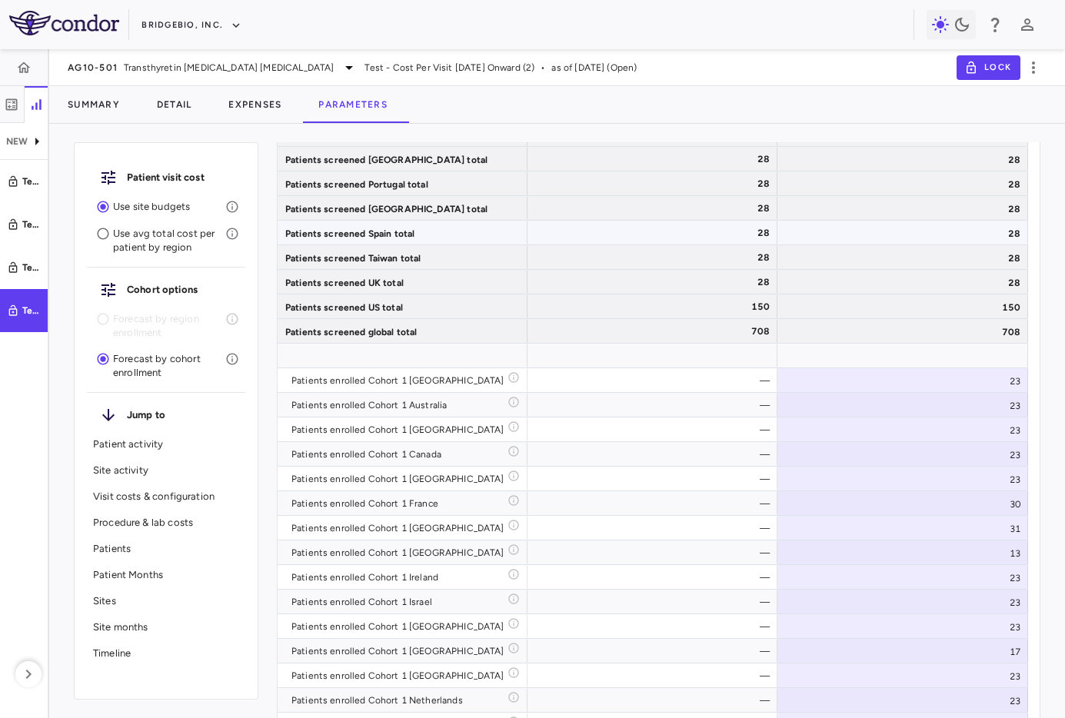
scroll to position [3933, 0]
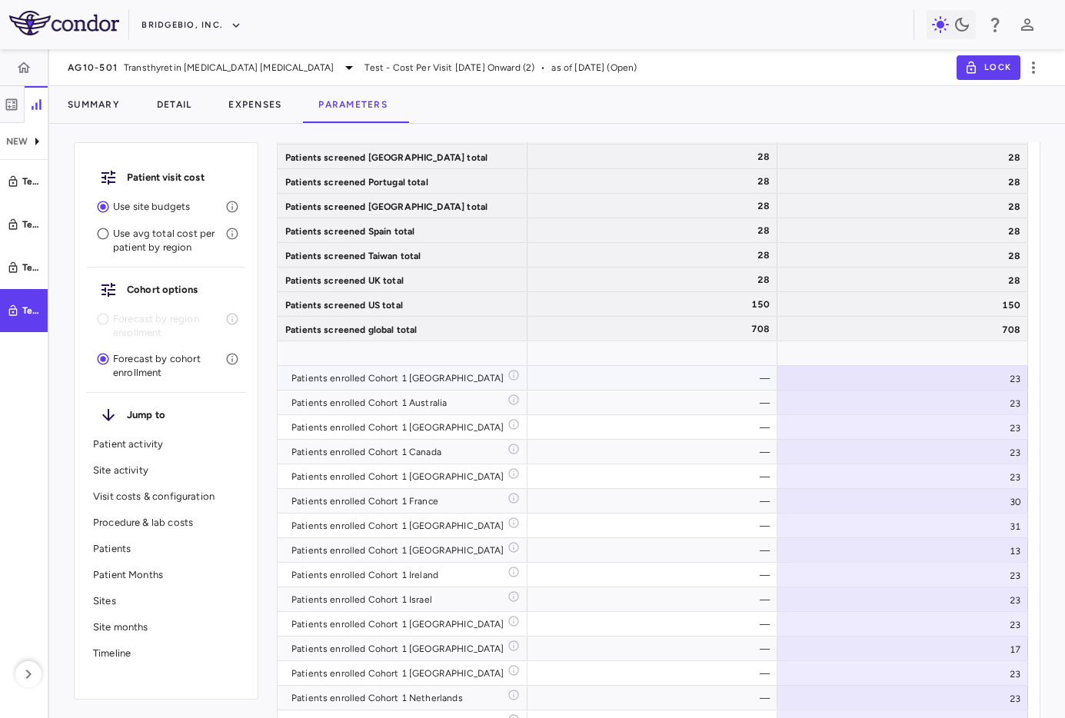
click at [724, 376] on div "—" at bounding box center [655, 378] width 228 height 25
click at [634, 374] on div "—" at bounding box center [655, 378] width 228 height 25
click at [732, 380] on div "—" at bounding box center [655, 378] width 228 height 25
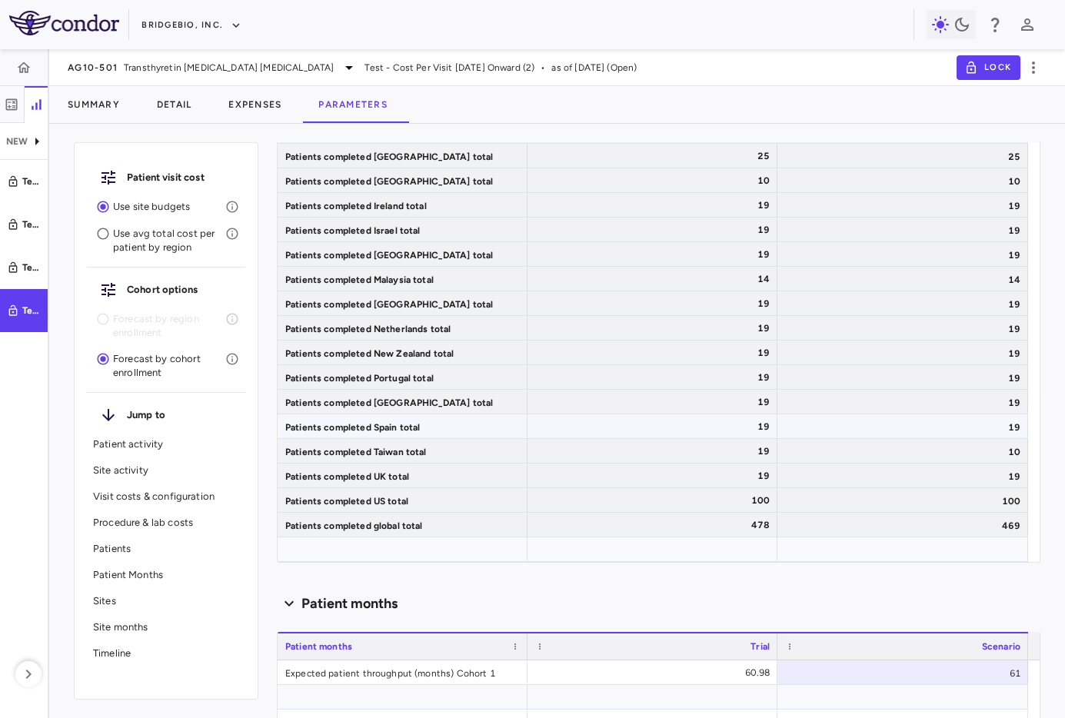
scroll to position [6504, 0]
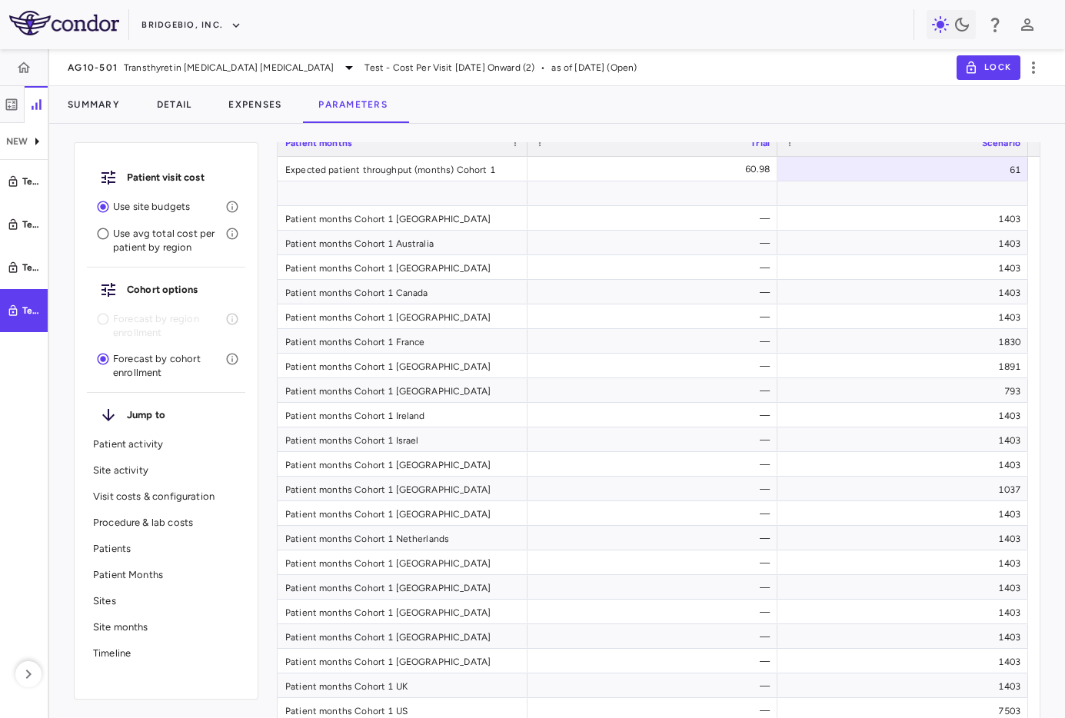
drag, startPoint x: 813, startPoint y: 59, endPoint x: 869, endPoint y: 77, distance: 58.1
click at [793, 75] on div "AG10-501 Transthyretin Amyloid Cardiomyopathy Test - Cost Per Visit July 2025 O…" at bounding box center [557, 67] width 1016 height 37
click at [648, 432] on div "—" at bounding box center [655, 439] width 228 height 25
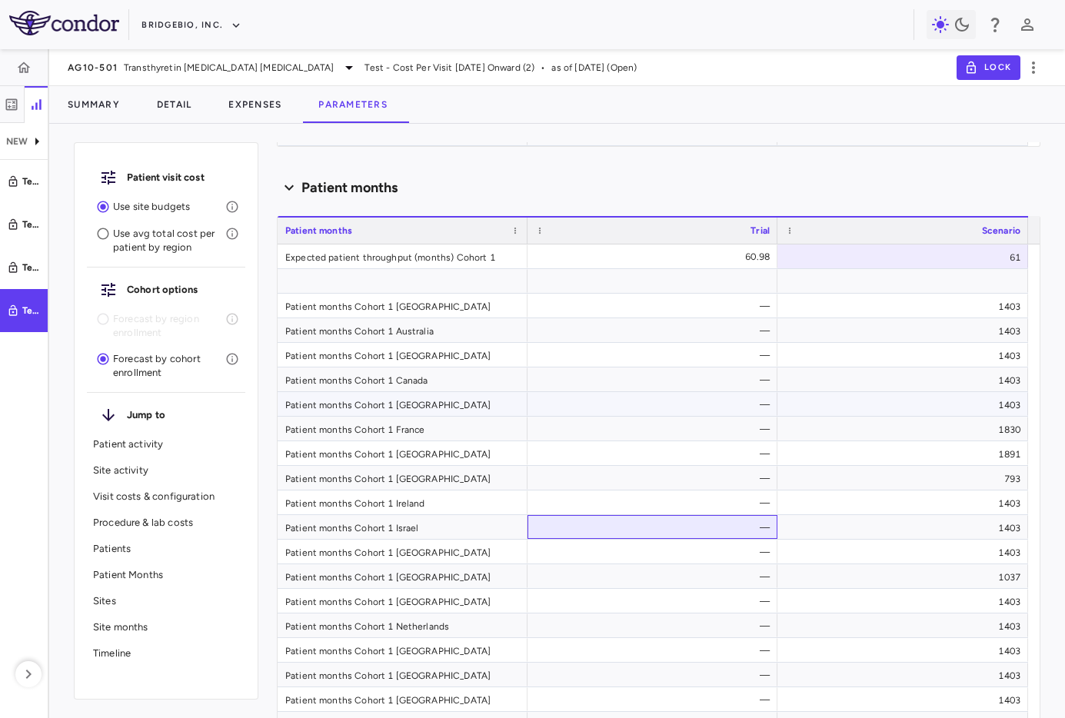
scroll to position [6445, 0]
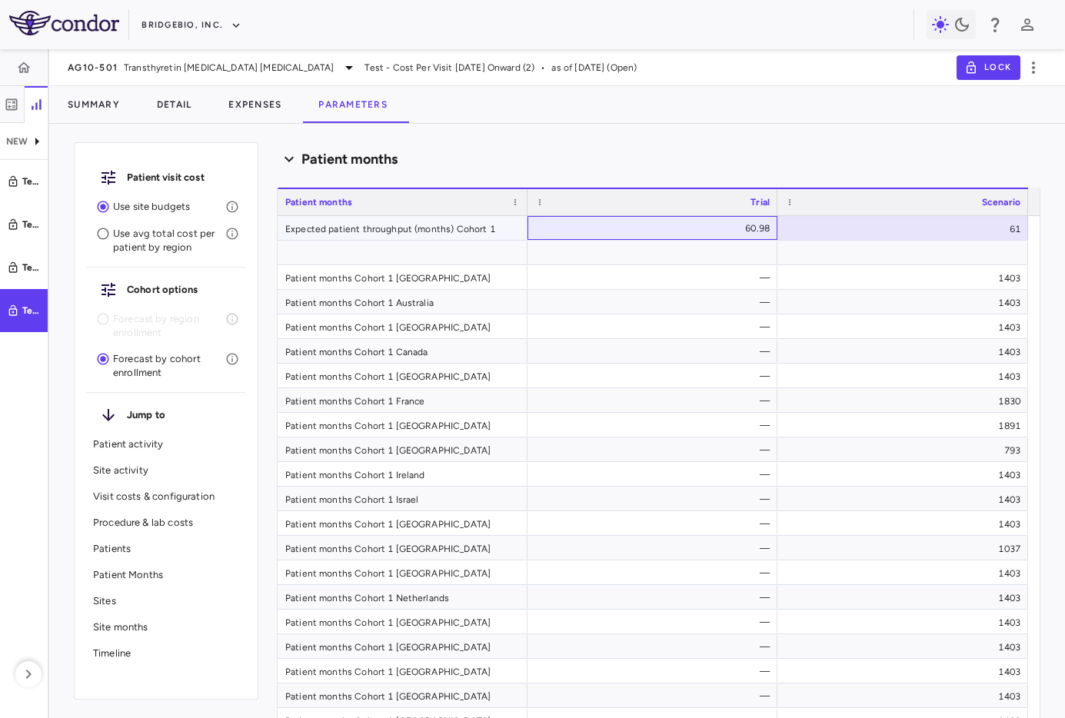
click at [730, 231] on div "60.98" at bounding box center [655, 228] width 228 height 25
click at [719, 303] on div "—" at bounding box center [655, 302] width 228 height 25
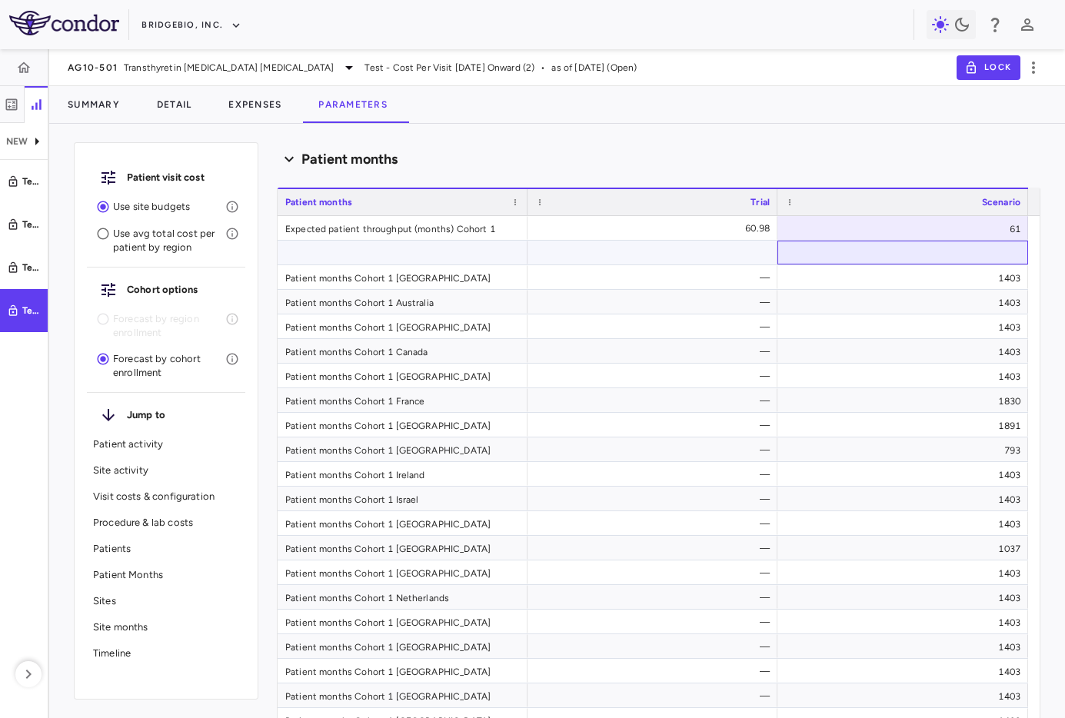
click at [793, 263] on div at bounding box center [902, 253] width 251 height 24
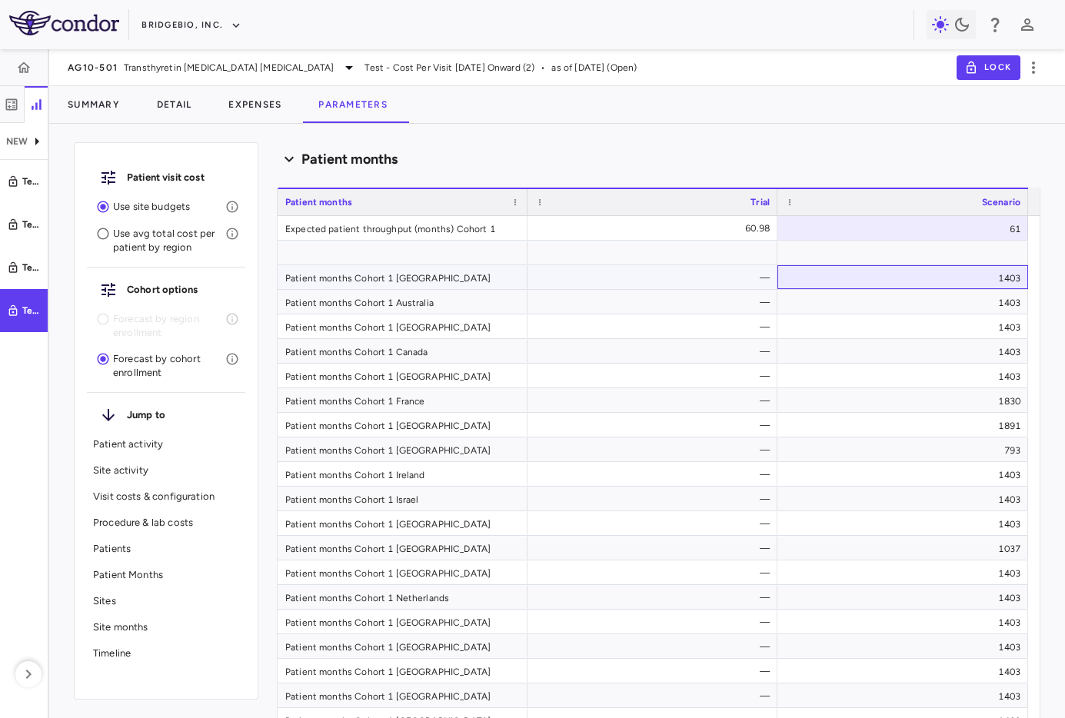
click at [793, 272] on div "1403" at bounding box center [902, 277] width 251 height 24
click at [793, 128] on div "Patient visit cost Use site budgets Use avg total cost per patient by region Co…" at bounding box center [557, 421] width 1016 height 594
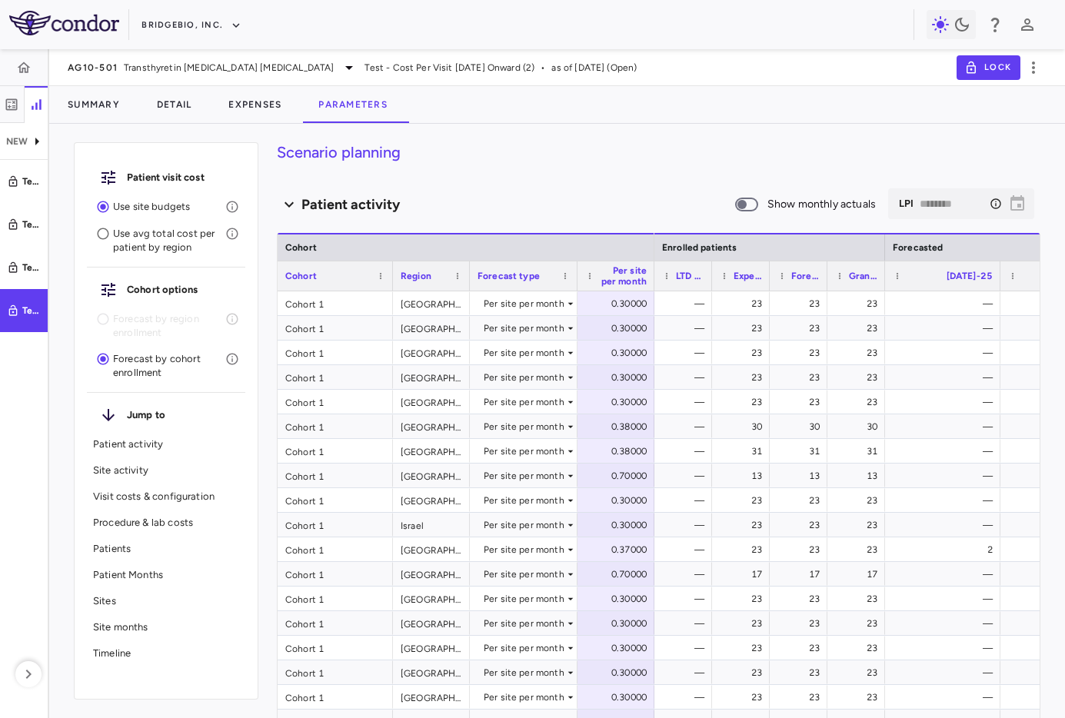
scroll to position [0, 0]
click at [644, 154] on h4 "Scenario planning" at bounding box center [658, 153] width 763 height 23
click at [793, 151] on h4 "Scenario planning" at bounding box center [658, 153] width 763 height 23
click at [588, 169] on div "Scenario planning Patient activity Show monthly actuals ​ LPI ******** ​ Drag h…" at bounding box center [658, 430] width 763 height 576
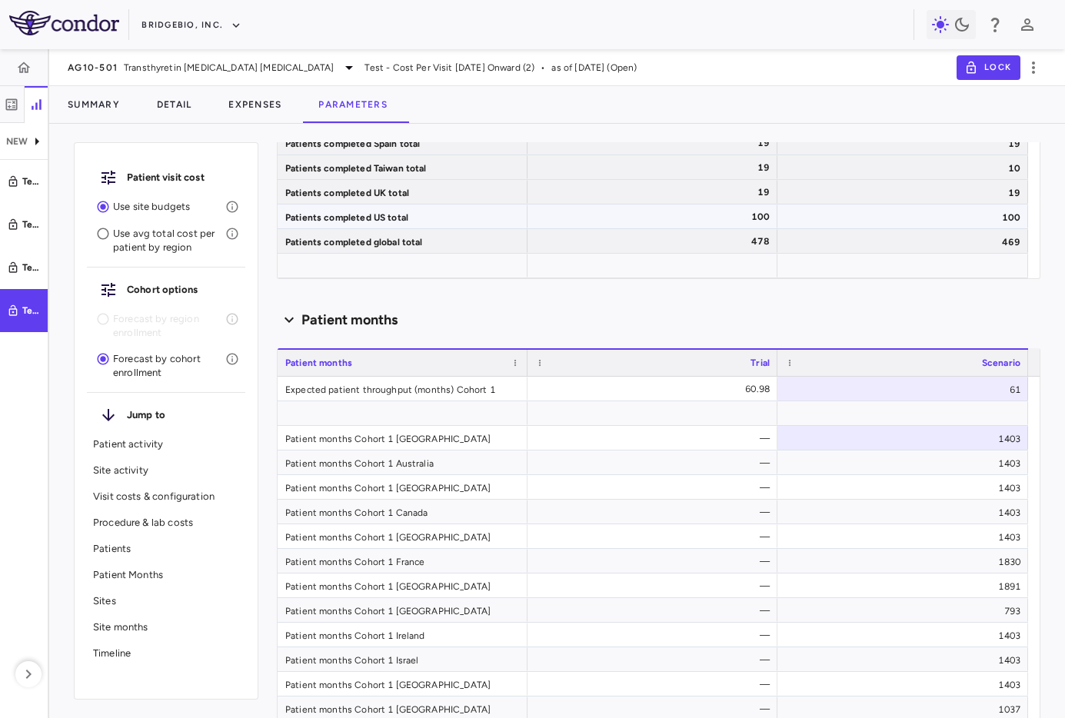
scroll to position [6289, 0]
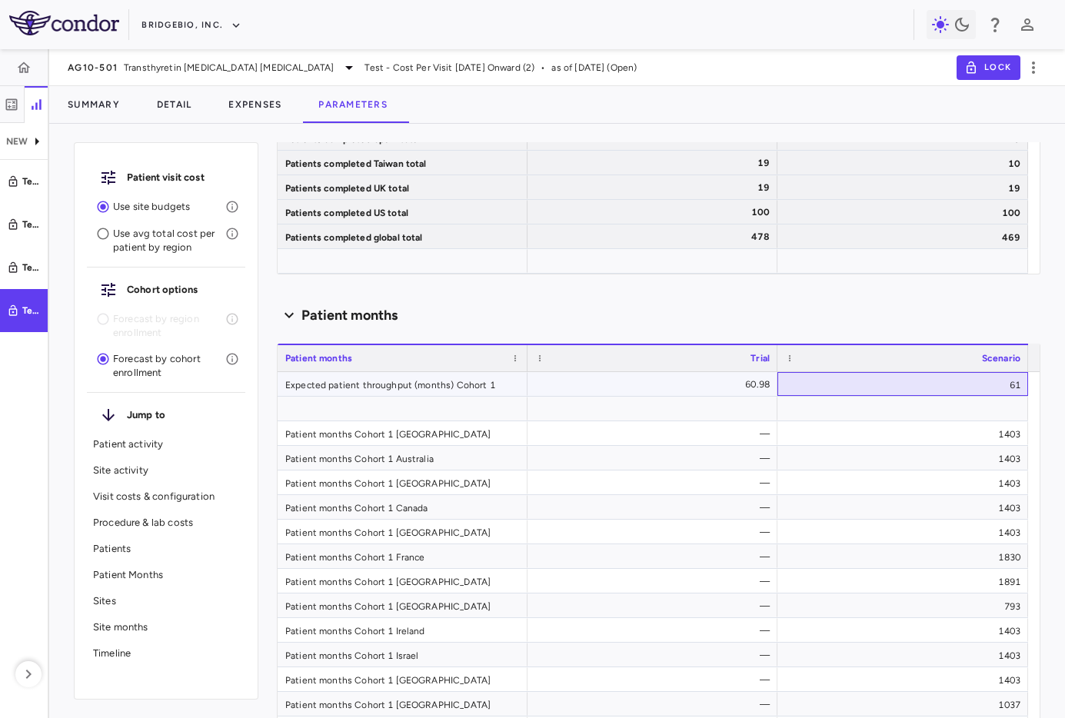
click at [793, 382] on div "61" at bounding box center [902, 384] width 251 height 24
click at [793, 382] on input "**" at bounding box center [914, 385] width 226 height 25
type input "****"
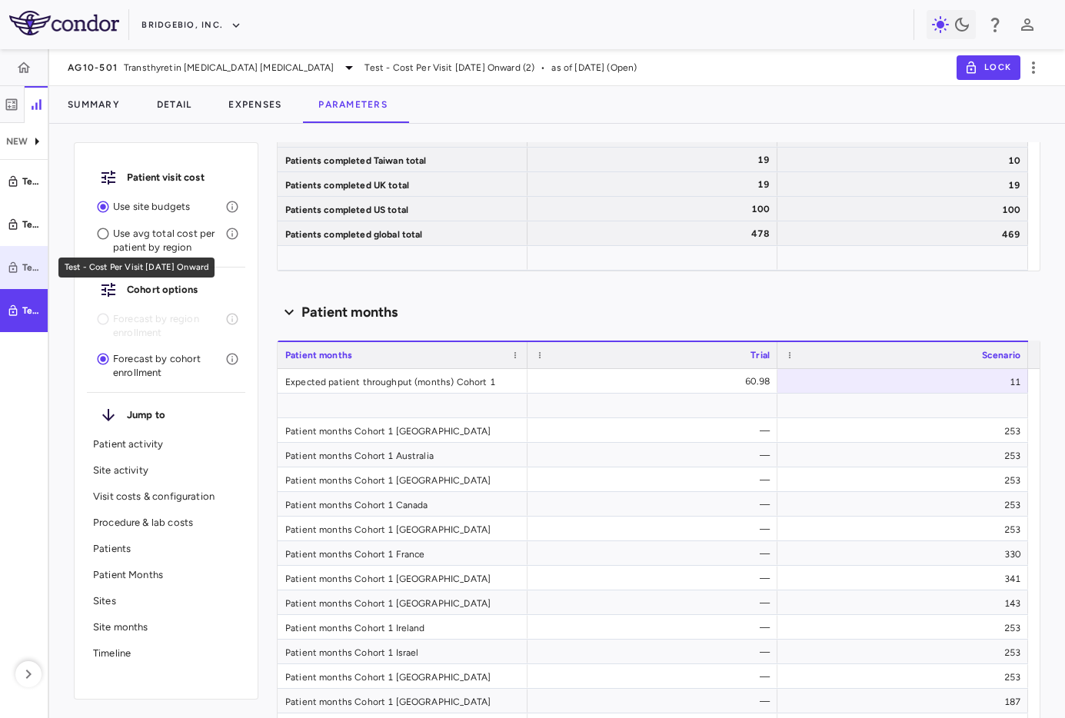
click at [16, 277] on link "Test - Cost Per Visit July 2025 Onward" at bounding box center [24, 267] width 48 height 43
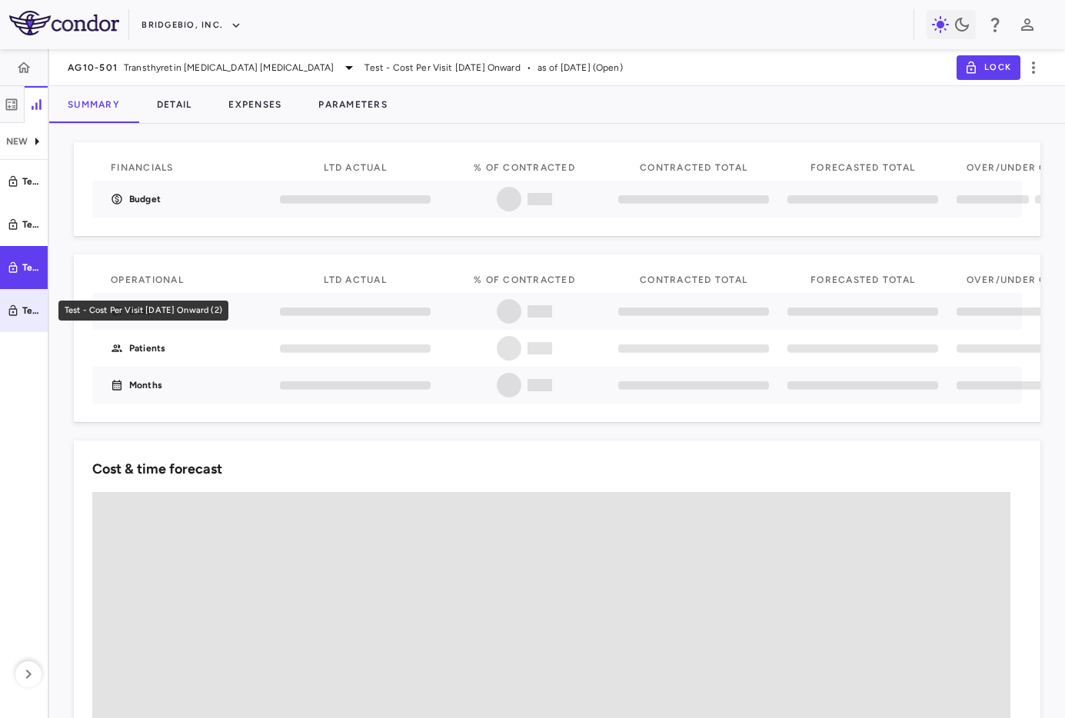
click at [14, 301] on link "Test - Cost Per Visit July 2025 Onward (2)" at bounding box center [24, 310] width 48 height 43
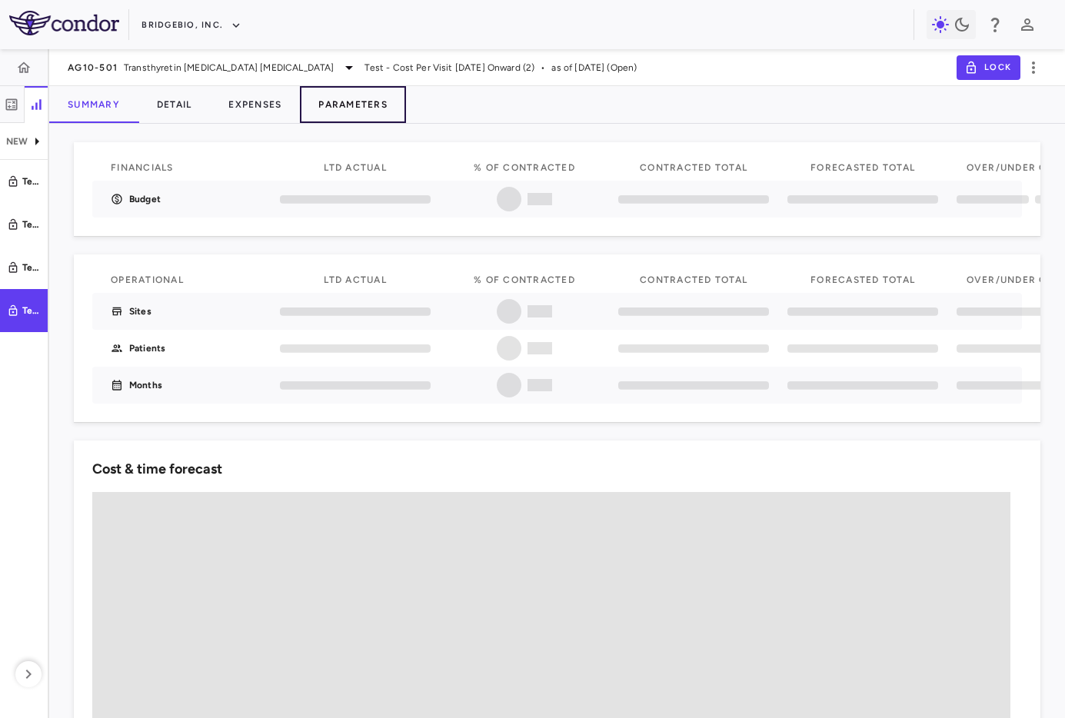
click at [383, 100] on button "Parameters" at bounding box center [353, 104] width 106 height 37
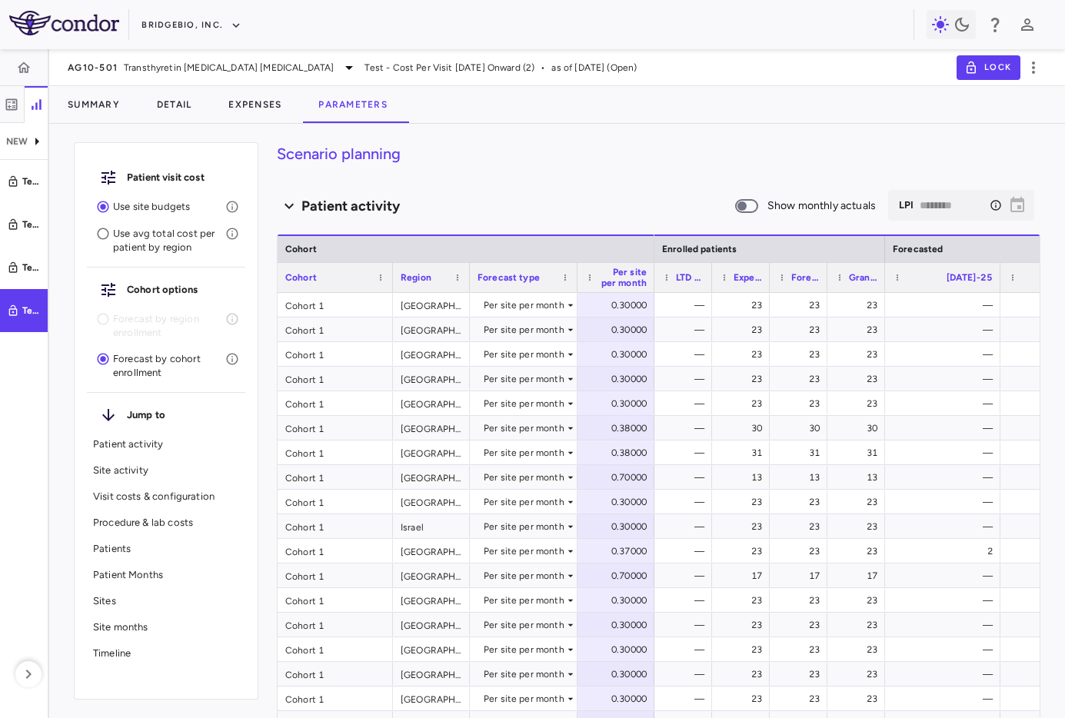
click at [164, 569] on p "Patient Months" at bounding box center [166, 575] width 146 height 14
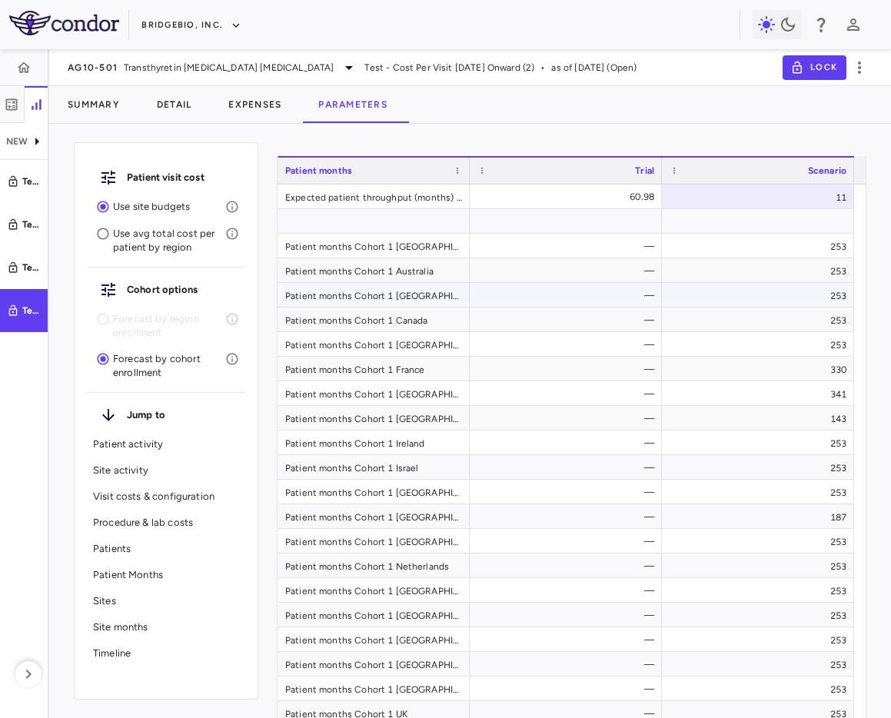
scroll to position [6477, 0]
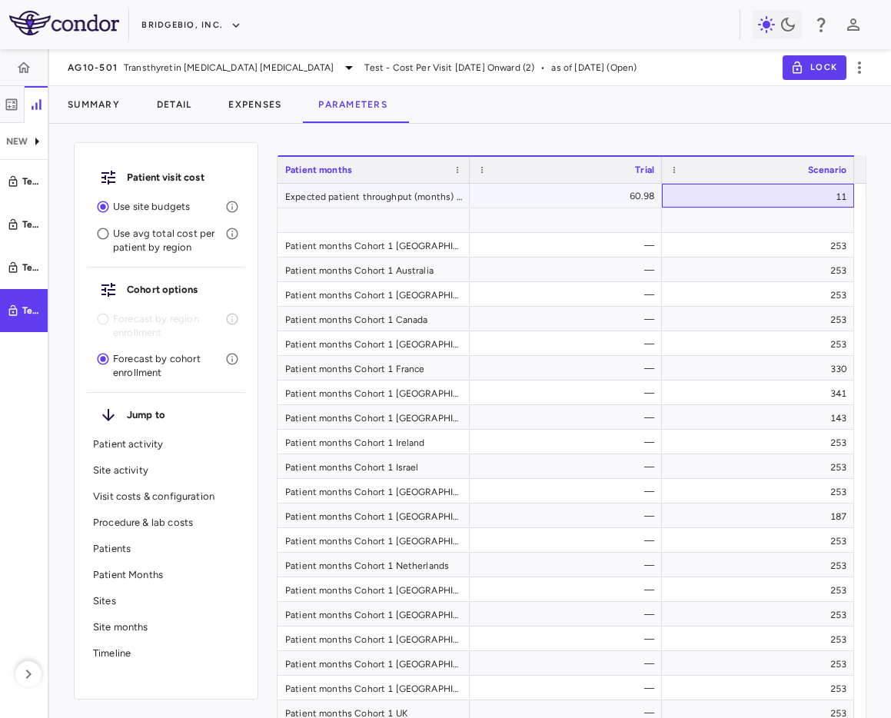
click at [737, 188] on div "11" at bounding box center [758, 196] width 192 height 24
click at [737, 188] on input "**" at bounding box center [770, 197] width 168 height 25
type input "**"
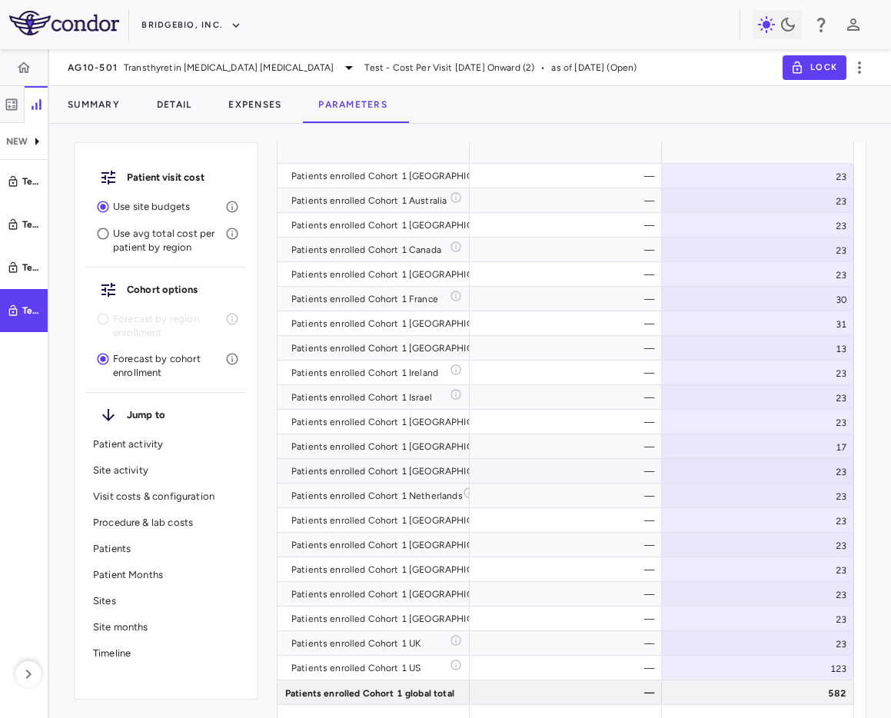
scroll to position [4078, 0]
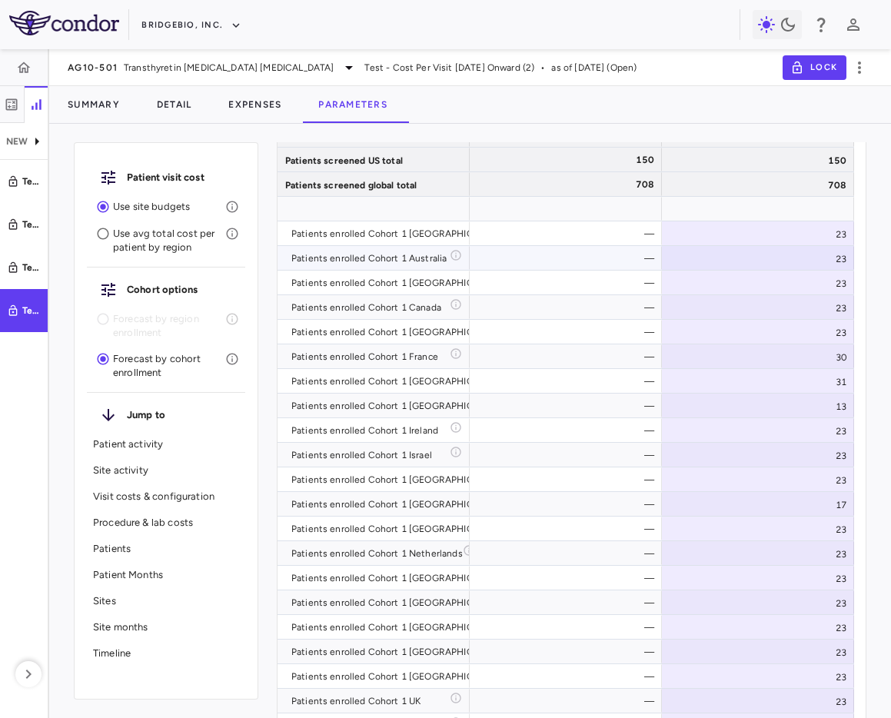
click at [581, 247] on div "—" at bounding box center [569, 258] width 171 height 25
click at [589, 238] on div "—" at bounding box center [569, 233] width 171 height 25
click at [630, 238] on div "—" at bounding box center [569, 233] width 171 height 25
click at [633, 231] on div "—" at bounding box center [569, 233] width 171 height 25
click at [584, 240] on div "—" at bounding box center [569, 233] width 171 height 25
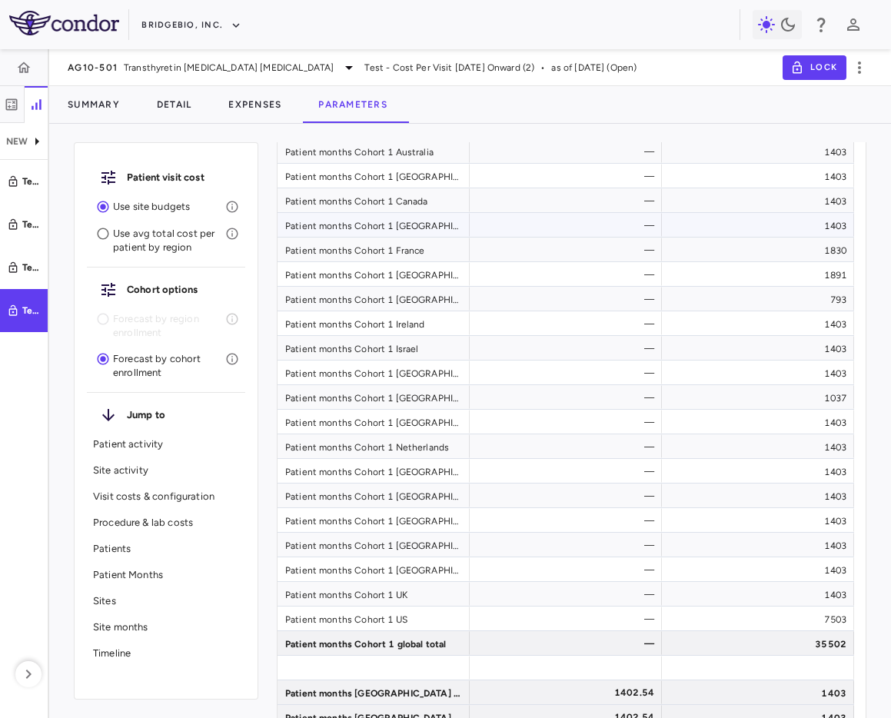
scroll to position [6679, 0]
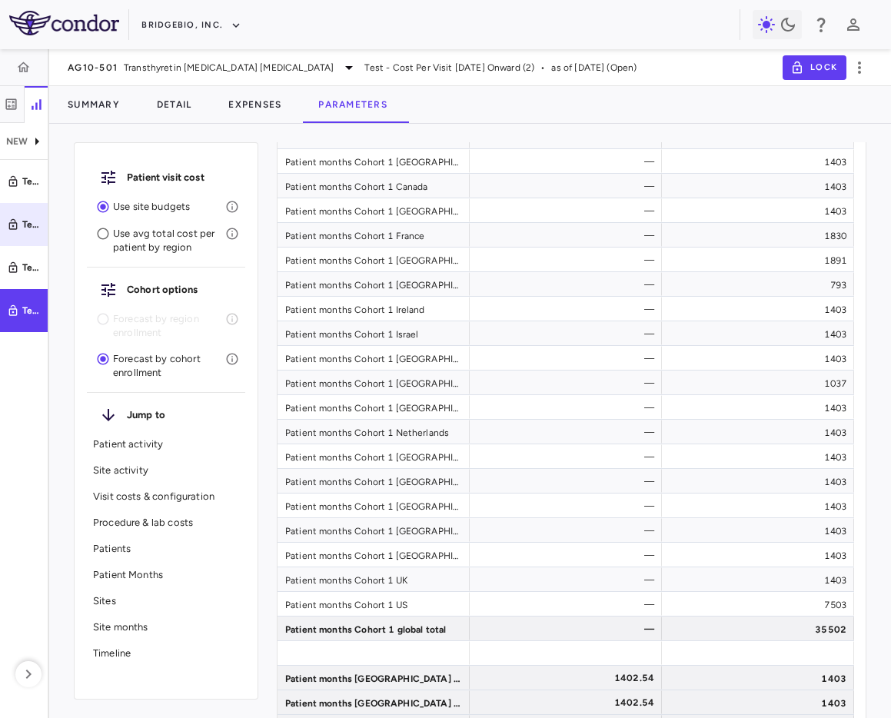
scroll to position [6604, 0]
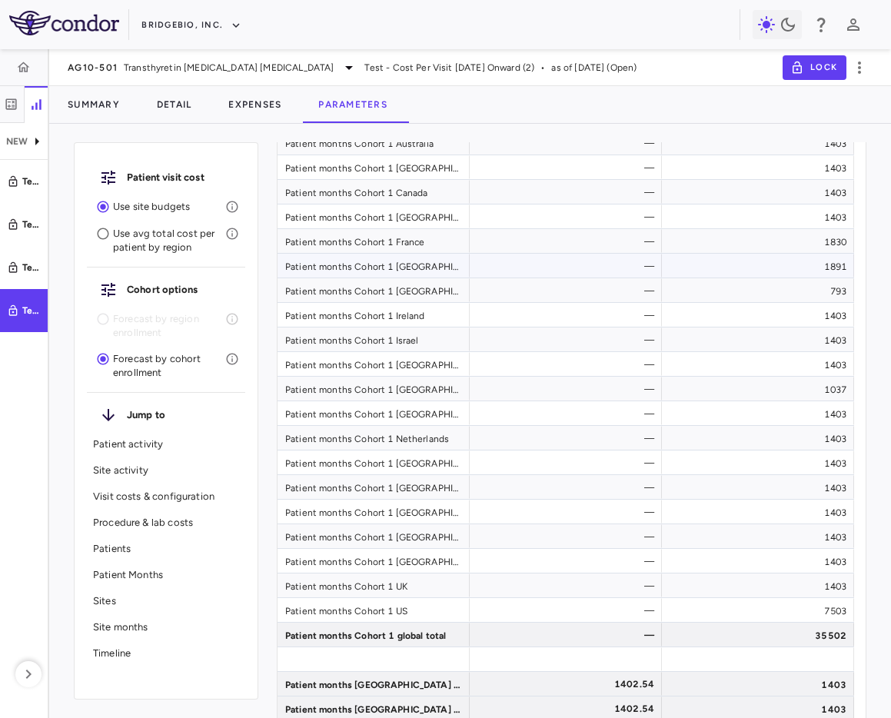
drag, startPoint x: 656, startPoint y: 254, endPoint x: 580, endPoint y: 275, distance: 79.1
click at [634, 262] on div "—" at bounding box center [566, 266] width 192 height 24
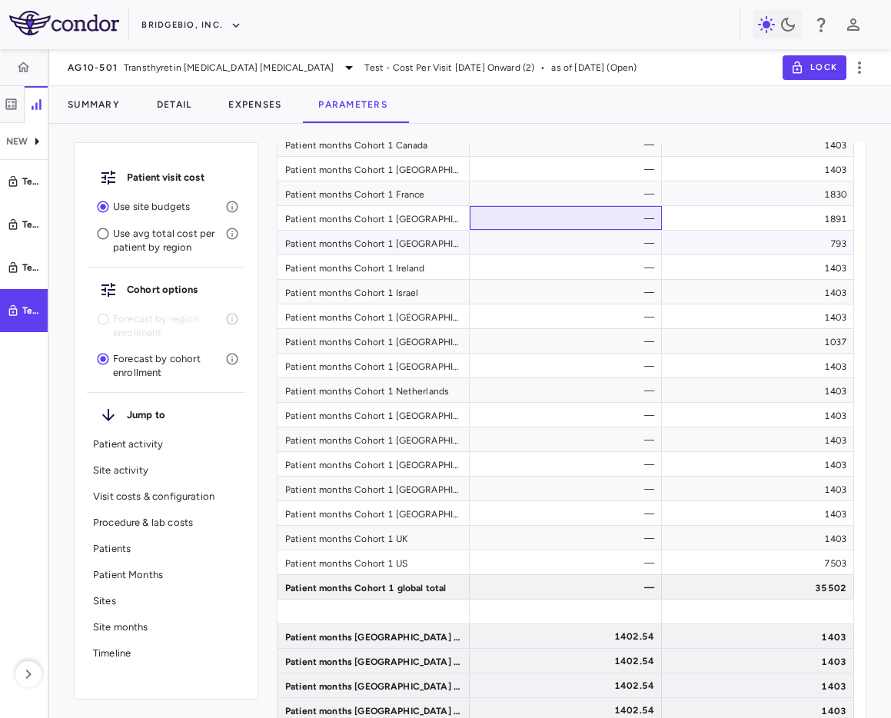
scroll to position [6736, 0]
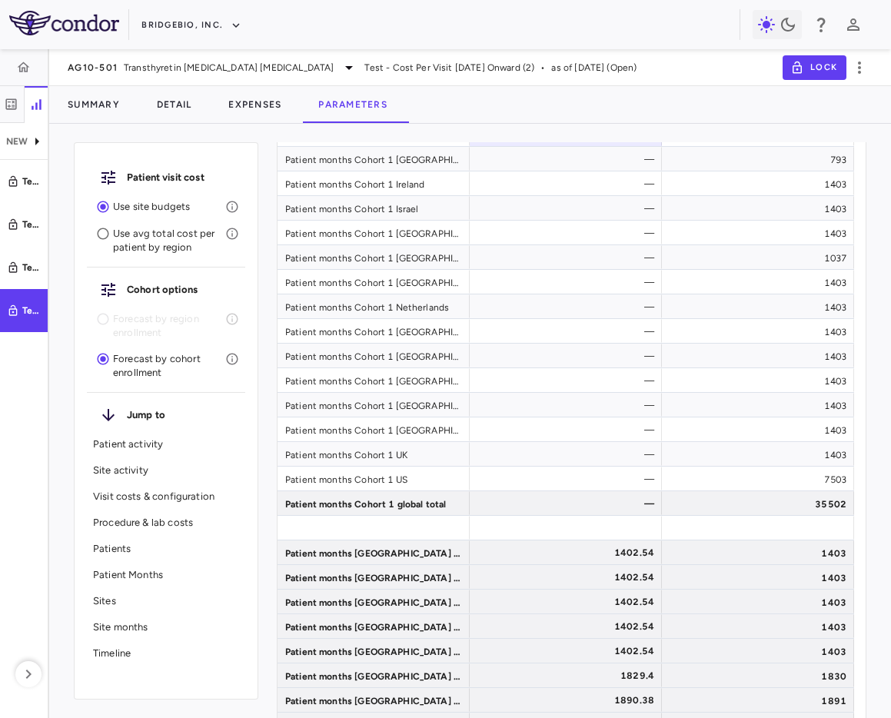
click at [711, 18] on div "BridgeBio, Inc." at bounding box center [440, 24] width 598 height 25
